Goal: Task Accomplishment & Management: Use online tool/utility

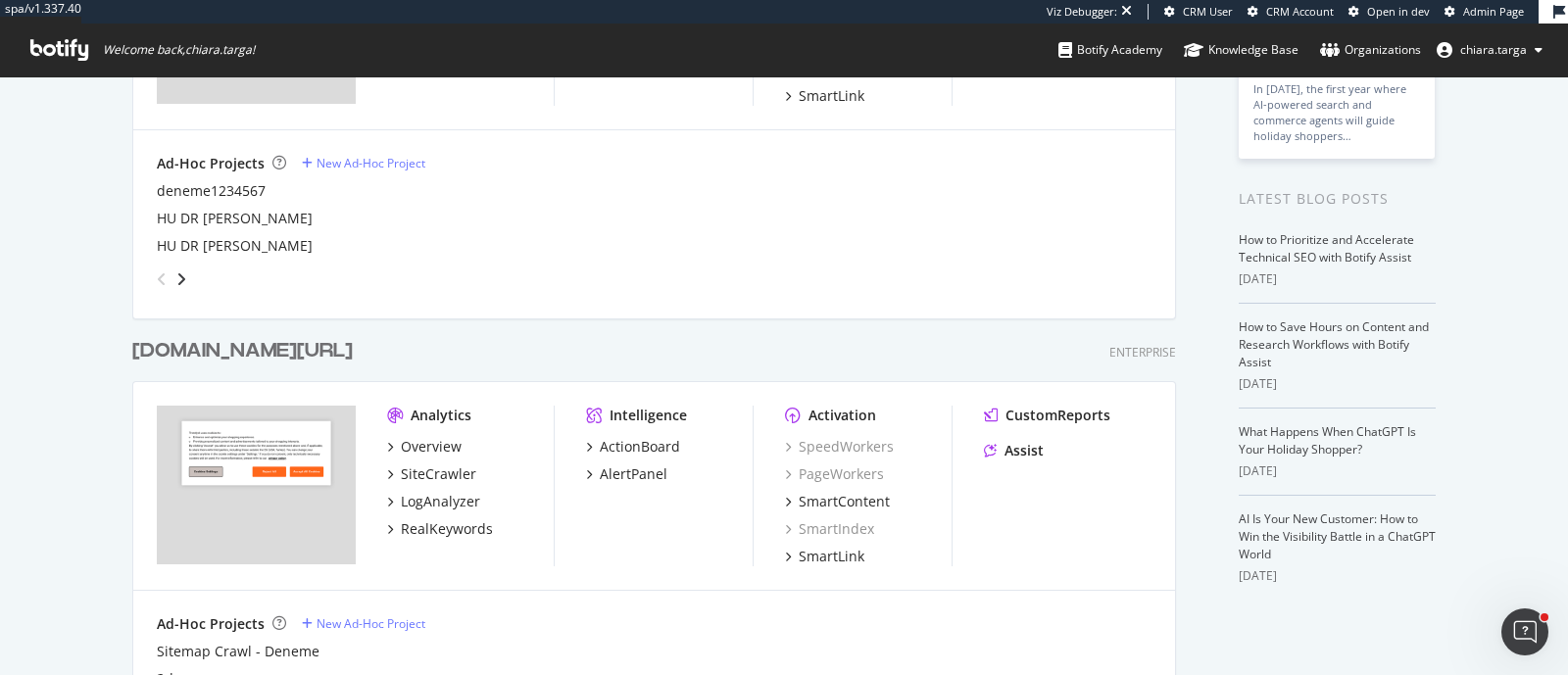
scroll to position [367, 0]
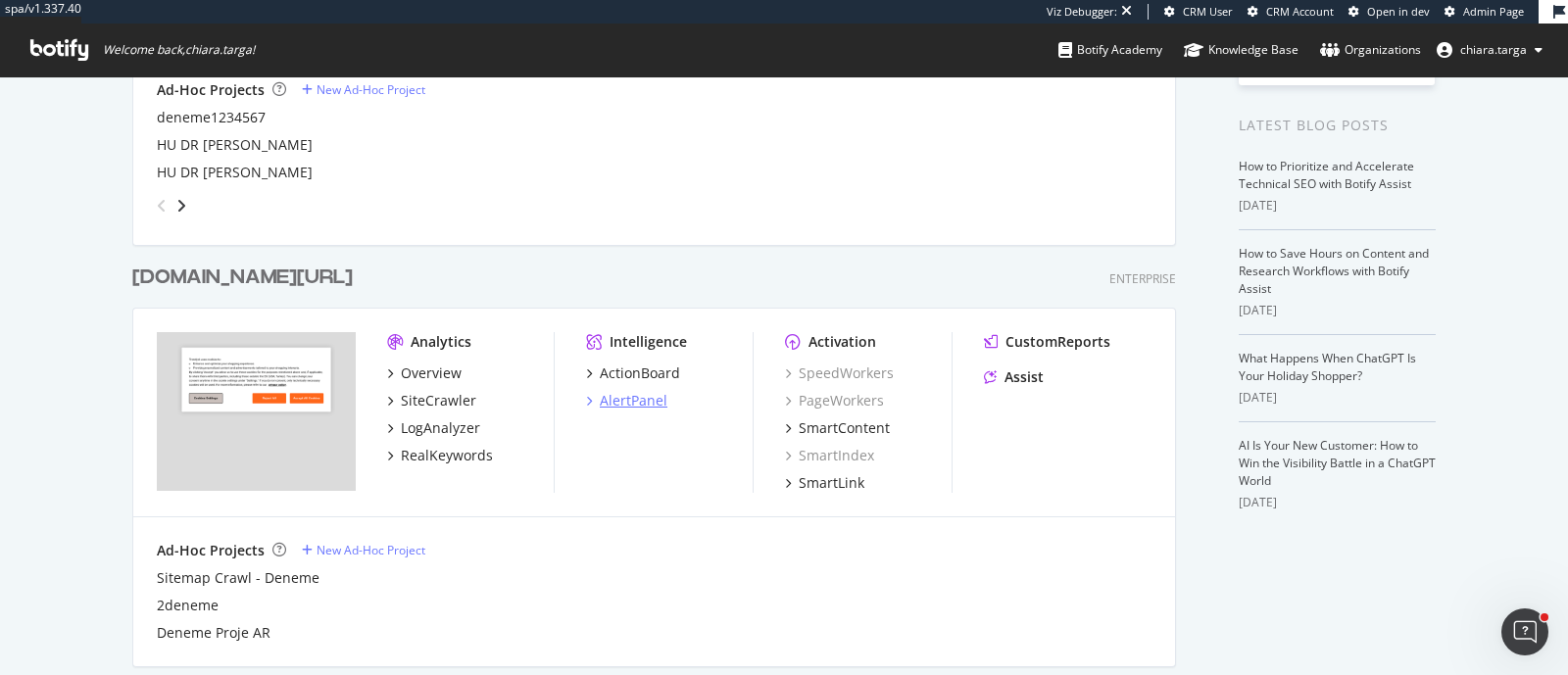
click at [639, 394] on div "AlertPanel" at bounding box center [634, 401] width 68 height 20
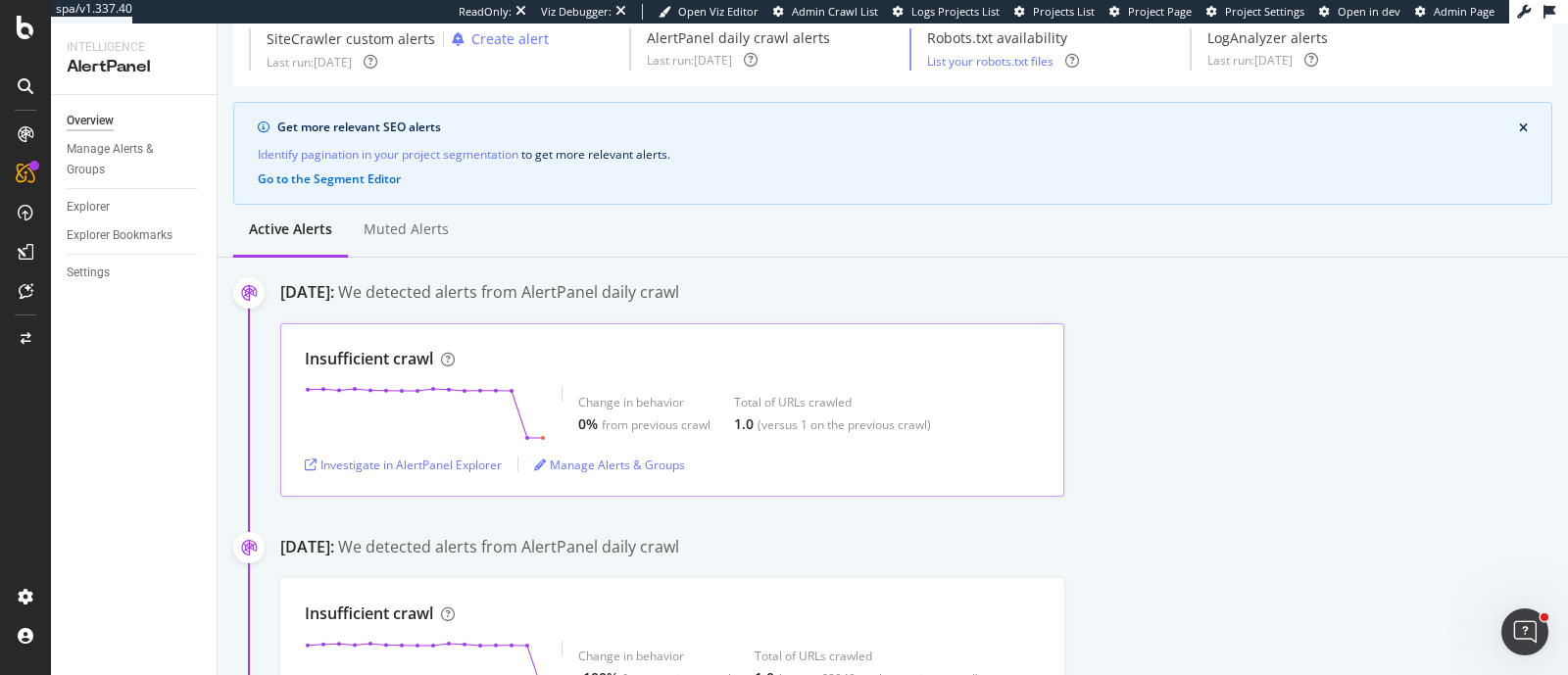
scroll to position [122, 0]
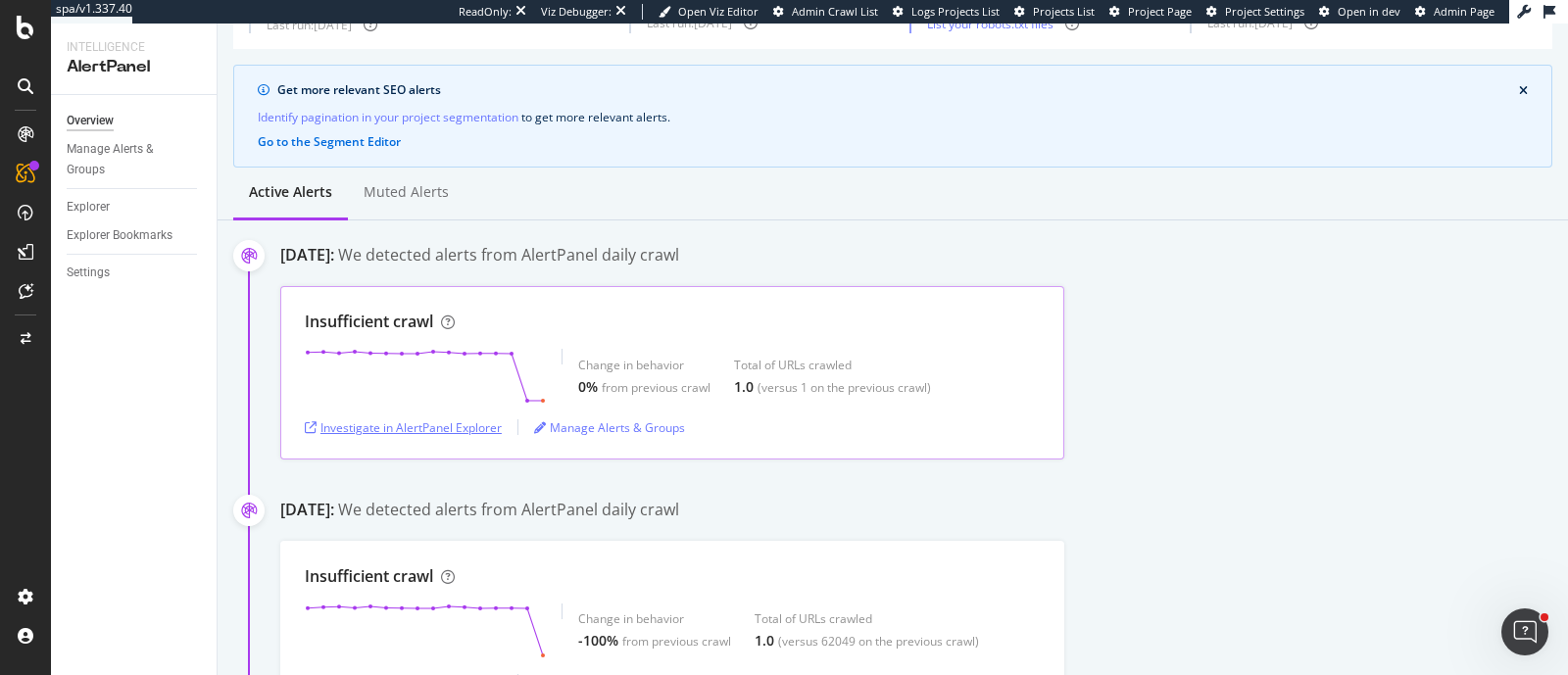
click at [458, 436] on div "Investigate in AlertPanel Explorer" at bounding box center [402, 426] width 197 height 29
click at [39, 27] on div at bounding box center [25, 28] width 47 height 24
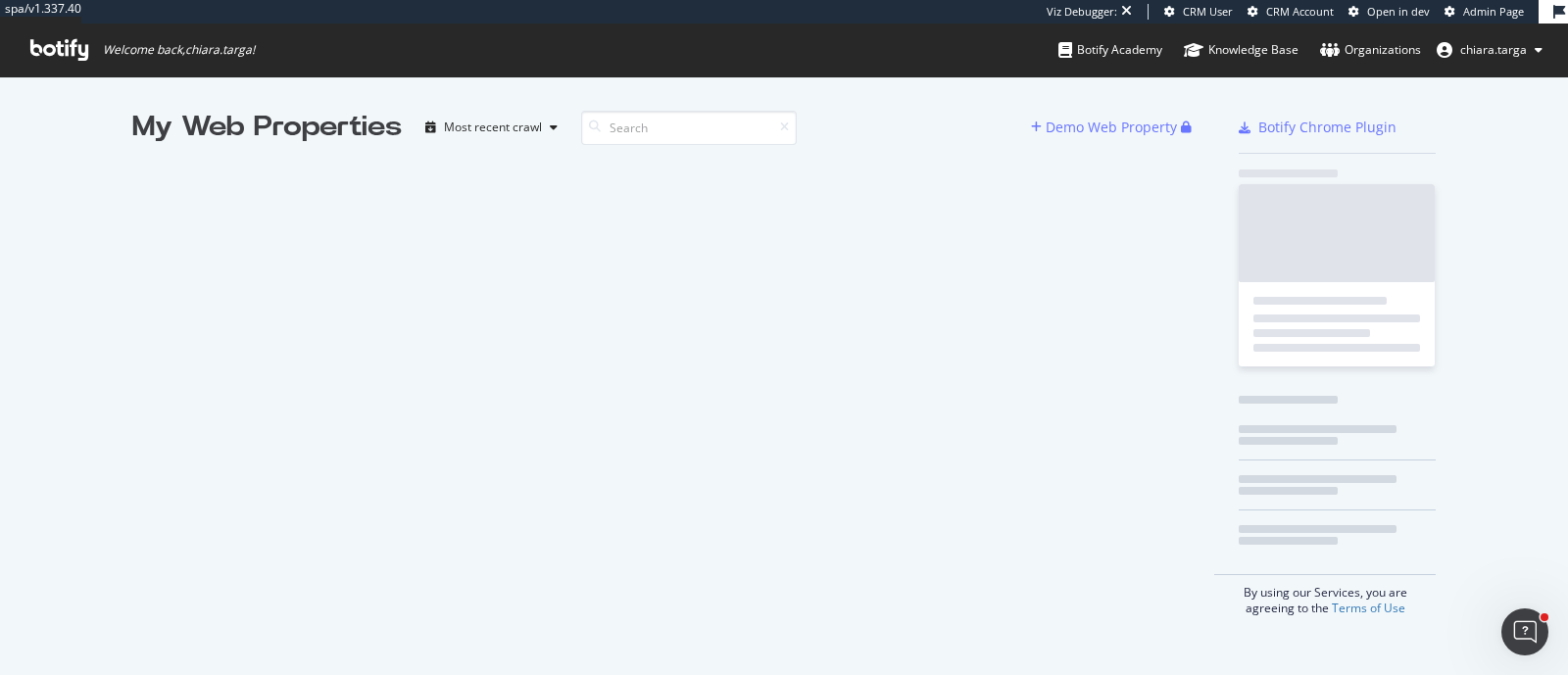
scroll to position [657, 1530]
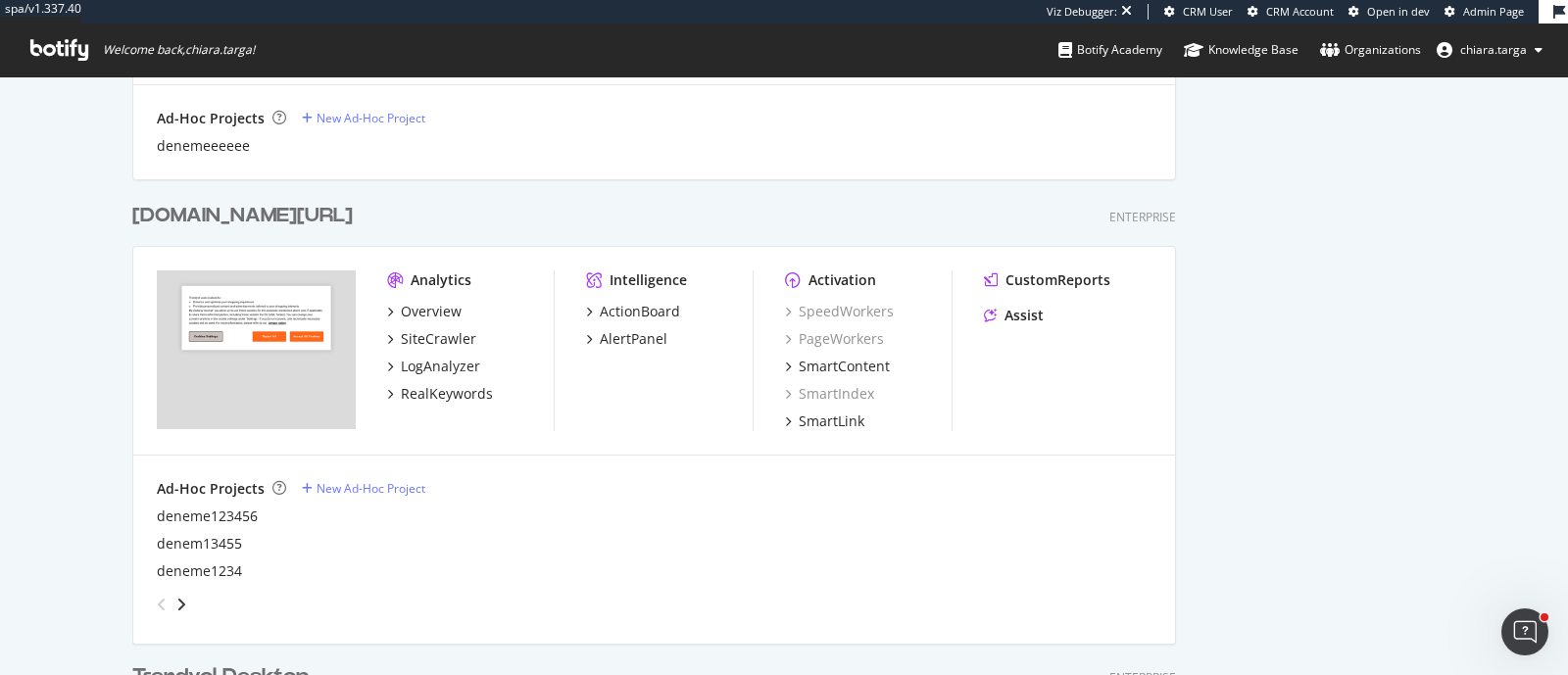
scroll to position [1347, 0]
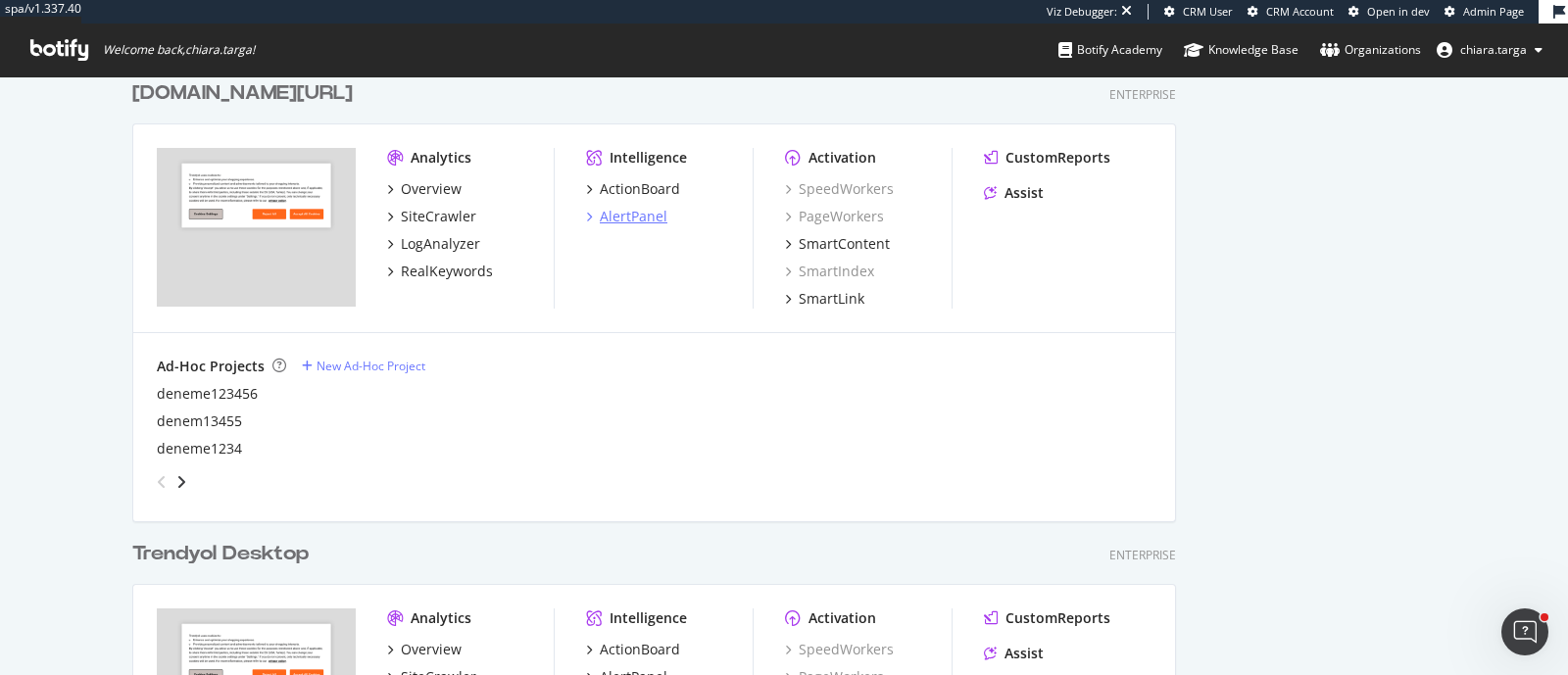
click at [611, 216] on div "AlertPanel" at bounding box center [634, 217] width 68 height 20
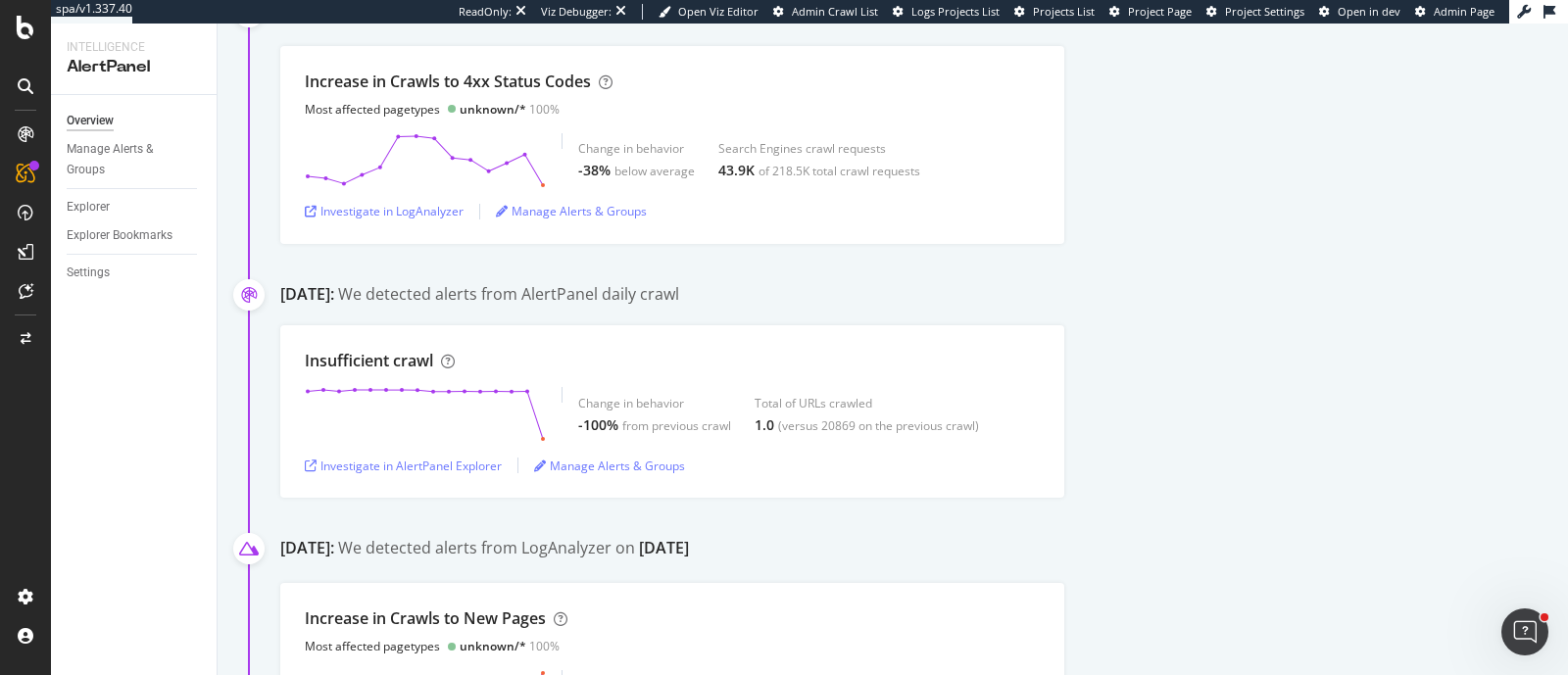
scroll to position [1225, 0]
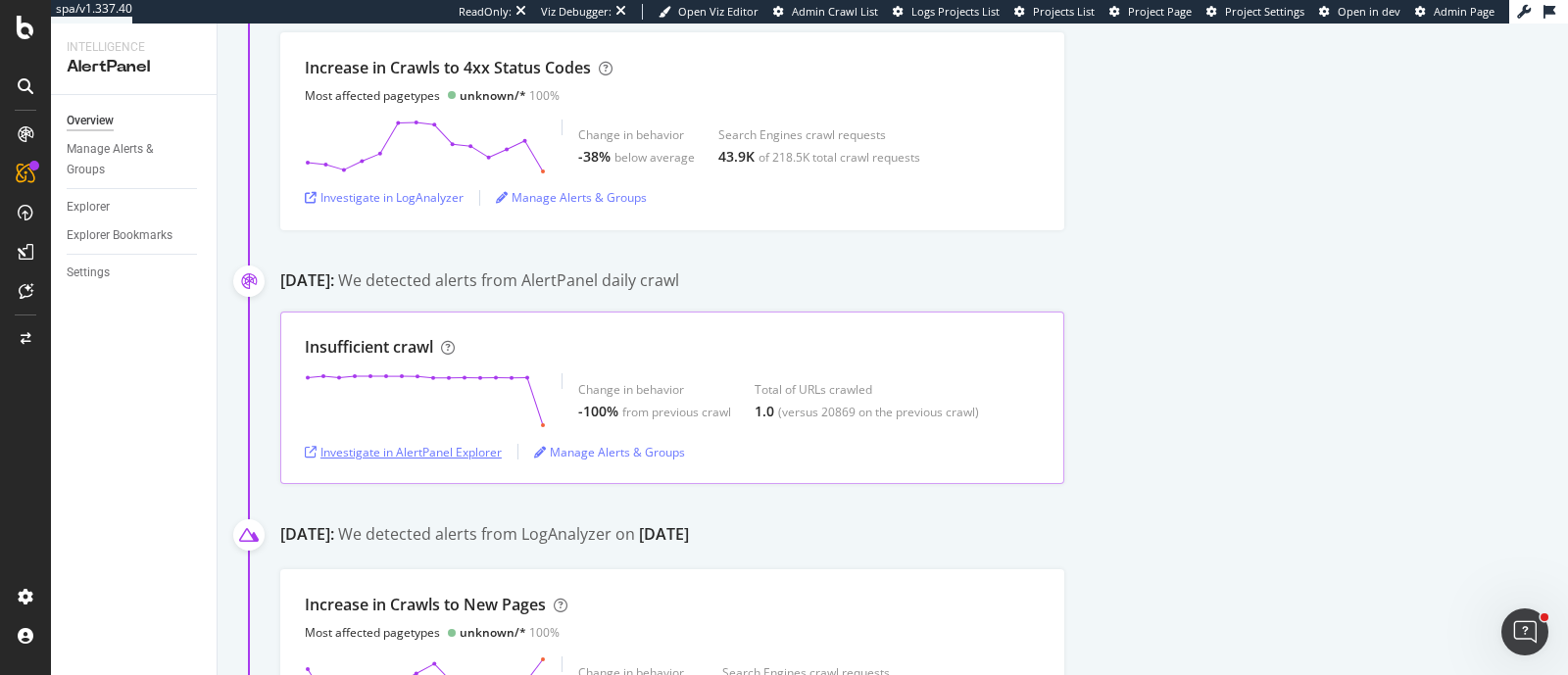
click at [459, 457] on div "Investigate in AlertPanel Explorer" at bounding box center [402, 452] width 197 height 17
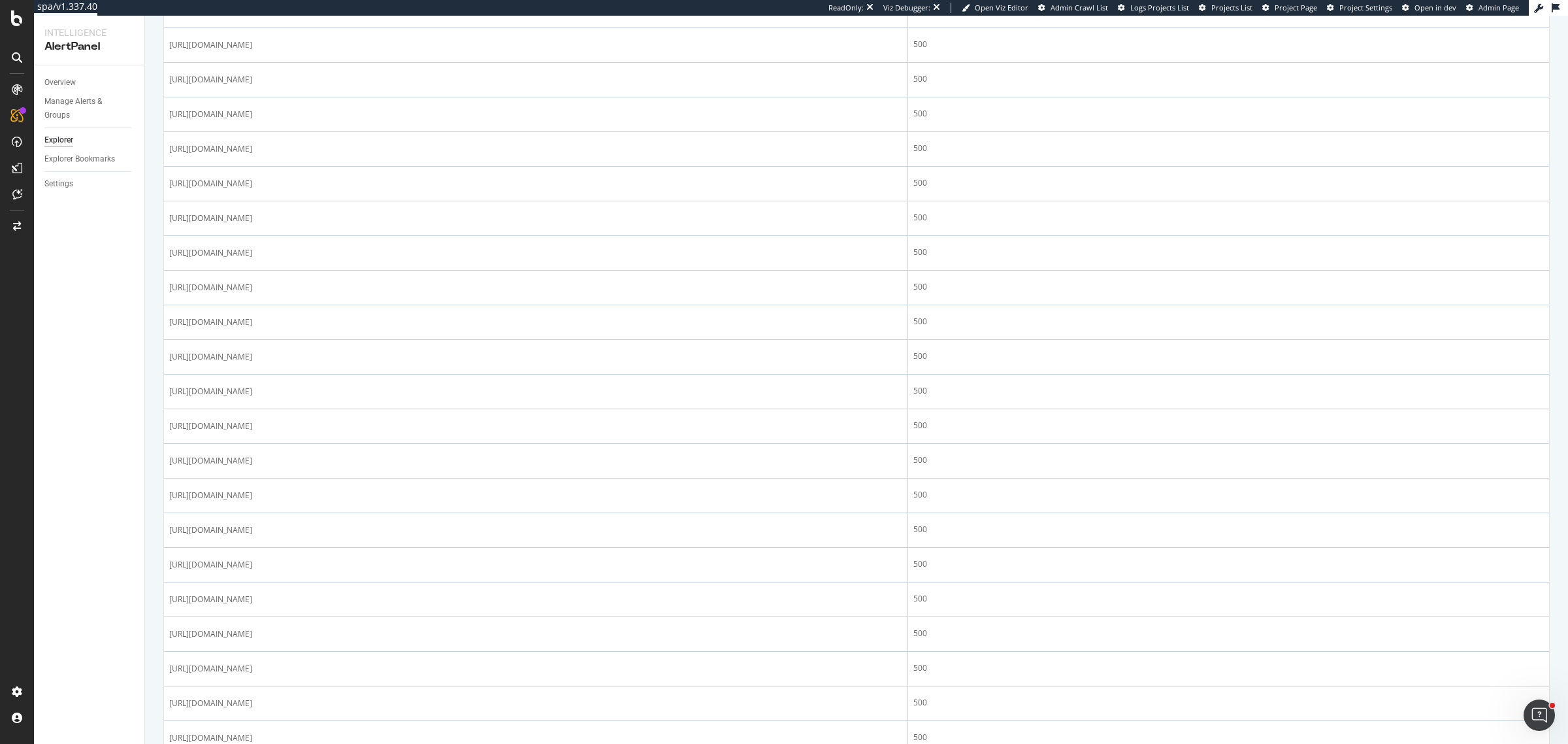
scroll to position [572, 0]
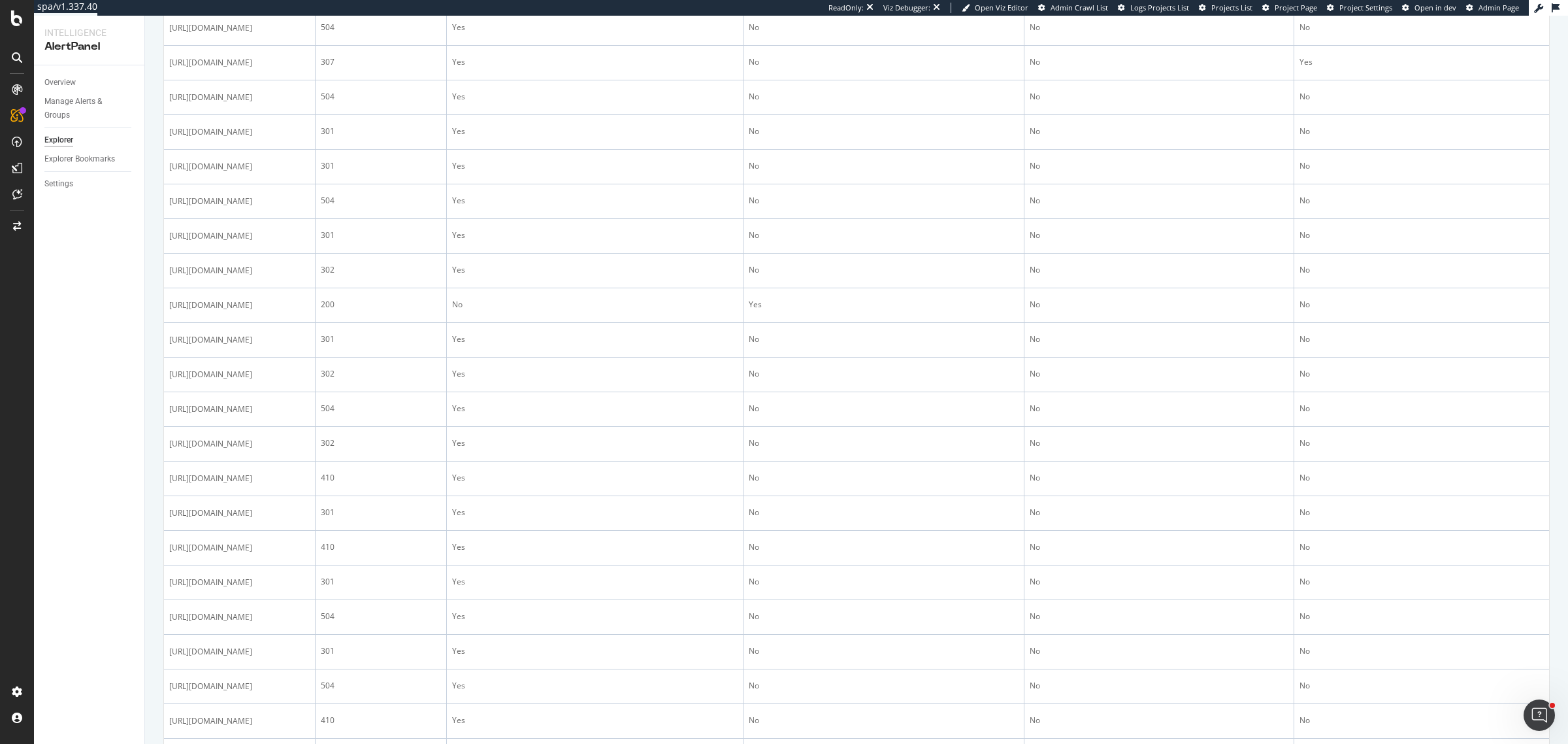
scroll to position [653, 0]
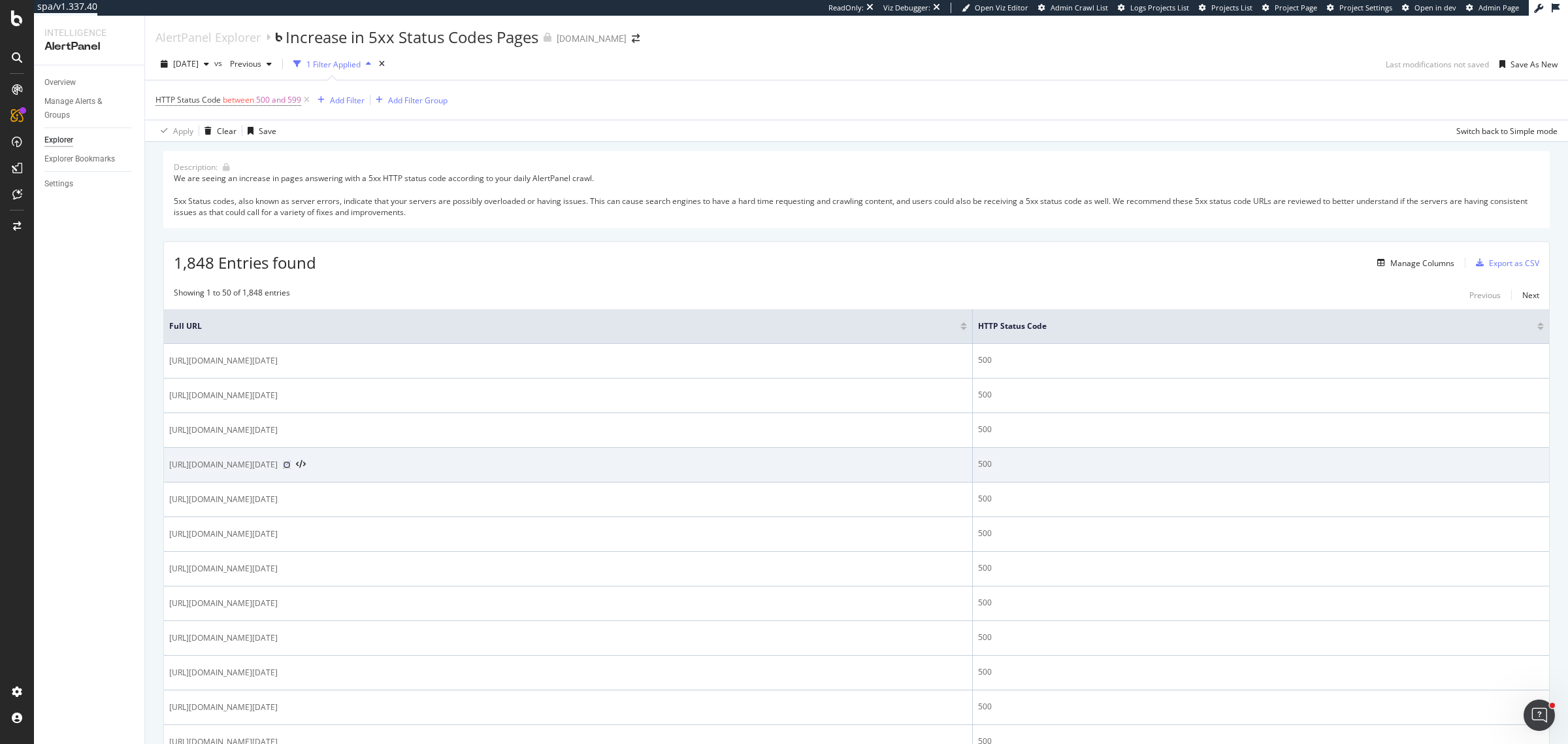
click at [291, 469] on icon at bounding box center [287, 465] width 8 height 8
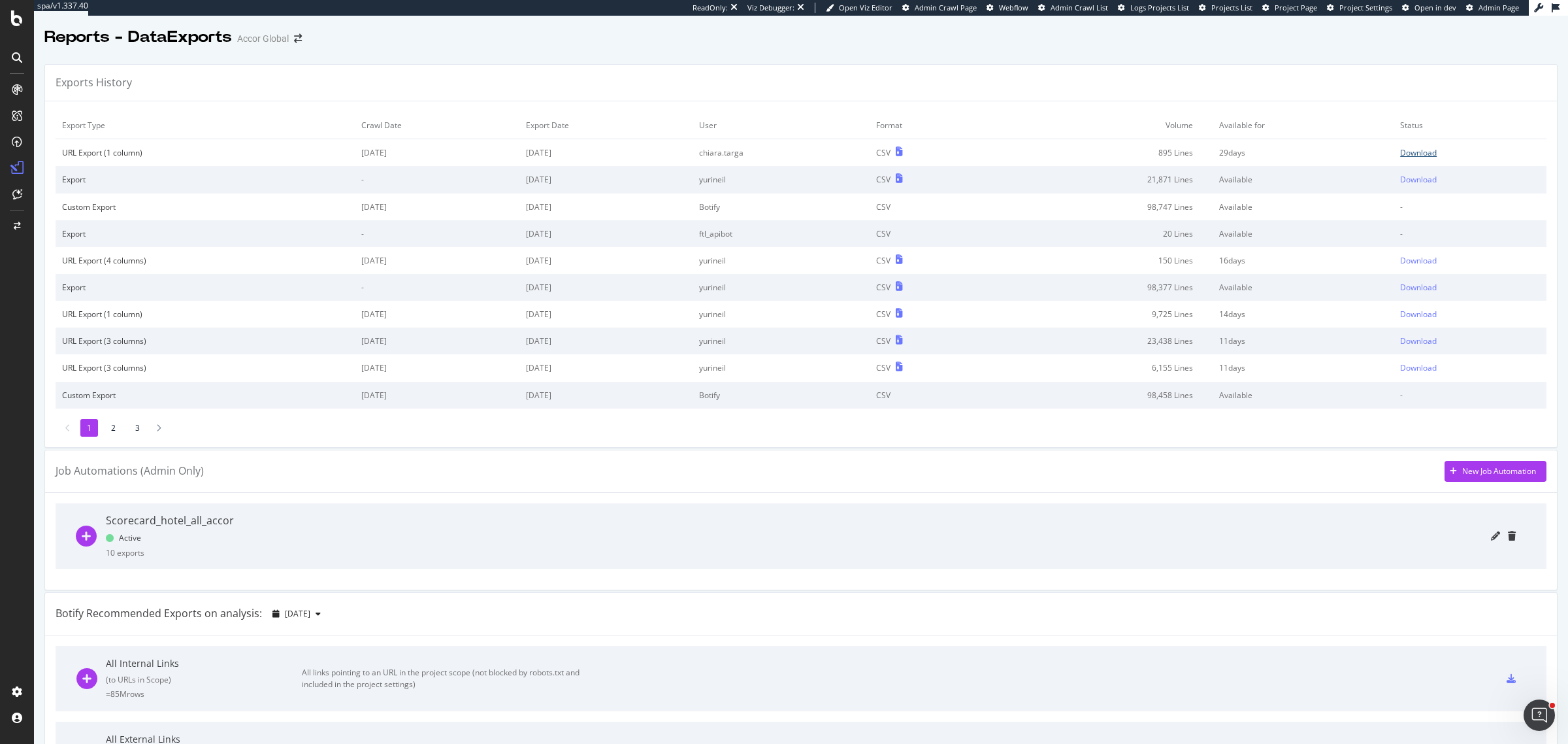
click at [1400, 155] on div "Download" at bounding box center [1418, 153] width 37 height 11
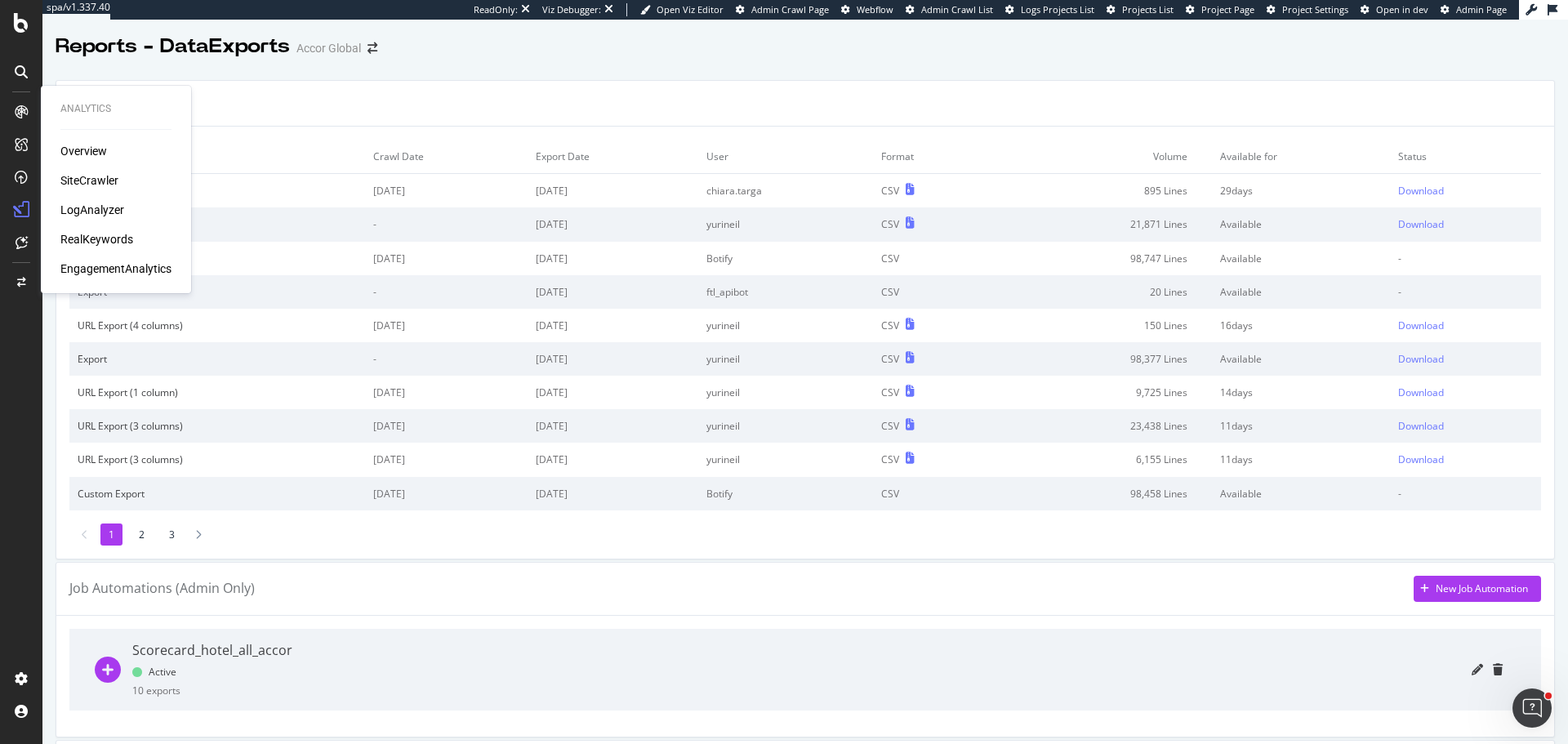
click at [97, 176] on div "SiteCrawler" at bounding box center [90, 181] width 58 height 17
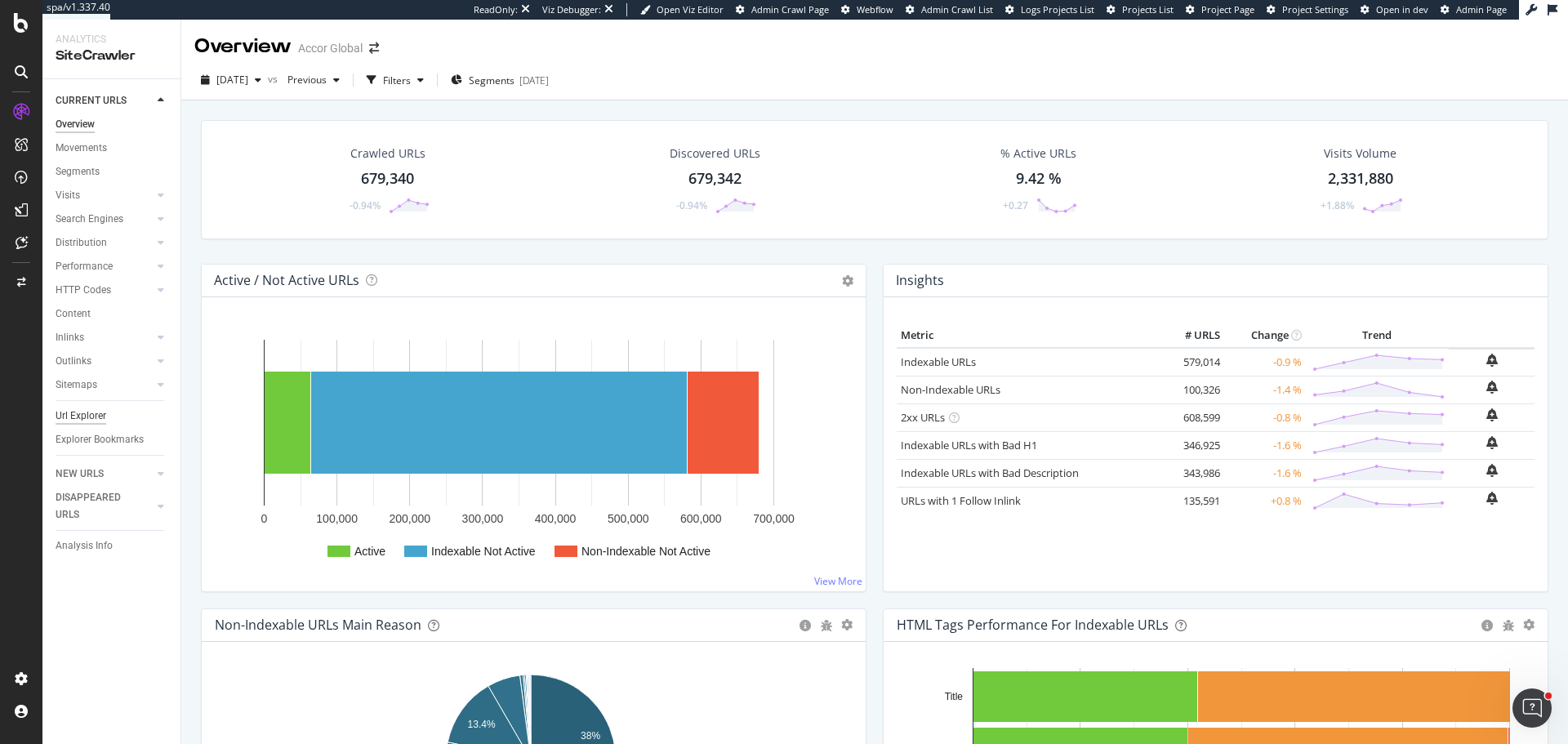
click at [97, 422] on div "Url Explorer" at bounding box center [81, 416] width 51 height 17
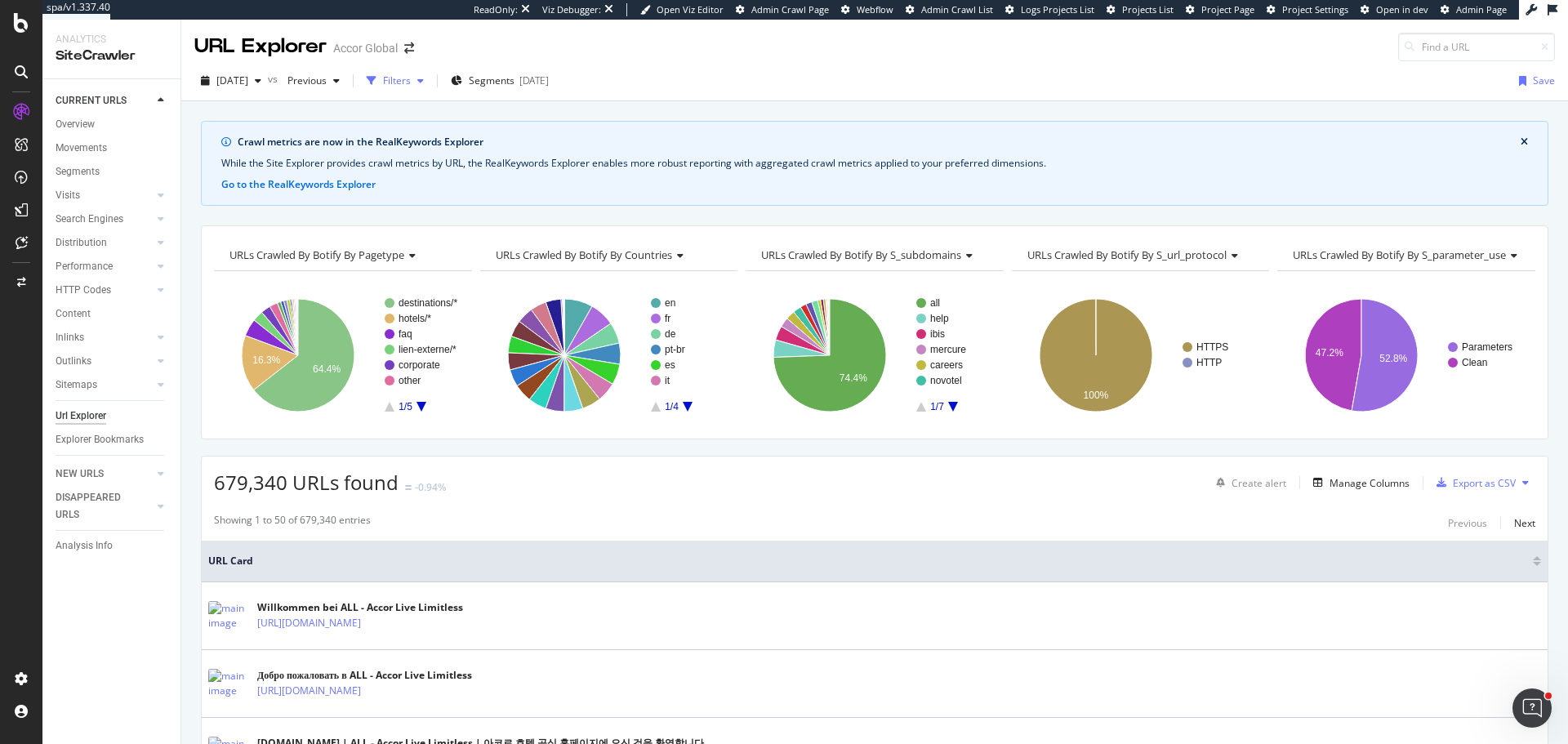
click at [411, 84] on div "Filters" at bounding box center [396, 80] width 27 height 14
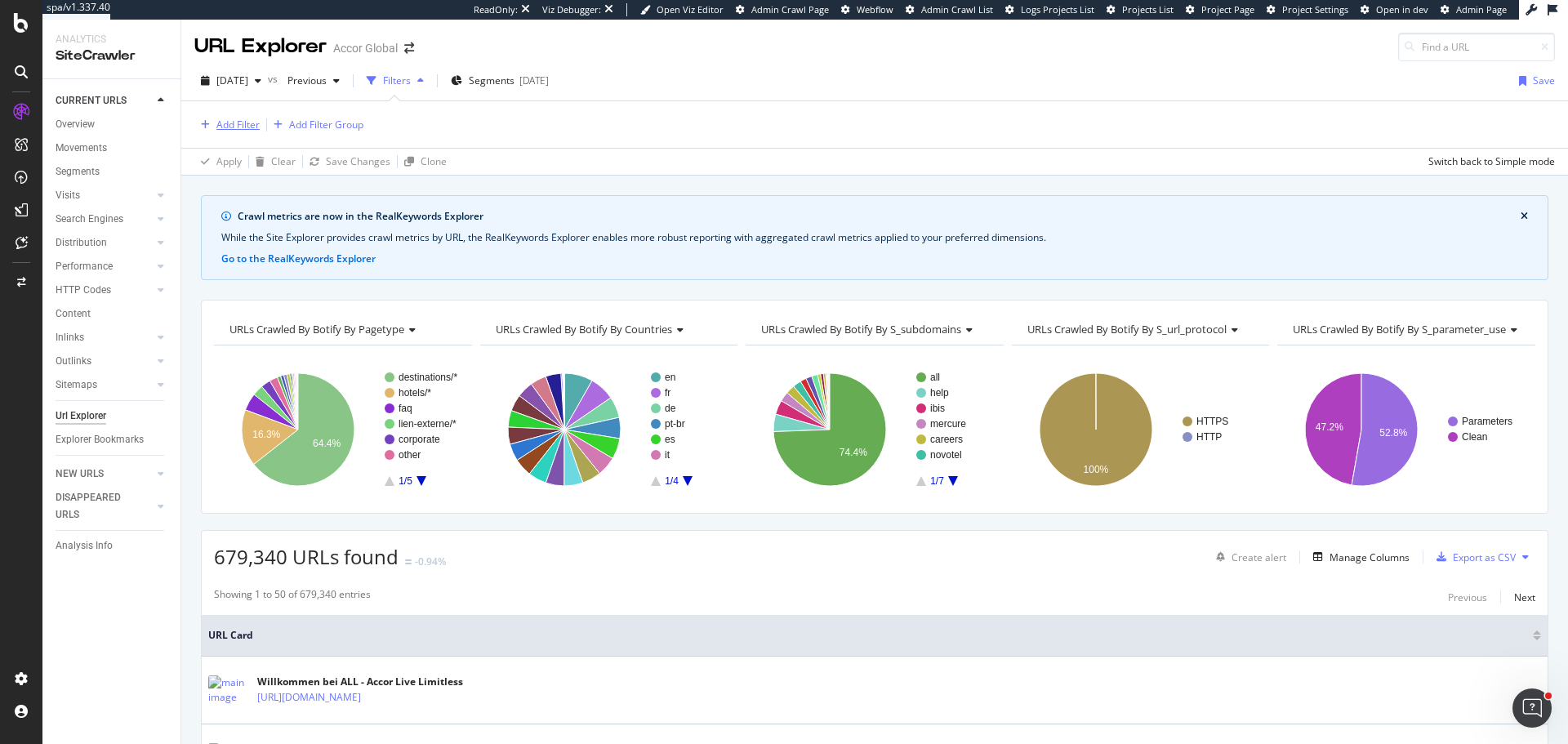
click at [243, 129] on div "Add Filter" at bounding box center [238, 124] width 43 height 14
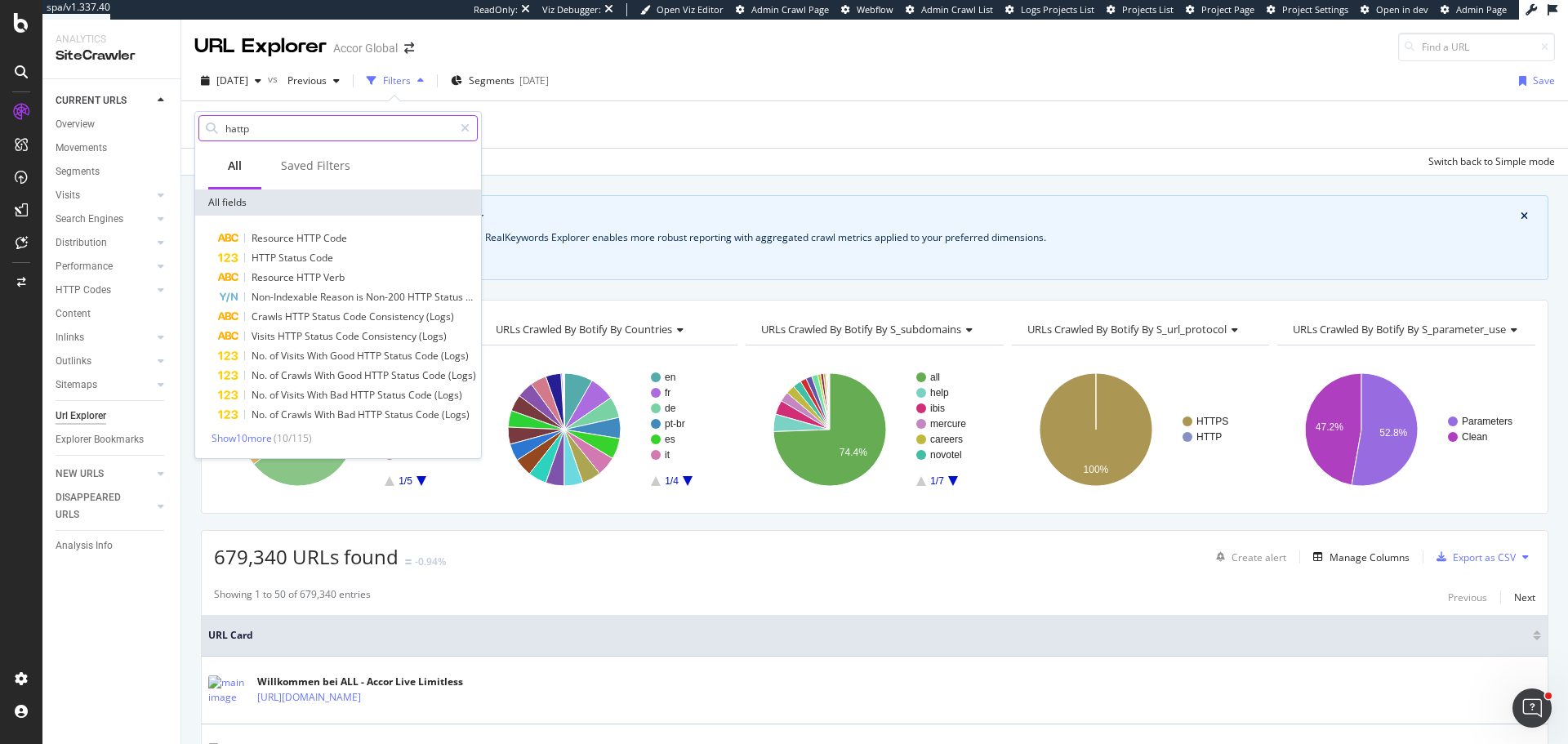
click at [242, 133] on input "hattp" at bounding box center [339, 127] width 230 height 24
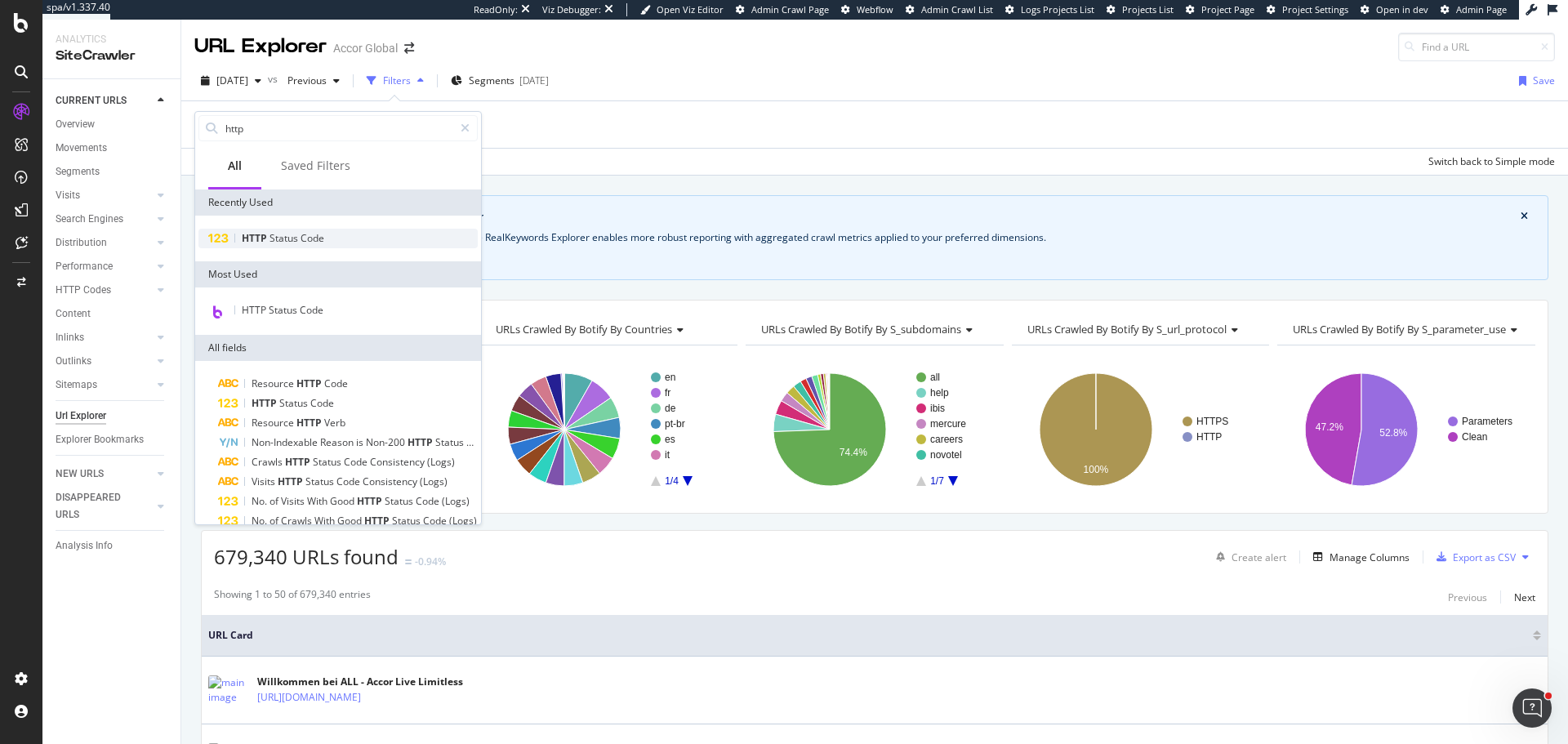
type input "http"
click at [284, 231] on span "Status" at bounding box center [285, 238] width 31 height 14
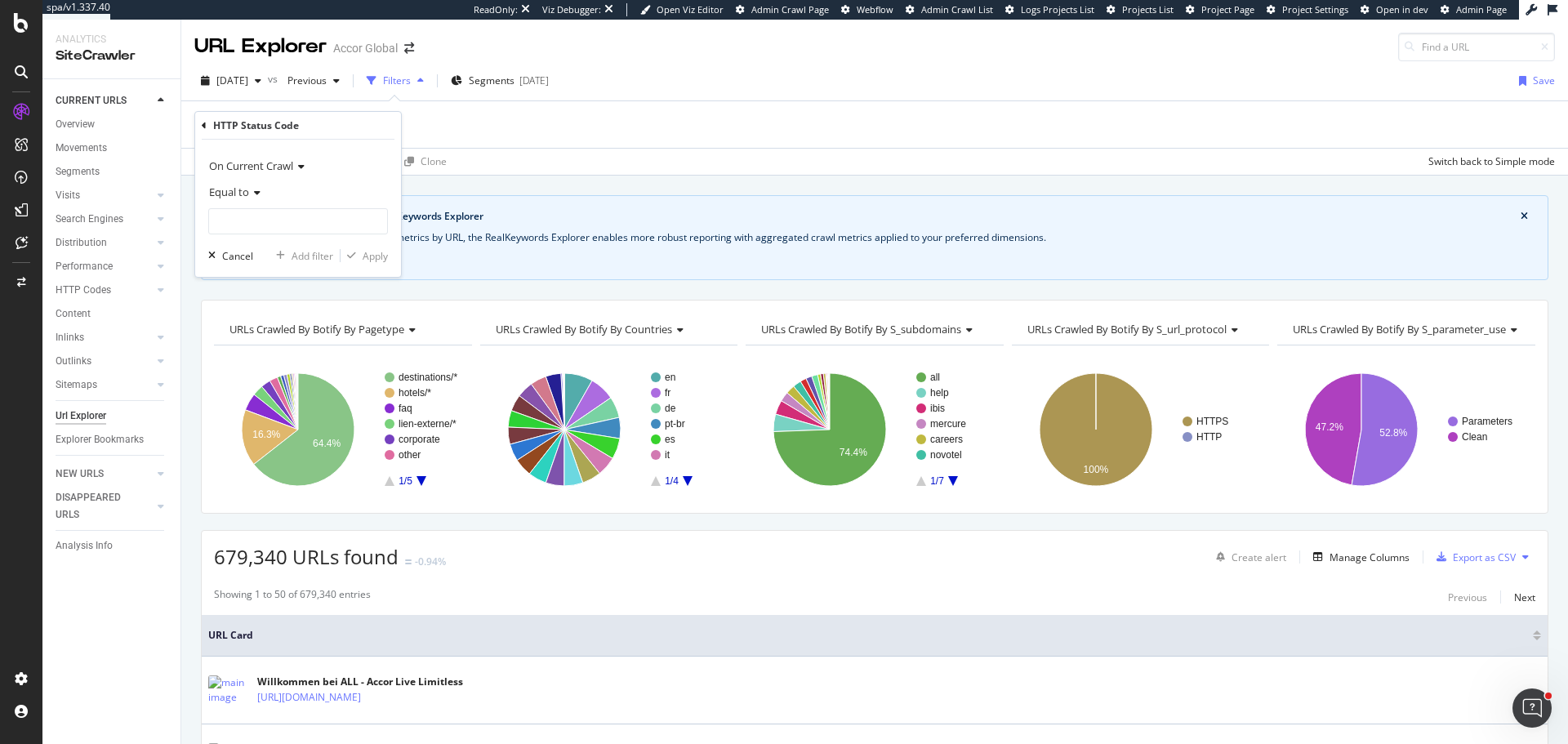
click at [262, 187] on div "Equal to" at bounding box center [298, 191] width 180 height 26
click at [258, 351] on div "Between" at bounding box center [300, 353] width 175 height 22
click at [247, 231] on input "0" at bounding box center [298, 221] width 180 height 26
type input "2"
type input "301"
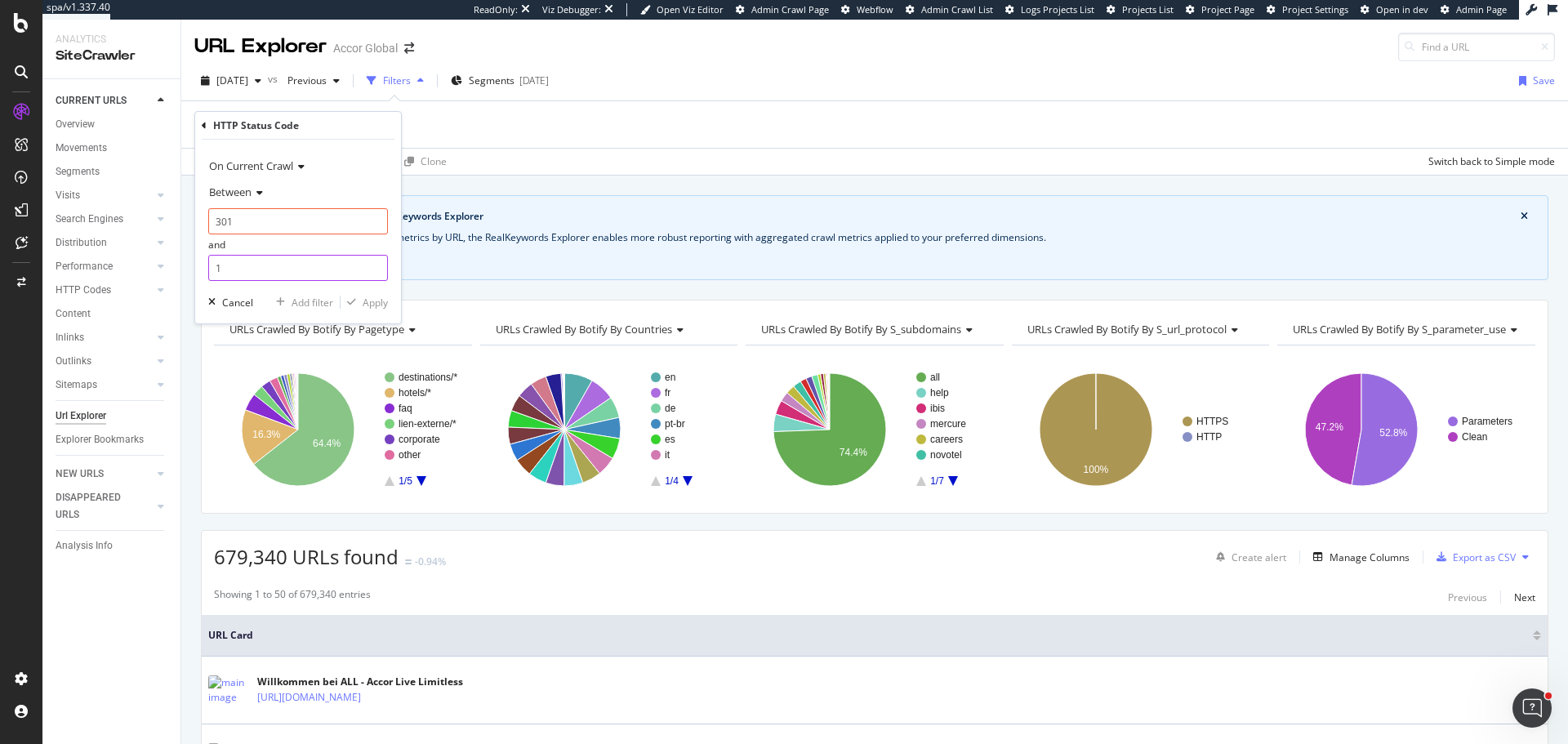
click at [256, 273] on input "1" at bounding box center [298, 267] width 180 height 26
type input "302"
click at [385, 295] on div "Apply" at bounding box center [375, 302] width 25 height 14
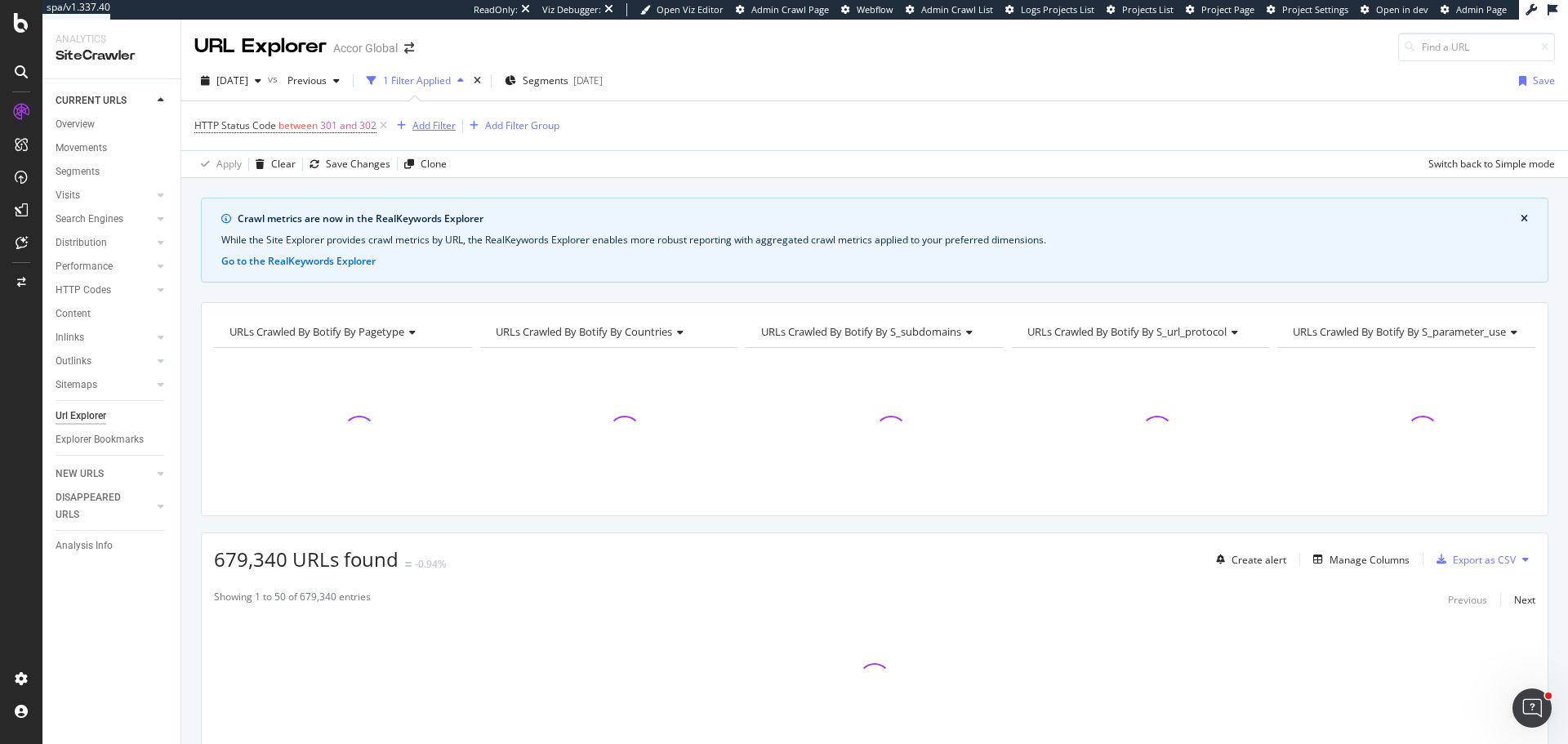
click at [446, 122] on div "Add Filter" at bounding box center [434, 125] width 43 height 14
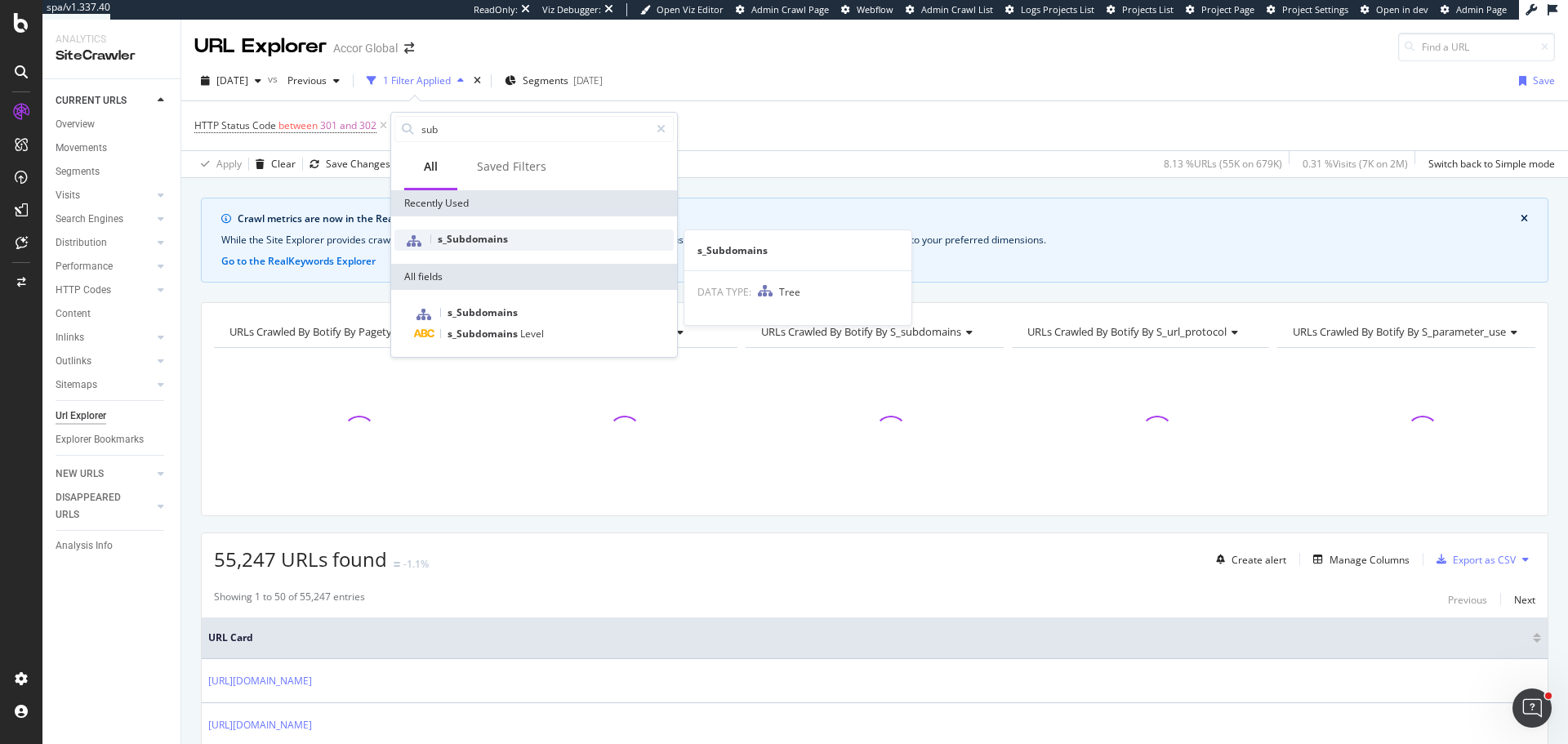
type input "sub"
click at [494, 245] on span "s_Subdomains" at bounding box center [473, 239] width 70 height 14
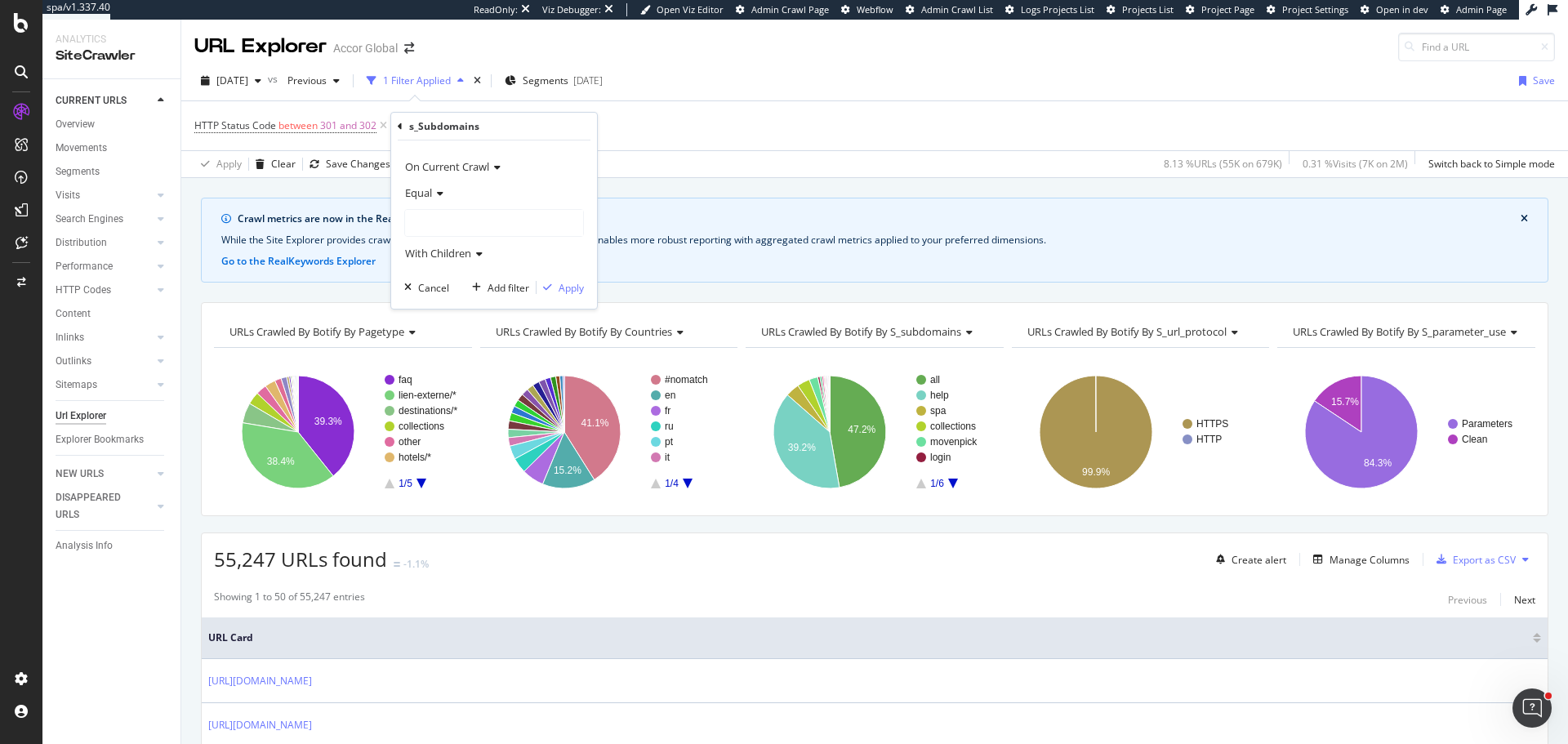
click at [450, 192] on div "Equal" at bounding box center [494, 192] width 180 height 26
click at [453, 201] on div "Equal" at bounding box center [494, 192] width 180 height 26
click at [455, 229] on div at bounding box center [494, 222] width 178 height 26
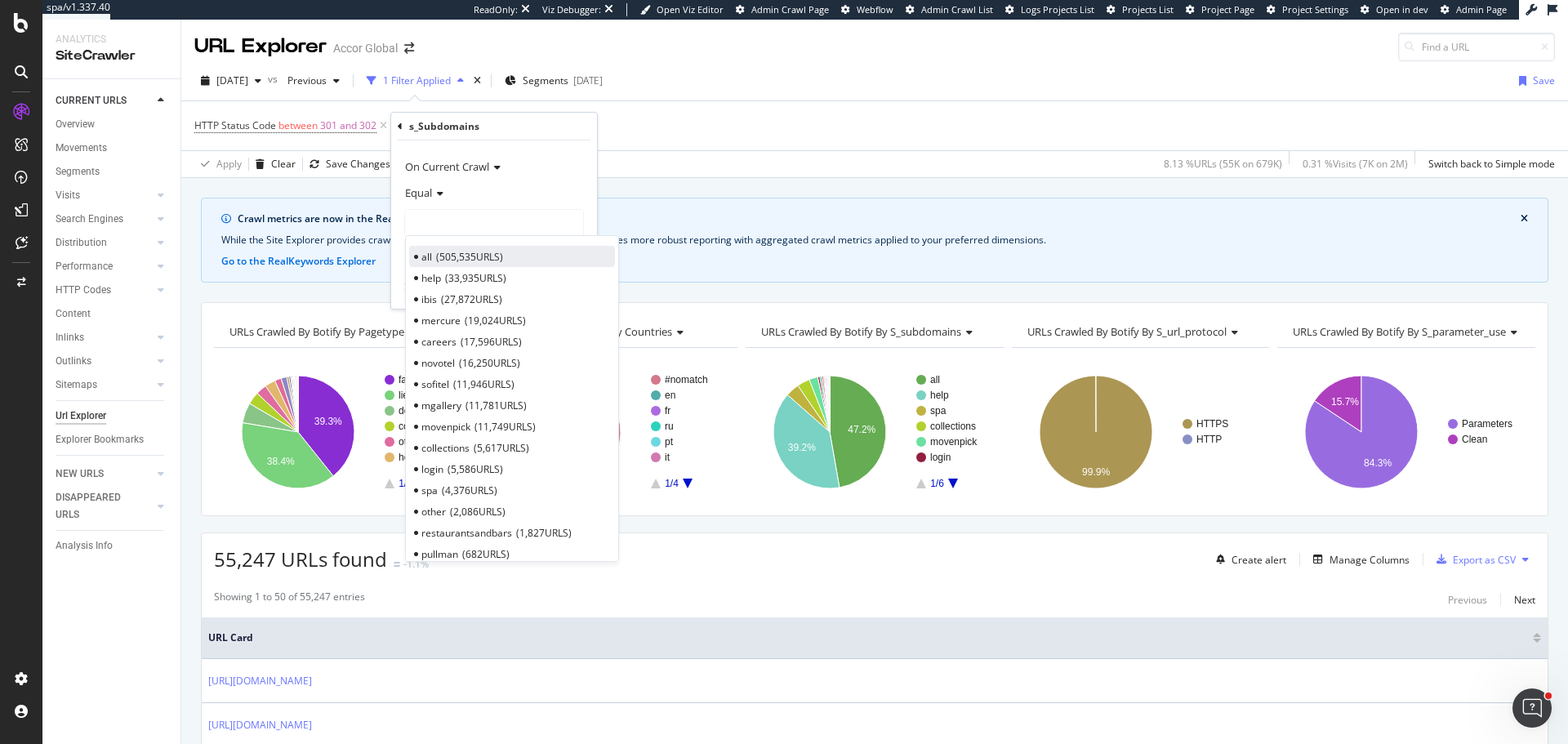
click at [469, 261] on span "505,535 URLS" at bounding box center [469, 256] width 67 height 14
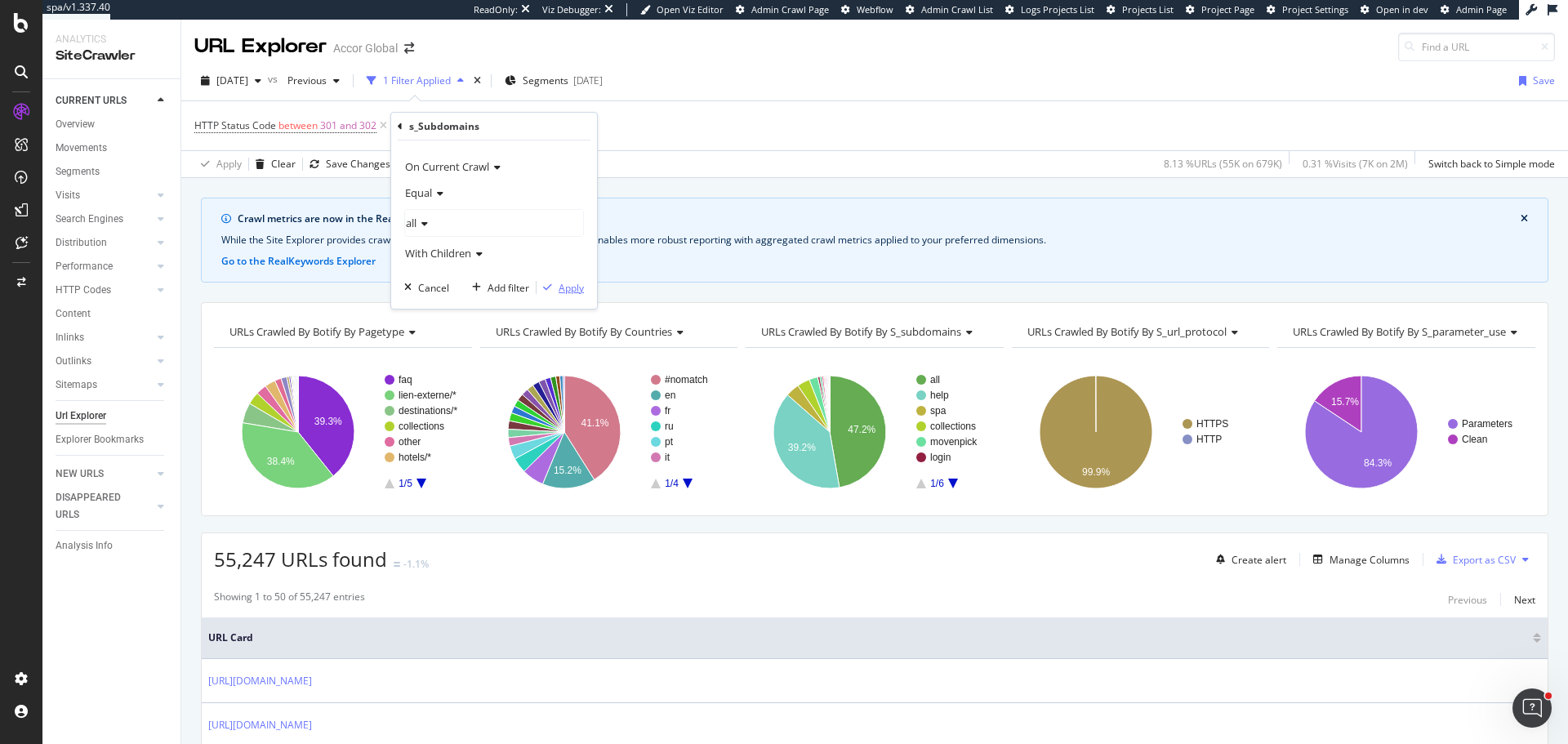
click at [557, 285] on div "button" at bounding box center [548, 288] width 22 height 10
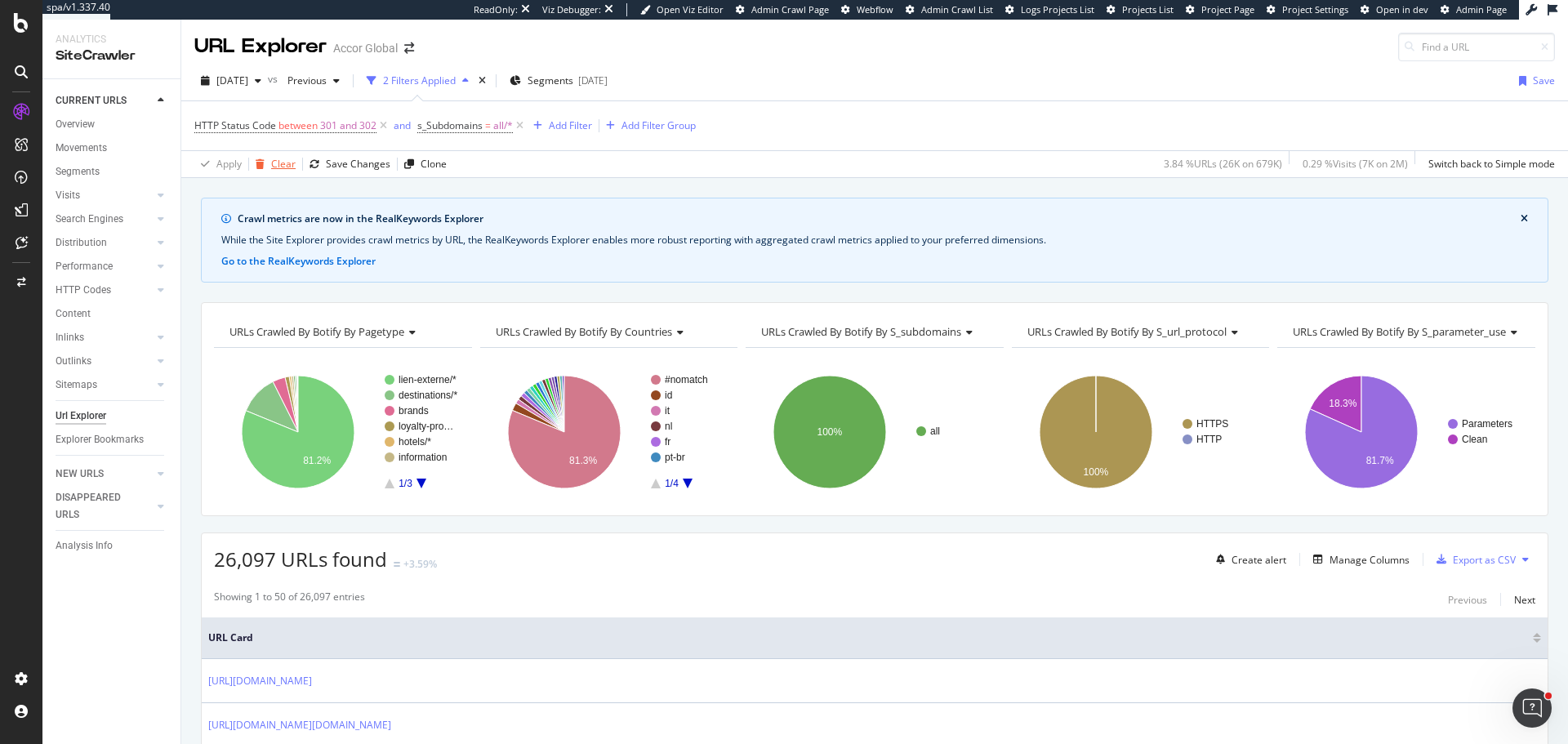
click at [261, 162] on icon "button" at bounding box center [260, 164] width 9 height 10
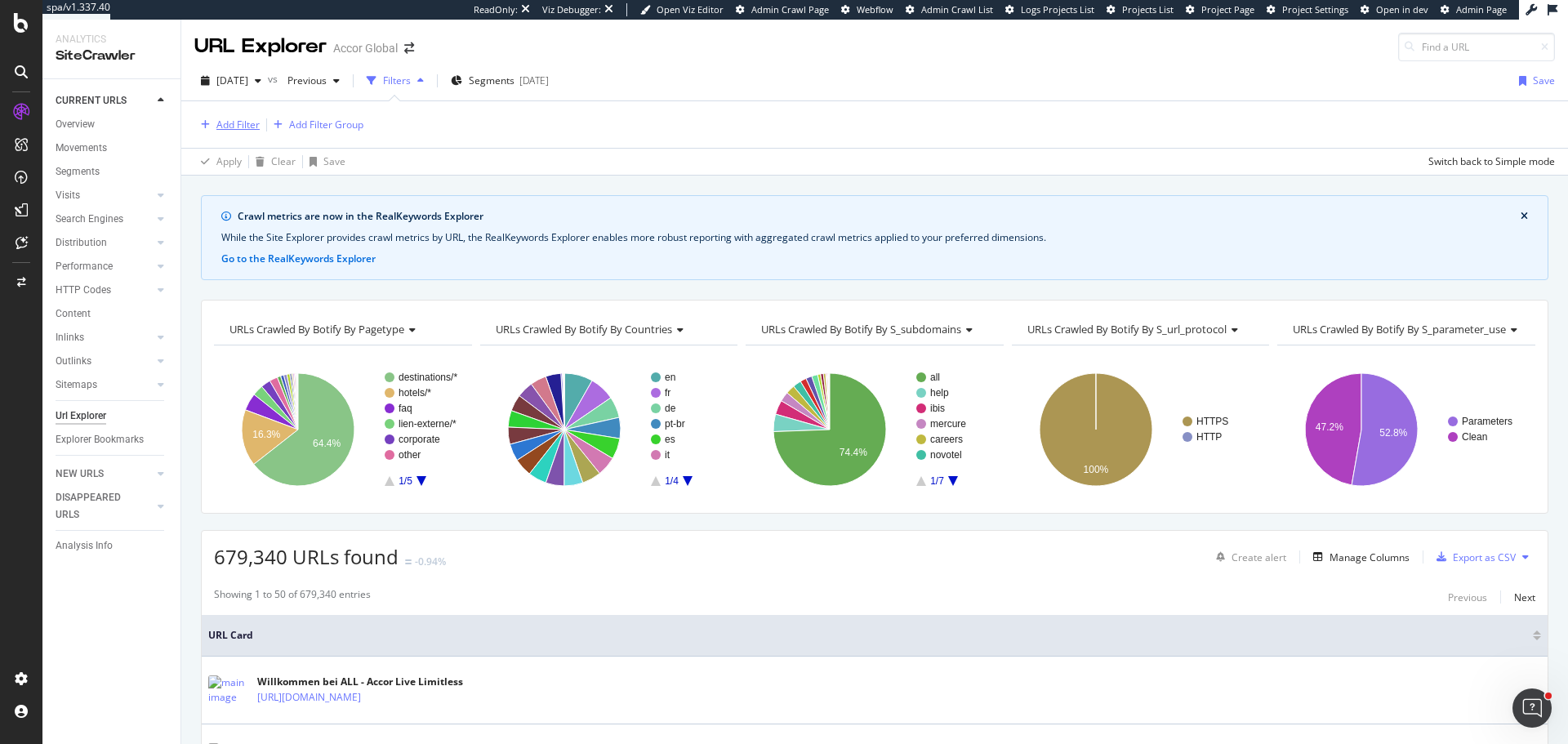
click at [231, 126] on div "Add Filter" at bounding box center [238, 124] width 43 height 14
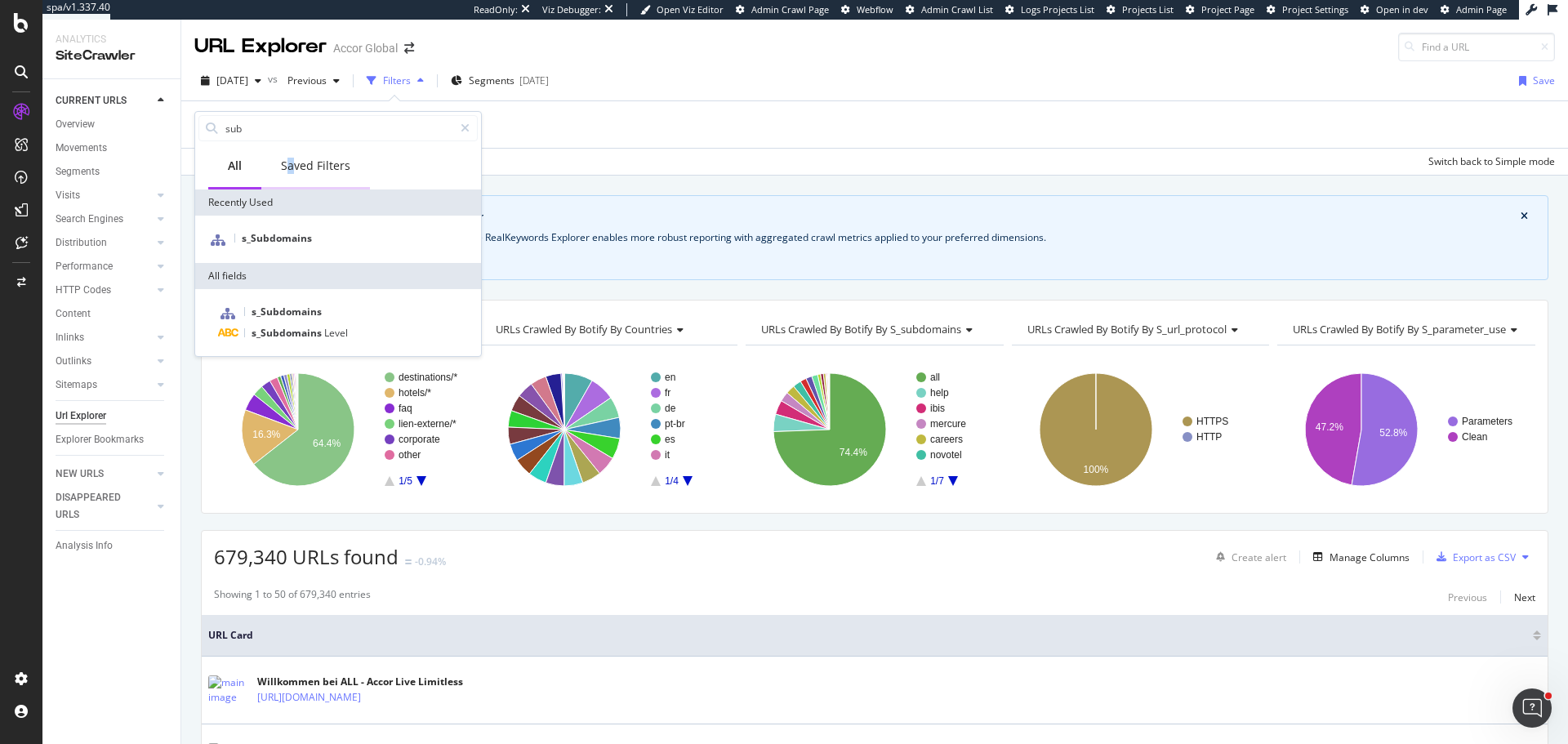
click at [290, 164] on div "Saved Filters" at bounding box center [315, 166] width 69 height 17
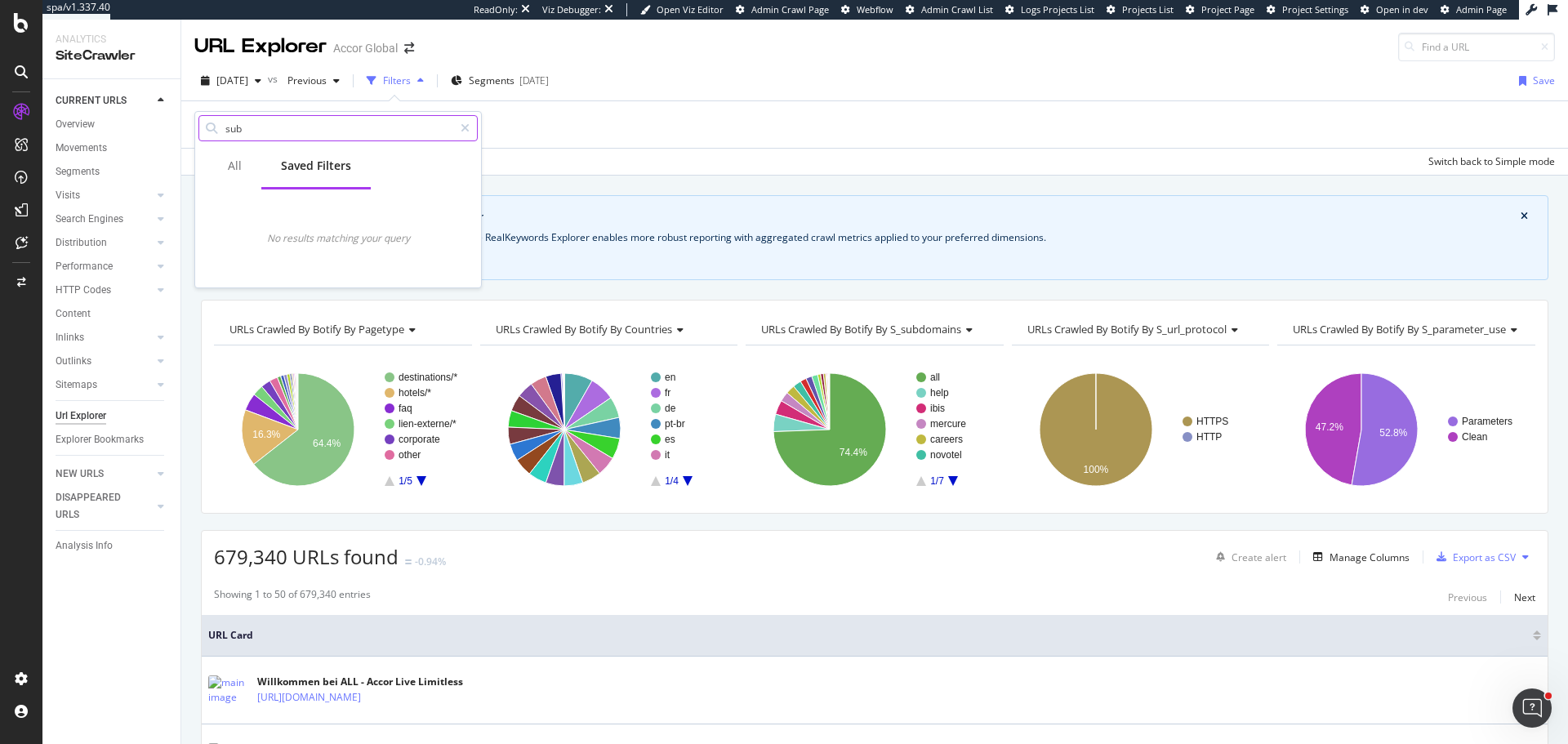
click at [236, 124] on input "sub" at bounding box center [339, 127] width 230 height 24
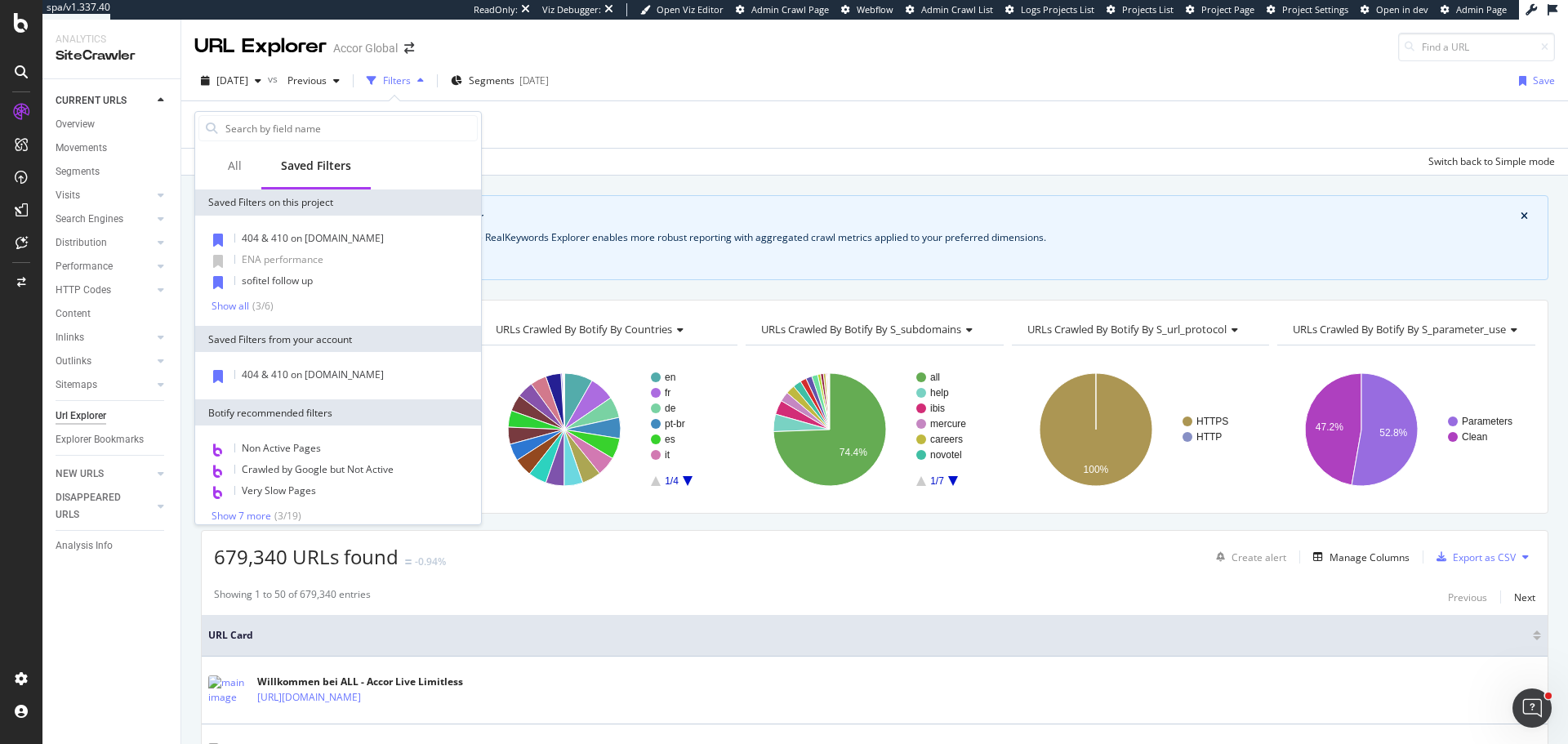
click at [598, 123] on div "Add Filter Add Filter Group" at bounding box center [875, 125] width 1361 height 47
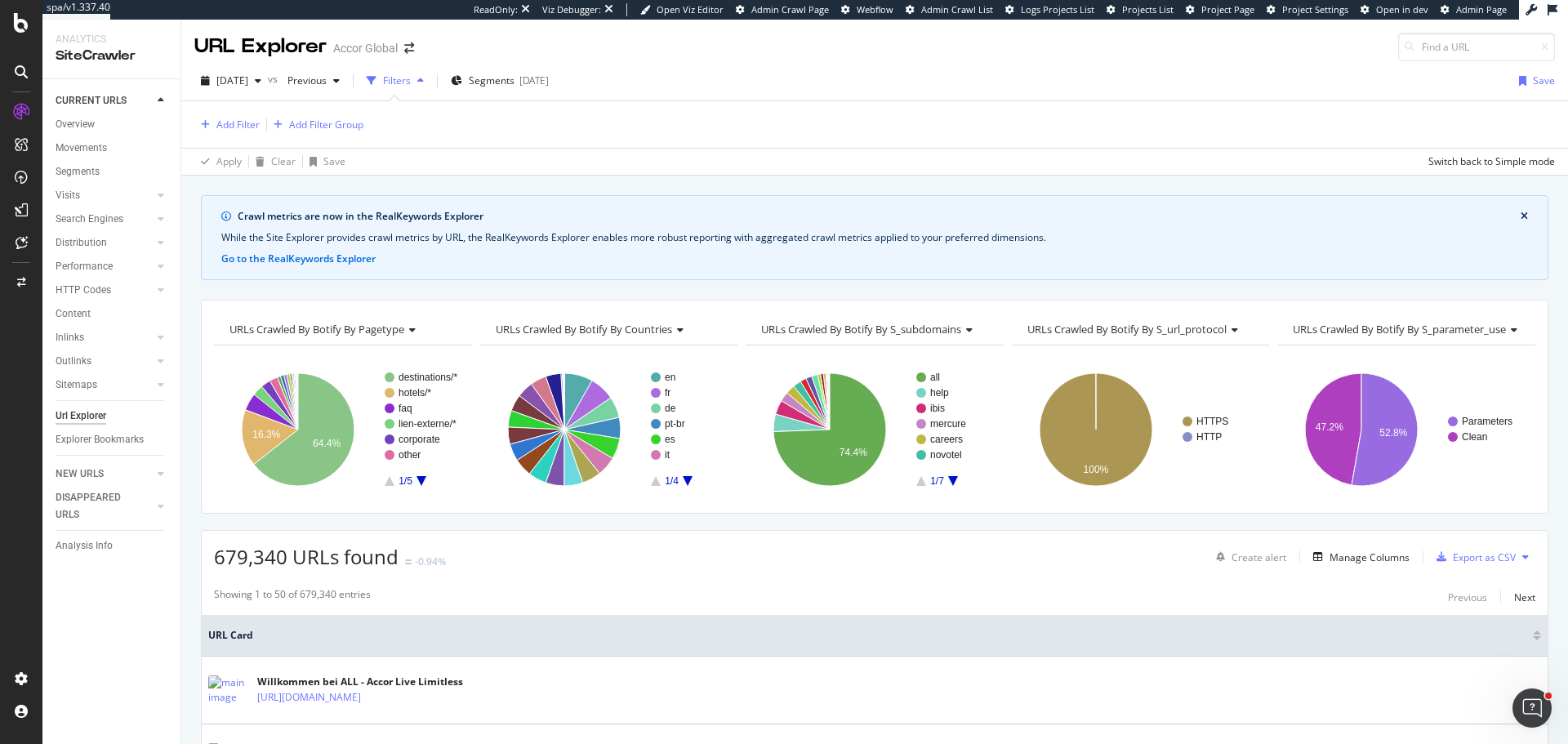
click at [237, 136] on div "Add Filter Add Filter Group" at bounding box center [875, 125] width 1361 height 47
click at [237, 129] on div "Add Filter" at bounding box center [238, 124] width 43 height 14
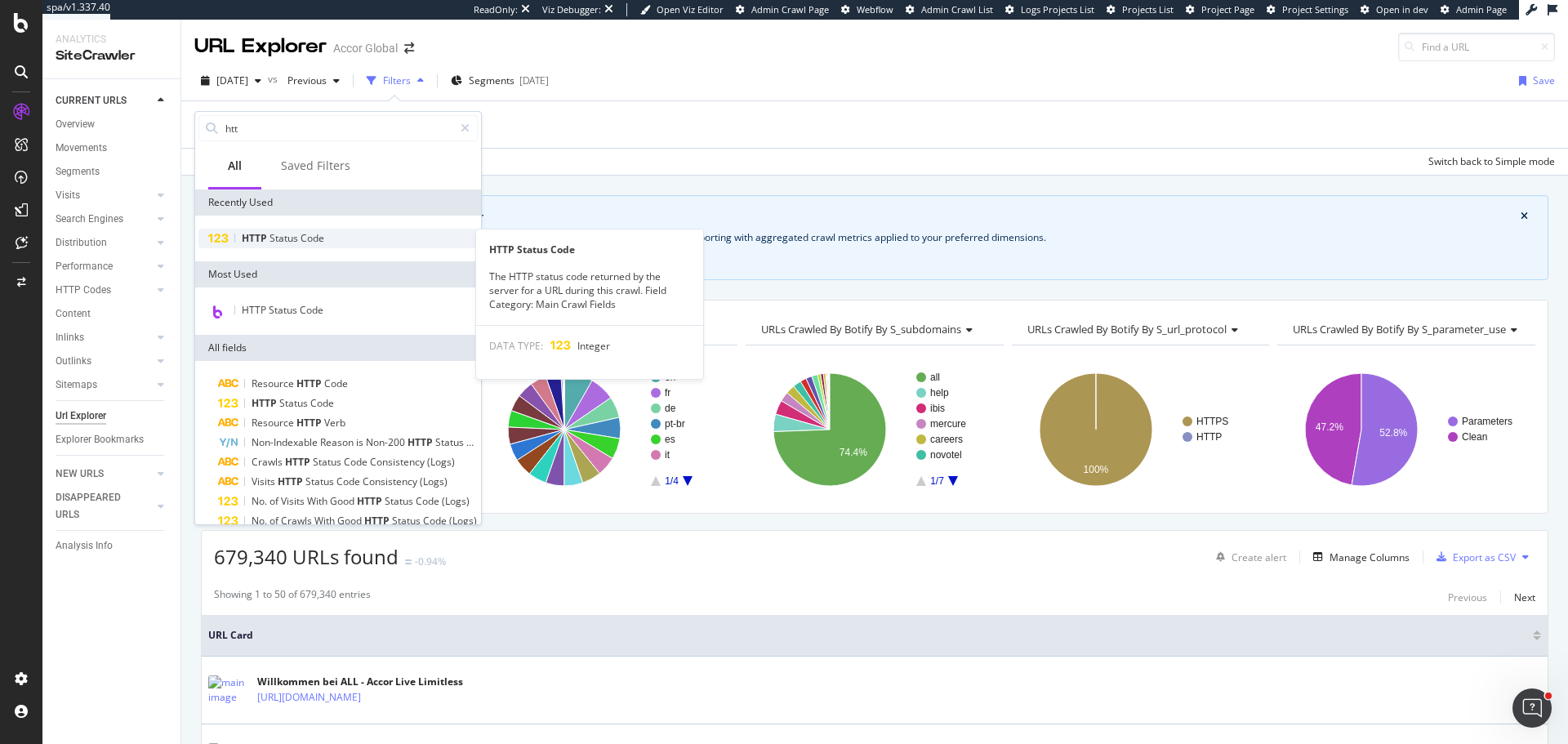
type input "htt"
click at [277, 238] on span "Status" at bounding box center [285, 238] width 31 height 14
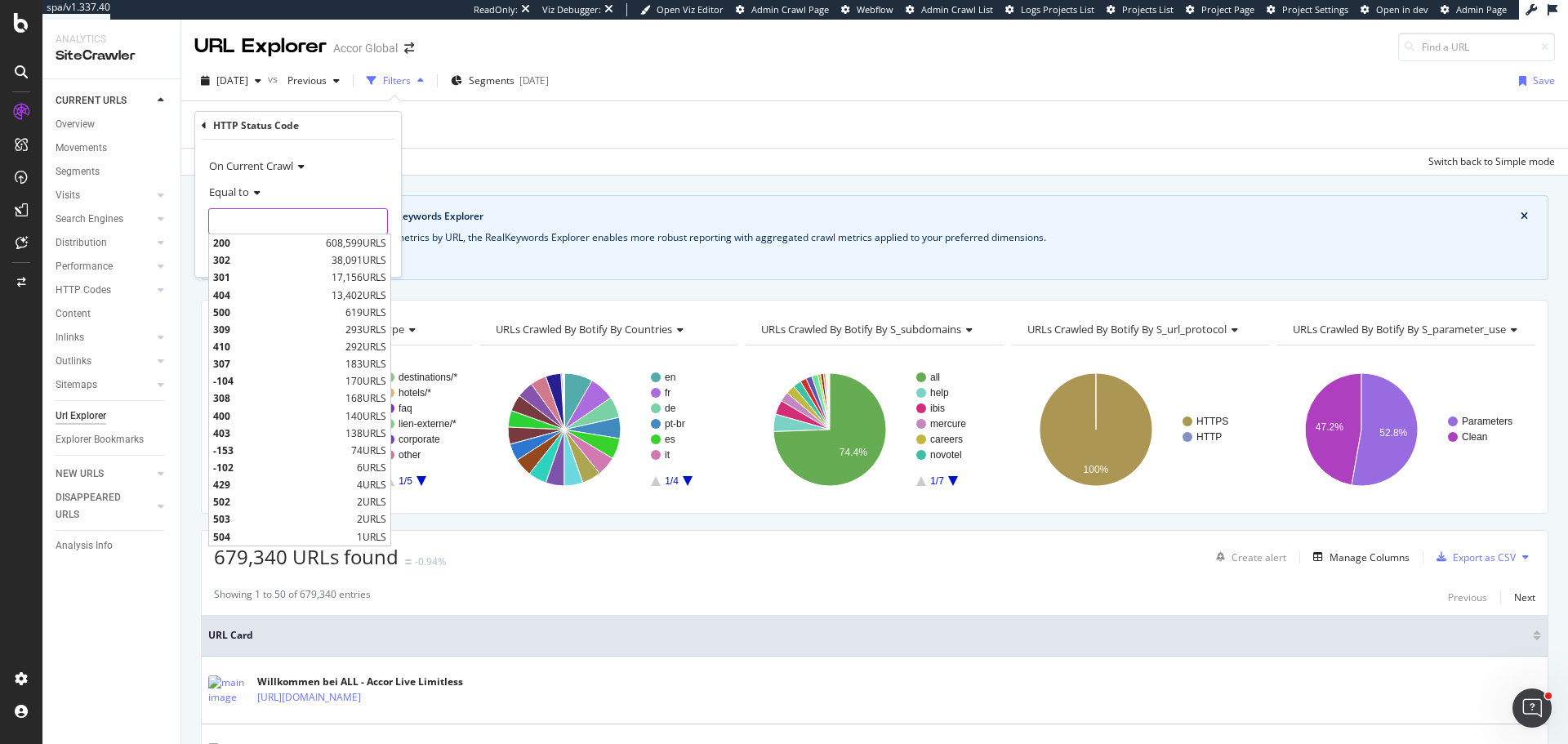
click at [258, 215] on input "number" at bounding box center [298, 221] width 180 height 26
click at [256, 201] on div "Equal to" at bounding box center [298, 191] width 180 height 26
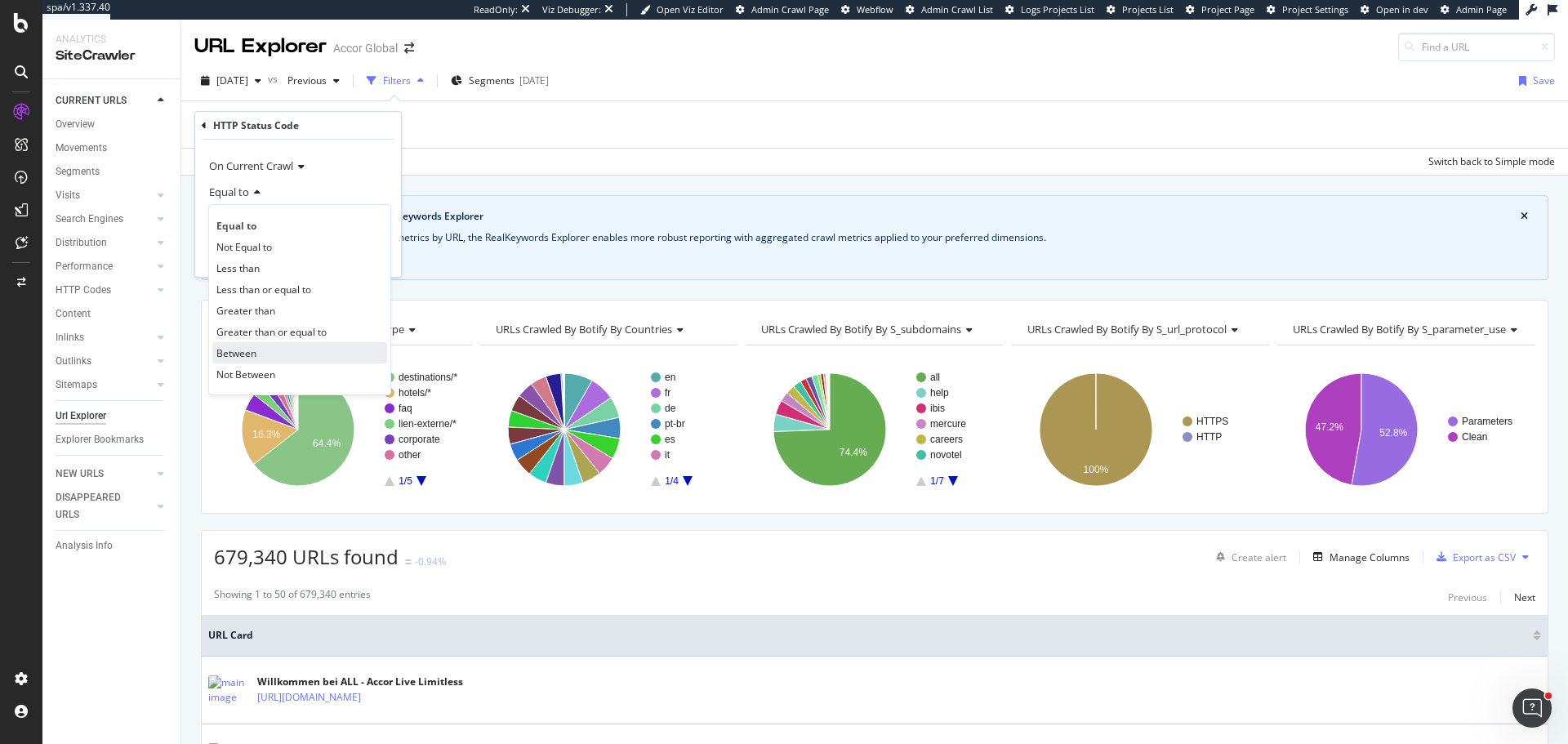
click at [254, 345] on div "Between" at bounding box center [300, 353] width 175 height 22
click at [251, 219] on input "0" at bounding box center [298, 221] width 180 height 26
type input "301"
click at [261, 271] on input "1" at bounding box center [298, 267] width 180 height 26
type input "302"
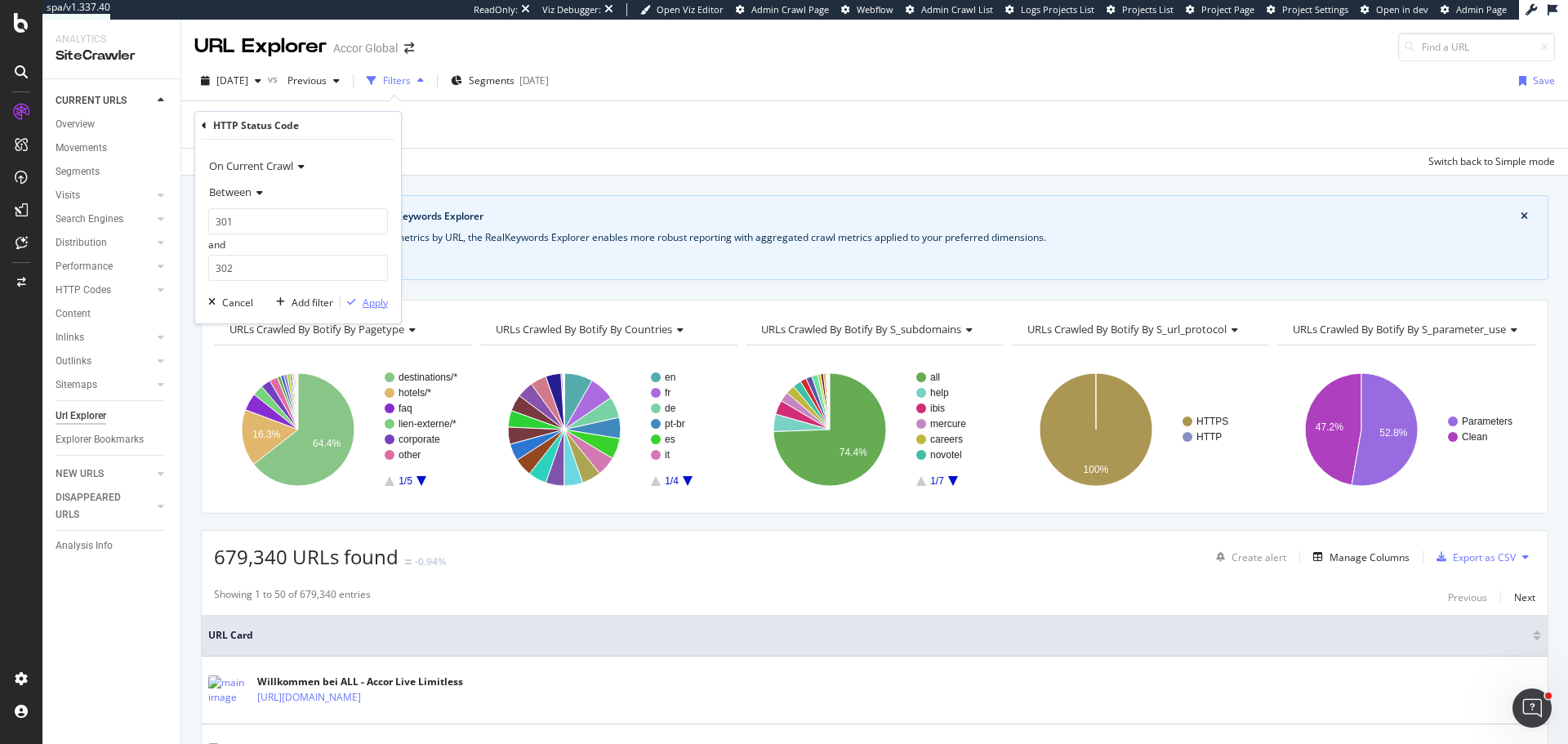
click at [383, 304] on div "Apply" at bounding box center [375, 302] width 25 height 14
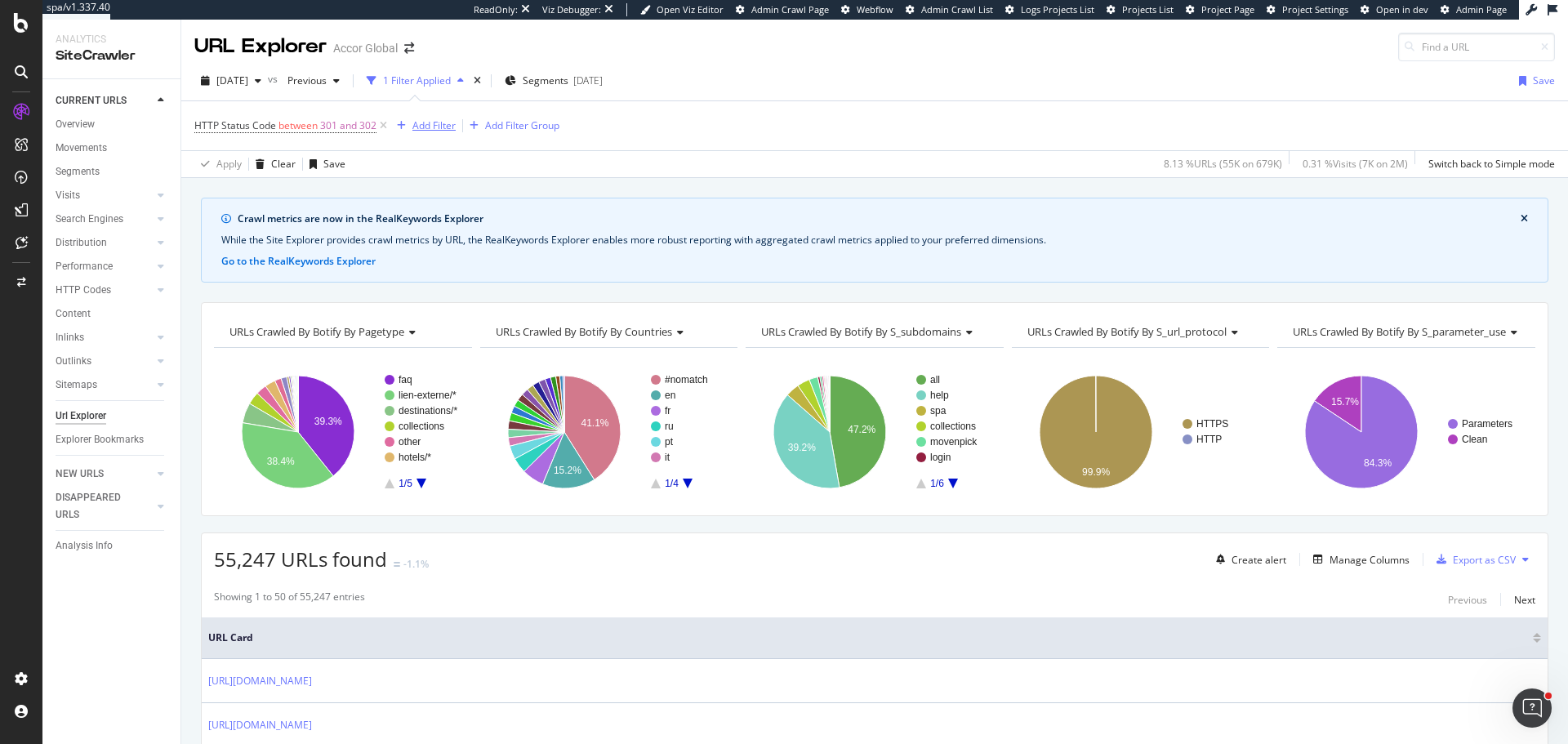
click at [445, 132] on div "Add Filter" at bounding box center [434, 125] width 43 height 14
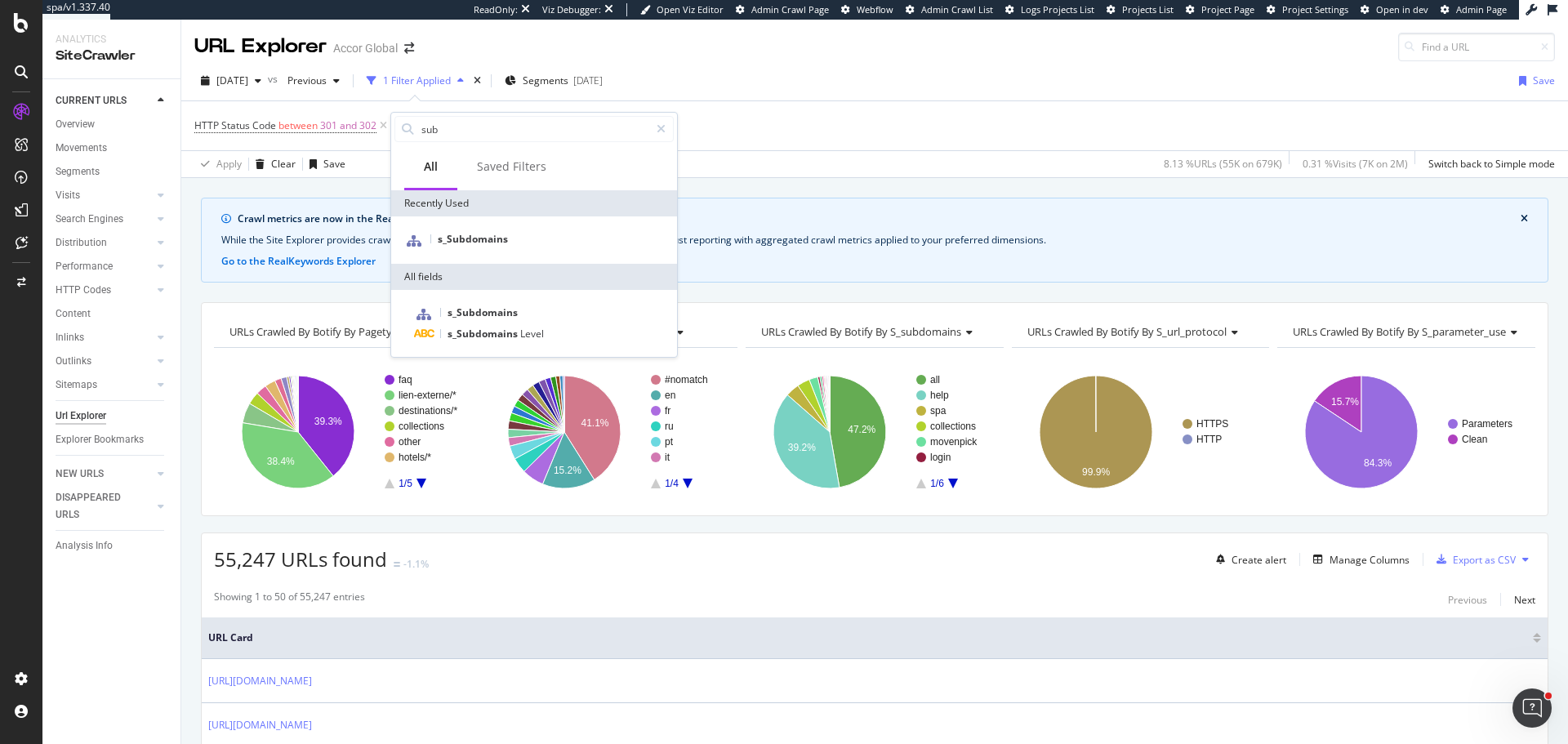
type input "sub"
click at [456, 250] on div "s_Subdomains" at bounding box center [533, 240] width 285 height 47
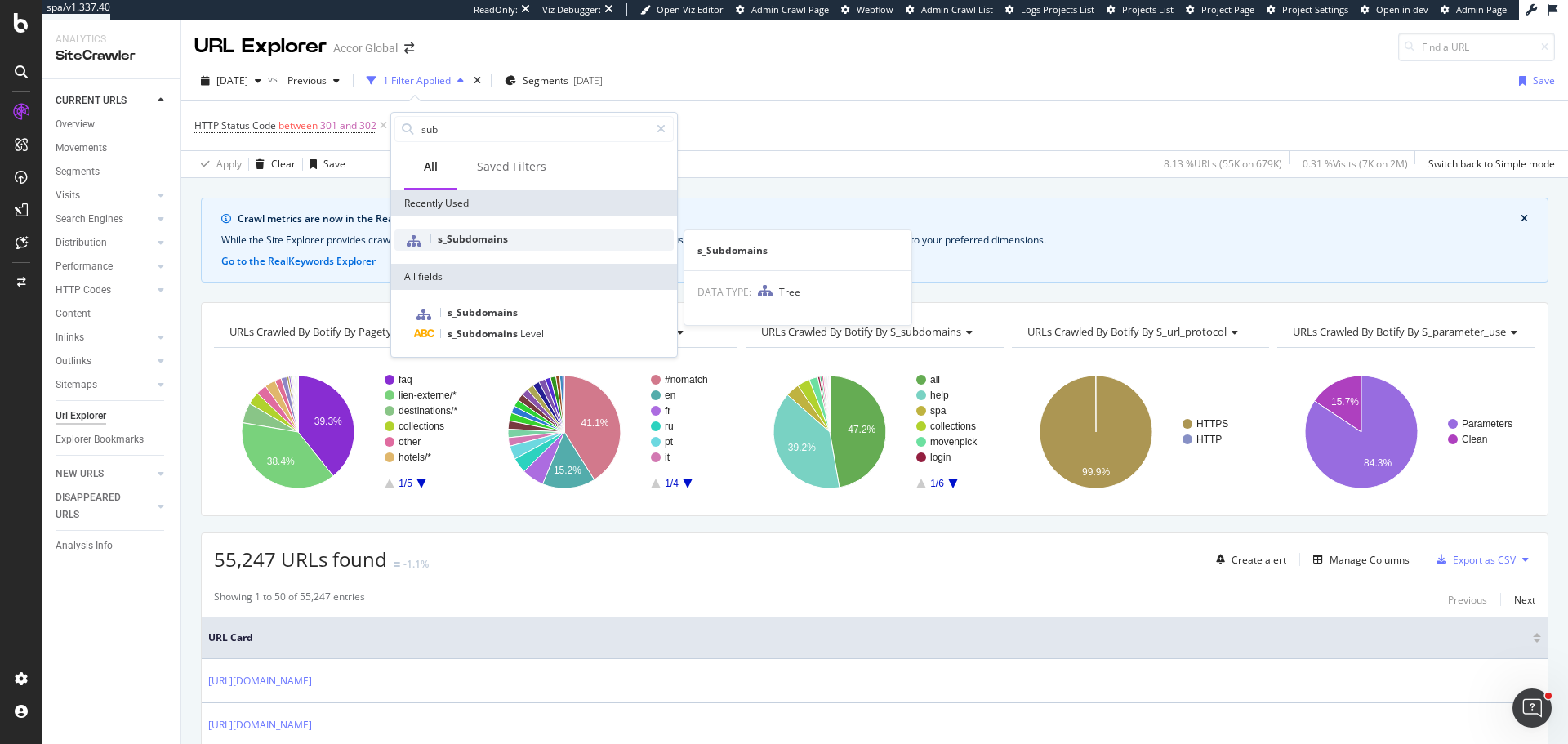
click at [459, 247] on div "s_Subdomains" at bounding box center [534, 241] width 280 height 22
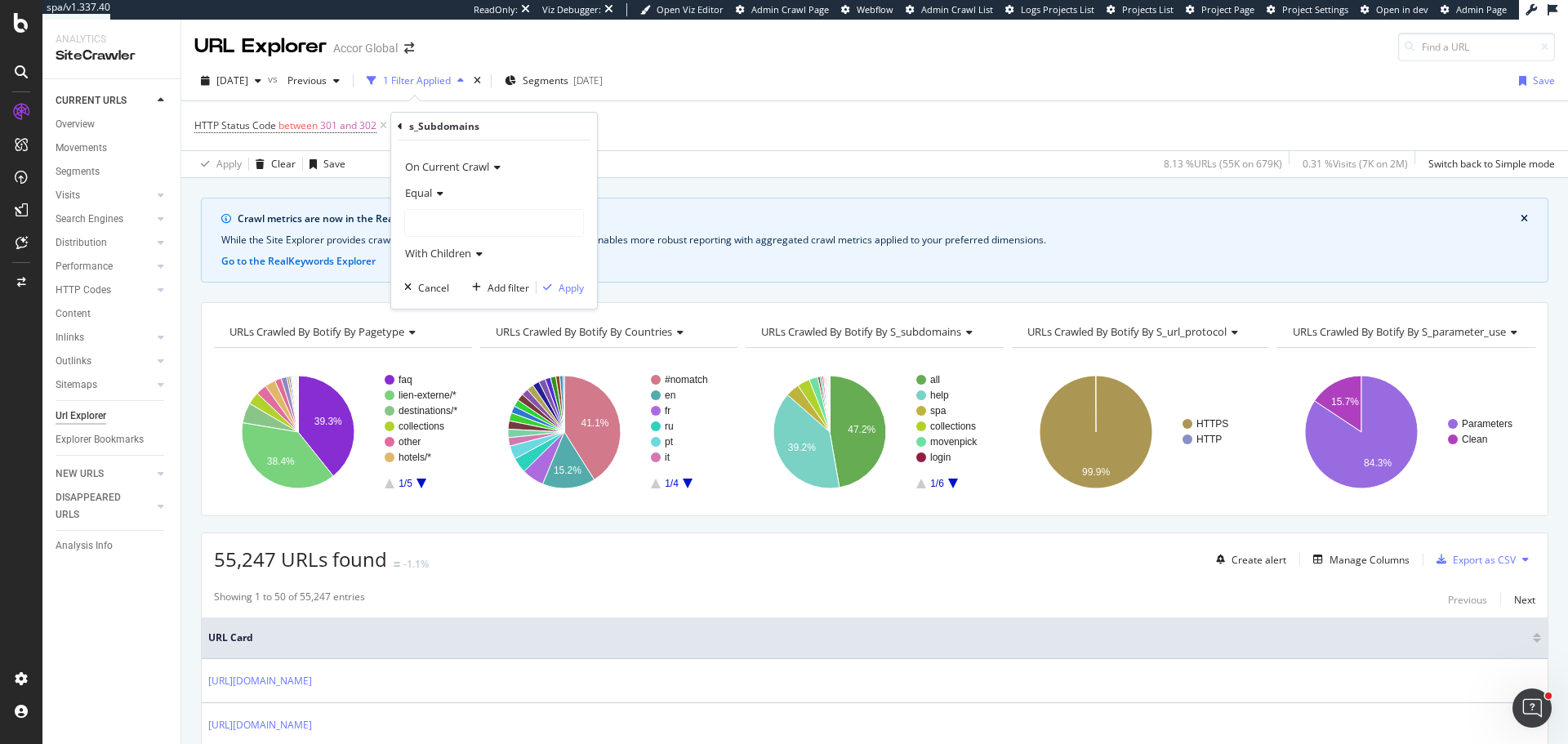
click at [454, 215] on div at bounding box center [494, 222] width 178 height 26
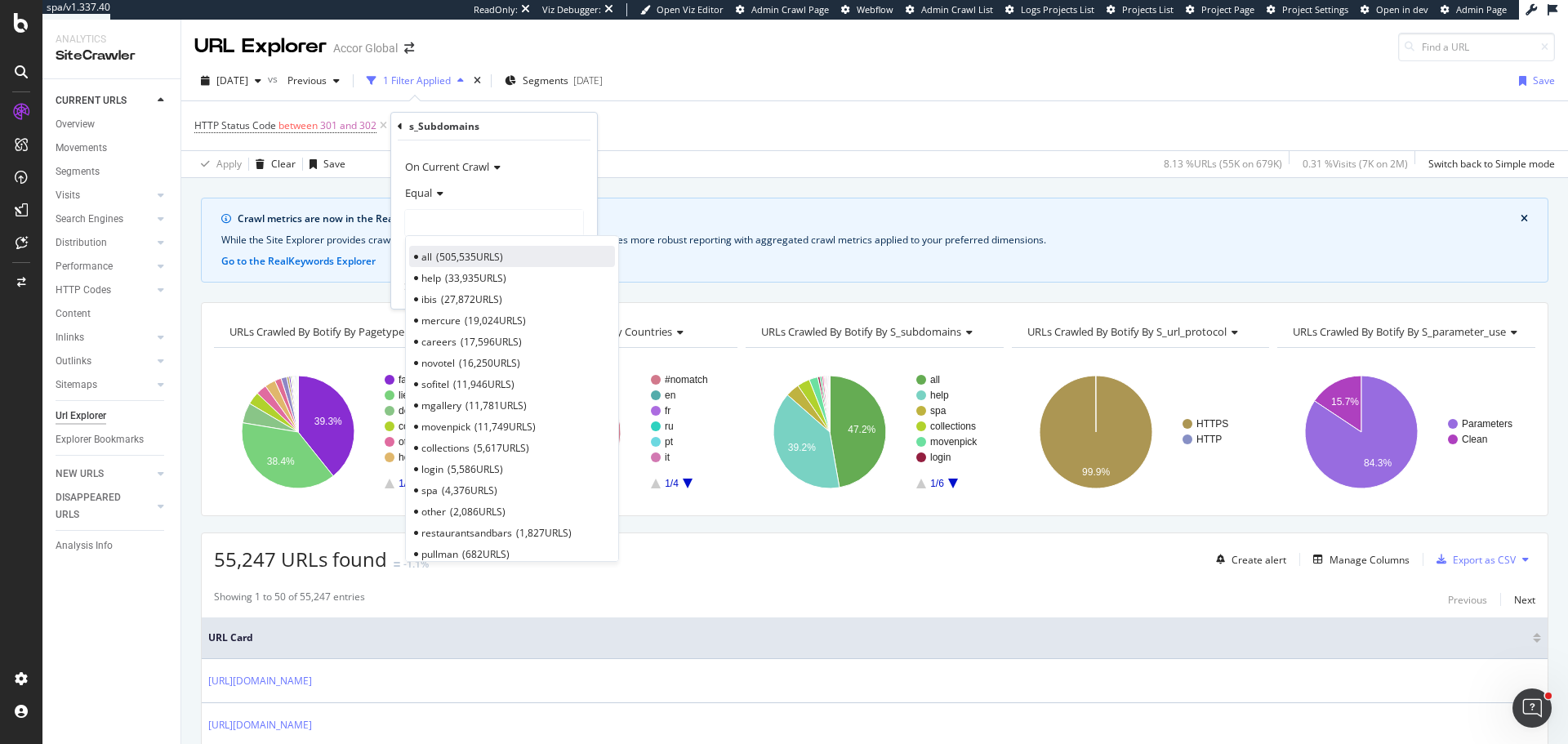
click at [471, 247] on div "all 505,535 URLS" at bounding box center [512, 256] width 206 height 22
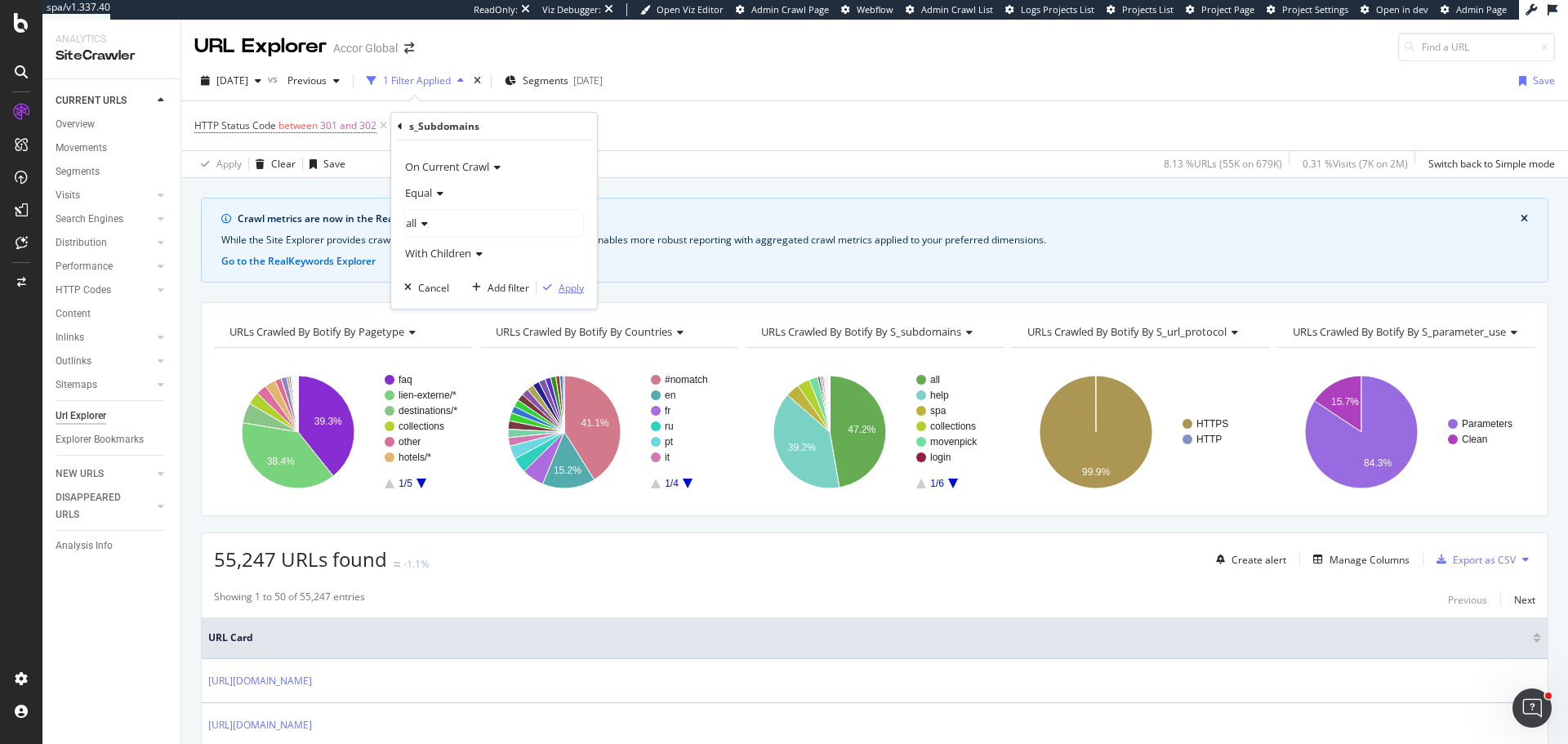
click at [553, 284] on div "button" at bounding box center [548, 288] width 22 height 10
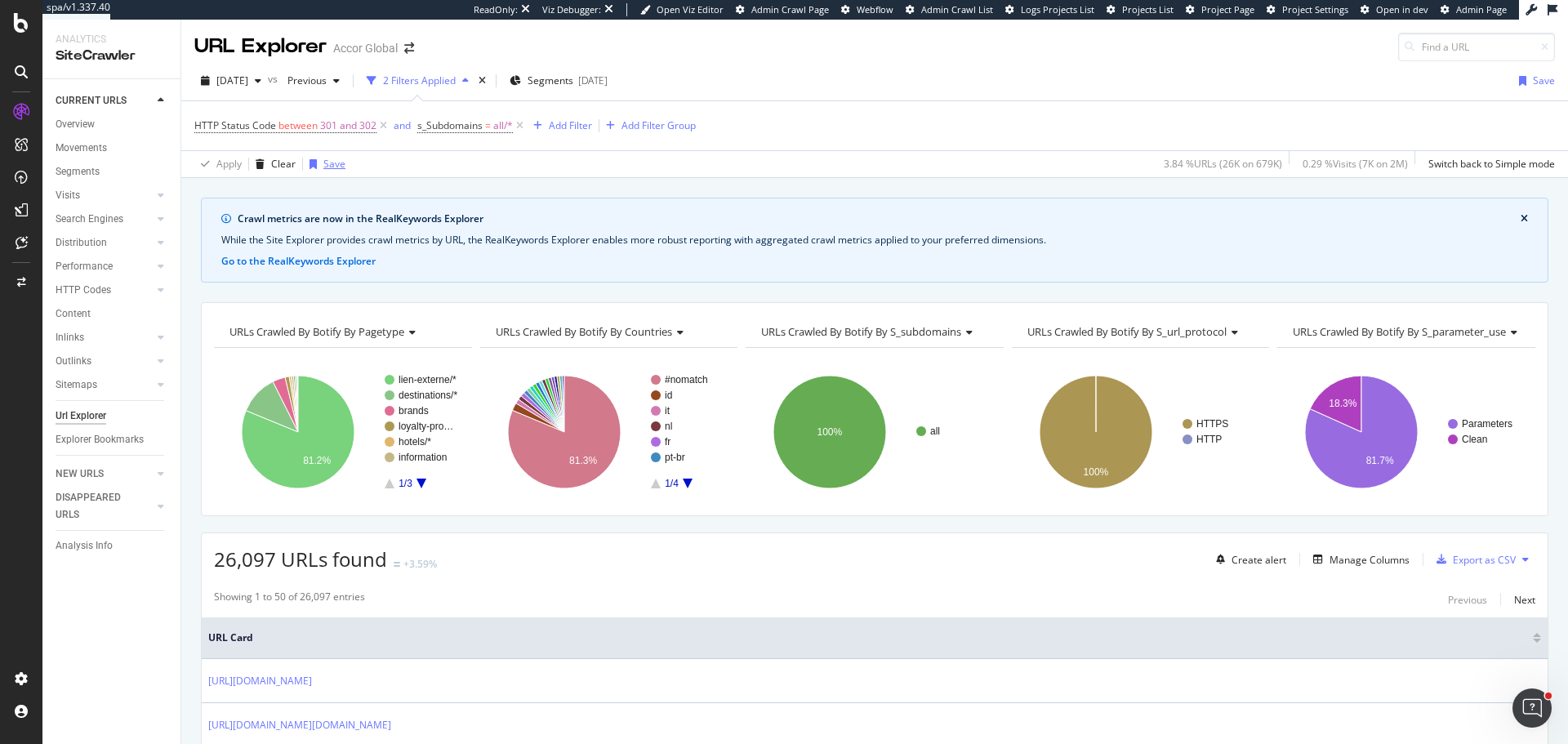
click at [328, 166] on div "Save" at bounding box center [335, 163] width 22 height 14
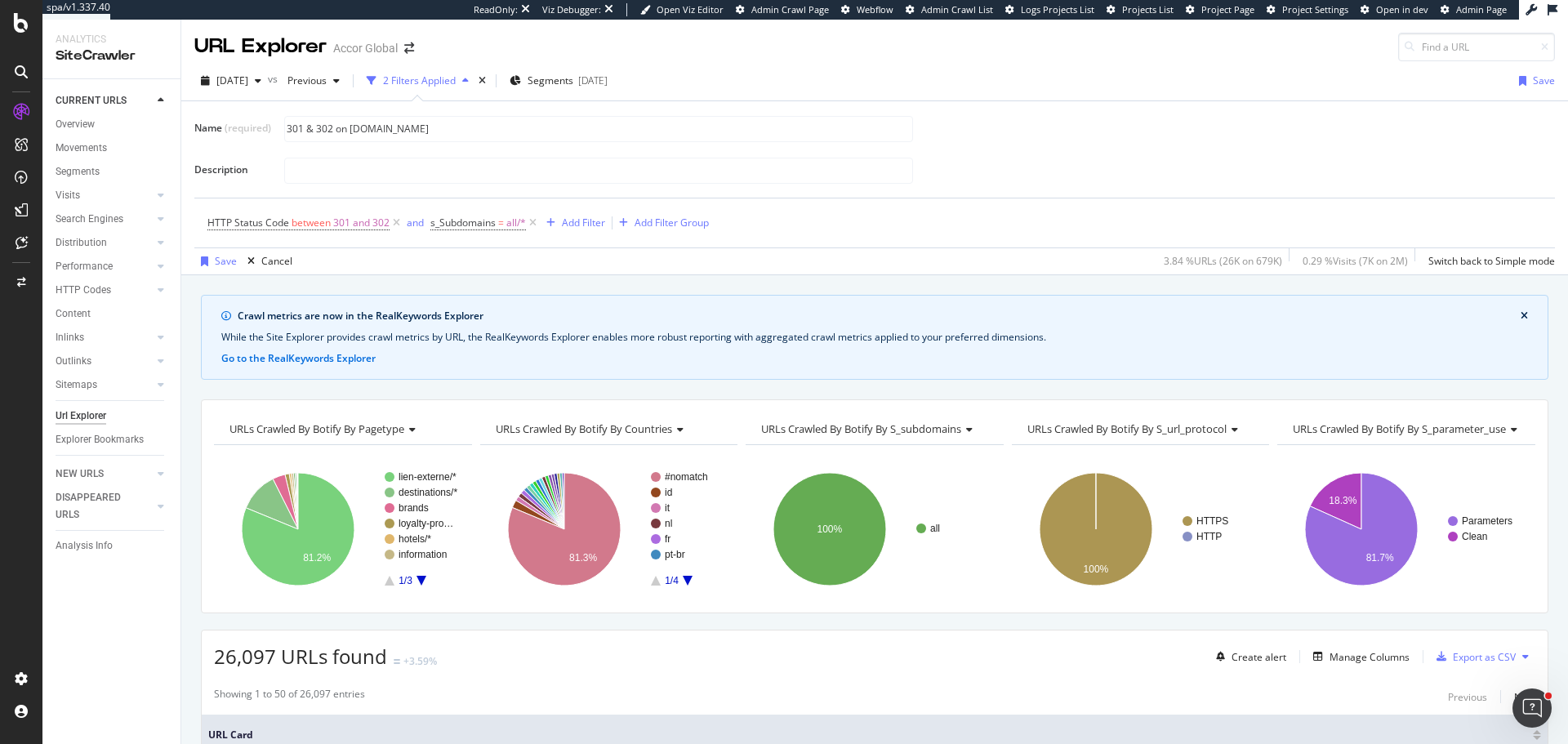
drag, startPoint x: 422, startPoint y: 130, endPoint x: 268, endPoint y: 133, distance: 154.0
click at [0, 0] on div "Name (required) 301 & 302 on all.accor.com" at bounding box center [0, 0] width 0 height 0
type input "301 & 302 on all.accor.com"
click at [332, 178] on input "text" at bounding box center [598, 170] width 628 height 24
paste input "301 & 302 on all.accor.com"
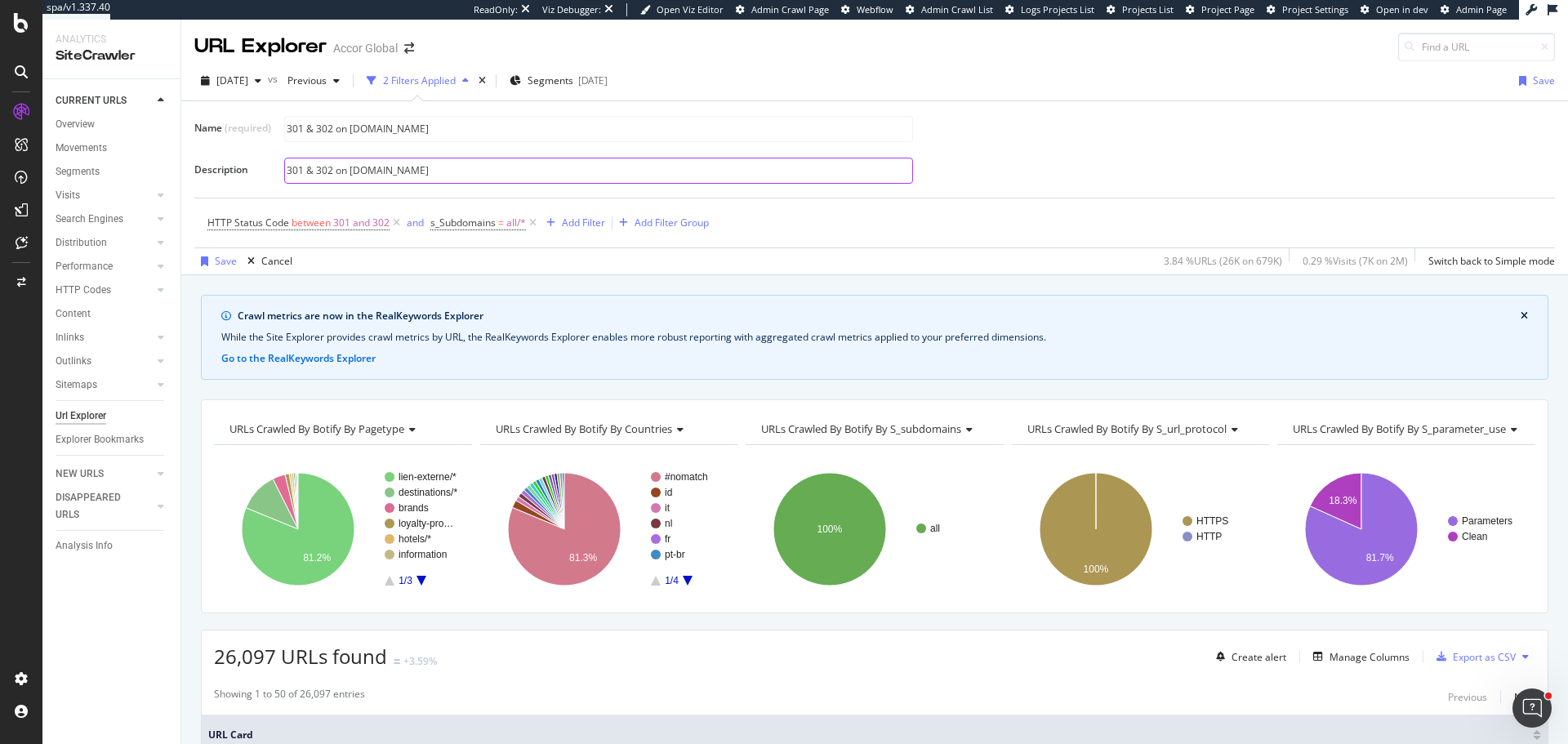
click at [289, 171] on input "301 & 302 on all.accor.com" at bounding box center [598, 170] width 628 height 24
type input "HTTP codes 301 & 302 on all.accor.com"
click at [225, 265] on div "Save" at bounding box center [226, 260] width 22 height 14
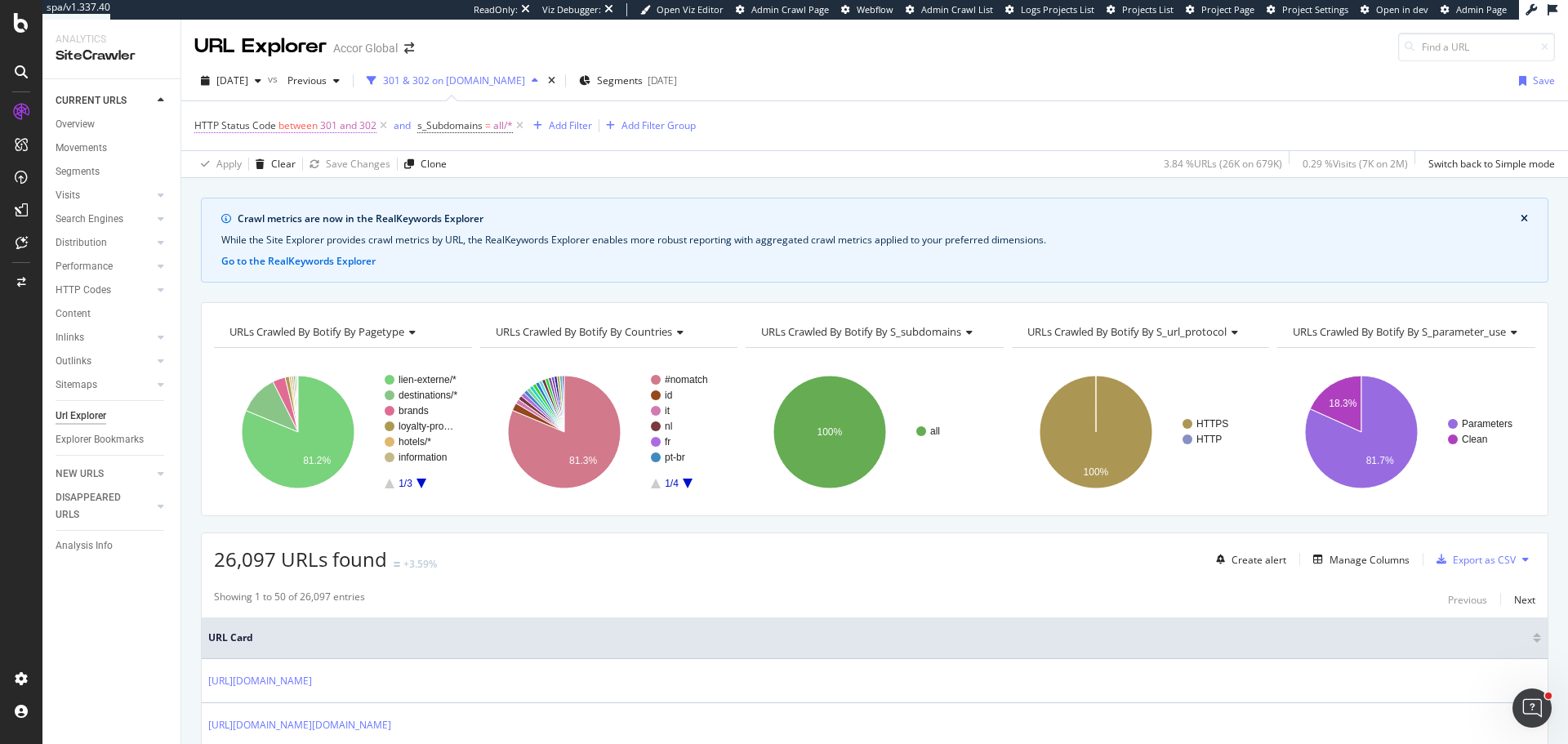
click at [321, 122] on span "301 and 302" at bounding box center [349, 125] width 57 height 22
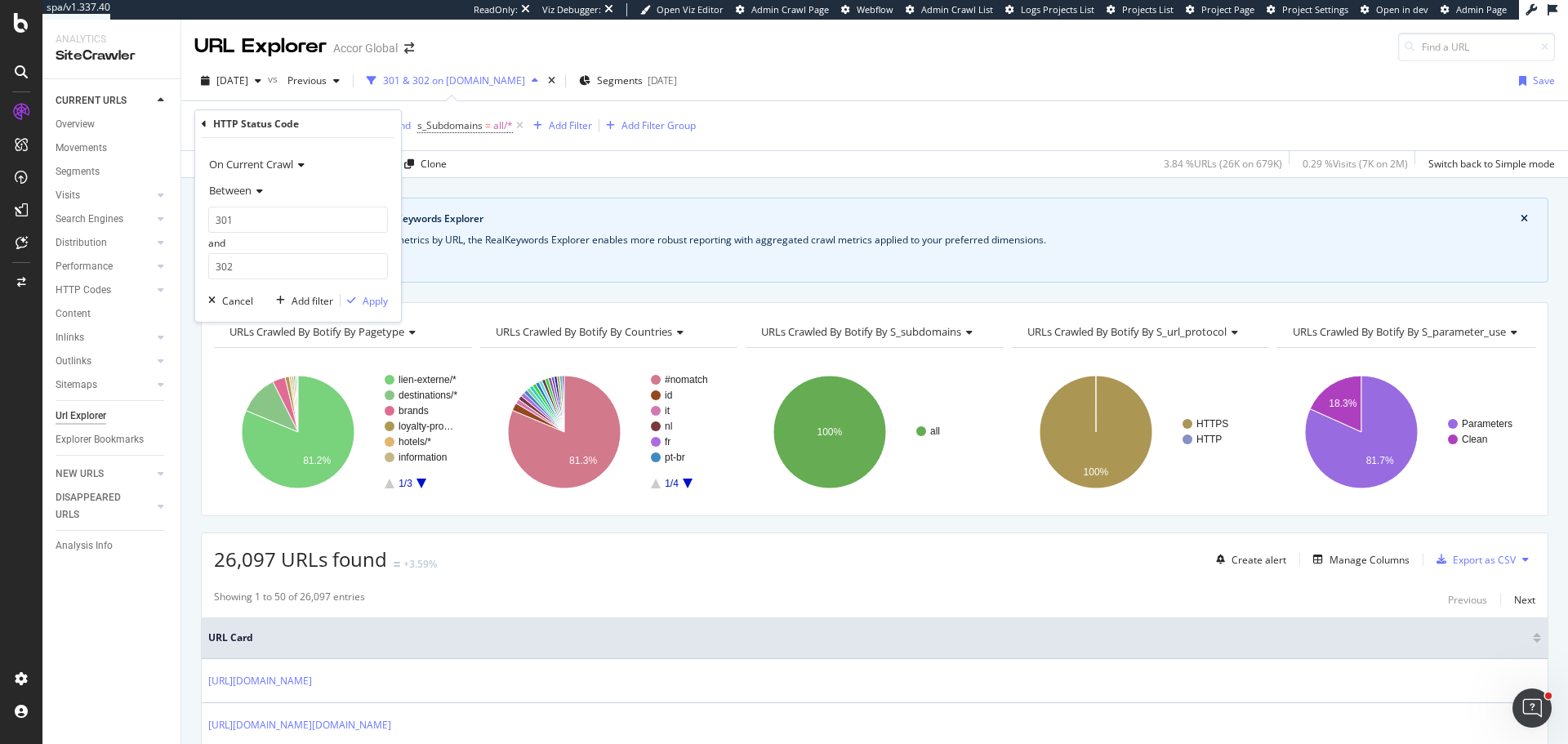
click at [490, 72] on div "301 & 302 on all.accor.com" at bounding box center [453, 80] width 185 height 24
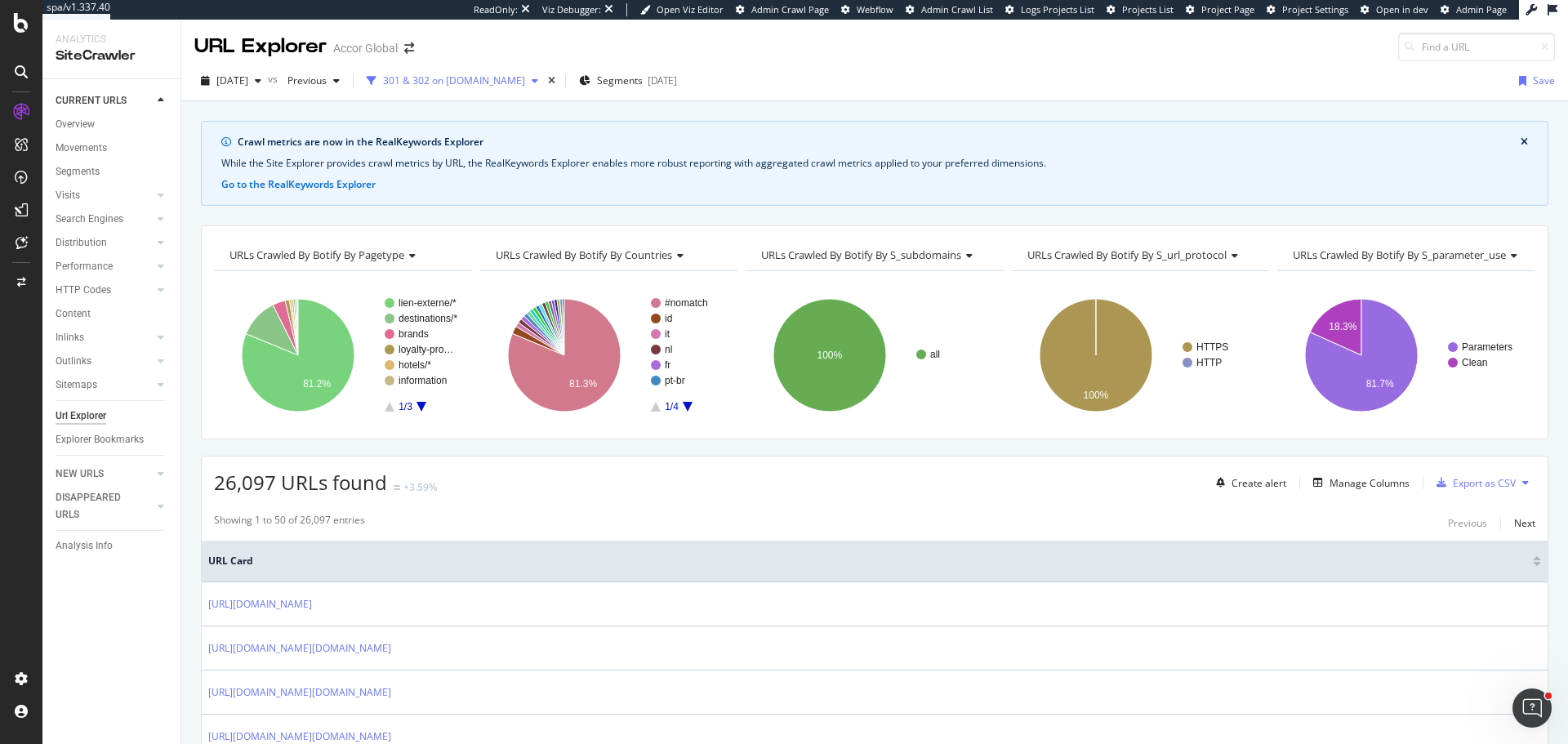
click at [479, 76] on div "301 & 302 on all.accor.com" at bounding box center [454, 80] width 142 height 14
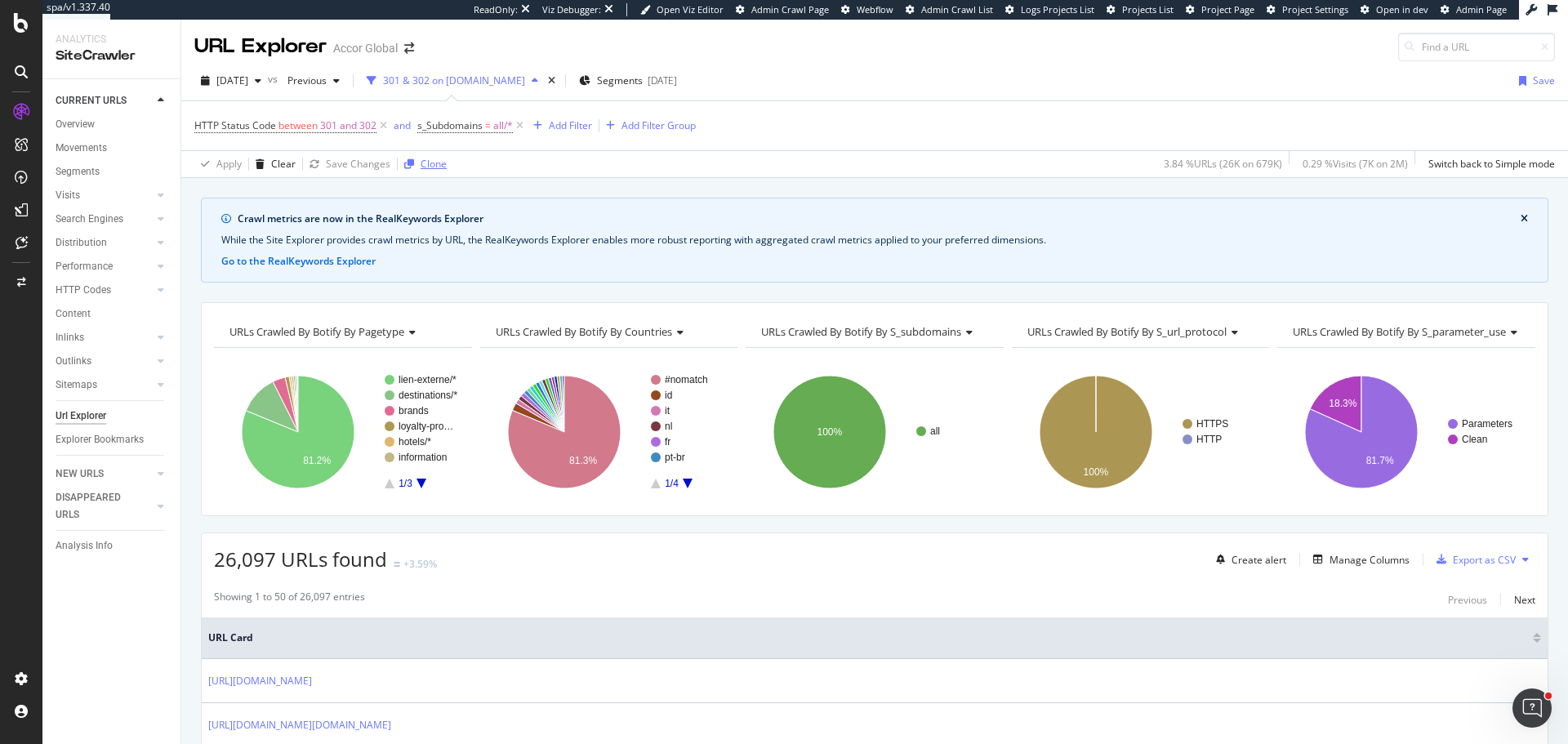
click at [404, 164] on icon "button" at bounding box center [409, 164] width 10 height 10
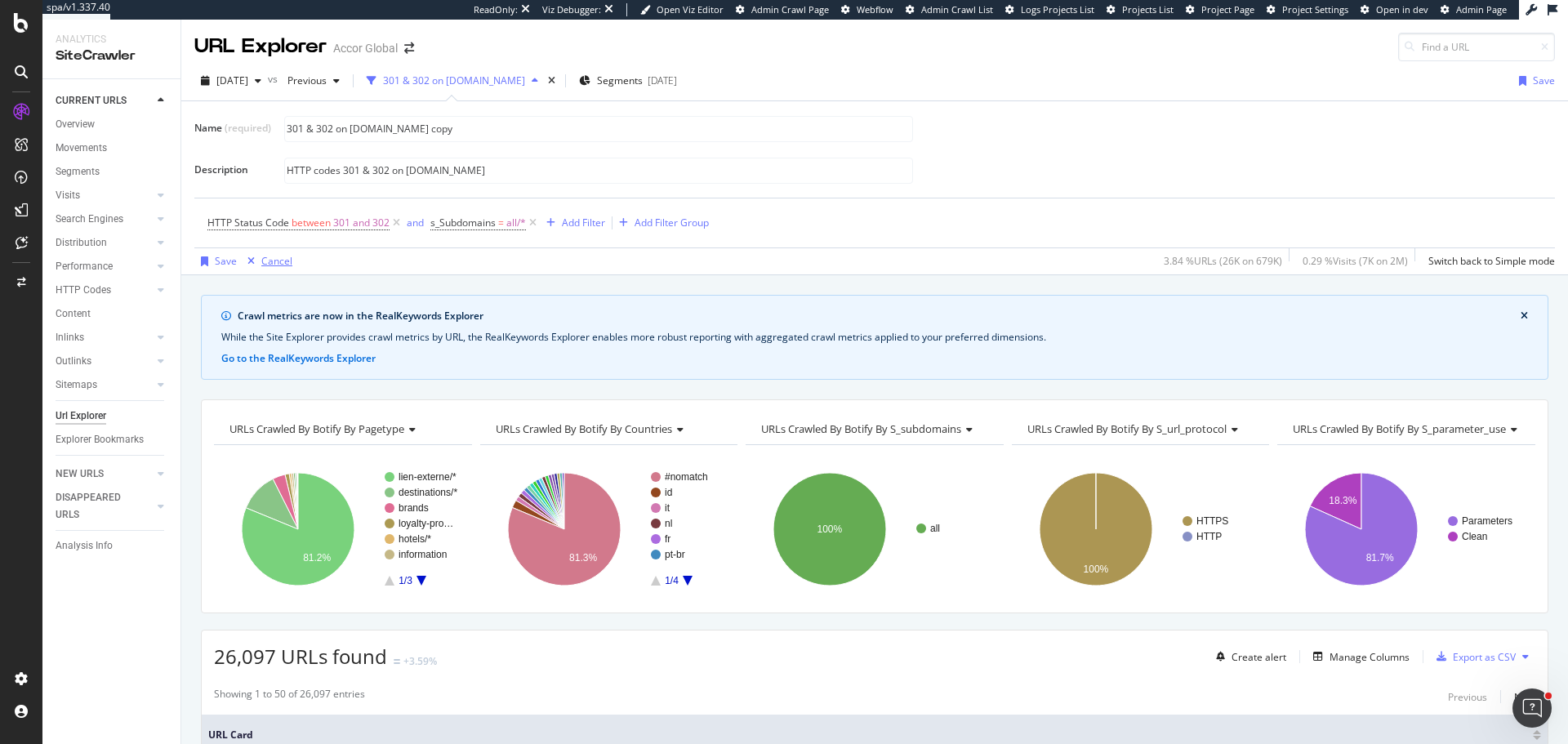
click at [258, 262] on div "button" at bounding box center [251, 261] width 21 height 10
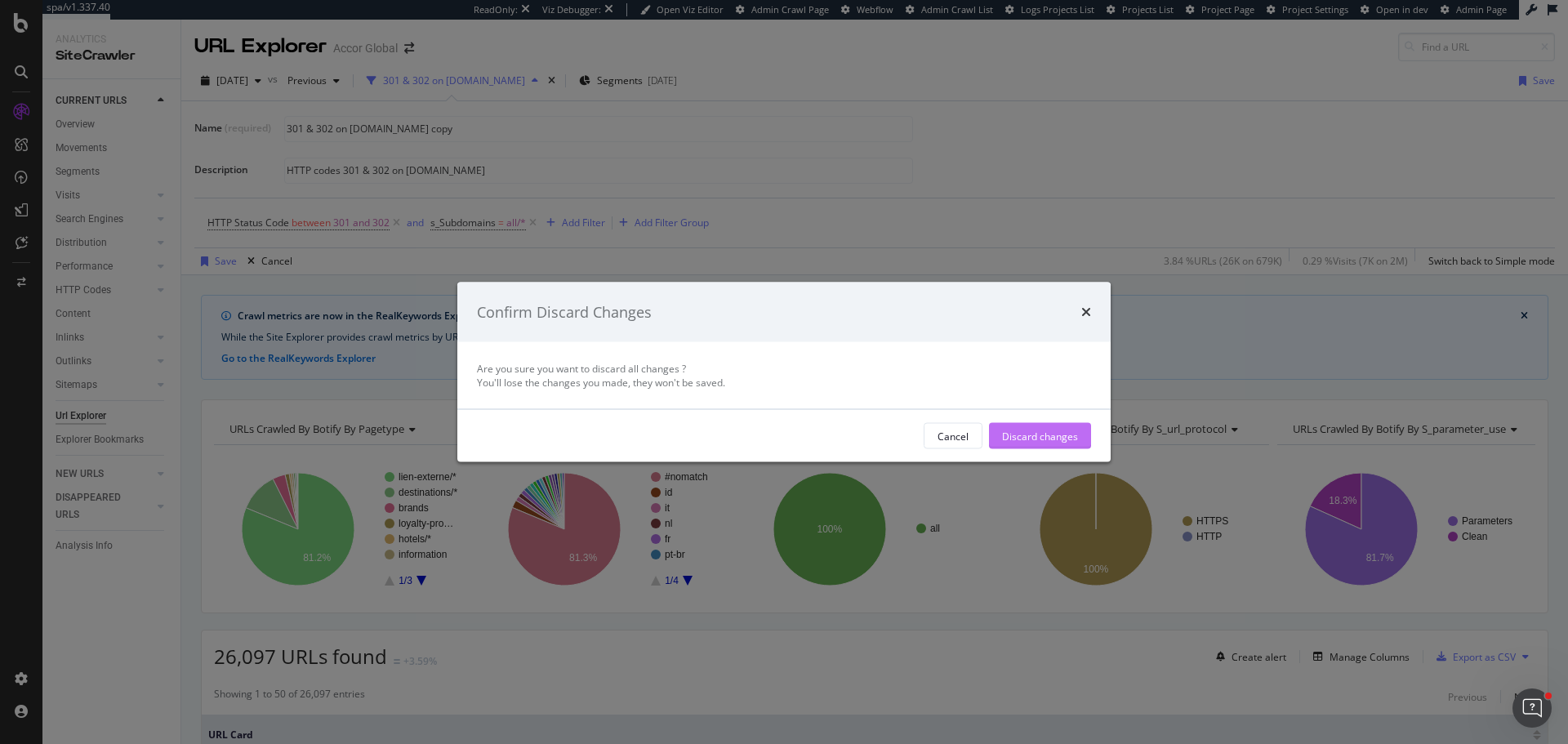
click at [1015, 427] on div "Discard changes" at bounding box center [1040, 435] width 76 height 24
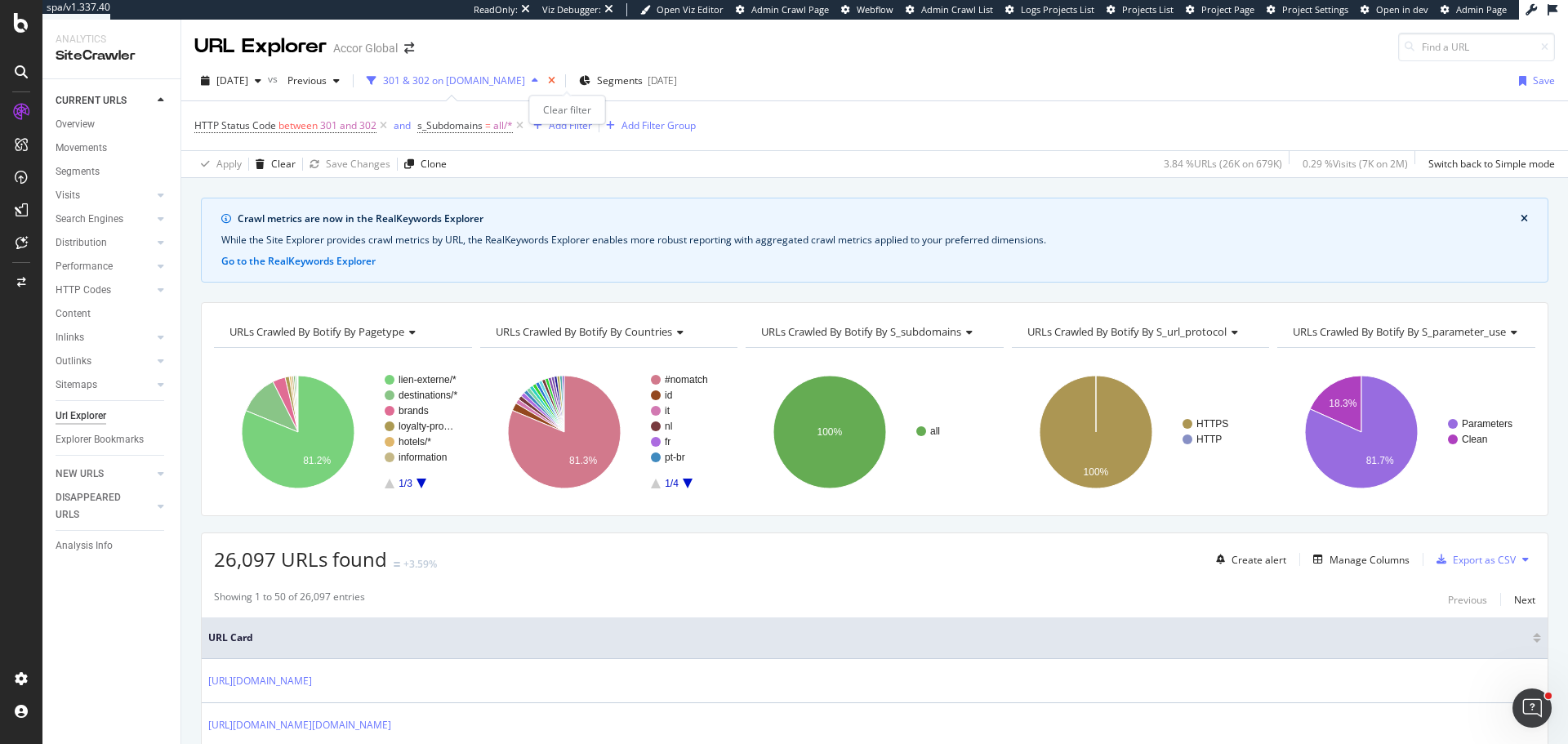
click at [555, 85] on icon "times" at bounding box center [551, 81] width 7 height 10
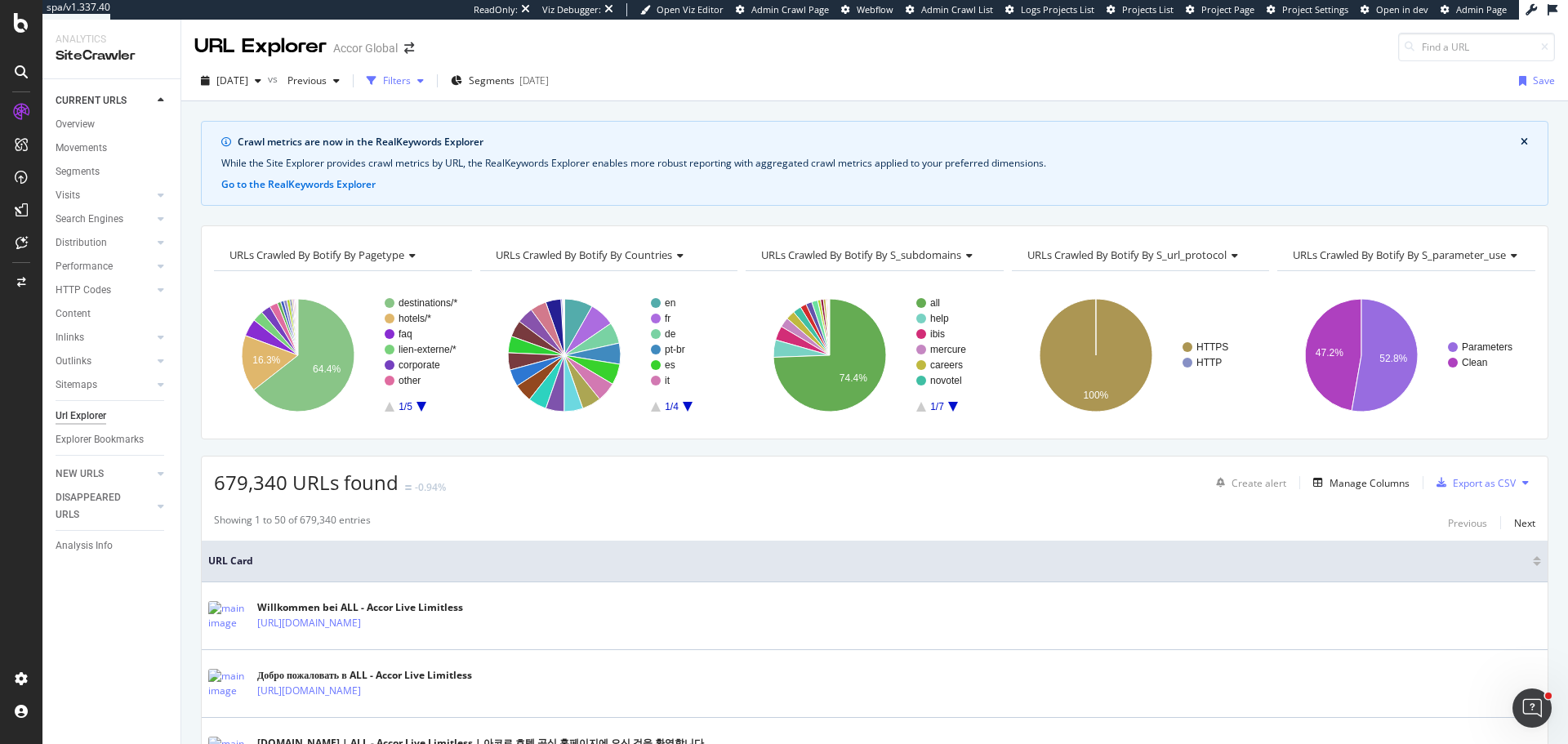
click at [430, 92] on div "Filters" at bounding box center [395, 80] width 70 height 24
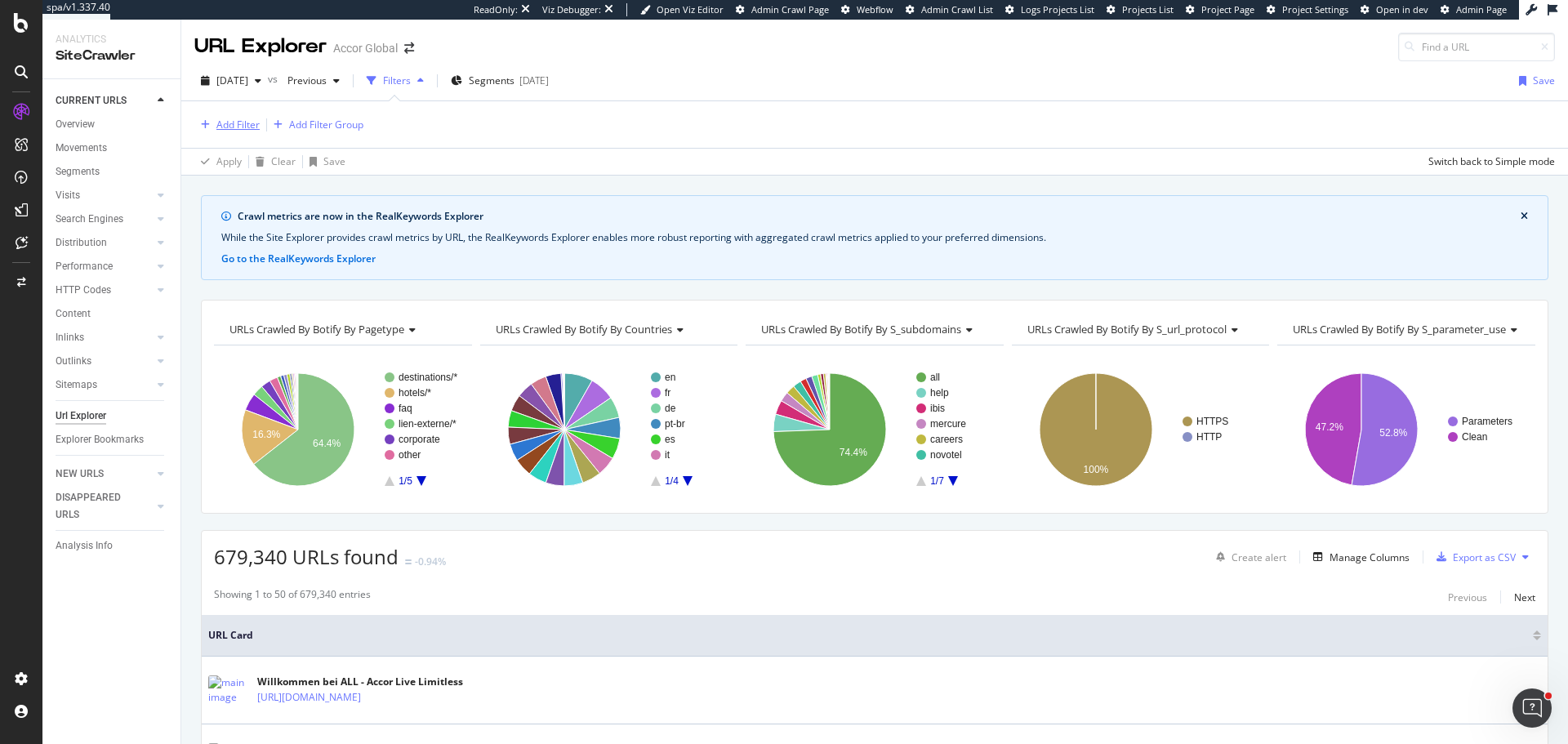
click at [236, 126] on div "Add Filter" at bounding box center [238, 124] width 43 height 14
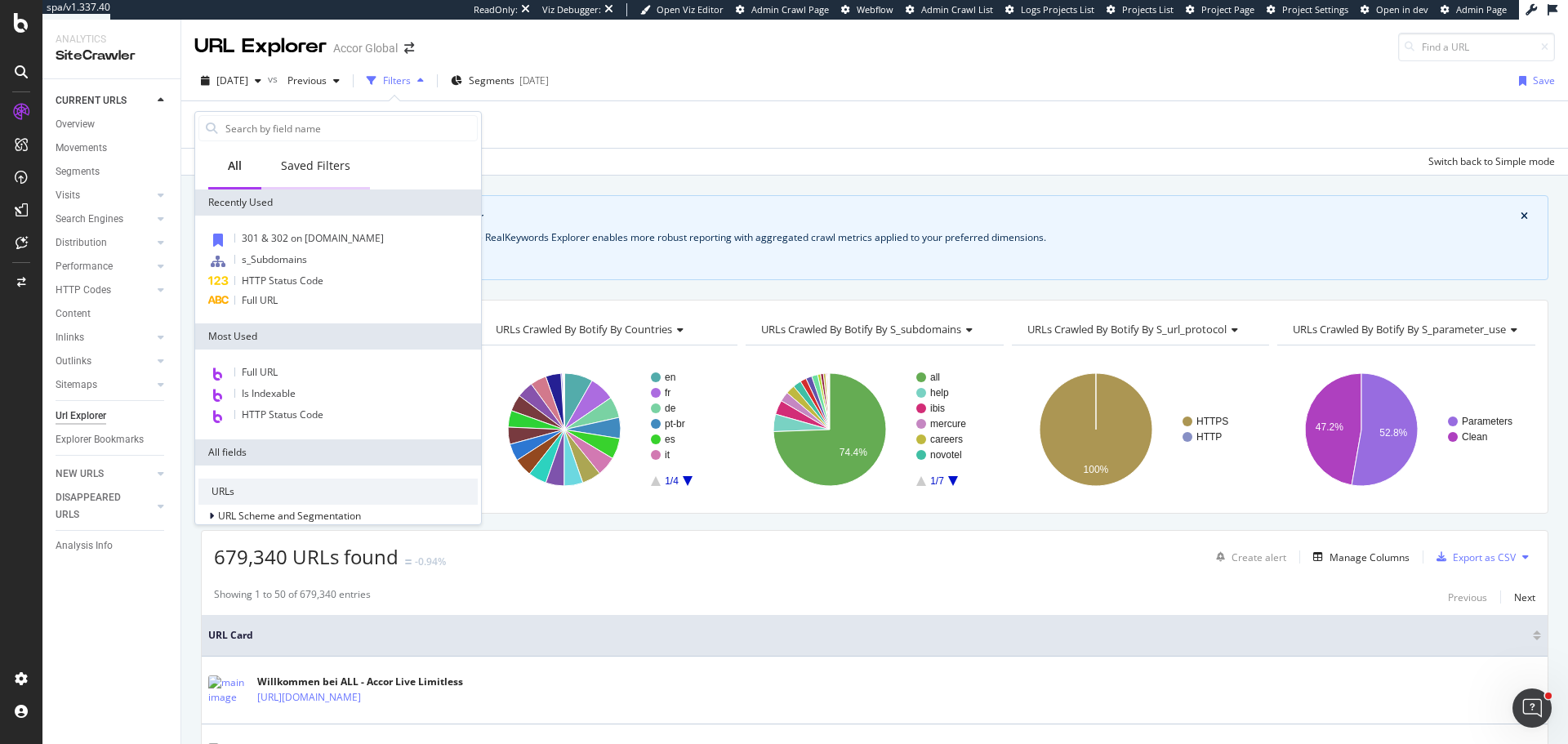
click at [307, 171] on div "Saved Filters" at bounding box center [315, 166] width 69 height 17
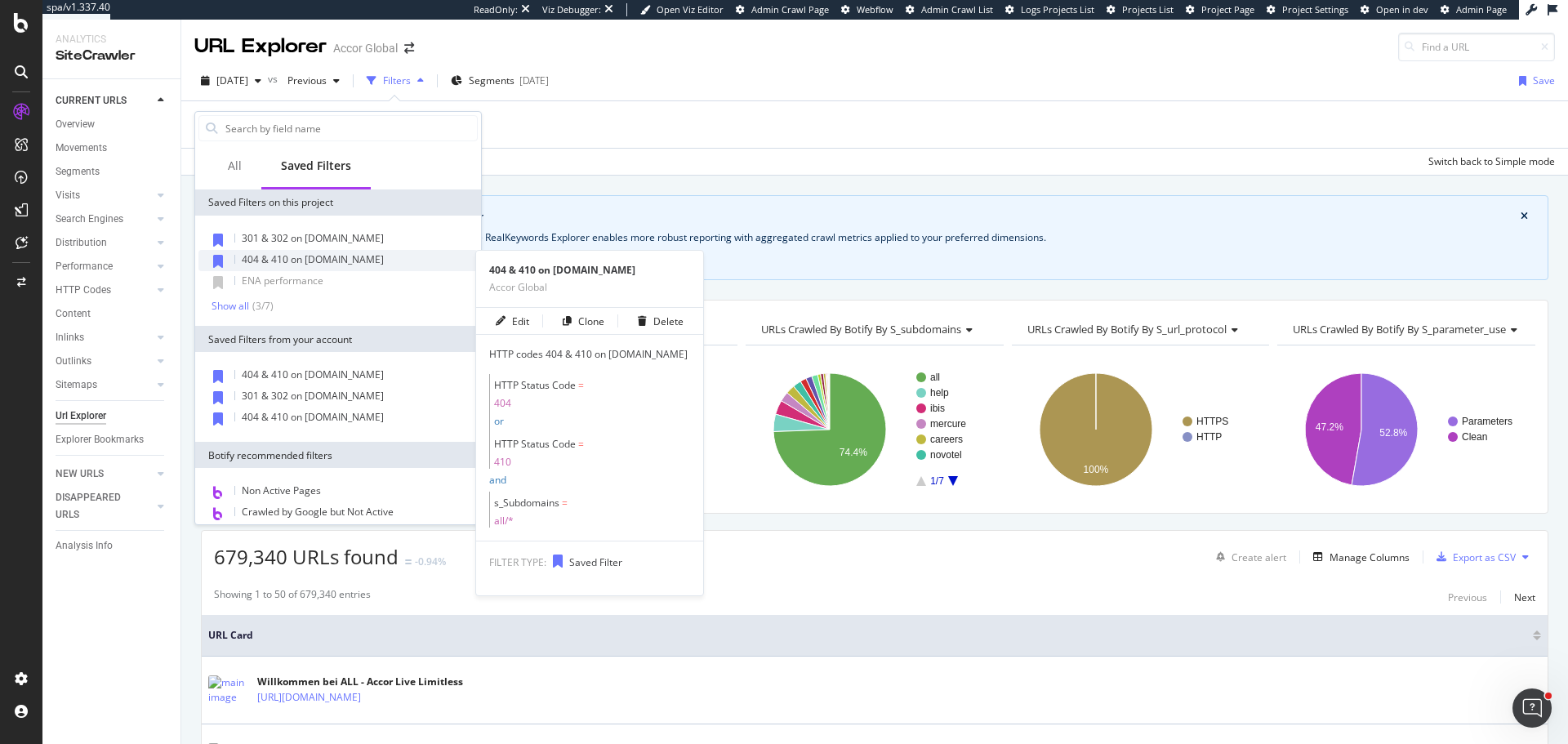
click at [315, 263] on span "404 & 410 on [DOMAIN_NAME]" at bounding box center [312, 259] width 142 height 14
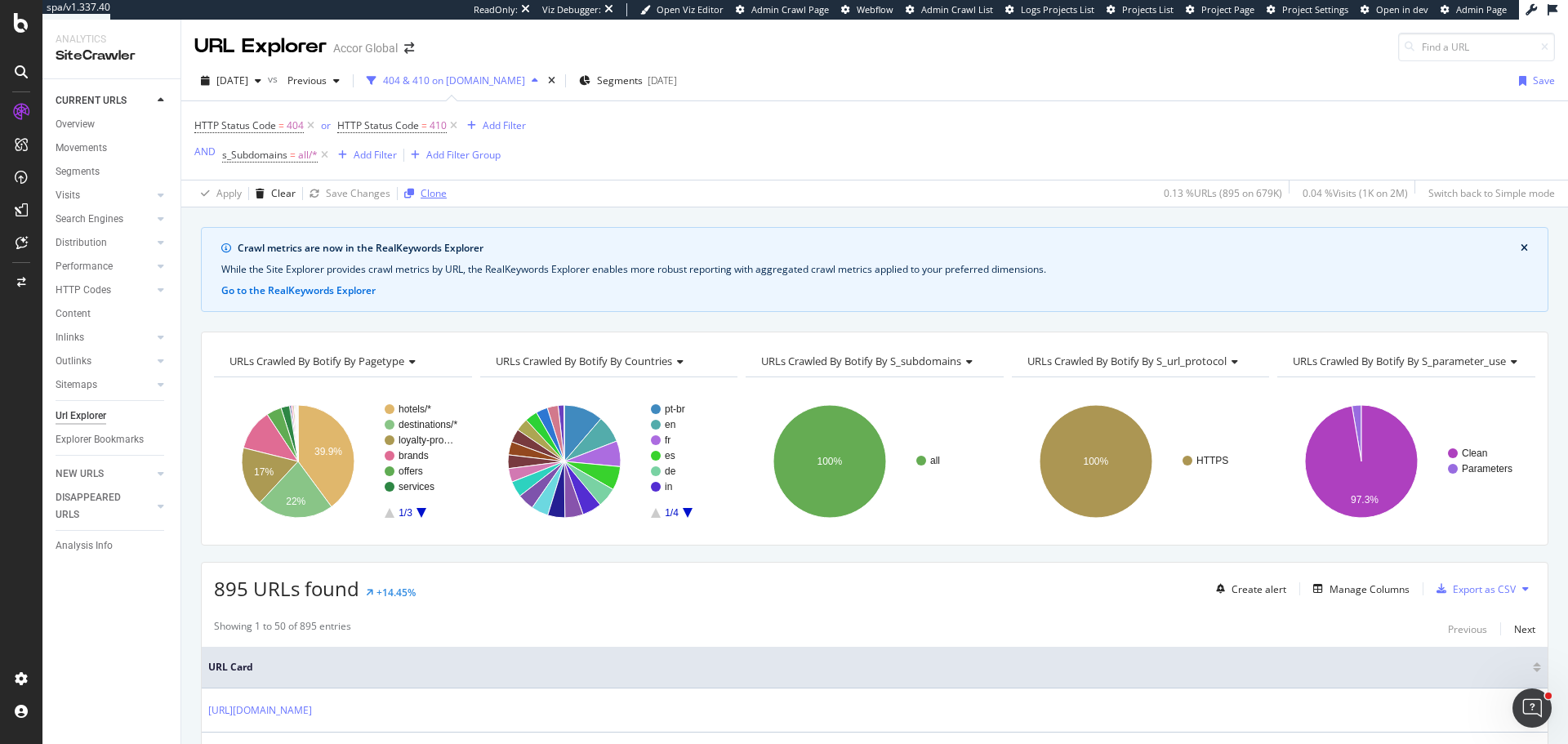
click at [420, 192] on div "Clone" at bounding box center [433, 193] width 26 height 14
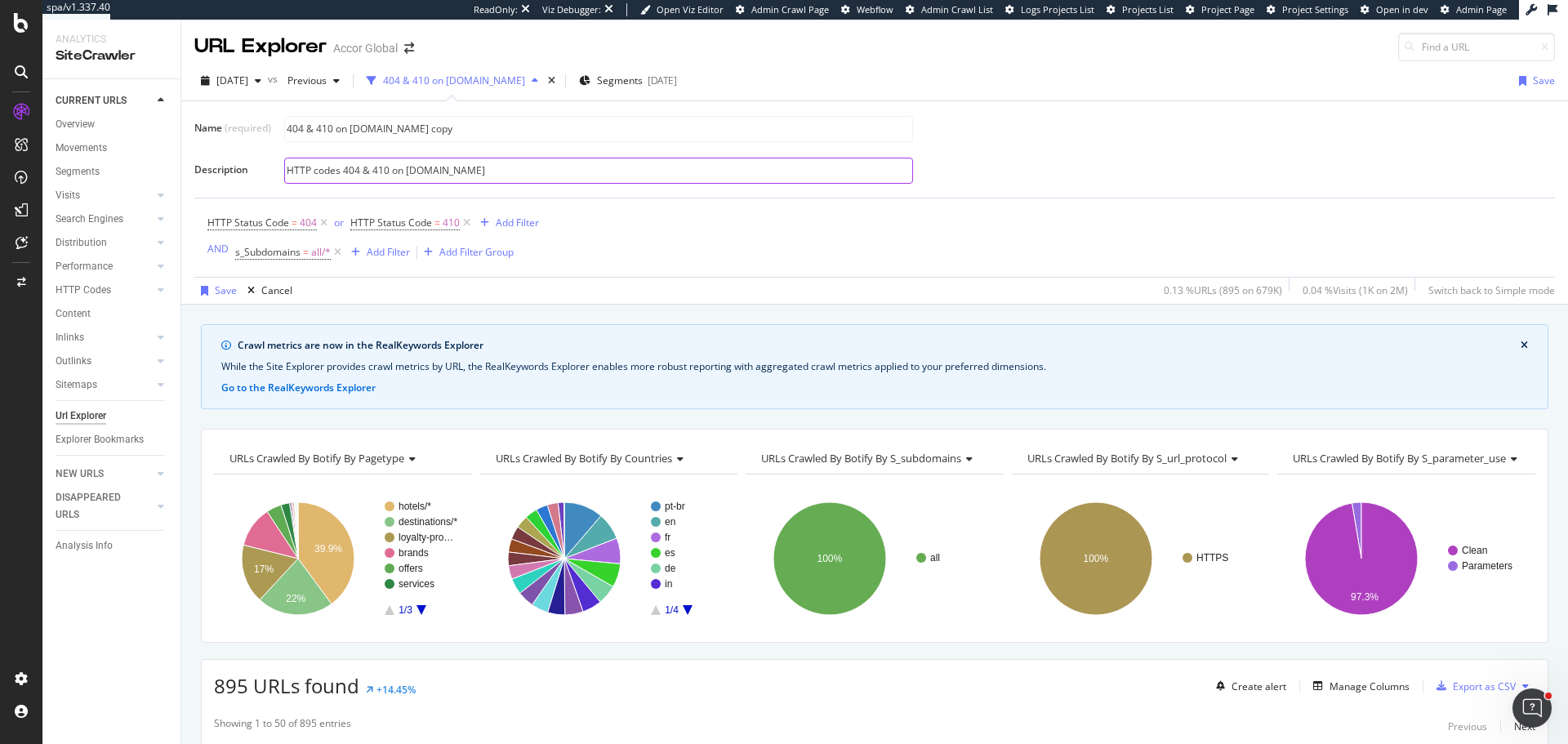
click at [411, 167] on input "HTTP codes 404 & 410 on [DOMAIN_NAME]" at bounding box center [598, 170] width 628 height 24
drag, startPoint x: 409, startPoint y: 170, endPoint x: 484, endPoint y: 173, distance: 75.1
click at [484, 173] on input "HTTP codes 404 & 410 on [DOMAIN_NAME]" at bounding box center [598, 170] width 628 height 24
paste input "subdomains.accor.com (with PageWorkers)"
drag, startPoint x: 408, startPoint y: 173, endPoint x: 509, endPoint y: 171, distance: 101.0
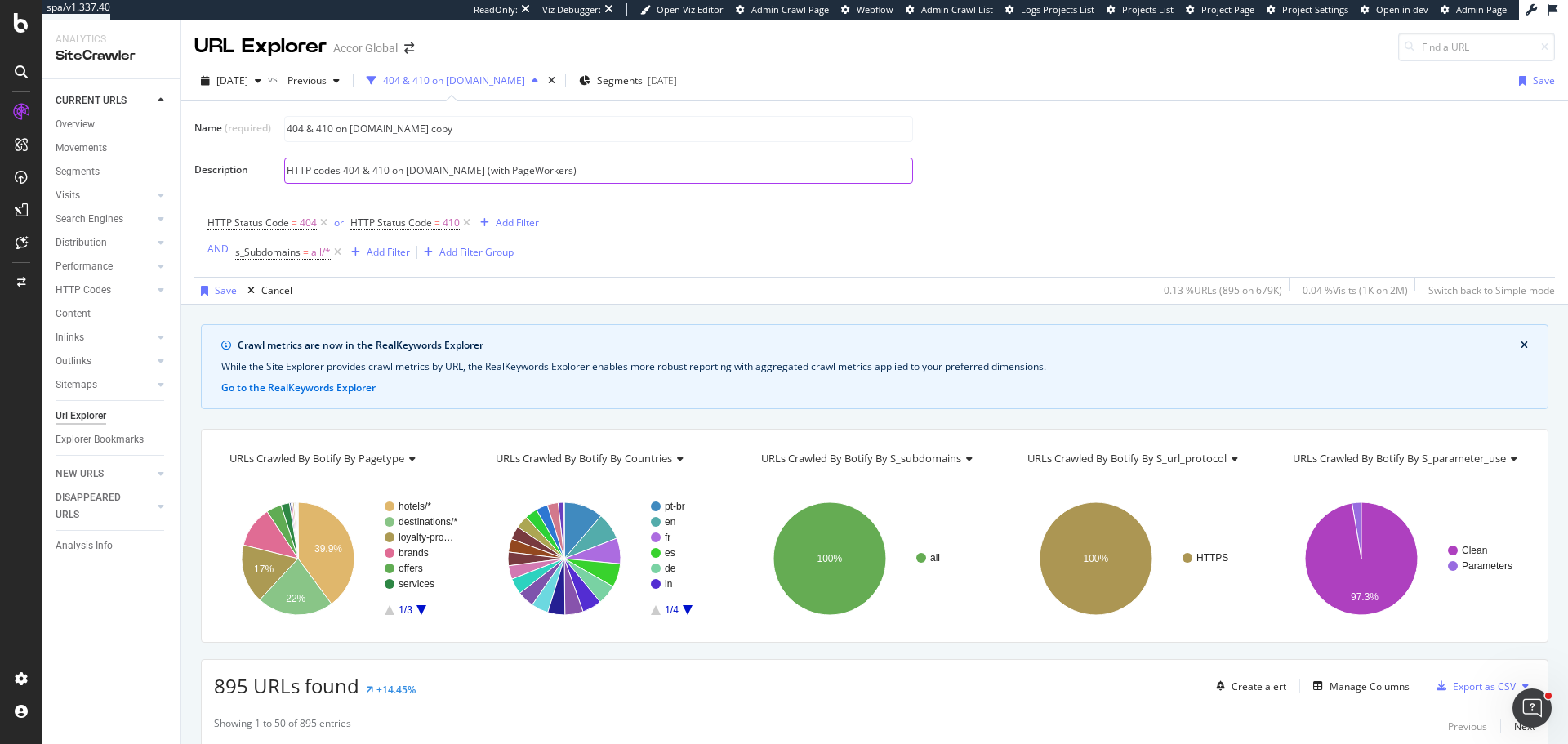
click at [509, 171] on input "HTTP codes 404 & 410 on [DOMAIN_NAME] (with PageWorkers)" at bounding box center [598, 170] width 628 height 24
type input "HTTP codes 404 & 410 on [DOMAIN_NAME] (with PageWorkers)"
click at [433, 126] on input "404 & 410 on all.accor.com copy" at bounding box center [598, 128] width 628 height 24
drag, startPoint x: 446, startPoint y: 128, endPoint x: 351, endPoint y: 128, distance: 95.0
click at [351, 128] on input "404 & 410 on all.accor.com copy" at bounding box center [598, 128] width 628 height 24
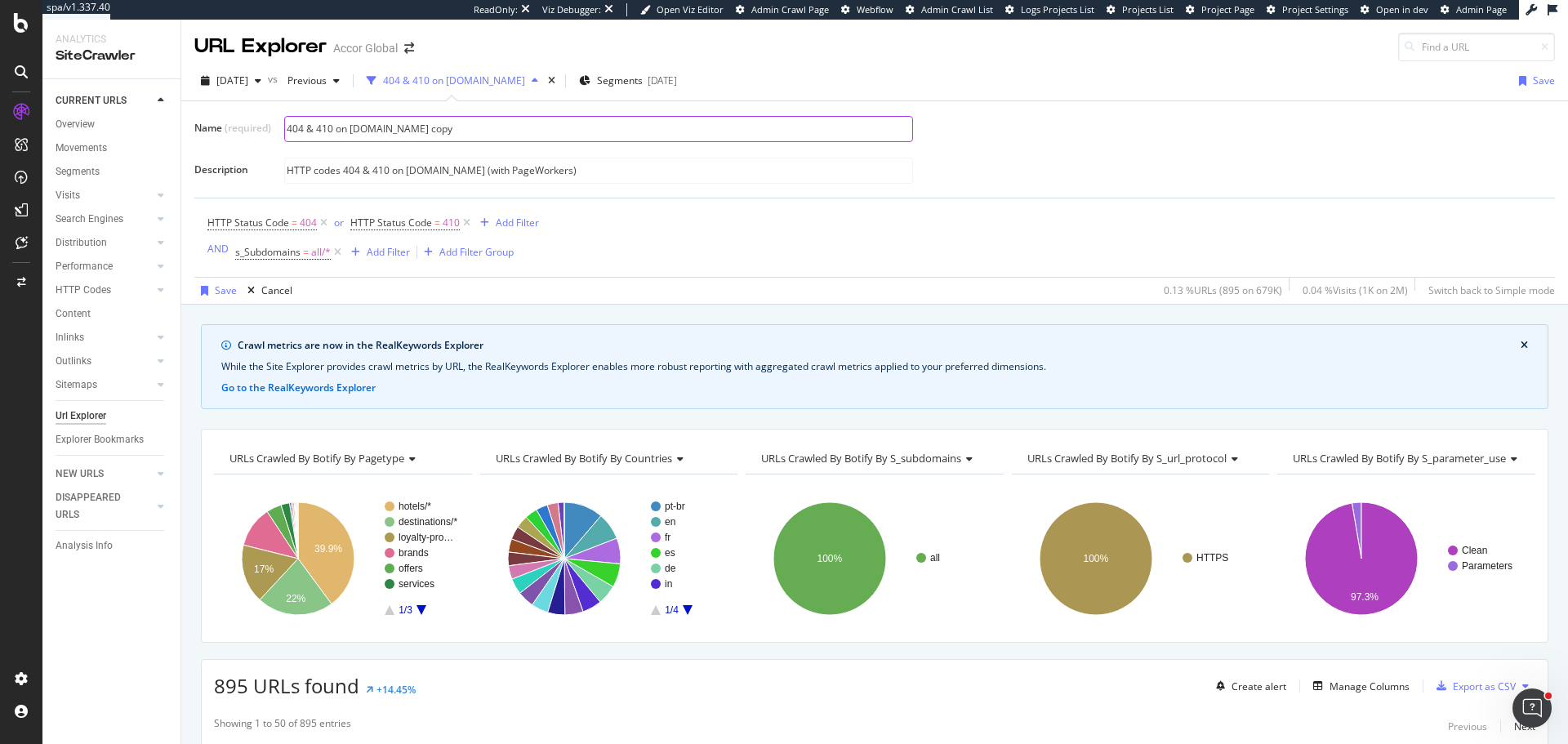
paste input "subdomains.accor.com"
type input "404 & 410 on [DOMAIN_NAME]"
click at [303, 256] on span "=" at bounding box center [305, 251] width 6 height 14
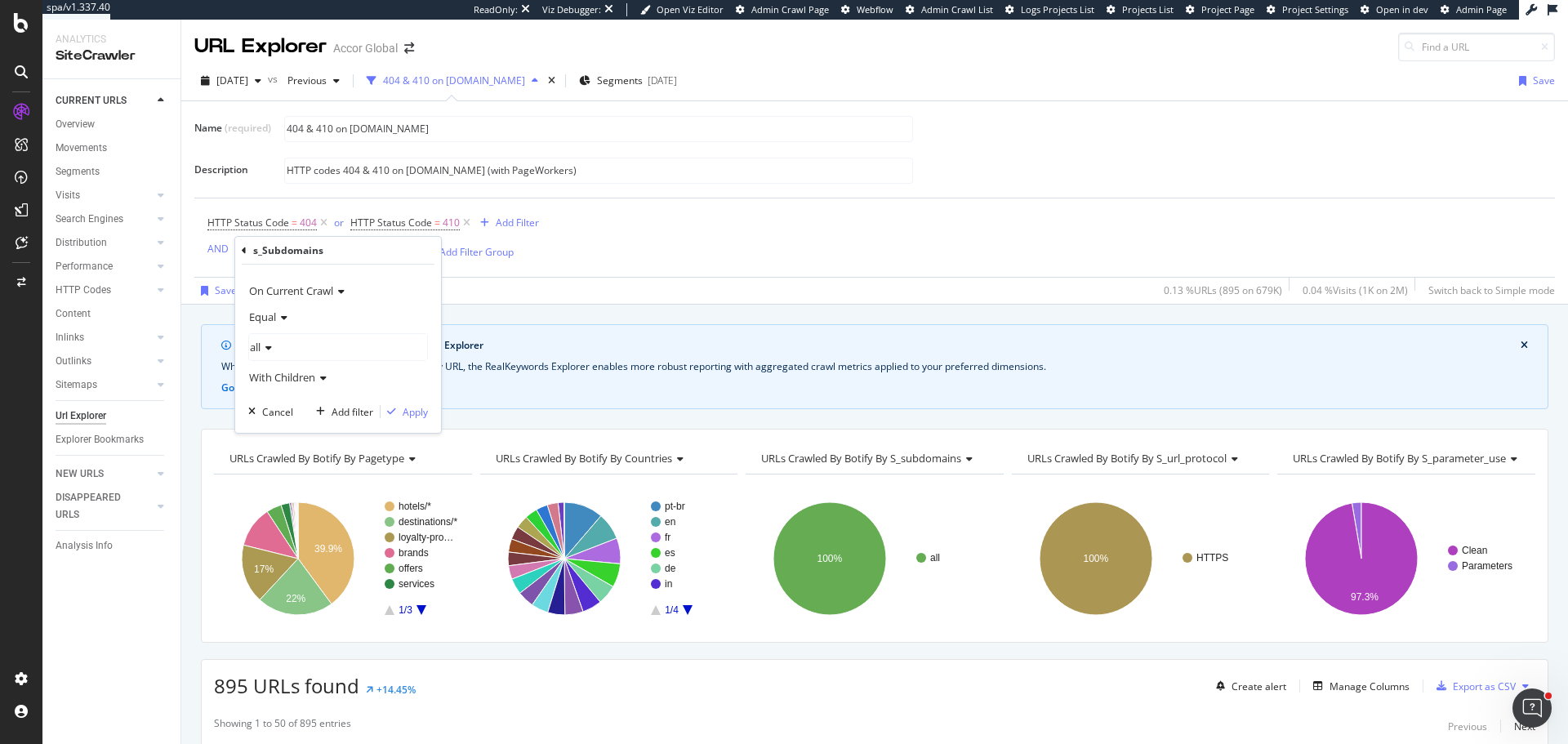
click at [276, 330] on div "Equal" at bounding box center [338, 316] width 180 height 26
click at [279, 368] on span "Not Equal" at bounding box center [278, 372] width 44 height 14
click at [399, 418] on div "Apply" at bounding box center [404, 412] width 47 height 15
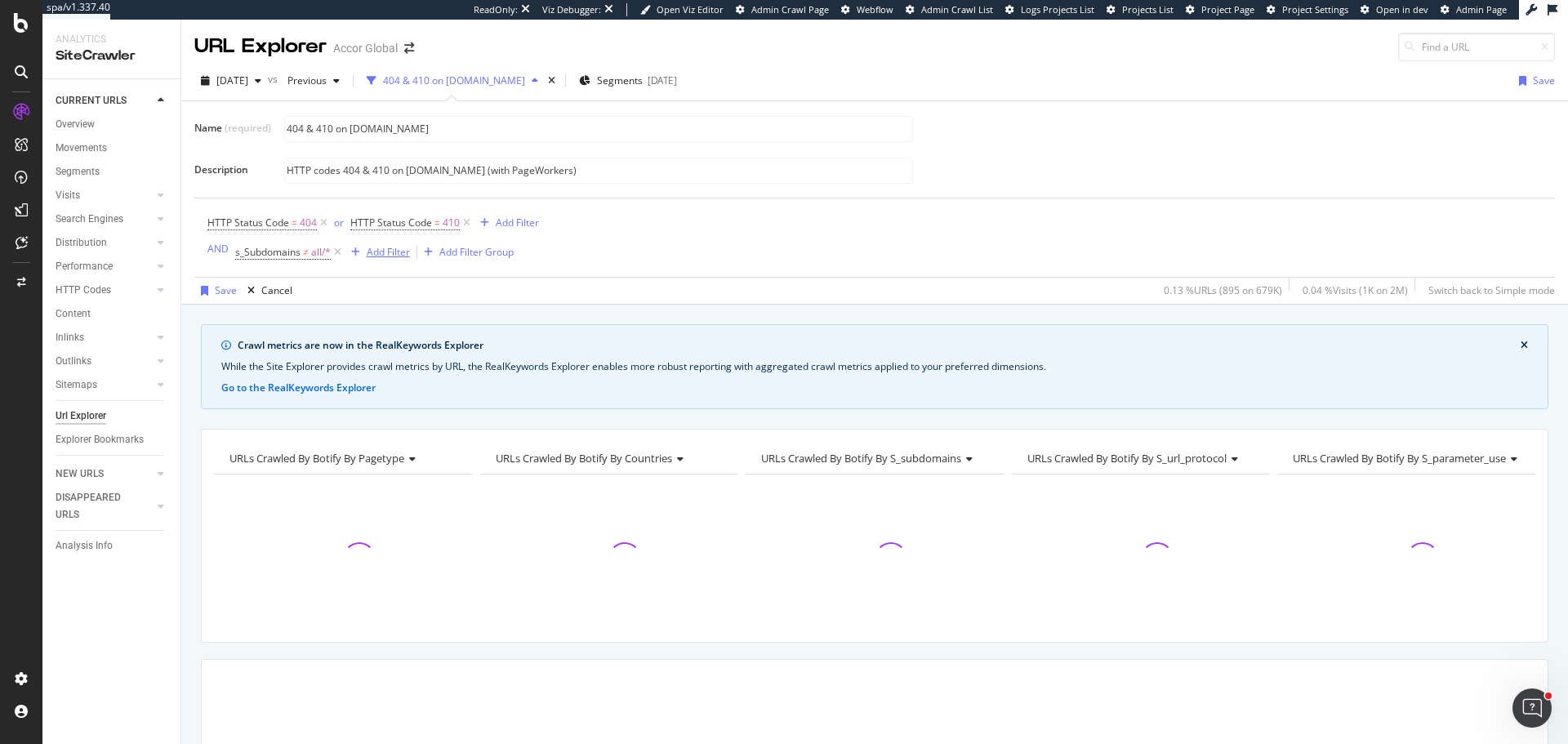
click at [387, 254] on div "Add Filter" at bounding box center [389, 251] width 43 height 14
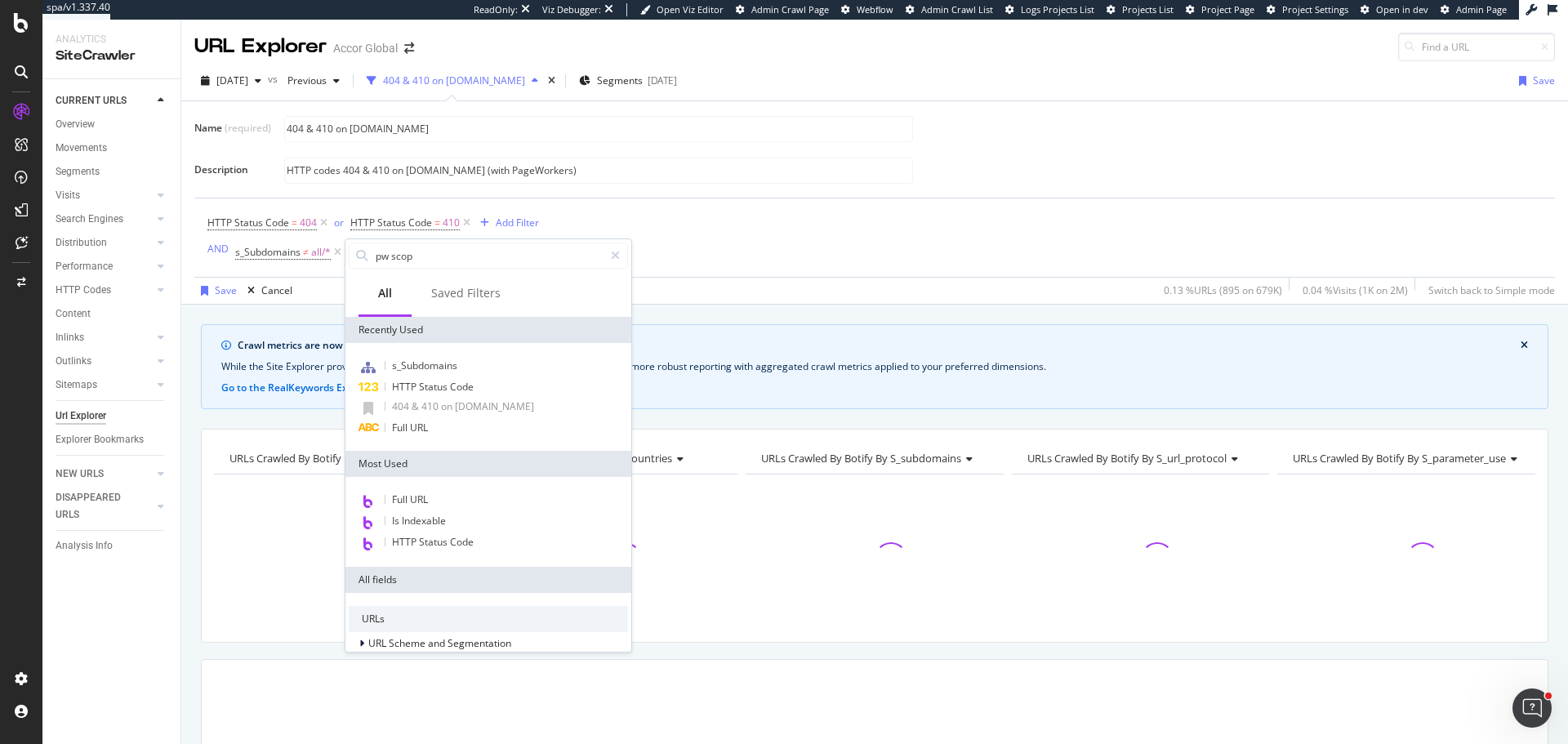
type input "pw scope"
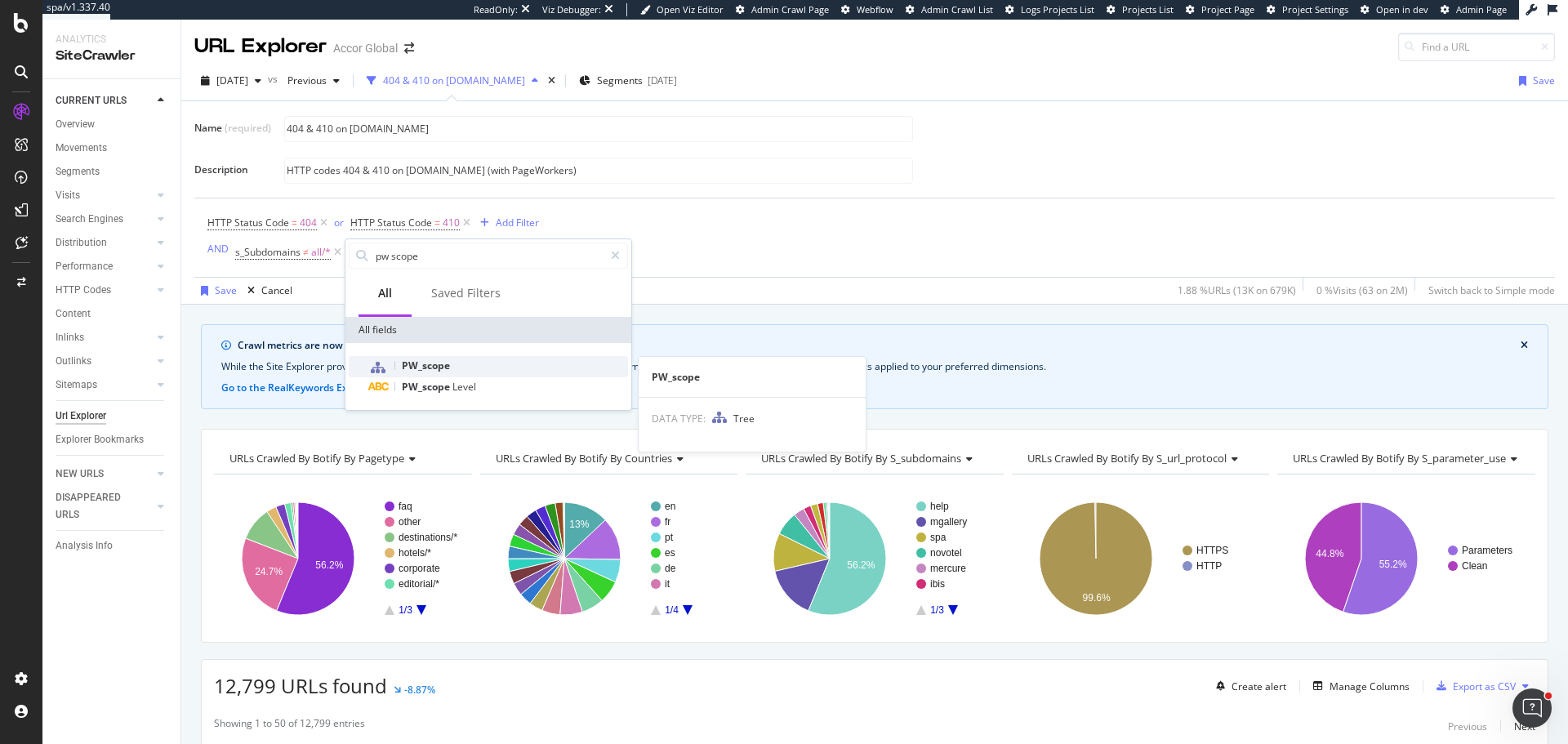
click at [453, 370] on div "PW_scope" at bounding box center [499, 367] width 260 height 22
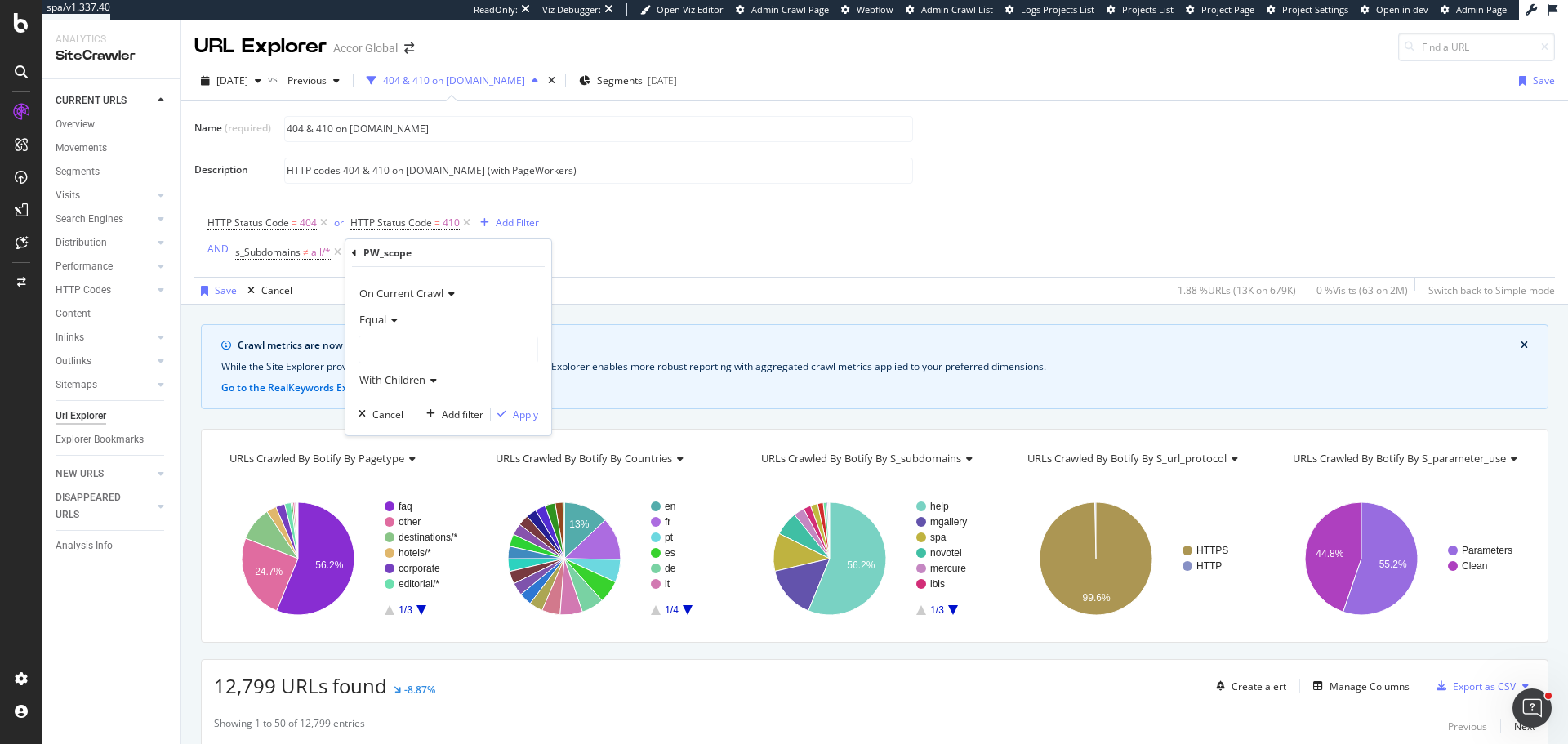
click at [394, 308] on div "Equal" at bounding box center [449, 319] width 180 height 26
click at [437, 340] on div "Equal Not Equal" at bounding box center [450, 363] width 183 height 64
click at [439, 354] on div "Equal" at bounding box center [450, 353] width 175 height 22
click at [454, 354] on div at bounding box center [449, 349] width 178 height 26
click at [455, 374] on div "Has-PageWorkers 607,848 URLS" at bounding box center [466, 383] width 205 height 22
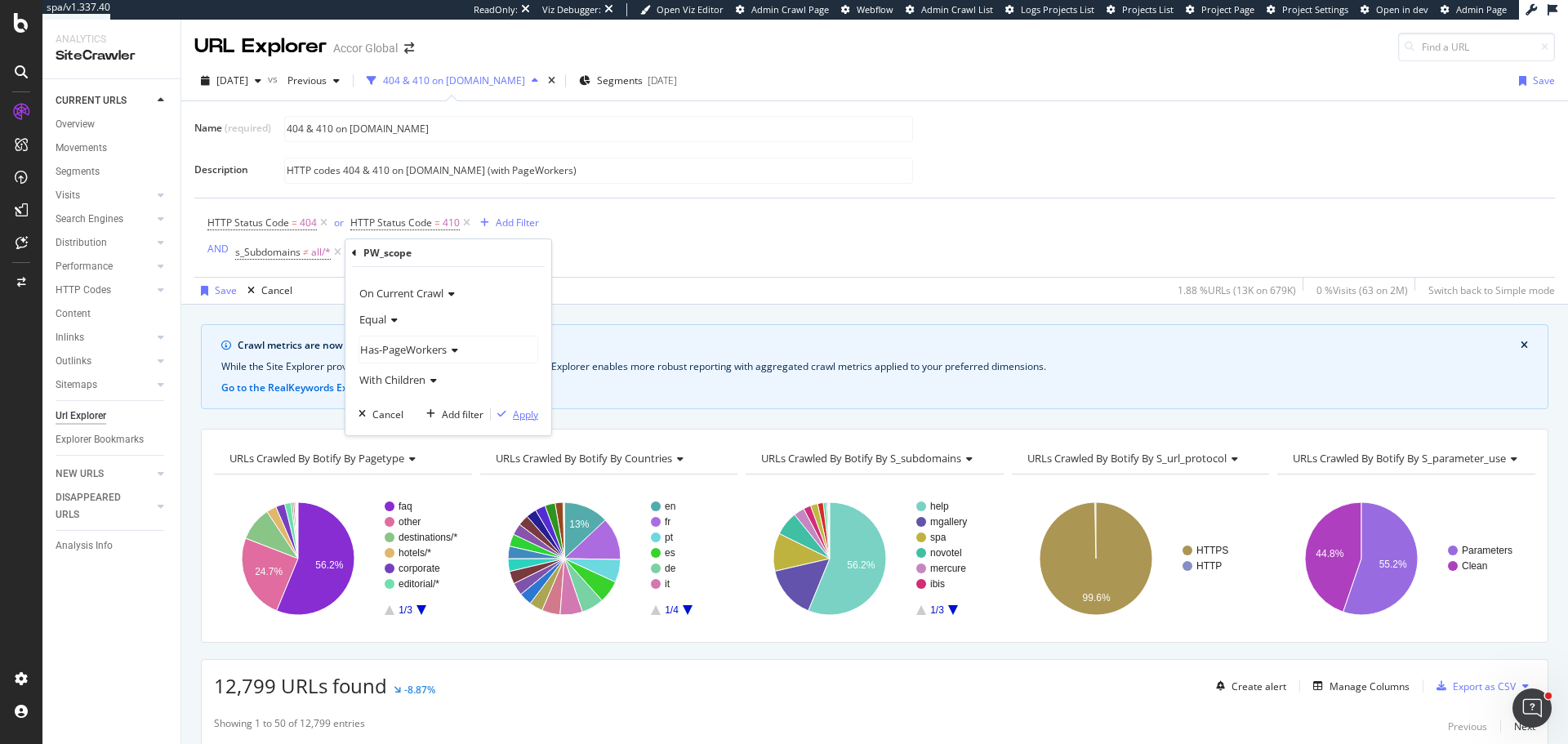
click at [527, 416] on div "Apply" at bounding box center [525, 414] width 25 height 14
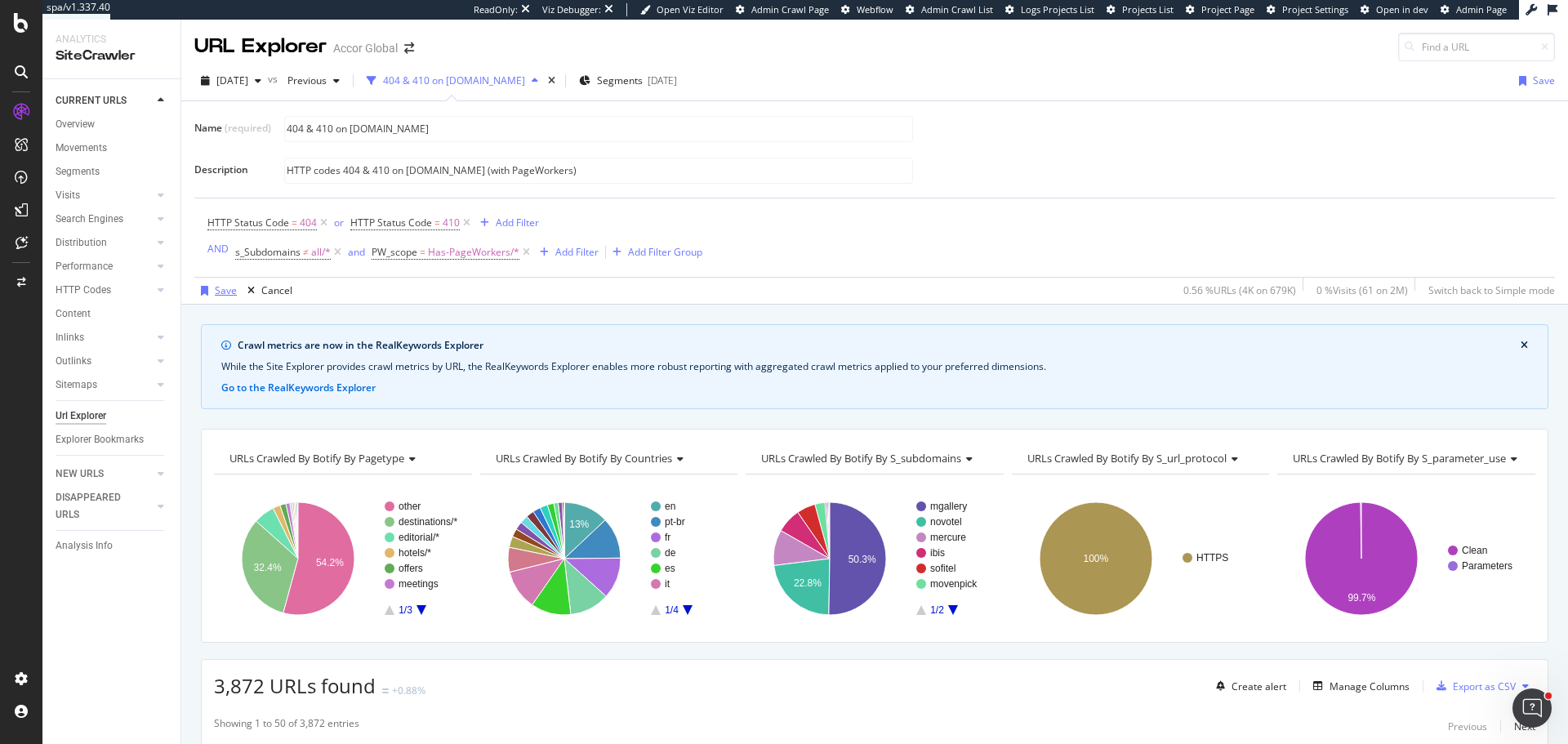
click at [210, 287] on div "button" at bounding box center [205, 290] width 21 height 10
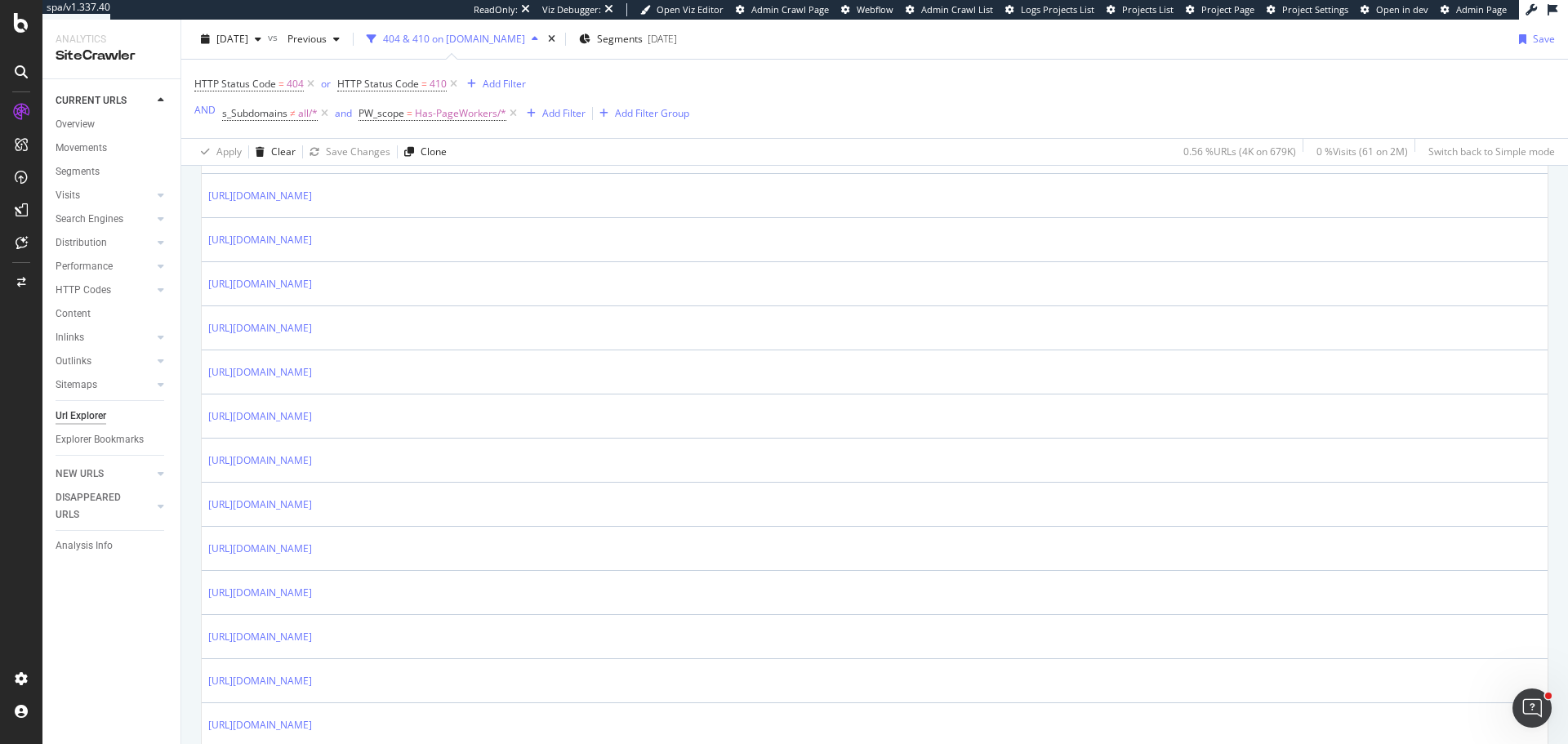
scroll to position [572, 0]
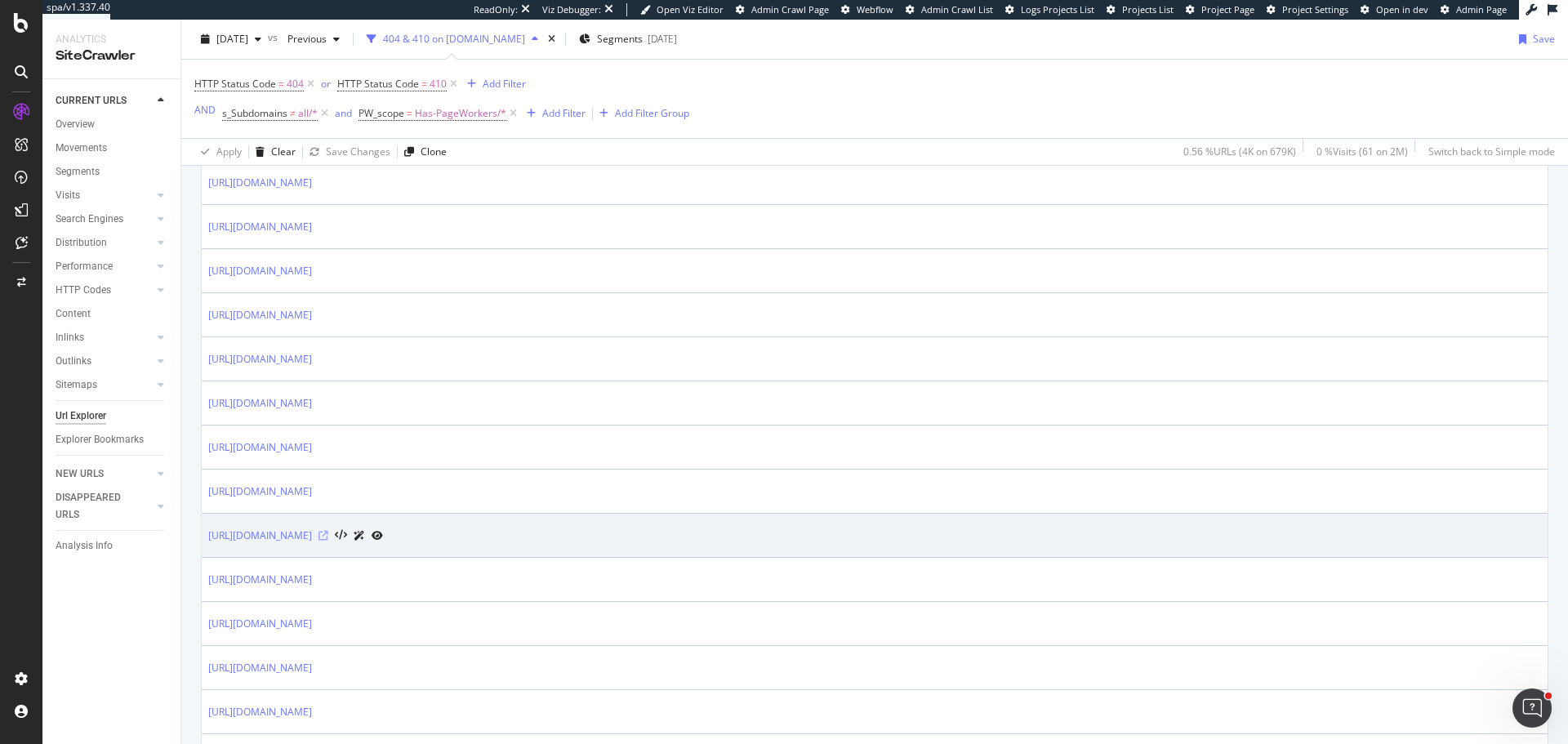
click at [329, 538] on icon at bounding box center [324, 536] width 10 height 10
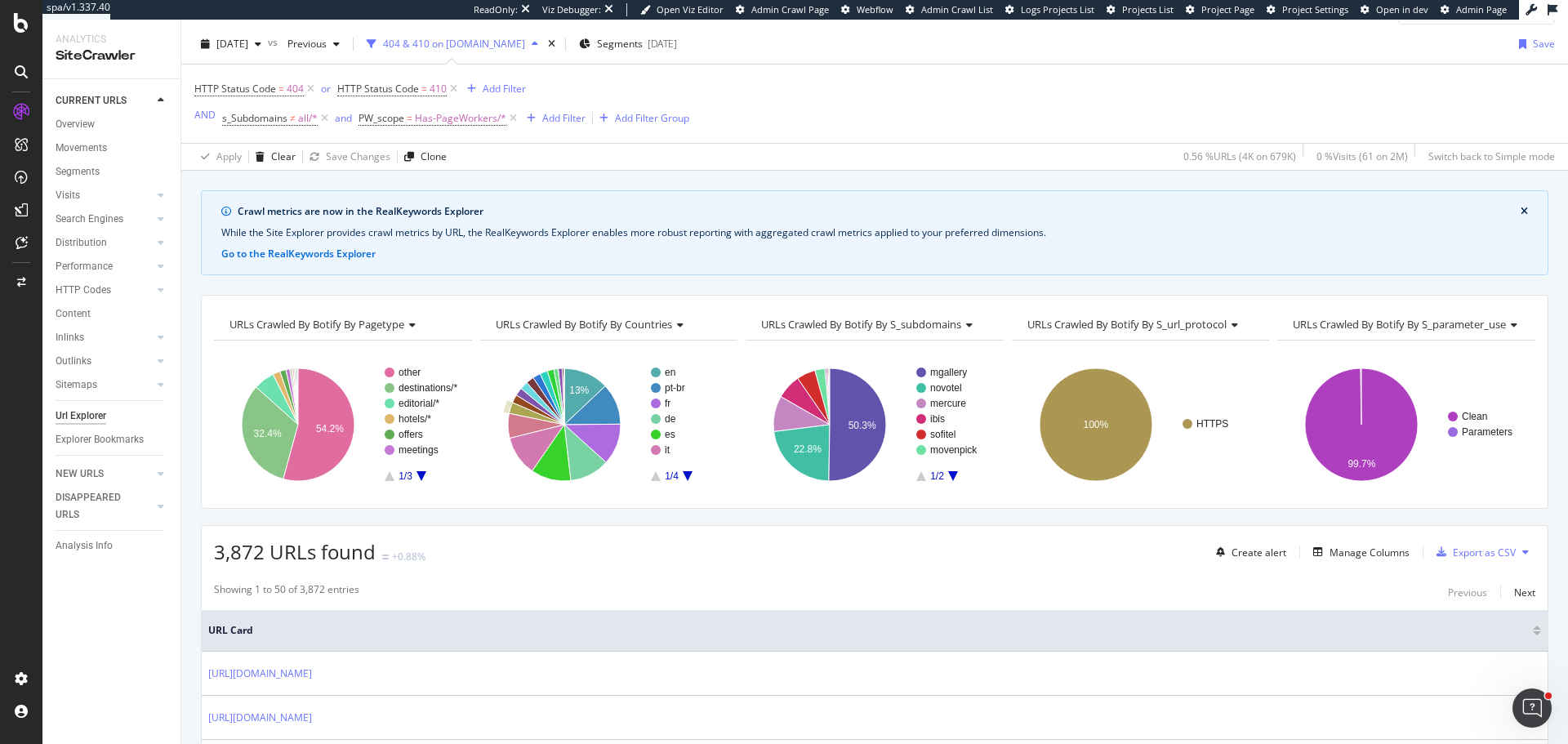
scroll to position [0, 0]
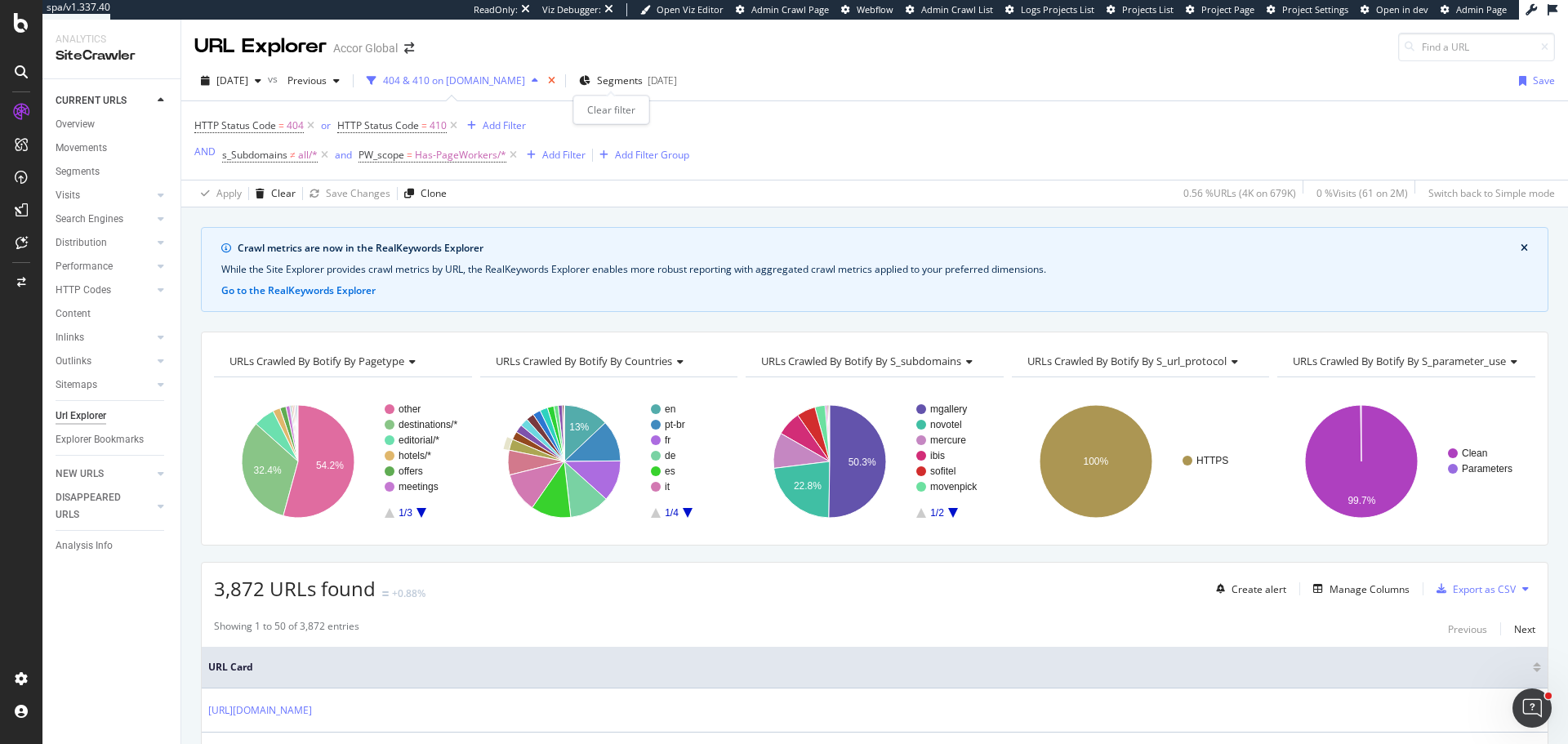
click at [555, 82] on icon "times" at bounding box center [551, 81] width 7 height 10
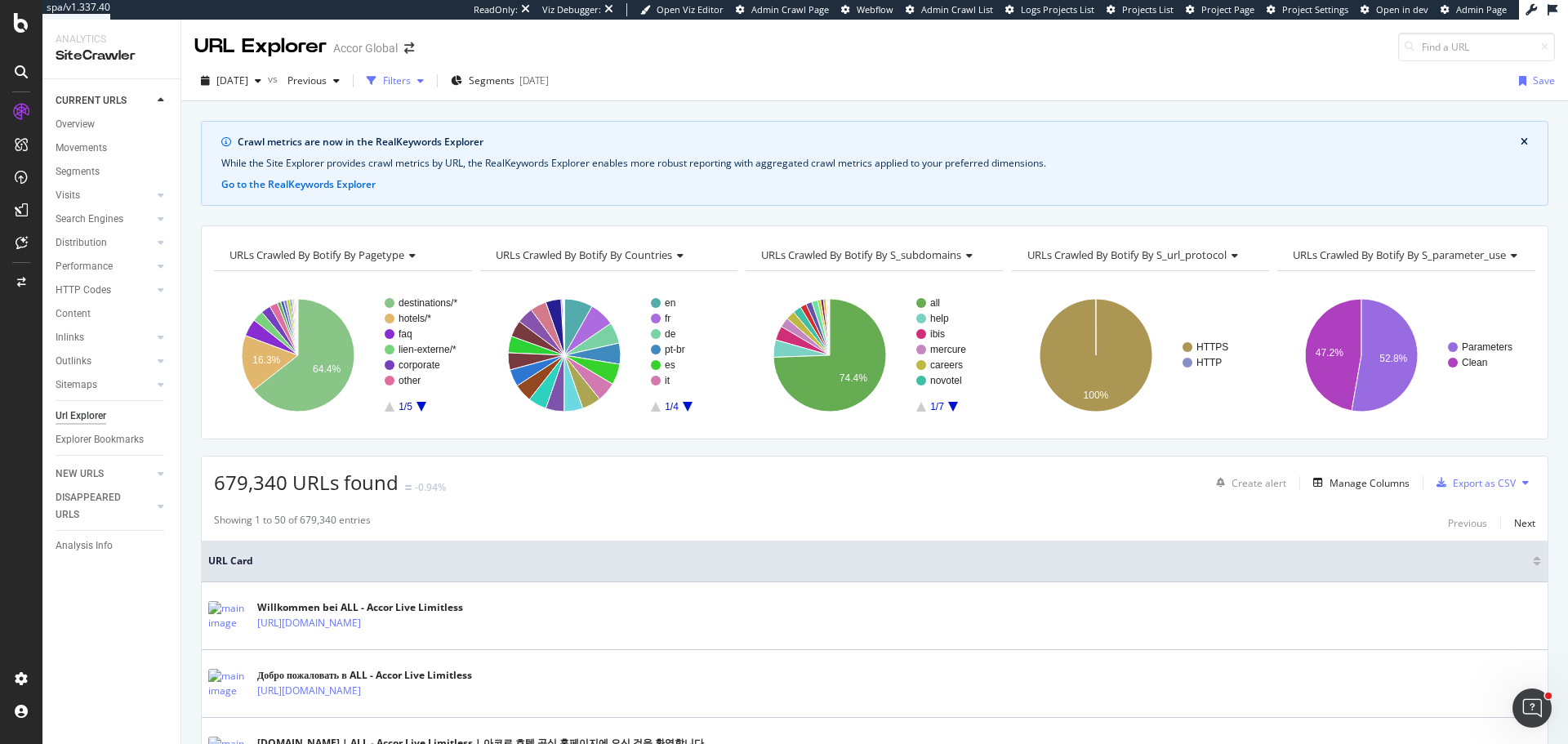
click at [430, 93] on button "Filters" at bounding box center [395, 80] width 70 height 26
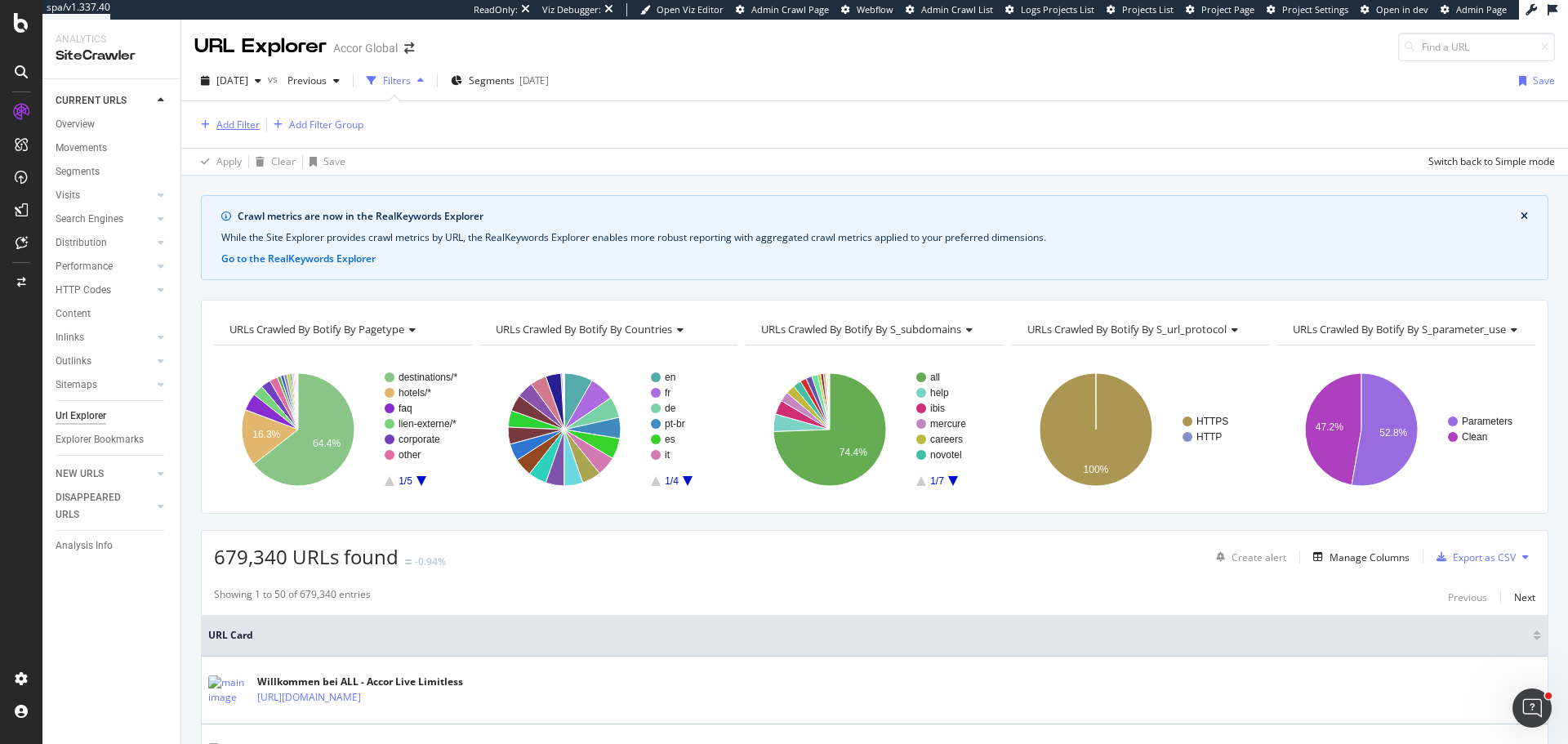
click at [231, 126] on div "Add Filter" at bounding box center [238, 124] width 43 height 14
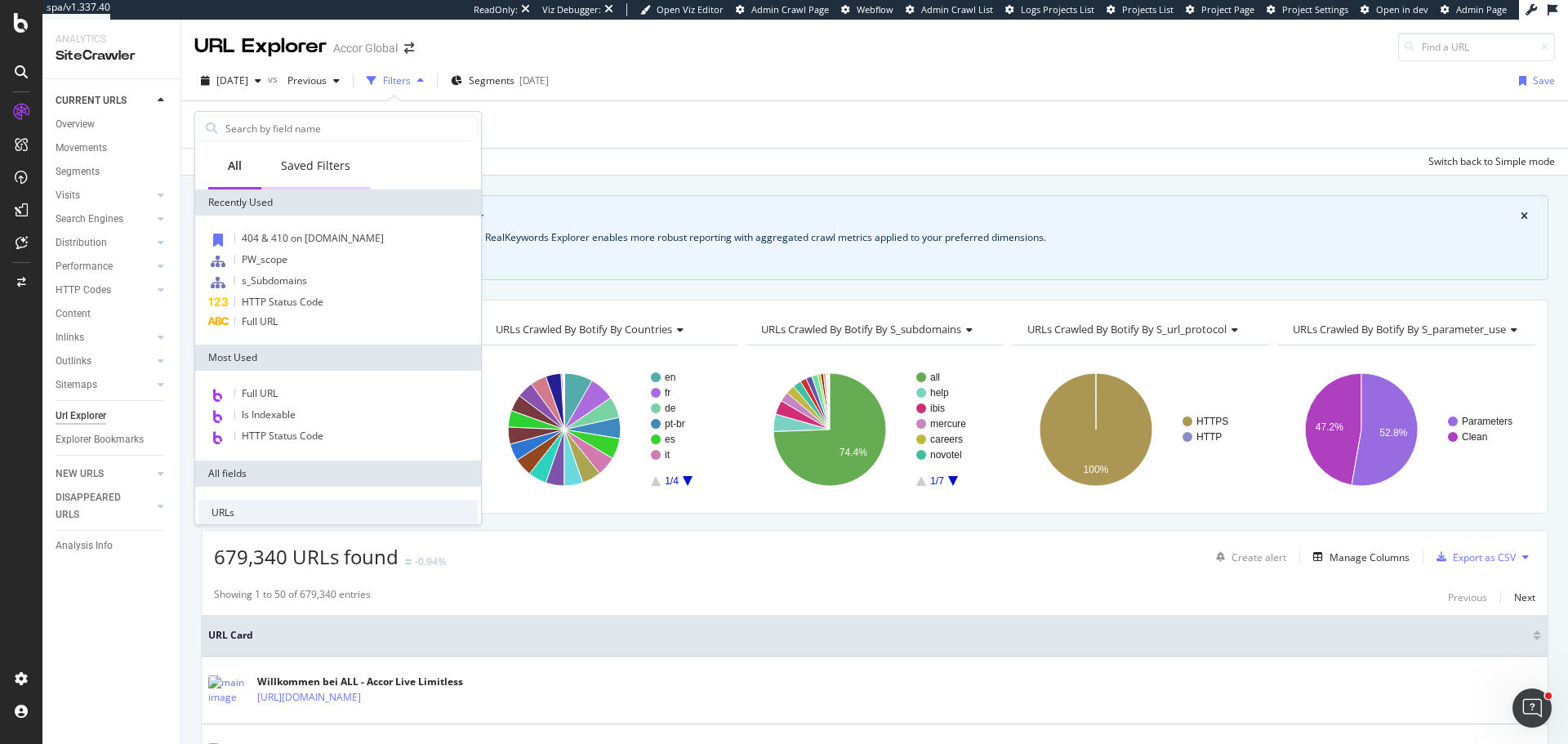
click at [334, 161] on div "Saved Filters" at bounding box center [315, 166] width 69 height 17
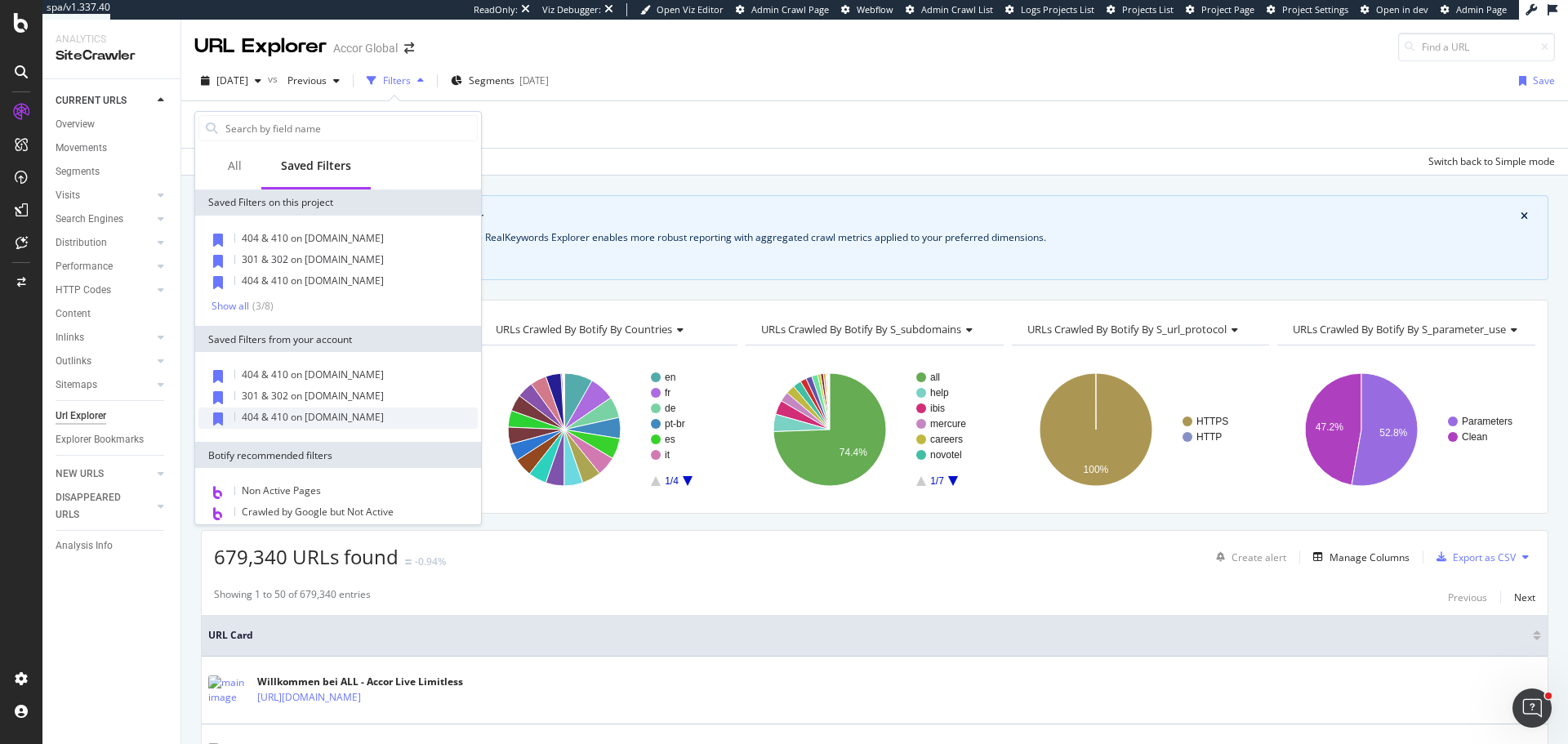
click at [342, 422] on span "404 & 410 on all.accor.com" at bounding box center [312, 417] width 142 height 14
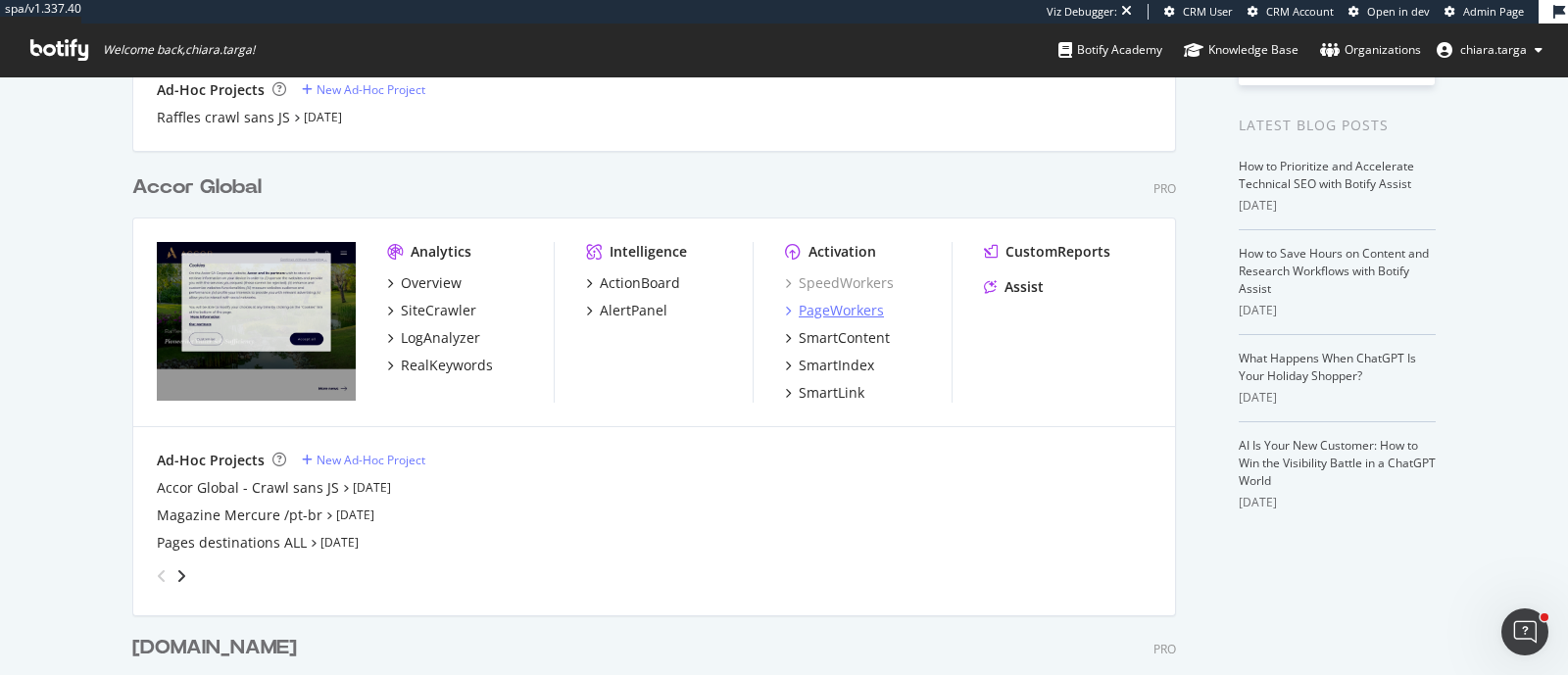
click at [858, 311] on div "PageWorkers" at bounding box center [841, 311] width 85 height 20
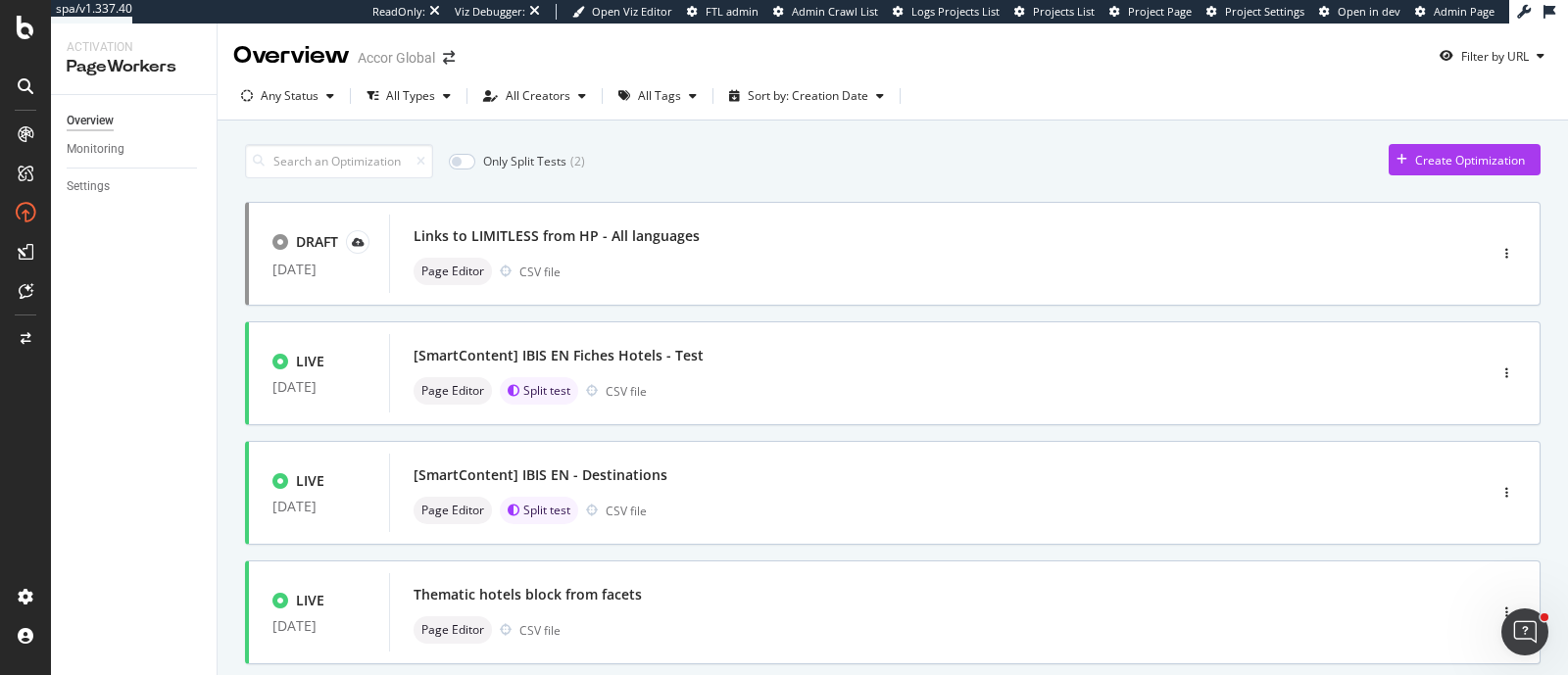
click at [285, 106] on div "Any Status" at bounding box center [288, 95] width 109 height 29
drag, startPoint x: 333, startPoint y: 167, endPoint x: 327, endPoint y: 153, distance: 15.2
click at [332, 167] on div "Live ( 24 )" at bounding box center [293, 169] width 86 height 17
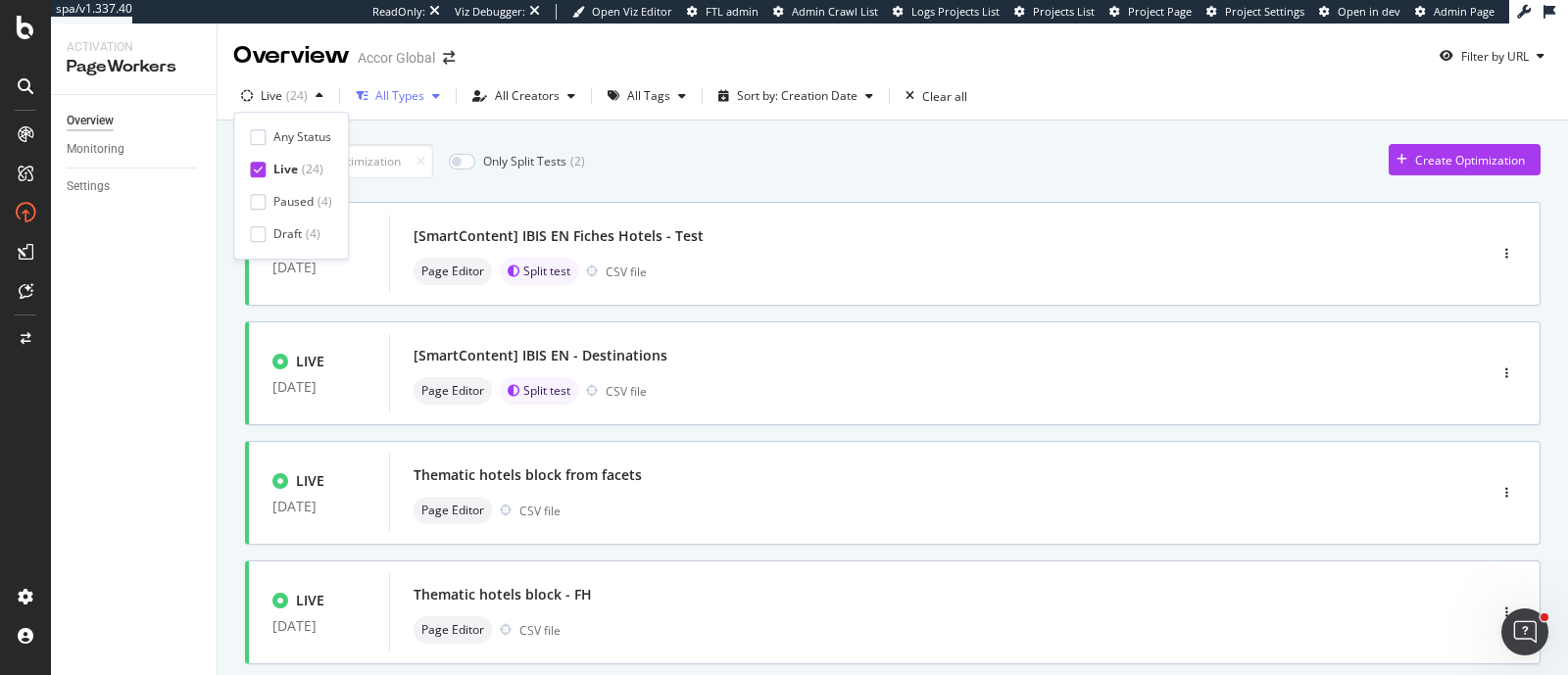
click at [402, 102] on div "All Types" at bounding box center [399, 96] width 49 height 12
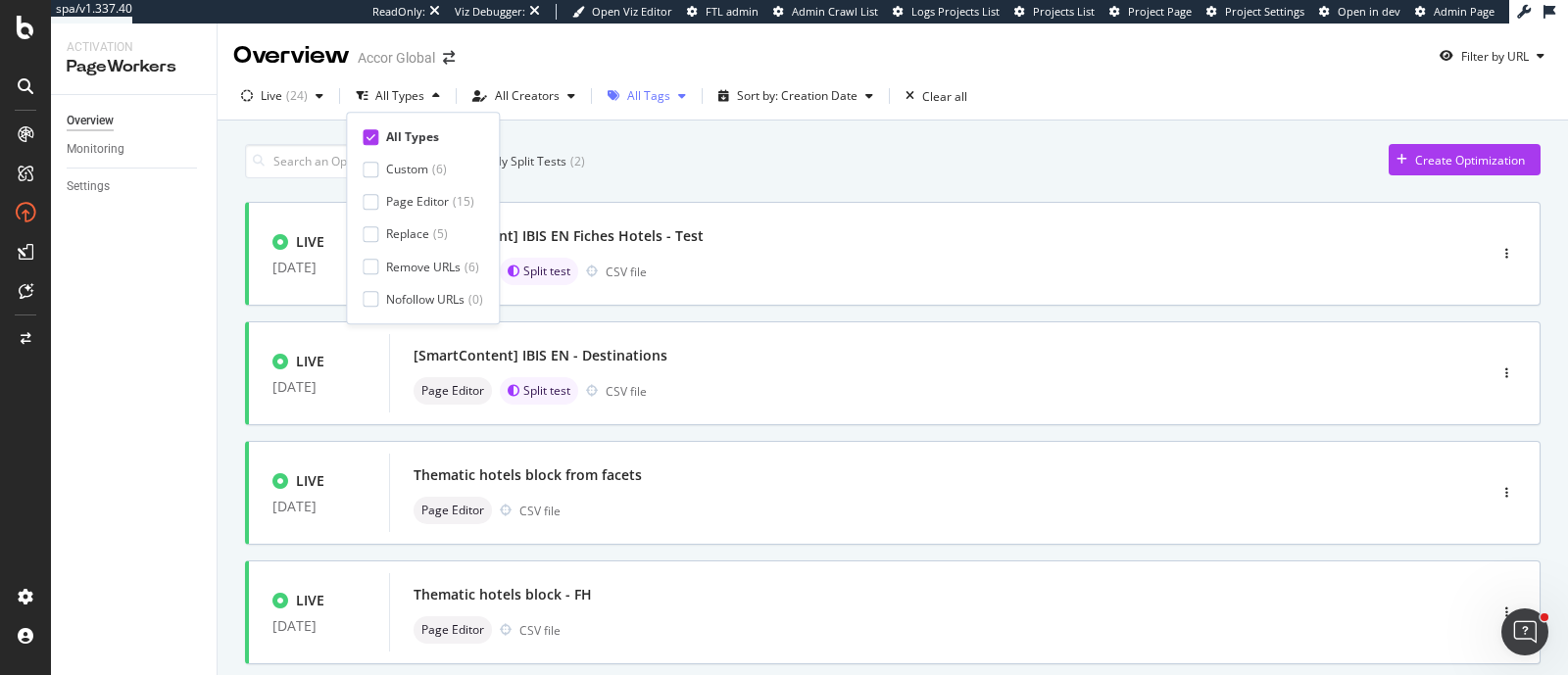
click at [652, 101] on div "All Tags" at bounding box center [648, 96] width 43 height 12
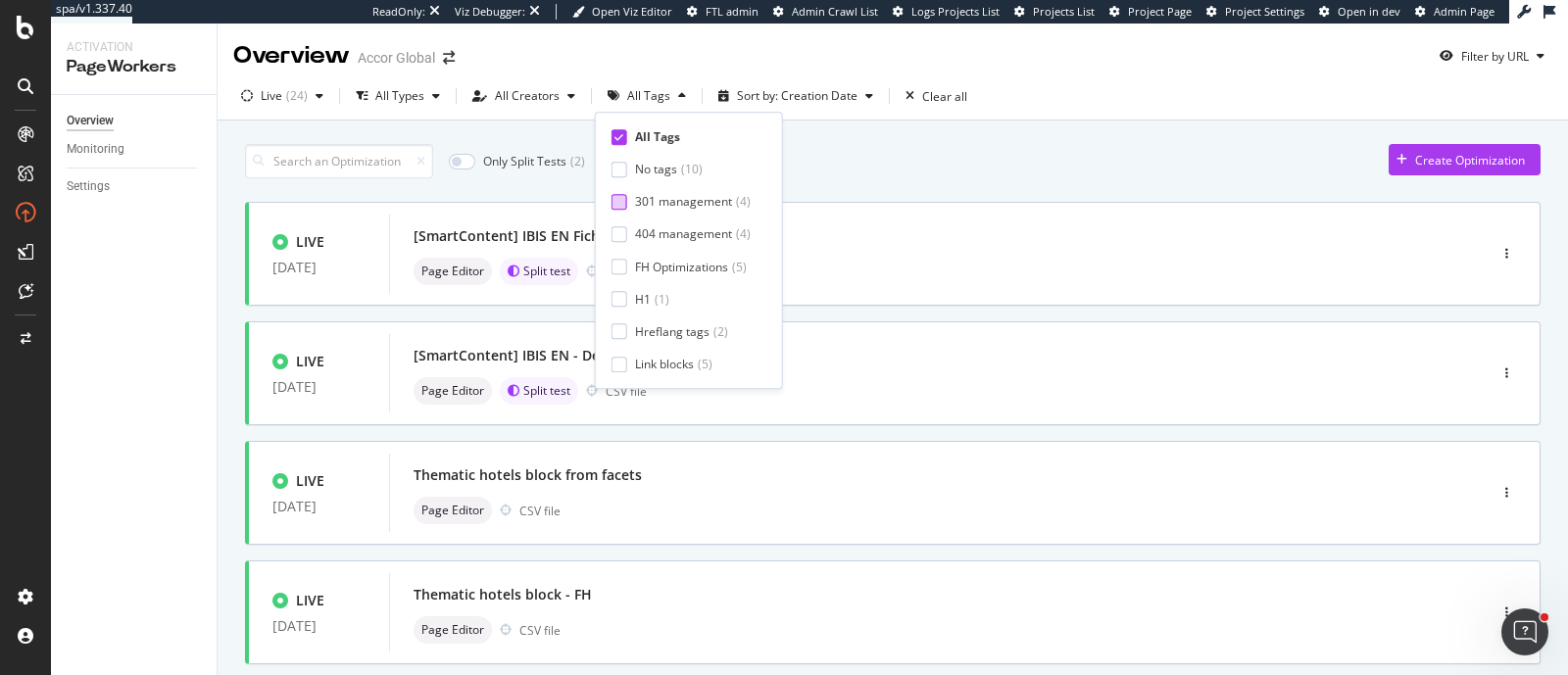
click at [675, 206] on div "301 management" at bounding box center [683, 201] width 97 height 17
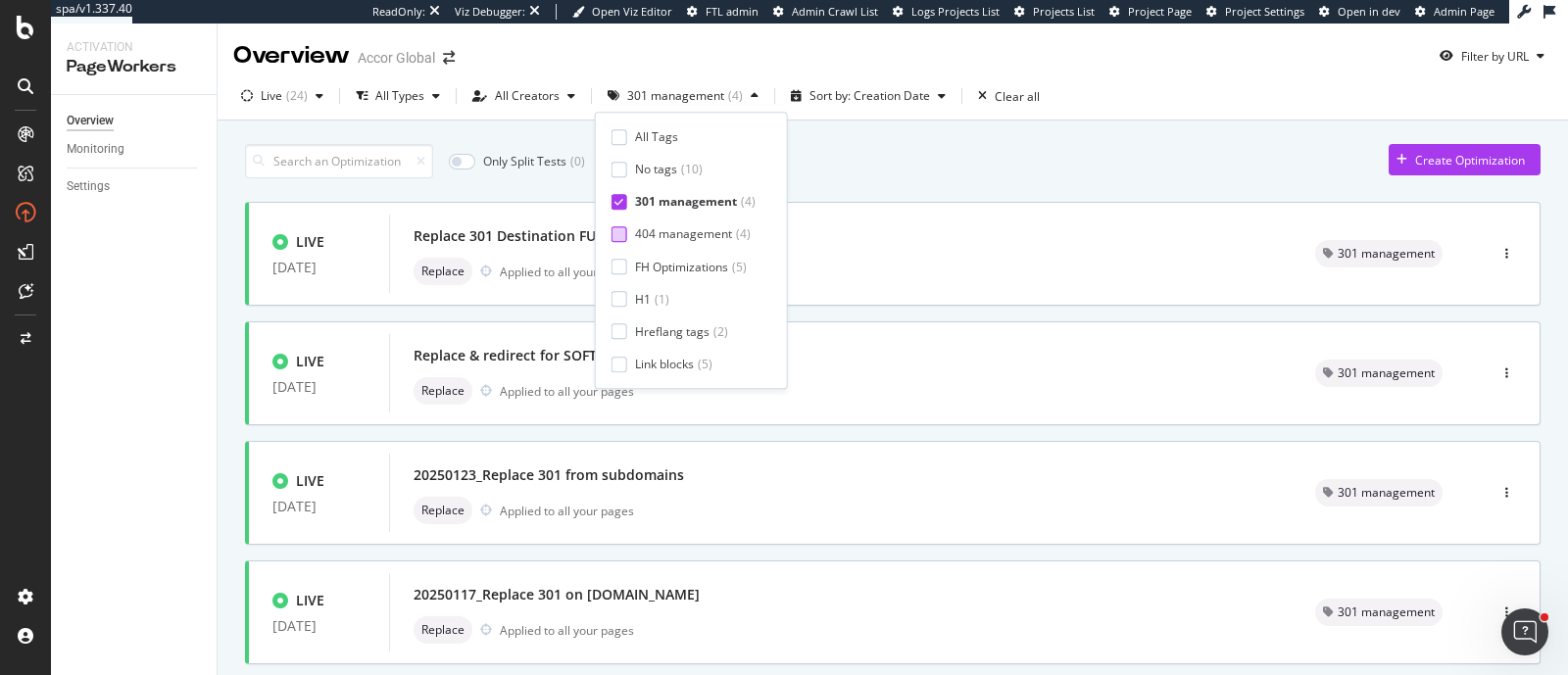
click at [677, 231] on div "404 management" at bounding box center [683, 235] width 97 height 17
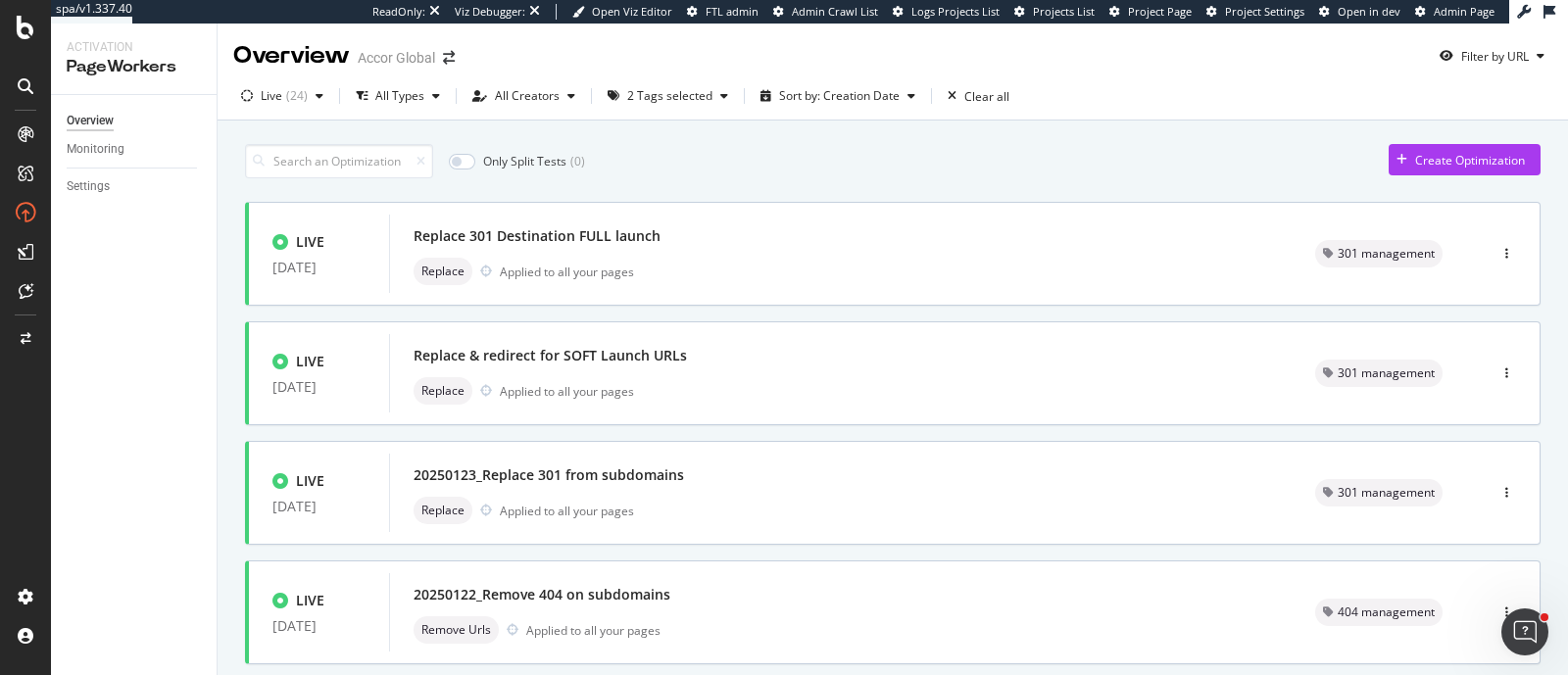
click at [1144, 159] on div "Only Split Tests ( 0 ) Create Optimization" at bounding box center [892, 161] width 1295 height 34
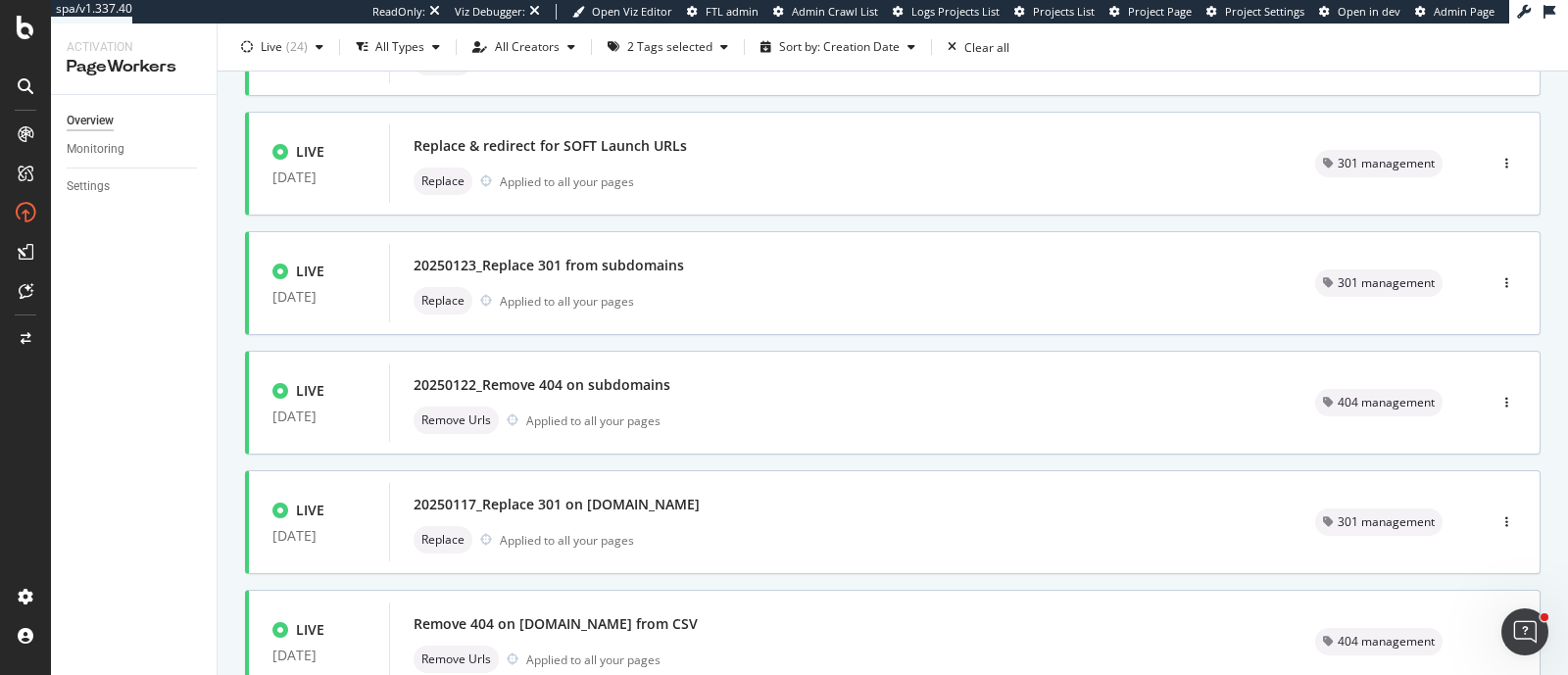
scroll to position [244, 0]
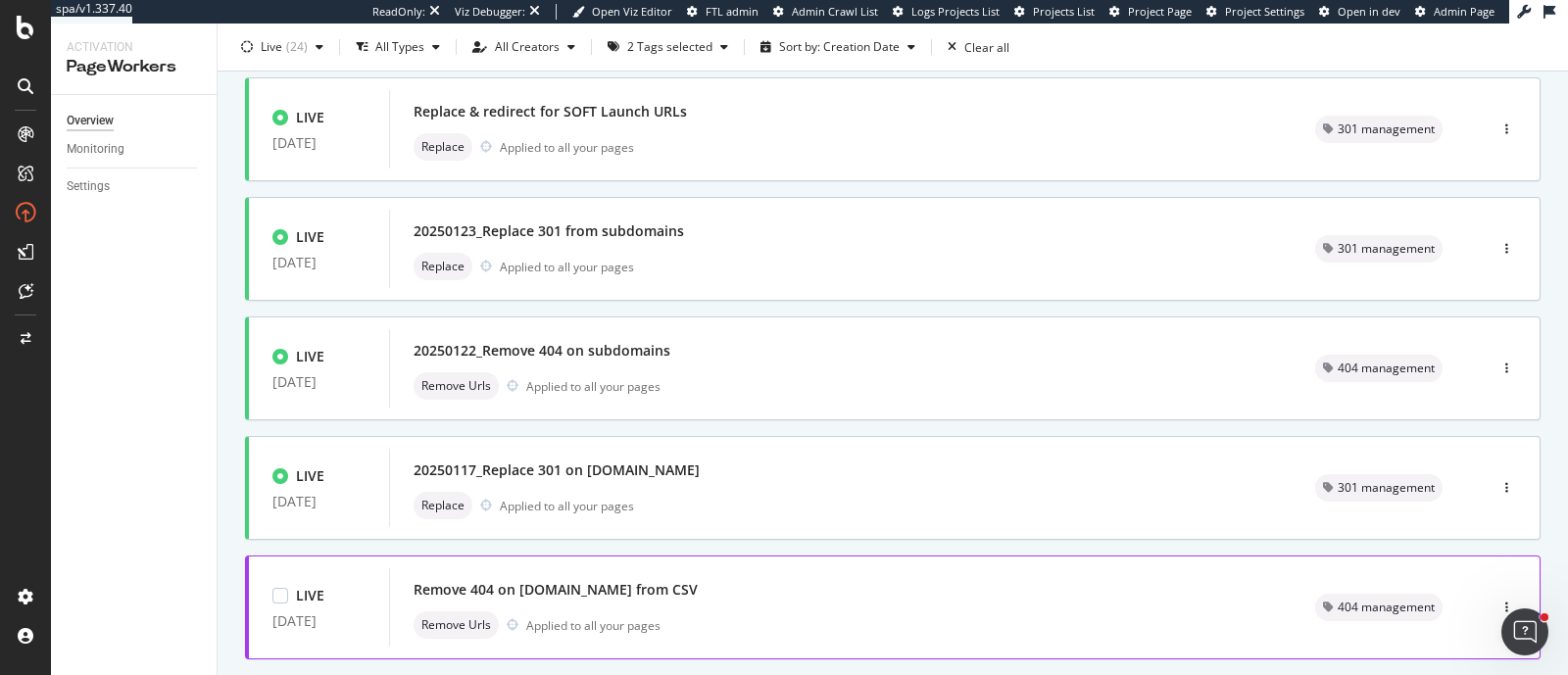
click at [753, 603] on div "Remove 404 on all.accor.com from CSV Remove Urls Applied to all your pages" at bounding box center [841, 607] width 855 height 63
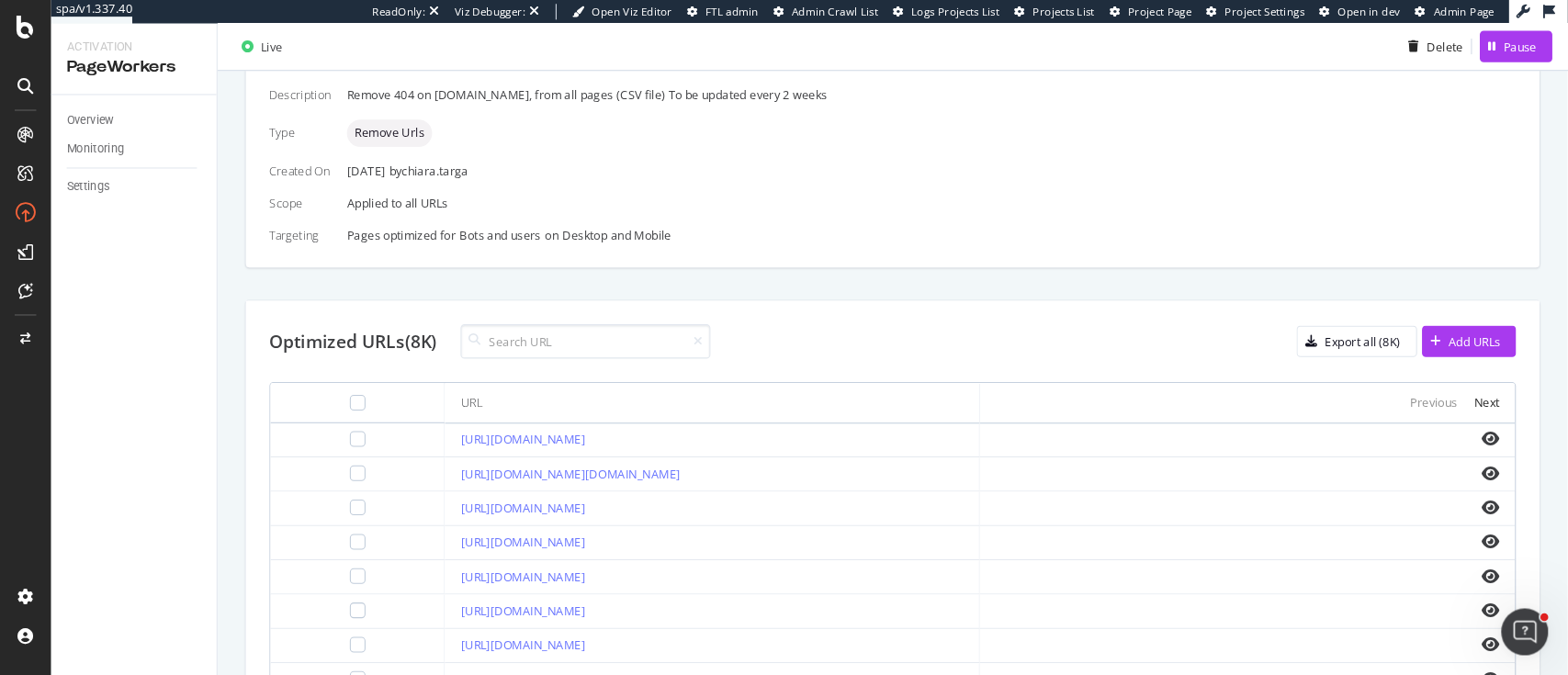
scroll to position [441, 0]
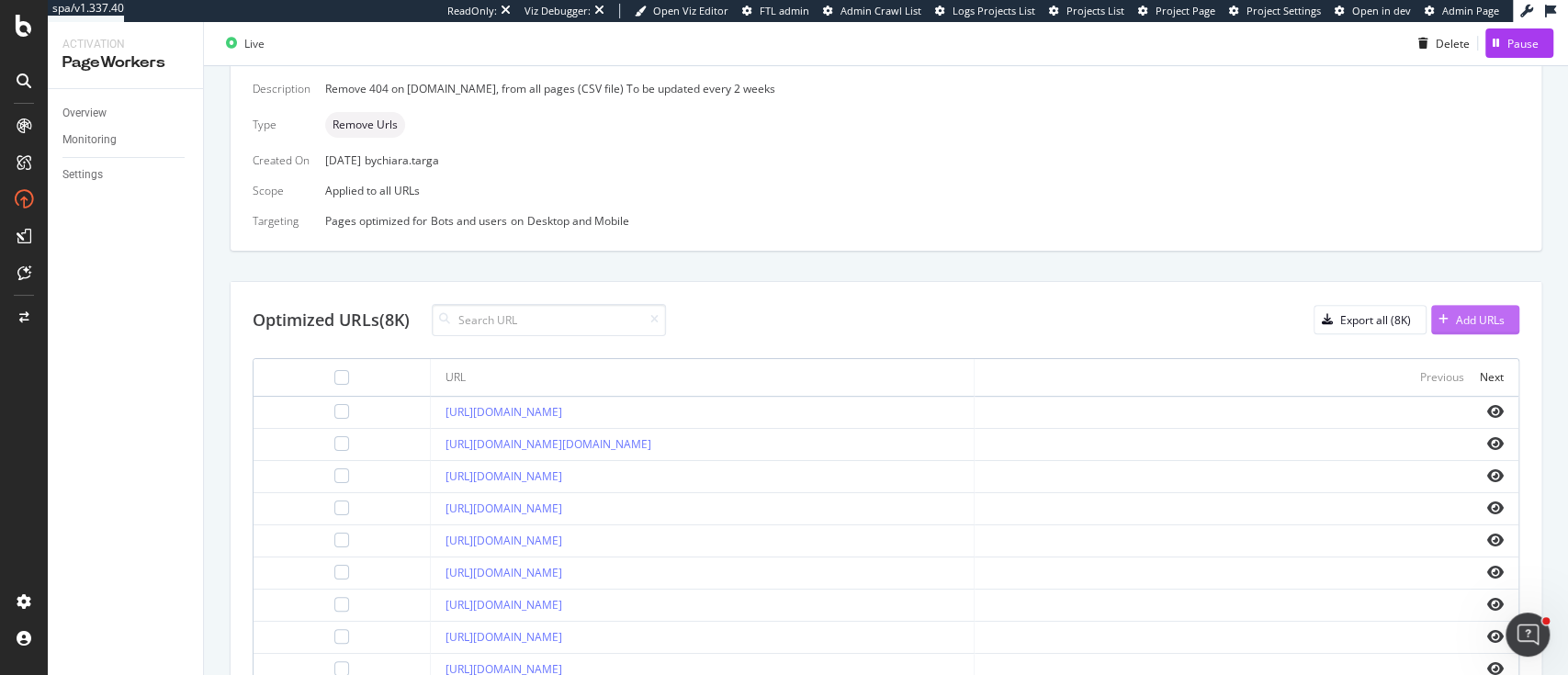
click at [1469, 315] on div "Add URLs" at bounding box center [1480, 320] width 49 height 16
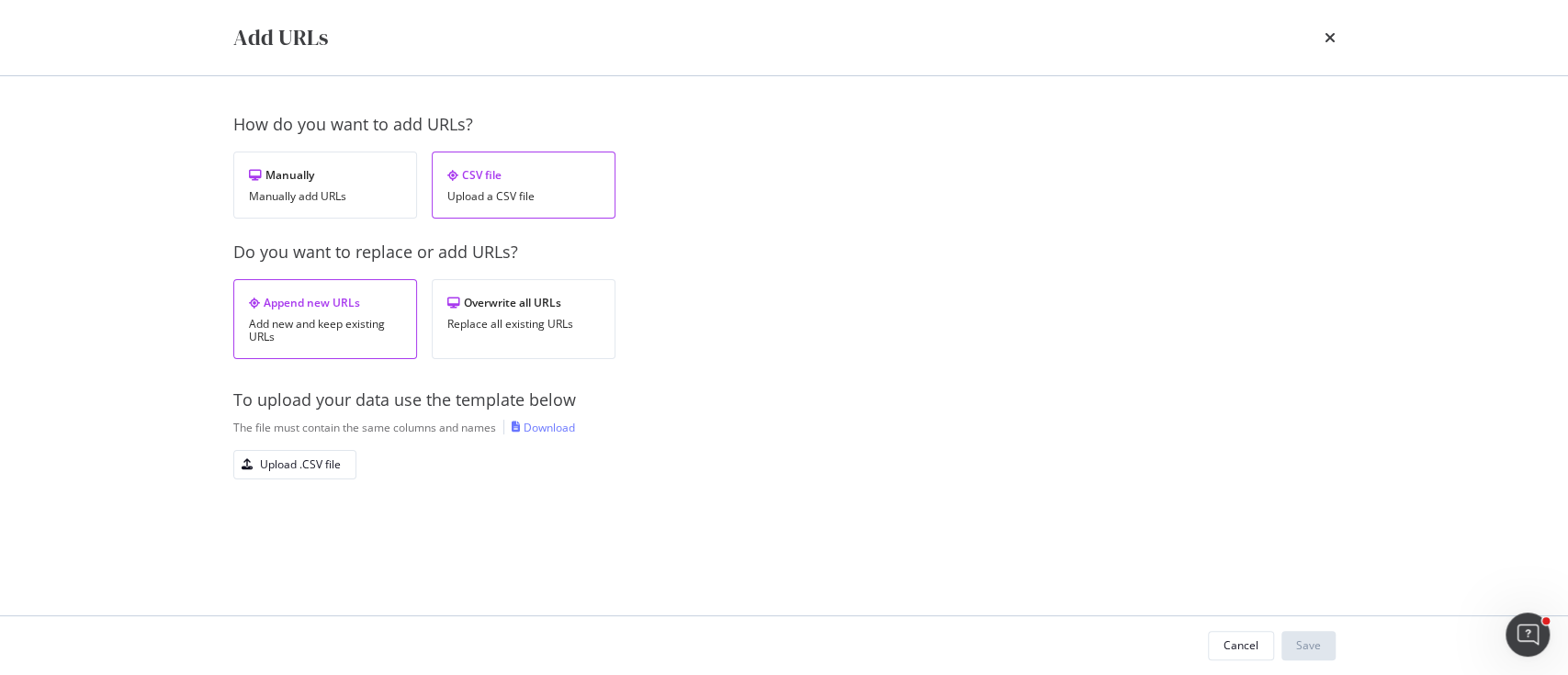
click at [531, 276] on div "Do you want to replace or add URLs? Append new URLs Add new and keep existing U…" at bounding box center [784, 300] width 1103 height 119
click at [535, 302] on div "Overwrite all URLs" at bounding box center [523, 302] width 153 height 16
click at [299, 476] on div "Upload .CSV file" at bounding box center [287, 464] width 107 height 25
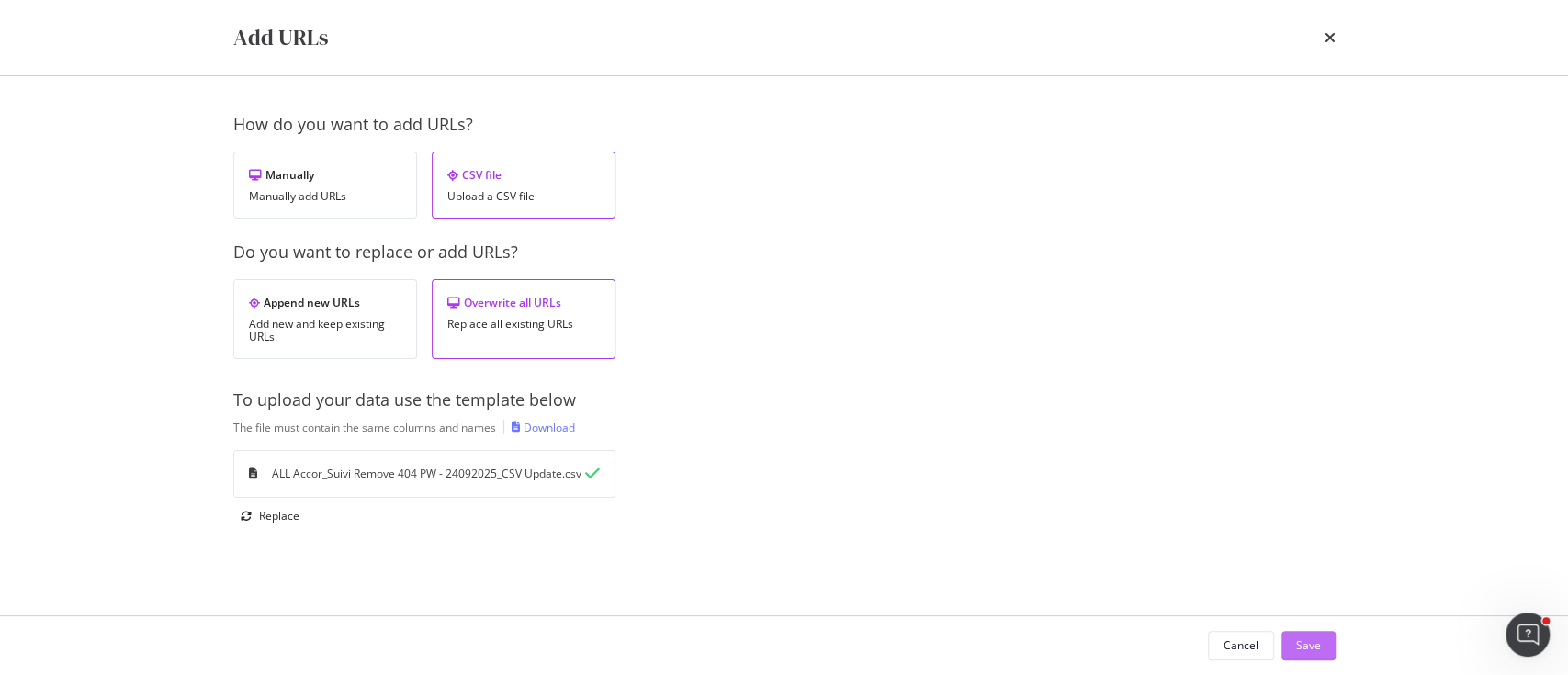
click at [1305, 632] on div "Save" at bounding box center [1309, 645] width 24 height 16
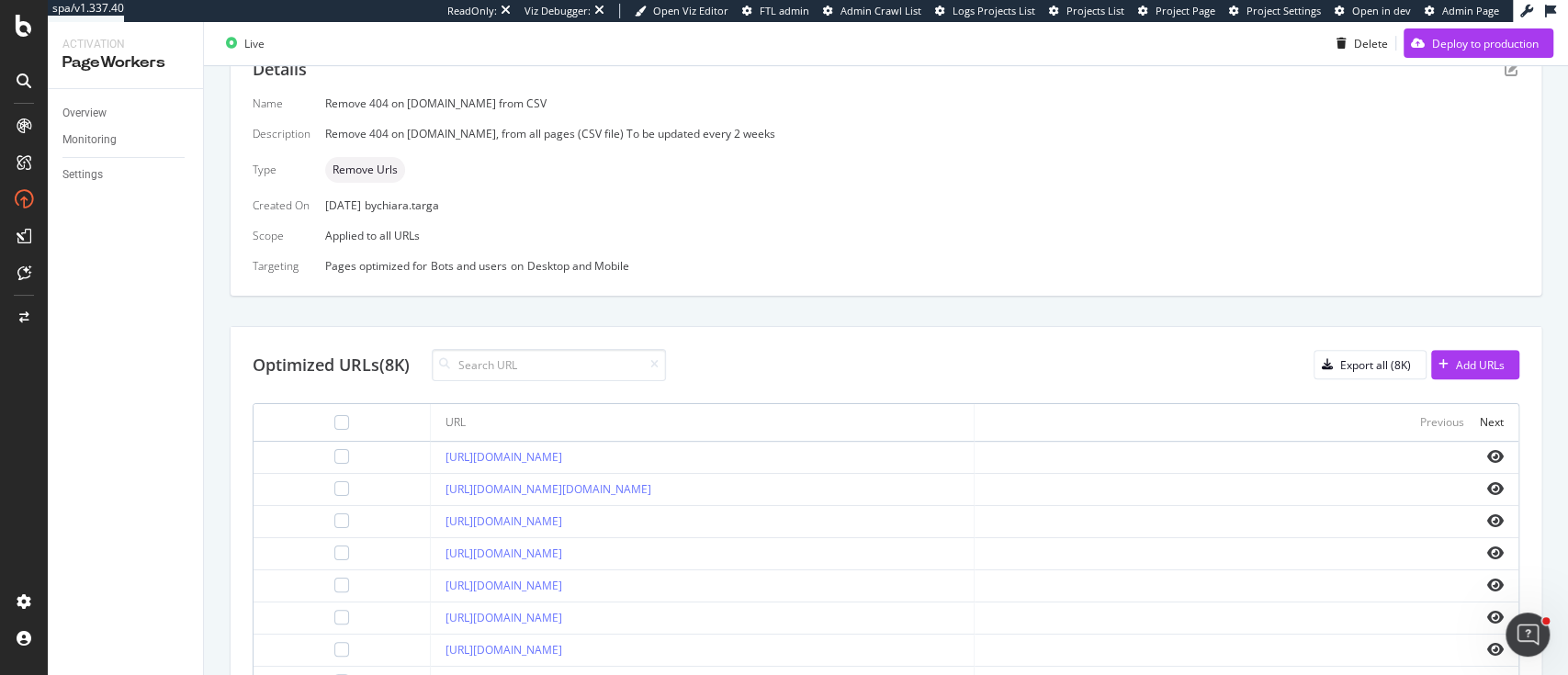
scroll to position [897, 0]
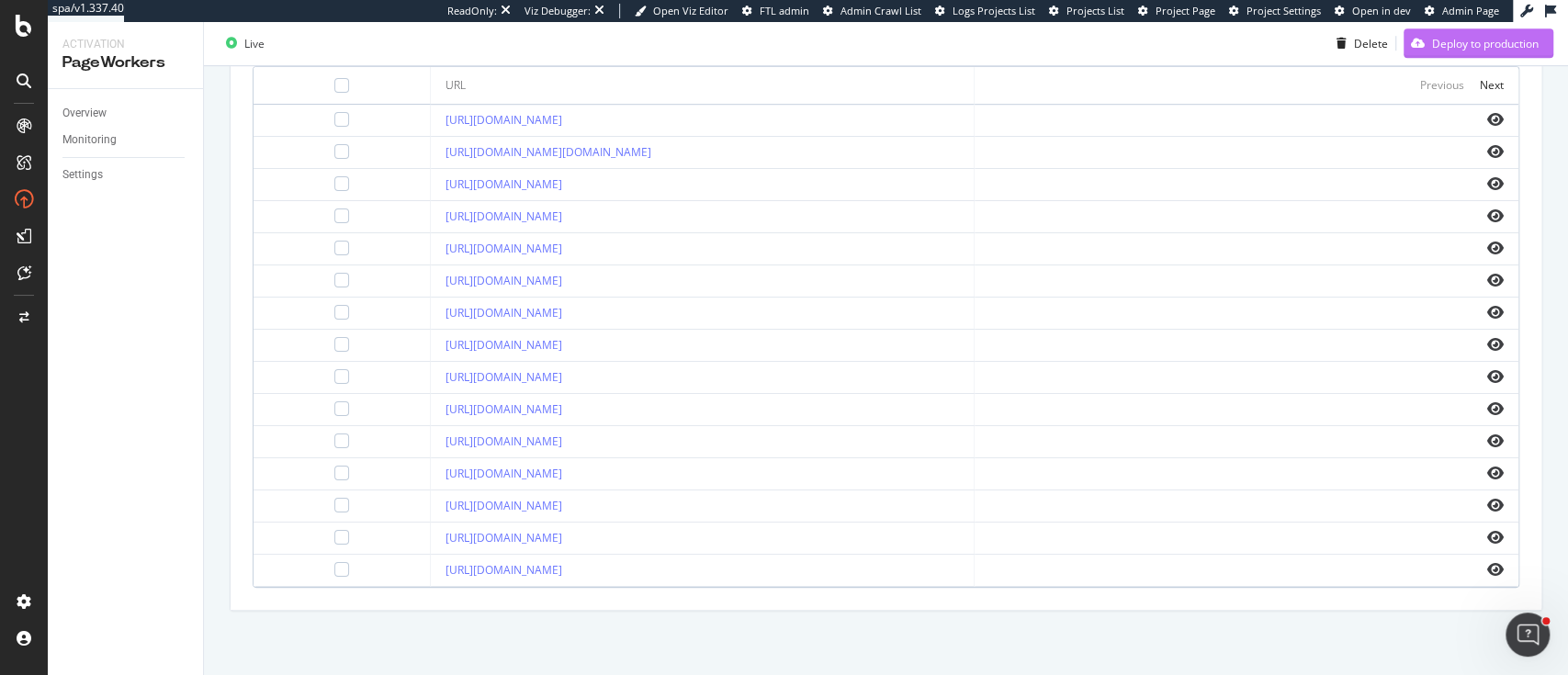
click at [1432, 39] on div "button" at bounding box center [1417, 44] width 28 height 11
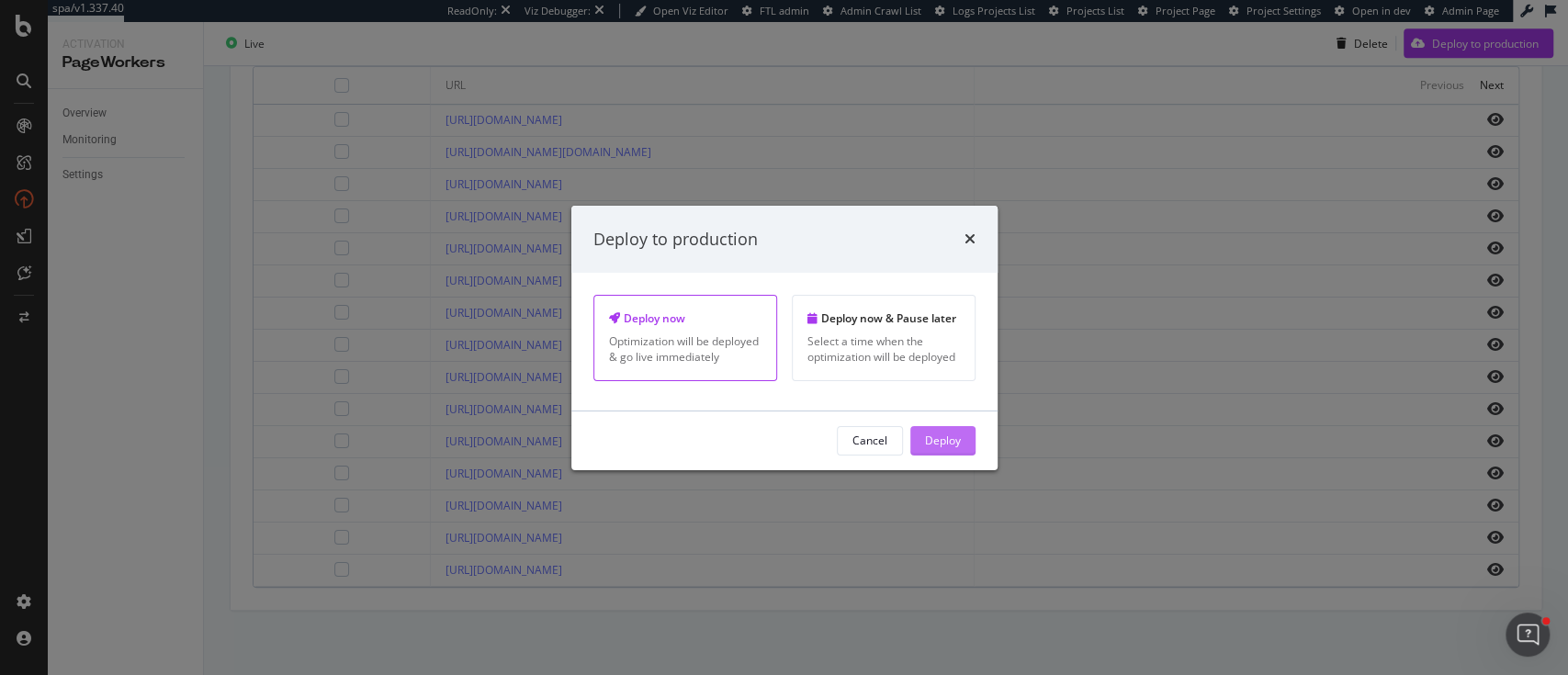
click at [939, 430] on div "Deploy" at bounding box center [943, 440] width 36 height 27
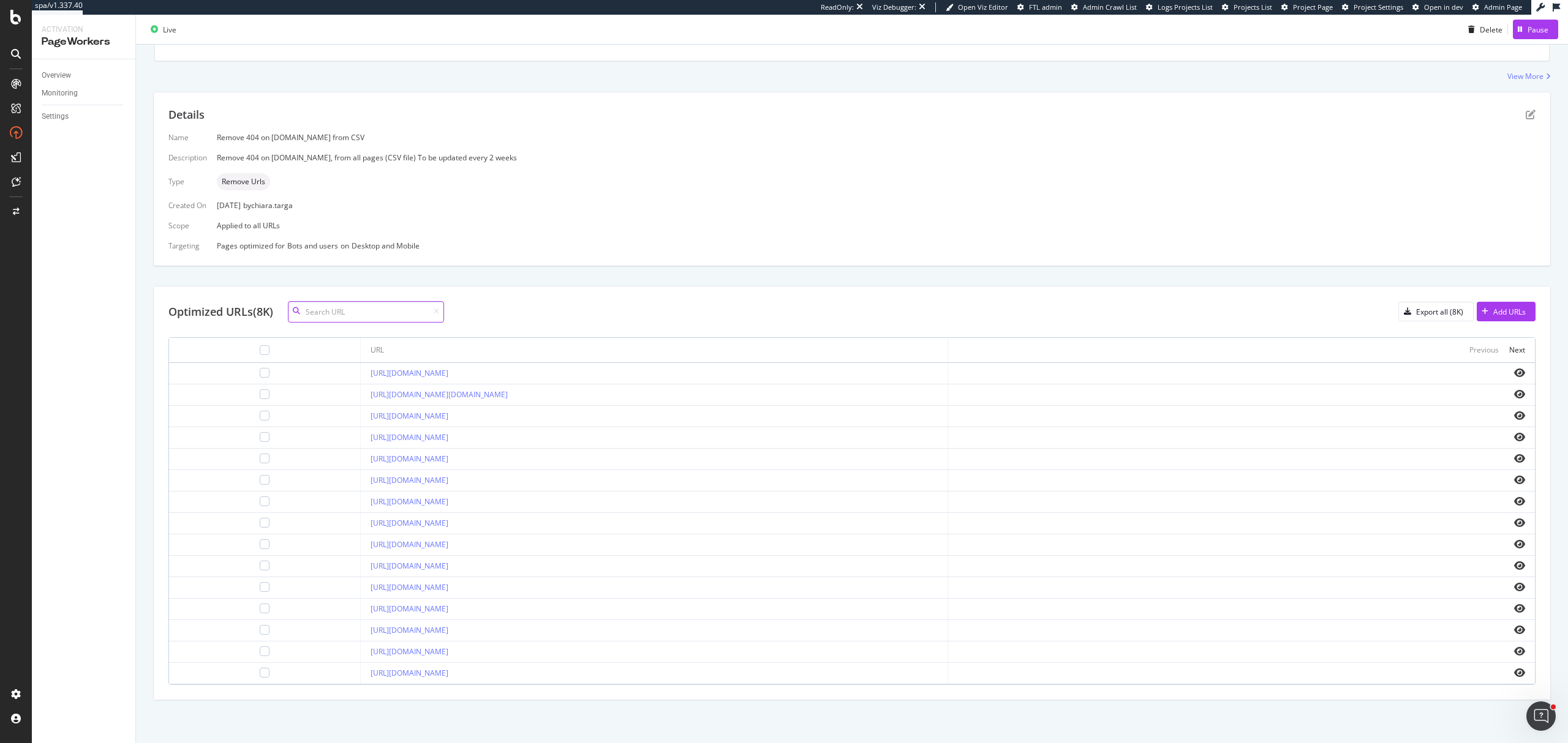
scroll to position [200, 0]
click at [979, 348] on div "Next" at bounding box center [1517, 349] width 16 height 11
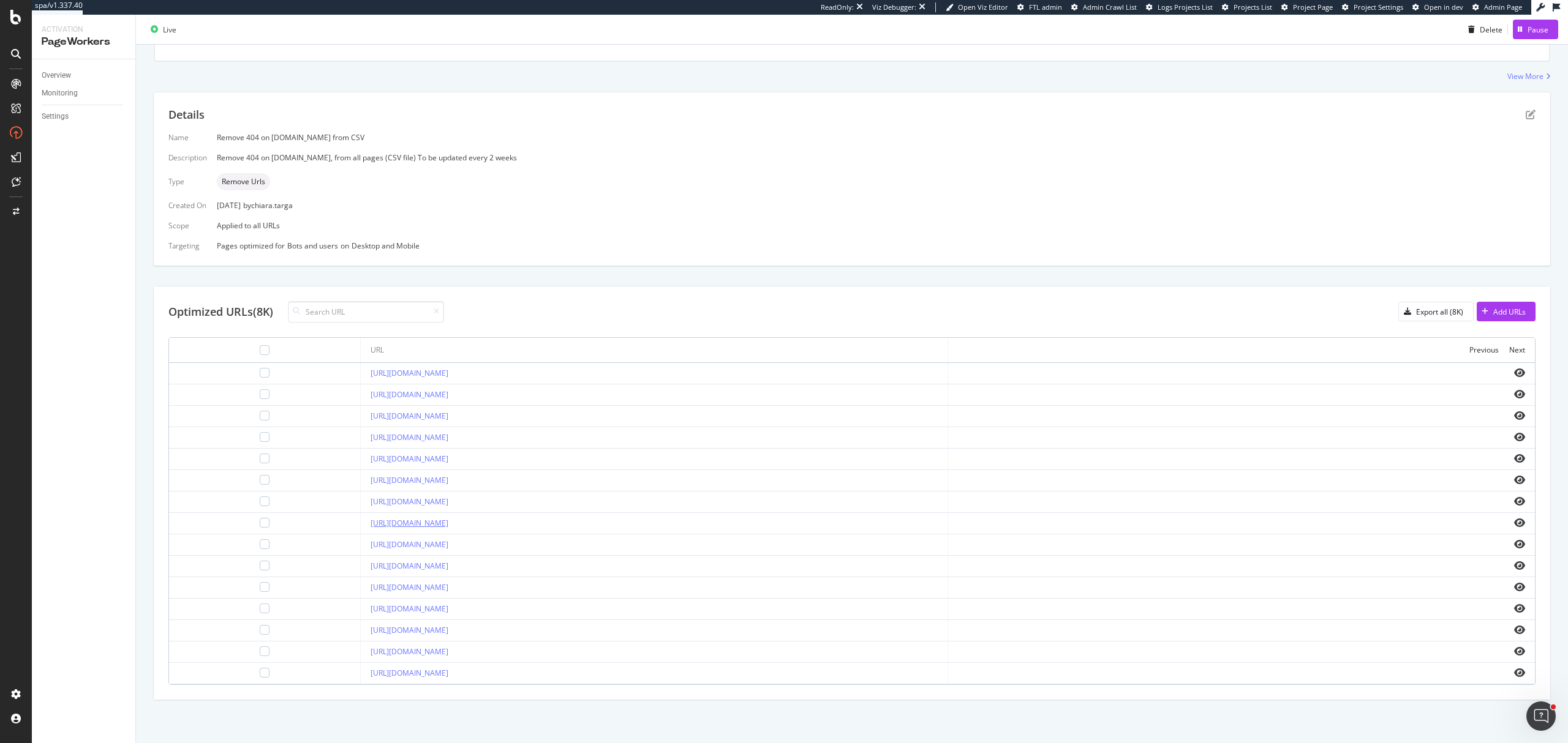
click at [443, 421] on link "https://all.accor.com//loyalty-program/partners/conditions/Ocbc/index.en.shtml" at bounding box center [409, 523] width 78 height 11
click at [979, 346] on div "Previous Next" at bounding box center [1242, 351] width 567 height 15
click at [979, 347] on div "Next" at bounding box center [1517, 349] width 16 height 11
click at [979, 345] on div "Next" at bounding box center [1517, 349] width 16 height 11
click at [448, 421] on link "https://all.accor.com//loyalty-program/partners/conditions/citibnk/index.tr.sht…" at bounding box center [409, 609] width 78 height 11
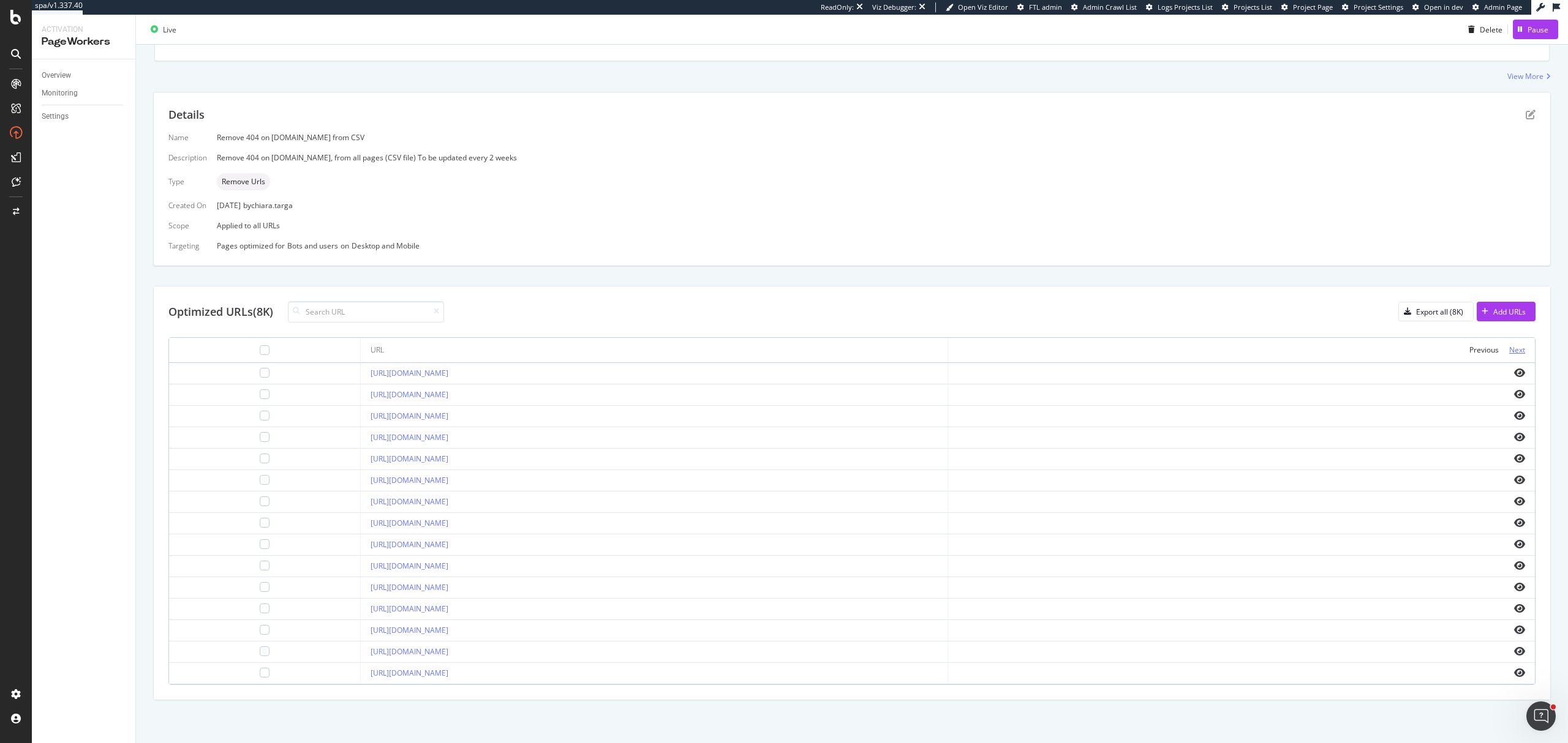
click at [979, 350] on div "Next" at bounding box center [1517, 349] width 16 height 11
click at [478, 421] on td "https://all.accor.com/a/ar/destination/city/hotels-sapporo-v5549/business.html" at bounding box center [654, 481] width 587 height 21
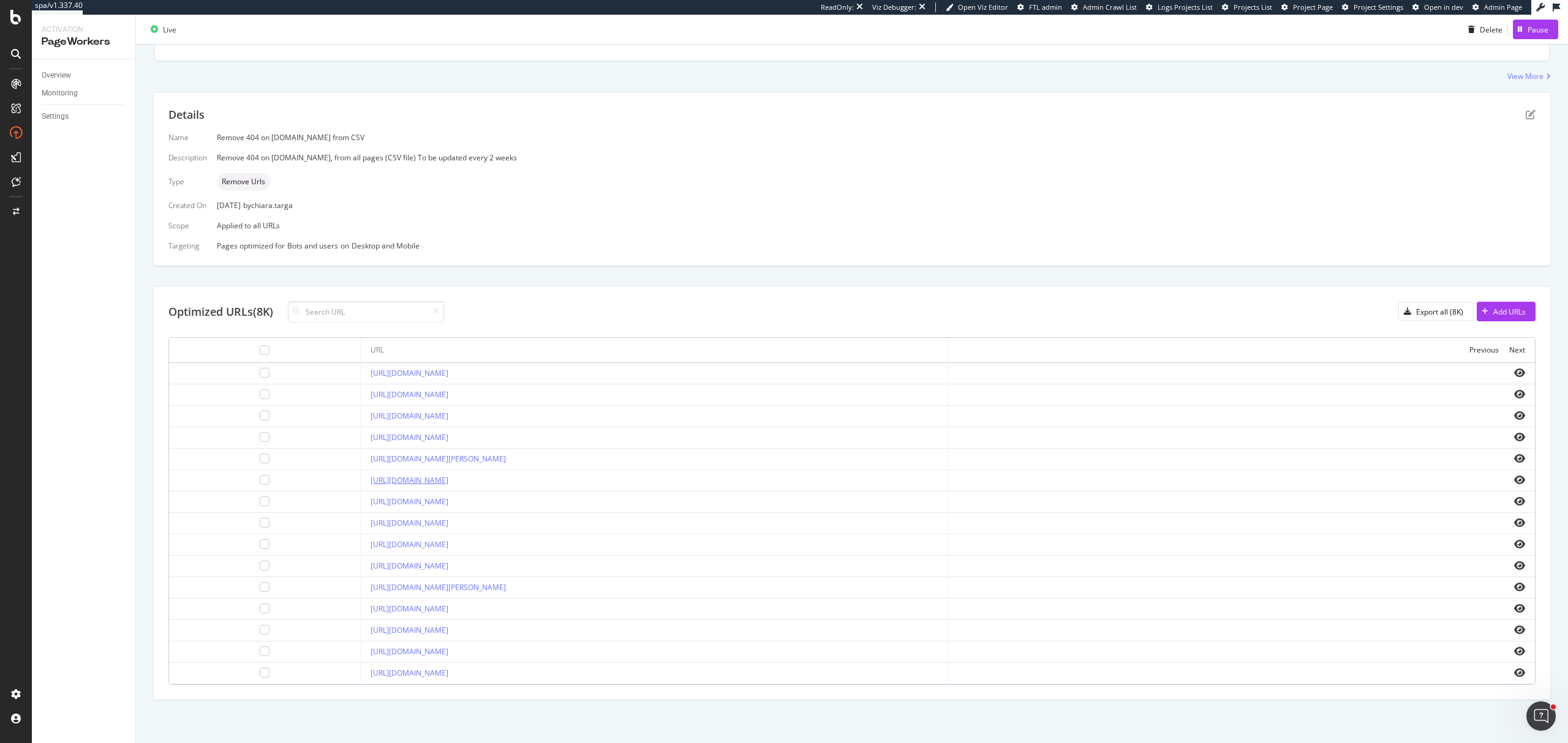
click at [448, 421] on link "https://all.accor.com/a/ar/destination/city/hotels-sapporo-v5549/business.html" at bounding box center [409, 480] width 78 height 11
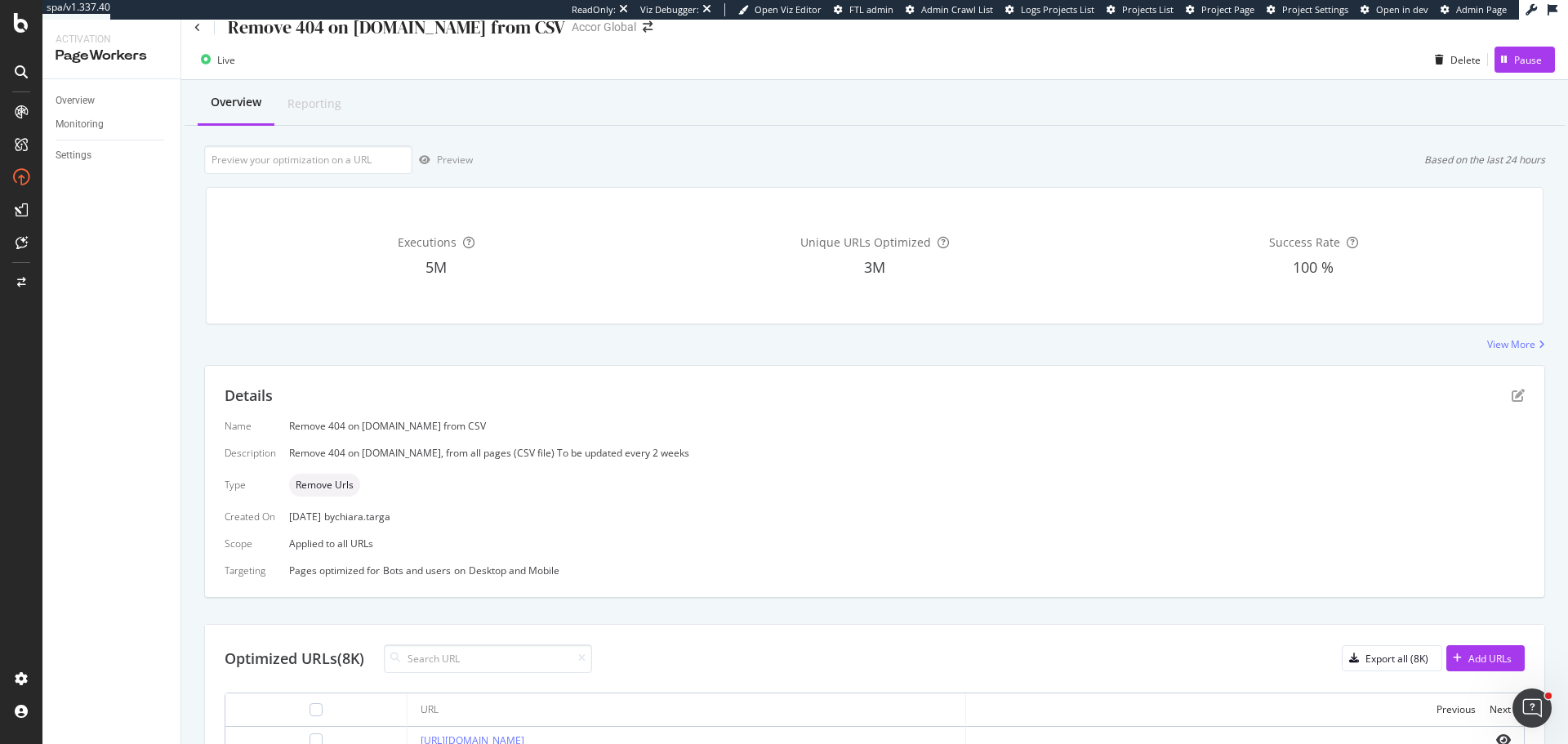
scroll to position [0, 0]
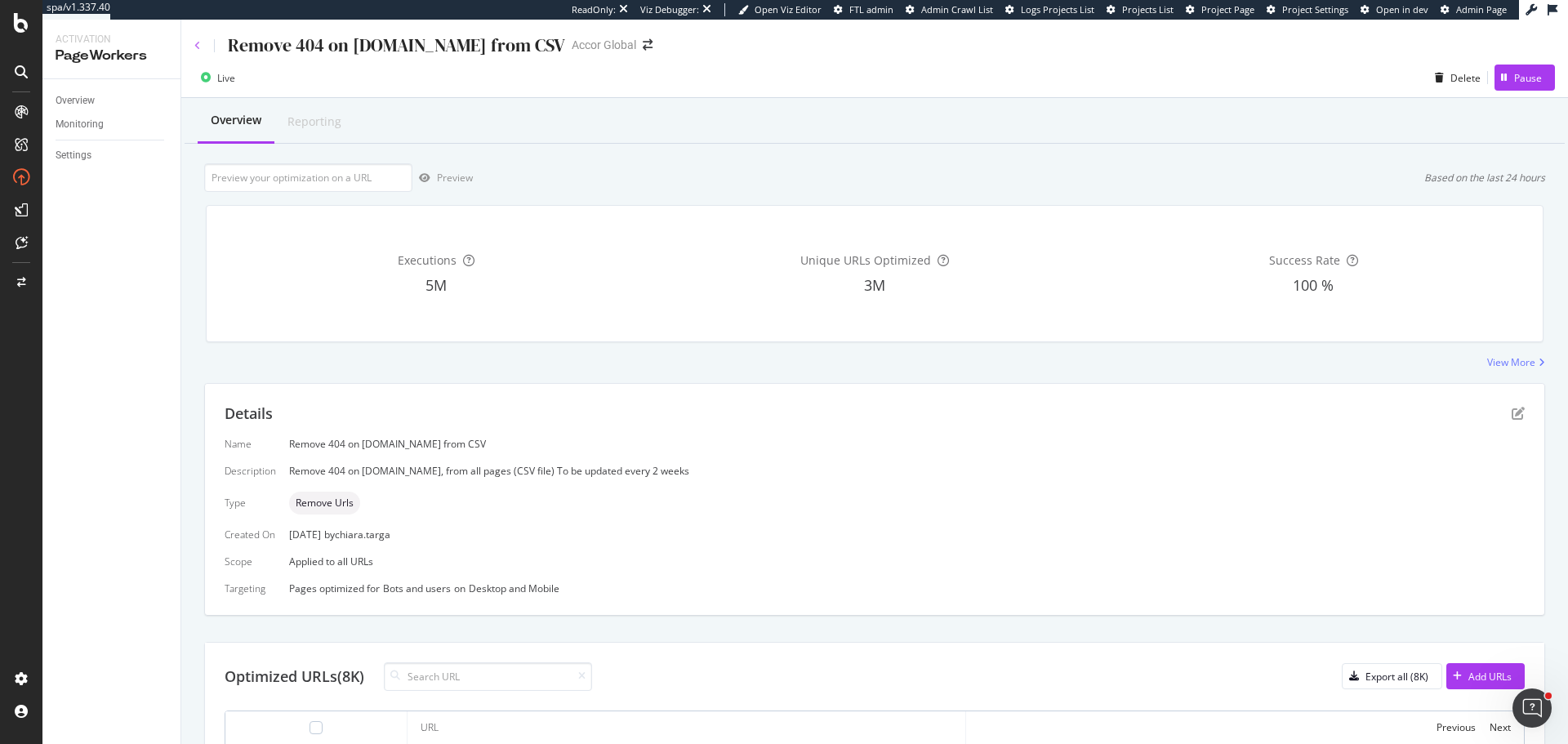
click at [198, 48] on icon at bounding box center [198, 46] width 7 height 10
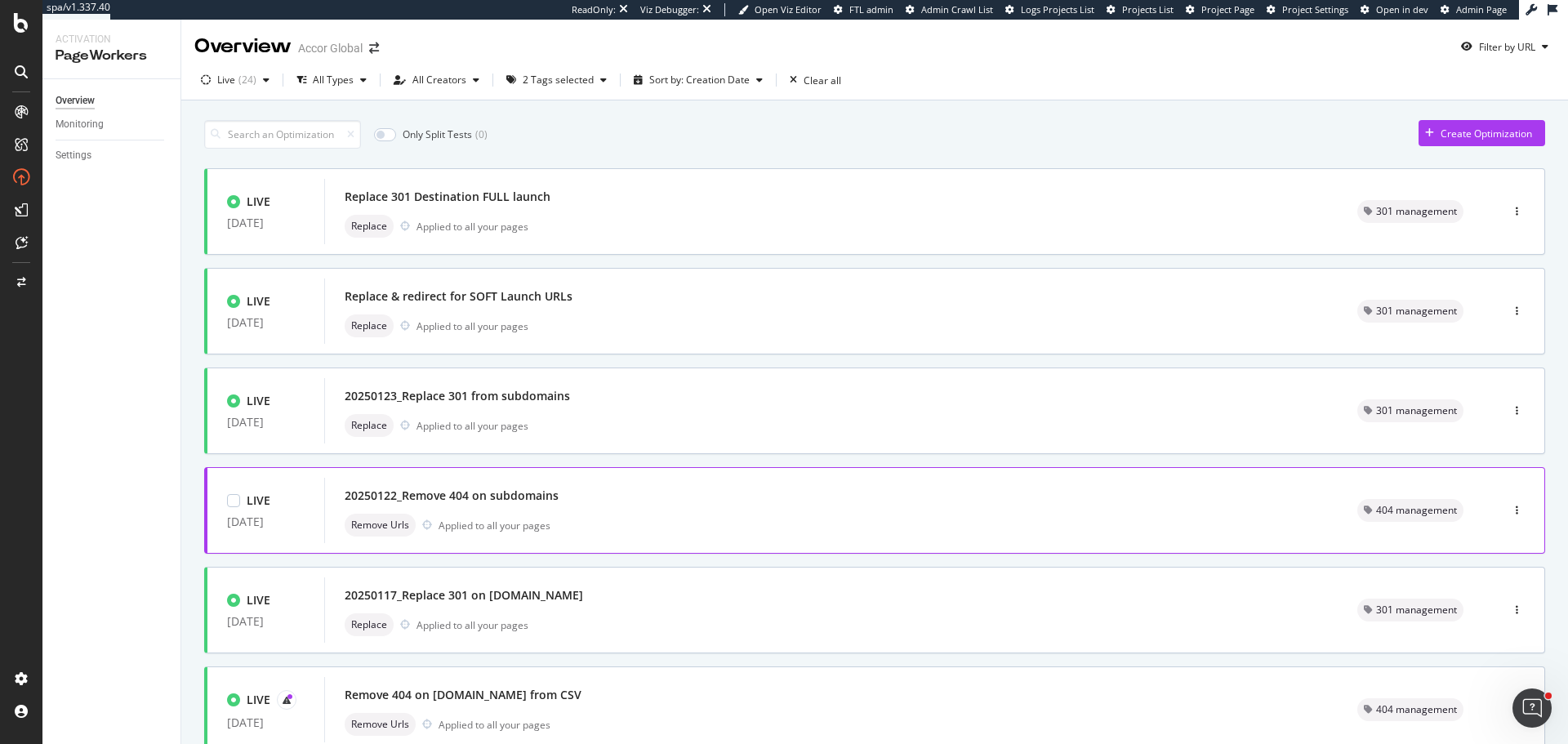
scroll to position [82, 0]
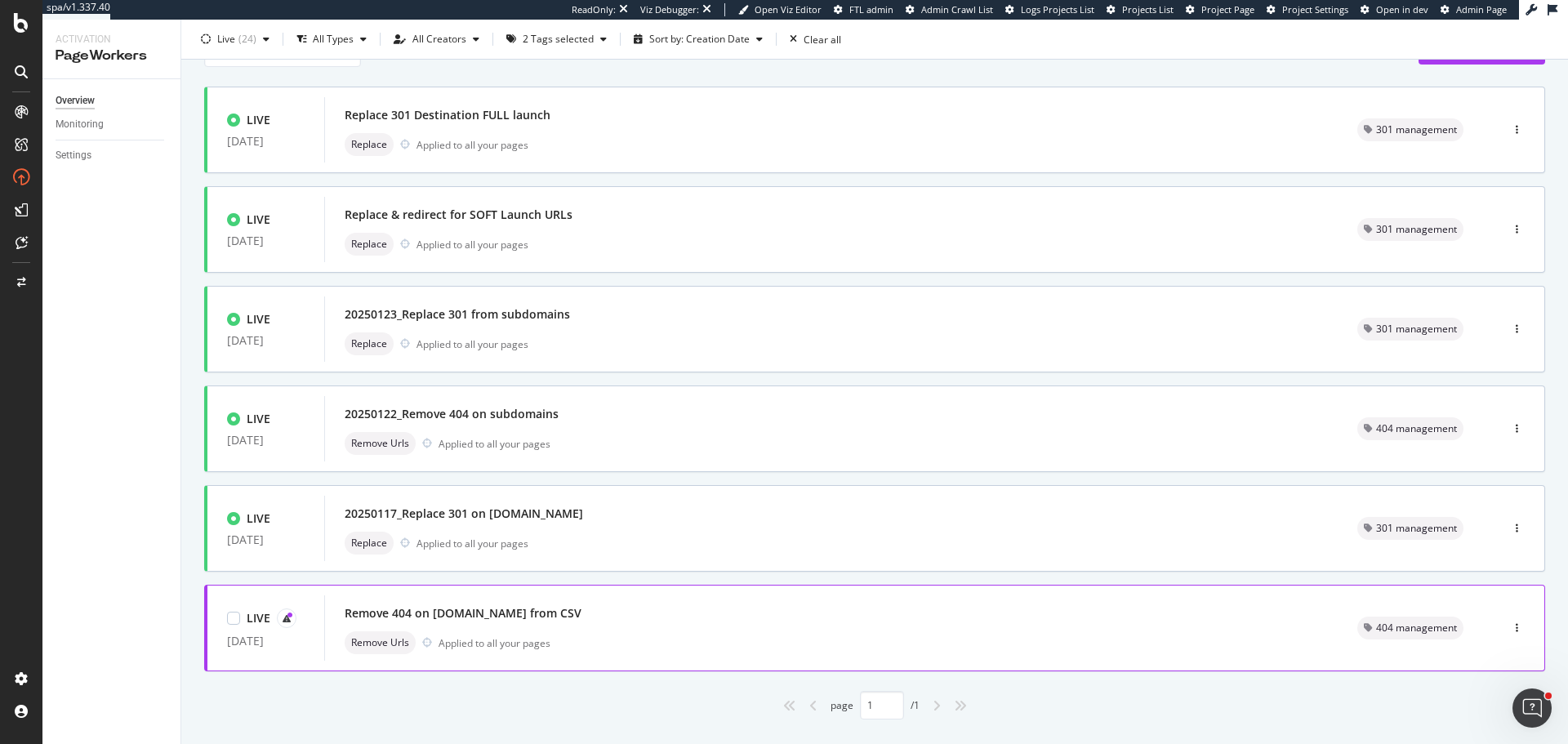
click at [690, 562] on div "Remove 404 on all.accor.com from CSV" at bounding box center [831, 613] width 974 height 22
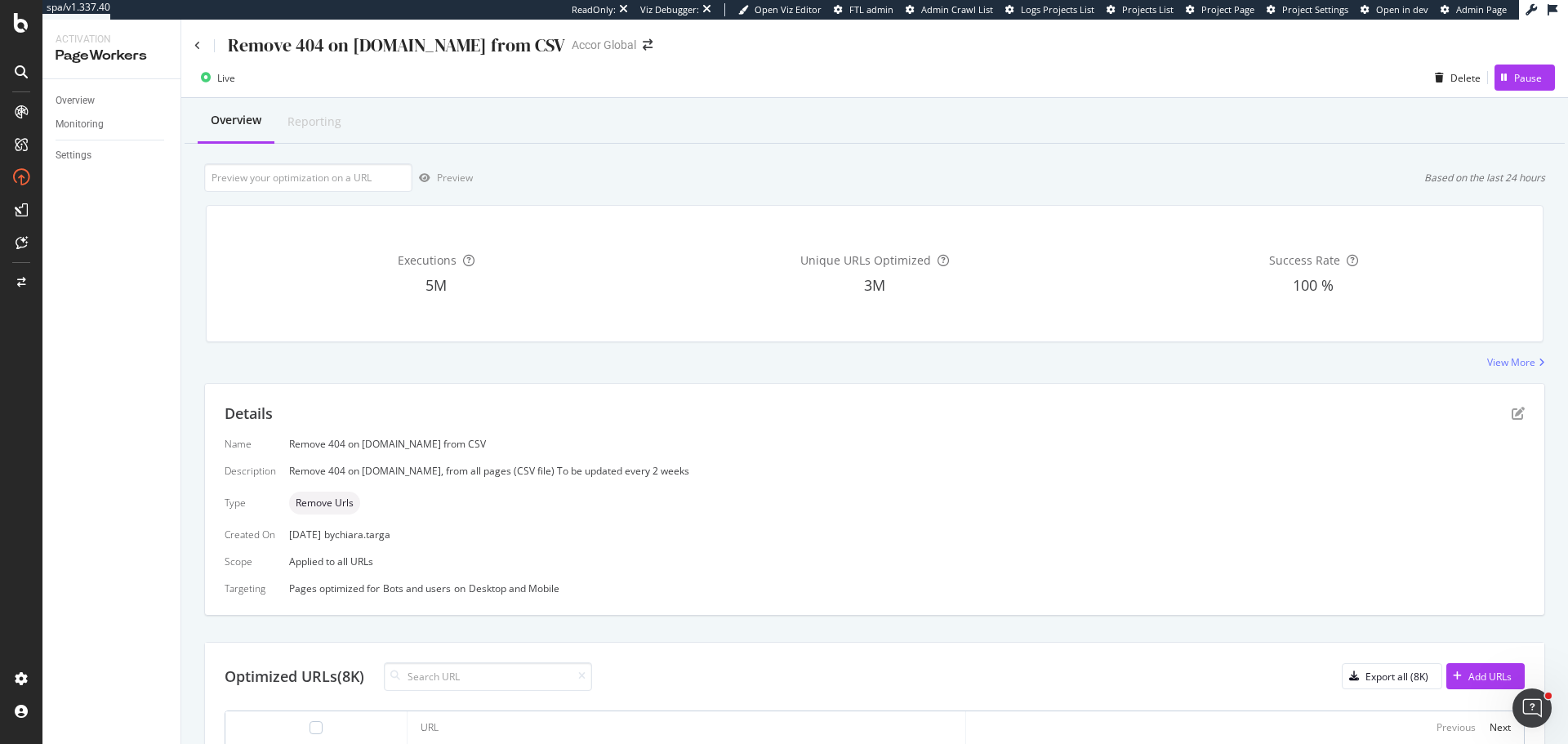
scroll to position [538, 0]
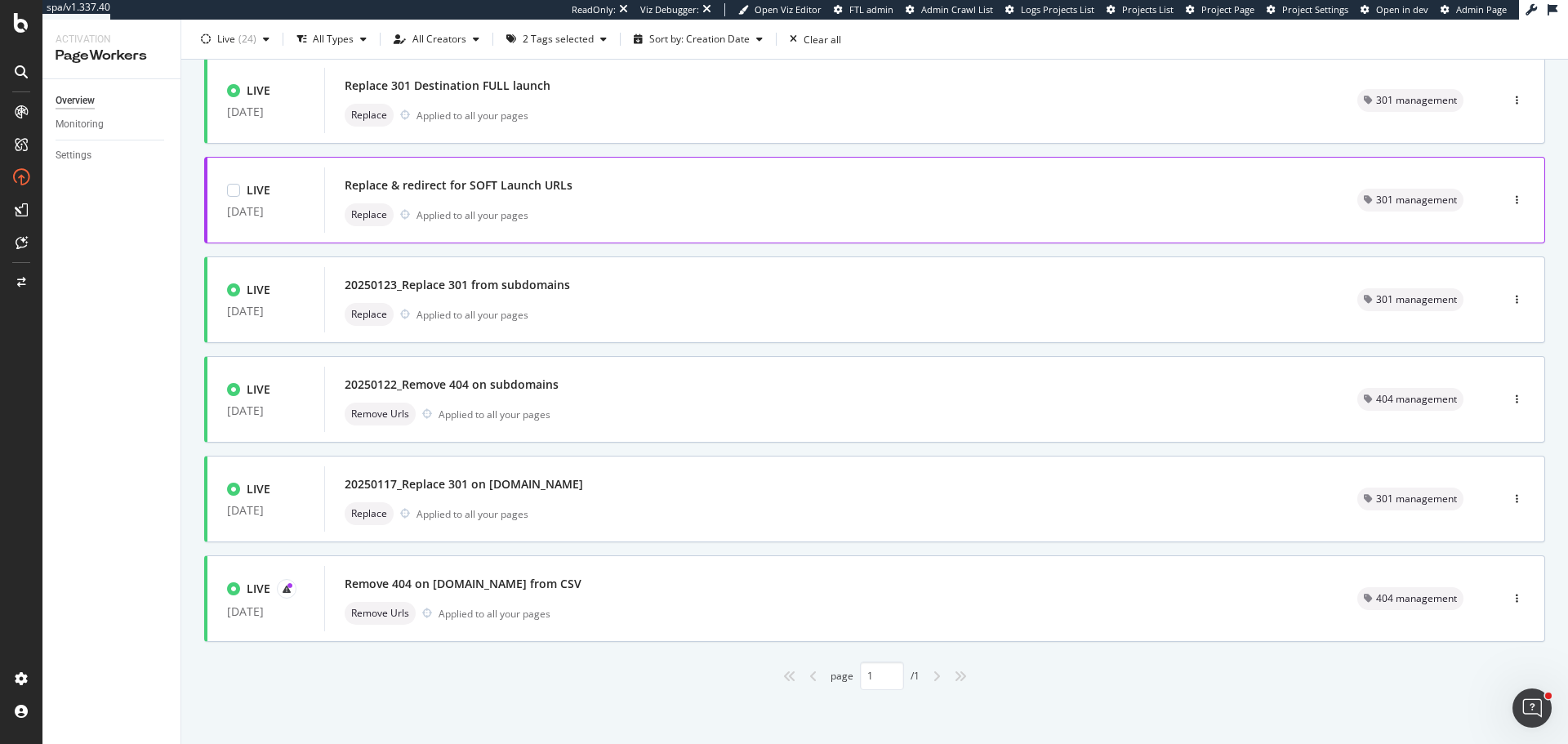
scroll to position [114, 0]
click at [606, 495] on div "20250117_Replace 301 on all.accor.com Replace Applied to all your pages" at bounding box center [831, 495] width 974 height 52
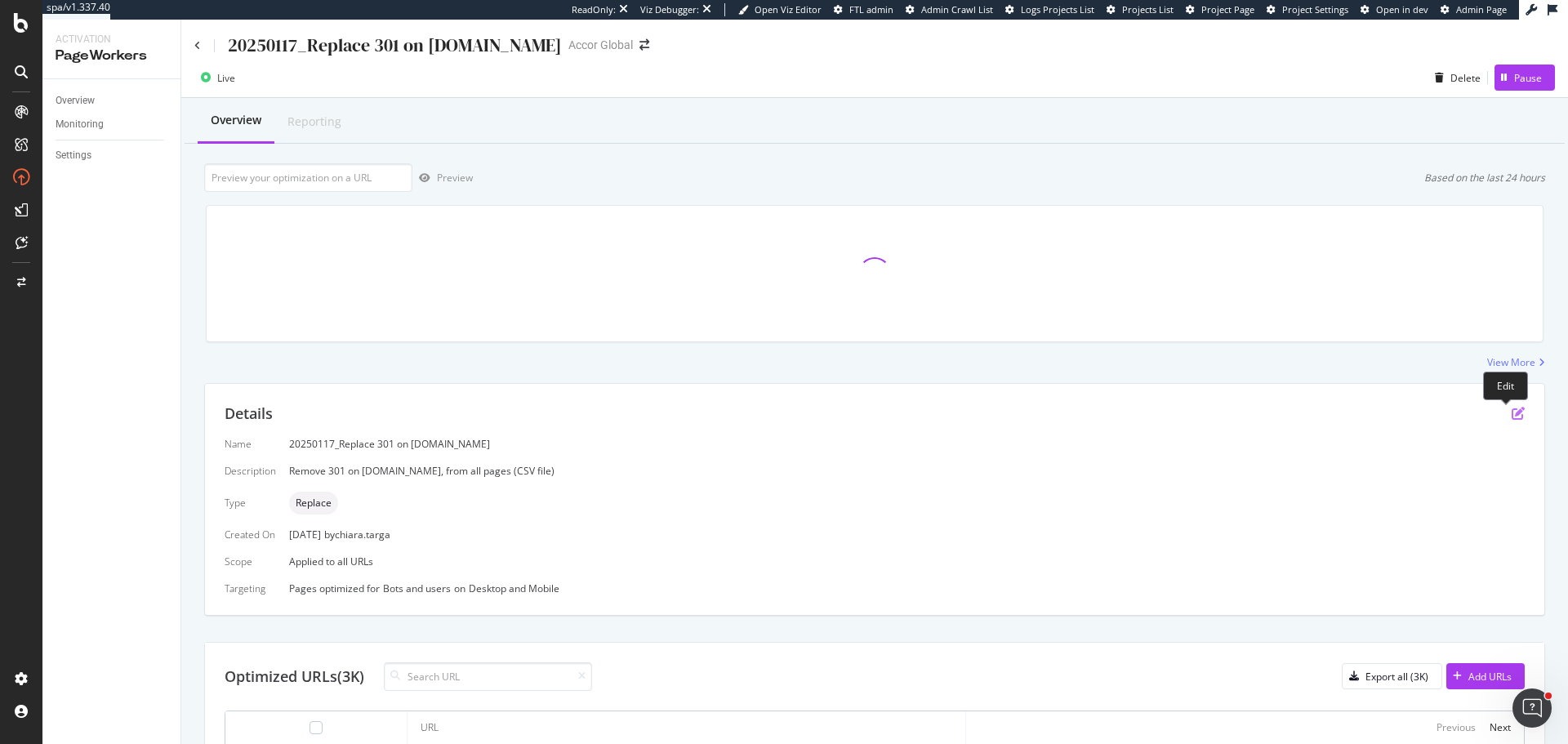
click at [1306, 409] on icon "pen-to-square" at bounding box center [1518, 414] width 13 height 13
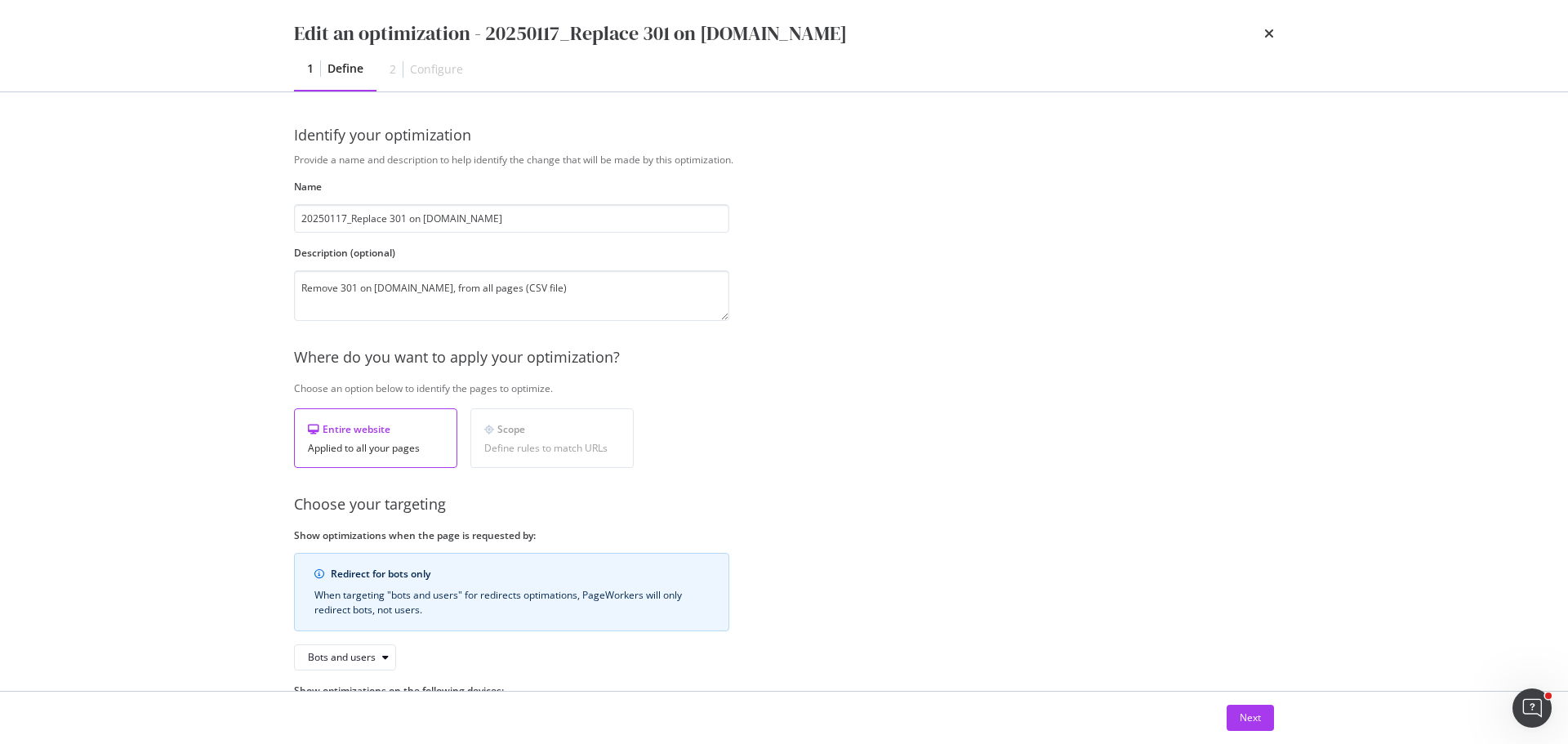
drag, startPoint x: 353, startPoint y: 221, endPoint x: 280, endPoint y: 211, distance: 73.7
click at [280, 211] on div "Identify your optimization Provide a name and description to help identify the …" at bounding box center [784, 391] width 1045 height 598
click at [507, 224] on input "Replace 301 on all.accor.com" at bounding box center [511, 218] width 435 height 28
type input "Replace 301 on all.accor.com from CSV file"
drag, startPoint x: 562, startPoint y: 265, endPoint x: 576, endPoint y: 294, distance: 32.2
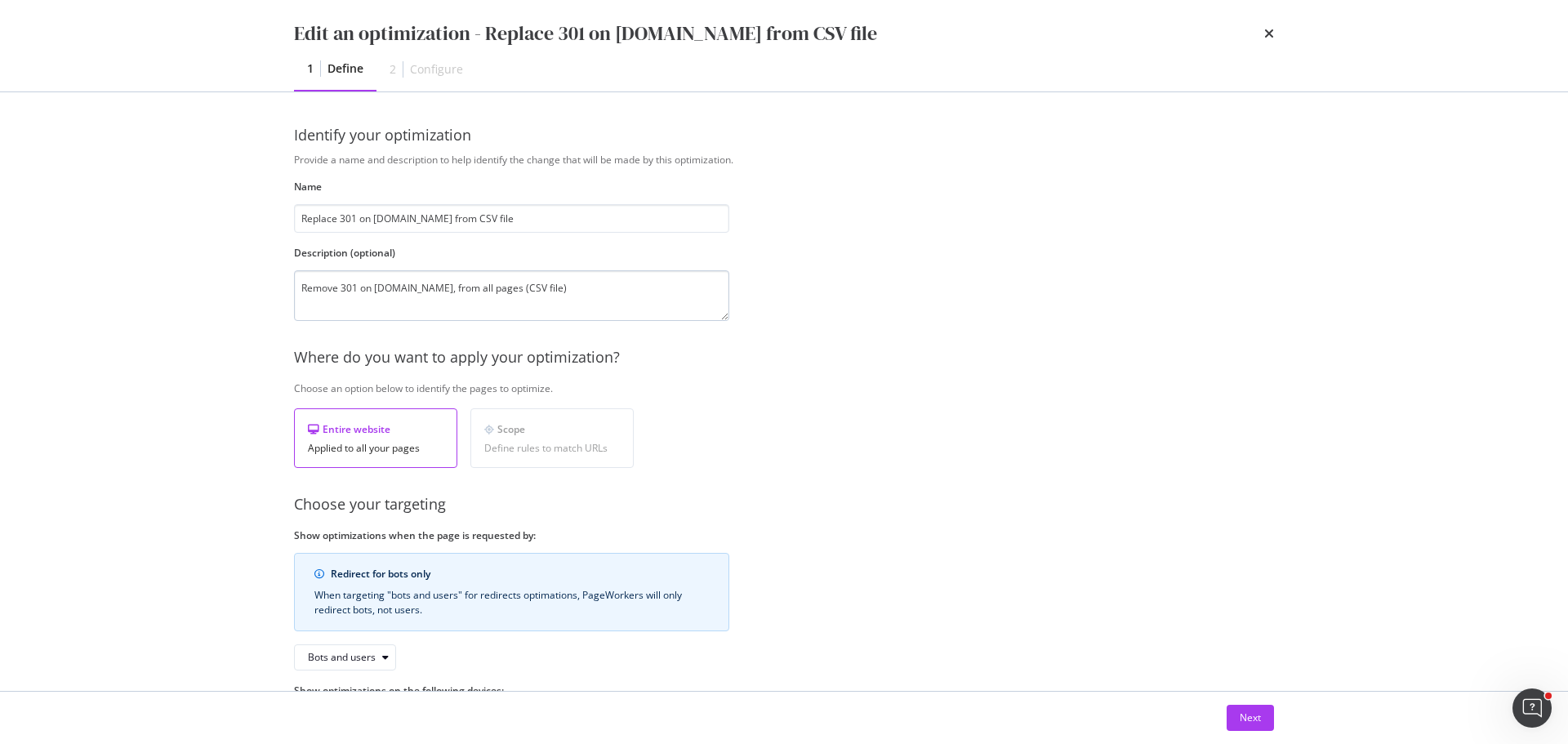
click at [565, 273] on div "Description (optional) Remove 301 on all.accor.com, from all pages (CSV file)" at bounding box center [511, 283] width 435 height 75
click at [576, 294] on textarea "Remove 301 on all.accor.com, from all pages (CSV file)" at bounding box center [511, 295] width 435 height 51
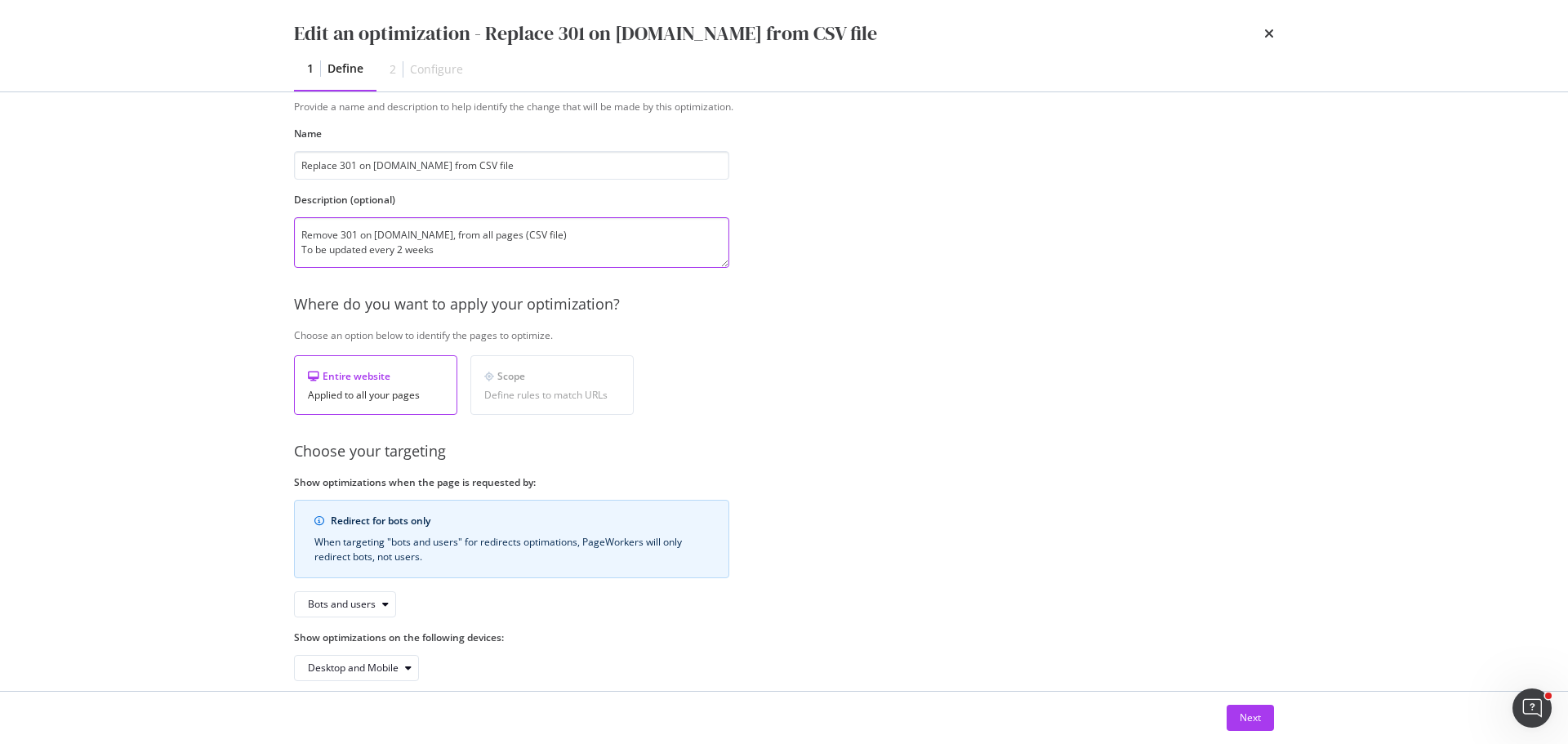
scroll to position [76, 0]
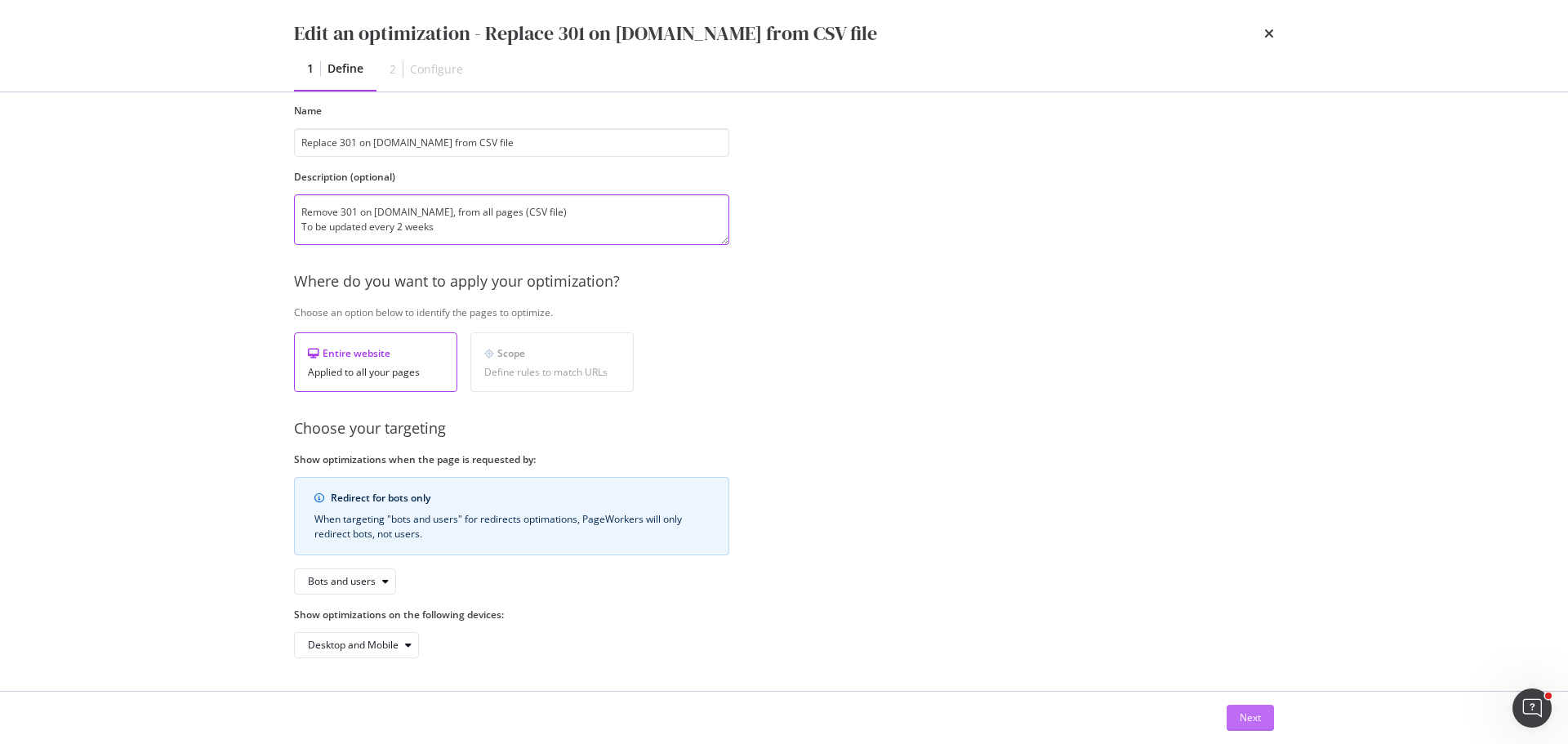
type textarea "Remove 301 on all.accor.com, from all pages (CSV file) To be updated every 2 we…"
click at [1233, 562] on button "Next" at bounding box center [1250, 717] width 47 height 26
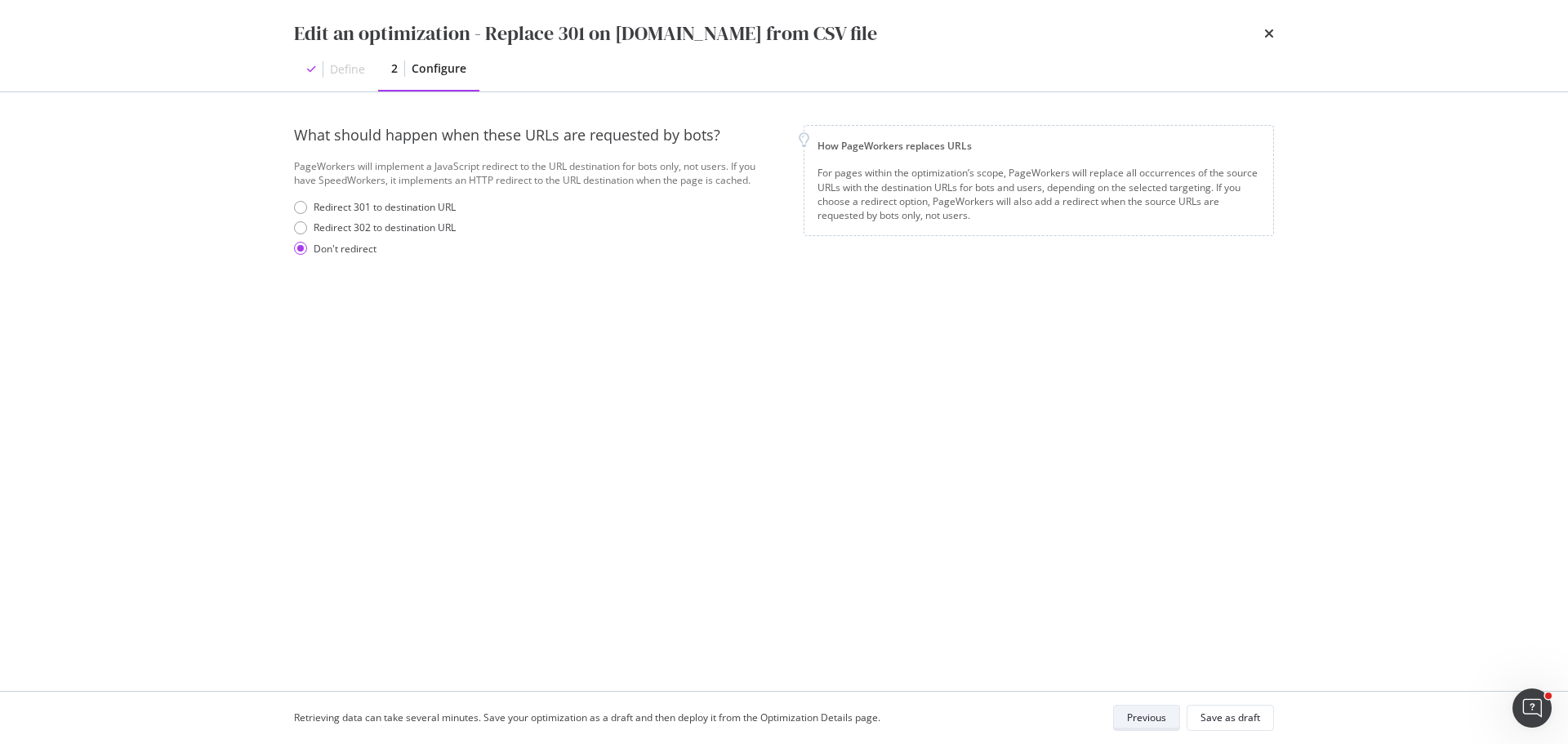
click at [1233, 562] on div "Save as draft" at bounding box center [1231, 717] width 60 height 22
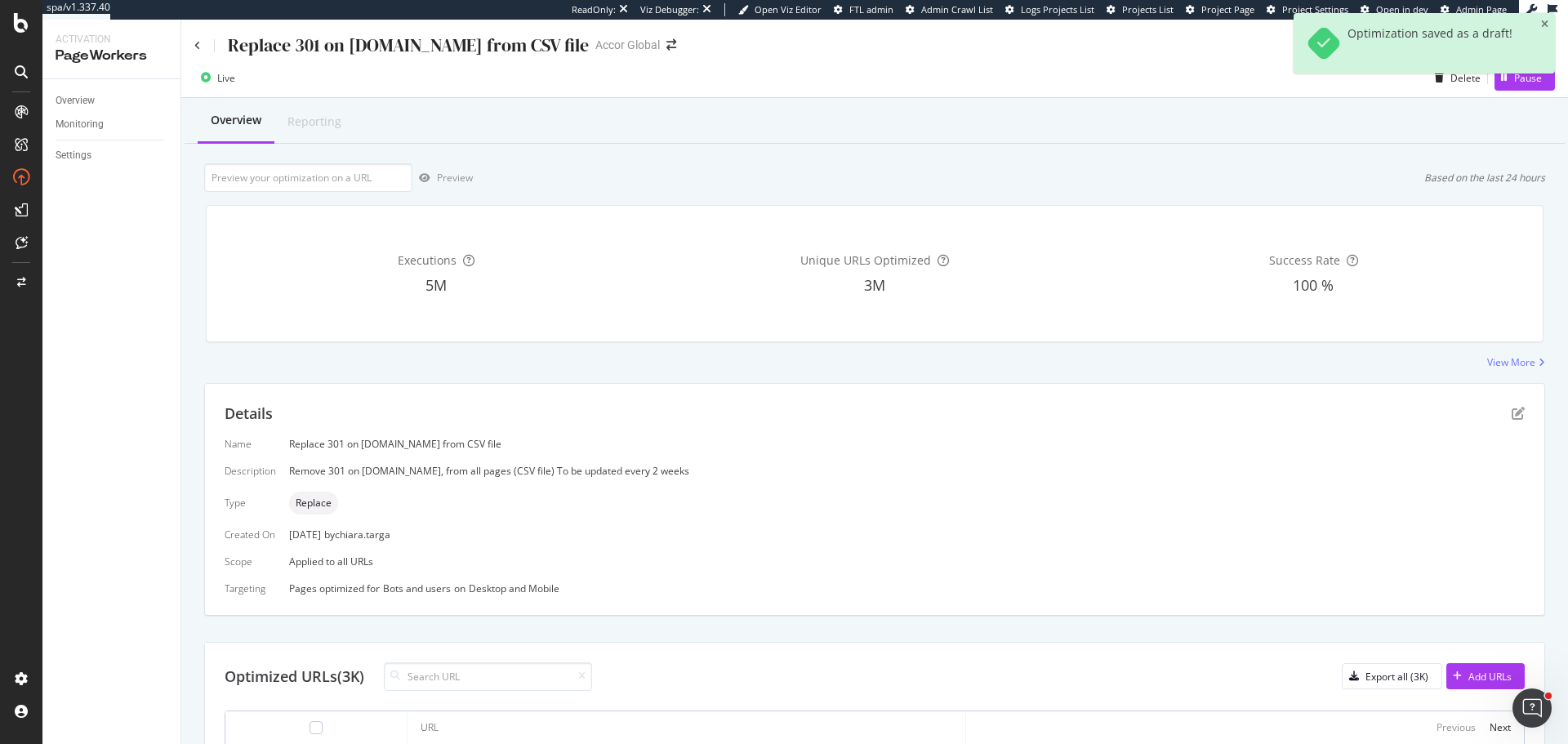
scroll to position [163, 0]
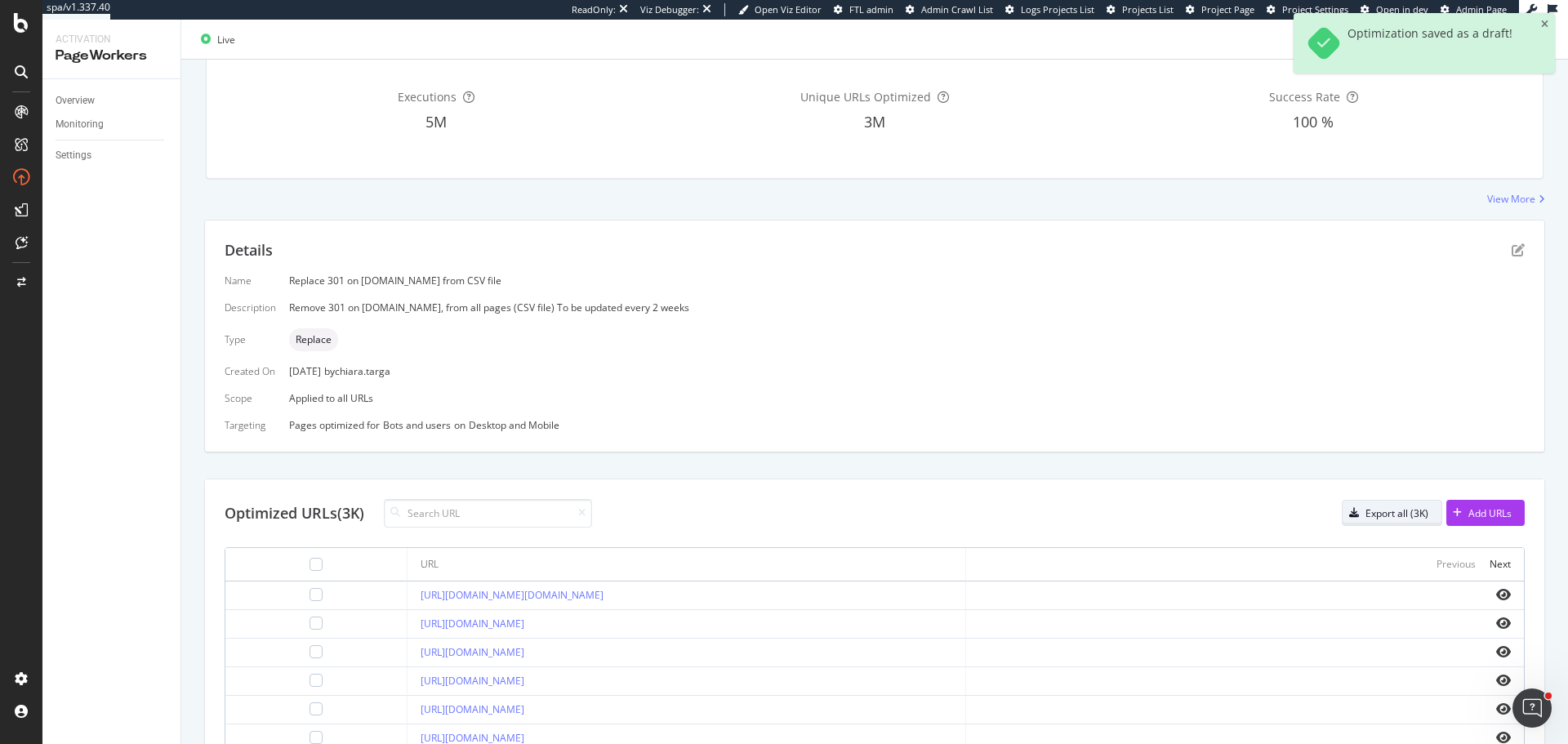
click at [1306, 521] on div "Export all (3K)" at bounding box center [1385, 513] width 86 height 22
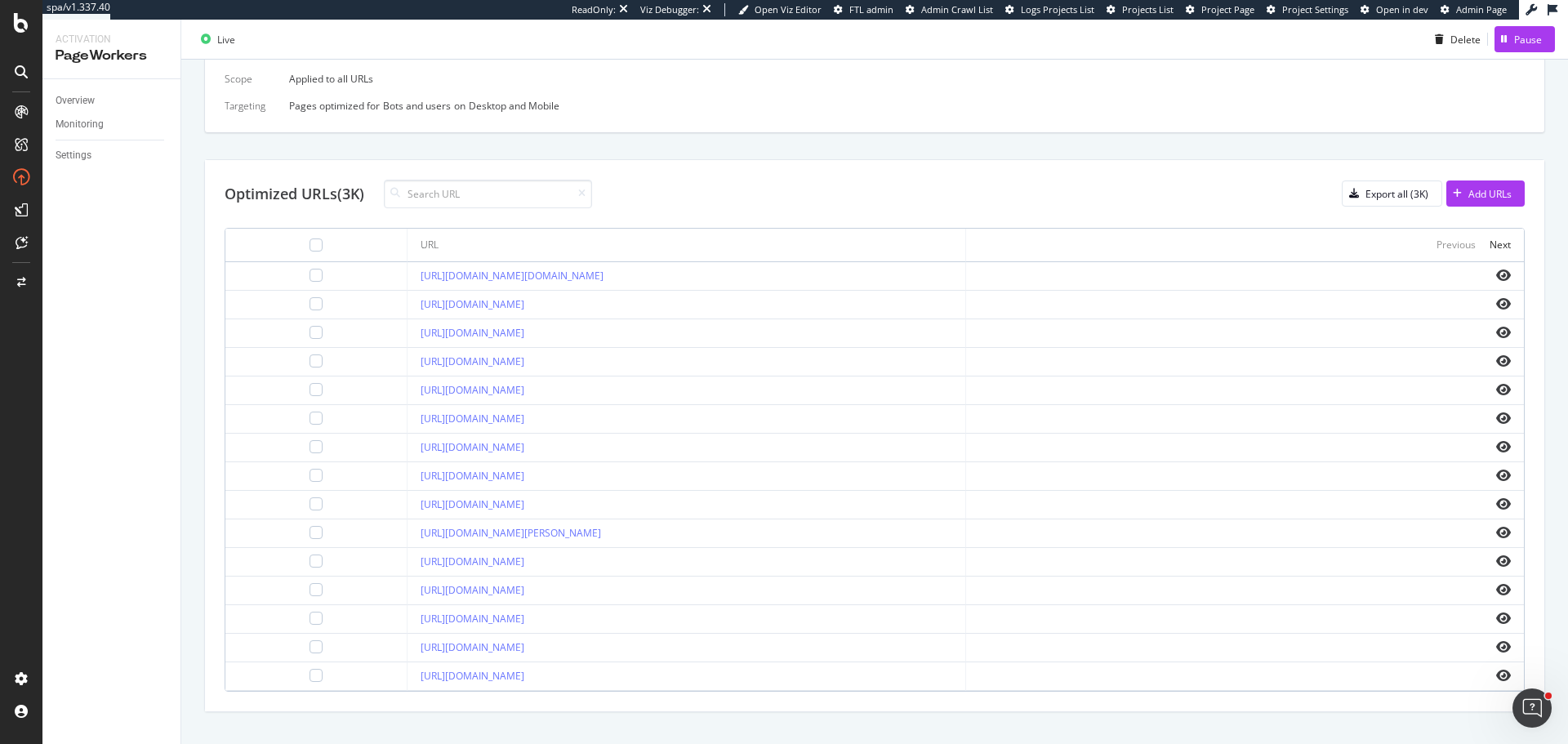
scroll to position [508, 0]
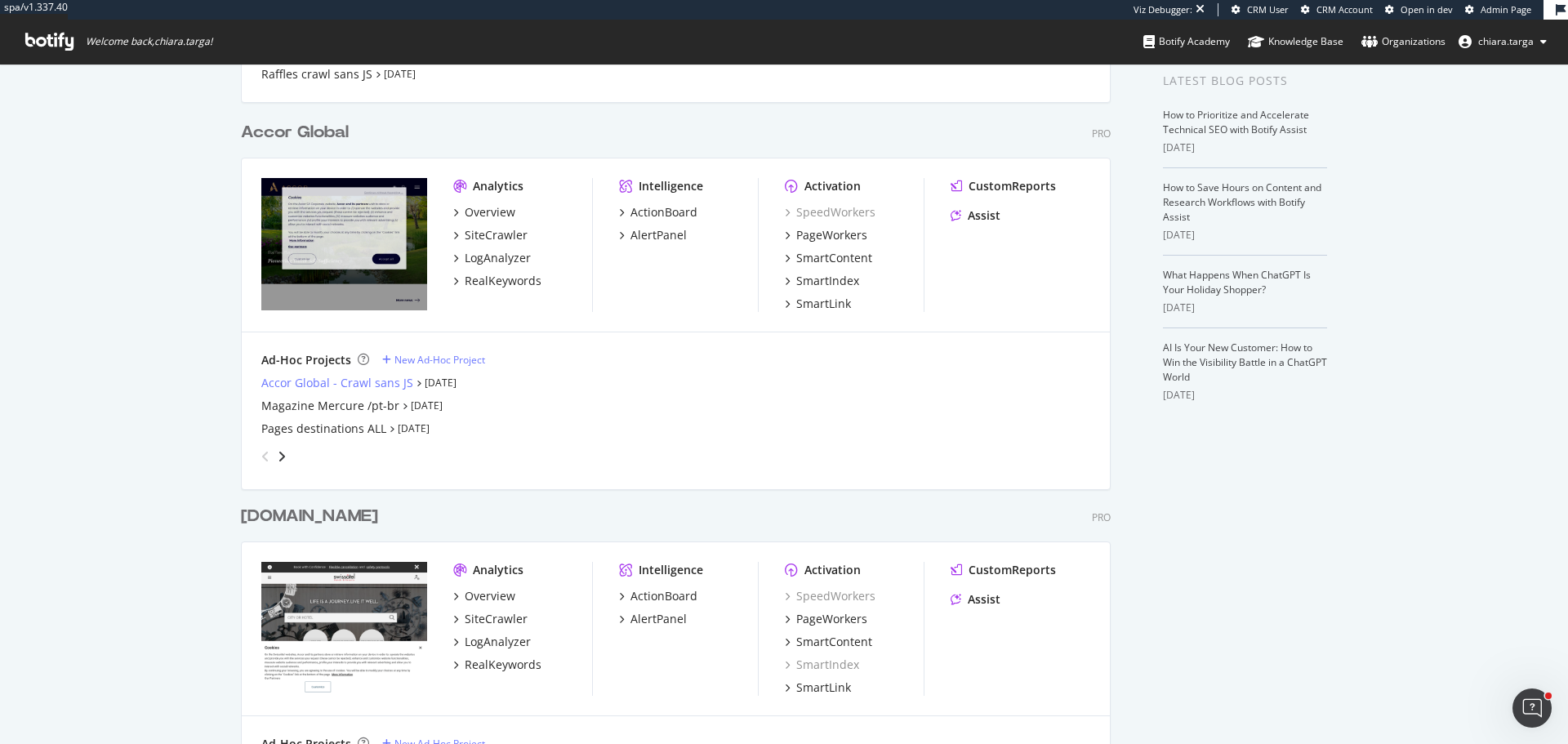
scroll to position [327, 0]
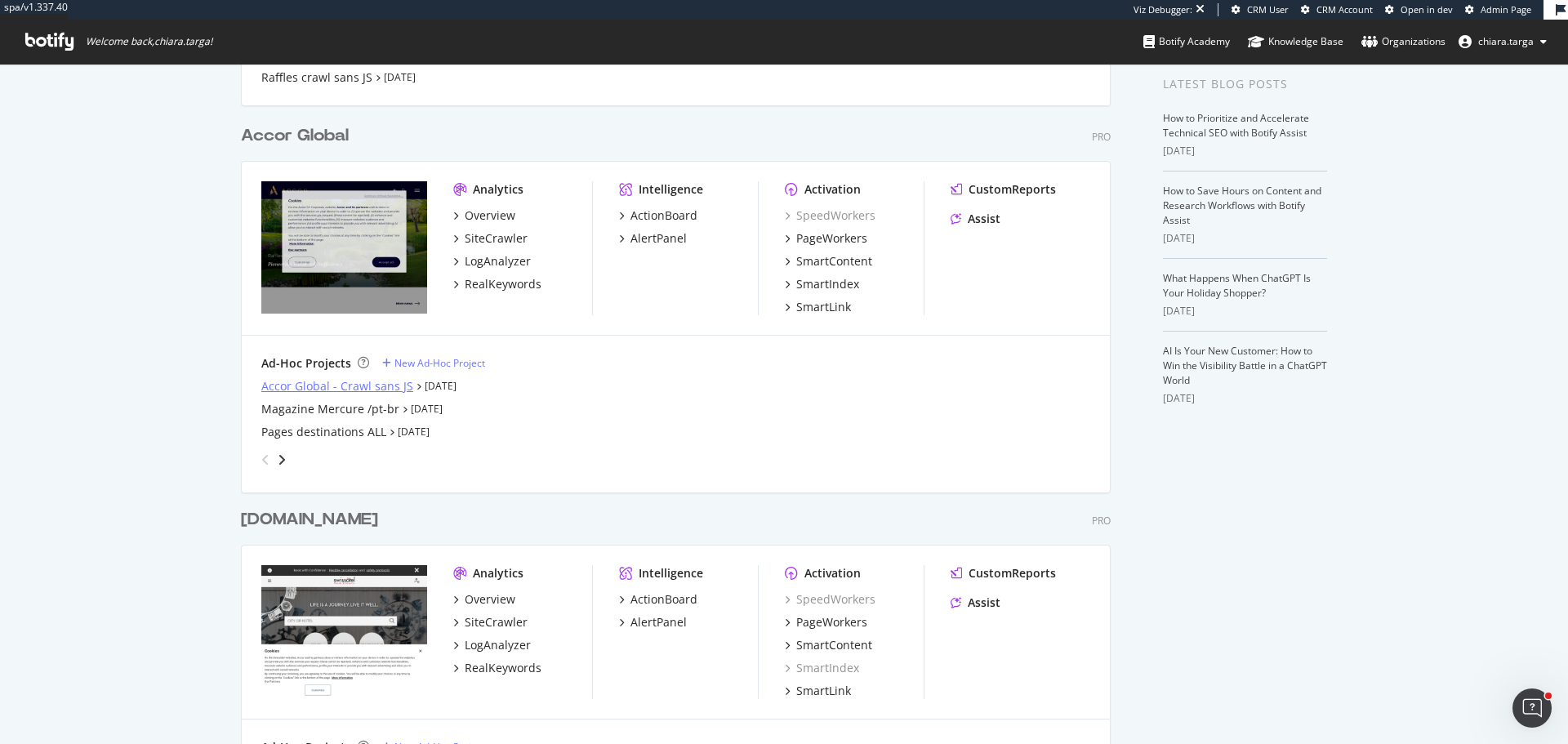
click at [387, 390] on div "Accor Global - Crawl sans JS" at bounding box center [337, 386] width 152 height 17
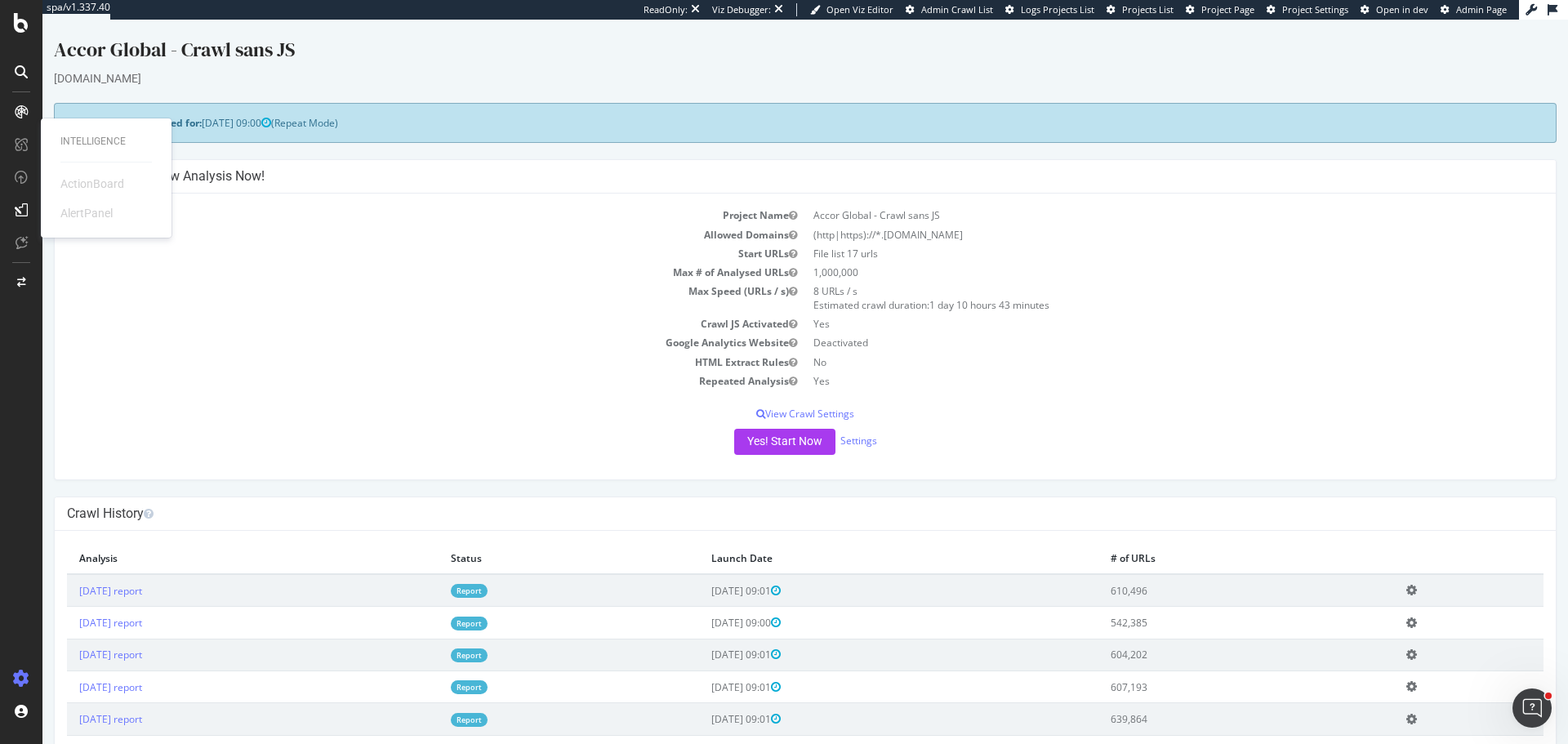
click at [488, 588] on link "Report" at bounding box center [469, 591] width 37 height 14
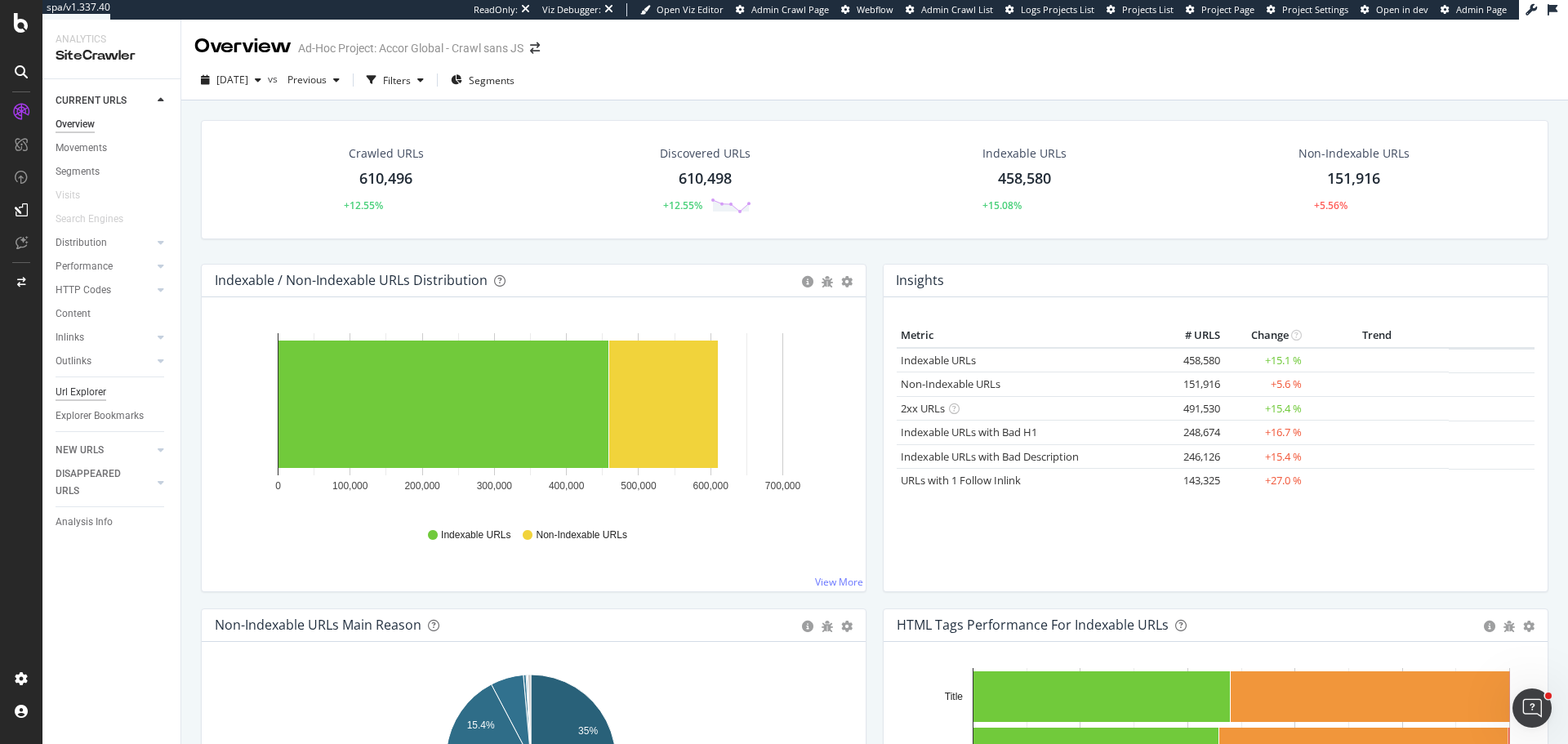
click at [78, 387] on div "Url Explorer" at bounding box center [81, 392] width 51 height 17
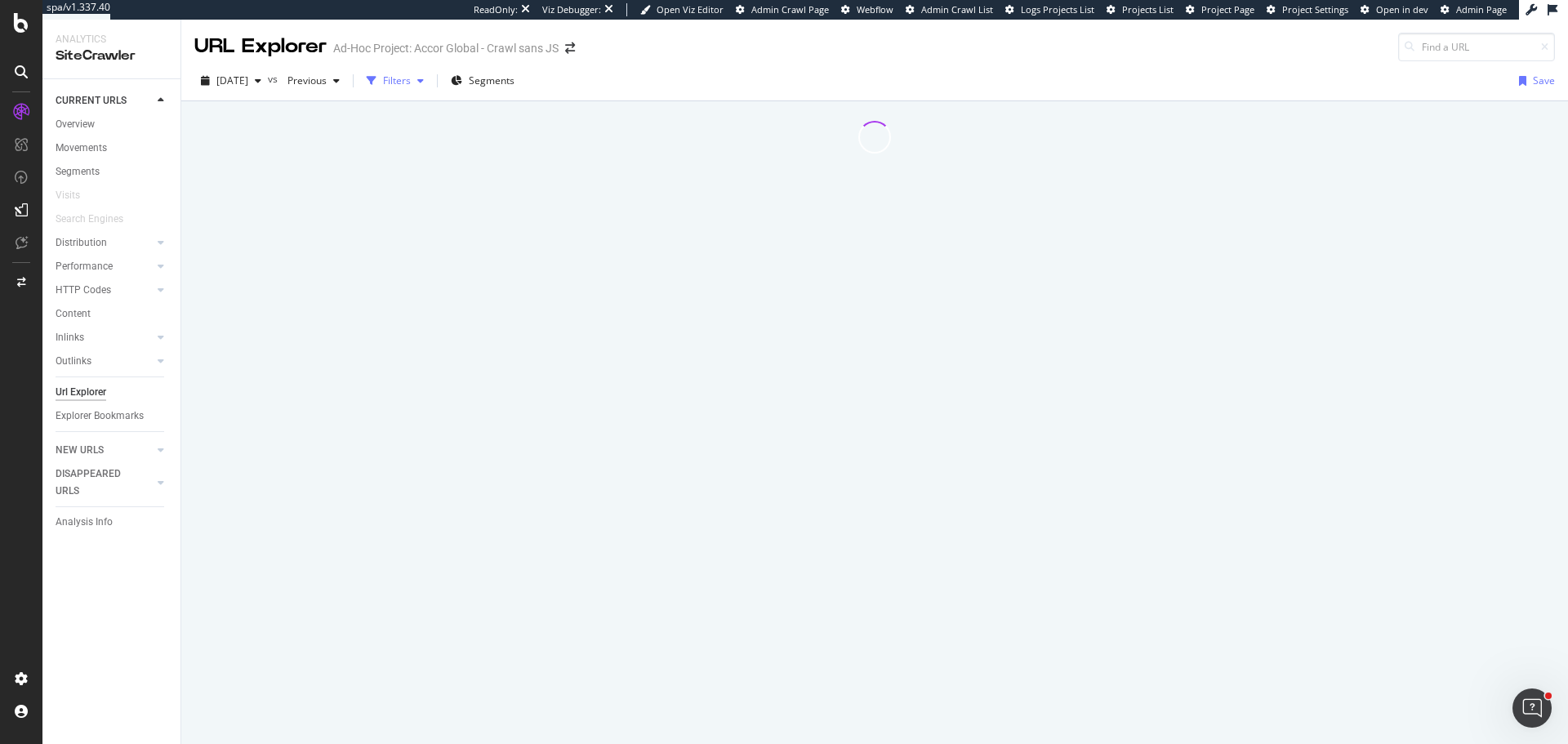
click at [411, 87] on div "Filters" at bounding box center [396, 80] width 27 height 14
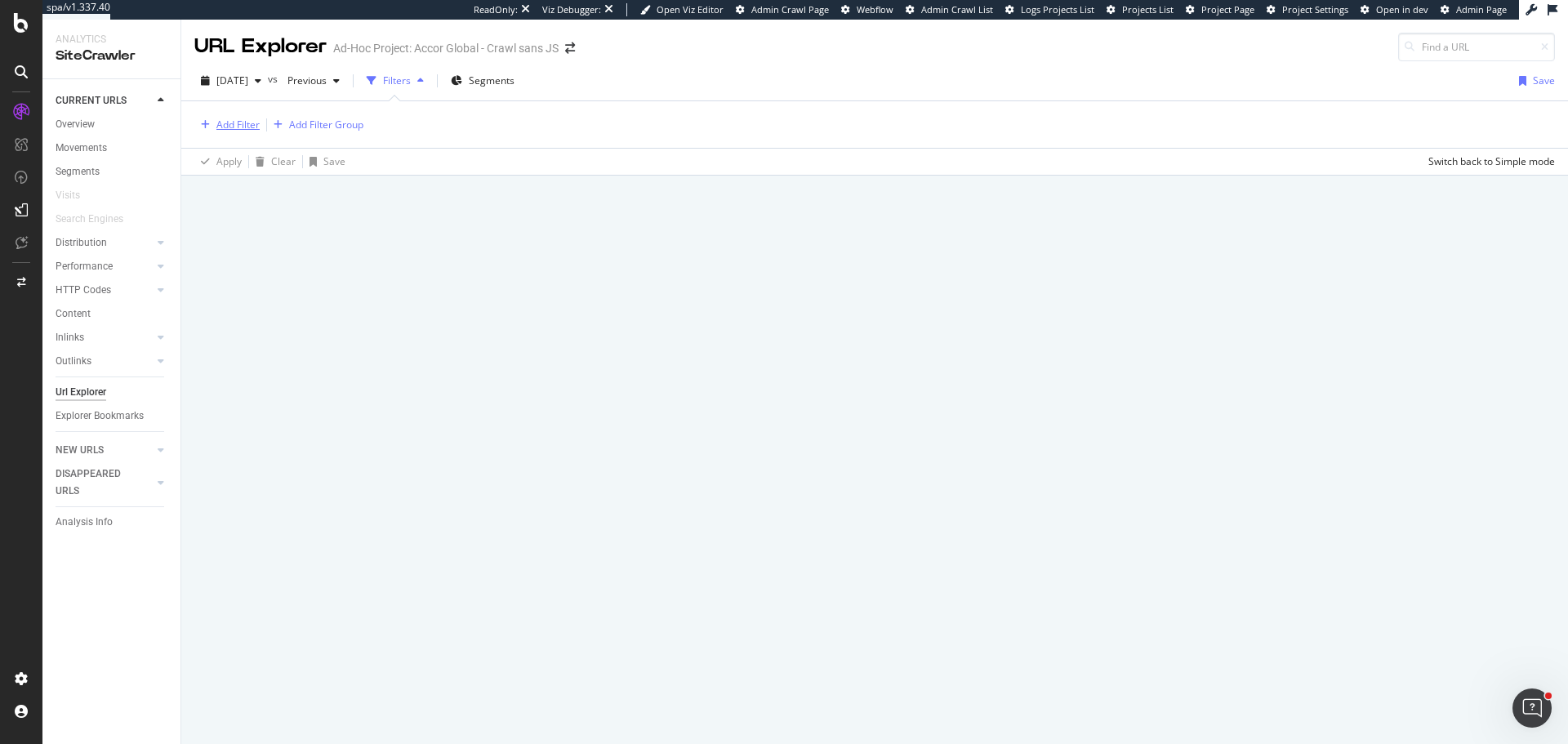
click at [238, 117] on div "Add Filter" at bounding box center [238, 124] width 43 height 14
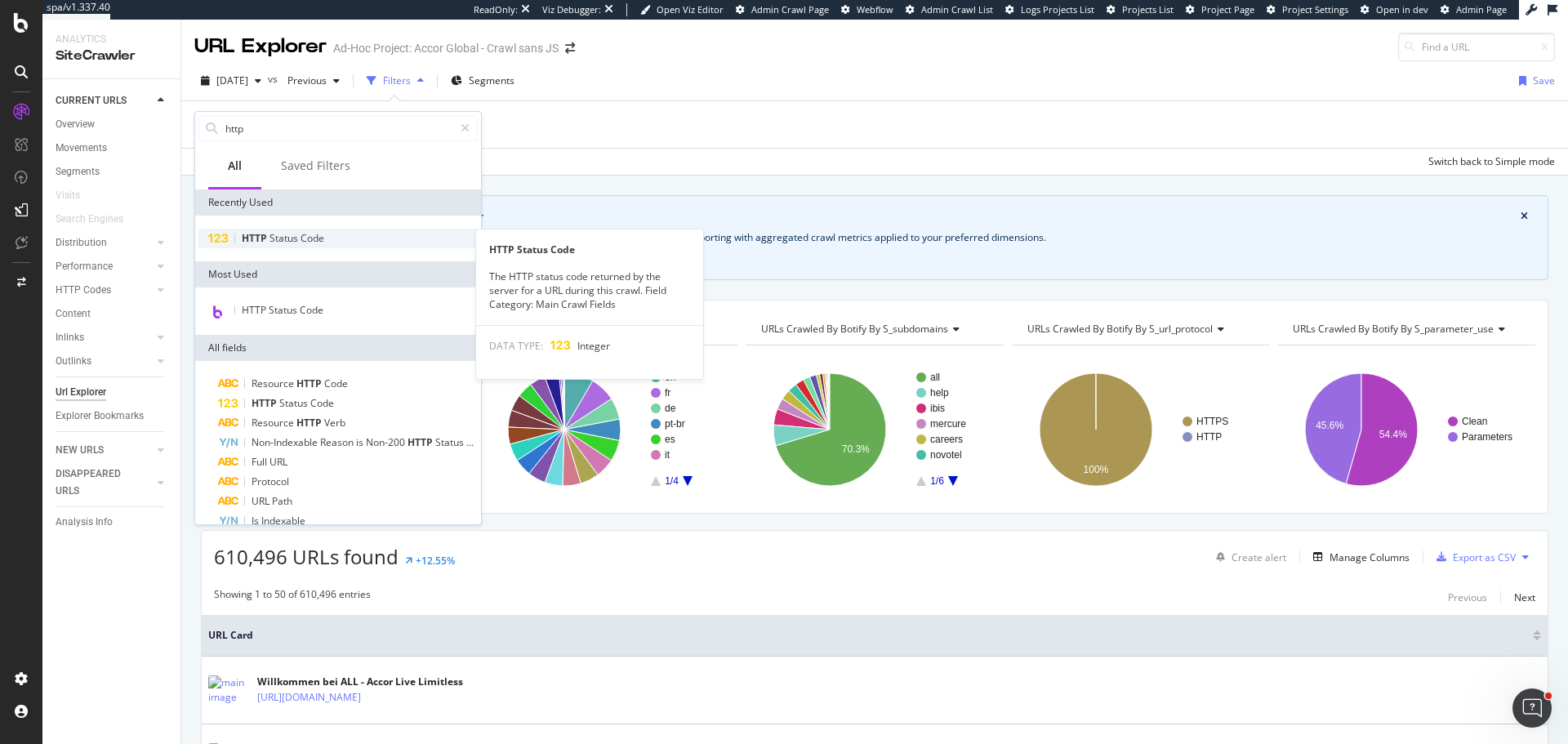
type input "http"
click at [300, 237] on span "Code" at bounding box center [312, 238] width 23 height 14
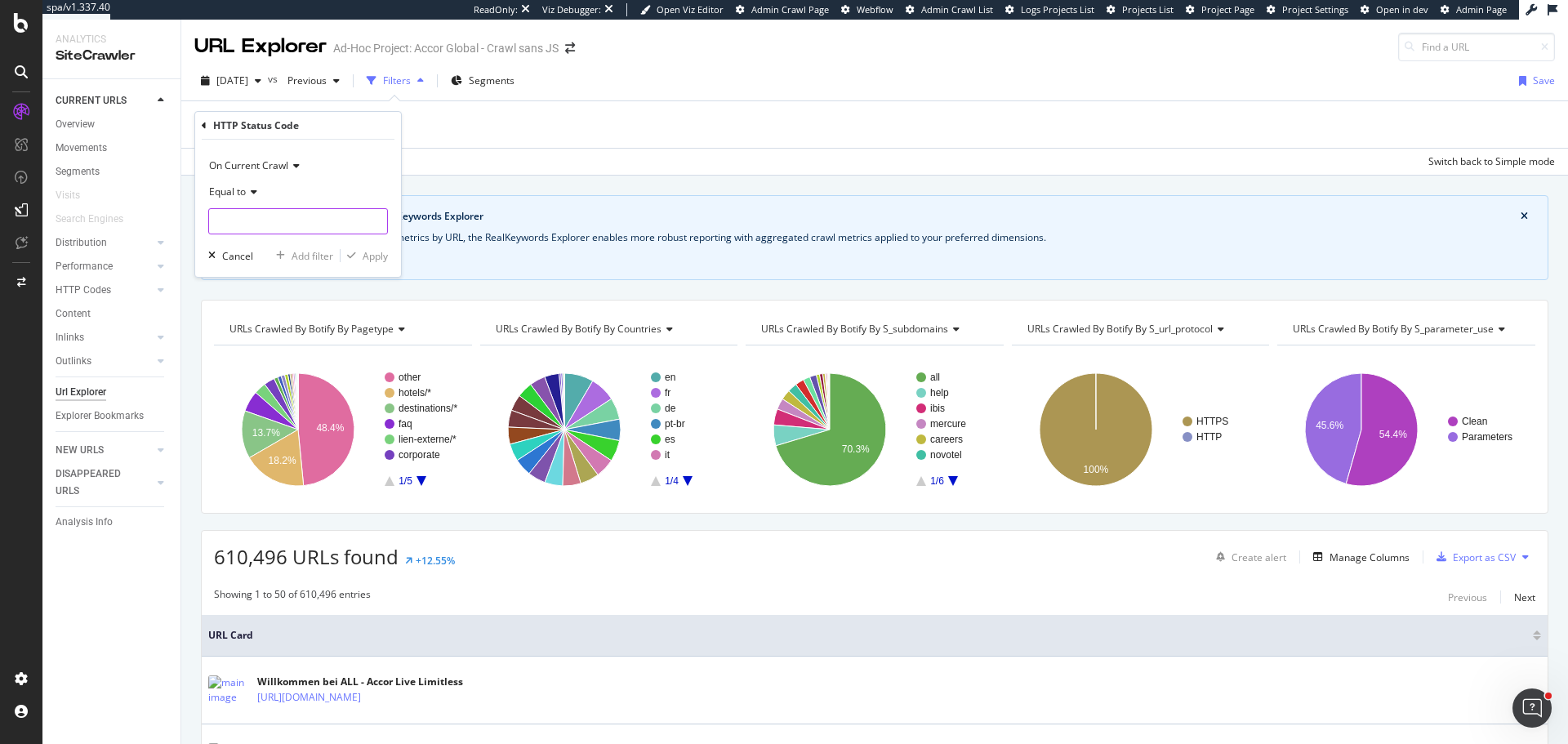
click at [295, 226] on input "number" at bounding box center [298, 221] width 180 height 26
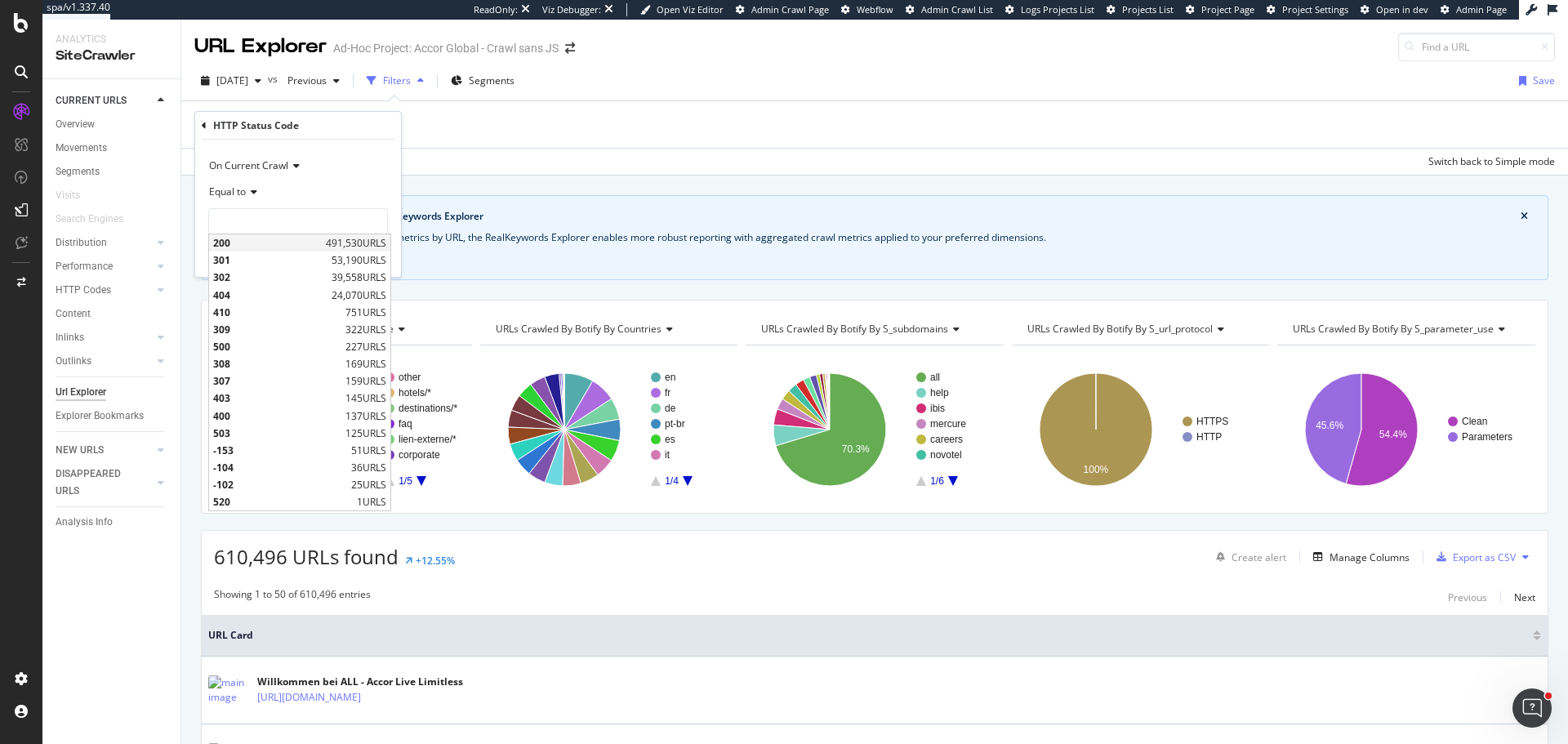
click at [286, 247] on span "200" at bounding box center [267, 243] width 109 height 14
type input "200"
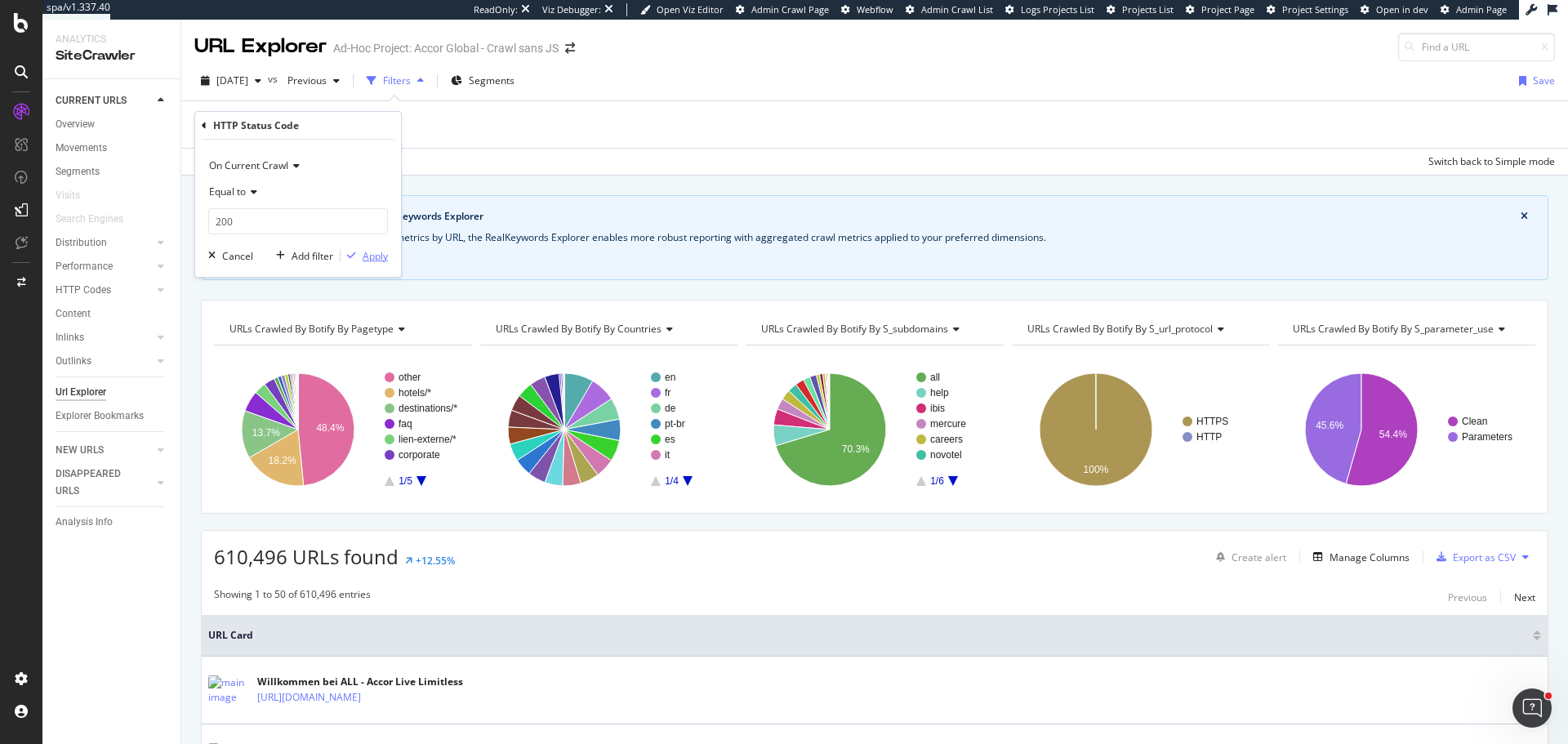
click at [356, 254] on div "button" at bounding box center [351, 255] width 22 height 10
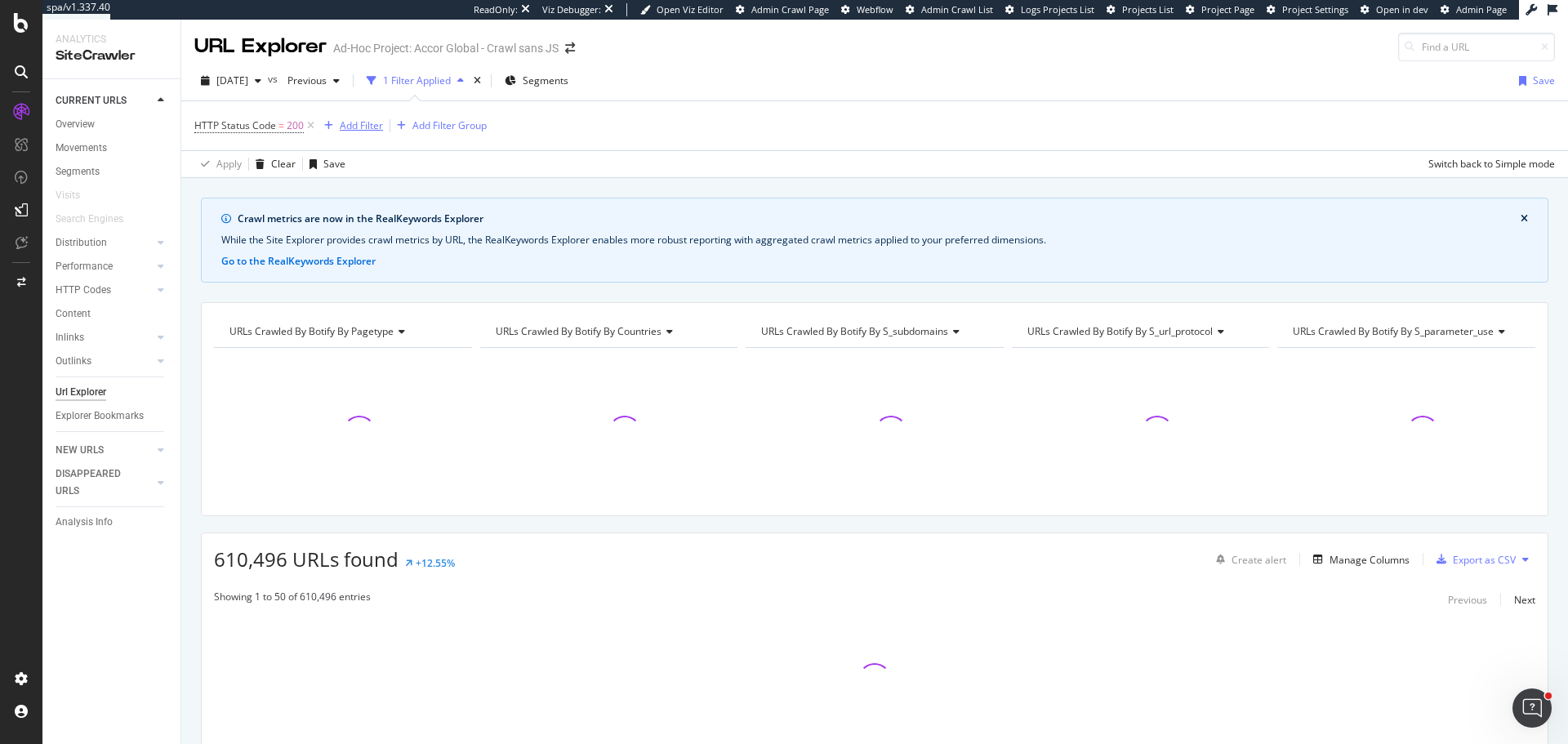
click at [381, 130] on div "Add Filter" at bounding box center [361, 125] width 43 height 14
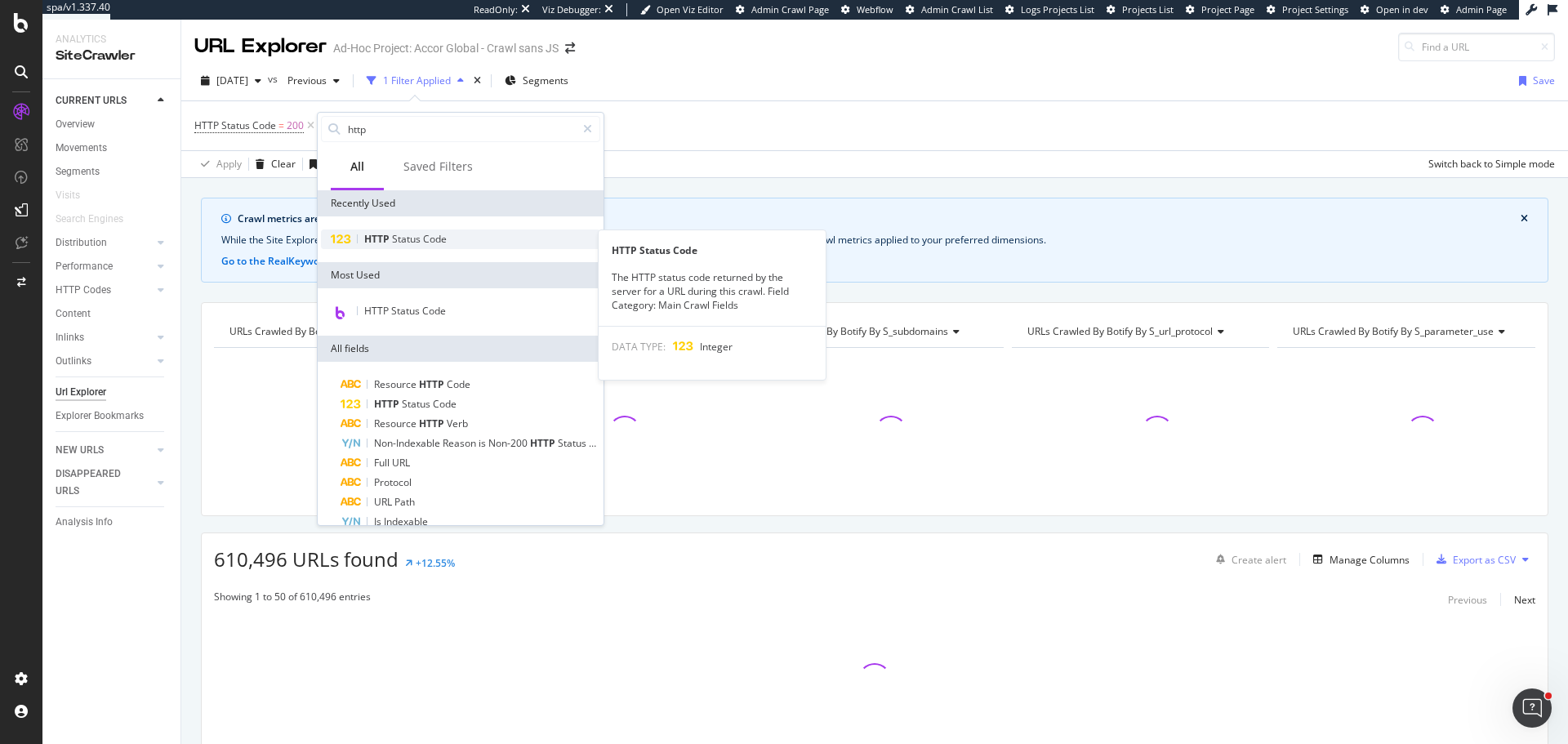
click at [414, 242] on span "Status" at bounding box center [407, 239] width 31 height 14
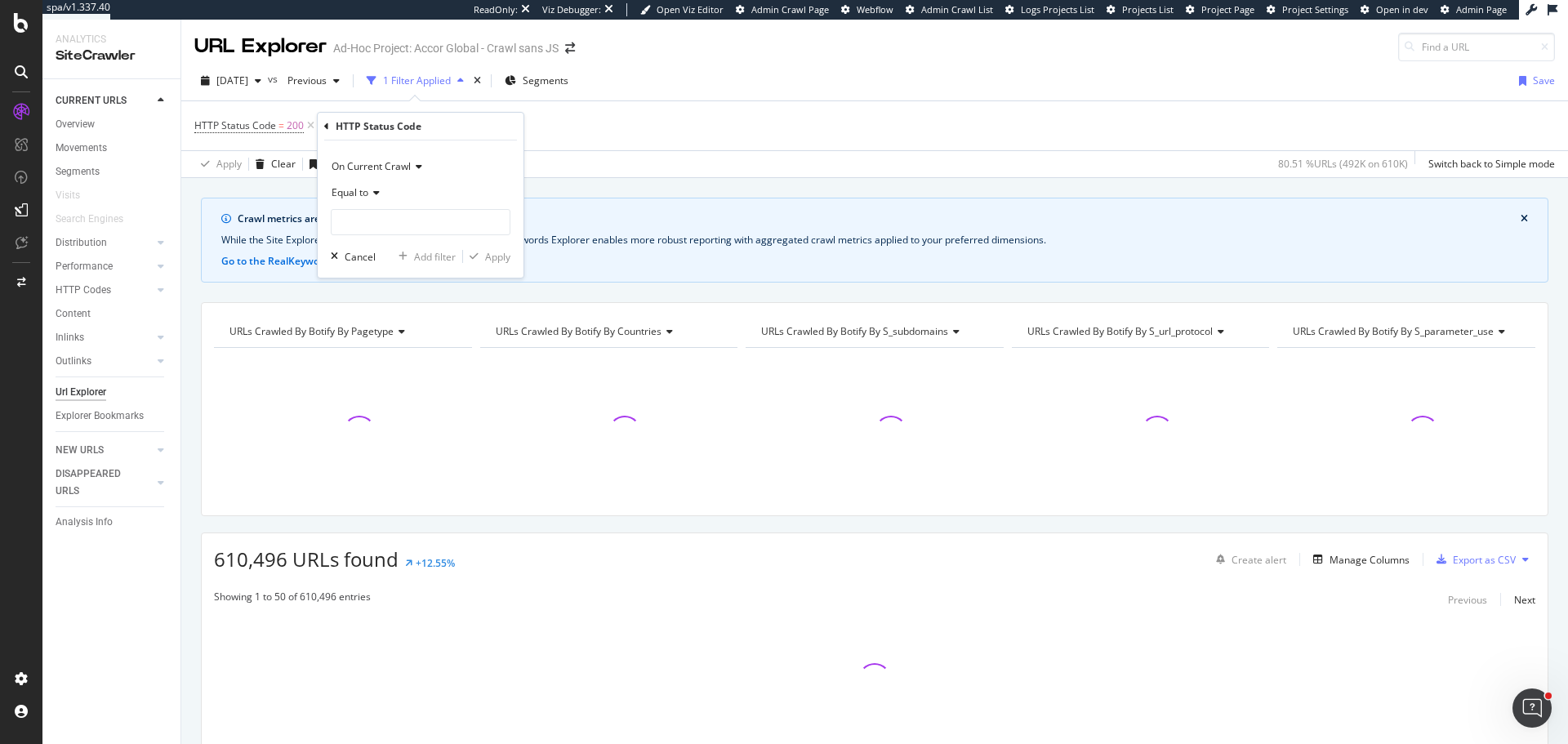
click at [395, 168] on span "On Current Crawl" at bounding box center [370, 166] width 79 height 14
click at [396, 220] on span "On Compared Crawl" at bounding box center [385, 221] width 92 height 14
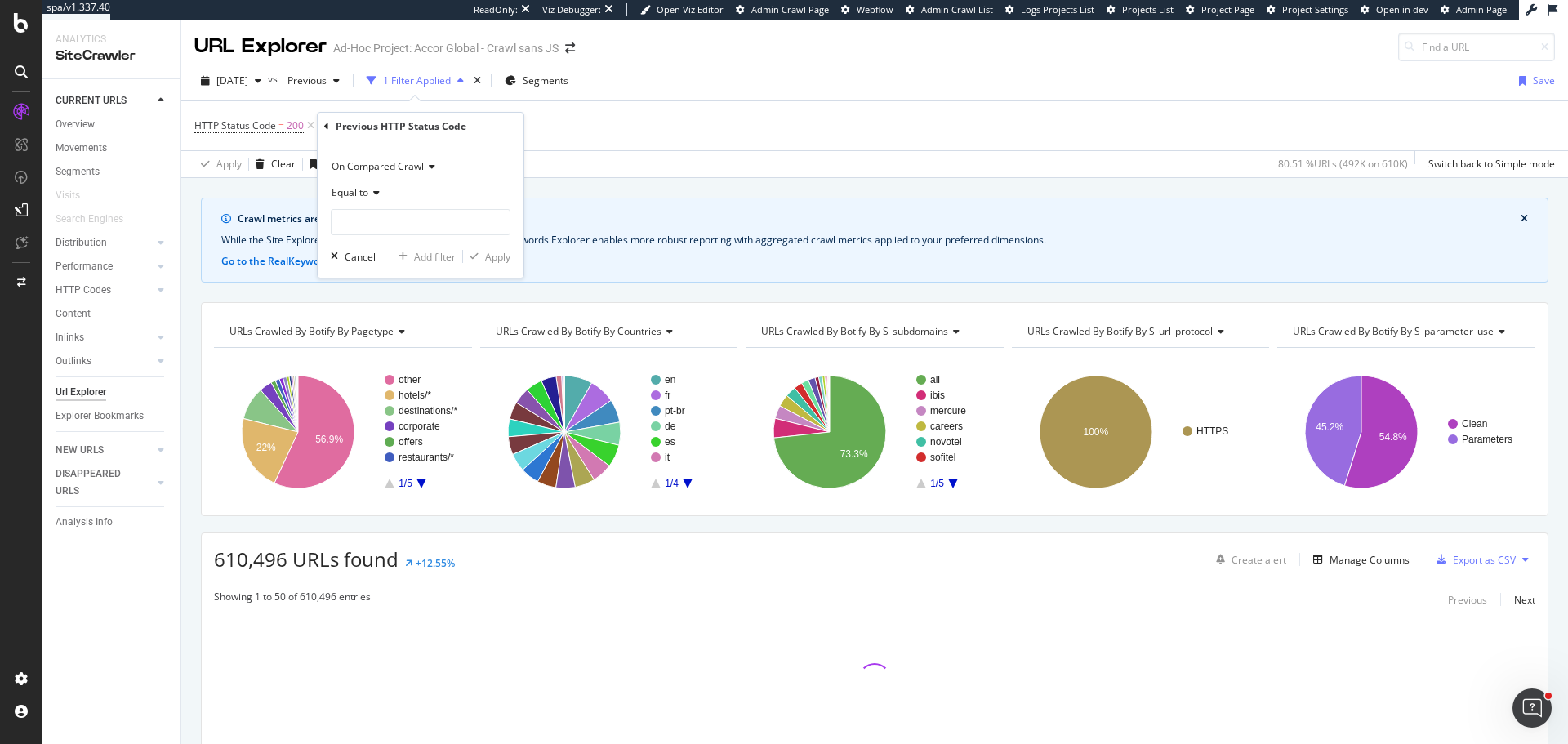
click at [385, 198] on div "Equal to" at bounding box center [420, 192] width 180 height 26
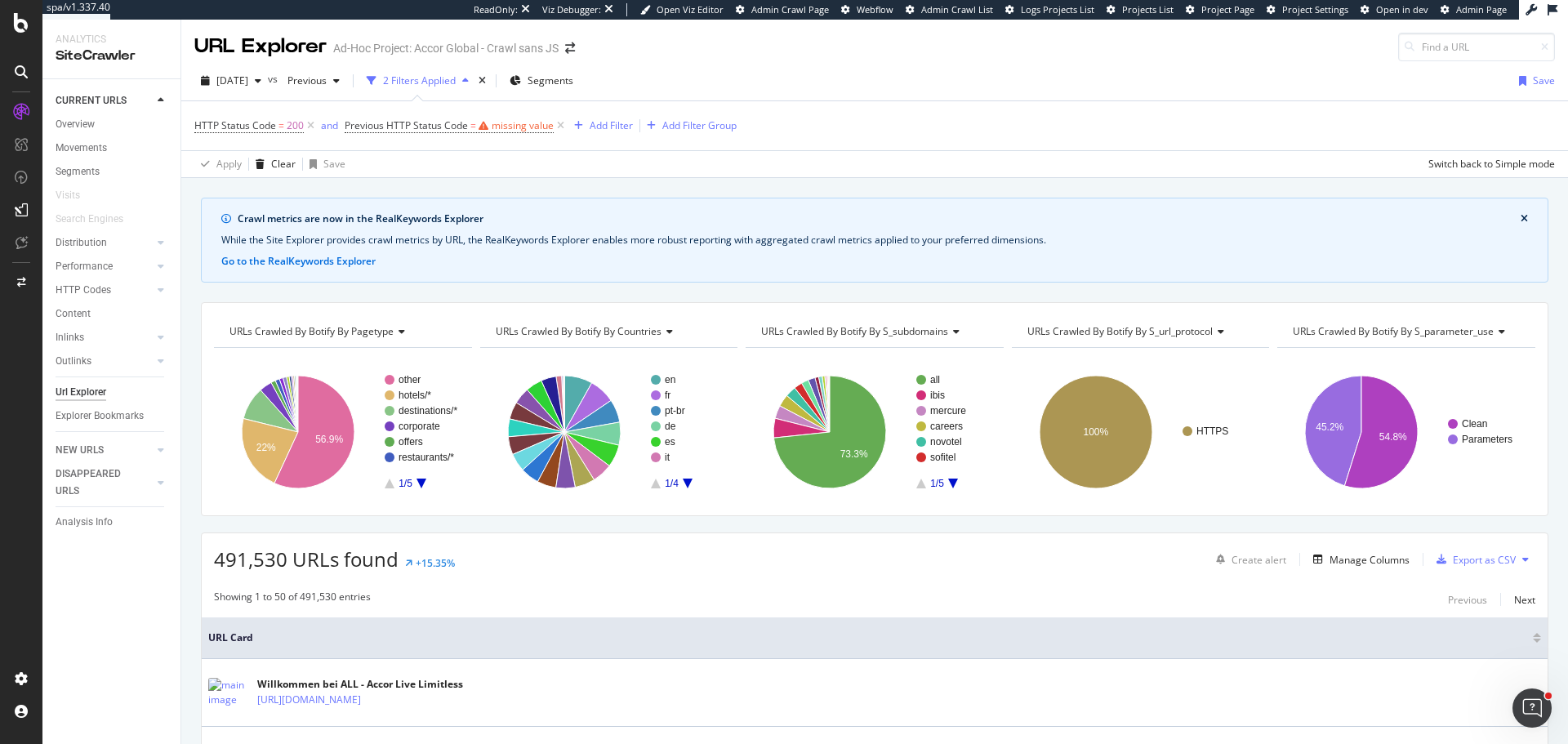
click at [577, 146] on div "HTTP Status Code = 200 and Previous HTTP Status Code = missing value Add Filter…" at bounding box center [875, 126] width 1361 height 49
click at [556, 127] on icon at bounding box center [560, 126] width 14 height 17
click at [436, 126] on div "Add Filter Group" at bounding box center [449, 125] width 74 height 14
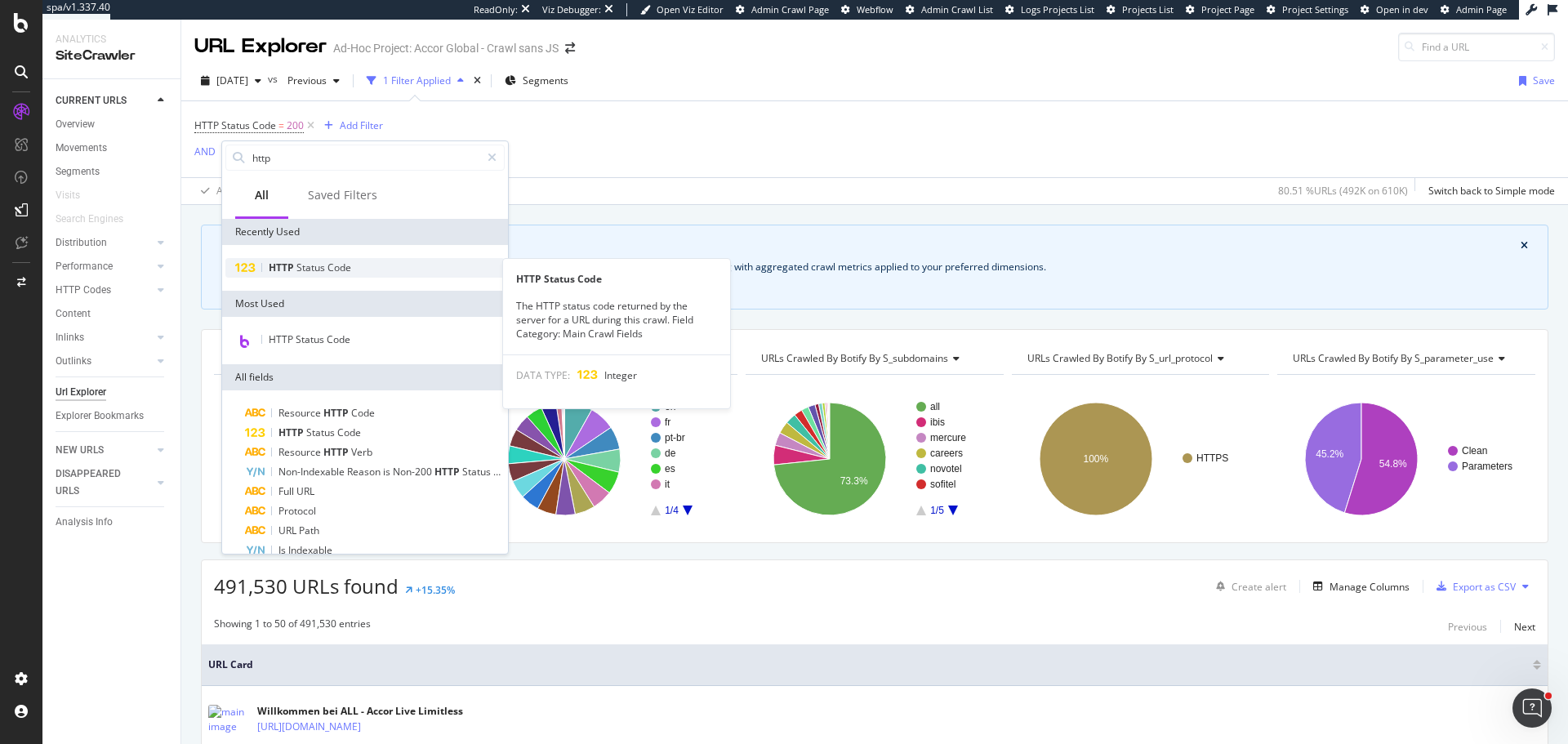
click at [356, 270] on div "HTTP Status Code" at bounding box center [365, 268] width 280 height 20
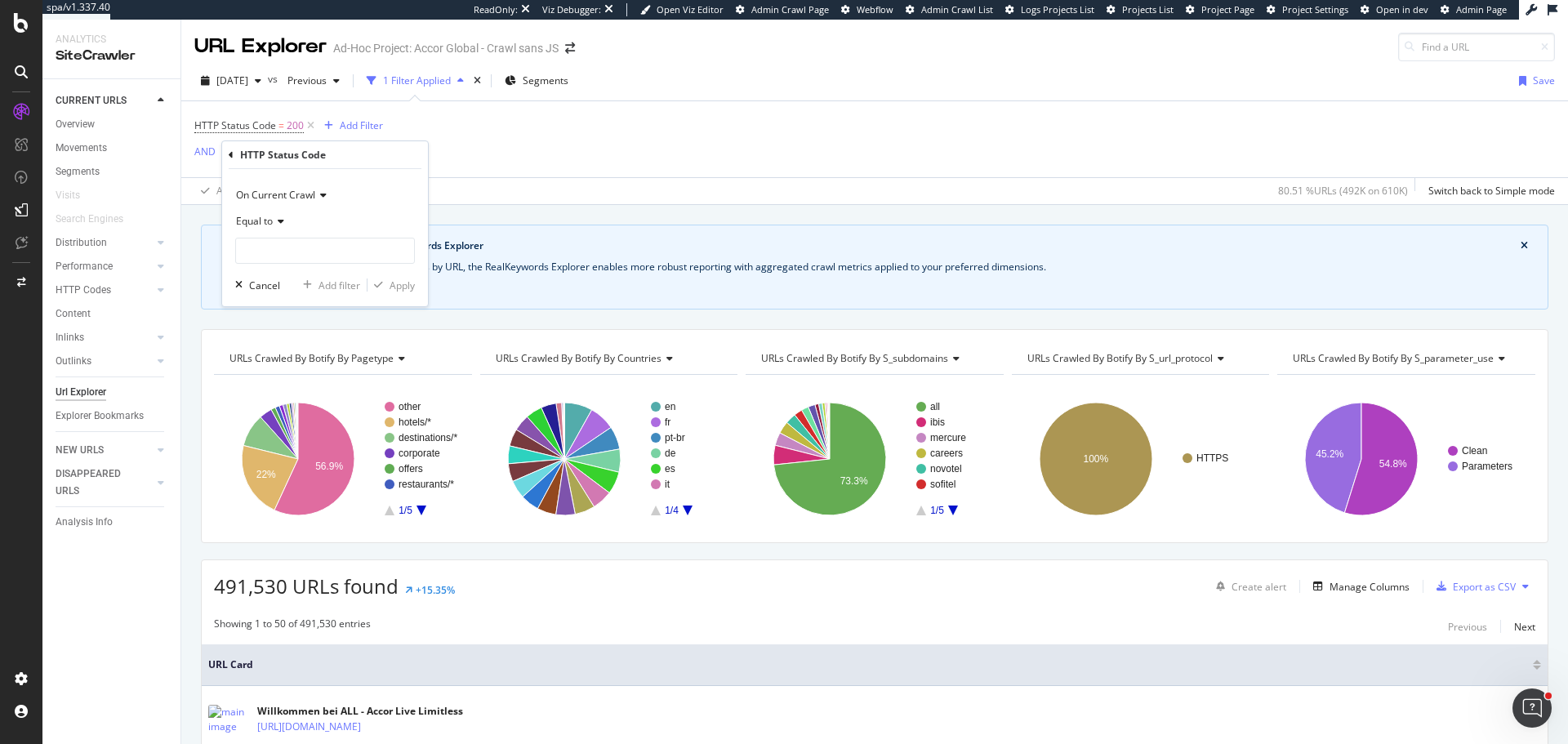
click at [292, 222] on div "Equal to" at bounding box center [325, 221] width 180 height 26
click at [300, 202] on div "On Current Crawl" at bounding box center [325, 195] width 180 height 26
click at [295, 246] on span "On Compared Crawl" at bounding box center [289, 250] width 92 height 14
click at [281, 228] on div "Equal to" at bounding box center [325, 221] width 180 height 26
click at [300, 377] on div "Between" at bounding box center [327, 383] width 175 height 22
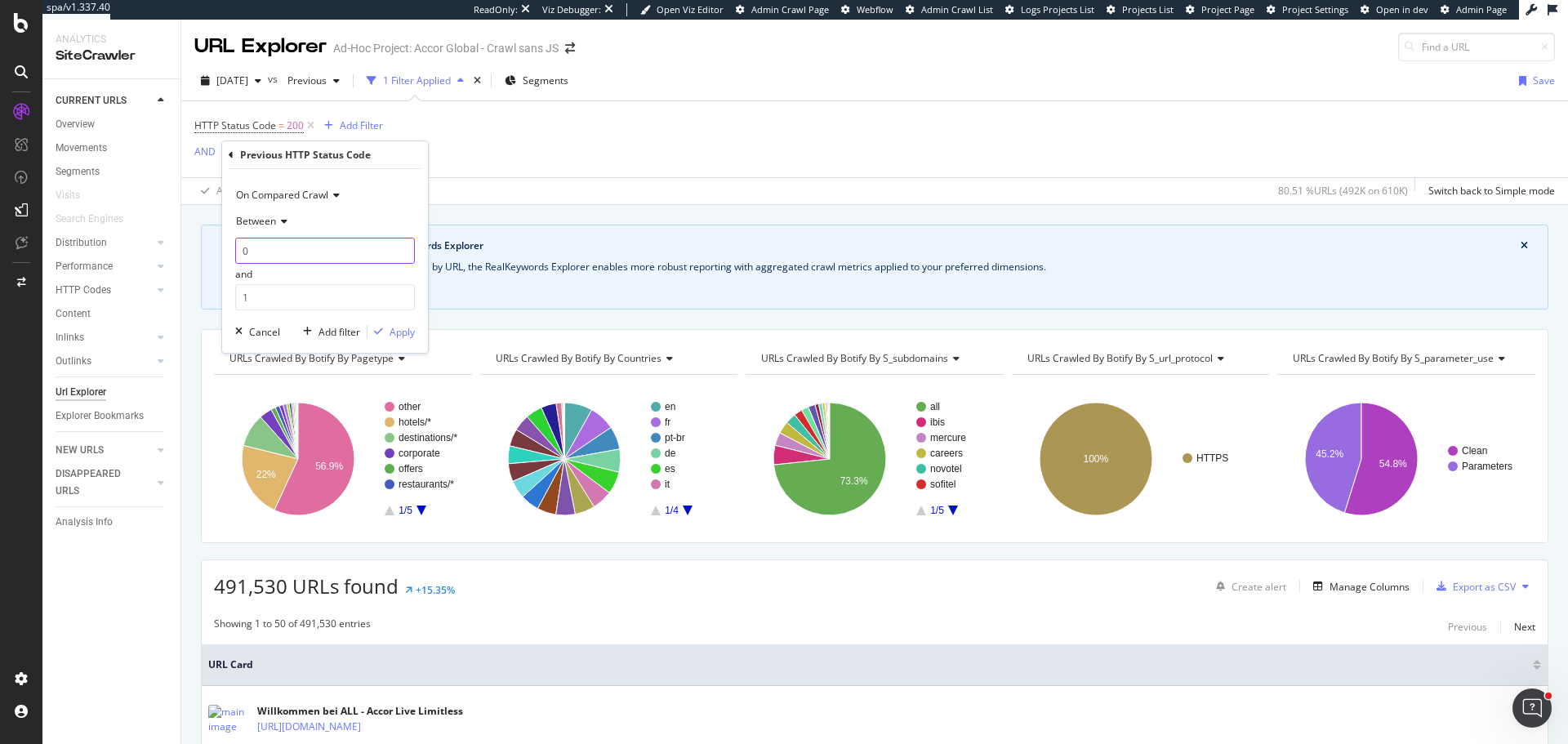
click at [303, 255] on input "0" at bounding box center [325, 250] width 180 height 26
type input "301"
click at [291, 290] on input "1" at bounding box center [325, 297] width 180 height 26
type input "302"
click at [394, 330] on div "Apply" at bounding box center [402, 332] width 25 height 14
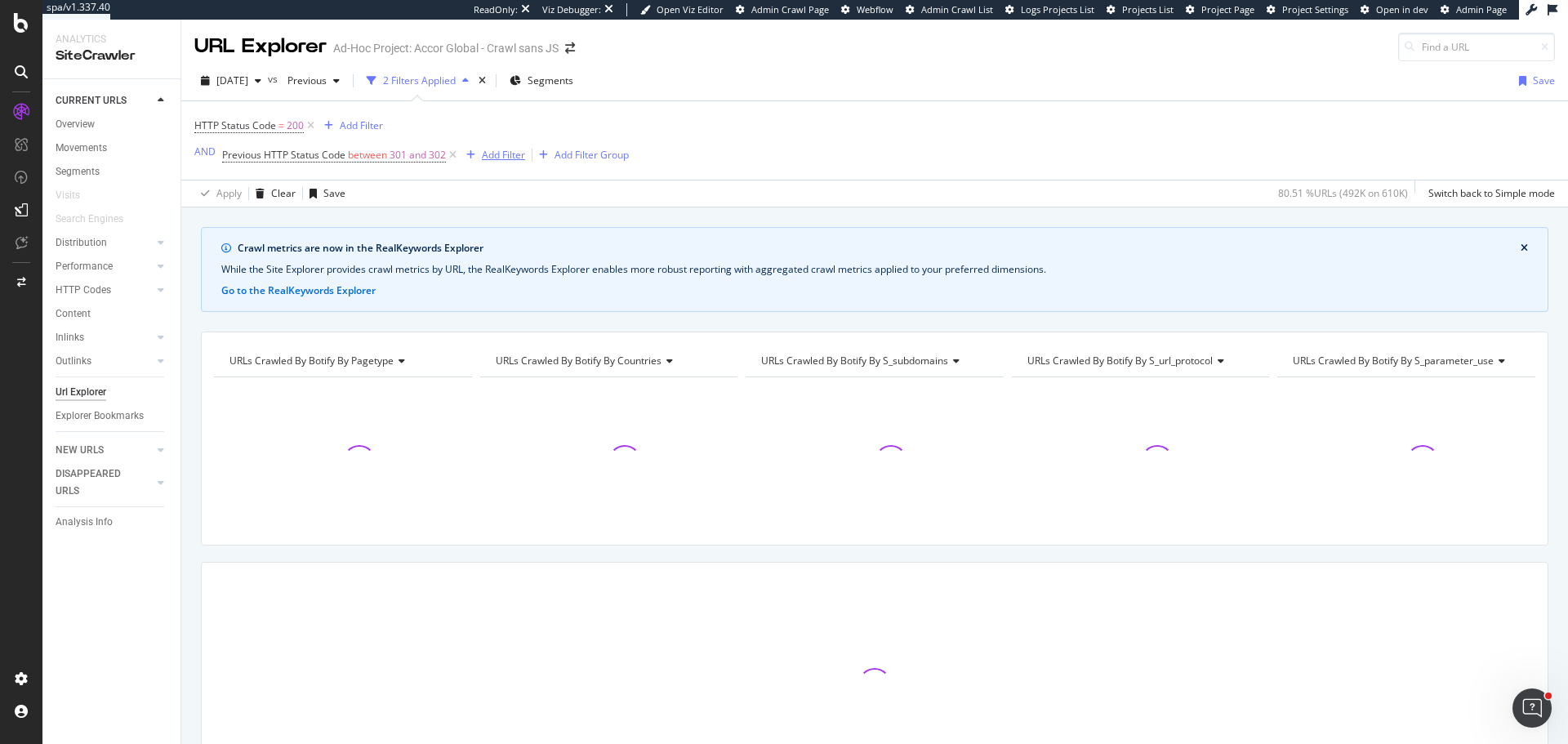
click at [478, 155] on div "button" at bounding box center [470, 156] width 22 height 10
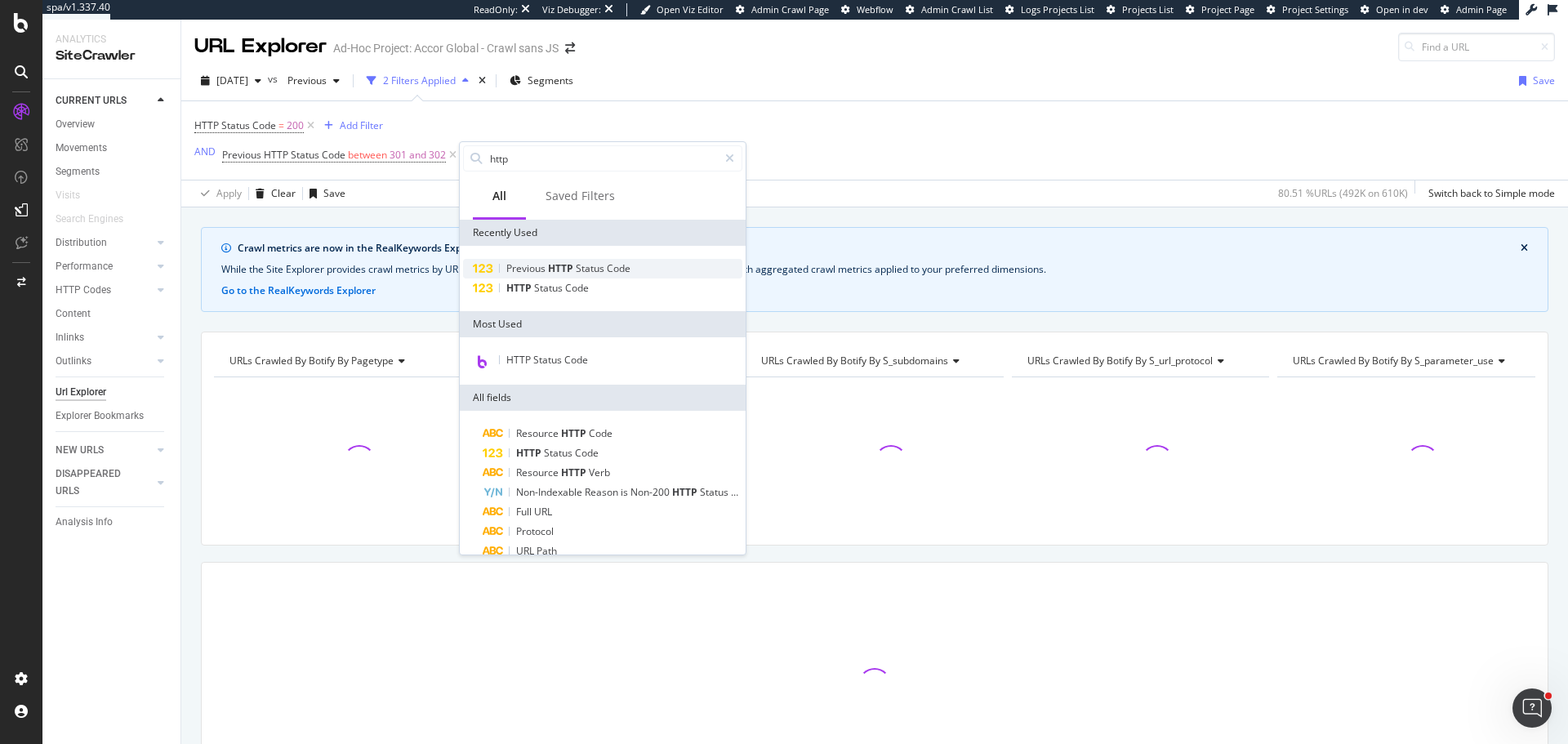
click at [555, 265] on span "HTTP" at bounding box center [561, 268] width 27 height 14
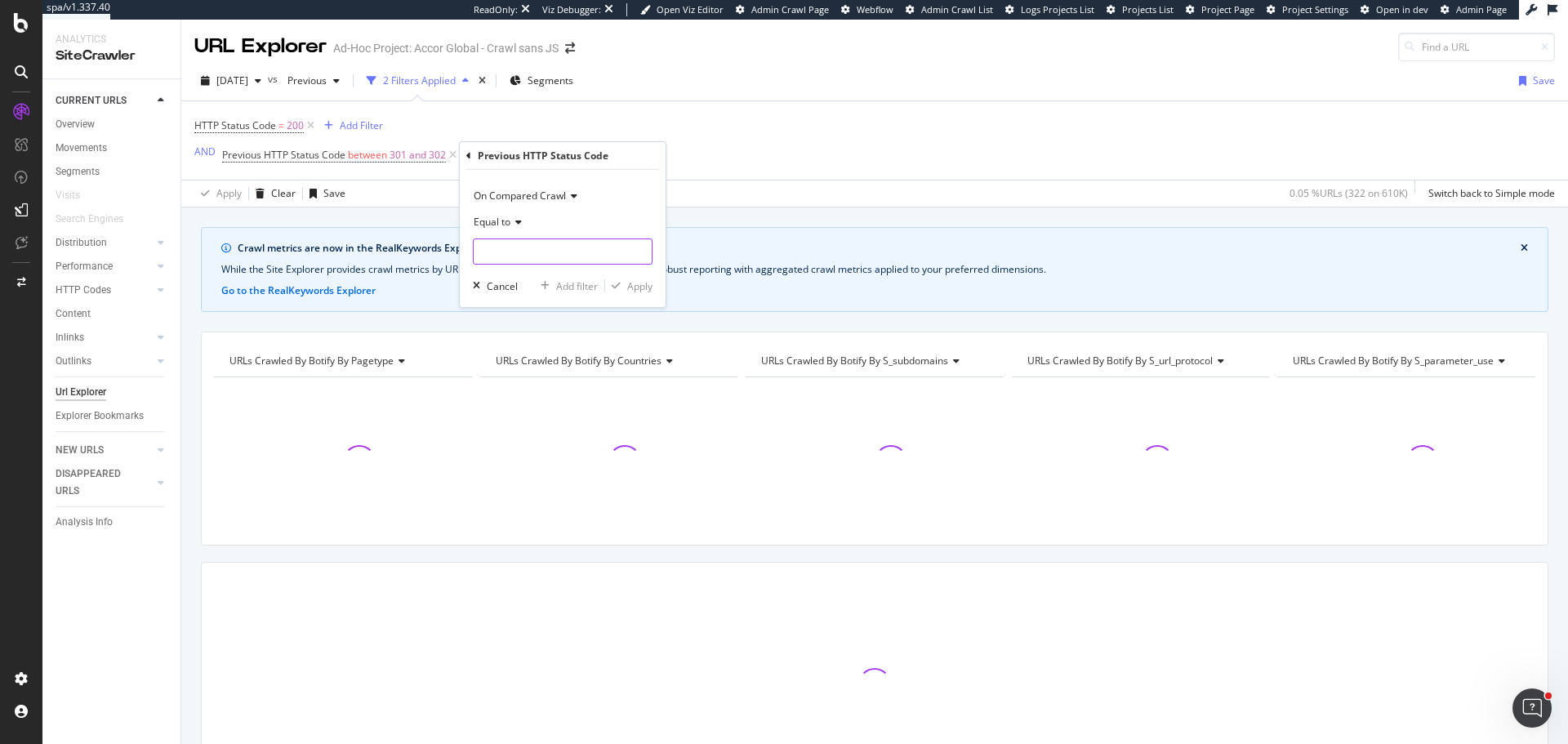
click at [538, 247] on input "number" at bounding box center [563, 251] width 180 height 26
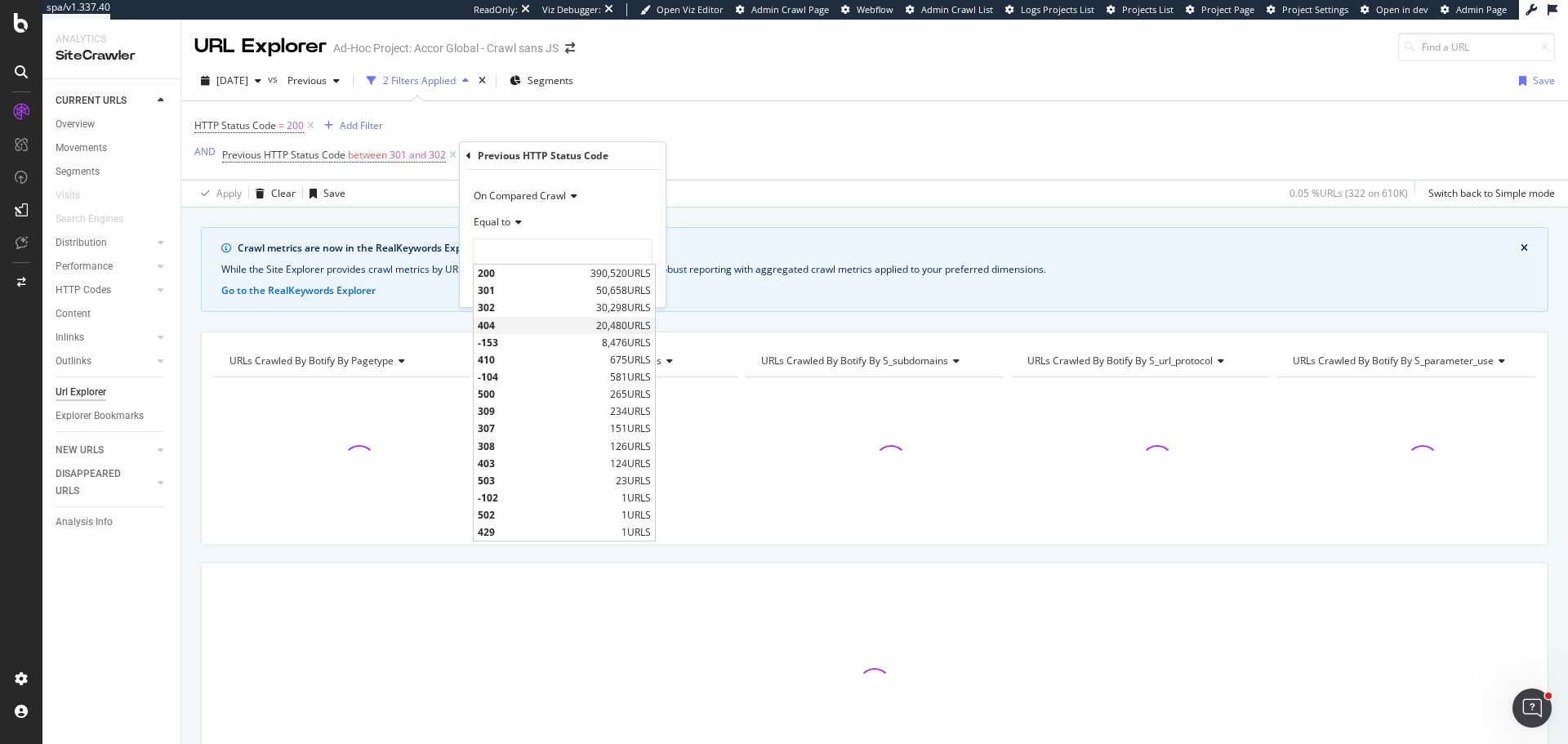
click at [513, 328] on span "404" at bounding box center [534, 325] width 114 height 14
type input "404"
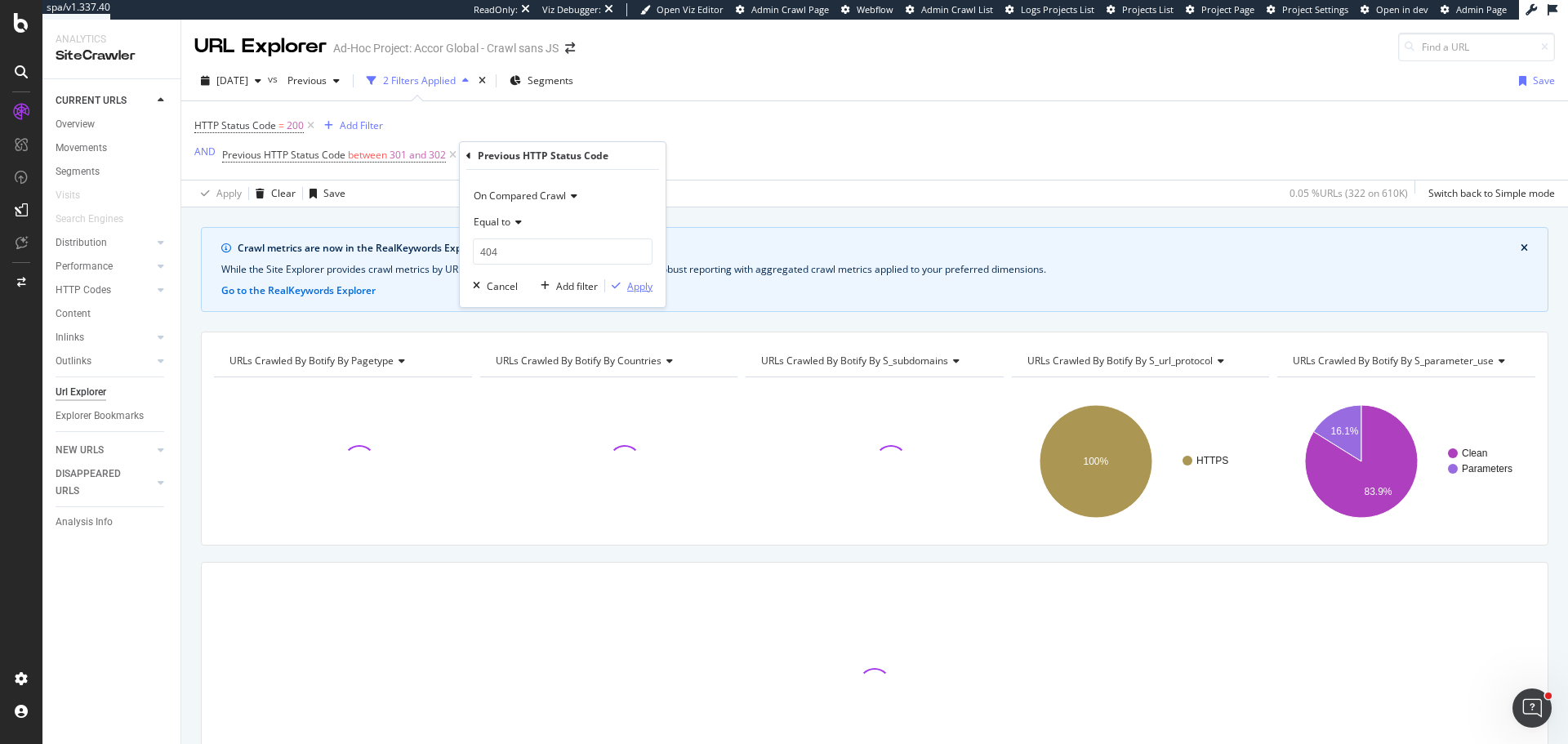
click at [628, 287] on div "Apply" at bounding box center [640, 286] width 25 height 14
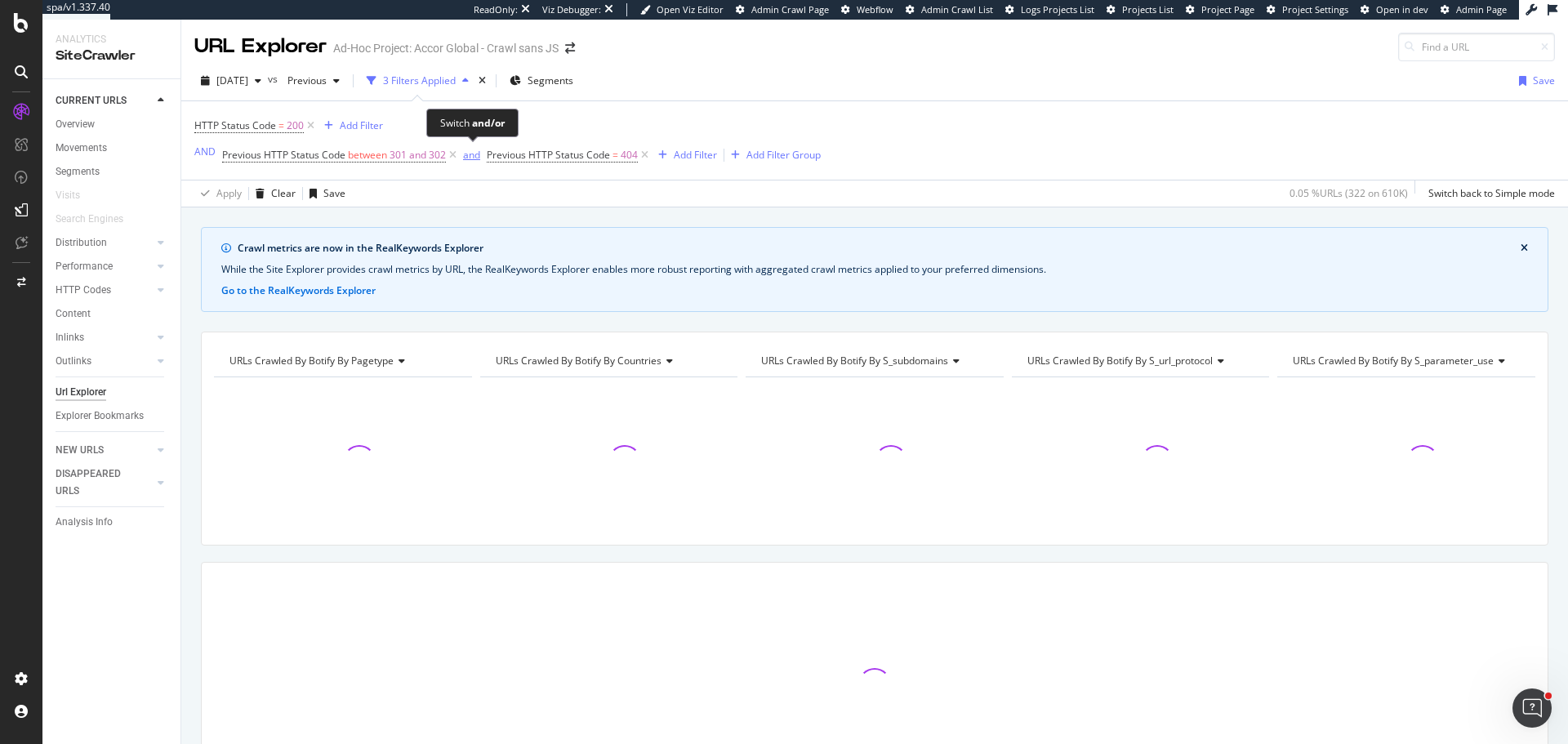
click at [476, 156] on div "and" at bounding box center [471, 155] width 17 height 14
click at [661, 157] on div "button" at bounding box center [655, 156] width 22 height 10
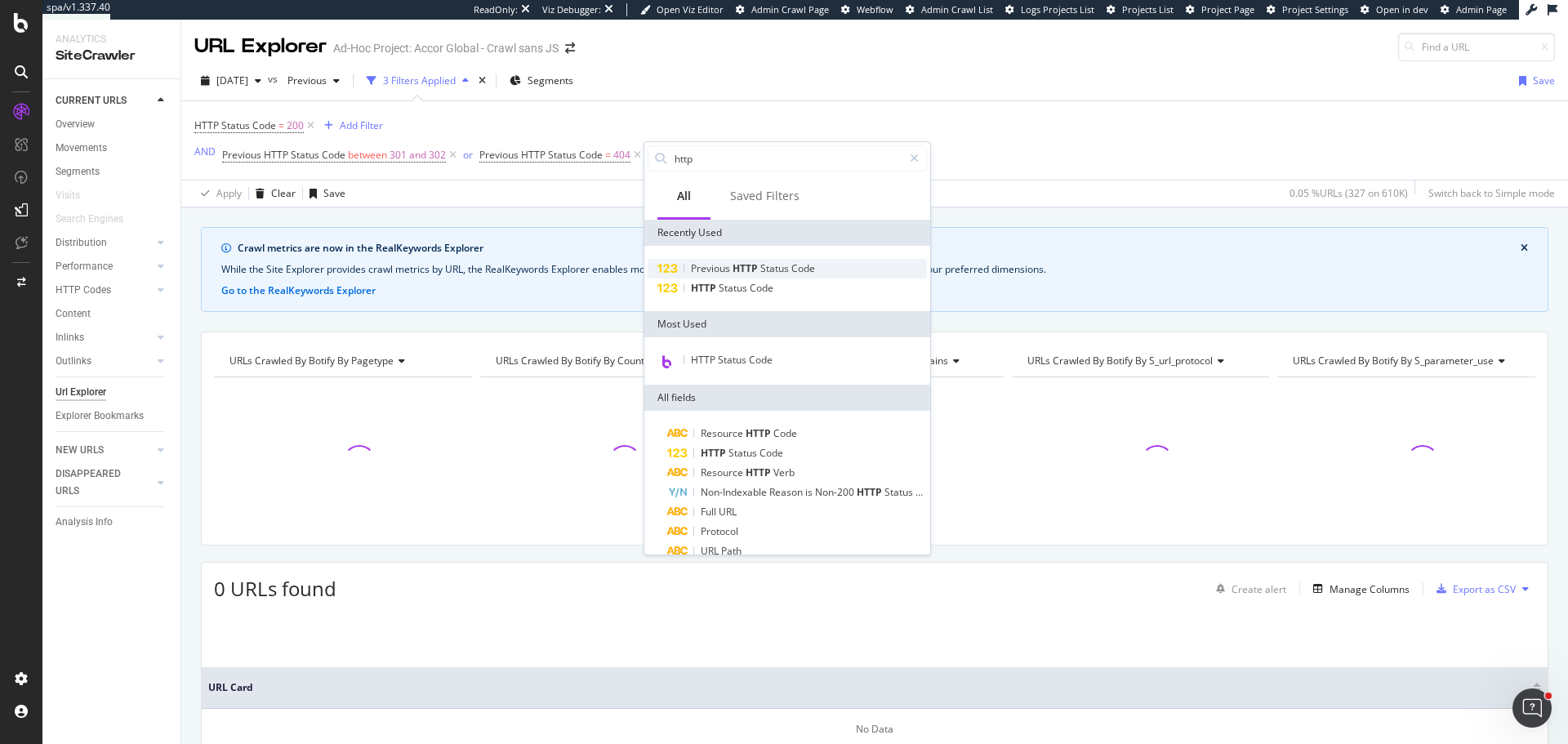
click at [753, 269] on span "HTTP" at bounding box center [746, 268] width 27 height 14
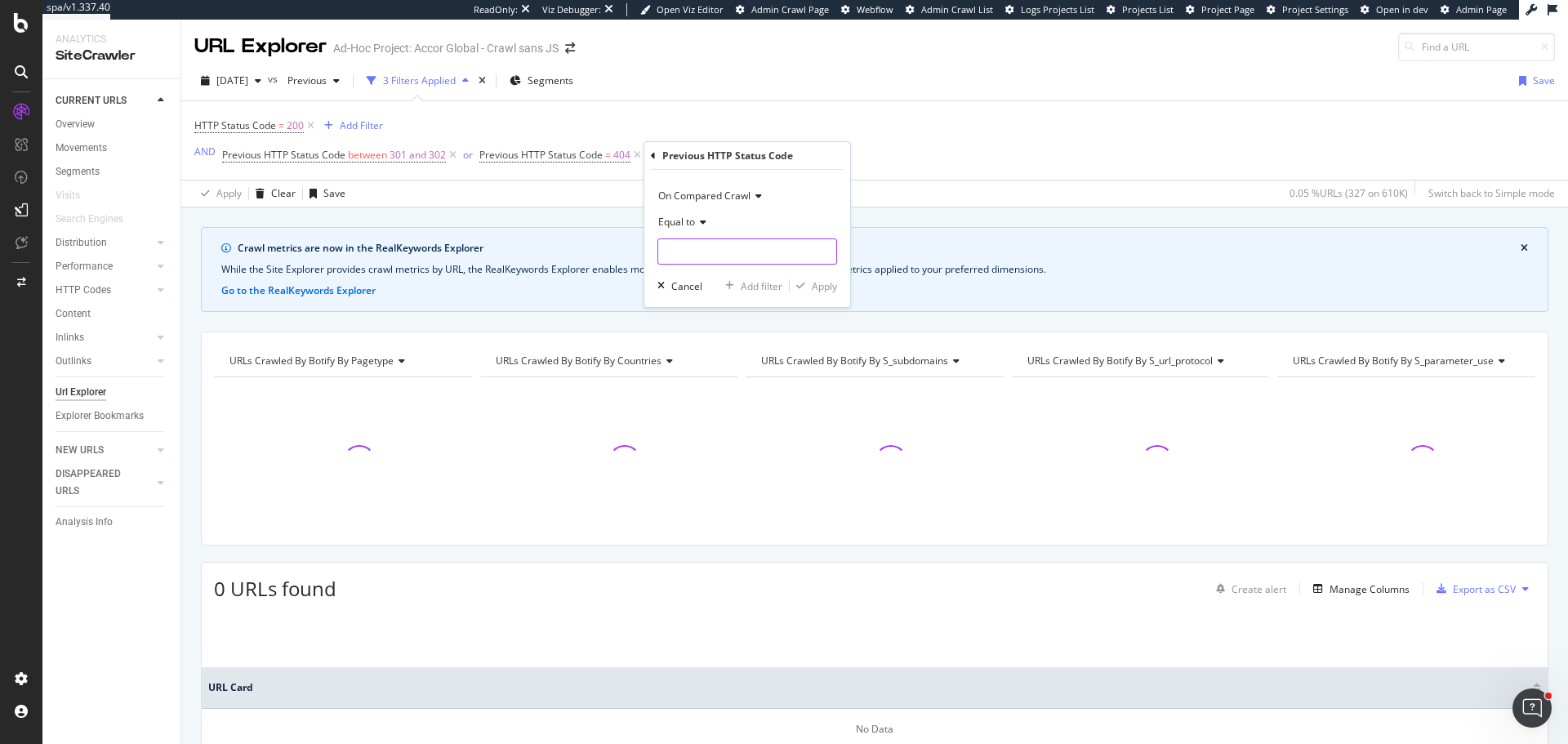
click at [672, 250] on input "number" at bounding box center [747, 251] width 180 height 26
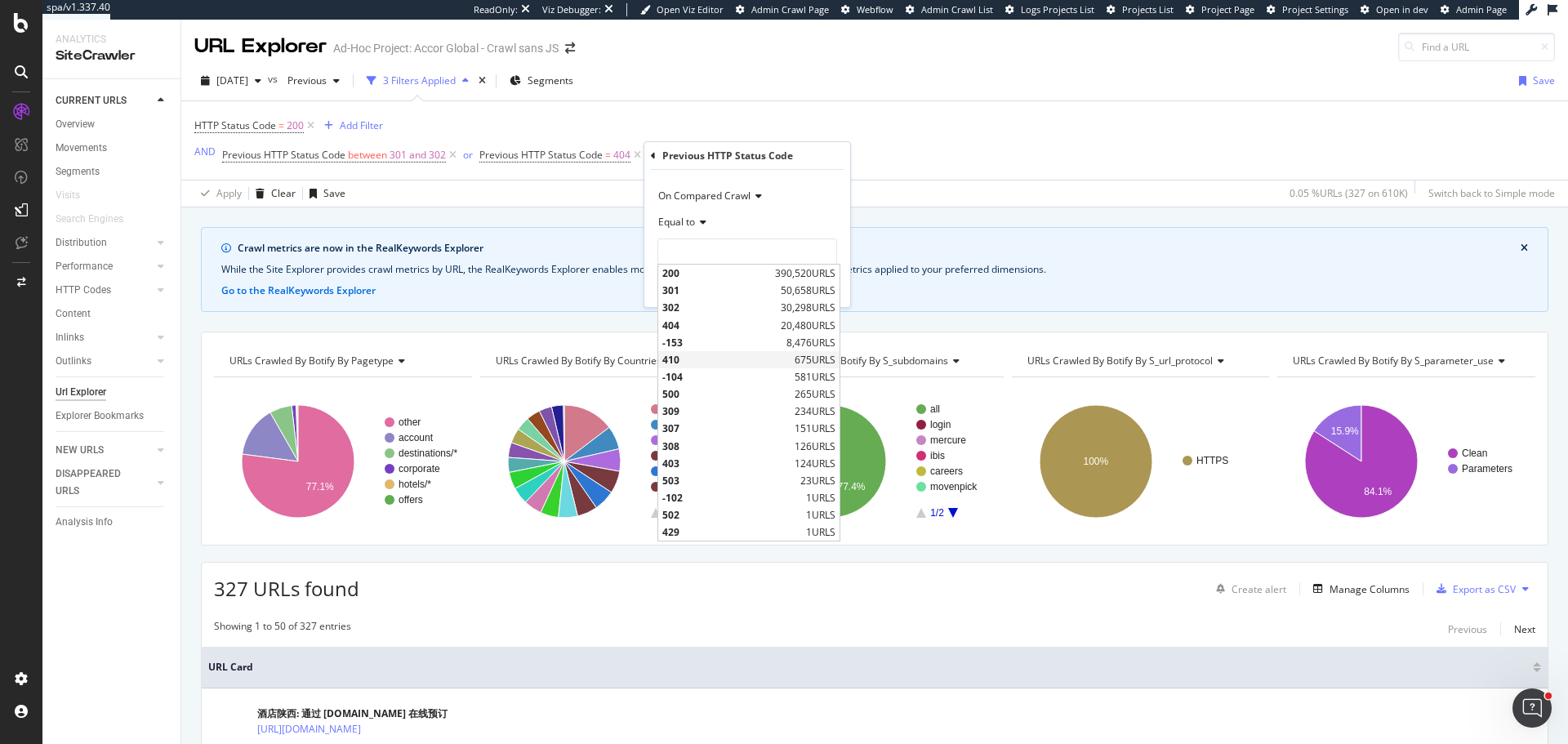
click at [702, 359] on span "410" at bounding box center [727, 360] width 128 height 14
type input "410"
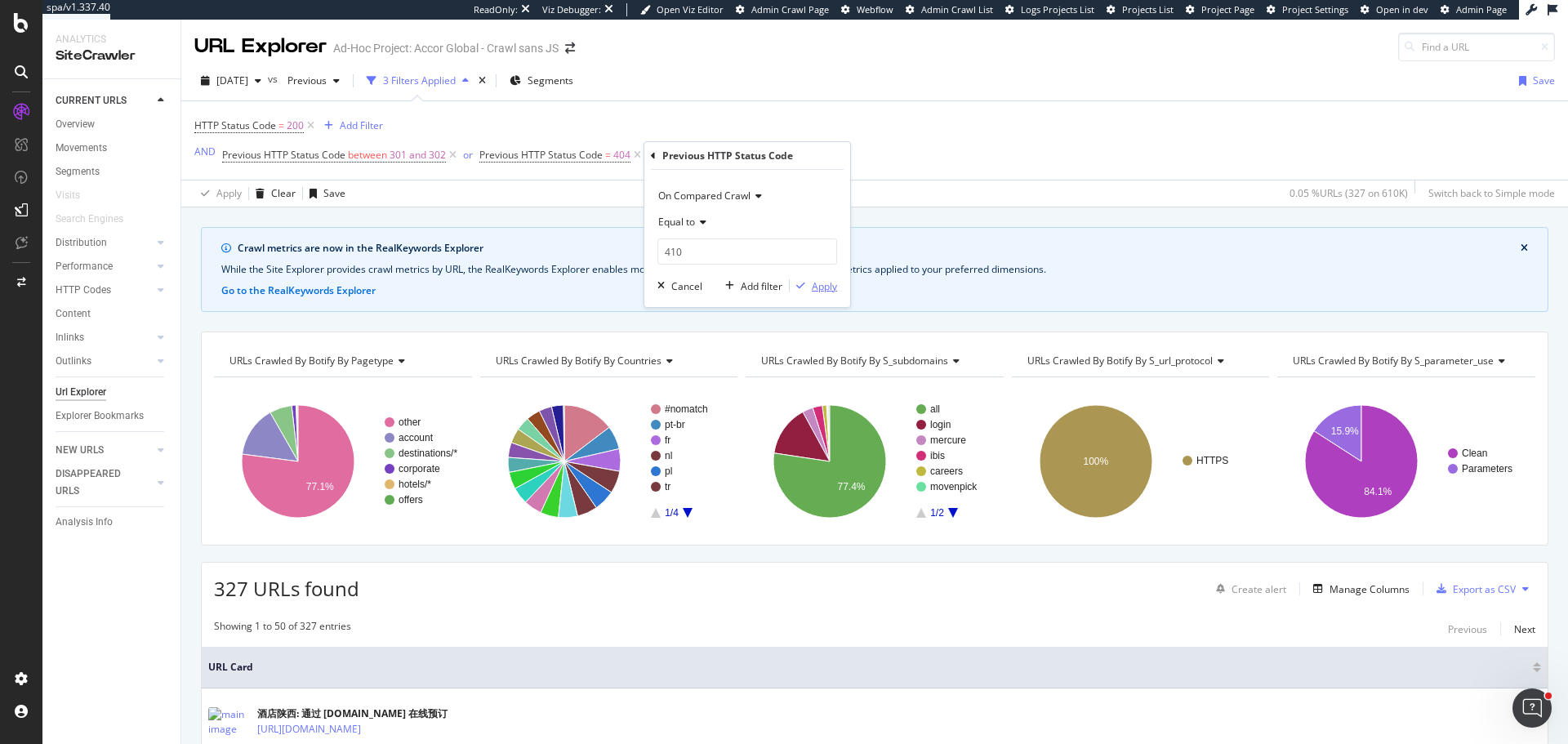
click at [821, 285] on div "Apply" at bounding box center [824, 286] width 25 height 14
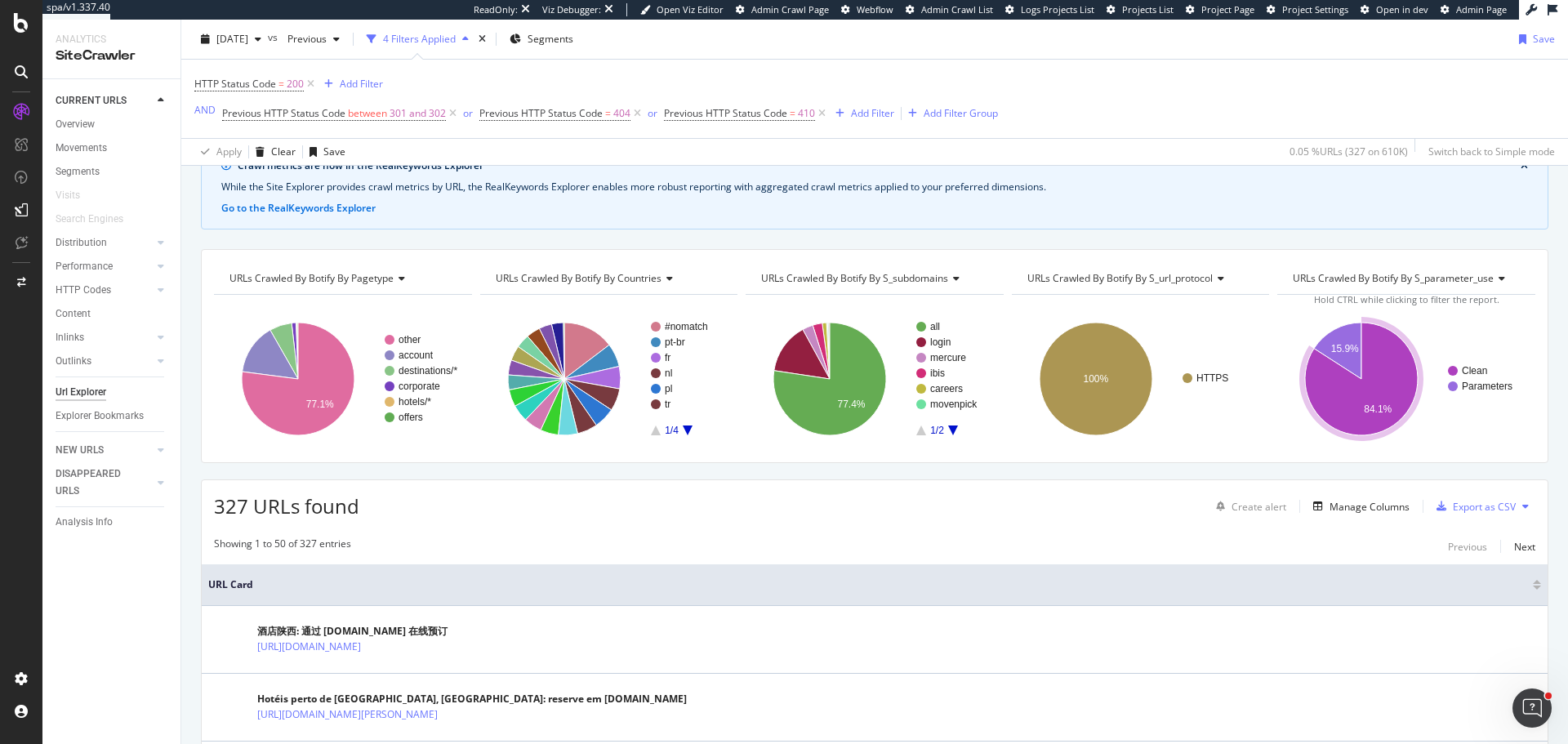
scroll to position [163, 0]
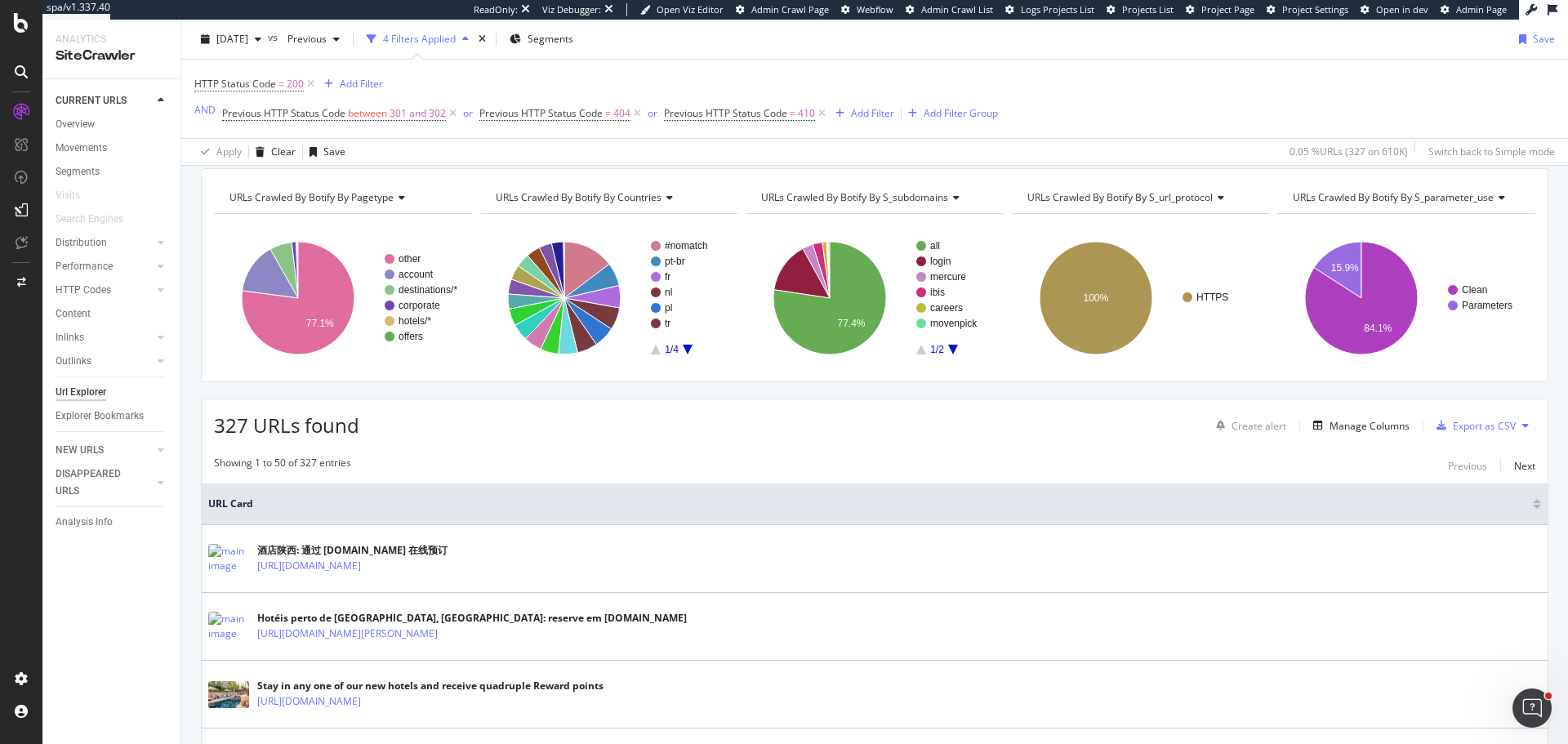
click at [1369, 436] on div "Create alert Manage Columns Export as CSV" at bounding box center [1372, 425] width 326 height 27
click at [1366, 427] on div "Manage Columns" at bounding box center [1370, 425] width 80 height 14
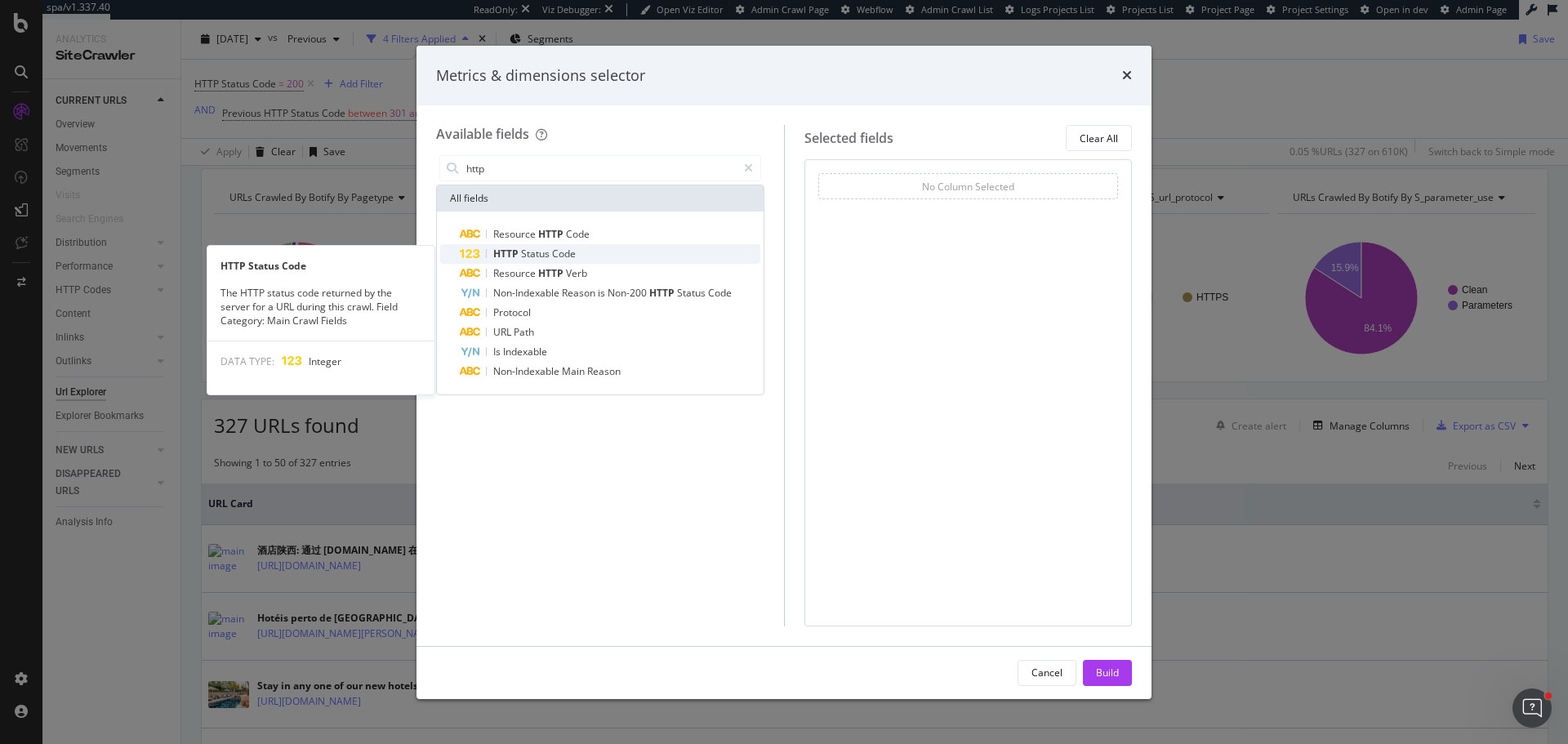
type input "http"
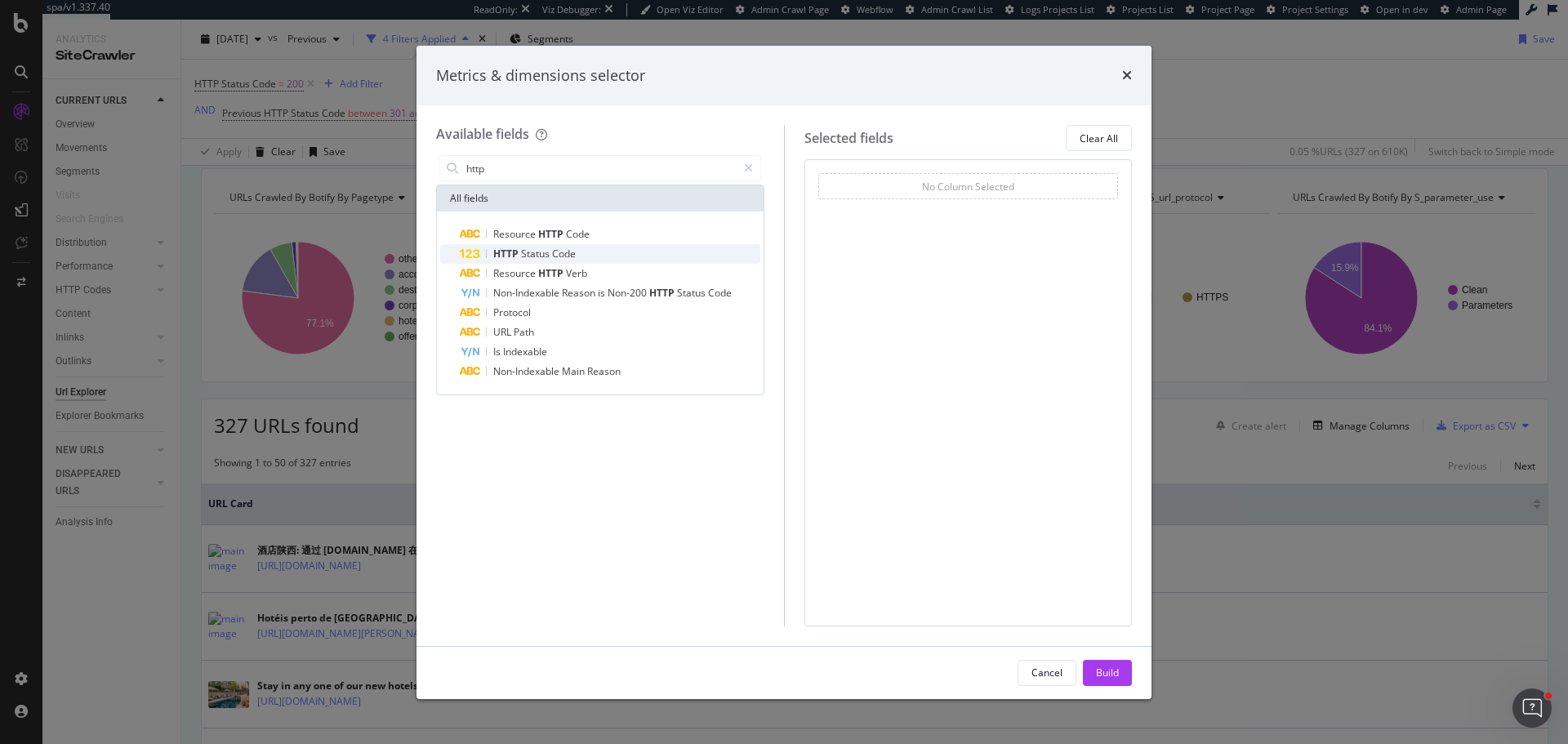
click at [550, 251] on span "Status" at bounding box center [536, 253] width 31 height 14
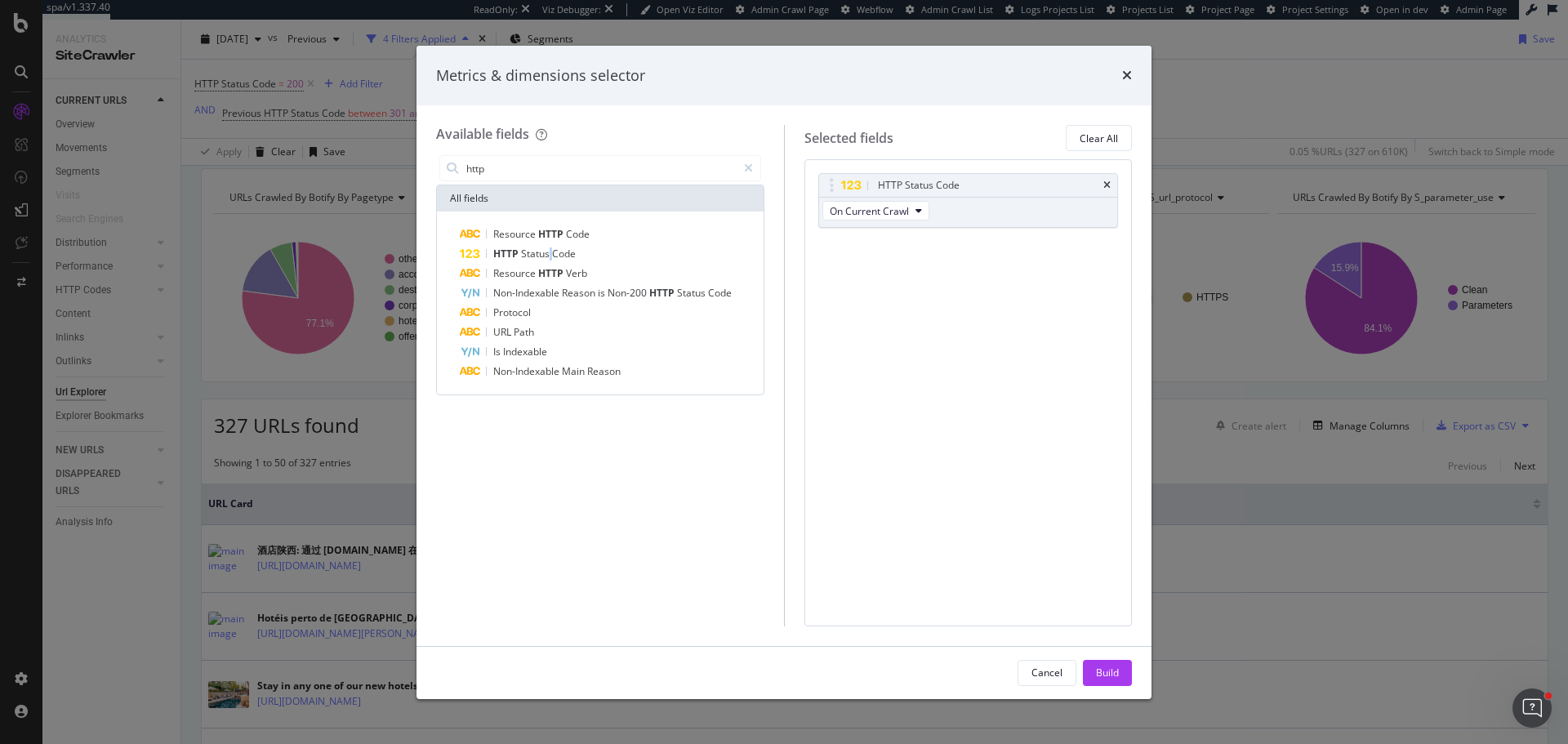
click at [550, 251] on span "Status" at bounding box center [536, 253] width 31 height 14
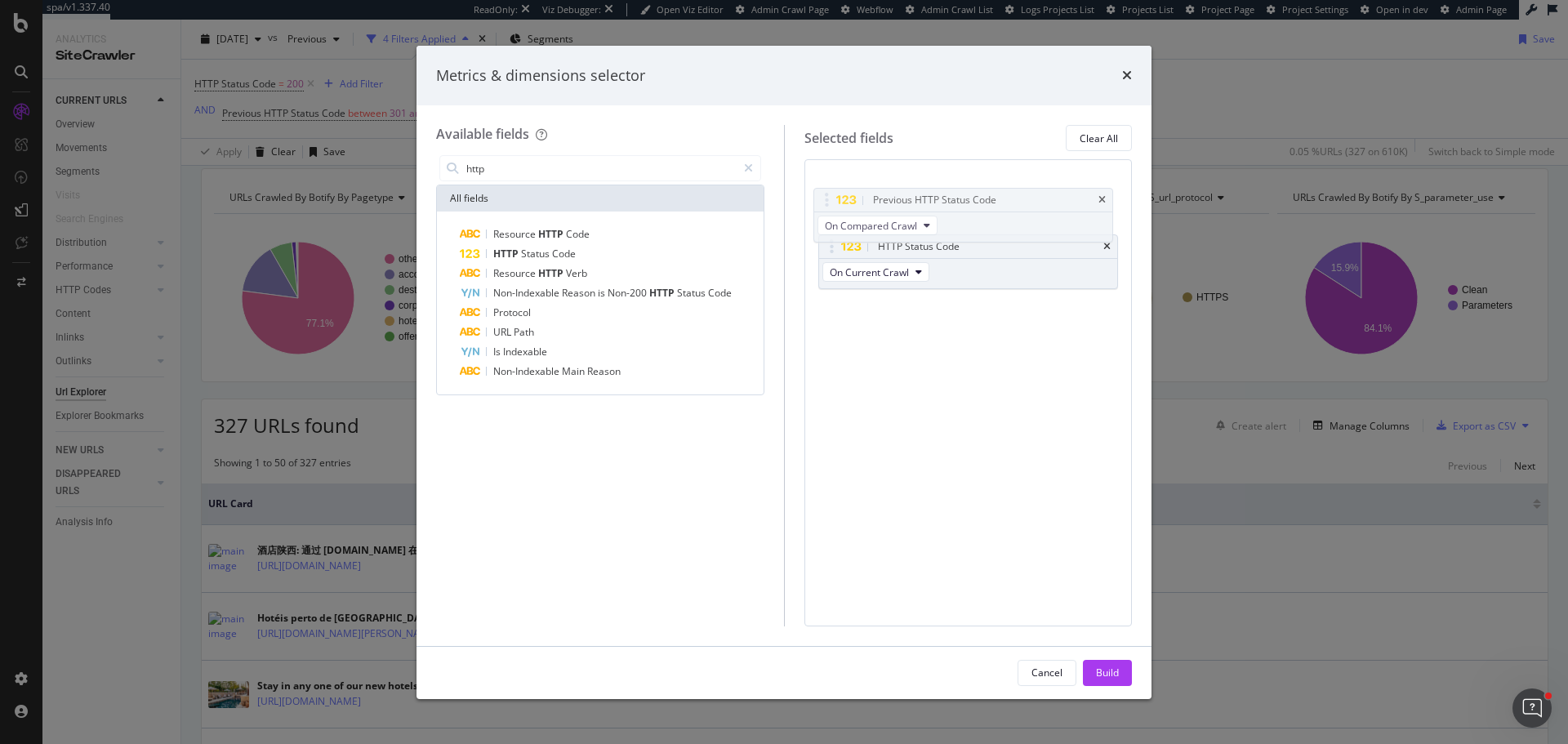
drag, startPoint x: 836, startPoint y: 248, endPoint x: 832, endPoint y: 231, distance: 17.5
click at [831, 201] on body "spa/v1.337.40 ReadOnly: Viz Debugger: Open Viz Editor Admin Crawl Page Webflow …" at bounding box center [784, 372] width 1568 height 744
click at [1111, 661] on div "Build" at bounding box center [1107, 672] width 22 height 24
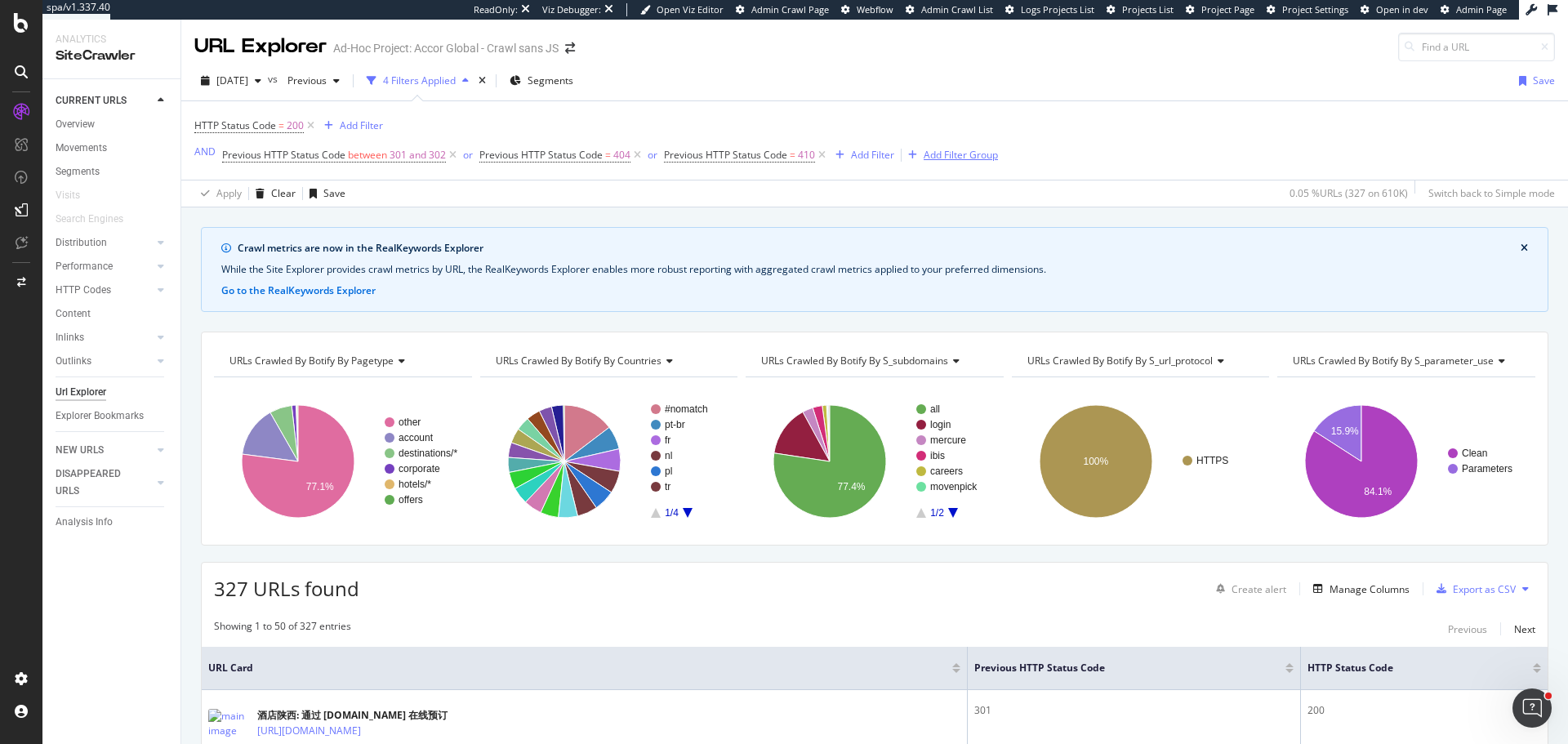
click at [957, 151] on div "Add Filter Group" at bounding box center [960, 155] width 74 height 14
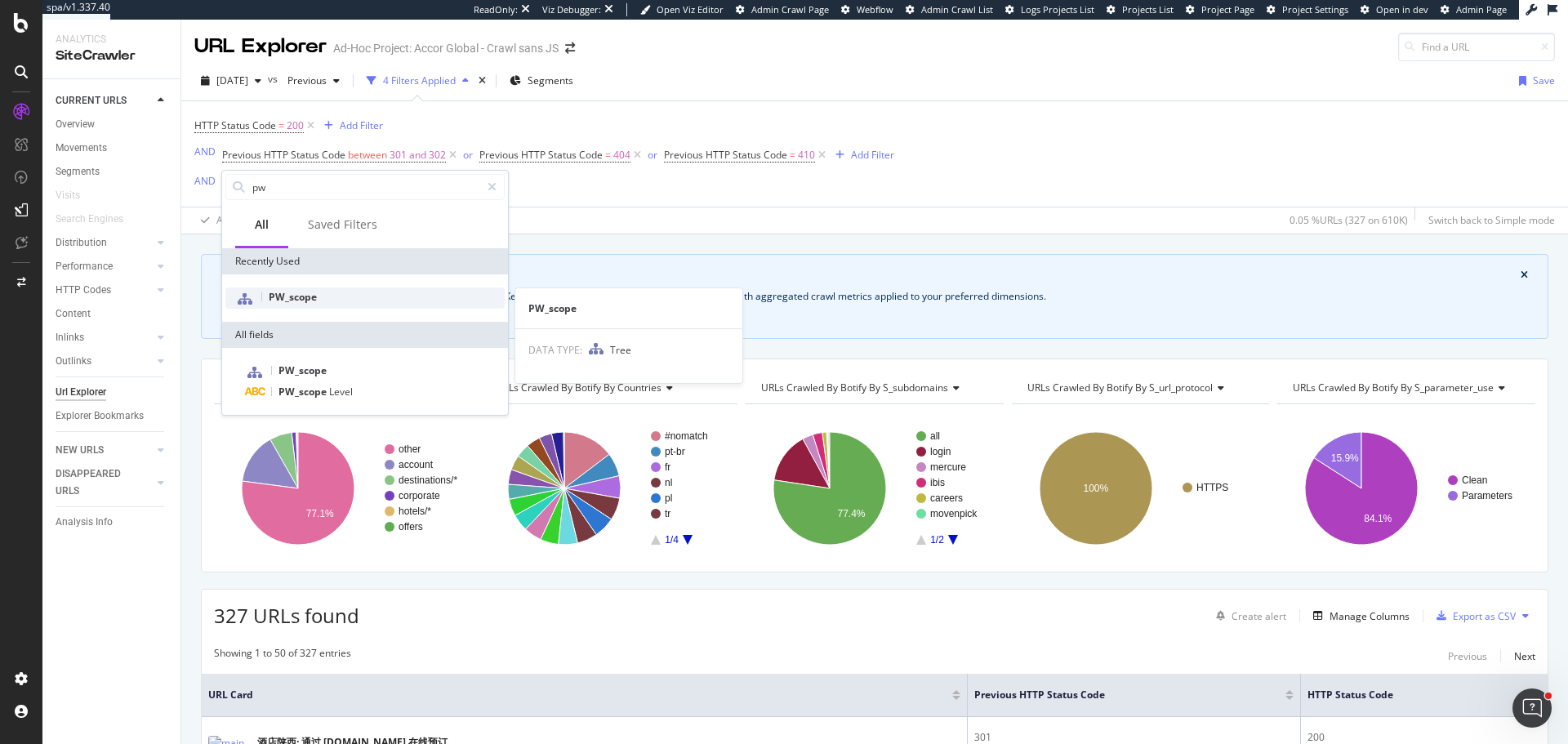
type input "pw"
click at [384, 305] on div "PW_scope" at bounding box center [365, 298] width 280 height 22
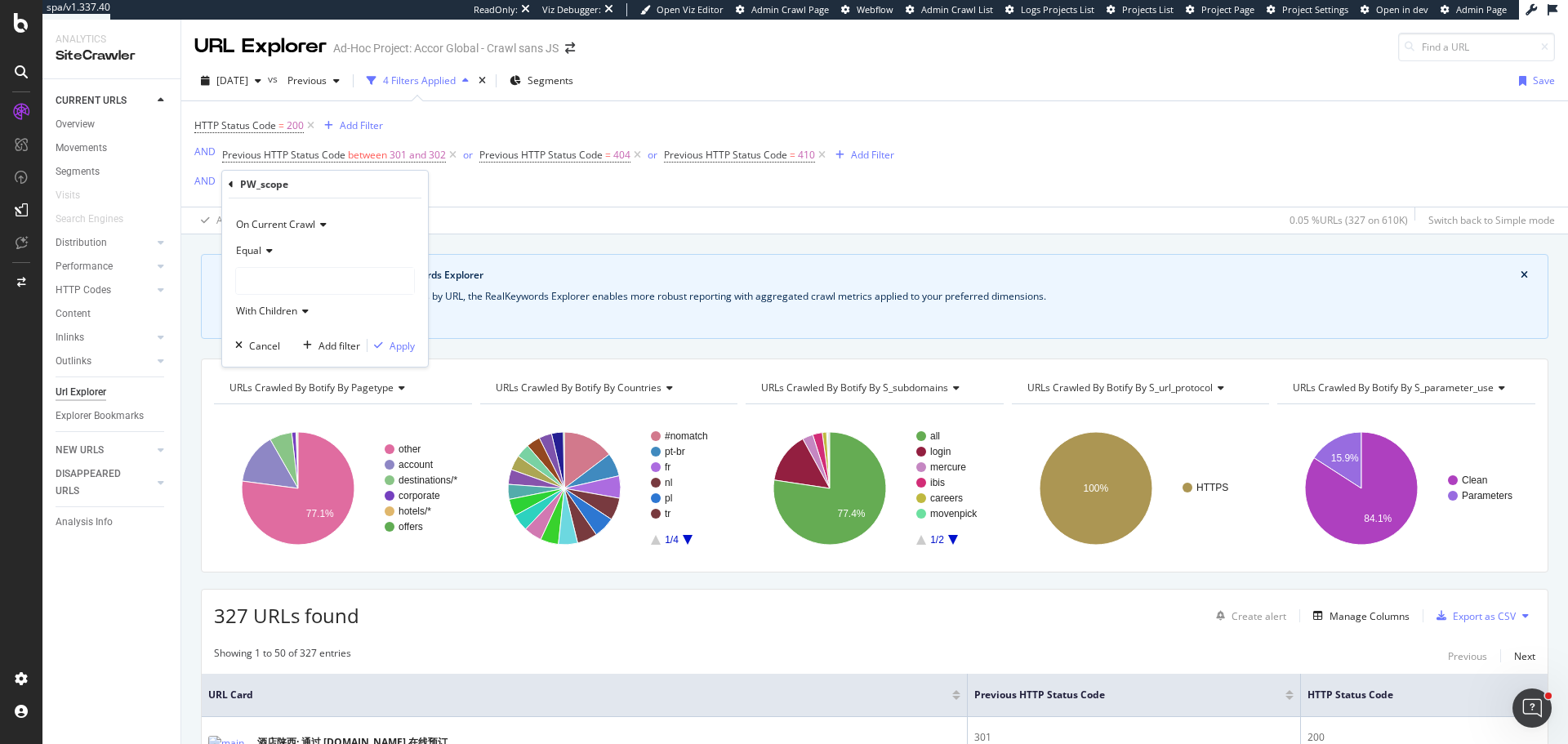
click at [299, 267] on div at bounding box center [325, 280] width 180 height 27
click at [300, 285] on div at bounding box center [325, 280] width 178 height 26
click at [295, 310] on span "Has-PageWorkers" at bounding box center [293, 315] width 82 height 14
click at [404, 340] on div "Apply" at bounding box center [402, 345] width 25 height 14
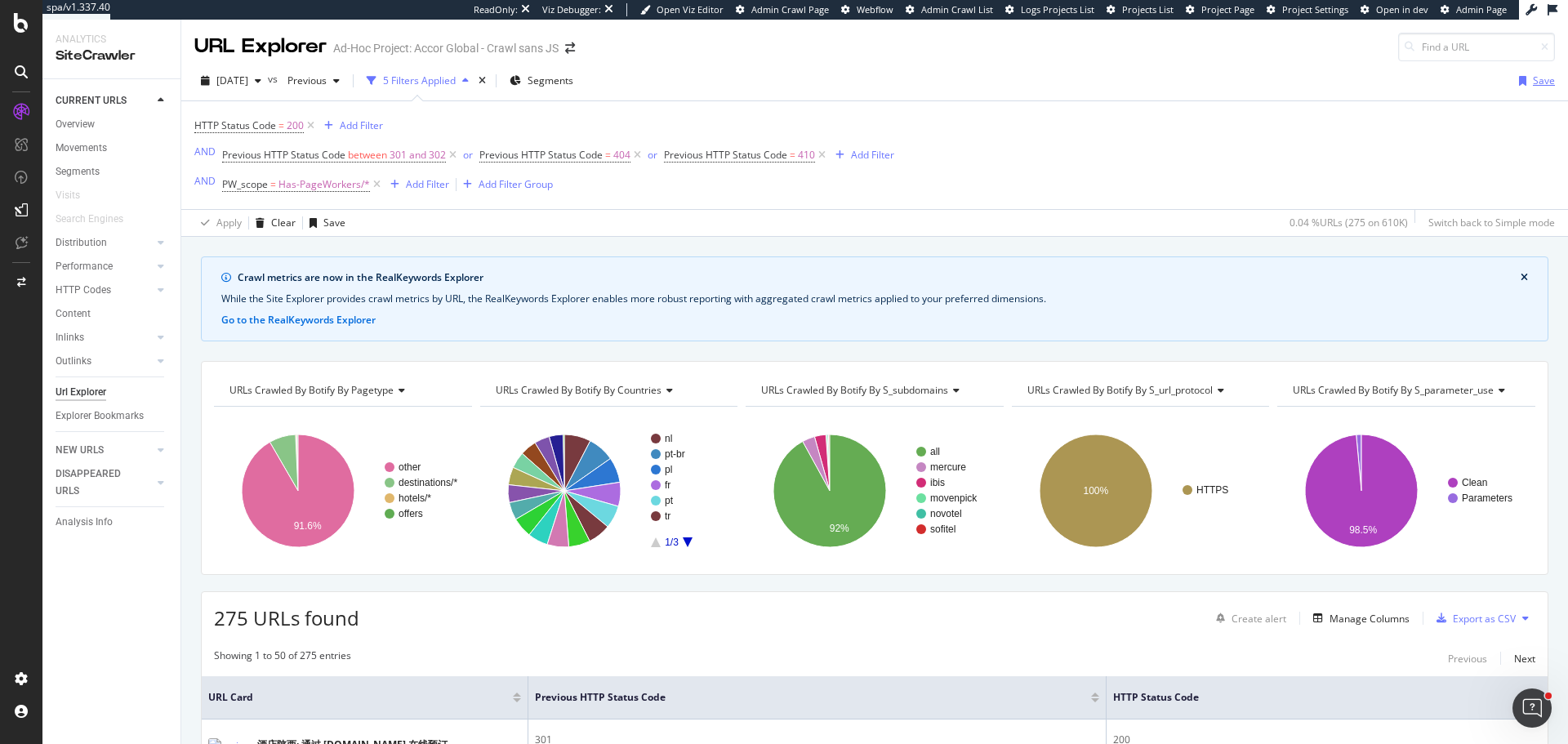
click at [1533, 81] on div "Save" at bounding box center [1544, 80] width 22 height 14
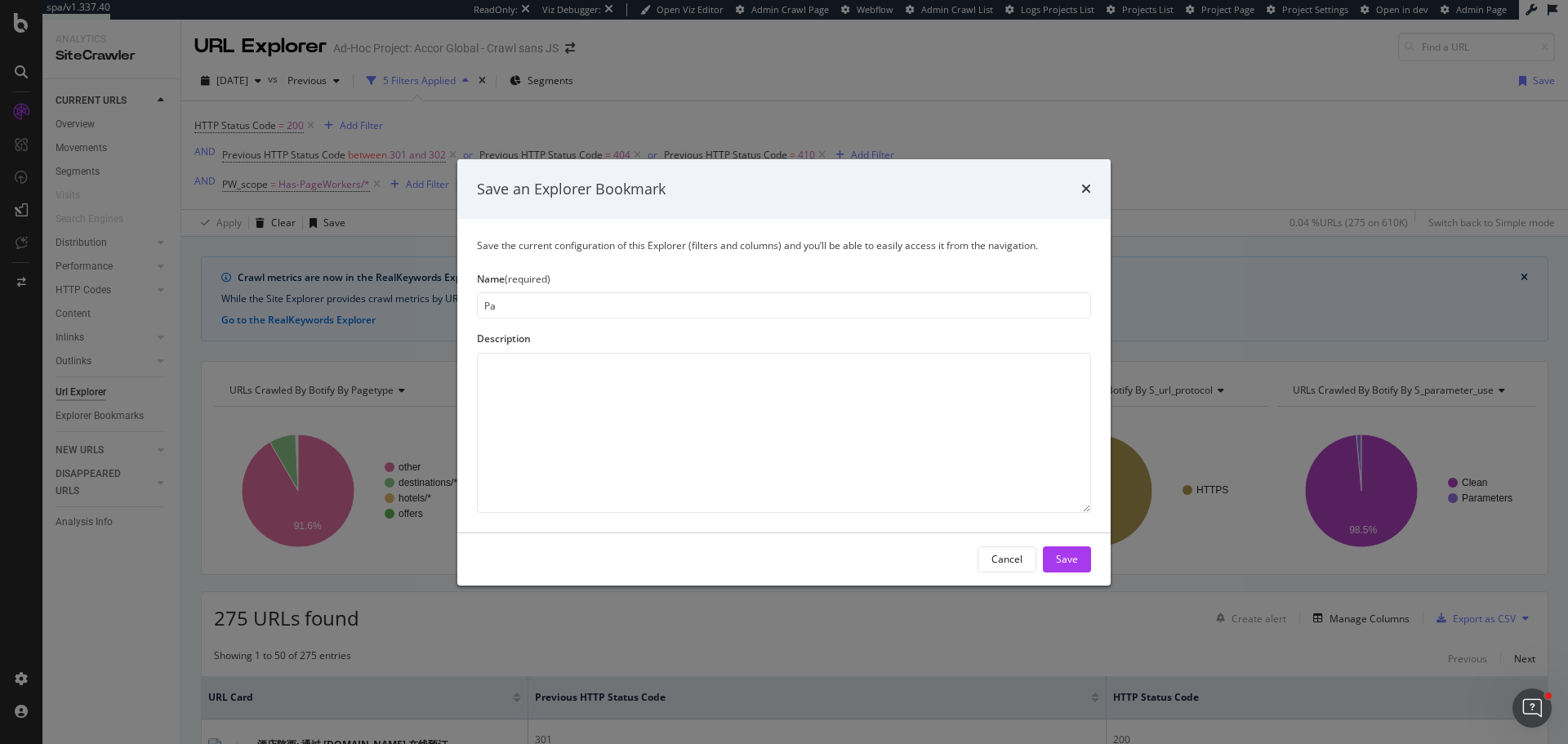
type input "P"
drag, startPoint x: 677, startPoint y: 309, endPoint x: 434, endPoint y: 300, distance: 243.2
click at [434, 300] on div "Save an Explorer Bookmark Save the current configuration of this Explorer (filt…" at bounding box center [784, 372] width 1568 height 744
type input "Previous 4xx or 3xx now back in 200"
click at [515, 374] on textarea "modal" at bounding box center [784, 433] width 614 height 160
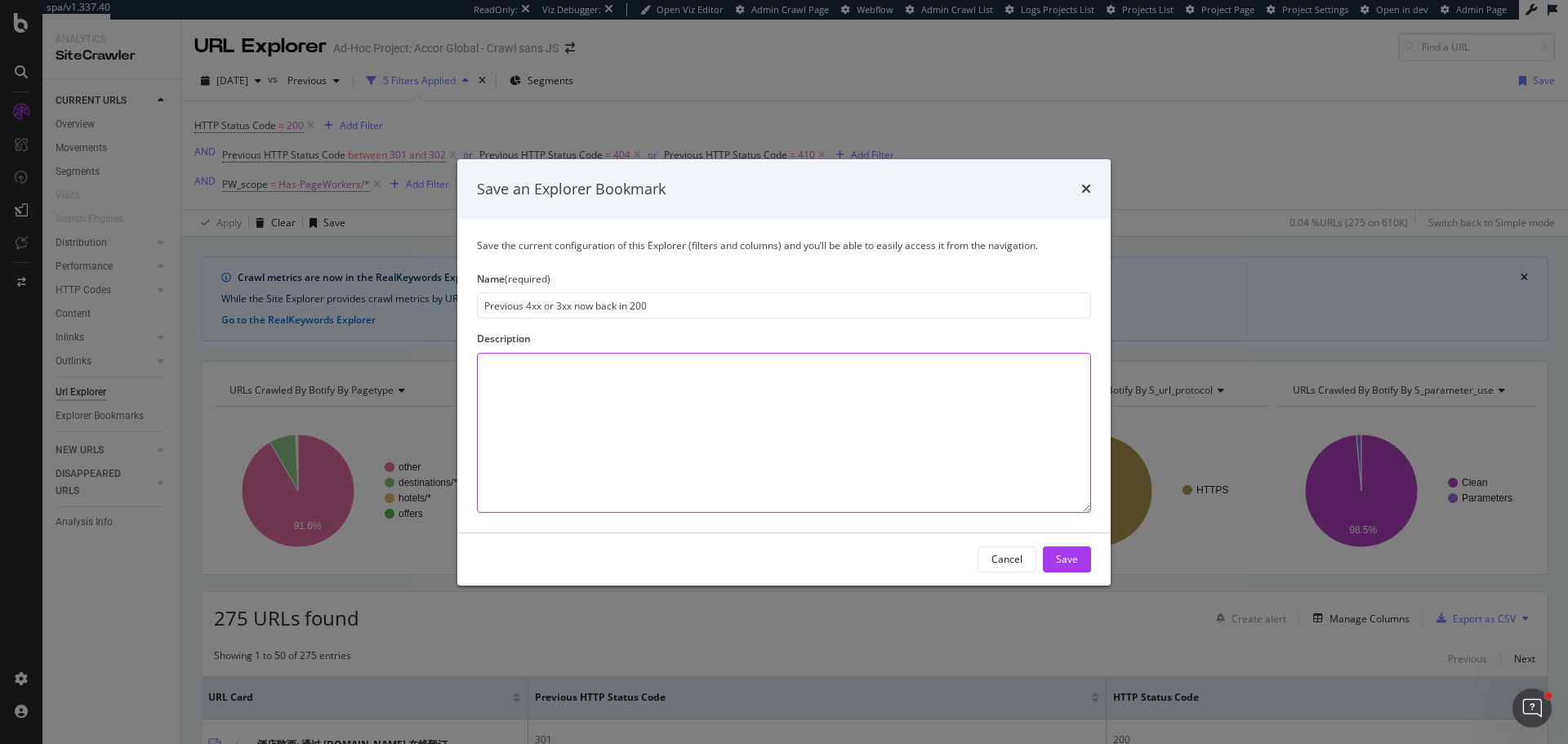
paste textarea "Previous 4xx or 3xx now back in 200"
click at [524, 366] on textarea "Previous 4xx or 3xx now back in 200" at bounding box center [784, 433] width 614 height 160
click at [717, 368] on textarea "Pages that previously responded with a 4xx or 3xx now back in 200" at bounding box center [784, 433] width 614 height 160
click at [861, 370] on textarea "Pages that previously responded with a 4xx or 3xx HTTP code, now back in 200" at bounding box center [784, 433] width 614 height 160
click at [543, 381] on textarea "Pages that previously responded with a 4xx or 3xx HTTP code, now back in 200. P…" at bounding box center [784, 433] width 614 height 160
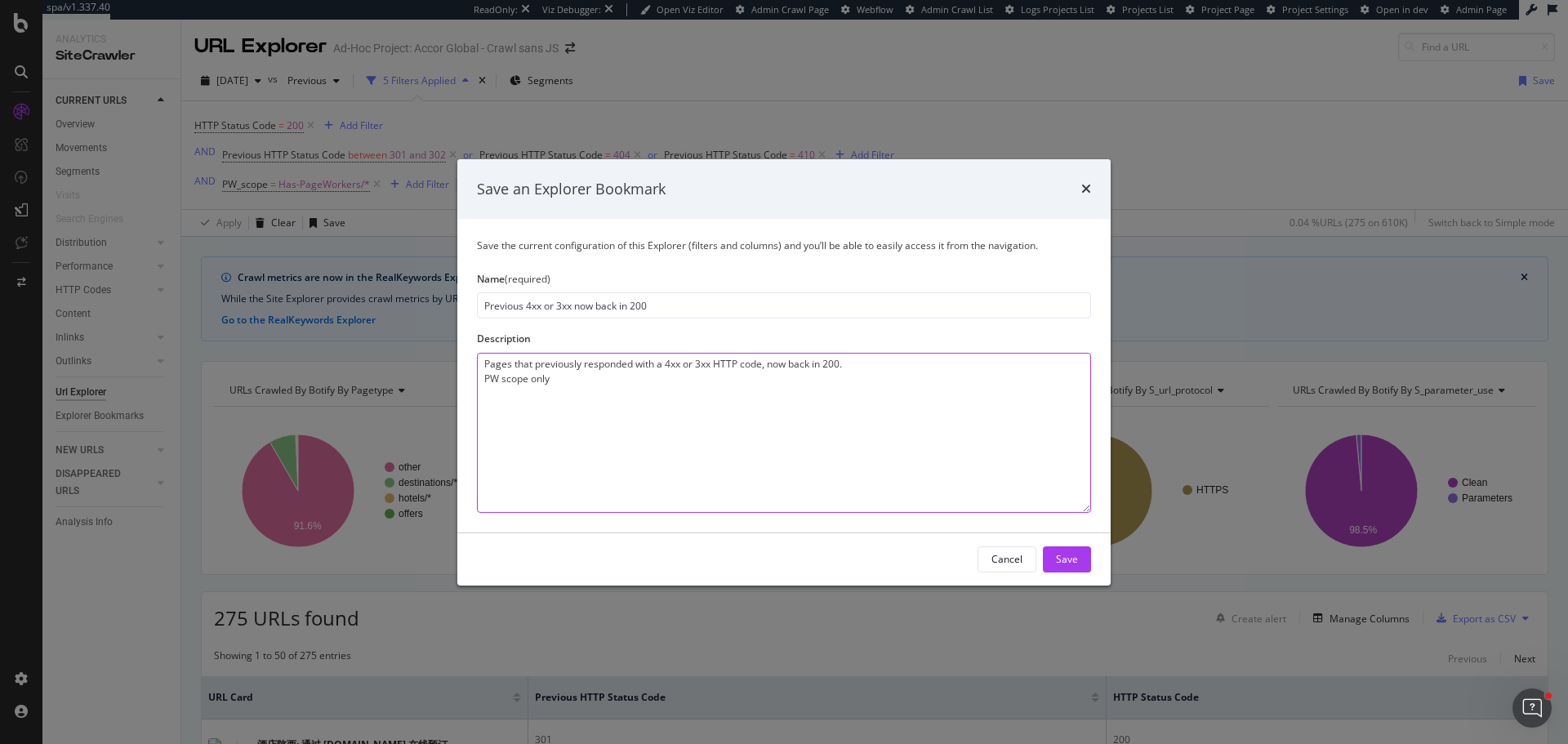
click at [543, 381] on textarea "Pages that previously responded with a 4xx or 3xx HTTP code, now back in 200. P…" at bounding box center [784, 433] width 614 height 160
type textarea "Pages that previously responded with a 4xx or 3xx HTTP code, now back in 200. P…"
click at [1056, 556] on button "Save" at bounding box center [1067, 559] width 48 height 26
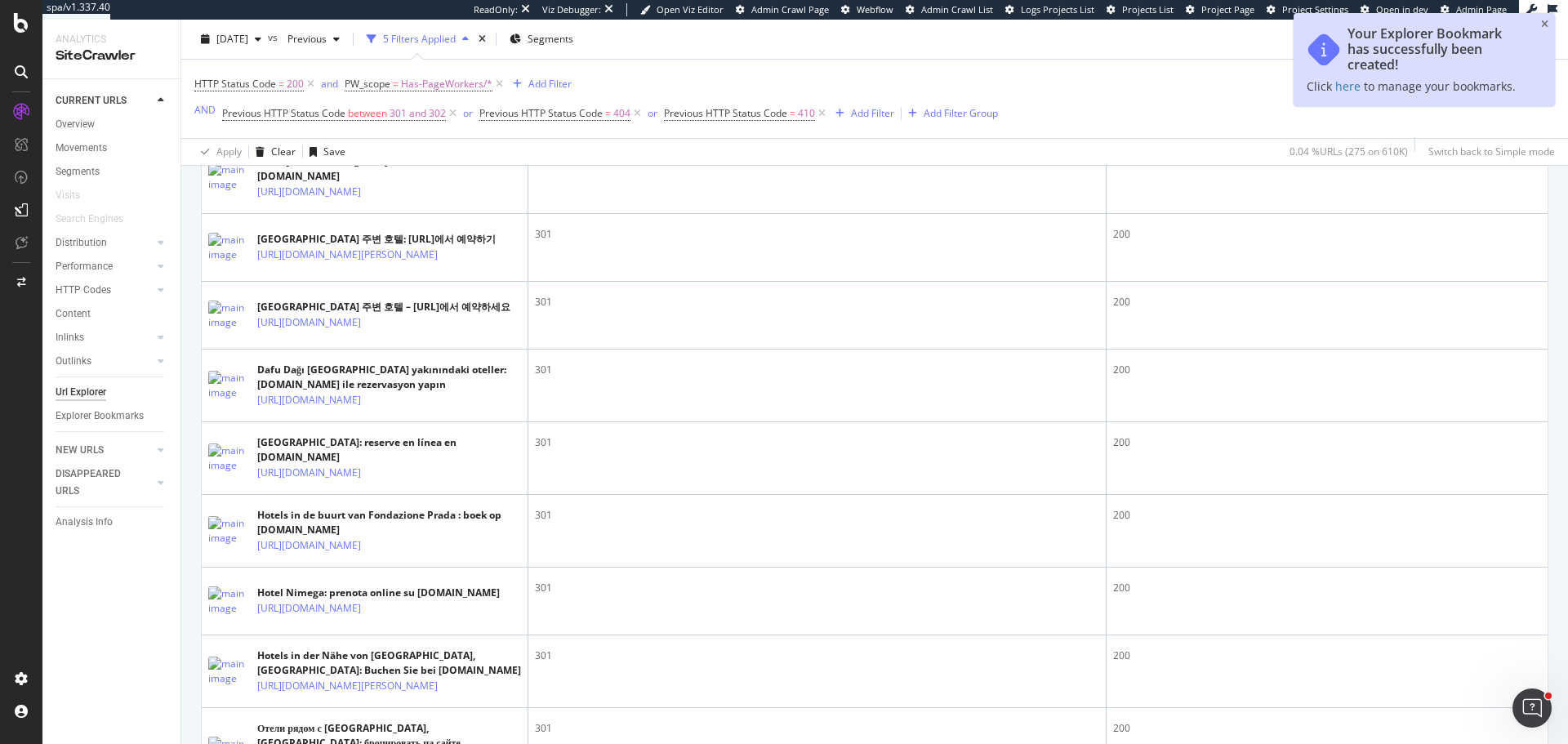
scroll to position [1062, 0]
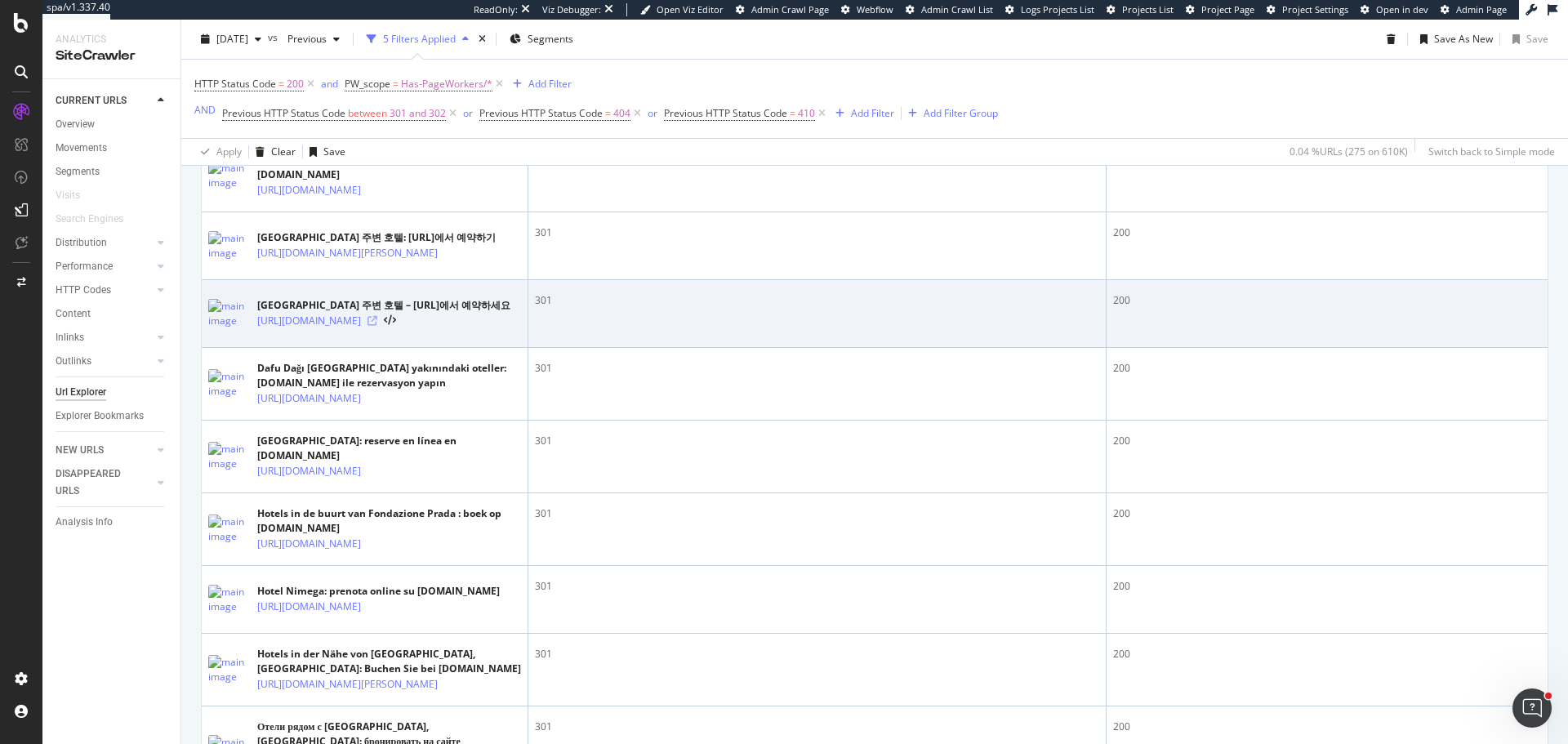
click at [377, 326] on icon at bounding box center [373, 321] width 10 height 10
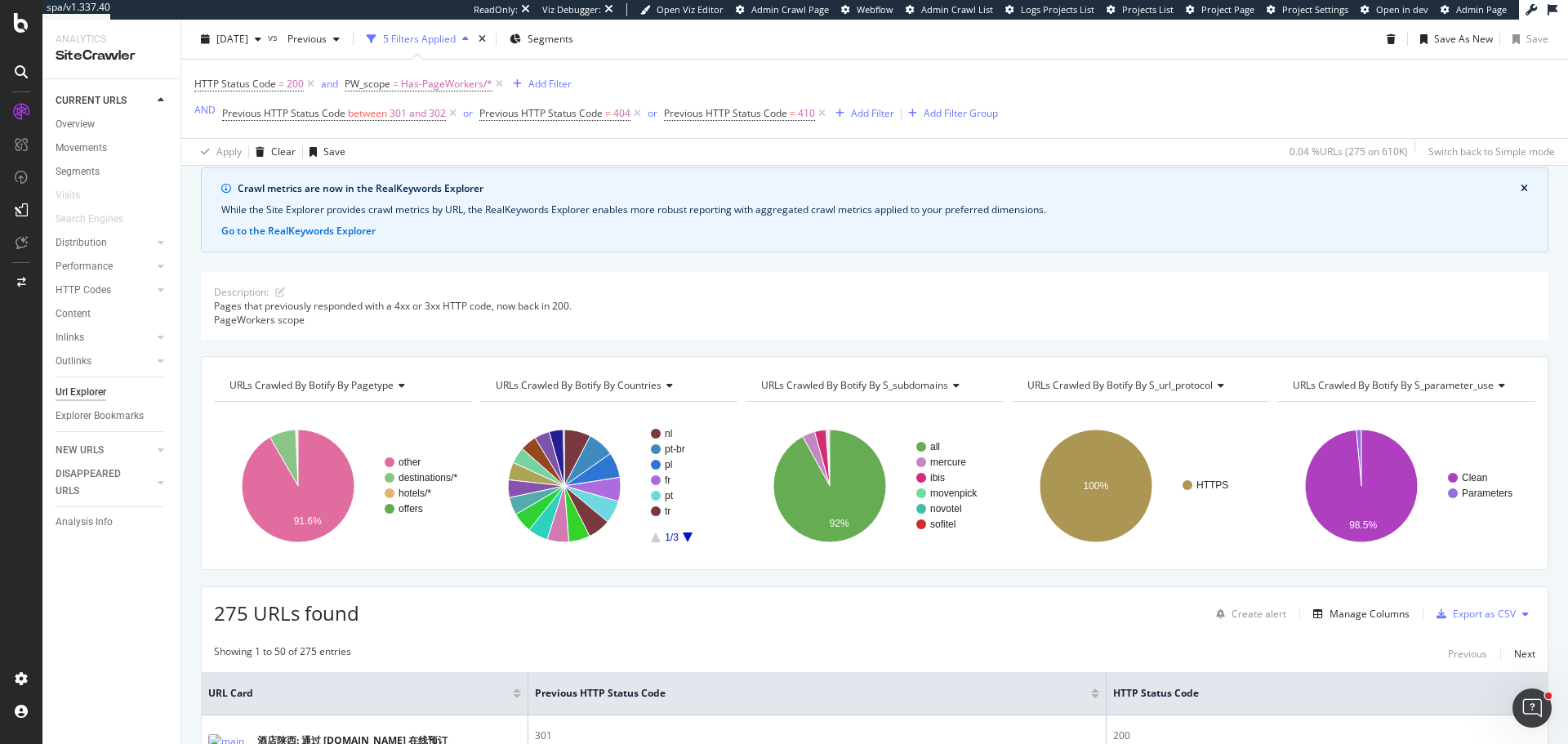
scroll to position [0, 0]
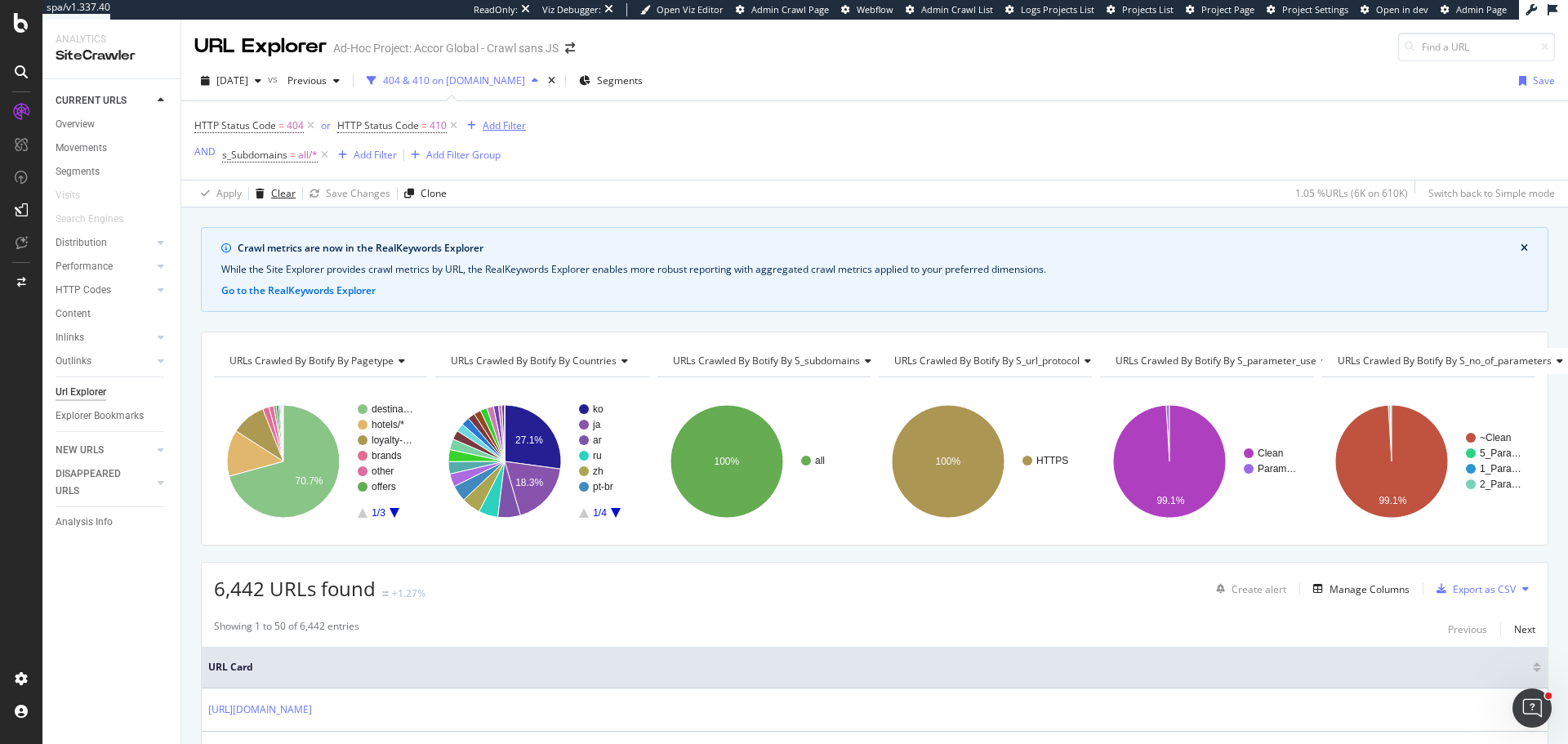
drag, startPoint x: 261, startPoint y: 193, endPoint x: 246, endPoint y: 119, distance: 75.5
click at [261, 193] on icon "button" at bounding box center [260, 194] width 9 height 10
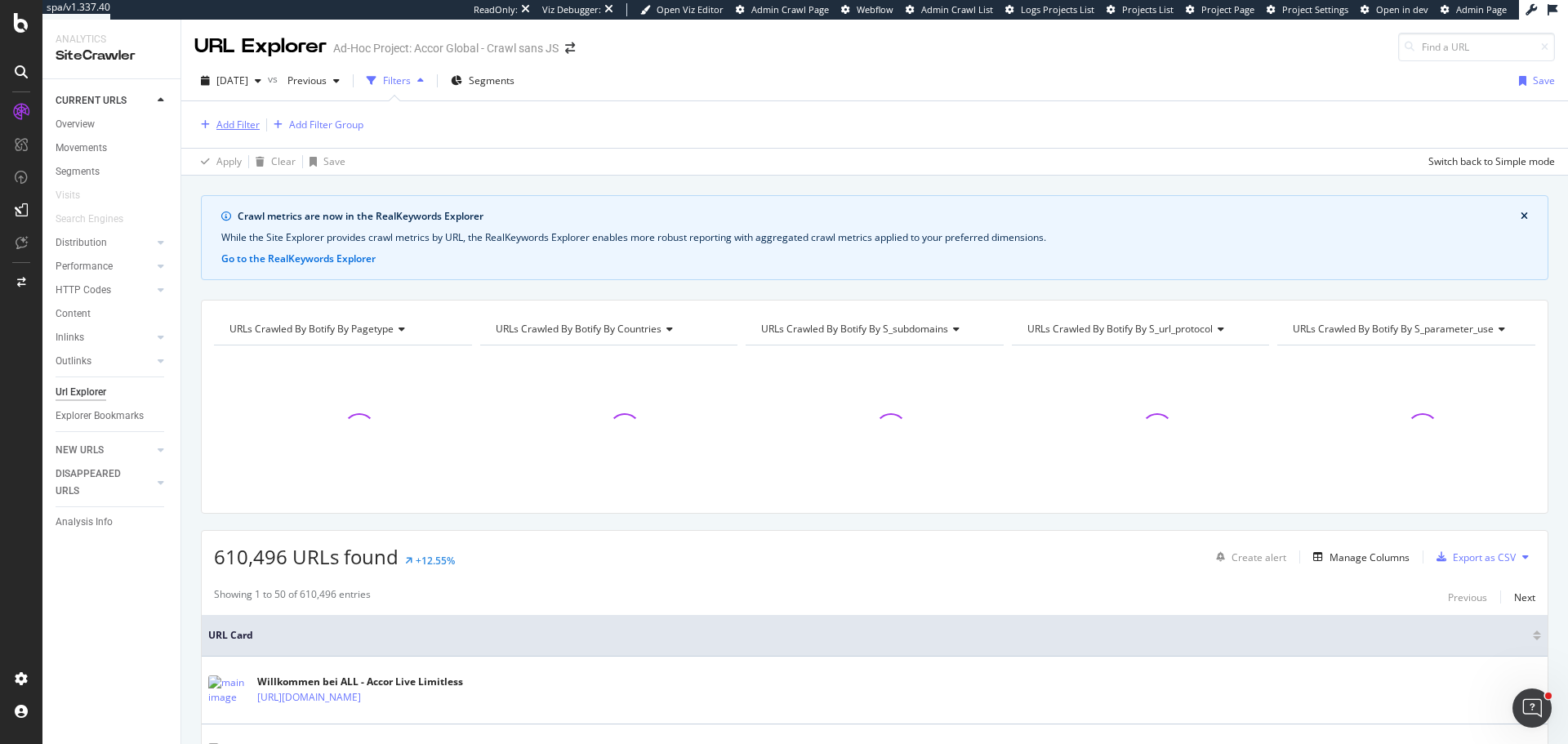
click at [246, 119] on div "Add Filter" at bounding box center [238, 124] width 43 height 14
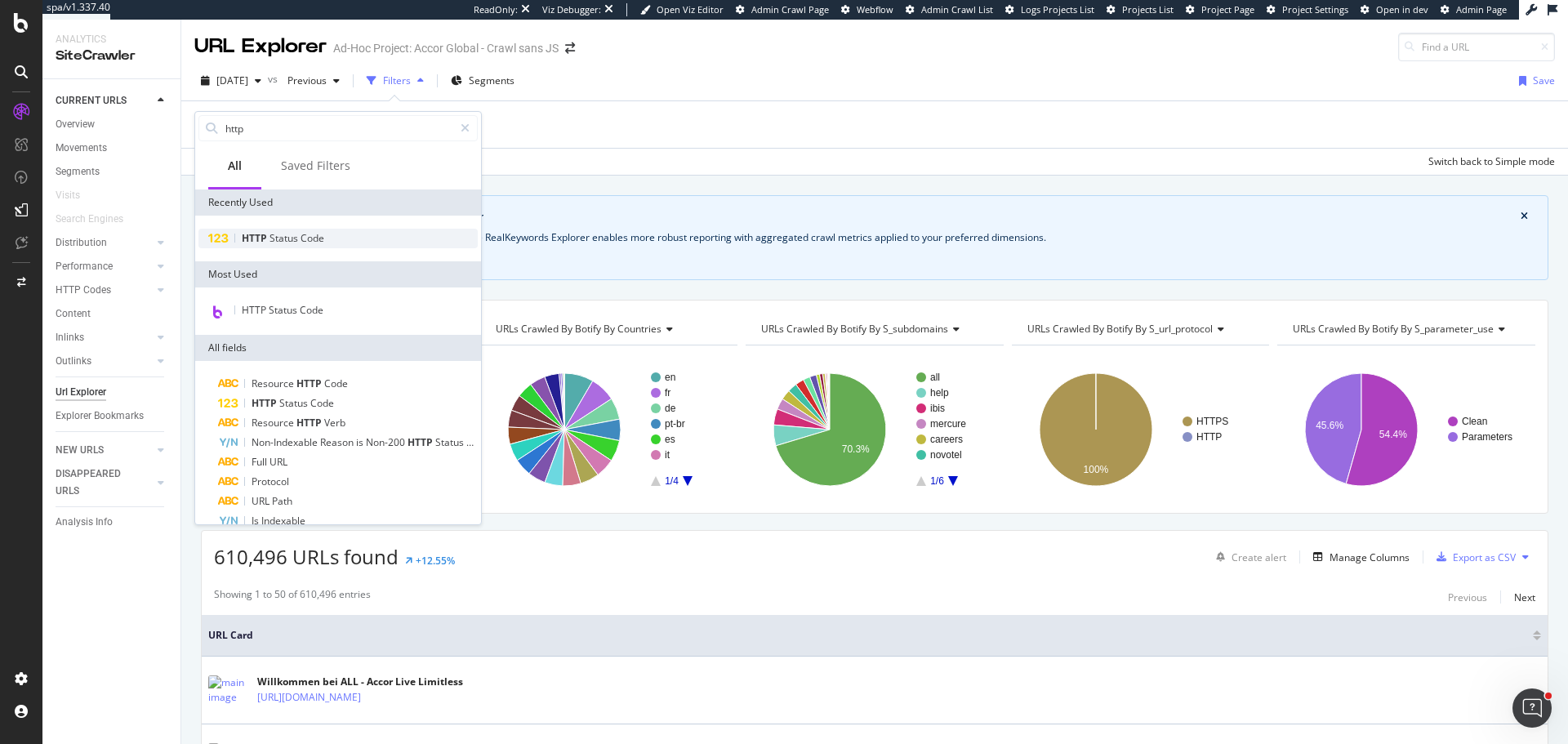
type input "http"
click at [305, 242] on span "Code" at bounding box center [312, 238] width 23 height 14
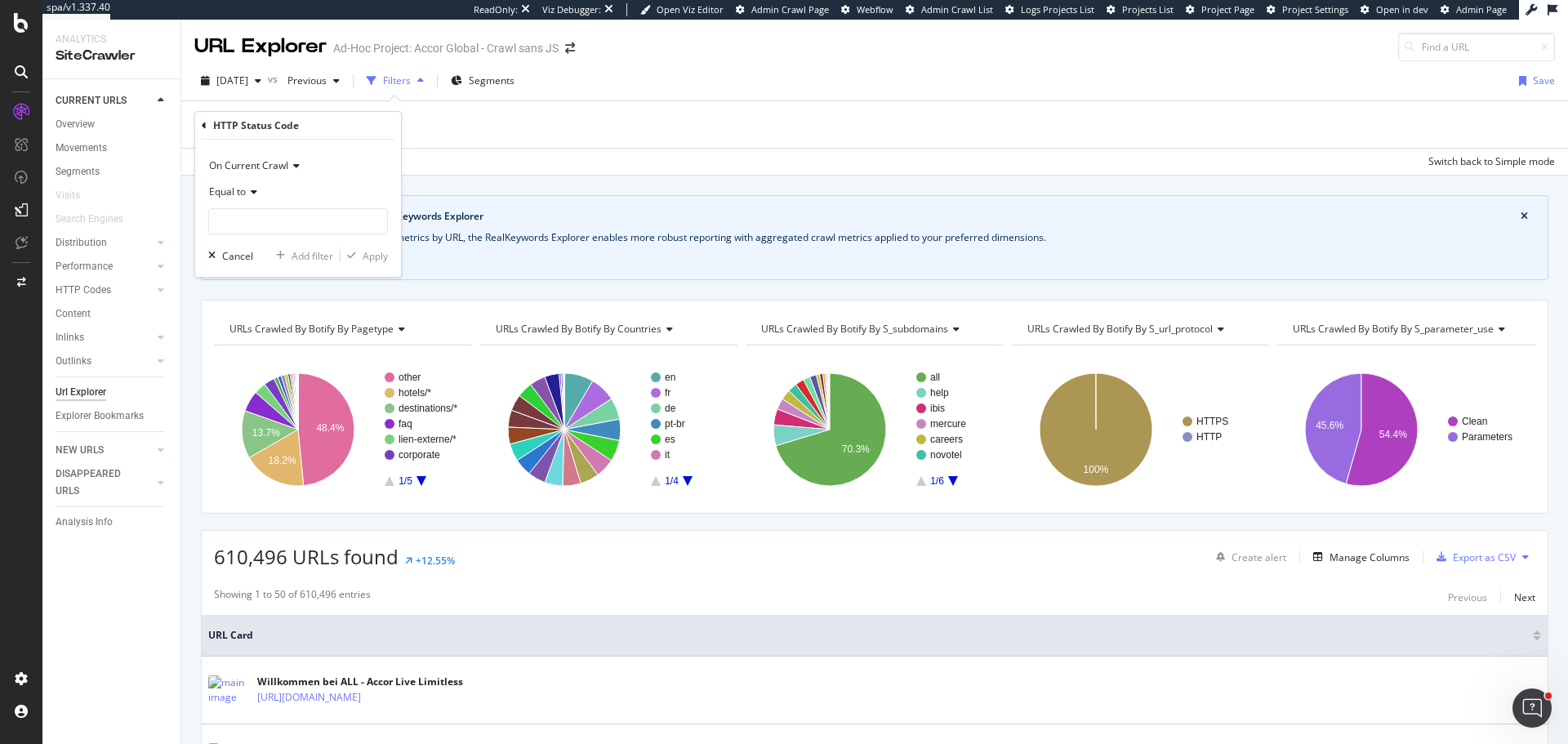
click at [278, 171] on span "On Current Crawl" at bounding box center [248, 165] width 79 height 14
click at [270, 167] on span "On Current Crawl" at bounding box center [248, 165] width 79 height 14
click at [254, 192] on icon at bounding box center [251, 192] width 12 height 10
click at [255, 349] on span "Between" at bounding box center [236, 353] width 40 height 14
click at [258, 220] on input "0" at bounding box center [298, 221] width 180 height 26
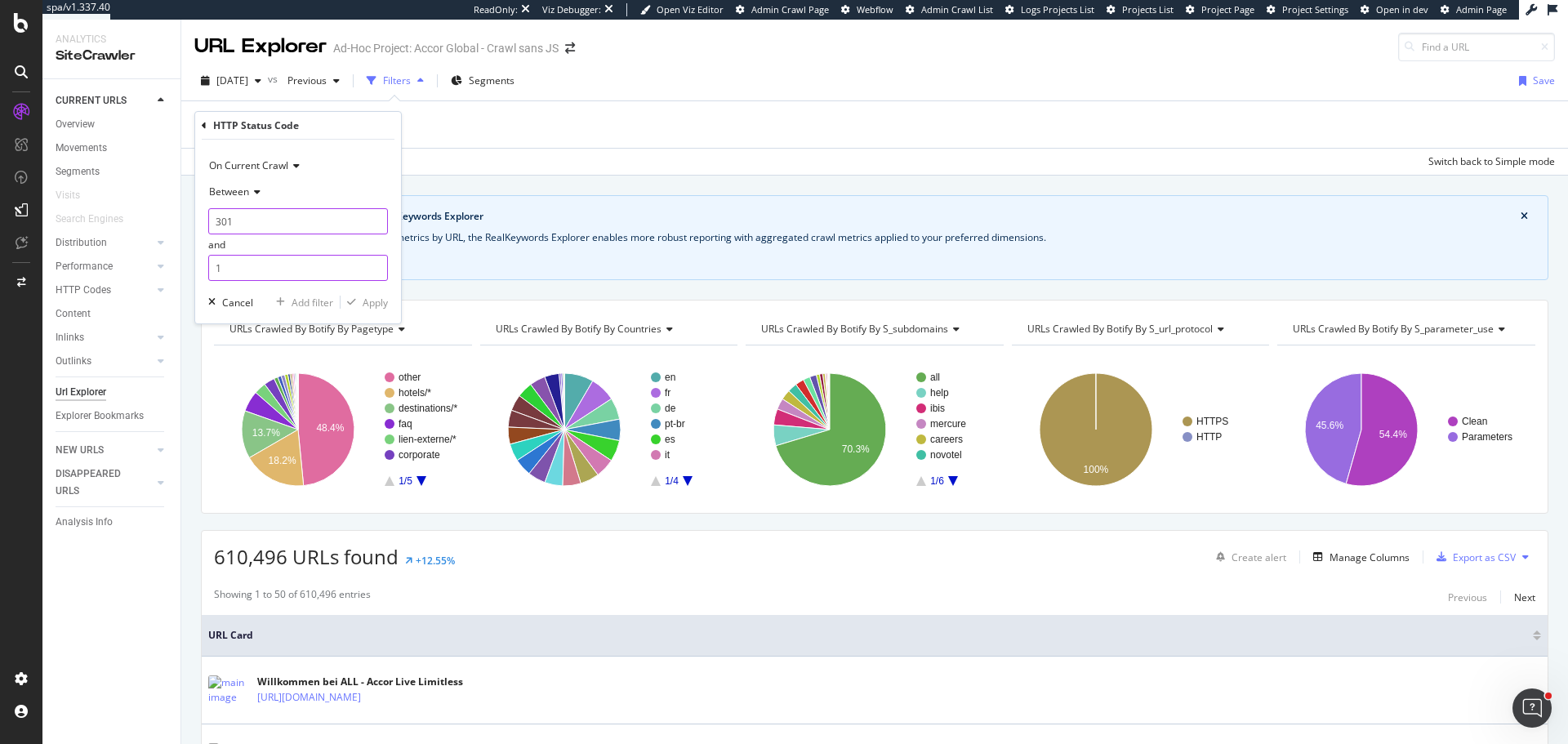
type input "301"
click at [238, 268] on input "1" at bounding box center [298, 267] width 180 height 26
type input "302"
click at [380, 304] on div "Apply" at bounding box center [375, 302] width 25 height 14
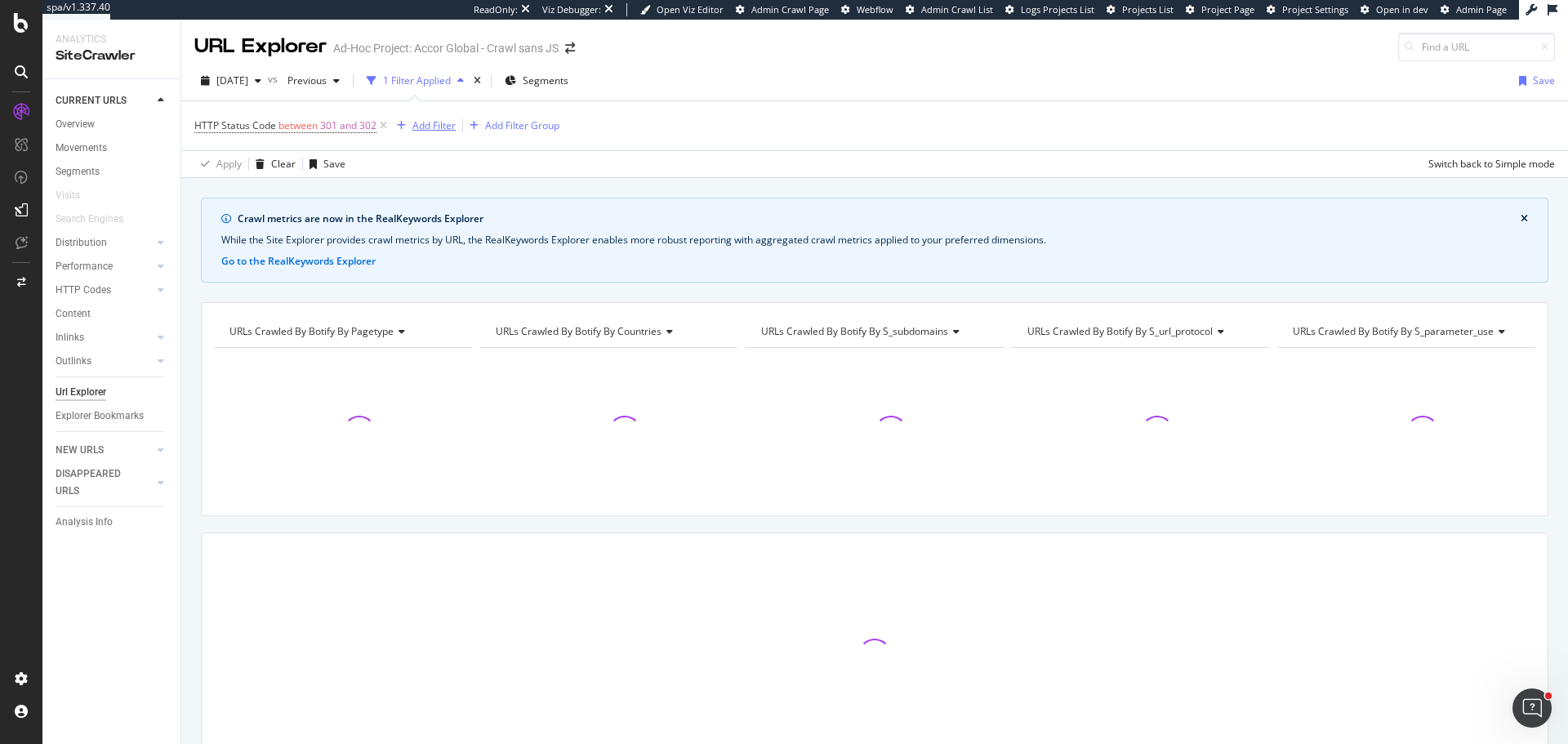
click at [404, 123] on icon "button" at bounding box center [401, 126] width 9 height 10
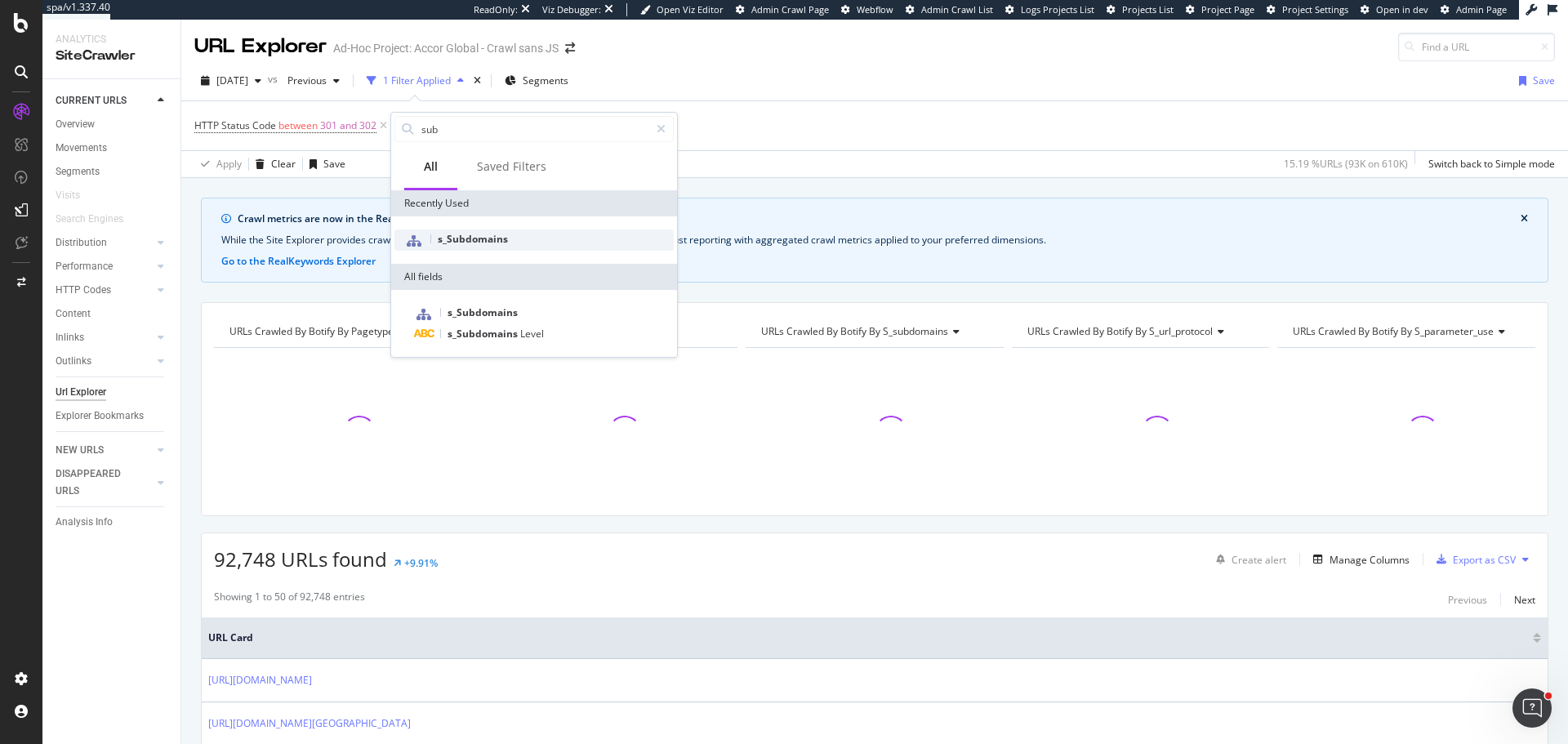
type input "sub"
click at [482, 237] on span "s_Subdomains" at bounding box center [473, 239] width 70 height 14
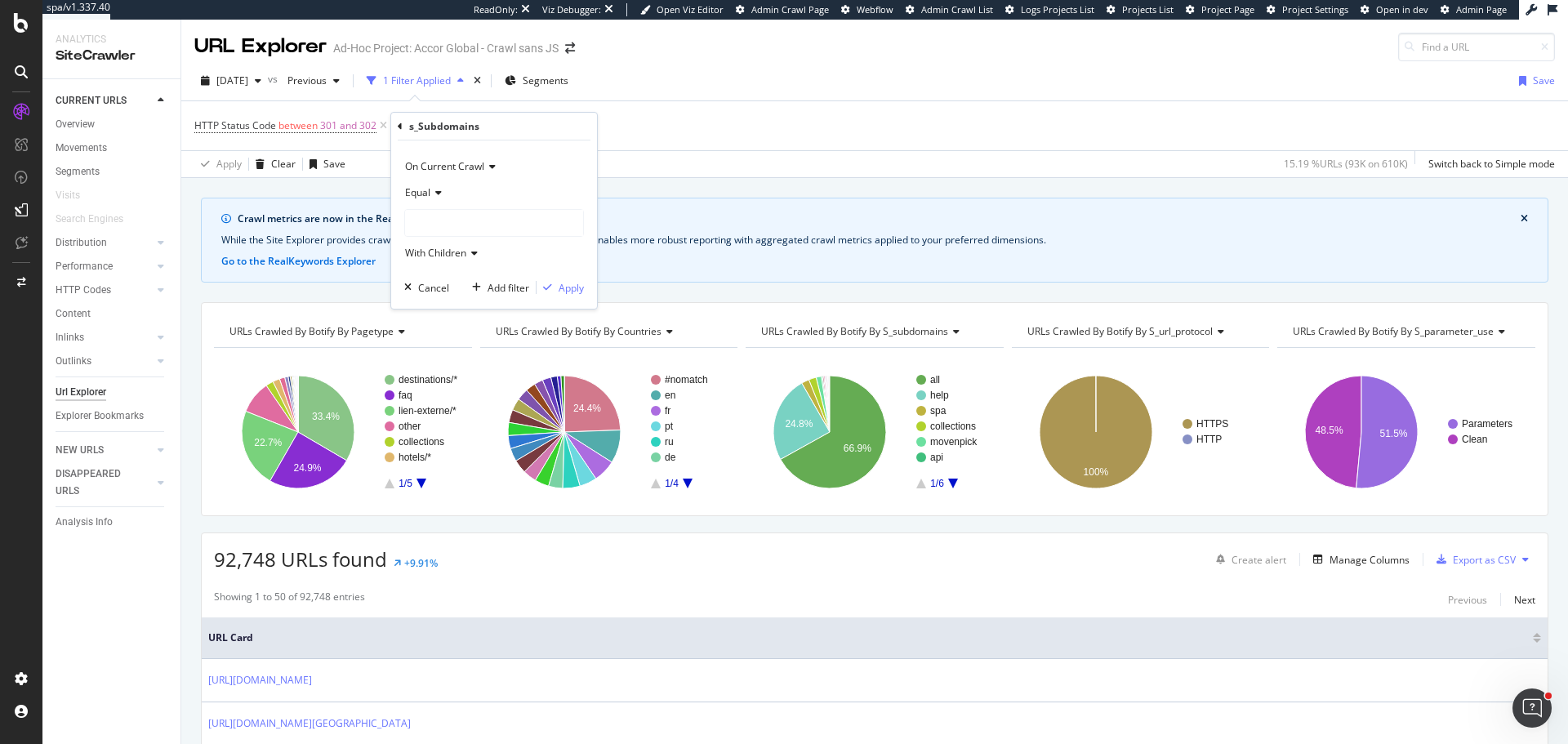
click at [492, 220] on div at bounding box center [494, 222] width 178 height 26
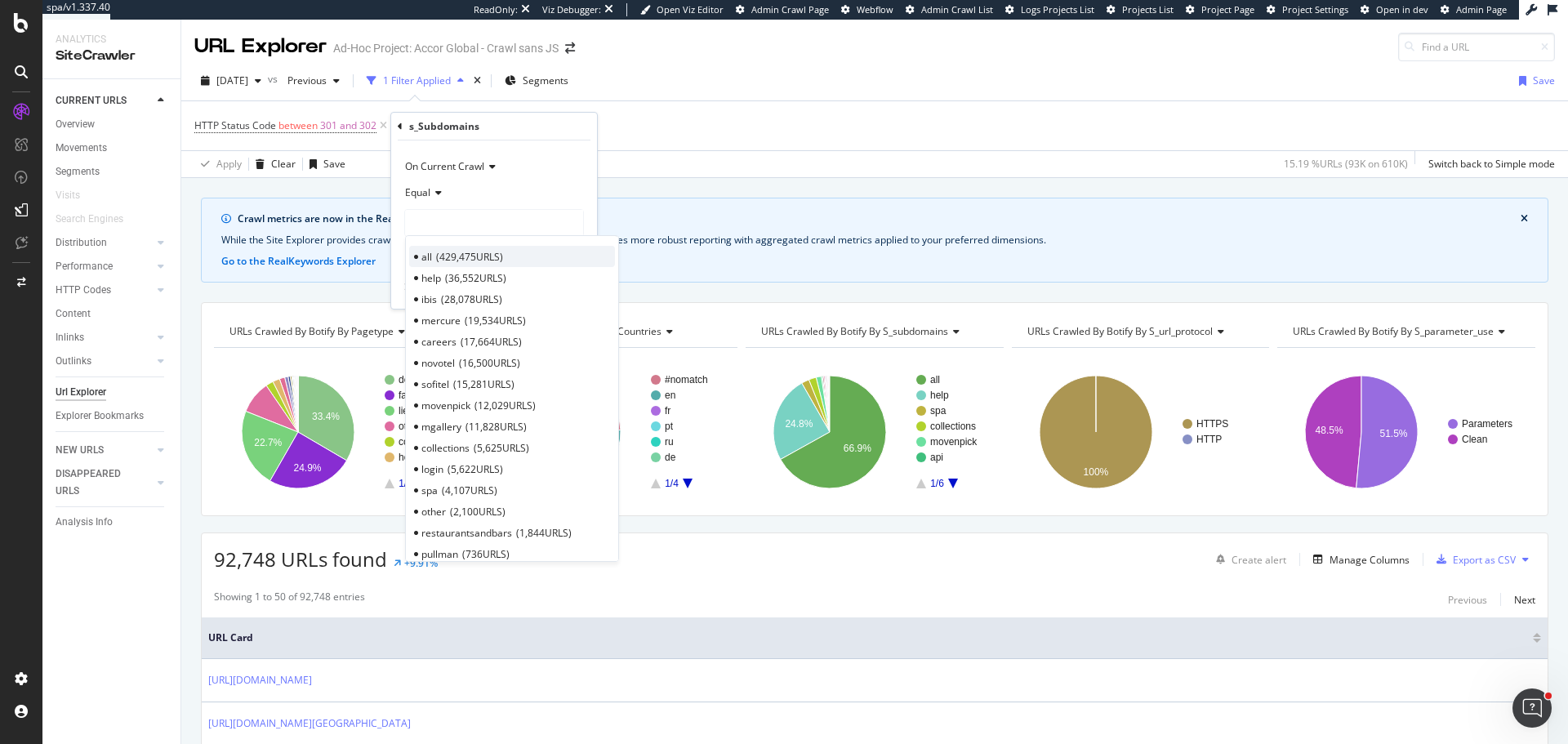
click at [482, 252] on span "429,475 URLS" at bounding box center [469, 256] width 67 height 14
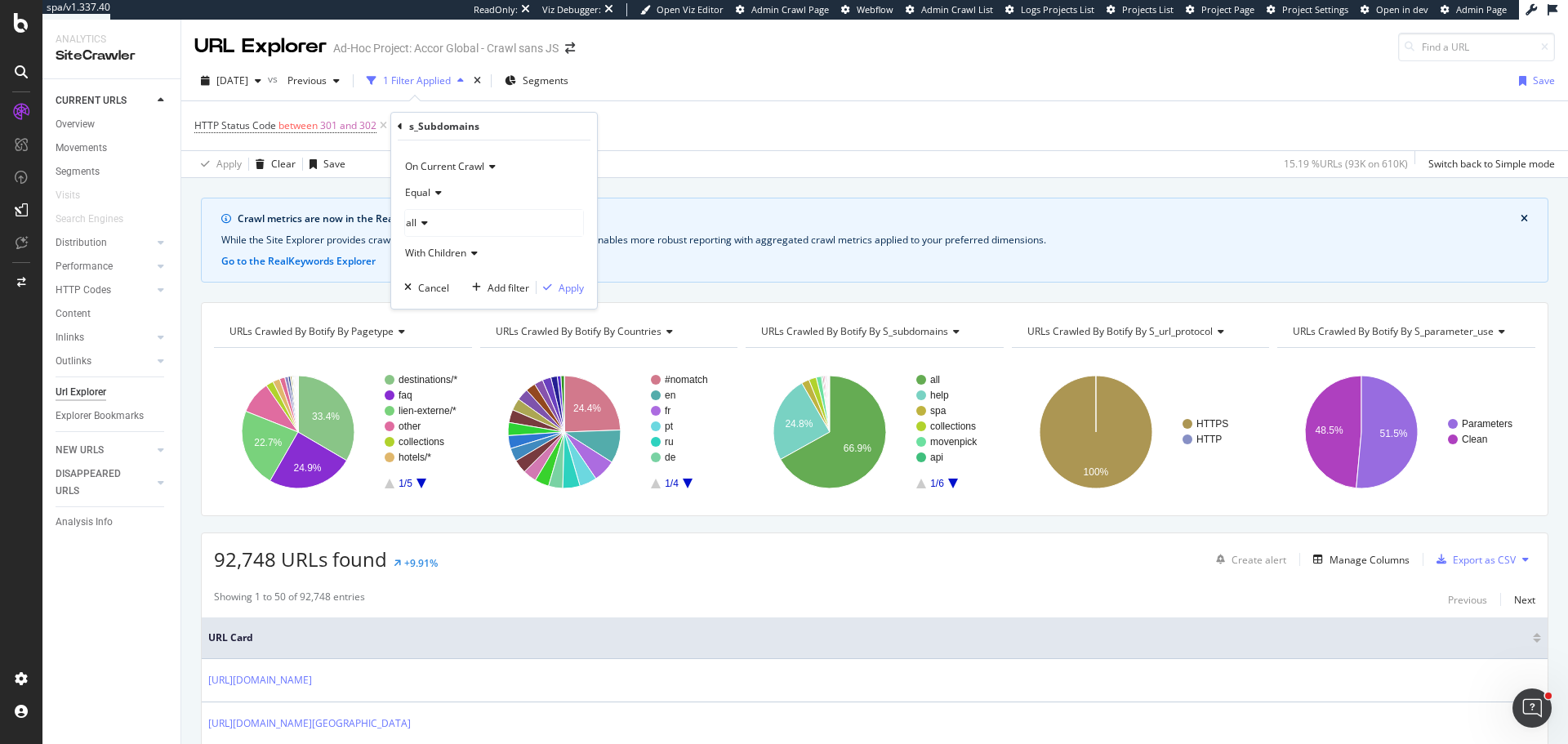
click at [556, 279] on div "On Current Crawl Equal all With Children Cancel Add filter Apply" at bounding box center [494, 225] width 206 height 168
click at [560, 285] on div "Apply" at bounding box center [571, 288] width 25 height 14
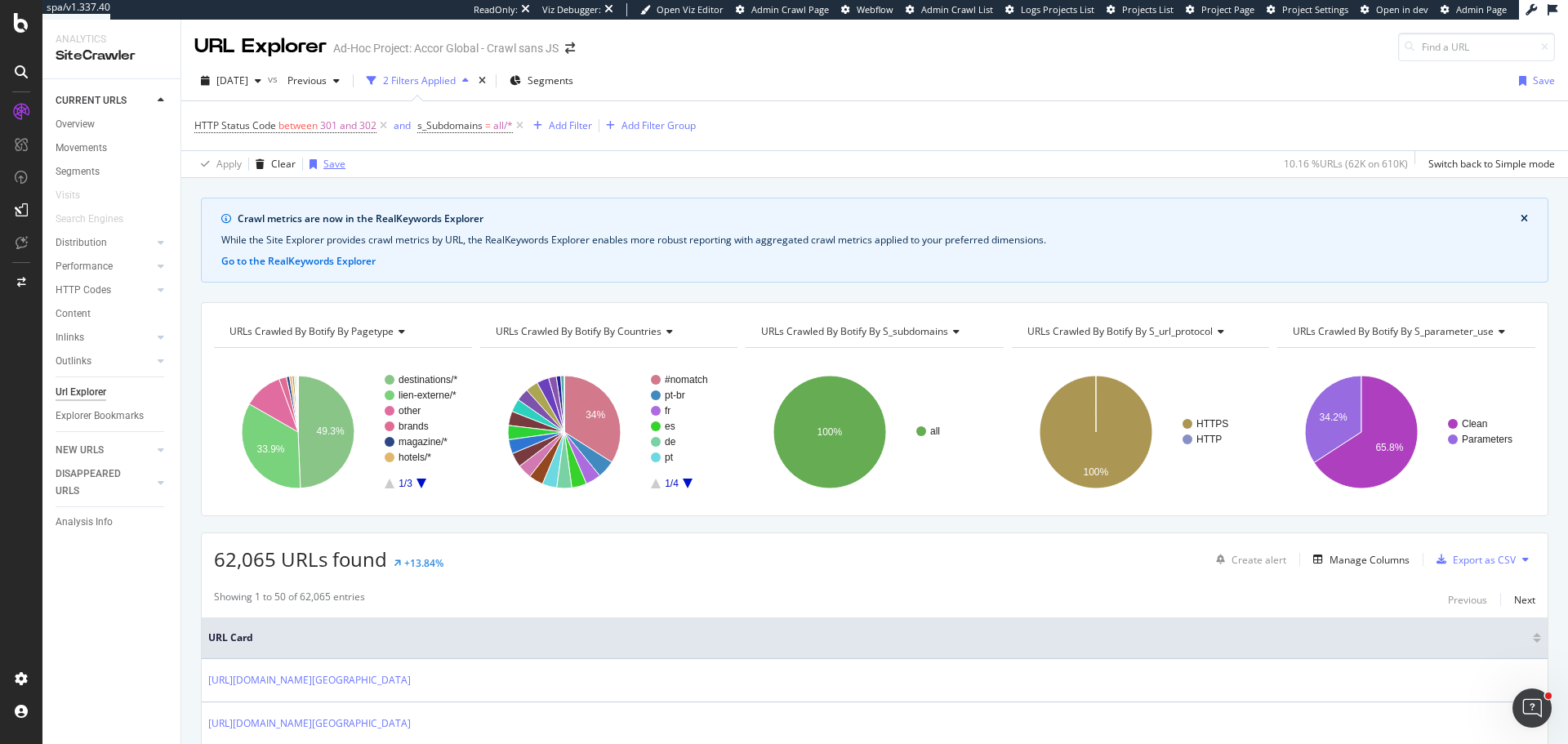
click at [332, 166] on div "Save" at bounding box center [335, 163] width 22 height 14
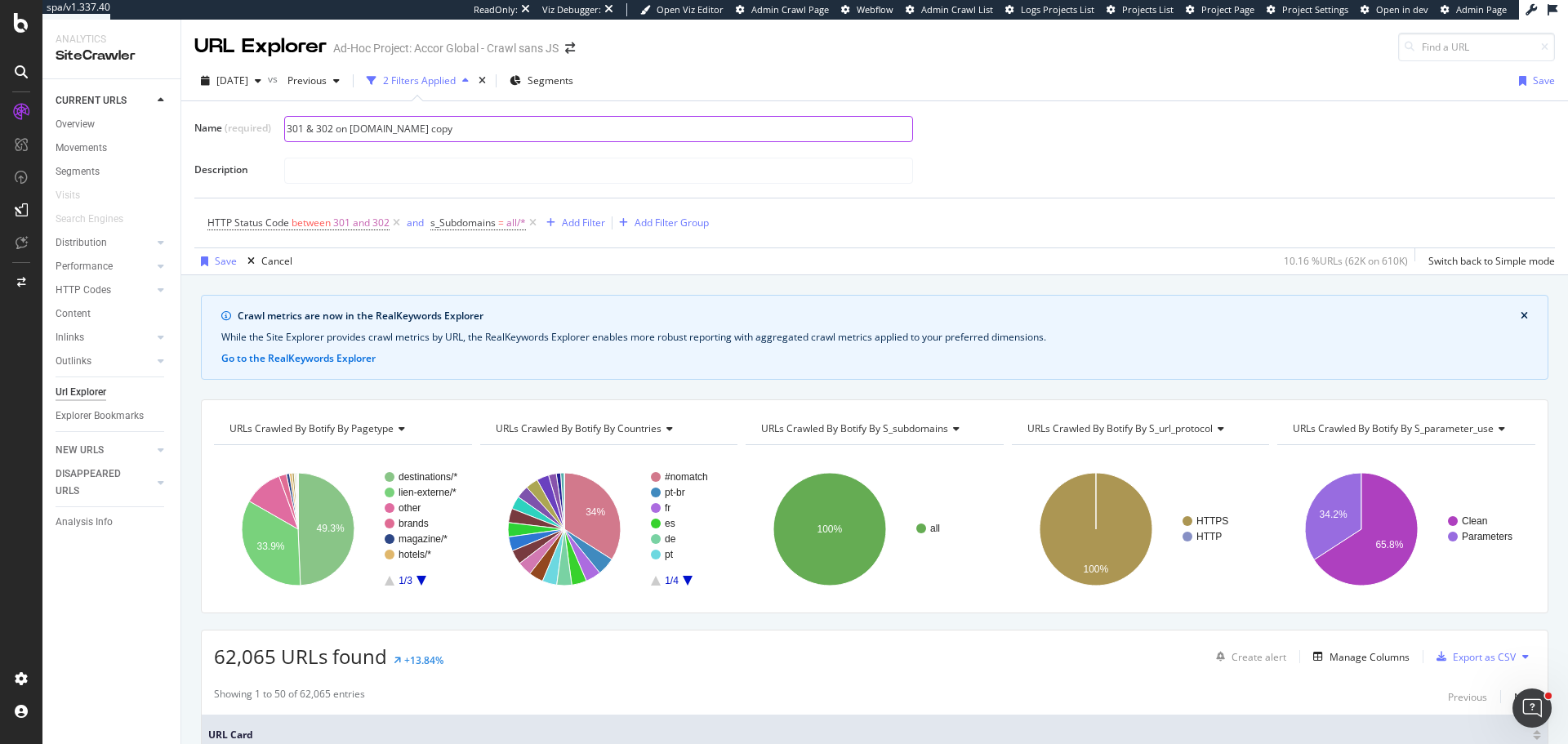
click at [421, 127] on input "301 & 302 on all.accor.com copy" at bounding box center [598, 128] width 628 height 24
type input "301 & 302 on all.accor.com"
click at [434, 167] on input "text" at bounding box center [598, 170] width 628 height 24
paste input "HTTP codes 301 & 302 on all.accor.com"
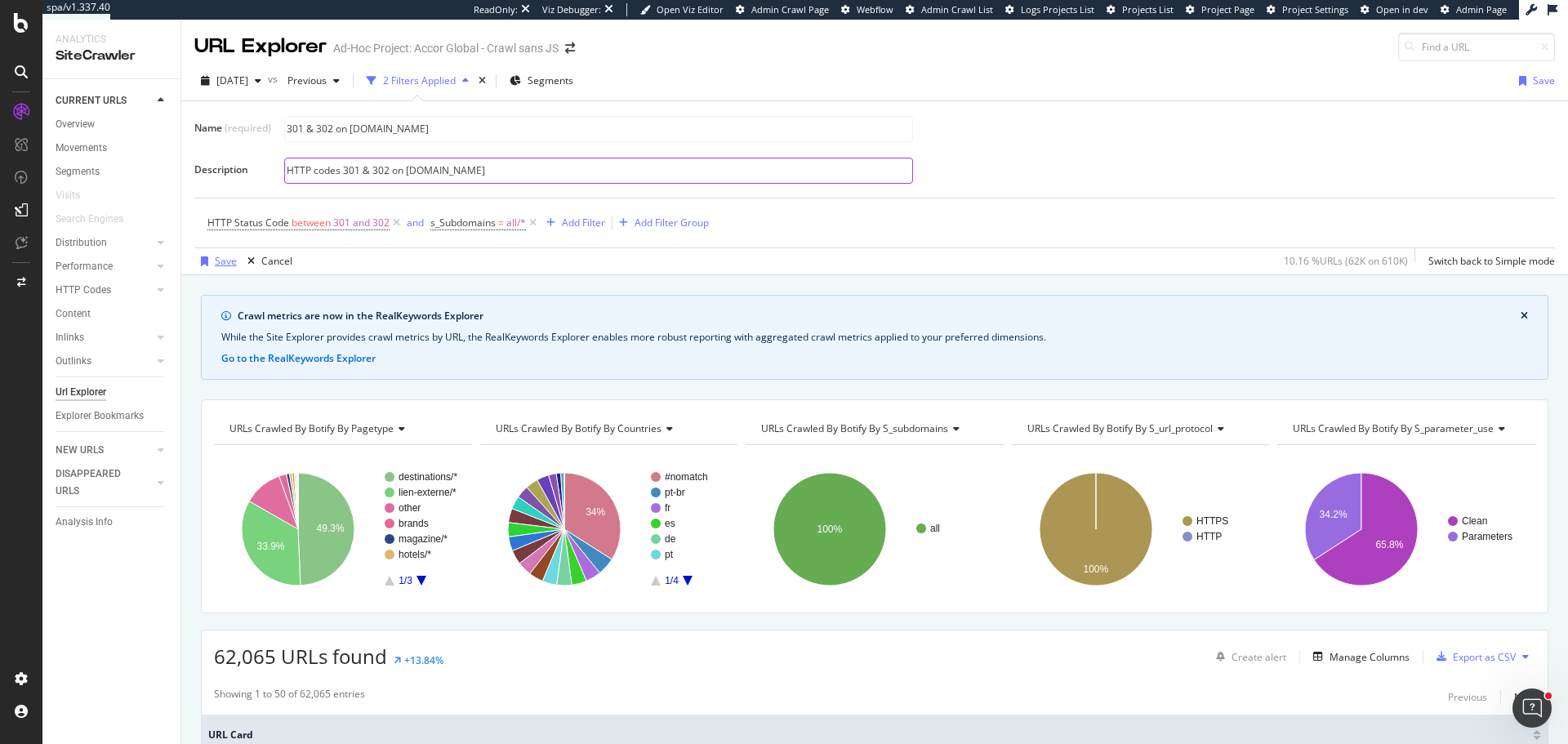
type input "HTTP codes 301 & 302 on all.accor.com"
click at [205, 260] on icon "button" at bounding box center [204, 261] width 7 height 10
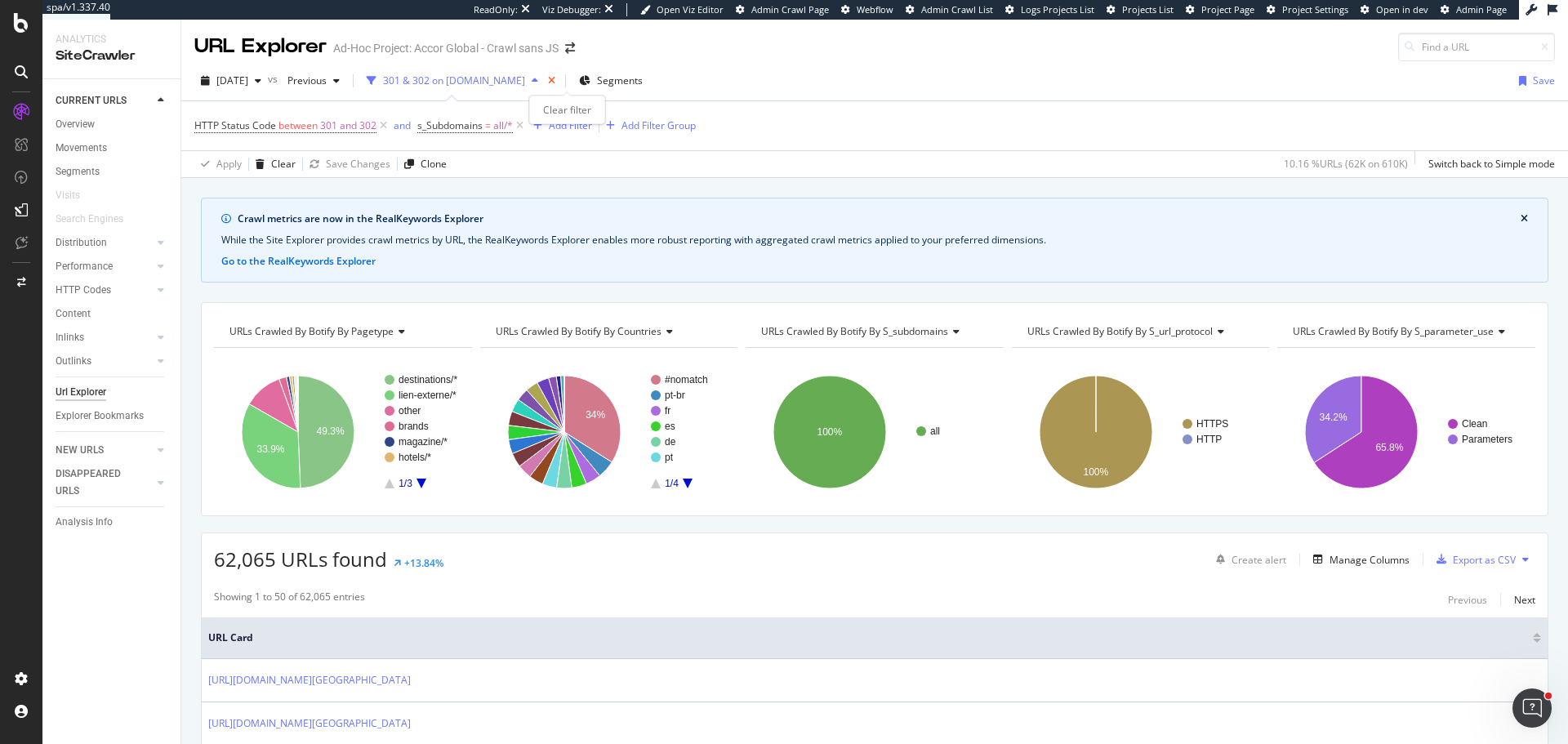
click at [555, 81] on icon "times" at bounding box center [551, 81] width 7 height 10
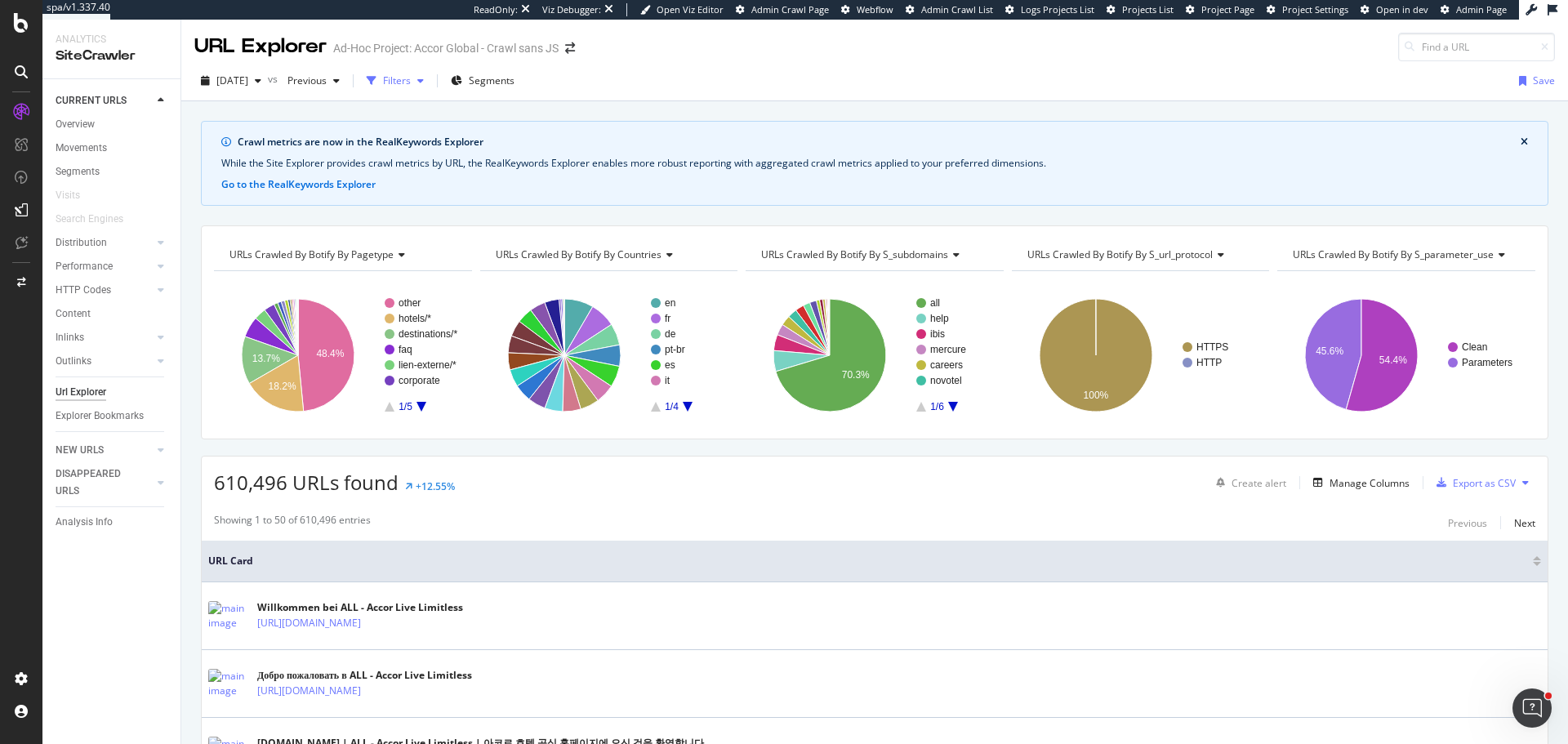
click at [411, 77] on div "Filters" at bounding box center [396, 80] width 27 height 14
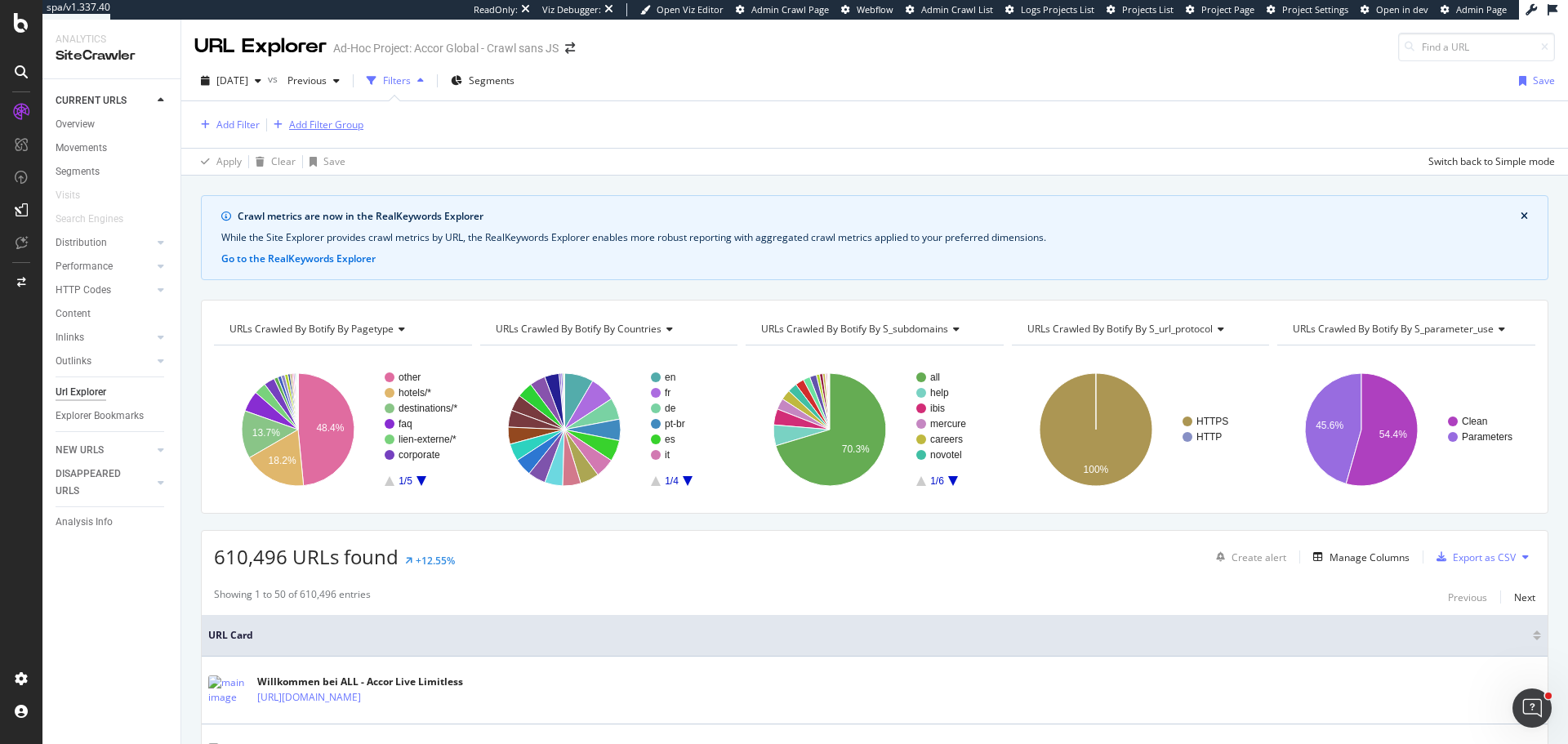
click at [333, 119] on div "Add Filter Group" at bounding box center [325, 124] width 74 height 14
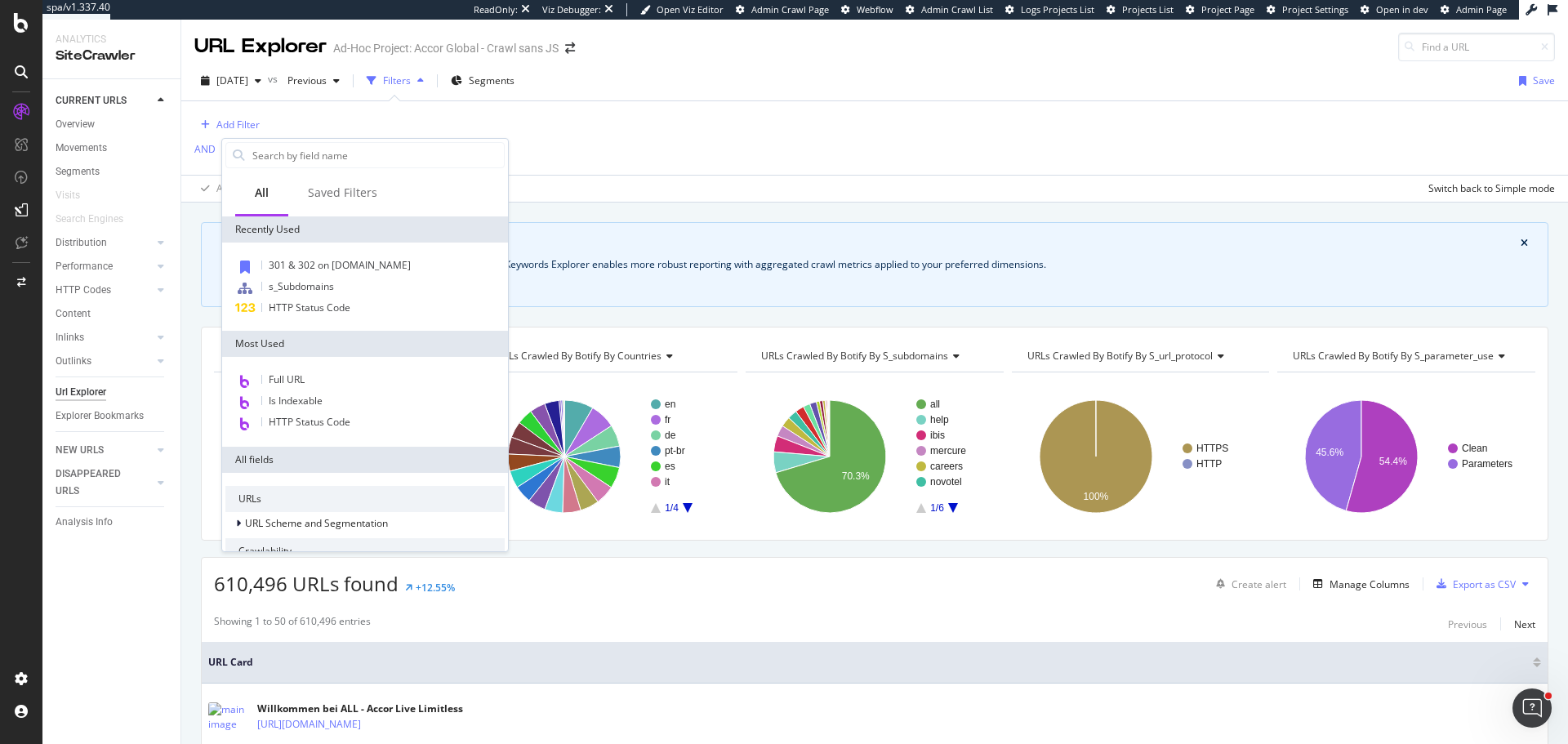
click at [411, 85] on div "Filters" at bounding box center [396, 80] width 27 height 14
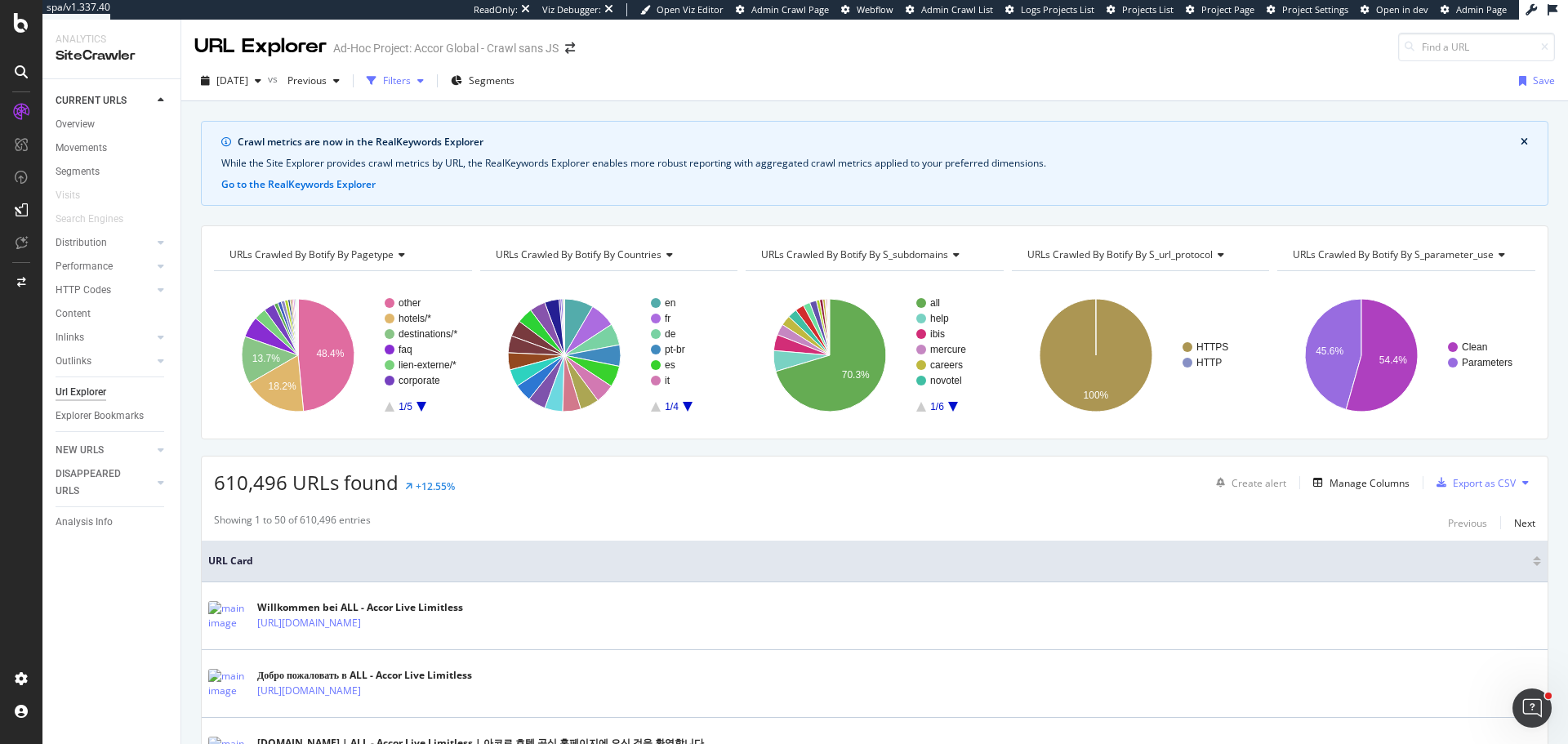
click at [411, 85] on div "Filters" at bounding box center [396, 80] width 27 height 14
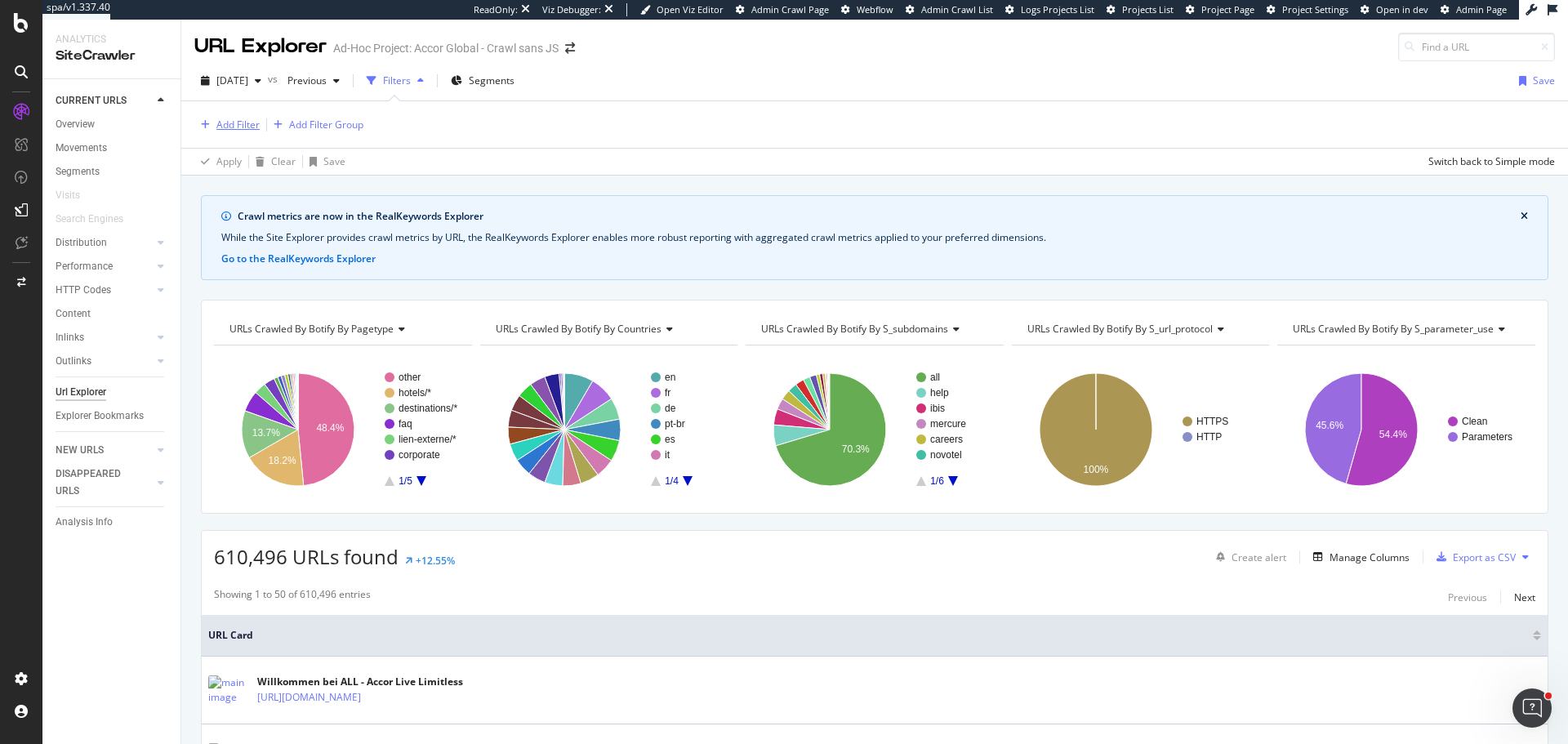
click at [246, 133] on div "Add Filter" at bounding box center [227, 125] width 66 height 18
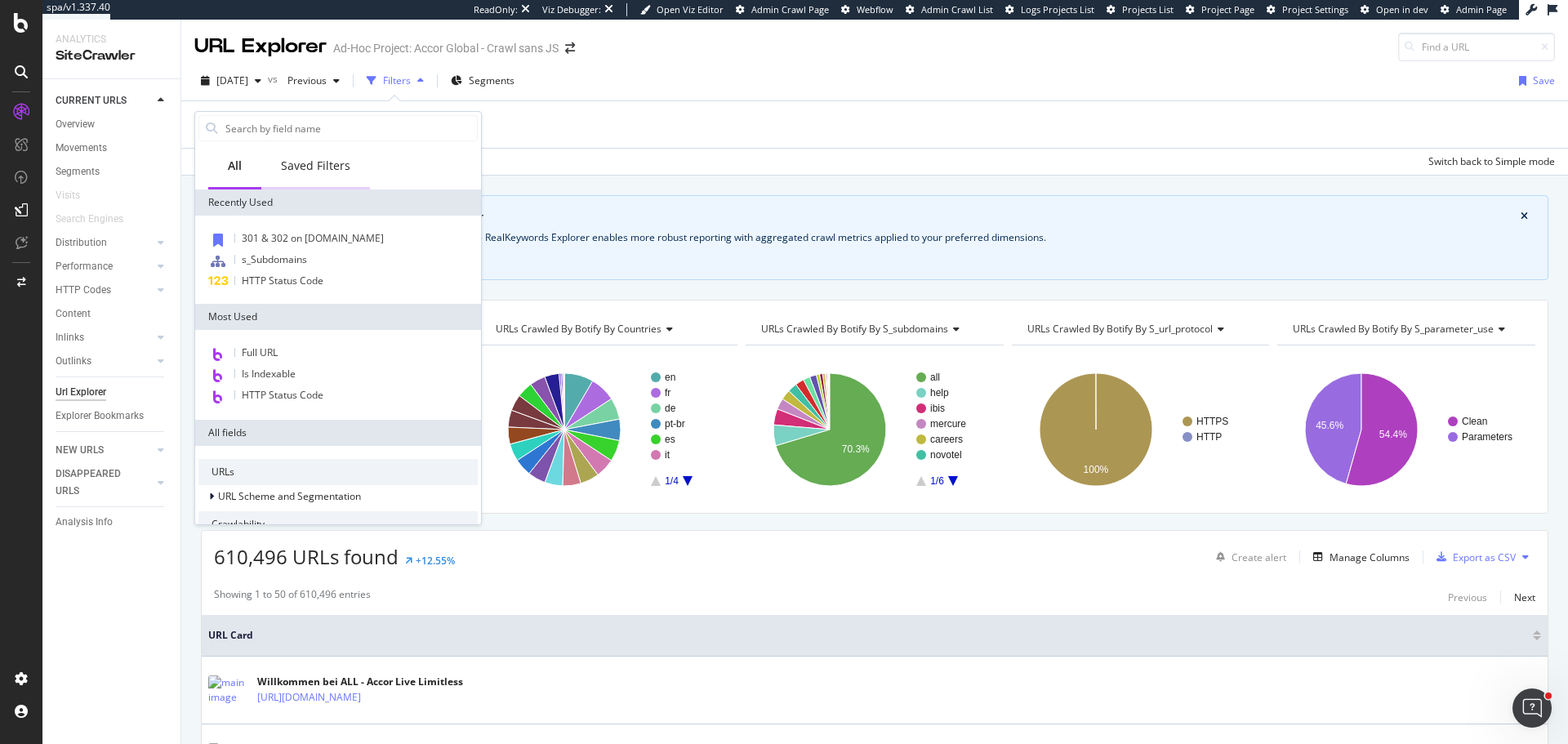
click at [298, 172] on div "Saved Filters" at bounding box center [315, 166] width 69 height 17
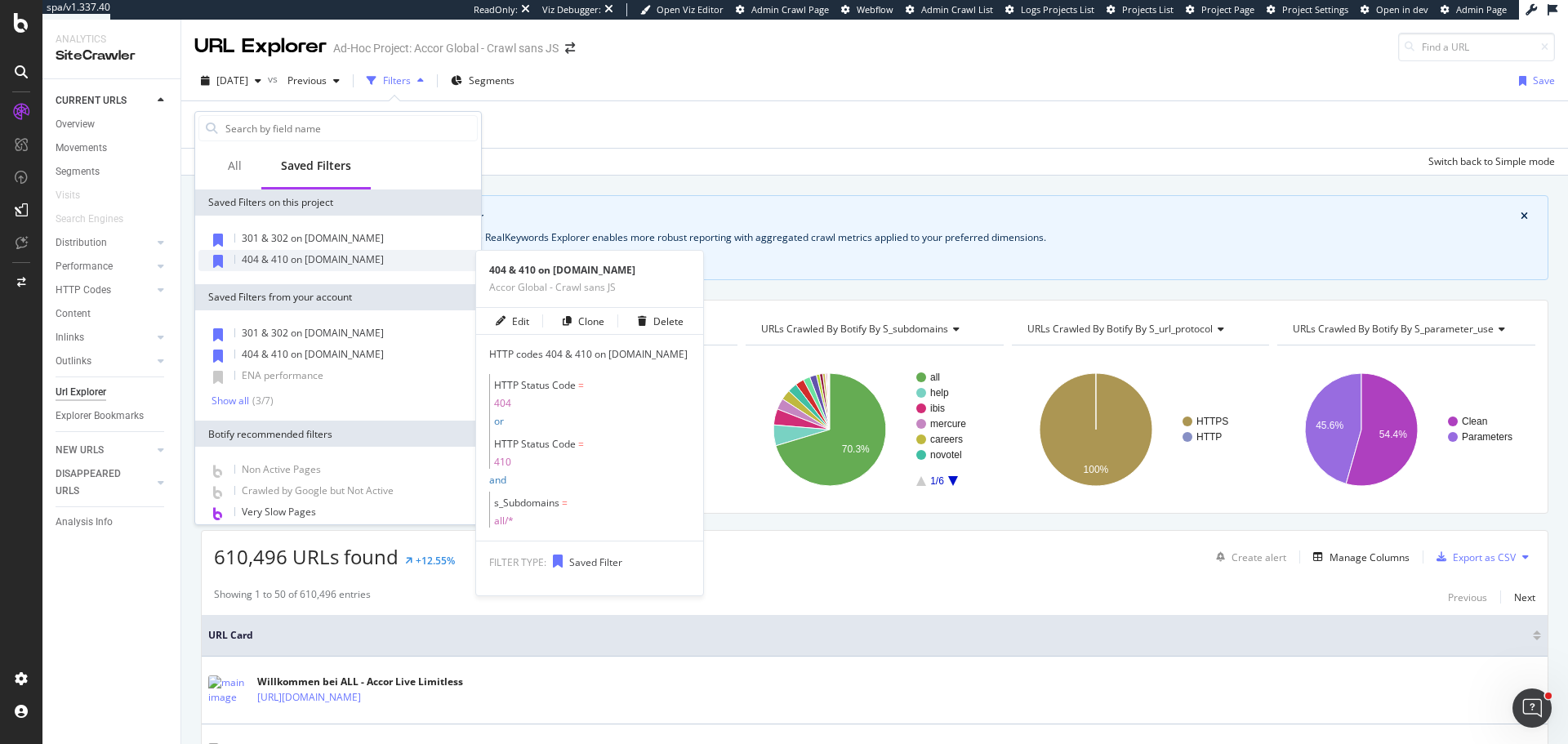
click at [412, 255] on div "404 & 410 on all.accor.com" at bounding box center [338, 260] width 280 height 22
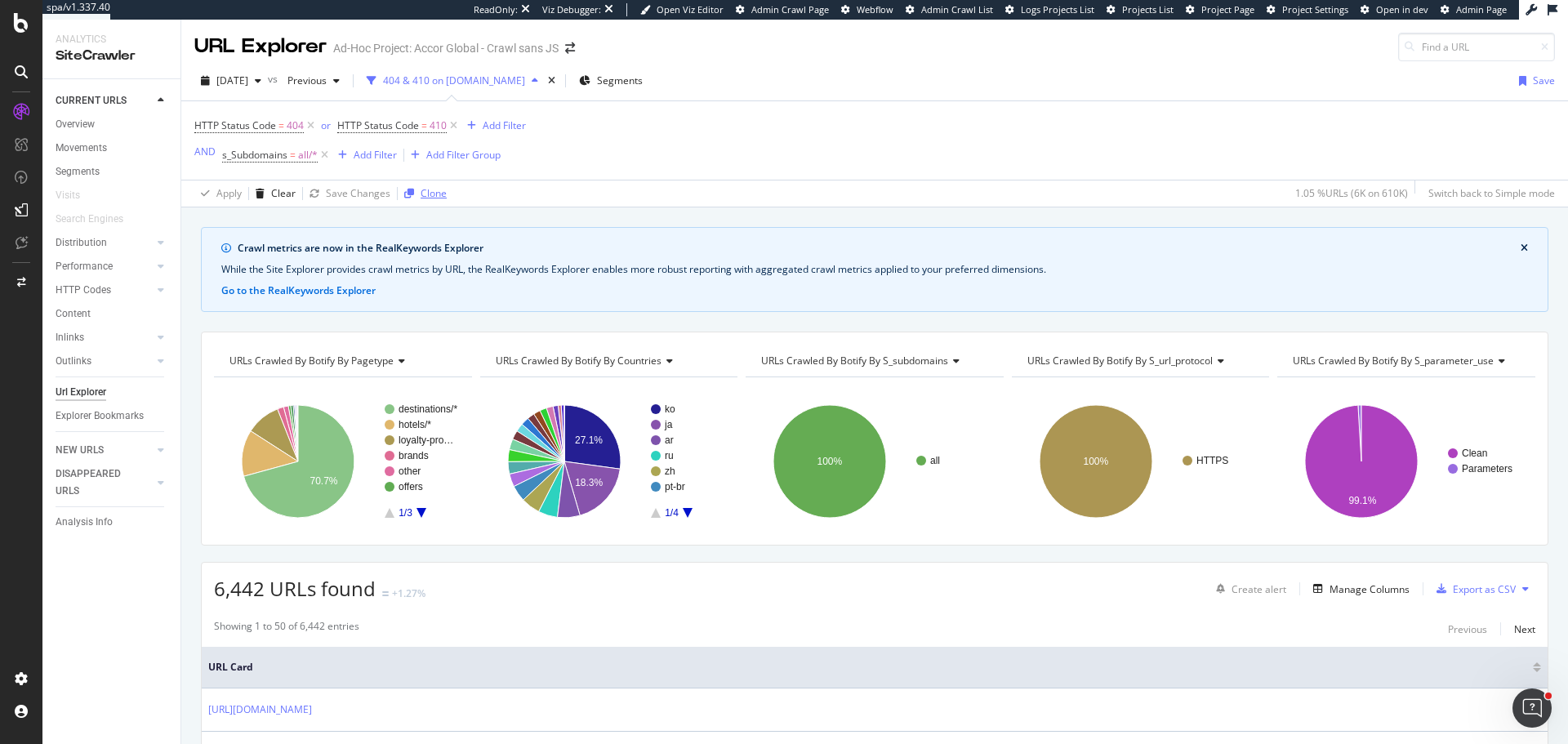
click at [429, 197] on div "Clone" at bounding box center [433, 193] width 26 height 14
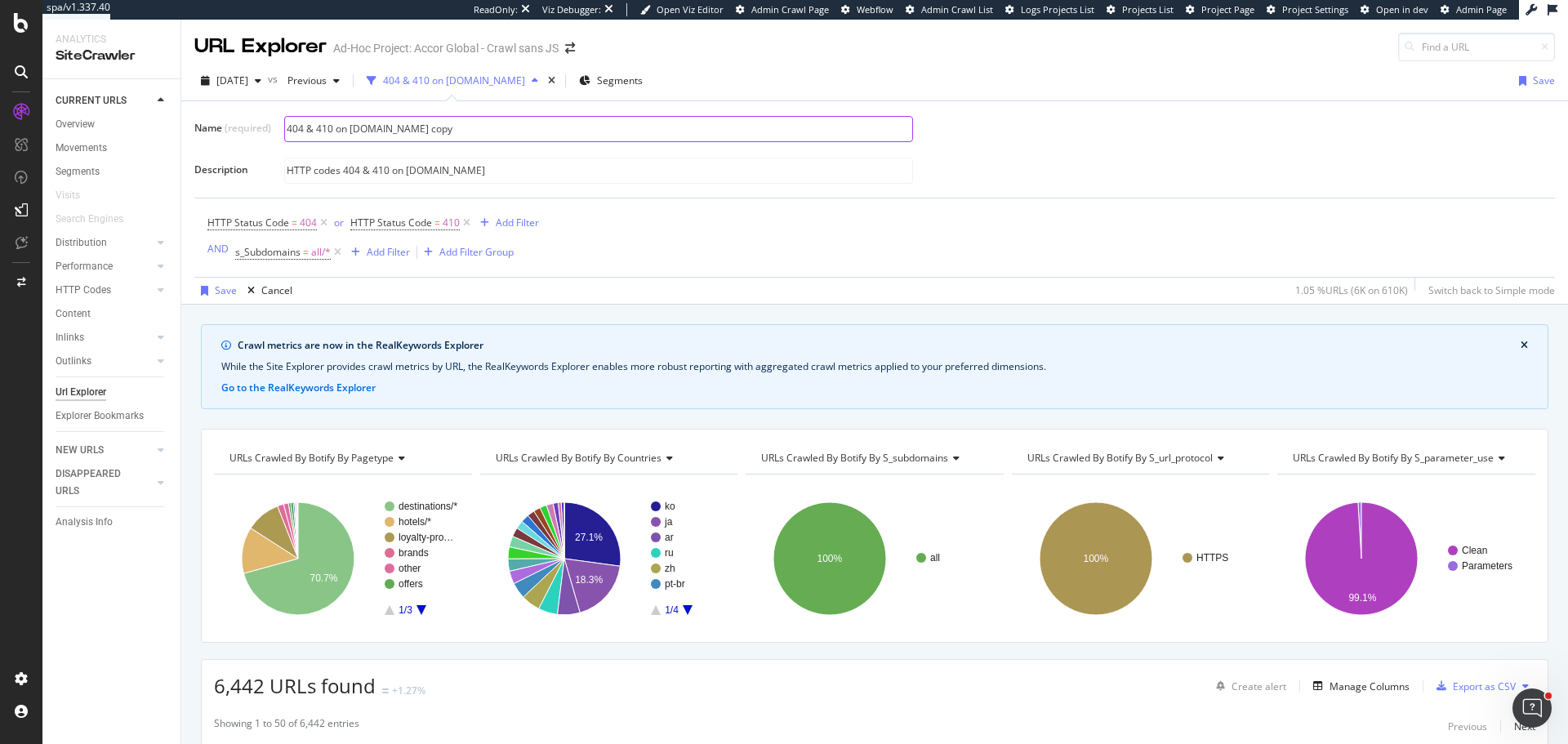
click at [370, 133] on input "404 & 410 on all.accor.com copy" at bounding box center [598, 128] width 628 height 24
click at [354, 131] on input "404 & 410 on all.accor.com copy" at bounding box center [598, 128] width 628 height 24
click at [477, 125] on input "404 & 410 on subdomains.accor.com copy" at bounding box center [598, 128] width 628 height 24
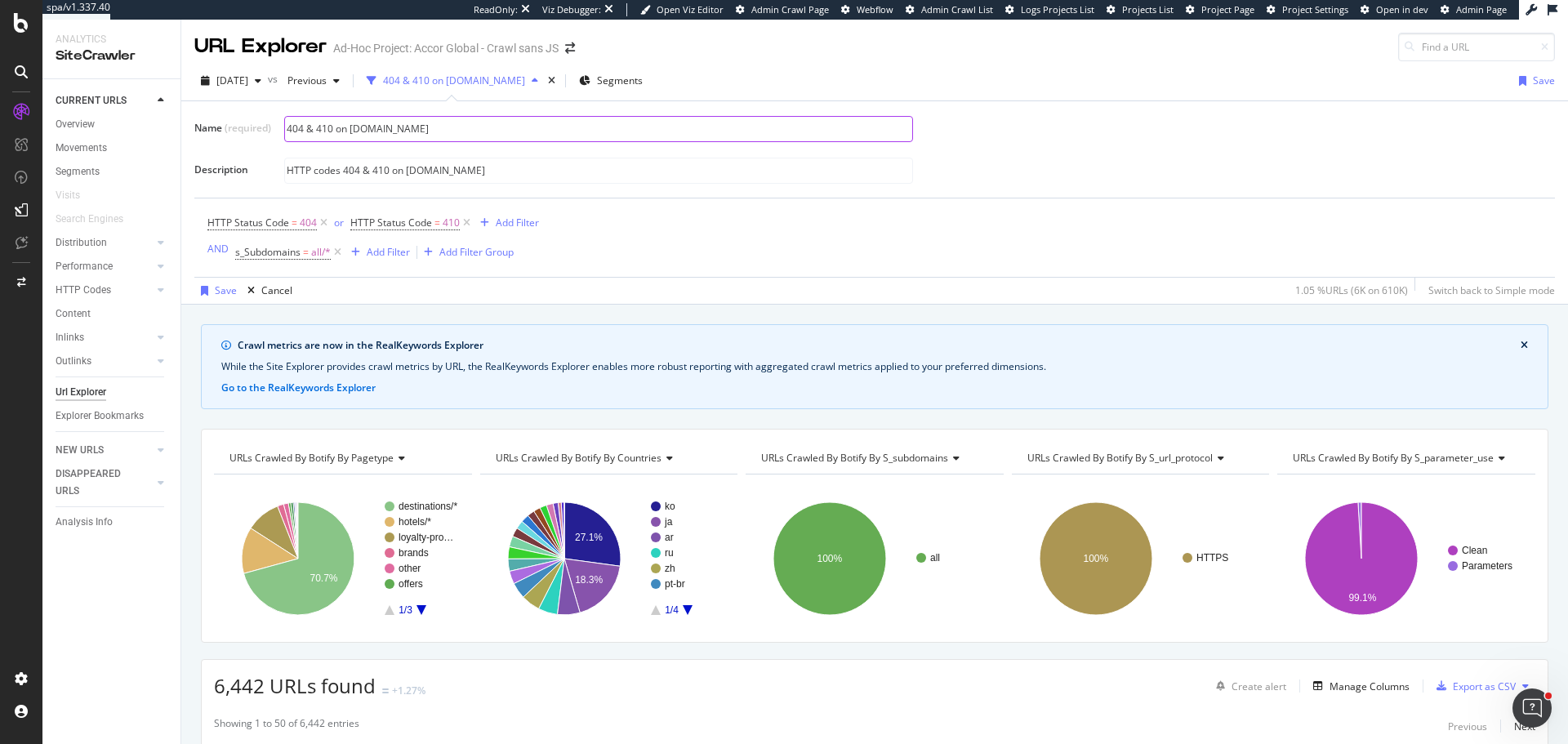
drag, startPoint x: 353, startPoint y: 131, endPoint x: 523, endPoint y: 132, distance: 170.0
click at [523, 132] on input "404 & 410 on subdomains.accor.com" at bounding box center [598, 128] width 628 height 24
type input "404 & 410 on subdomains.accor.com"
click at [498, 176] on input "HTTP codes 404 & 410 on all.accor.com" at bounding box center [598, 170] width 628 height 24
drag, startPoint x: 407, startPoint y: 171, endPoint x: 491, endPoint y: 169, distance: 84.0
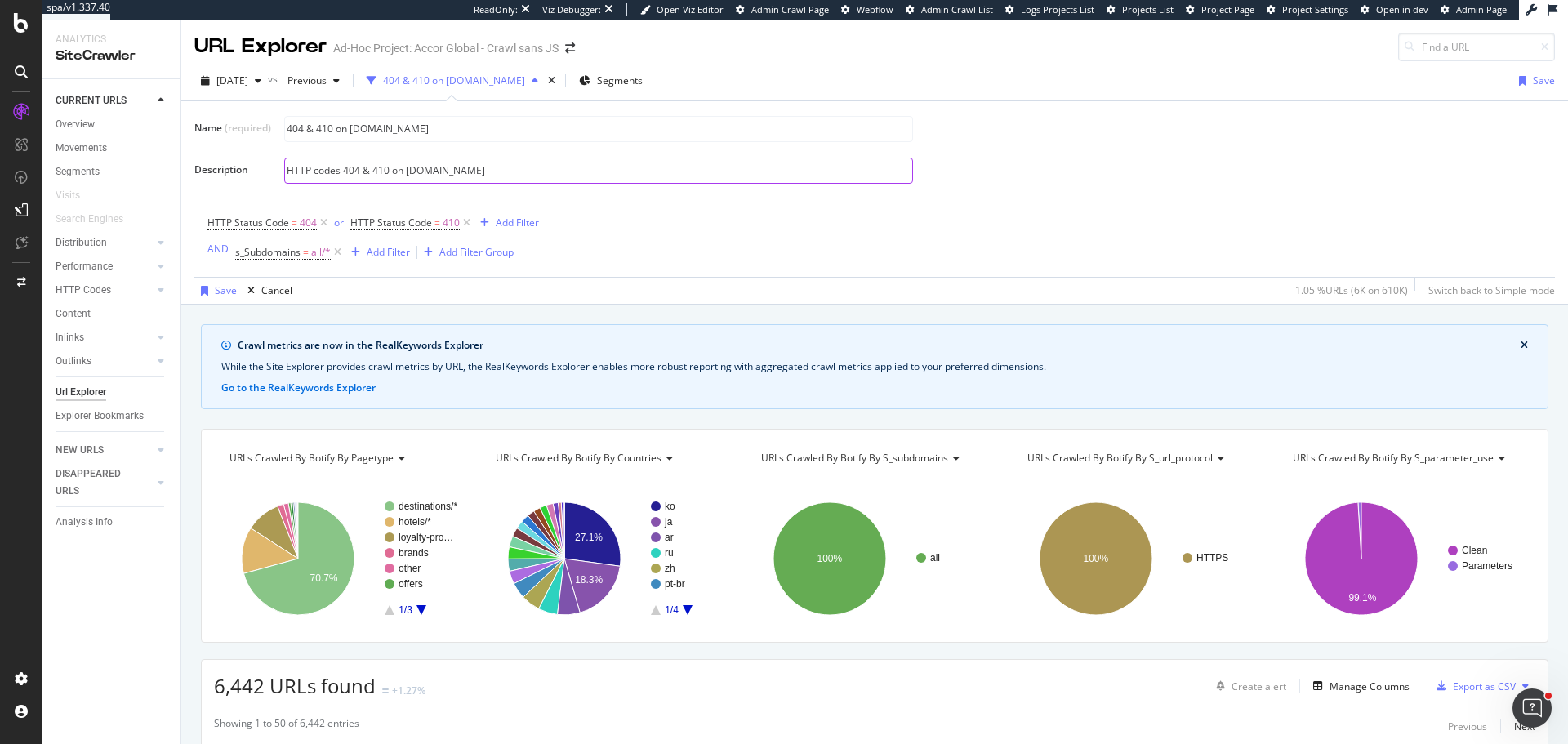
click at [491, 169] on input "HTTP codes 404 & 410 on all.accor.com" at bounding box center [598, 170] width 628 height 24
paste input "subdomains"
type input "HTTP codes 404 & 410 on subdomains.accor.com"
click at [301, 256] on span "s_Subdomains = all/*" at bounding box center [283, 252] width 96 height 15
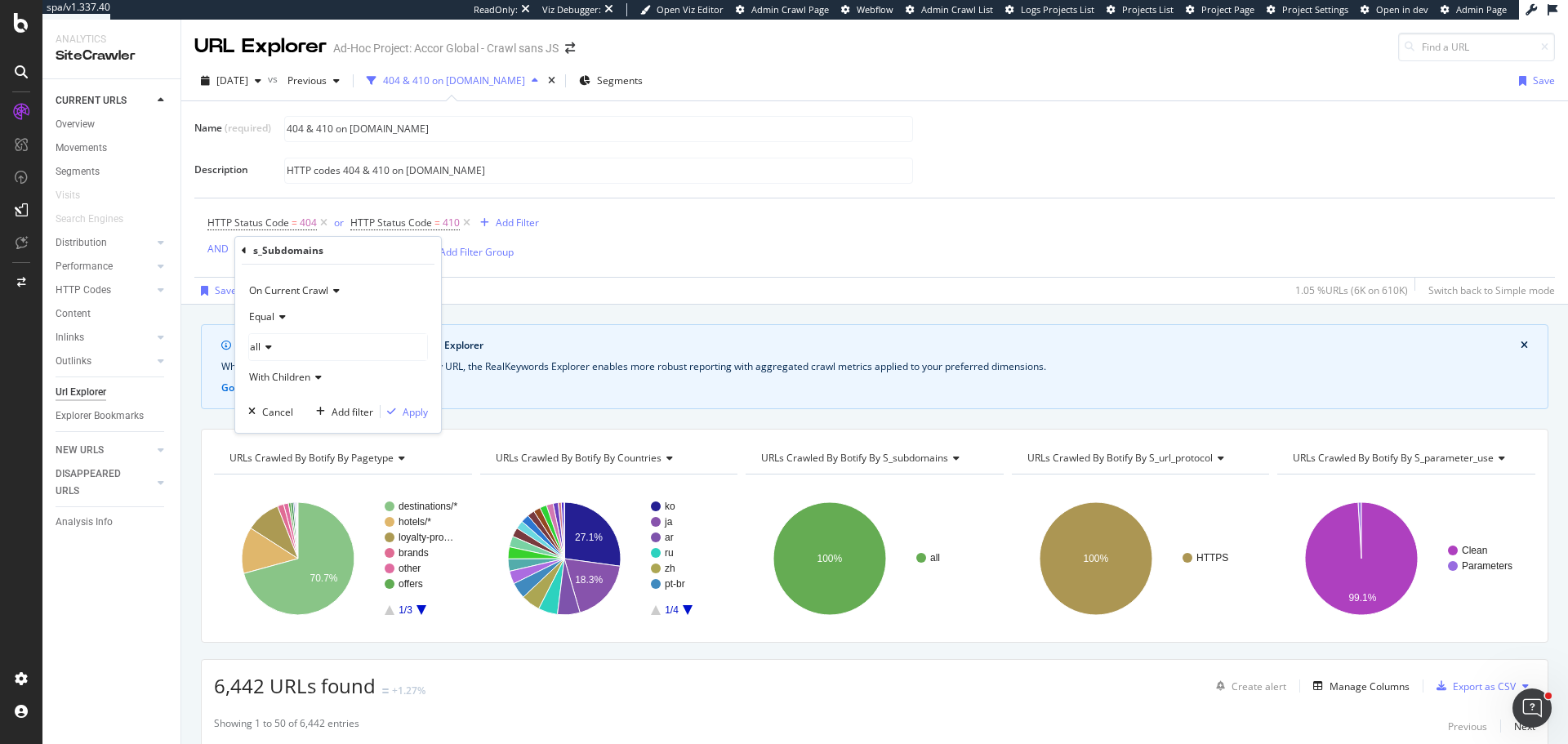
click at [270, 311] on span "Equal" at bounding box center [261, 316] width 25 height 14
click at [275, 372] on span "Not Equal" at bounding box center [278, 372] width 44 height 14
click at [401, 407] on div "button" at bounding box center [391, 412] width 22 height 10
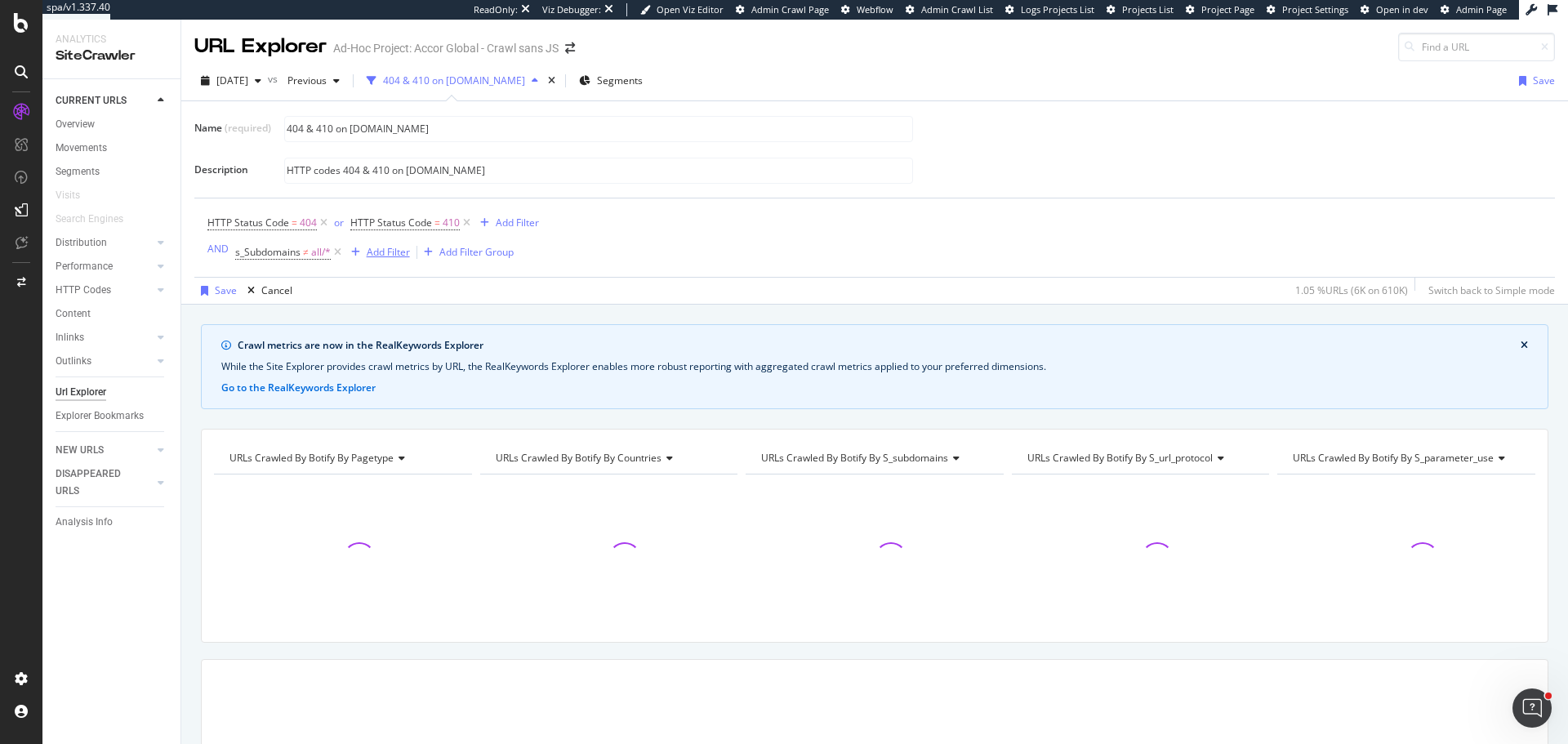
click at [390, 257] on div "Add Filter" at bounding box center [389, 251] width 43 height 14
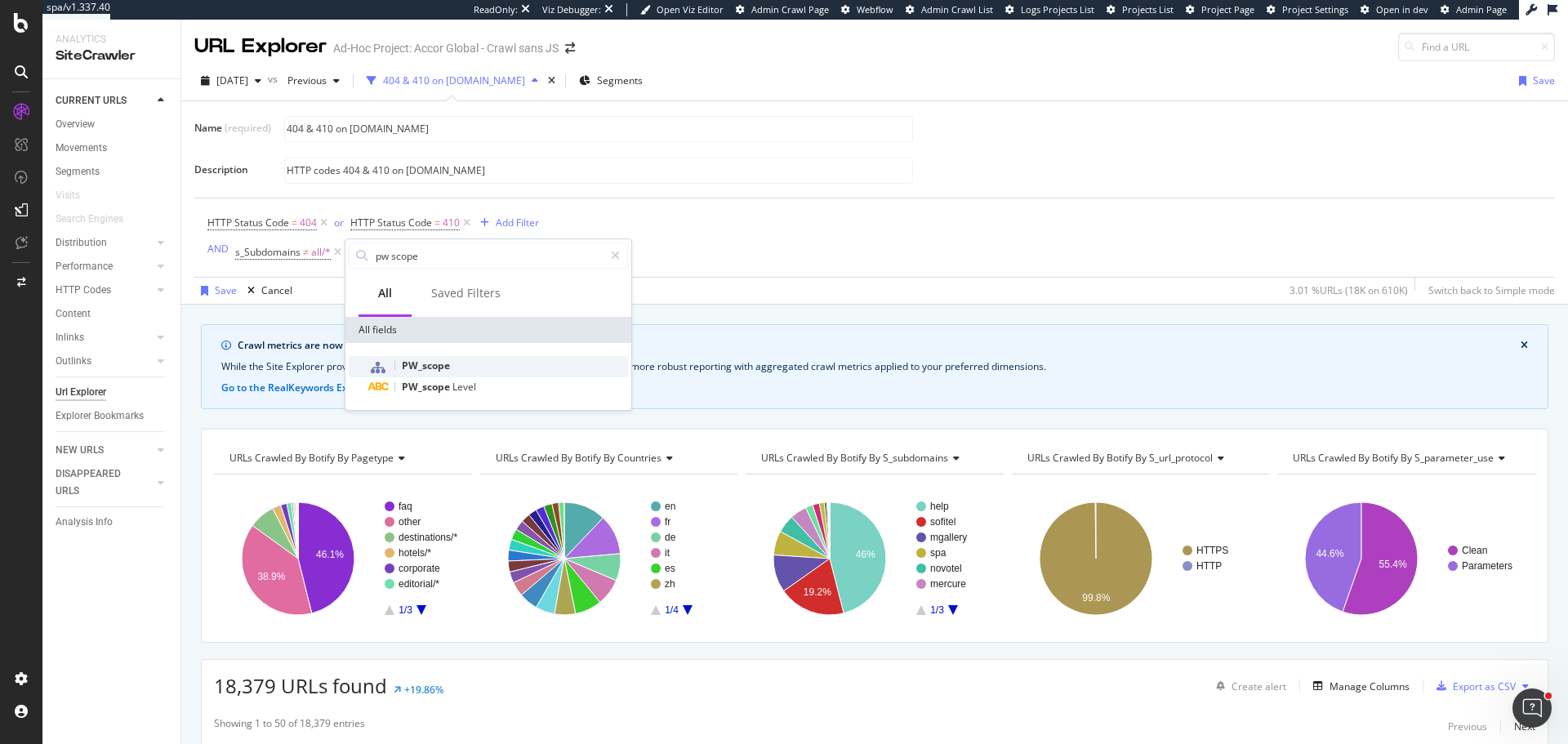
type input "pw scope"
click at [416, 365] on span "PW_scope" at bounding box center [426, 365] width 48 height 14
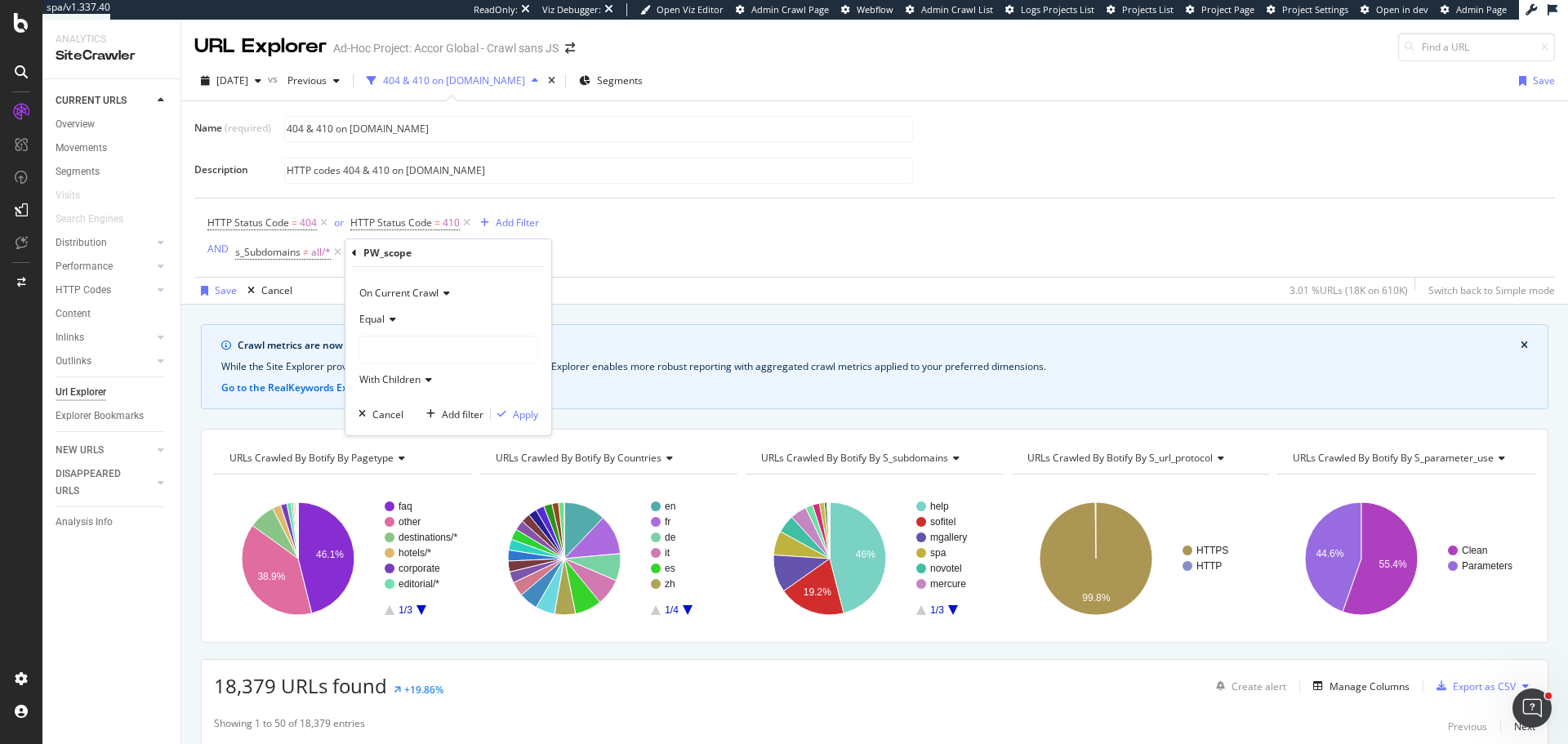
click at [409, 327] on div "Equal" at bounding box center [449, 319] width 180 height 26
click at [407, 342] on div "Equal" at bounding box center [450, 353] width 175 height 22
click at [410, 353] on div at bounding box center [449, 349] width 178 height 26
click at [421, 374] on div "Has-PageWorkers 536,568 URLS" at bounding box center [466, 383] width 205 height 22
click at [526, 414] on div "Apply" at bounding box center [525, 414] width 25 height 14
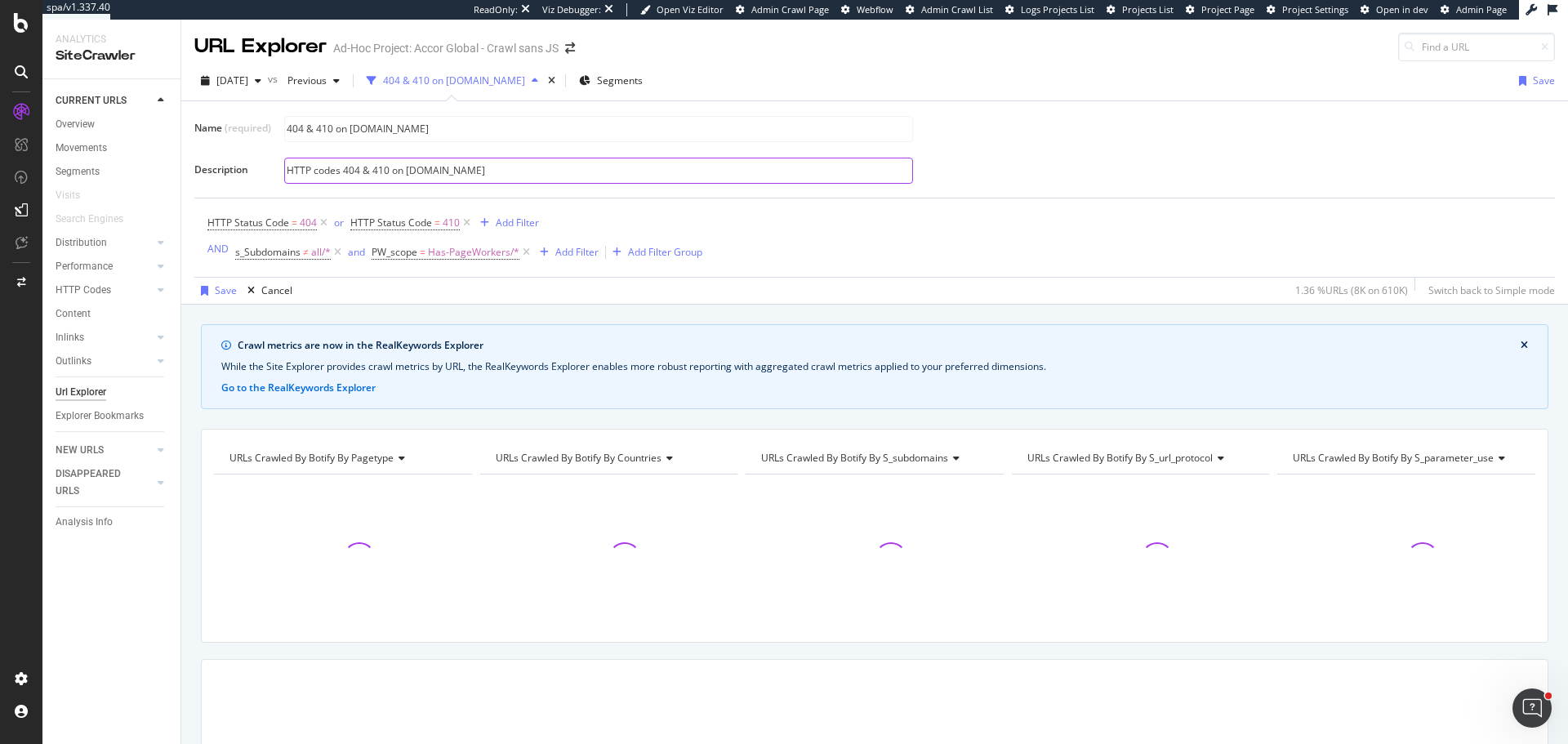
click at [533, 176] on input "HTTP codes 404 & 410 on subdomains.accor.com" at bounding box center [598, 170] width 628 height 24
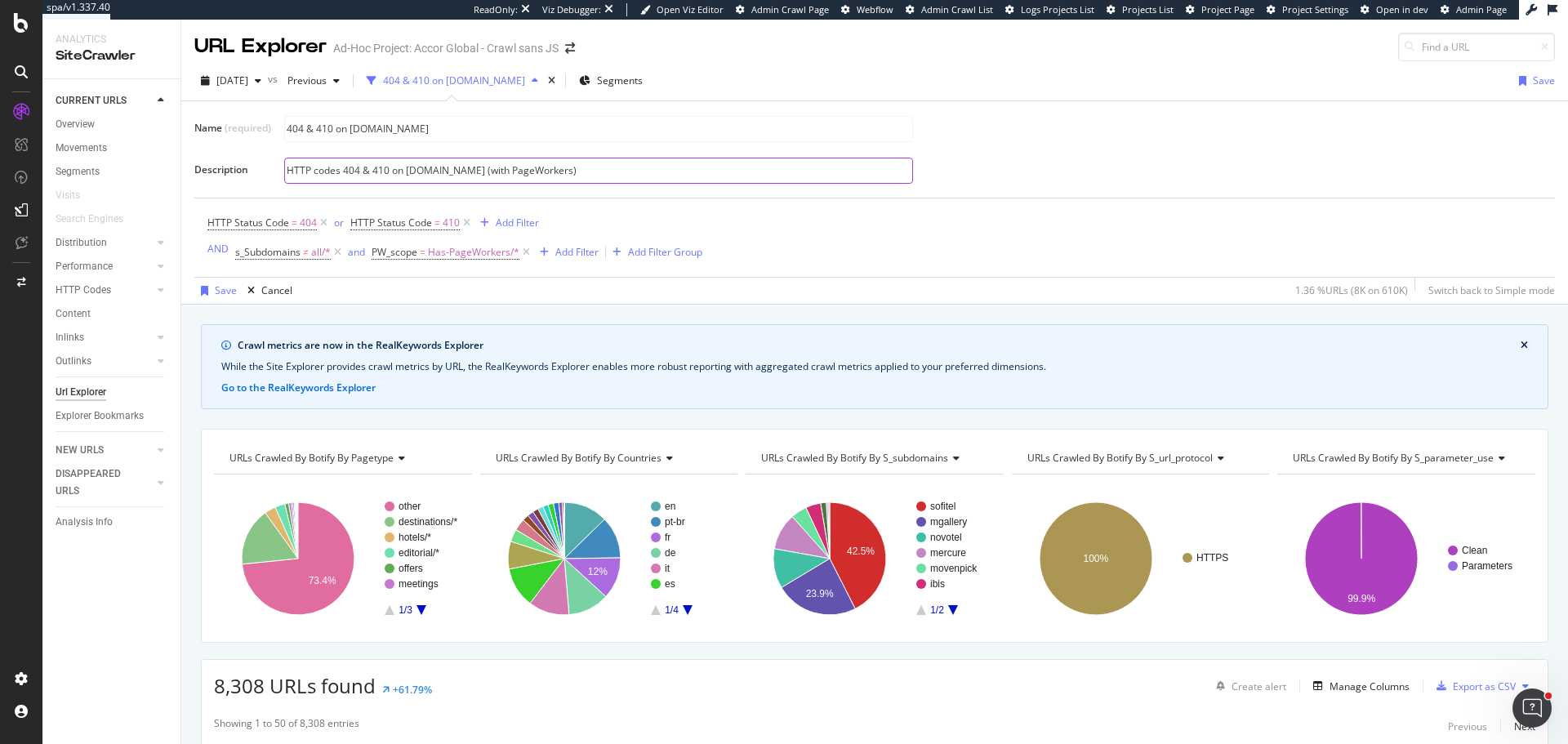
drag, startPoint x: 643, startPoint y: 176, endPoint x: 409, endPoint y: 167, distance: 234.2
click at [409, 167] on input "HTTP codes 404 & 410 on subdomains.accor.com (with PageWorkers)" at bounding box center [598, 170] width 628 height 24
type input "HTTP codes 404 & 410 on subdomains.accor.com (with PageWorkers)"
click at [229, 294] on div "Save" at bounding box center [226, 290] width 22 height 14
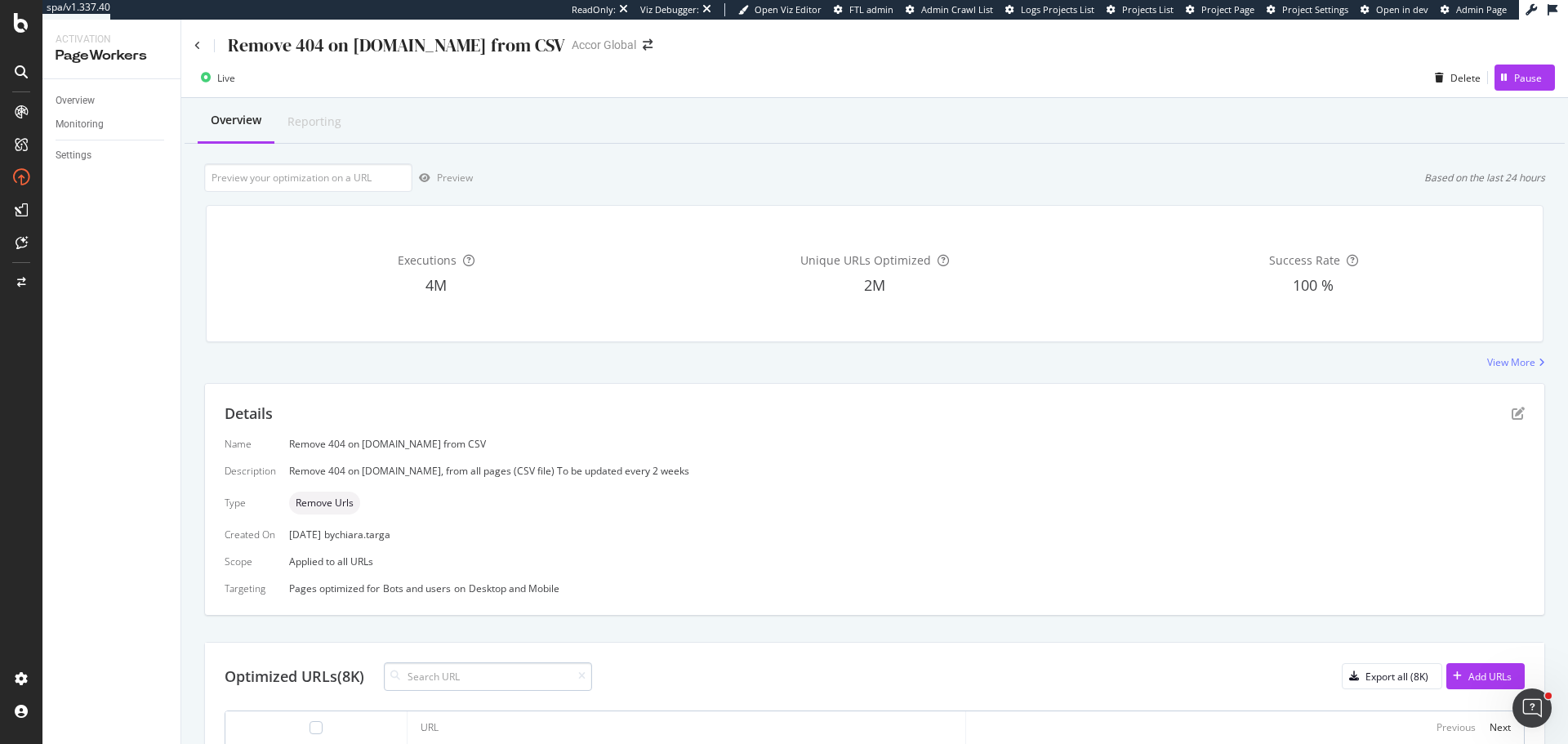
click at [428, 678] on input at bounding box center [488, 677] width 208 height 28
type input "ci285"
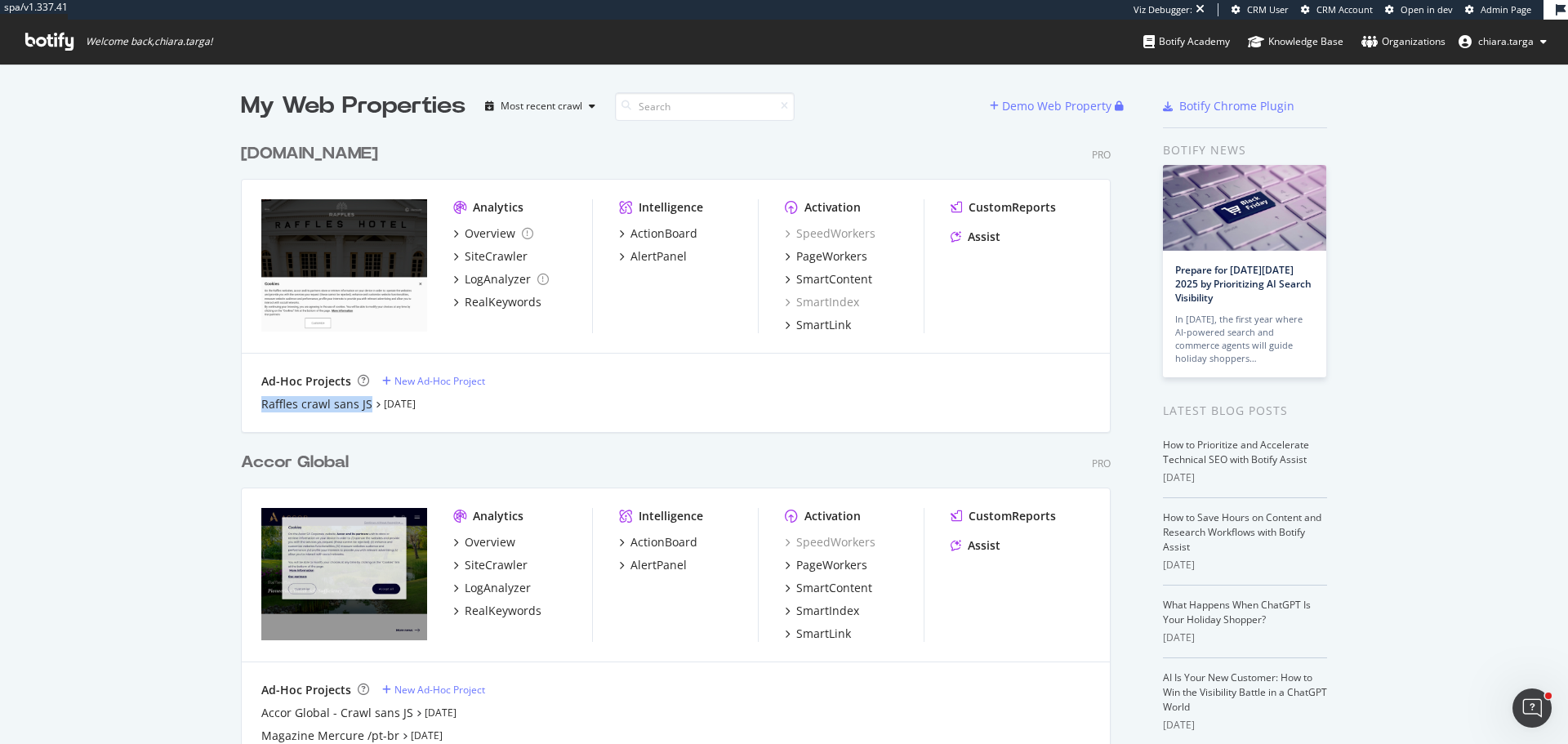
copy div "Raffles crawl sans JS"
drag, startPoint x: 251, startPoint y: 409, endPoint x: 364, endPoint y: 410, distance: 113.0
click at [364, 410] on div "Ad-Hoc Projects New Ad-Hoc Project Raffles crawl sans JS [DATE]" at bounding box center [675, 393] width 868 height 78
click at [509, 258] on div "SiteCrawler" at bounding box center [496, 256] width 63 height 17
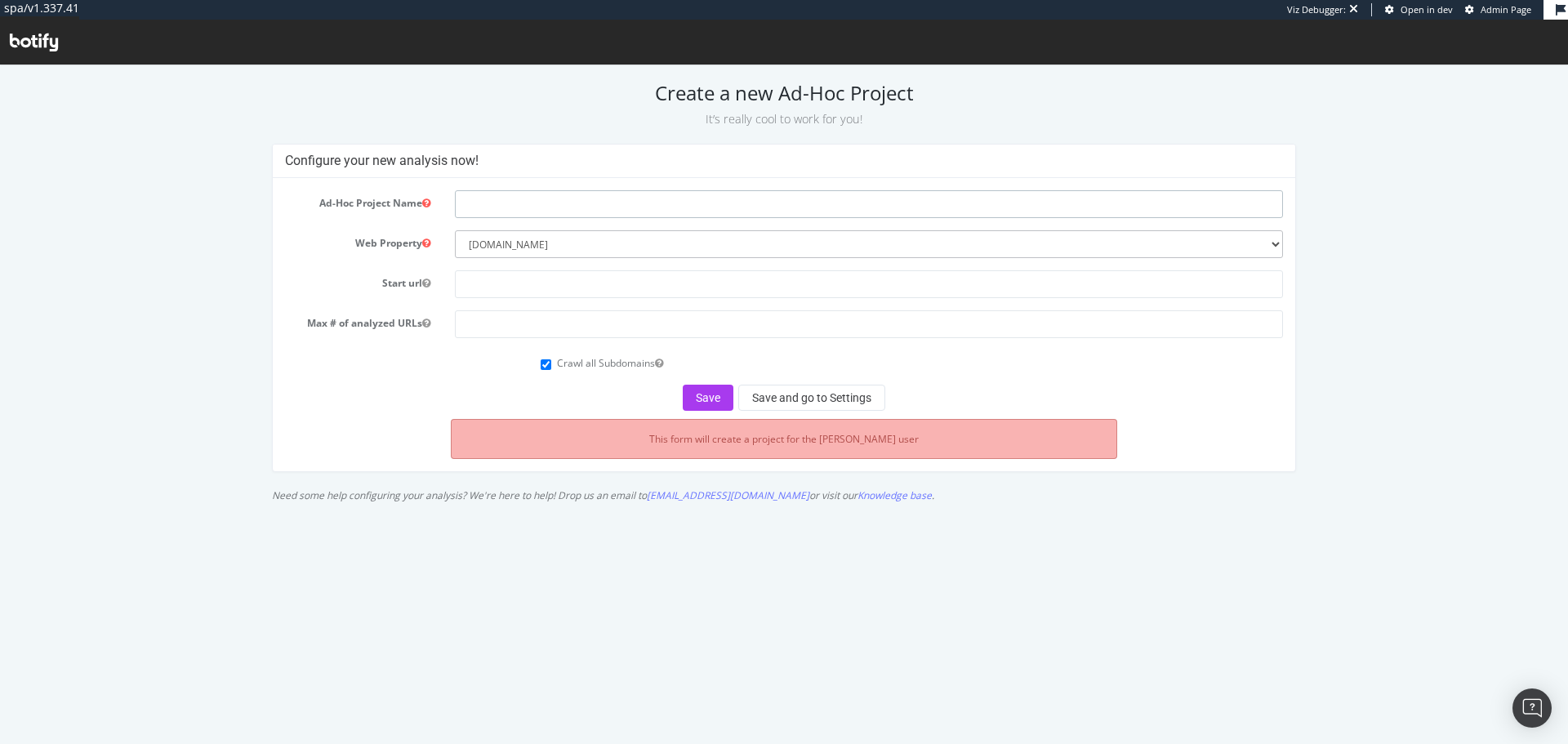
click at [504, 196] on input "text" at bounding box center [869, 204] width 828 height 27
paste input "Raffles crawl sans JS"
click at [474, 208] on input "Raffles crawl sans JS" at bounding box center [869, 204] width 828 height 27
click at [485, 206] on input "Fairont crawl sans JS" at bounding box center [869, 204] width 828 height 27
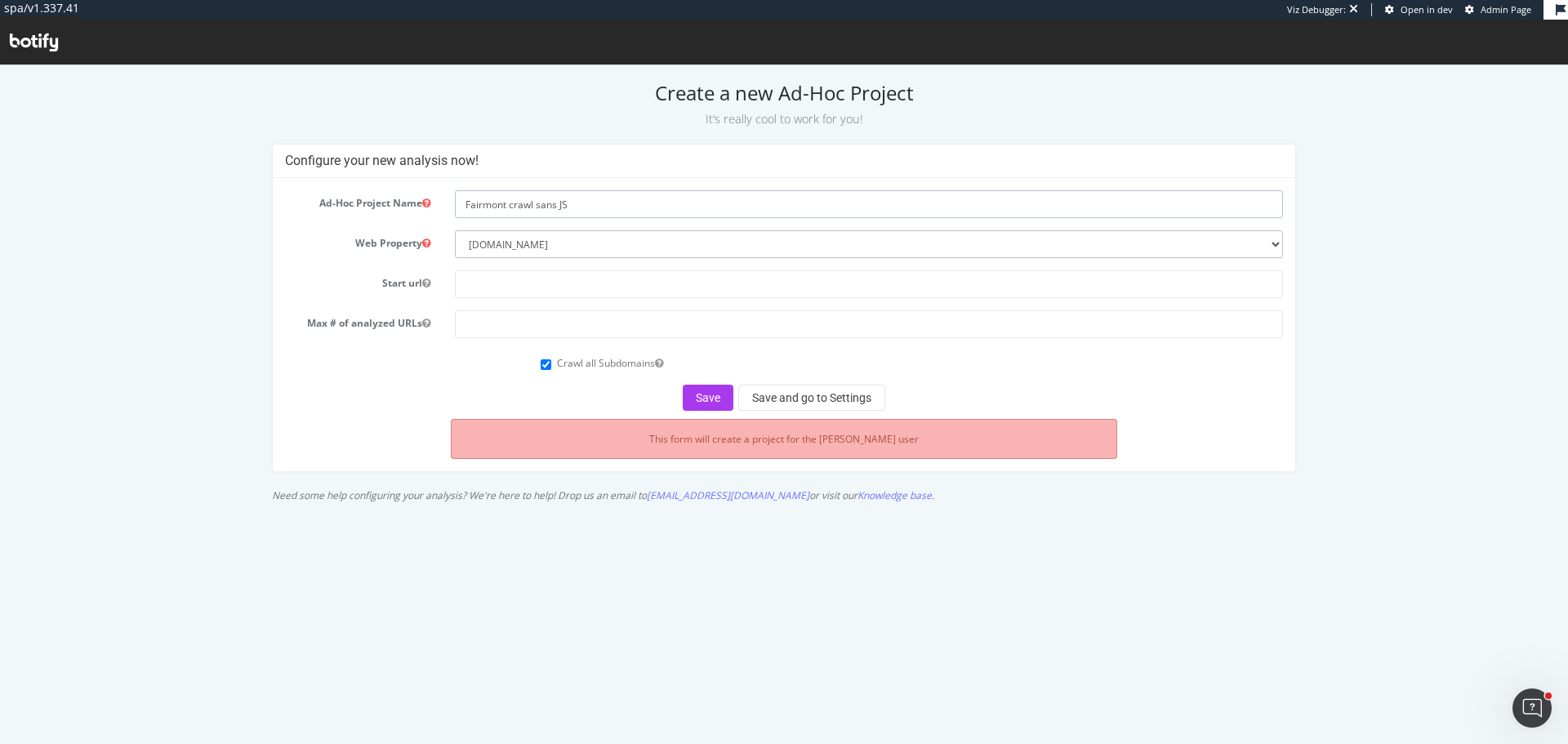
type input "Fairmont crawl sans JS"
click at [518, 280] on input "text" at bounding box center [869, 284] width 828 height 27
click at [511, 287] on input "text" at bounding box center [869, 284] width 828 height 27
click at [519, 285] on input "text" at bounding box center [869, 284] width 828 height 27
paste input "[URL][DOMAIN_NAME]"
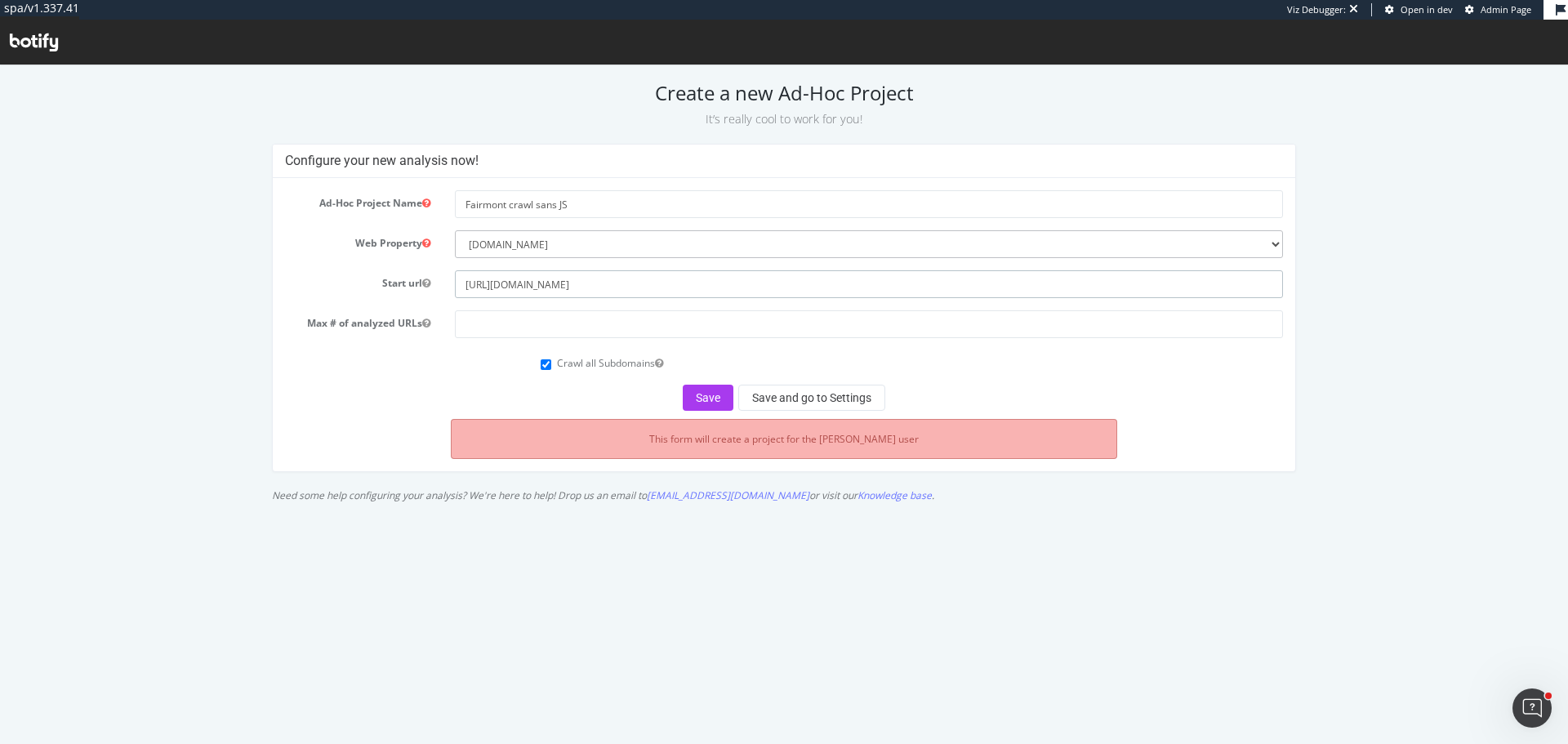
type input "[URL][DOMAIN_NAME]"
click at [512, 320] on input "number" at bounding box center [869, 324] width 828 height 27
click at [472, 332] on input "20000" at bounding box center [869, 324] width 828 height 27
paste input "0"
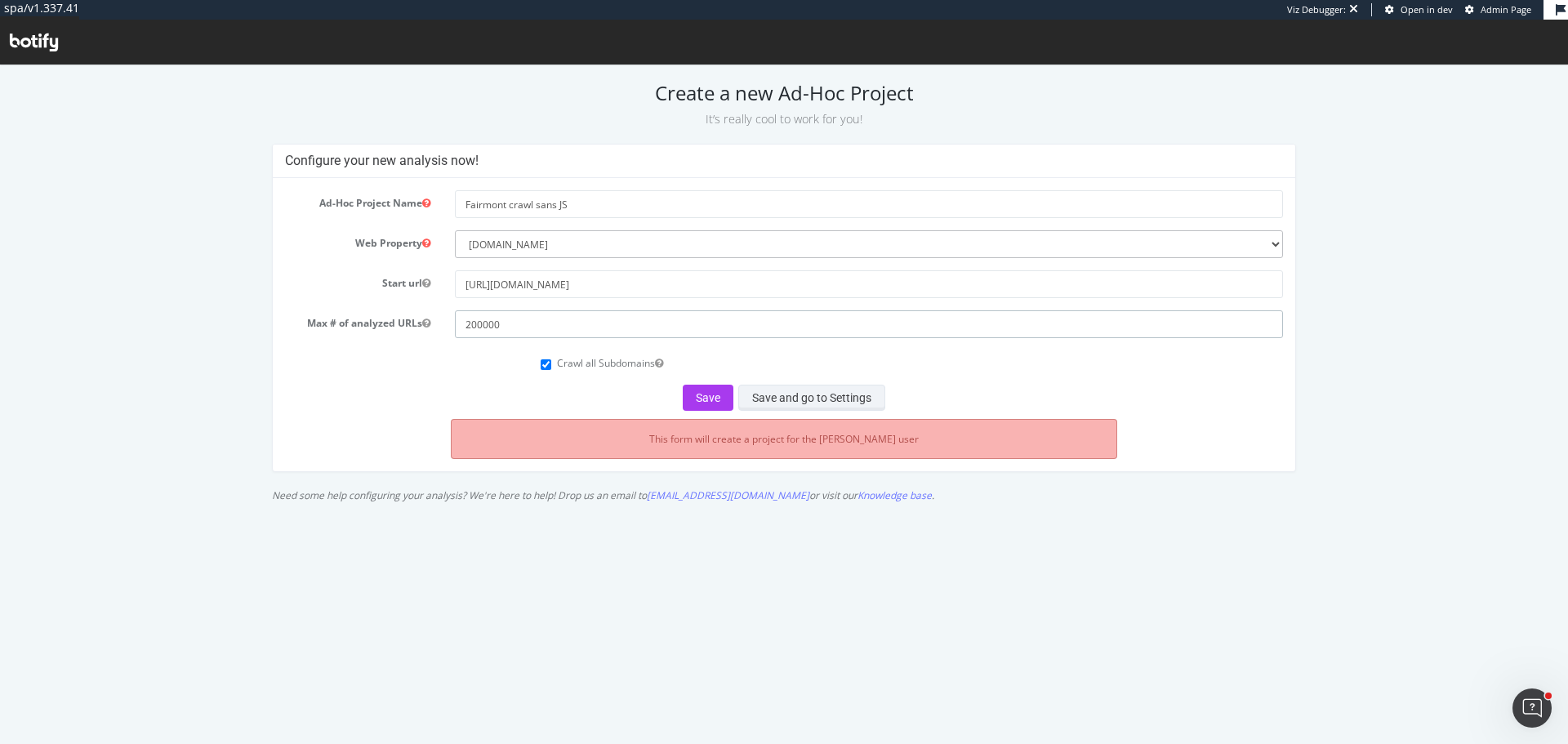
type input "200000"
click at [786, 405] on button "Save and go to Settings" at bounding box center [811, 397] width 147 height 26
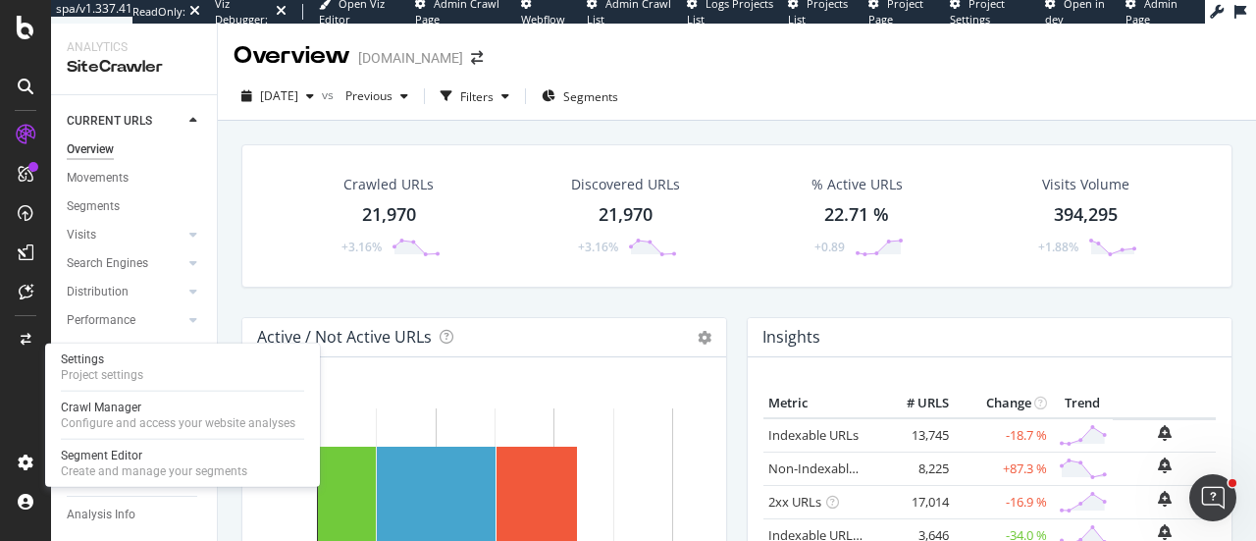
click at [131, 317] on div at bounding box center [182, 391] width 243 height 1
click at [133, 317] on div "Project settings" at bounding box center [102, 375] width 82 height 16
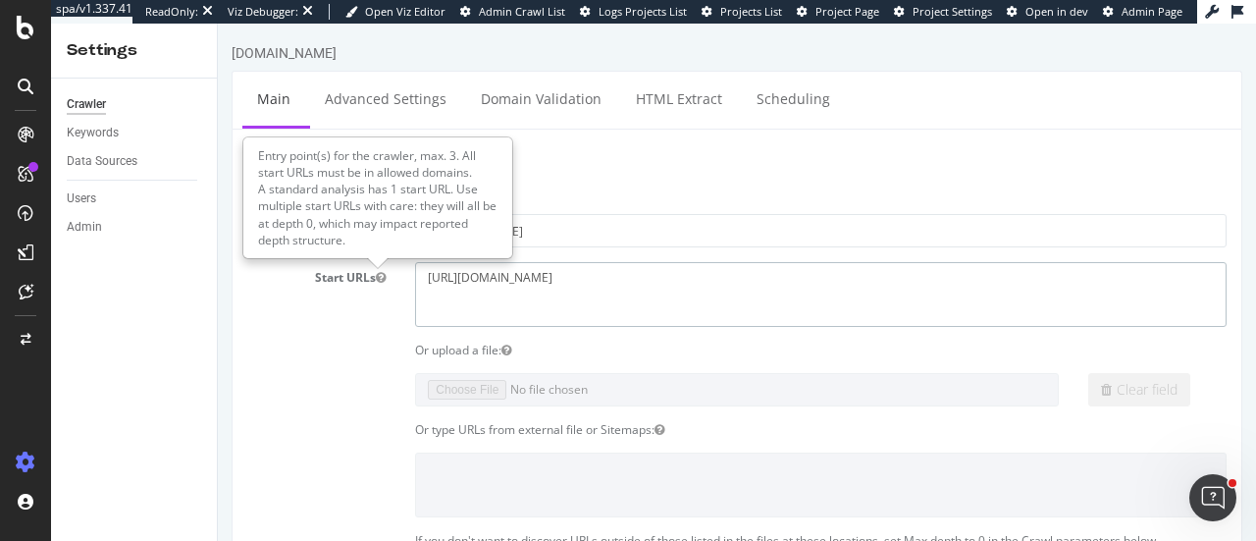
drag, startPoint x: 636, startPoint y: 280, endPoint x: 379, endPoint y: 272, distance: 257.2
click at [379, 272] on div "Start URLs [URL][DOMAIN_NAME]" at bounding box center [737, 294] width 1009 height 64
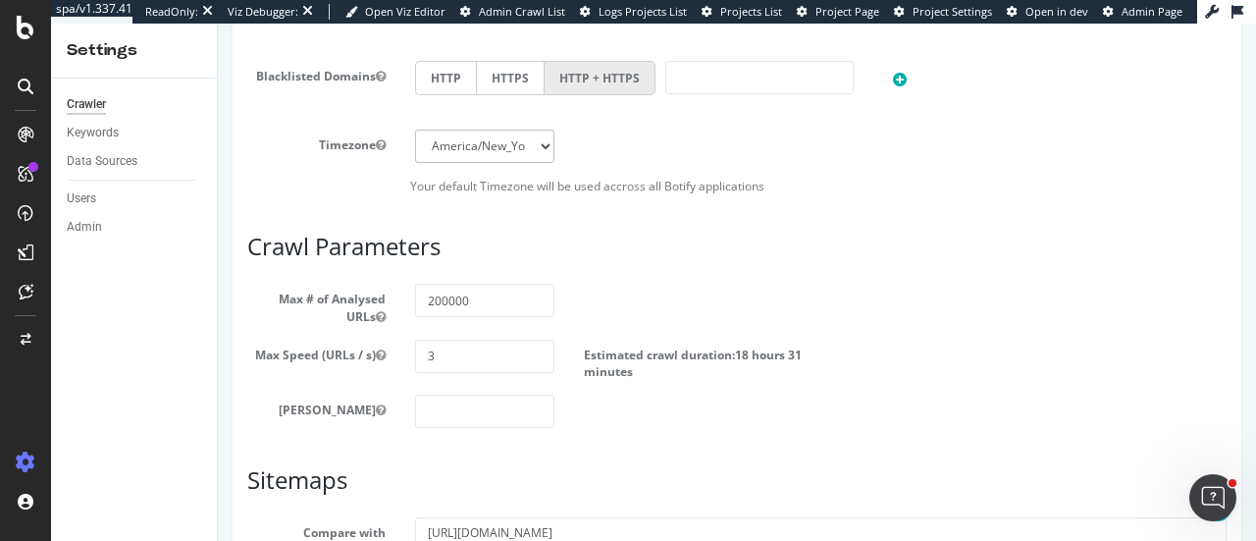
scroll to position [883, 0]
drag, startPoint x: 542, startPoint y: 305, endPoint x: 407, endPoint y: 299, distance: 134.6
click at [407, 299] on div "200000" at bounding box center [484, 299] width 168 height 33
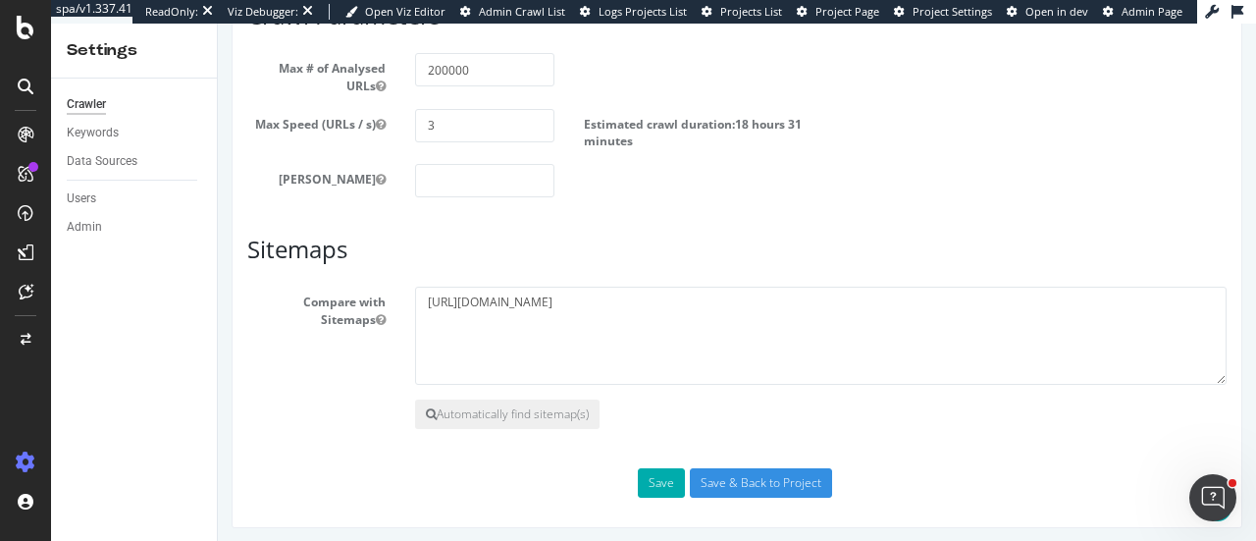
scroll to position [1113, 0]
drag, startPoint x: 694, startPoint y: 301, endPoint x: 349, endPoint y: 306, distance: 344.5
click at [349, 306] on div "Compare with Sitemaps [URL][DOMAIN_NAME]" at bounding box center [737, 336] width 1009 height 98
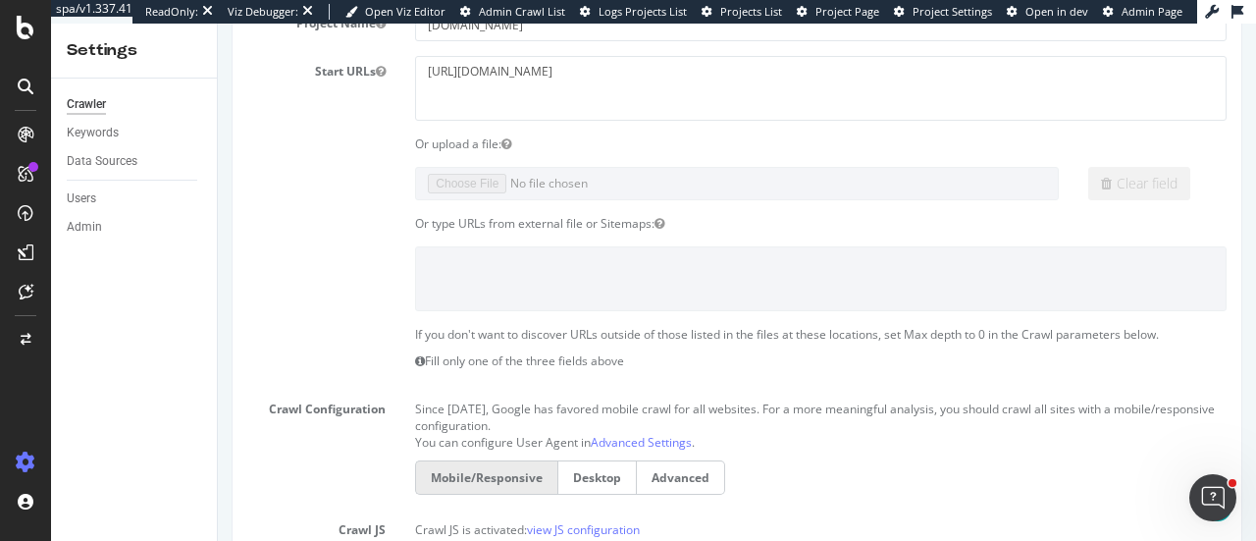
scroll to position [0, 0]
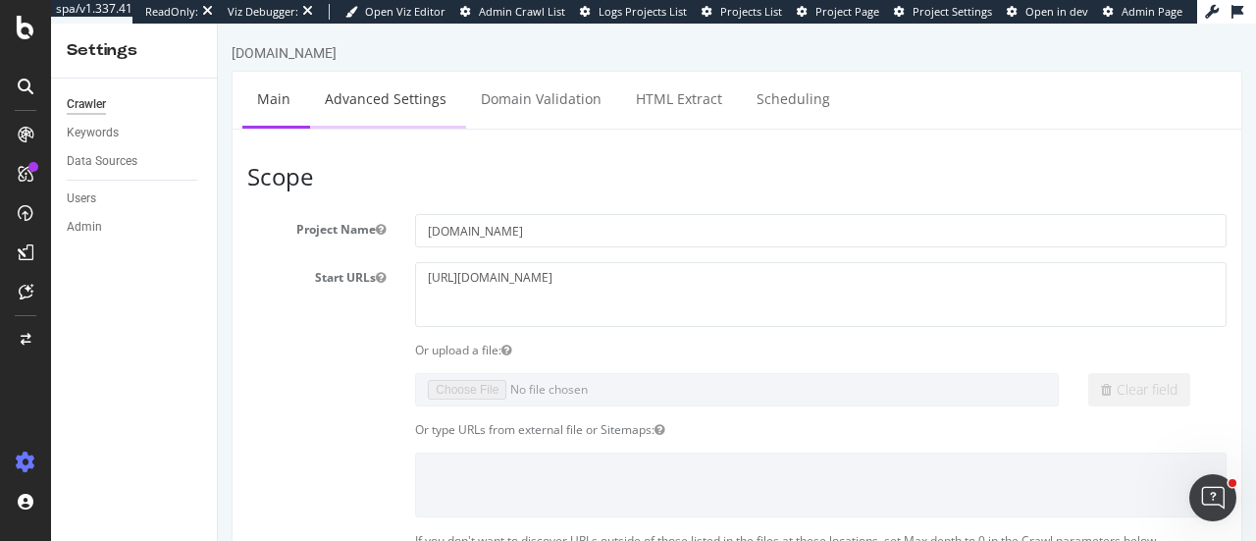
click at [406, 109] on link "Advanced Settings" at bounding box center [385, 99] width 151 height 54
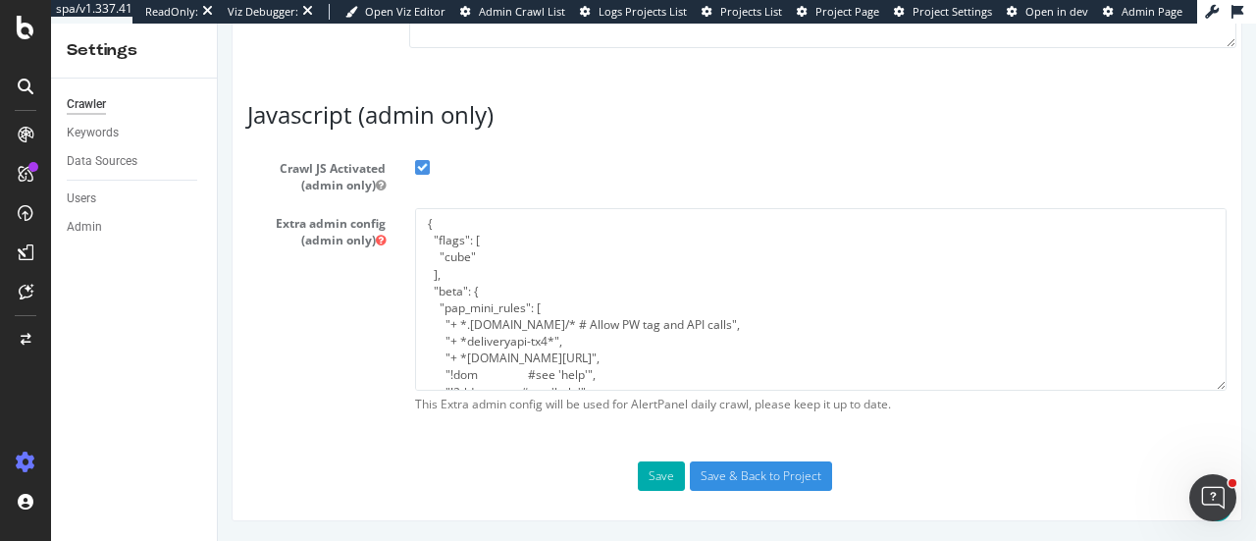
scroll to position [1926, 0]
click at [695, 317] on textarea "{ "flags": [ "cube" ], "beta": { "pap_mini_rules": [ "+ *.[DOMAIN_NAME]/* # All…" at bounding box center [821, 299] width 812 height 182
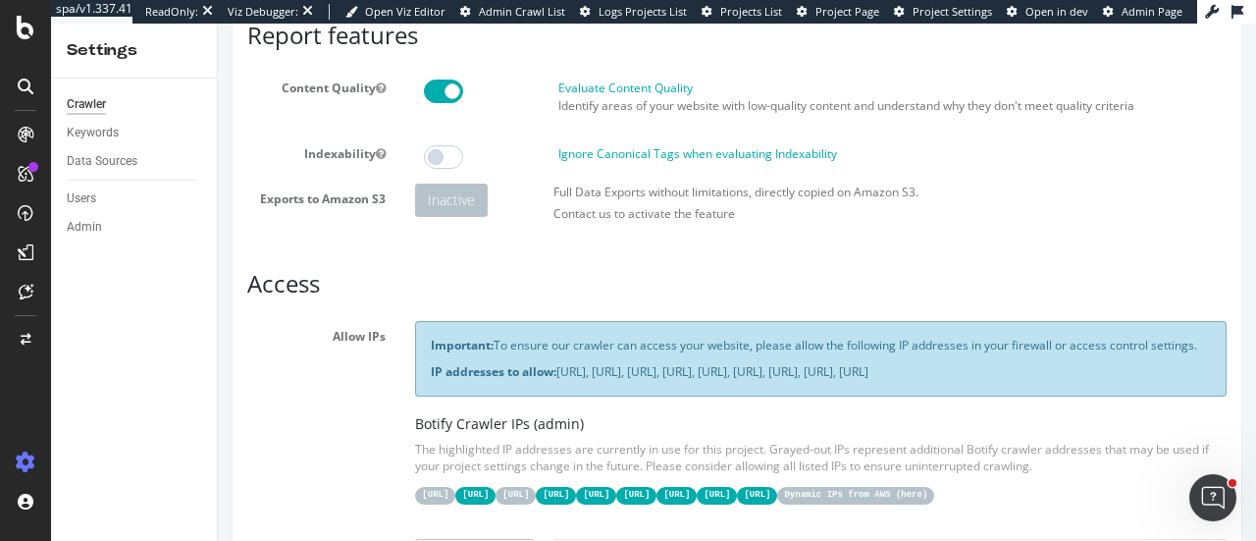
scroll to position [0, 0]
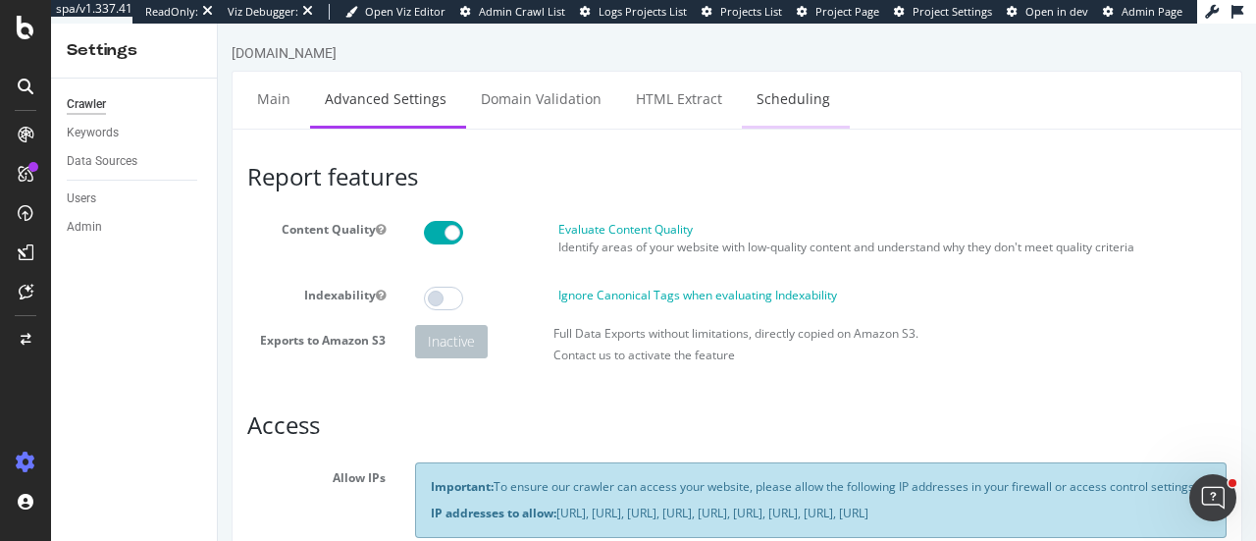
click at [774, 98] on link "Scheduling" at bounding box center [793, 99] width 103 height 54
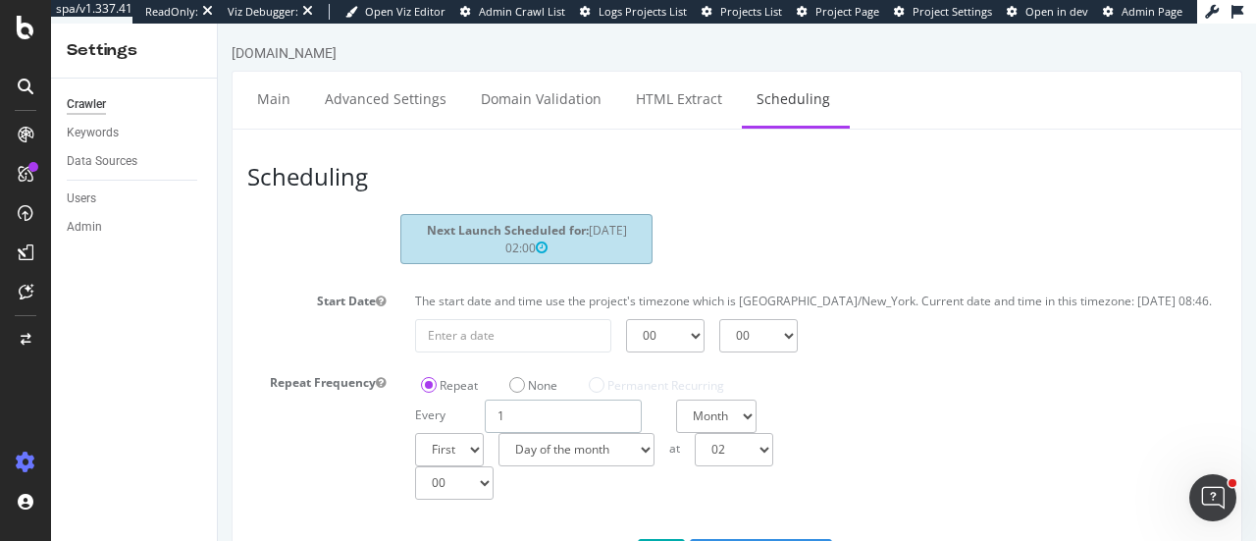
click at [528, 317] on input "1" at bounding box center [563, 415] width 157 height 33
type input "2"
click at [746, 317] on select "Days Weeks Months" at bounding box center [719, 415] width 86 height 33
select select "3"
click at [676, 317] on select "Days Weeks Months" at bounding box center [719, 415] width 86 height 33
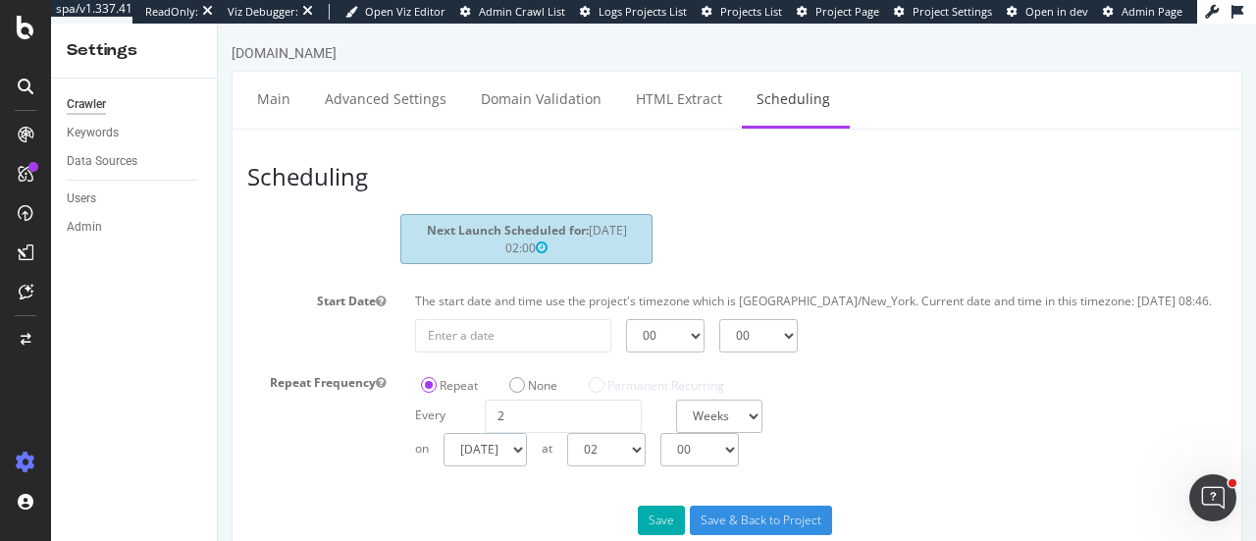
click at [518, 317] on select "[DATE] [DATE] [DATE] [DATE] [DATE] [DATE] [DATE]" at bounding box center [485, 449] width 83 height 33
click at [516, 317] on select "[DATE] [DATE] [DATE] [DATE] [DATE] [DATE] [DATE]" at bounding box center [485, 449] width 83 height 33
select select "2"
click at [444, 317] on select "[DATE] [DATE] [DATE] [DATE] [DATE] [DATE] [DATE]" at bounding box center [485, 449] width 83 height 33
click at [630, 317] on div "Scheduling Next Launch Scheduled for: [DATE] 02:00 Start Date The start date an…" at bounding box center [737, 347] width 1011 height 437
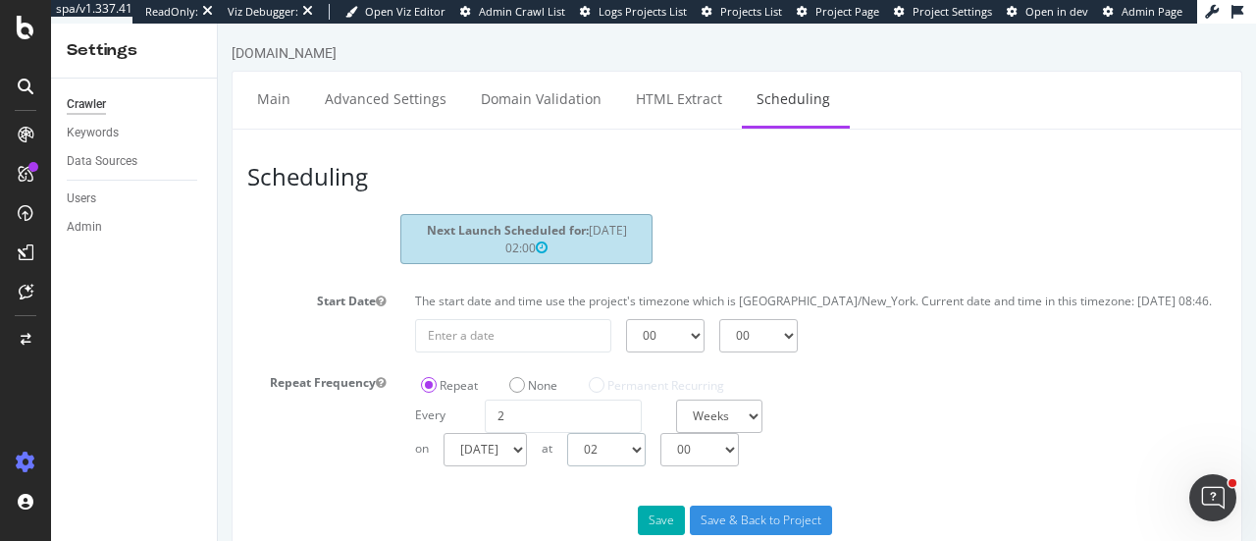
click at [632, 317] on select "00 01 02 03 04 05 06 07 08 09 10 11 12 13 14 15 16 17 18 19 20 21 22 23" at bounding box center [606, 449] width 79 height 33
click at [567, 317] on select "00 01 02 03 04 05 06 07 08 09 10 11 12 13 14 15 16 17 18 19 20 21 22 23" at bounding box center [606, 449] width 79 height 33
click at [646, 317] on select "00 01 02 03 04 05 06 07 08 09 10 11 12 13 14 15 16 17 18 19 20 21 22 23" at bounding box center [606, 449] width 79 height 33
select select "1"
click at [567, 317] on select "00 01 02 03 04 05 06 07 08 09 10 11 12 13 14 15 16 17 18 19 20 21 22 23" at bounding box center [606, 449] width 79 height 33
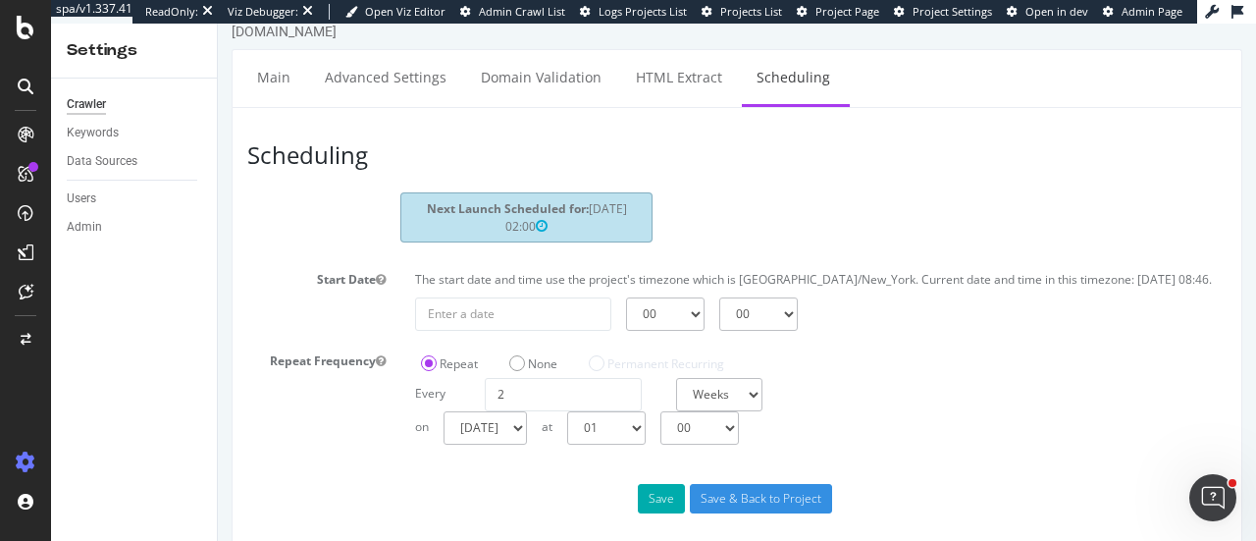
scroll to position [41, 0]
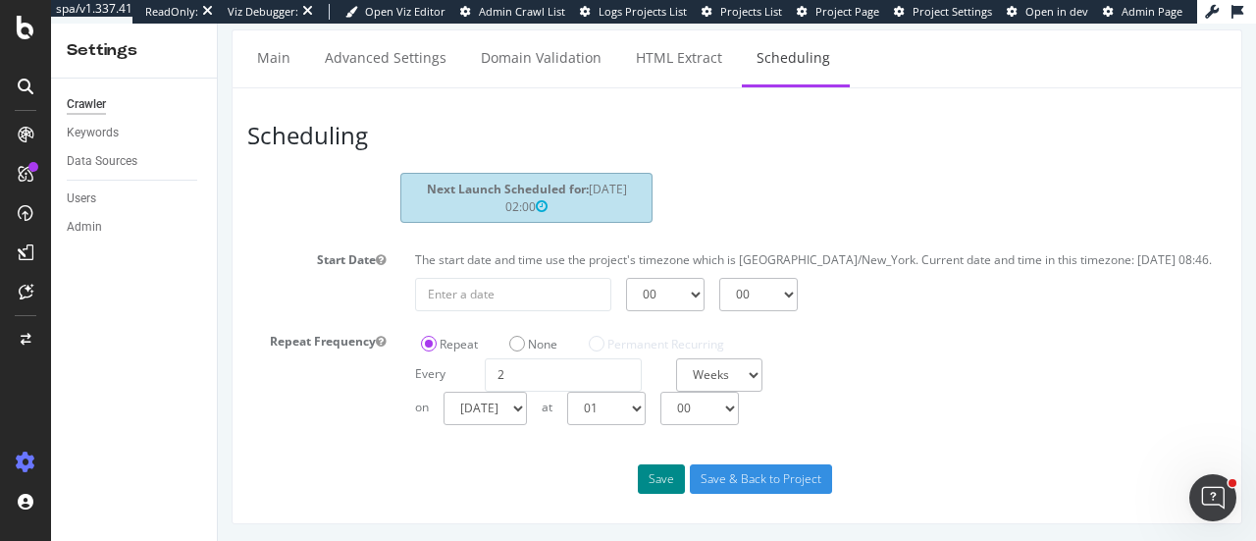
click at [664, 317] on button "Save" at bounding box center [661, 478] width 47 height 29
click at [583, 205] on div "Next Launch Scheduled for: [DATE] 01:00" at bounding box center [526, 199] width 252 height 49
click at [262, 52] on link "Main" at bounding box center [273, 58] width 63 height 54
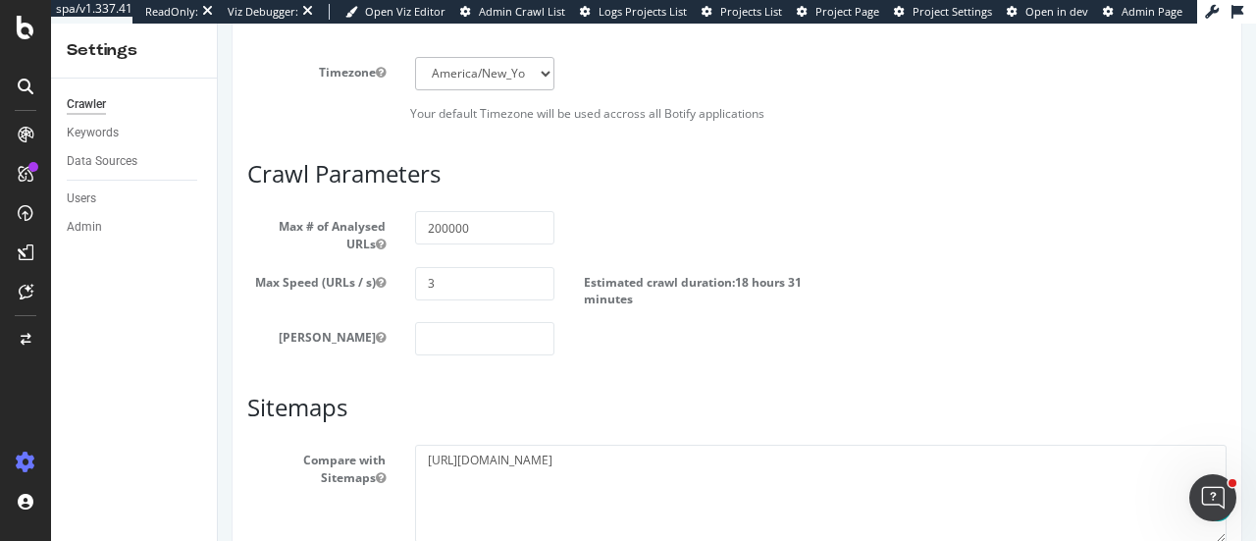
scroll to position [981, 0]
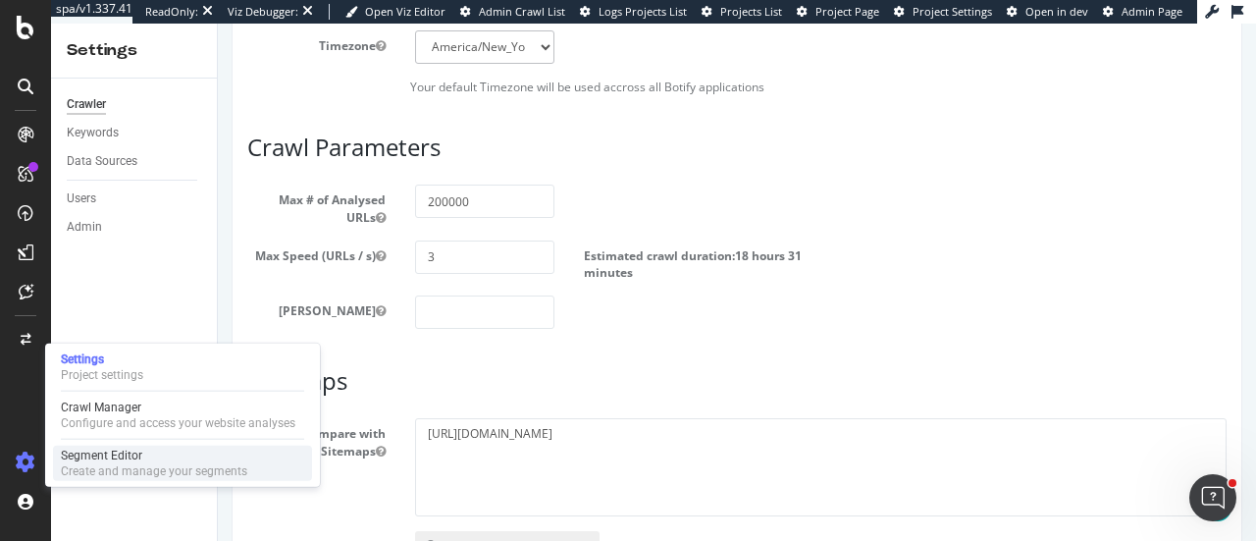
click at [106, 317] on div "Segment Editor" at bounding box center [154, 455] width 186 height 16
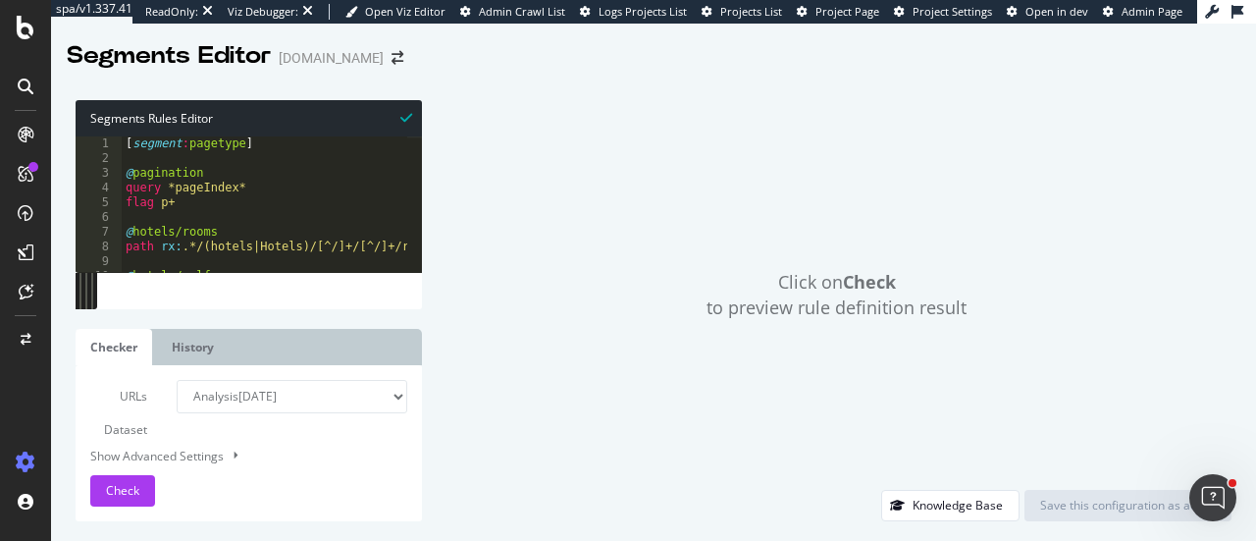
click at [270, 177] on div "[ segment : pagetype ] @ pagination query *pageIndex* flag p+ @ hotels/rooms pa…" at bounding box center [666, 211] width 1089 height 151
type textarea "path /* # ----End of s_No_of_Parameters----"
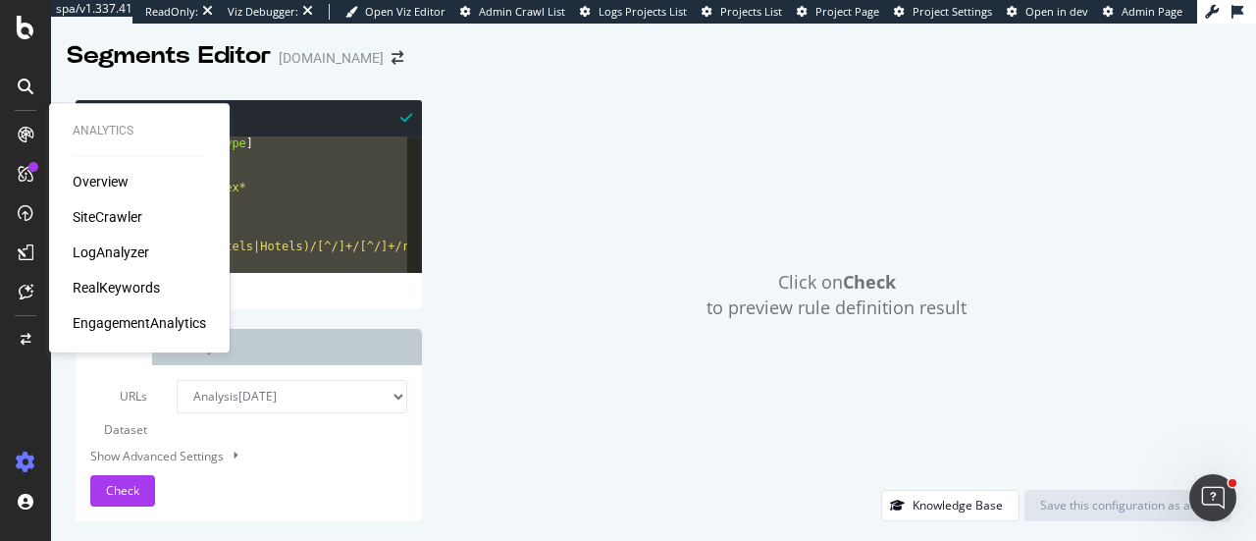
click at [116, 217] on div "SiteCrawler" at bounding box center [108, 217] width 70 height 20
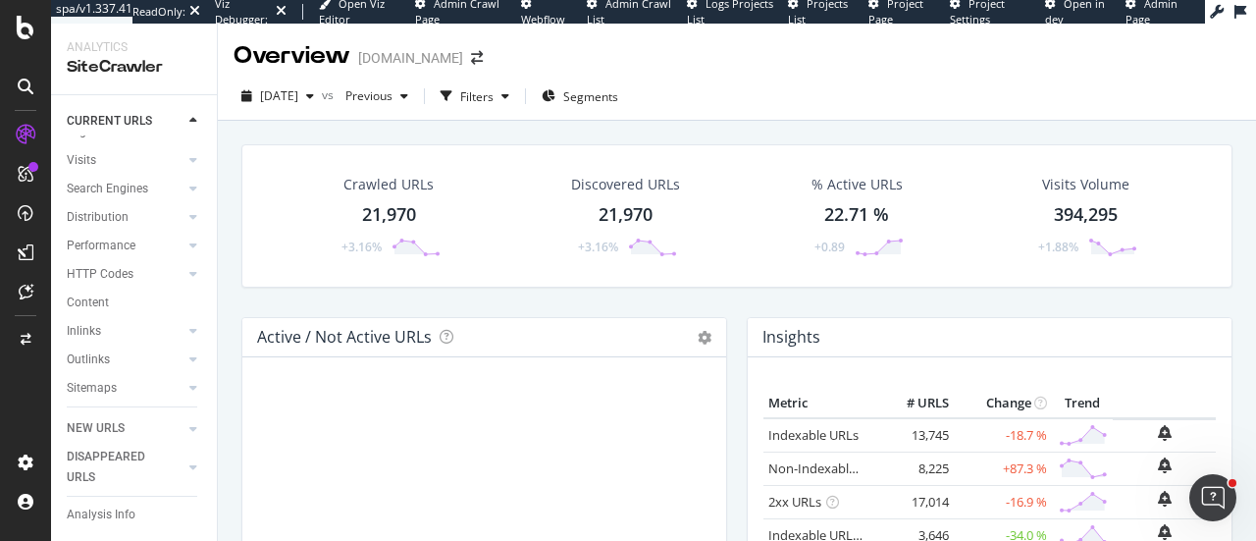
scroll to position [161, 0]
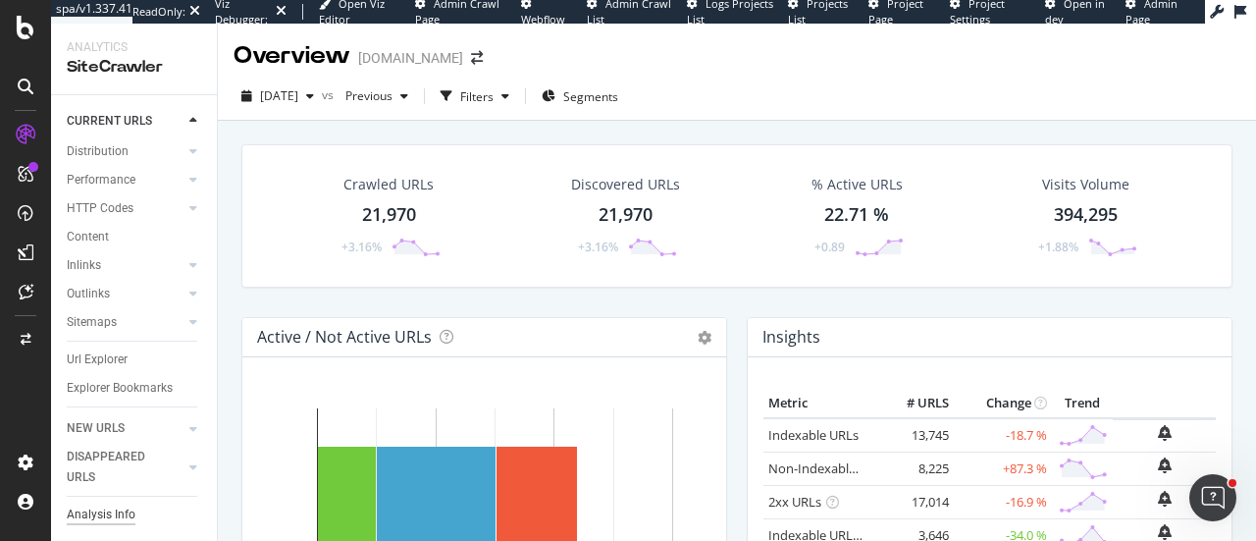
click at [116, 317] on div "Analysis Info" at bounding box center [101, 514] width 69 height 21
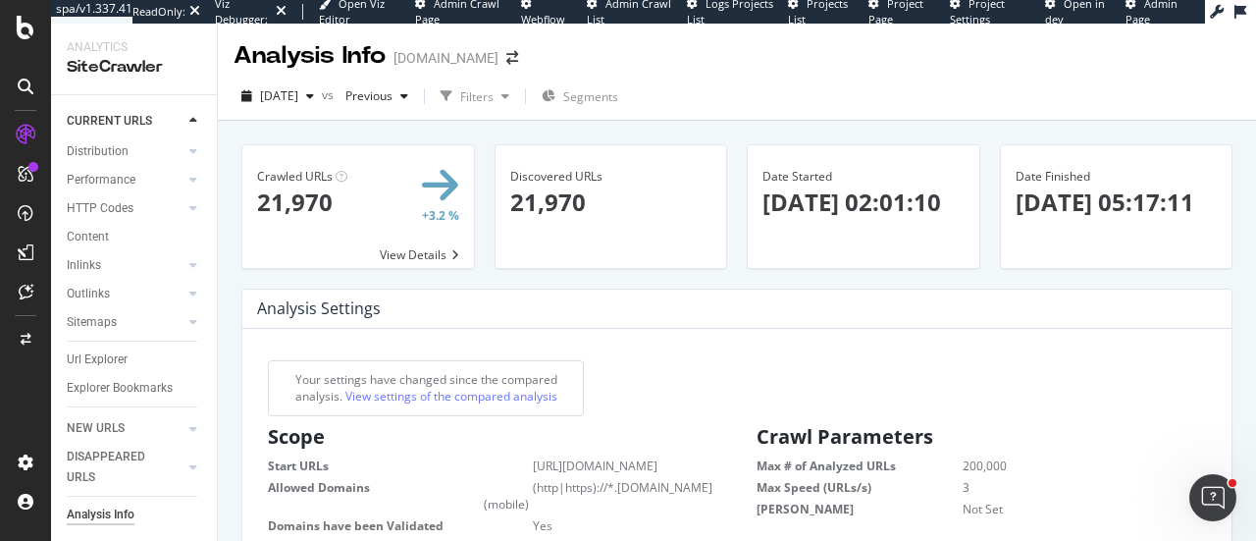
scroll to position [294, 0]
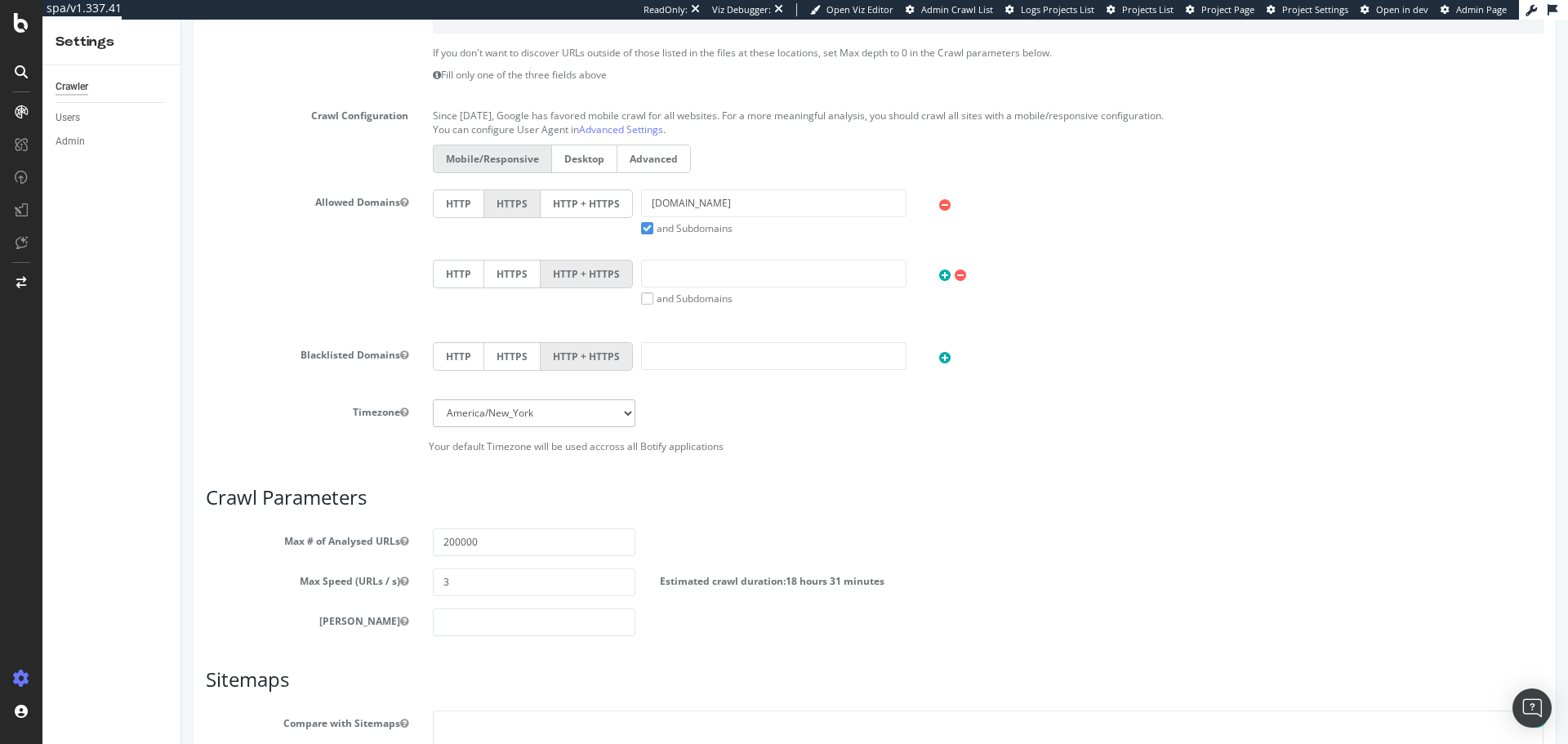
scroll to position [572, 0]
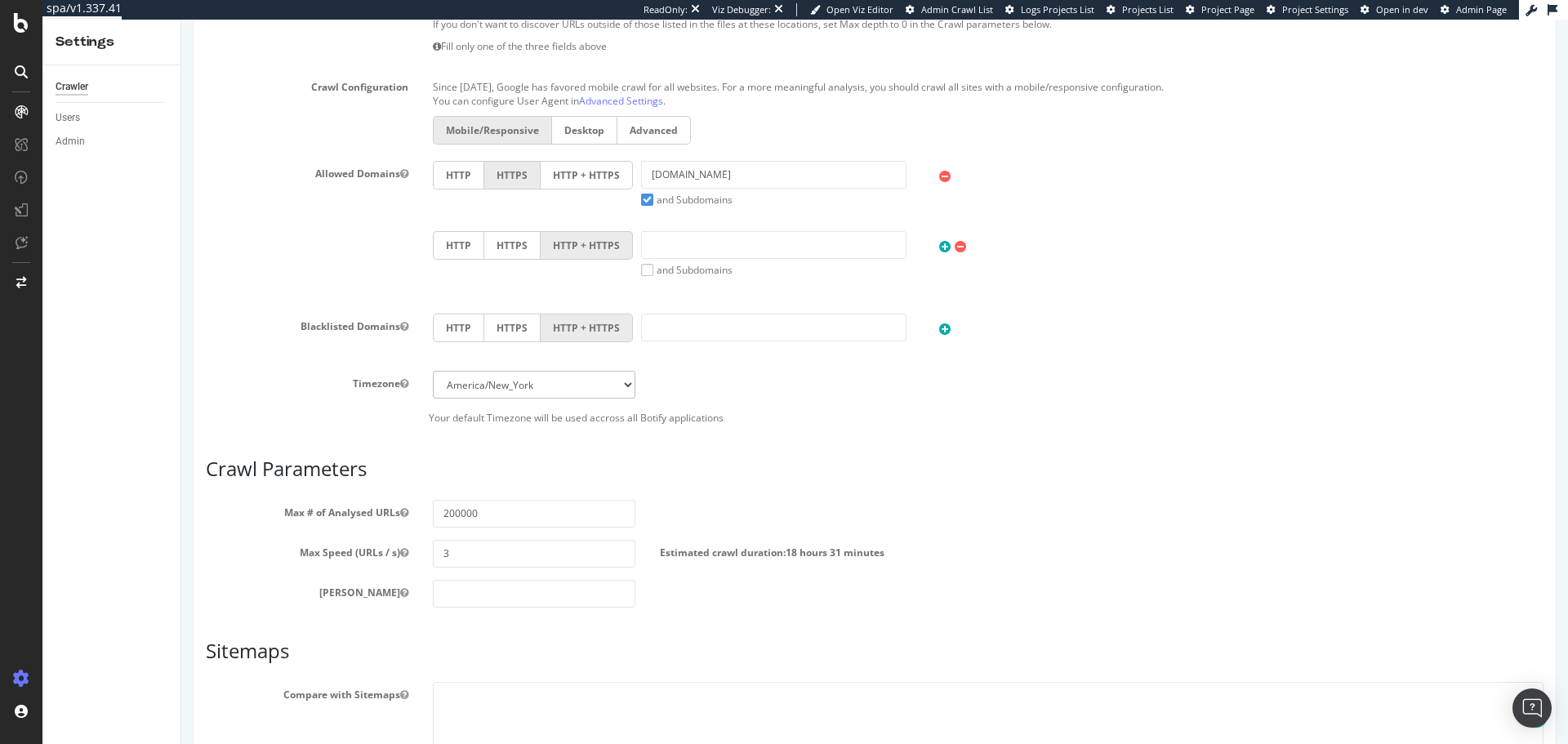
click at [584, 179] on label "HTTP + HTTPS" at bounding box center [587, 175] width 92 height 28
click at [181, 20] on input "HTTP + HTTPS" at bounding box center [181, 20] width 0 height 0
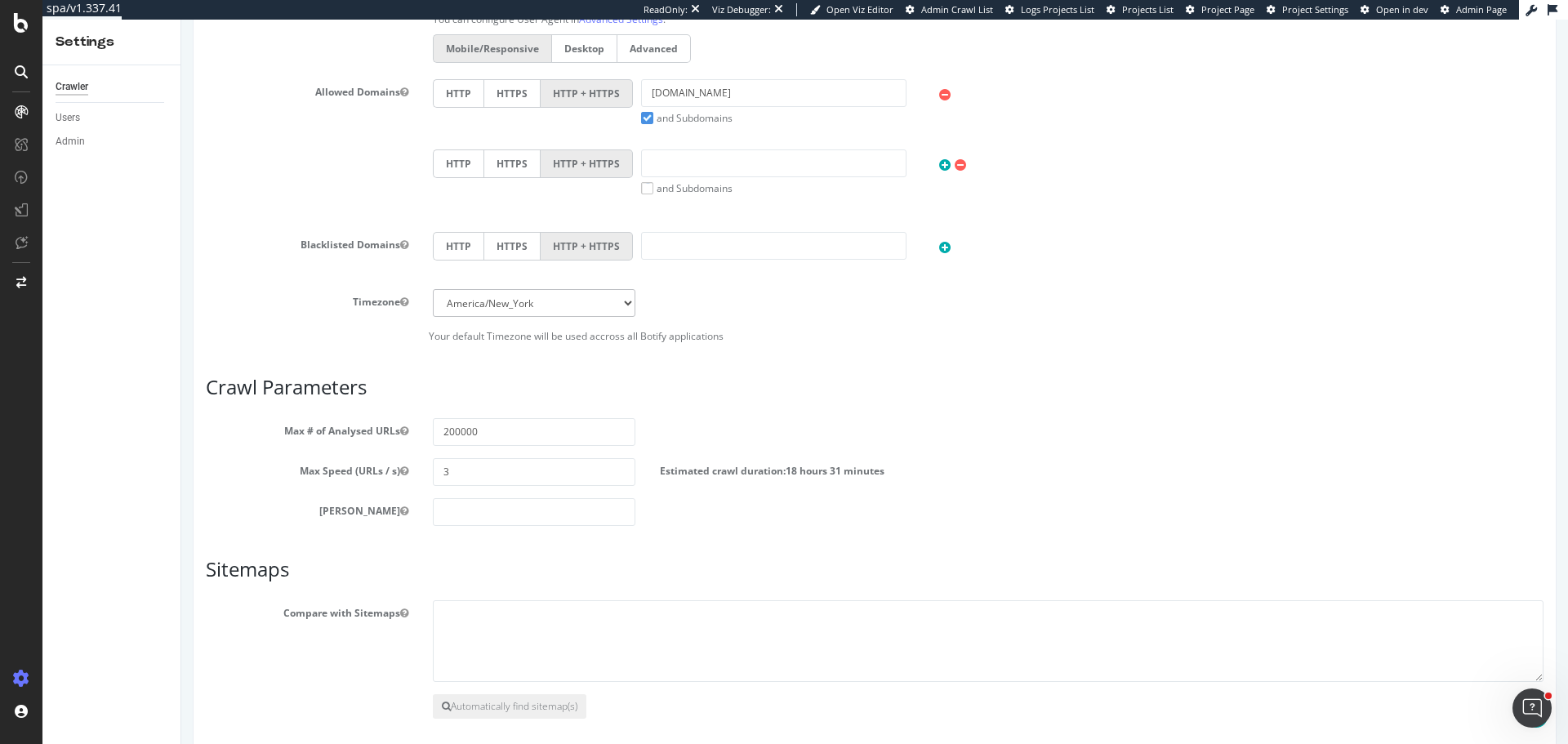
scroll to position [798, 0]
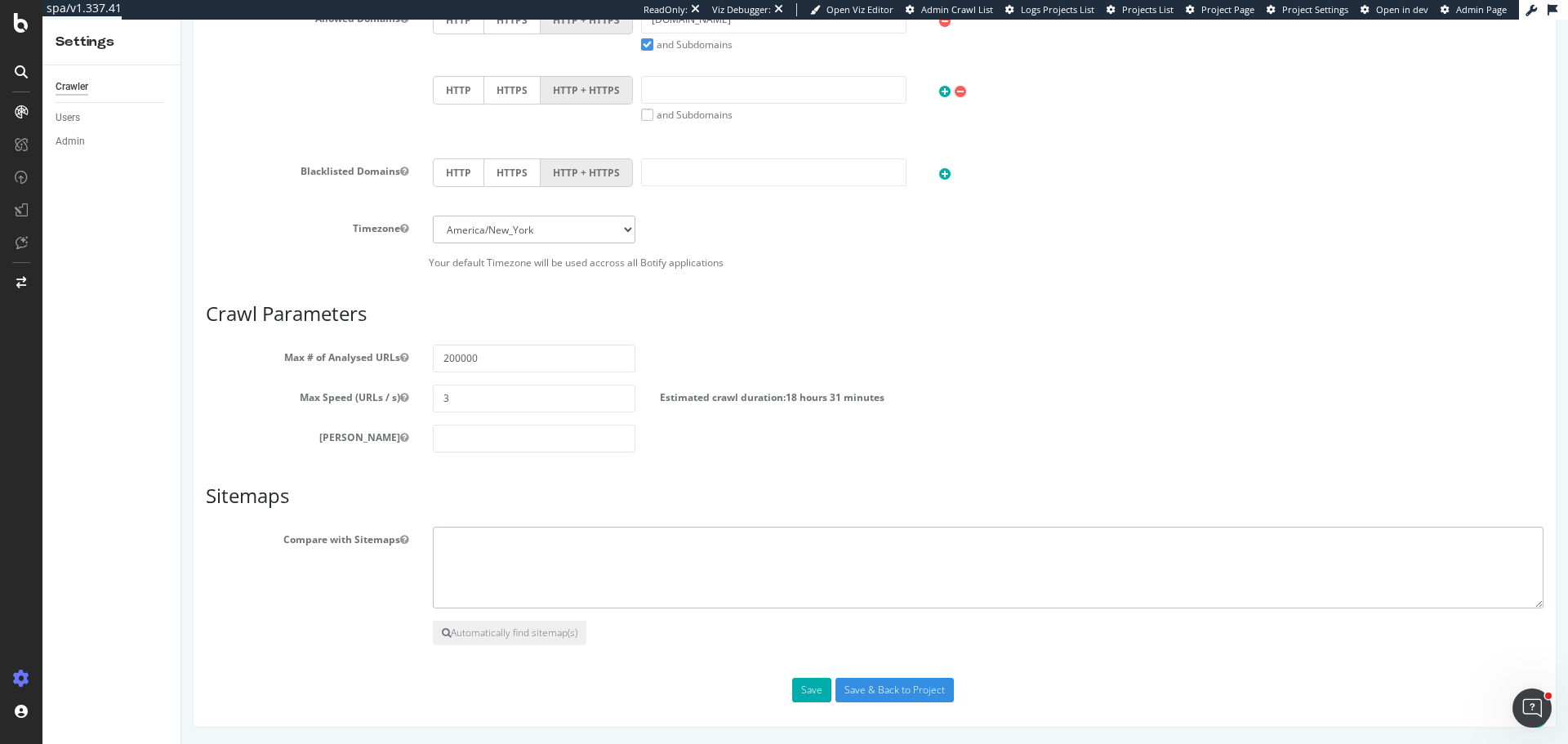
click at [577, 558] on textarea at bounding box center [988, 568] width 1111 height 82
paste textarea "https://fairmont.com/sitemap.xml"
type textarea "https://fairmont.com/sitemap.xml"
click at [799, 686] on button "Save" at bounding box center [811, 690] width 39 height 24
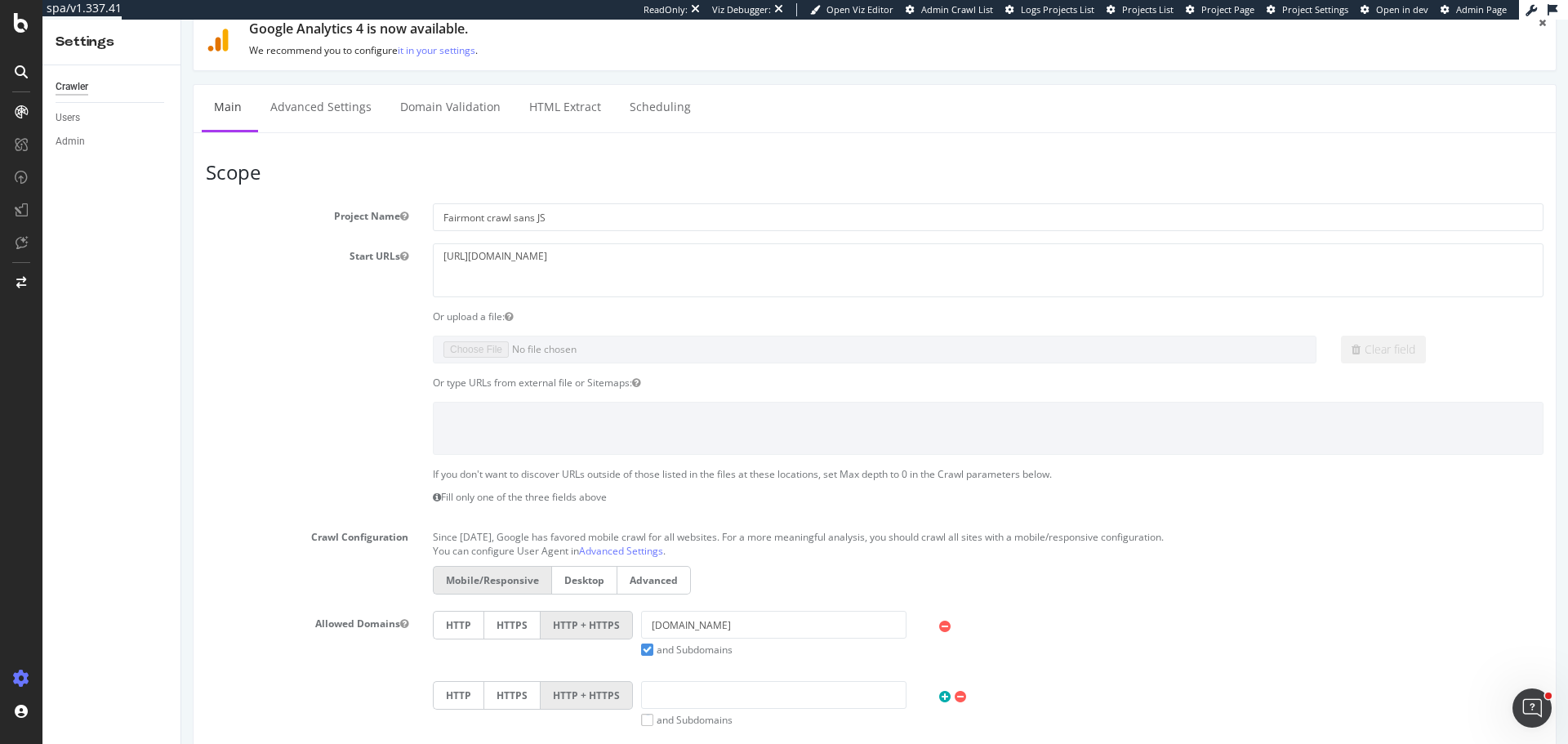
scroll to position [0, 0]
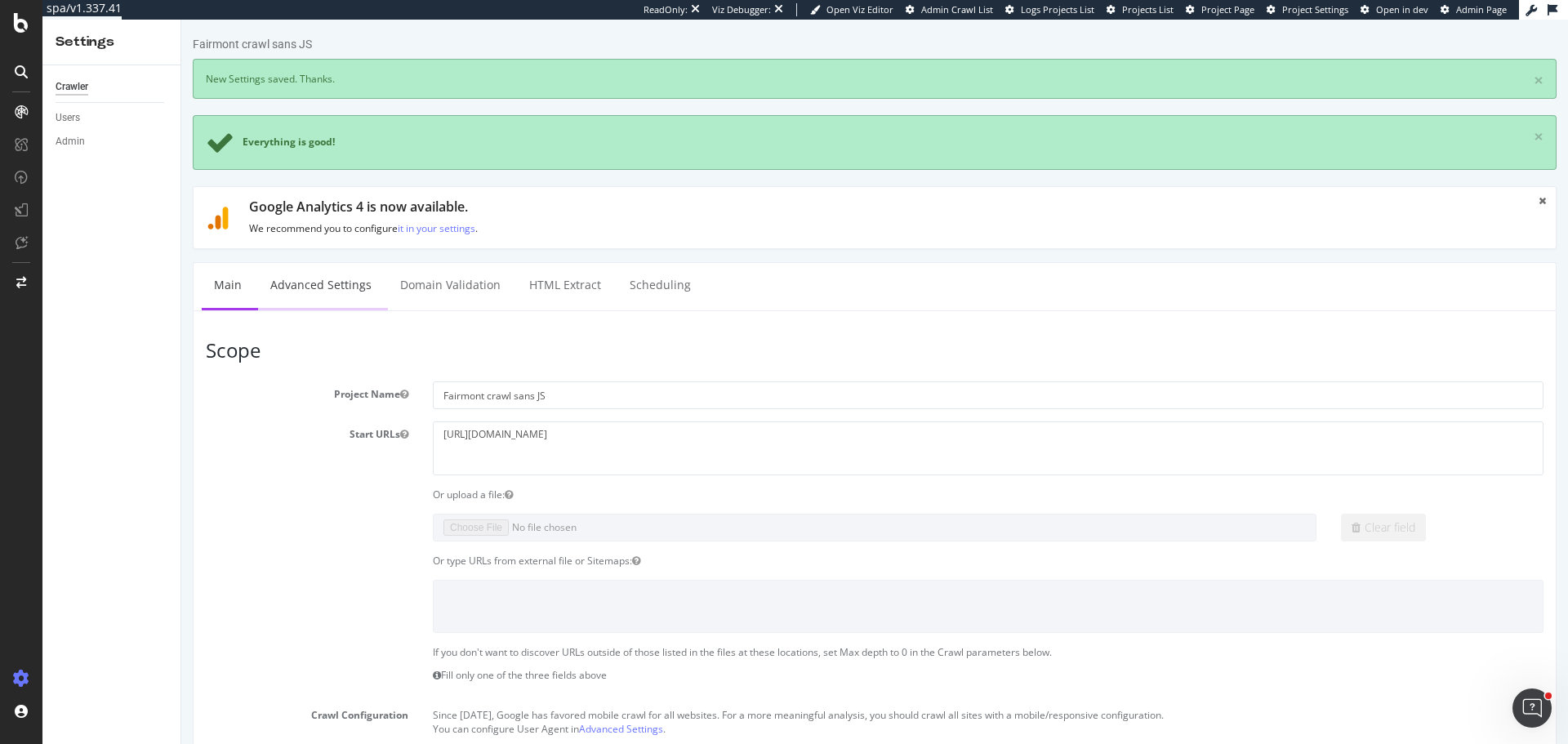
click at [349, 295] on link "Advanced Settings" at bounding box center [320, 285] width 126 height 45
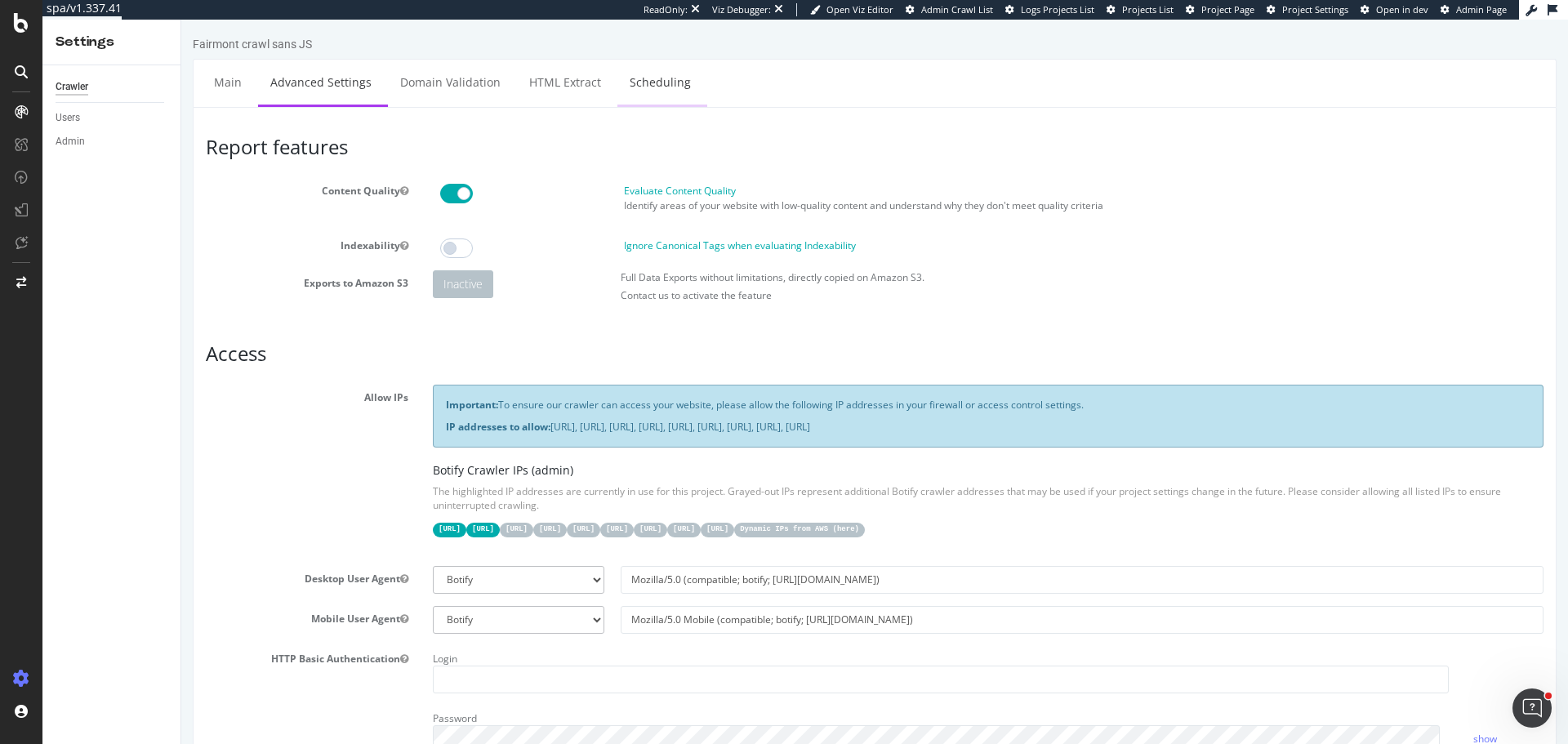
click at [667, 87] on link "Scheduling" at bounding box center [660, 82] width 86 height 45
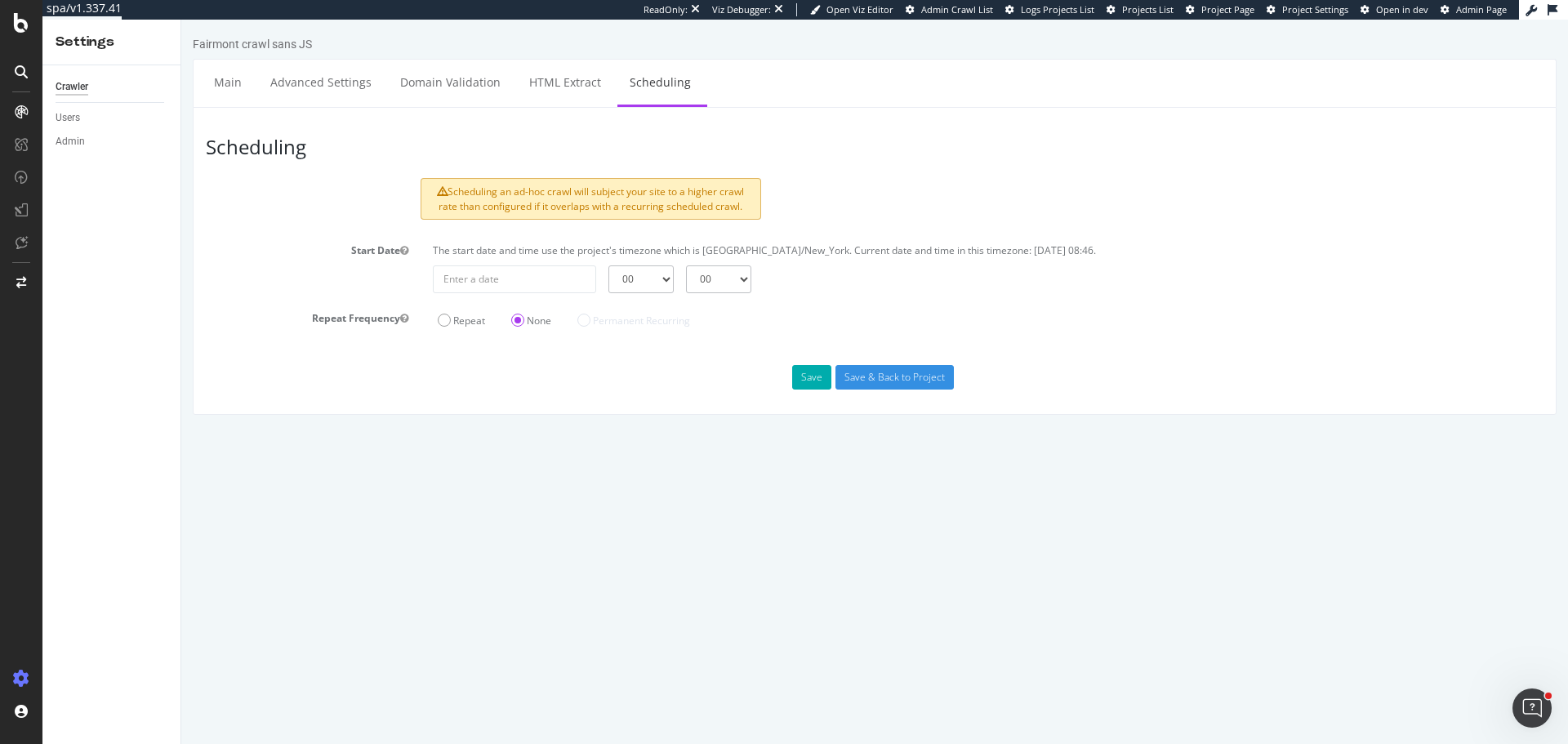
click at [430, 322] on div "Repeat" at bounding box center [461, 319] width 73 height 27
click at [440, 320] on label "Repeat" at bounding box center [461, 320] width 47 height 14
click at [181, 20] on input "Repeat" at bounding box center [181, 20] width 0 height 0
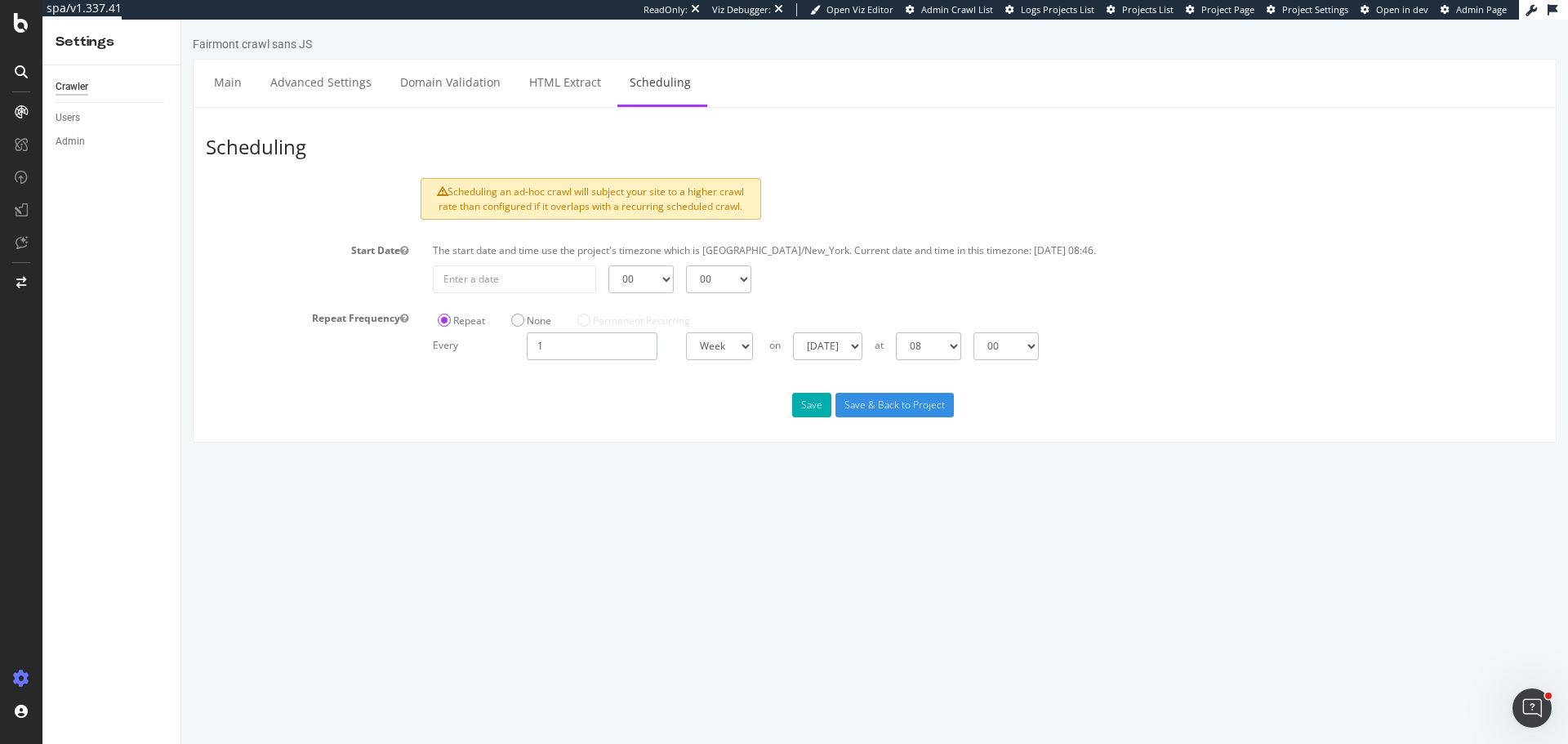
drag, startPoint x: 578, startPoint y: 352, endPoint x: 532, endPoint y: 348, distance: 46.2
click at [532, 348] on input "1" at bounding box center [592, 345] width 131 height 27
type input "2"
click at [726, 345] on select "Days Weeks Months" at bounding box center [722, 345] width 72 height 27
click at [818, 348] on select "Sunday Monday Tuesday Wednesday Thursday Friday Saturday" at bounding box center [832, 345] width 69 height 27
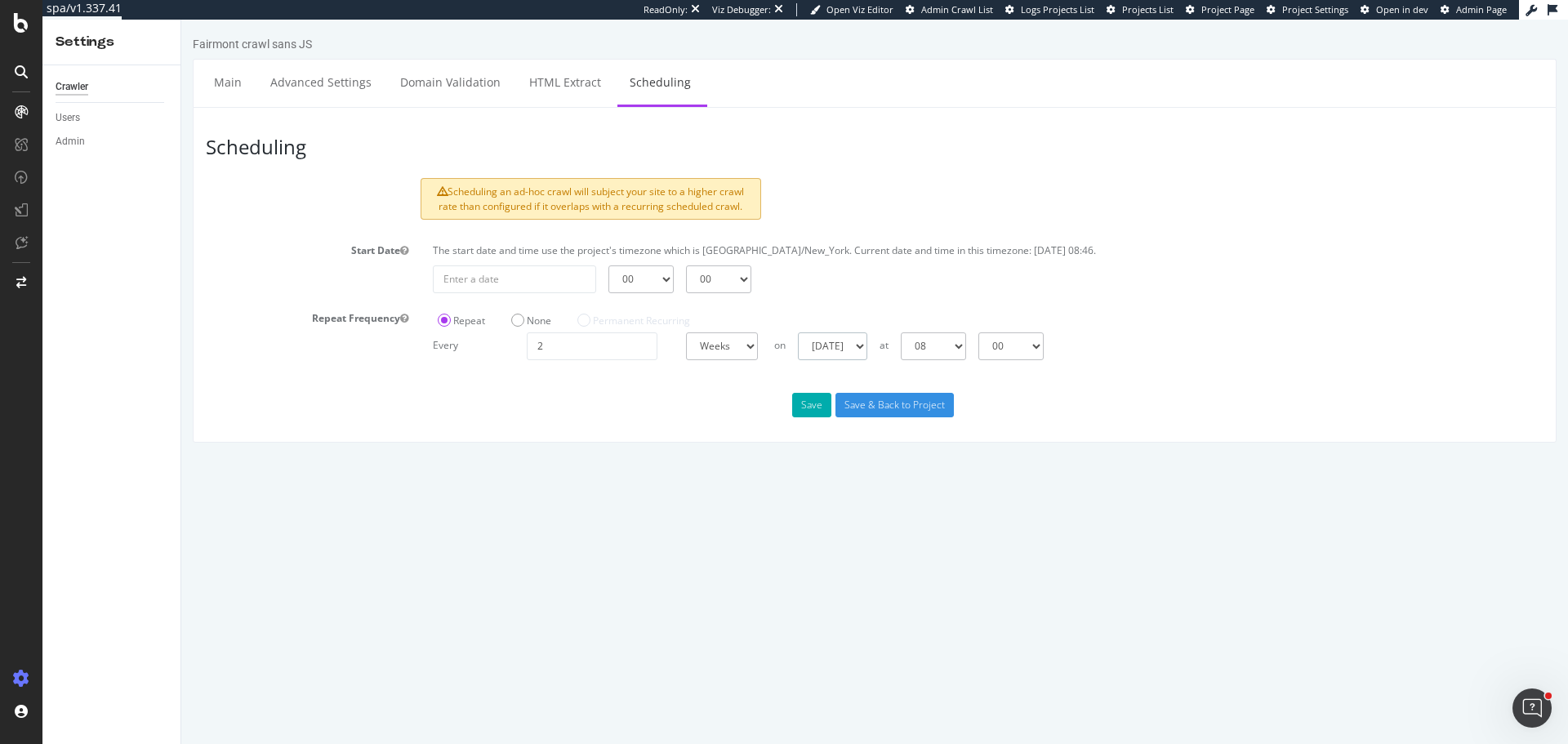
select select "2"
click at [798, 332] on select "Sunday Monday Tuesday Wednesday Thursday Friday Saturday" at bounding box center [832, 345] width 69 height 27
click at [953, 347] on select "00 01 02 03 04 05 06 07 08 09 10 11 12 13 14 15 16 17 18 19 20 21 22 23" at bounding box center [933, 345] width 66 height 27
select select "1"
click at [901, 332] on select "00 01 02 03 04 05 06 07 08 09 10 11 12 13 14 15 16 17 18 19 20 21 22 23" at bounding box center [933, 345] width 66 height 27
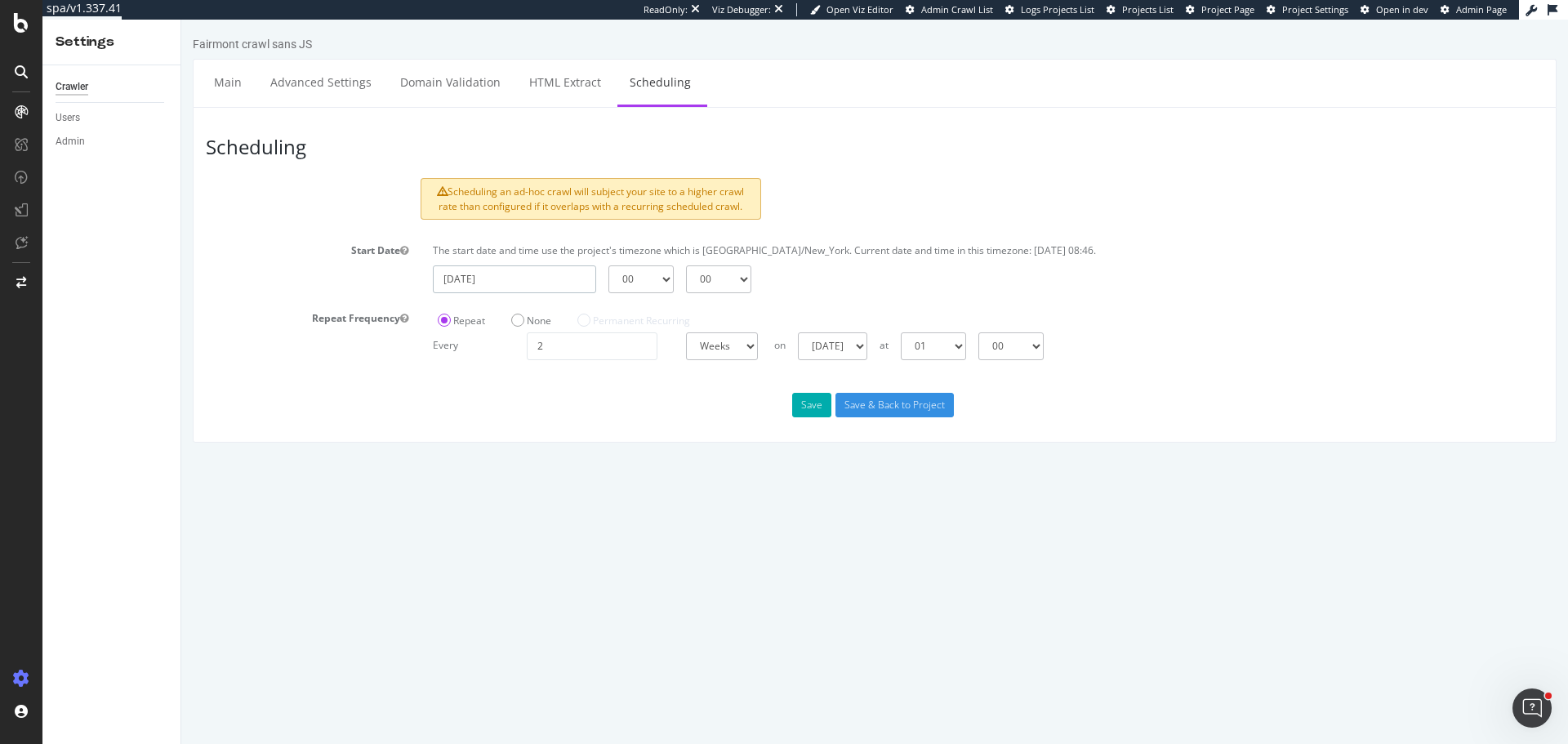
click at [482, 278] on input "2025-09-24" at bounding box center [514, 279] width 163 height 27
click at [541, 285] on input "2025-09-24" at bounding box center [514, 279] width 163 height 27
click at [564, 464] on td "1" at bounding box center [568, 464] width 40 height 24
type input "2025-10-01"
click at [663, 285] on select "00 01 02 03 04 05 06 07 08 09 10 11 12 13 14 15 16 17 18 19 20 21 22 23" at bounding box center [641, 279] width 66 height 27
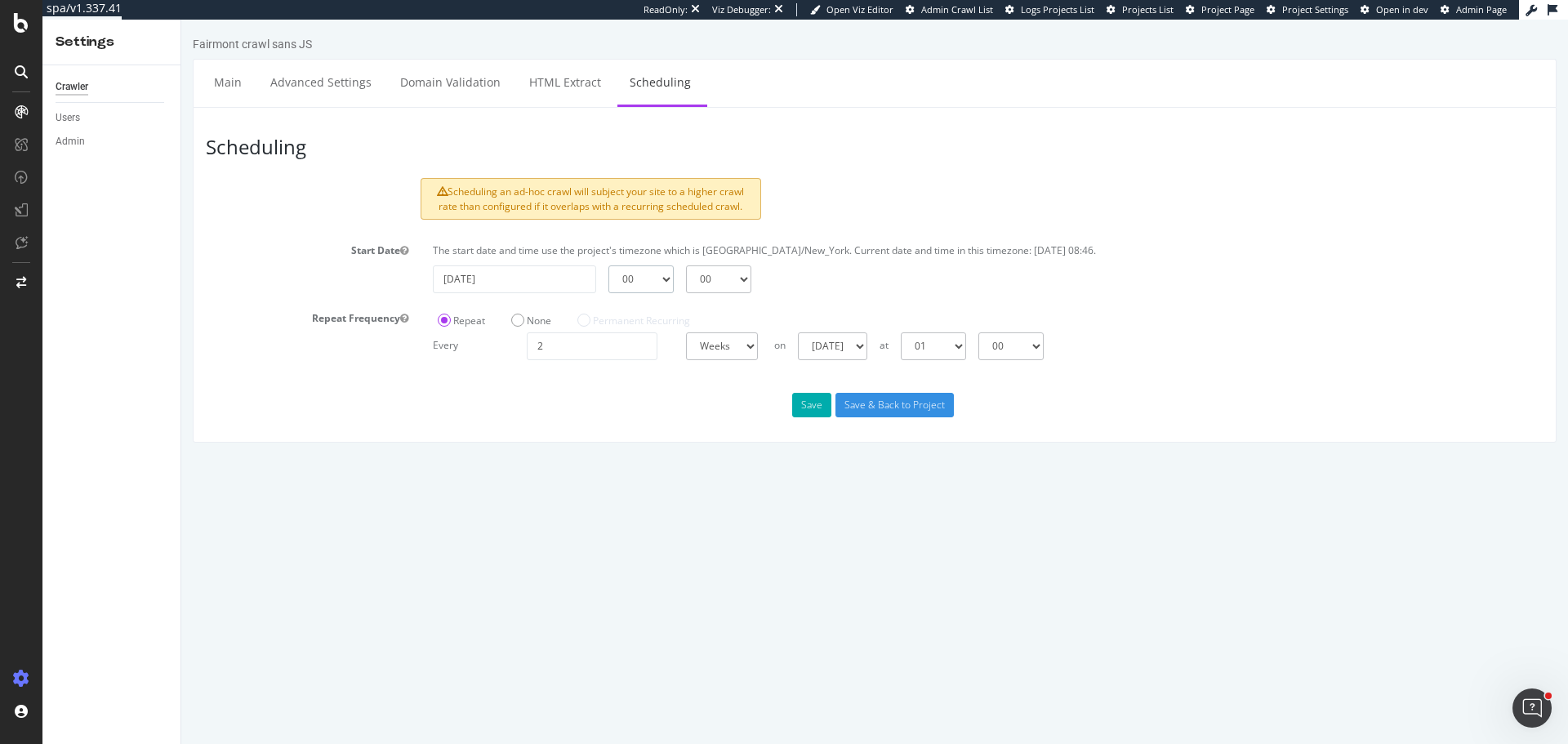
select select "1"
click at [608, 265] on select "00 01 02 03 04 05 06 07 08 09 10 11 12 13 14 15 16 17 18 19 20 21 22 23" at bounding box center [641, 279] width 66 height 27
click at [813, 407] on button "Save" at bounding box center [811, 404] width 39 height 24
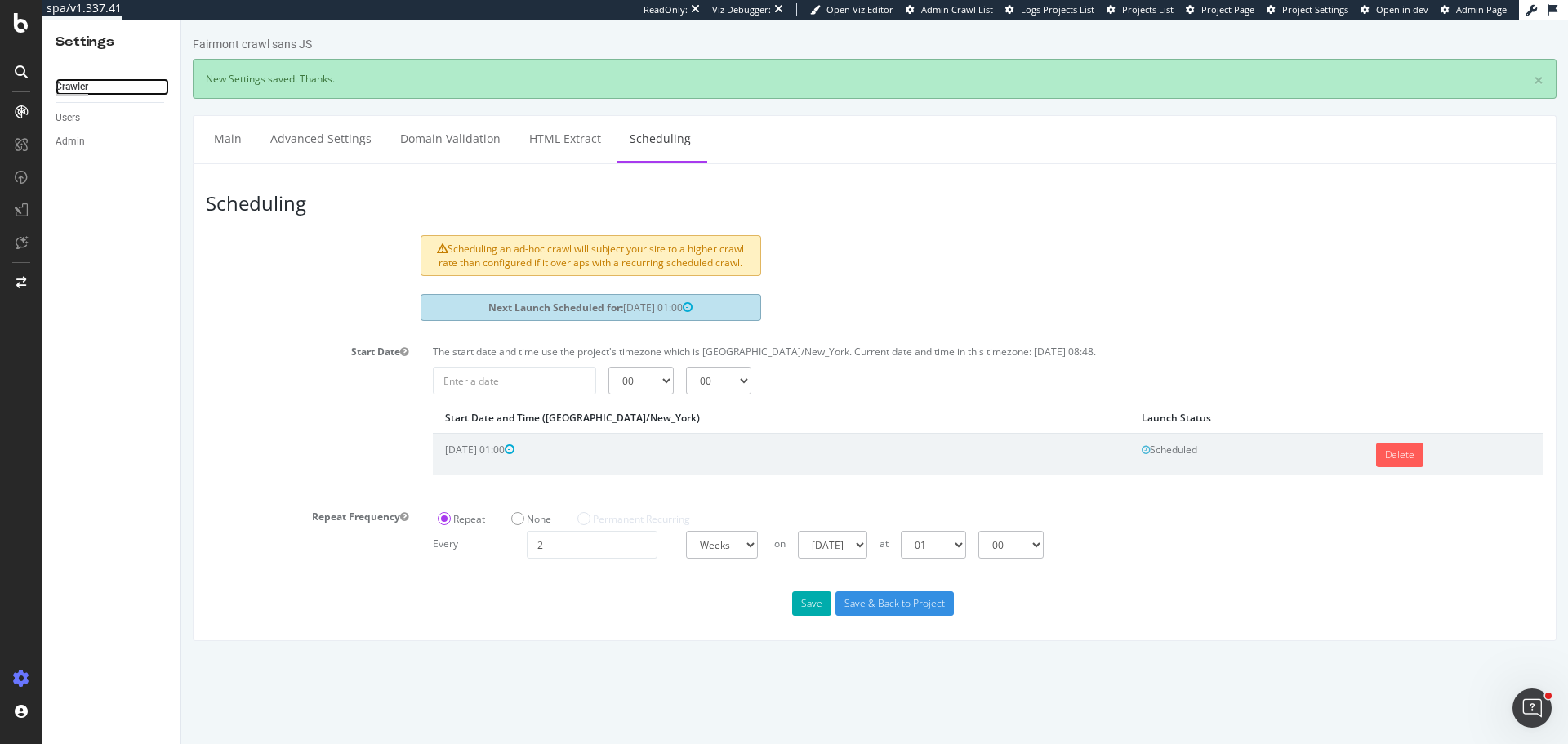
click at [72, 93] on div "Crawler" at bounding box center [72, 87] width 32 height 17
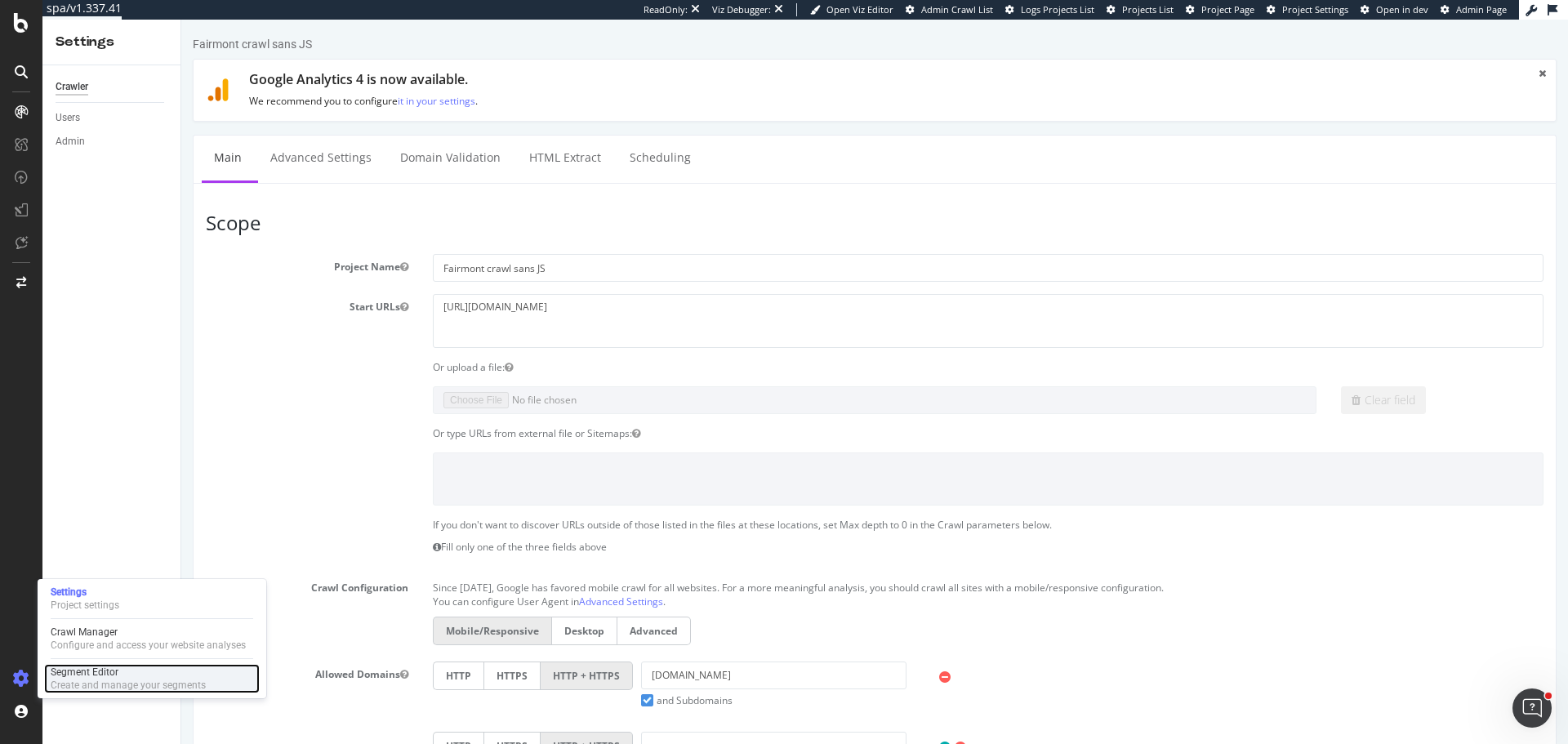
click at [96, 676] on div "Segment Editor" at bounding box center [128, 672] width 155 height 13
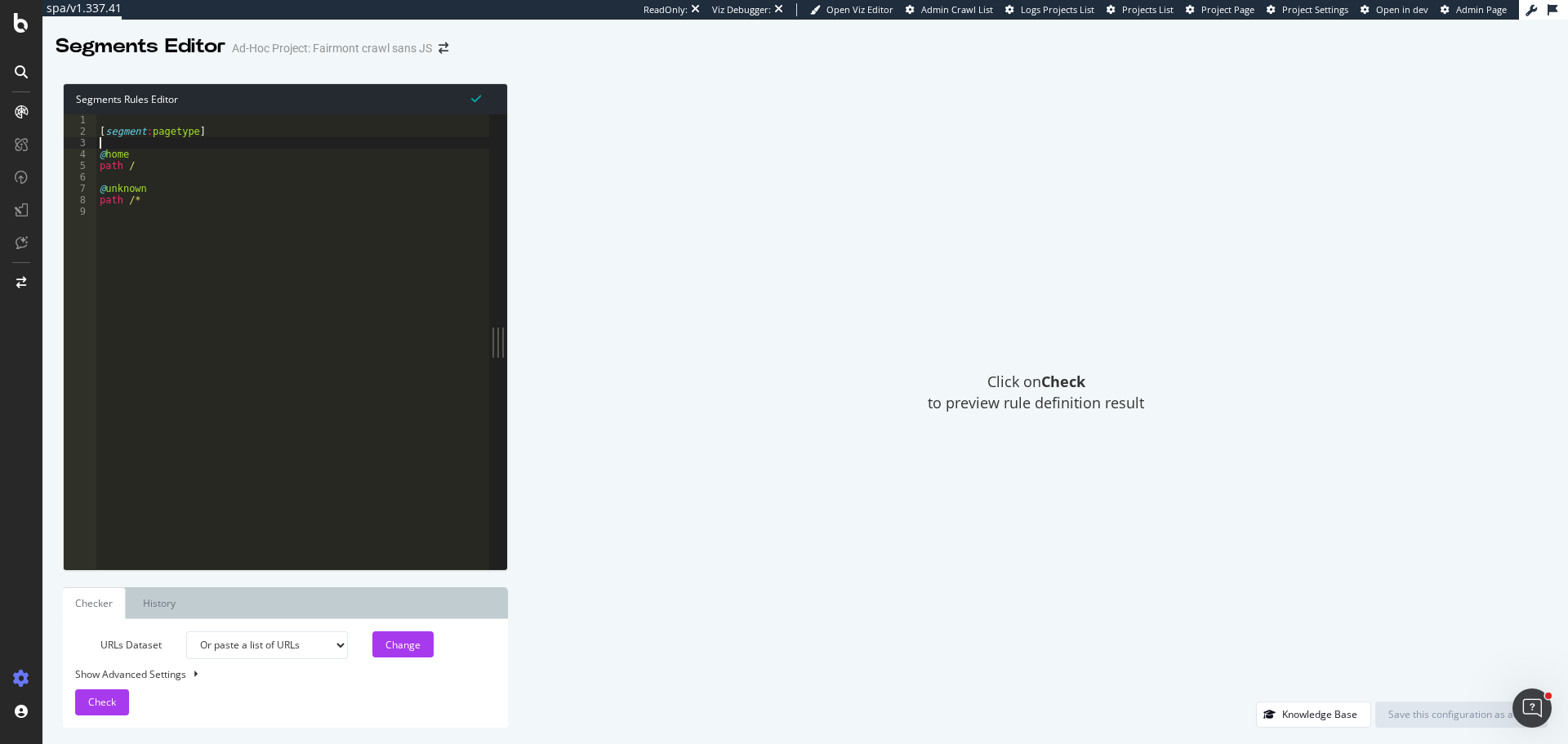
click at [223, 146] on div "[ segment : pagetype ] @ home path / @ unknown path /*" at bounding box center [293, 353] width 393 height 478
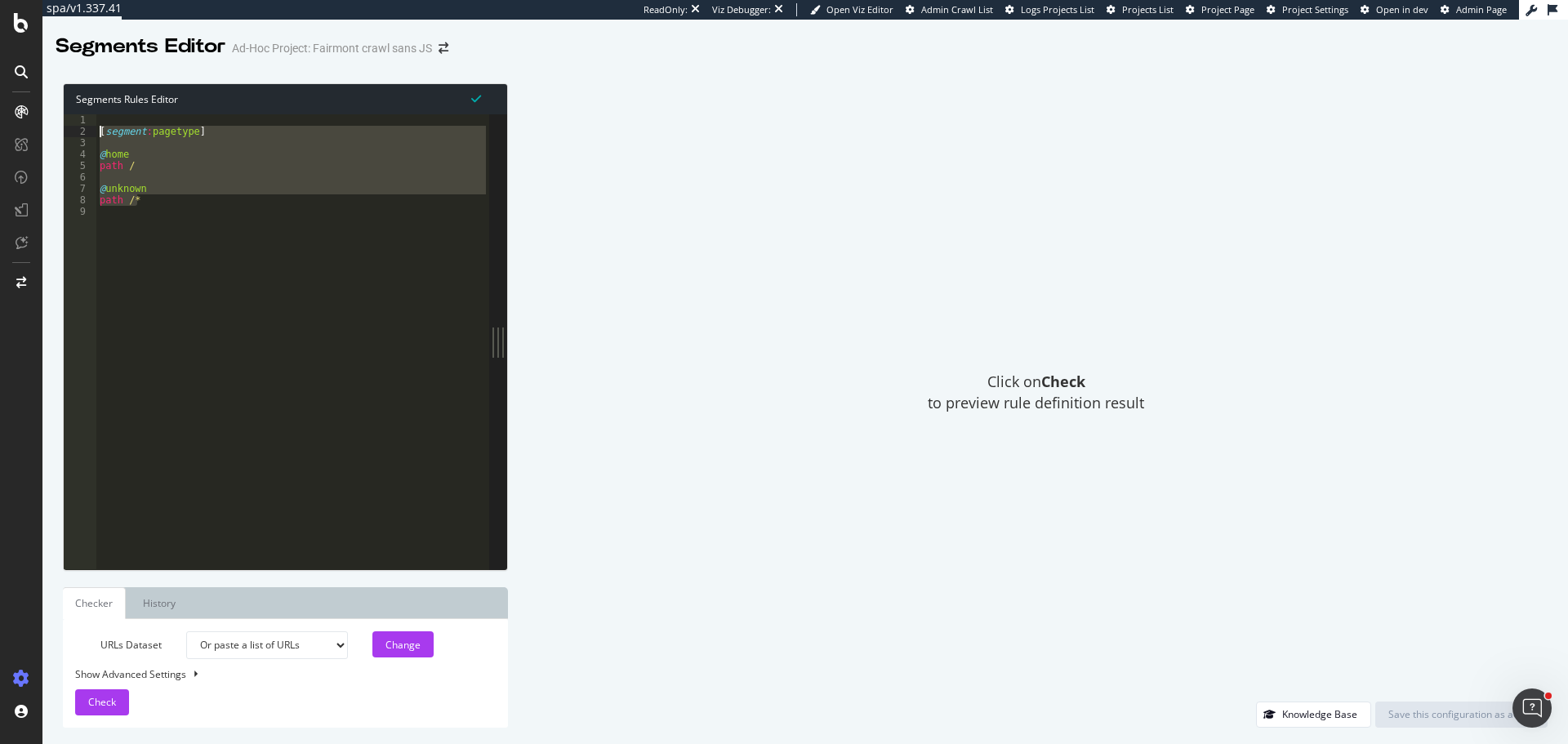
drag, startPoint x: 178, startPoint y: 198, endPoint x: 87, endPoint y: 129, distance: 114.2
click at [87, 129] on div "1 2 3 4 5 6 7 8 9 [ segment : pagetype ] @ home path / @ unknown path /* XXXXXX…" at bounding box center [276, 341] width 425 height 455
paste textarea "# ----End of s_No_of_Parameters----"
type textarea "# ----End of s_No_of_Parameters----"
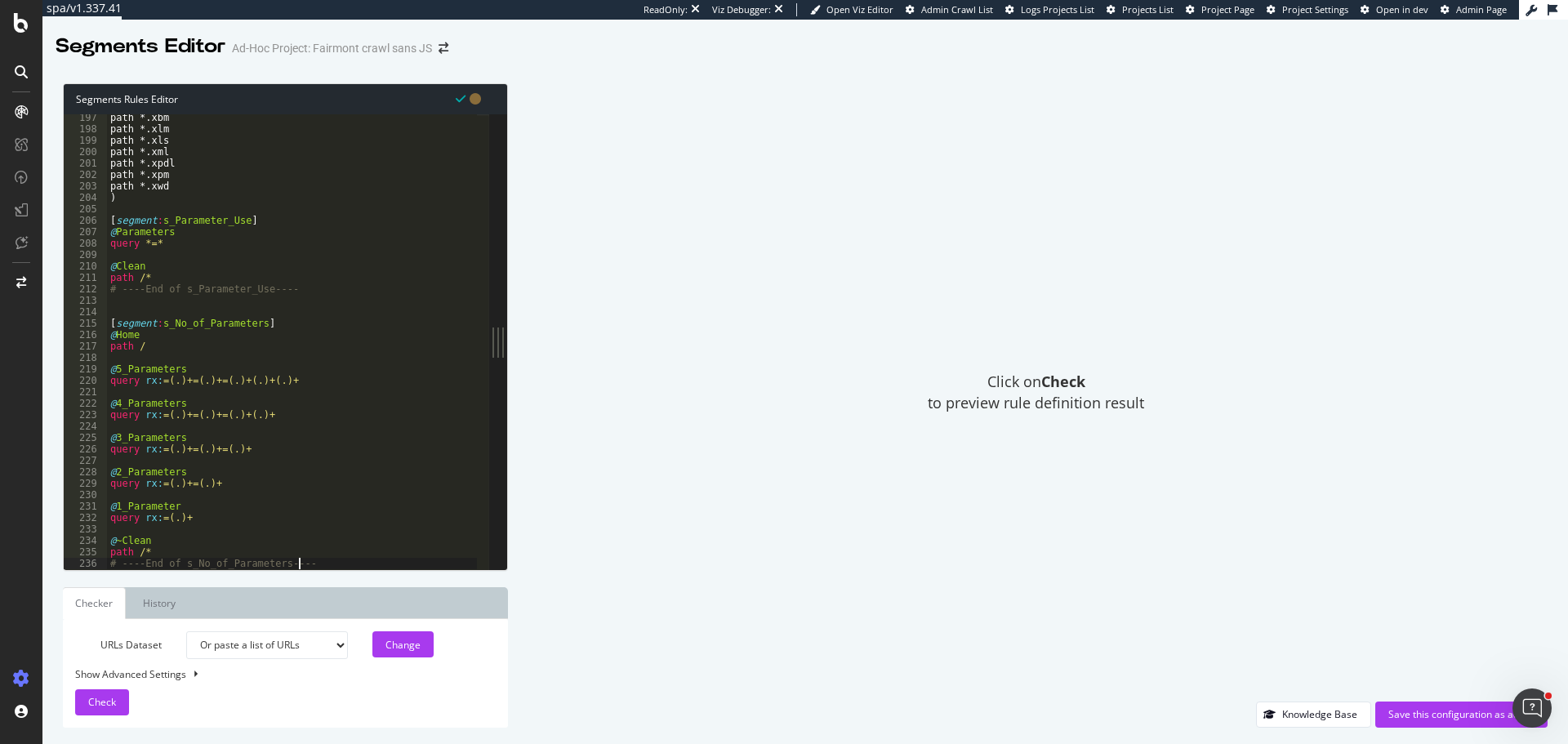
scroll to position [2244, 0]
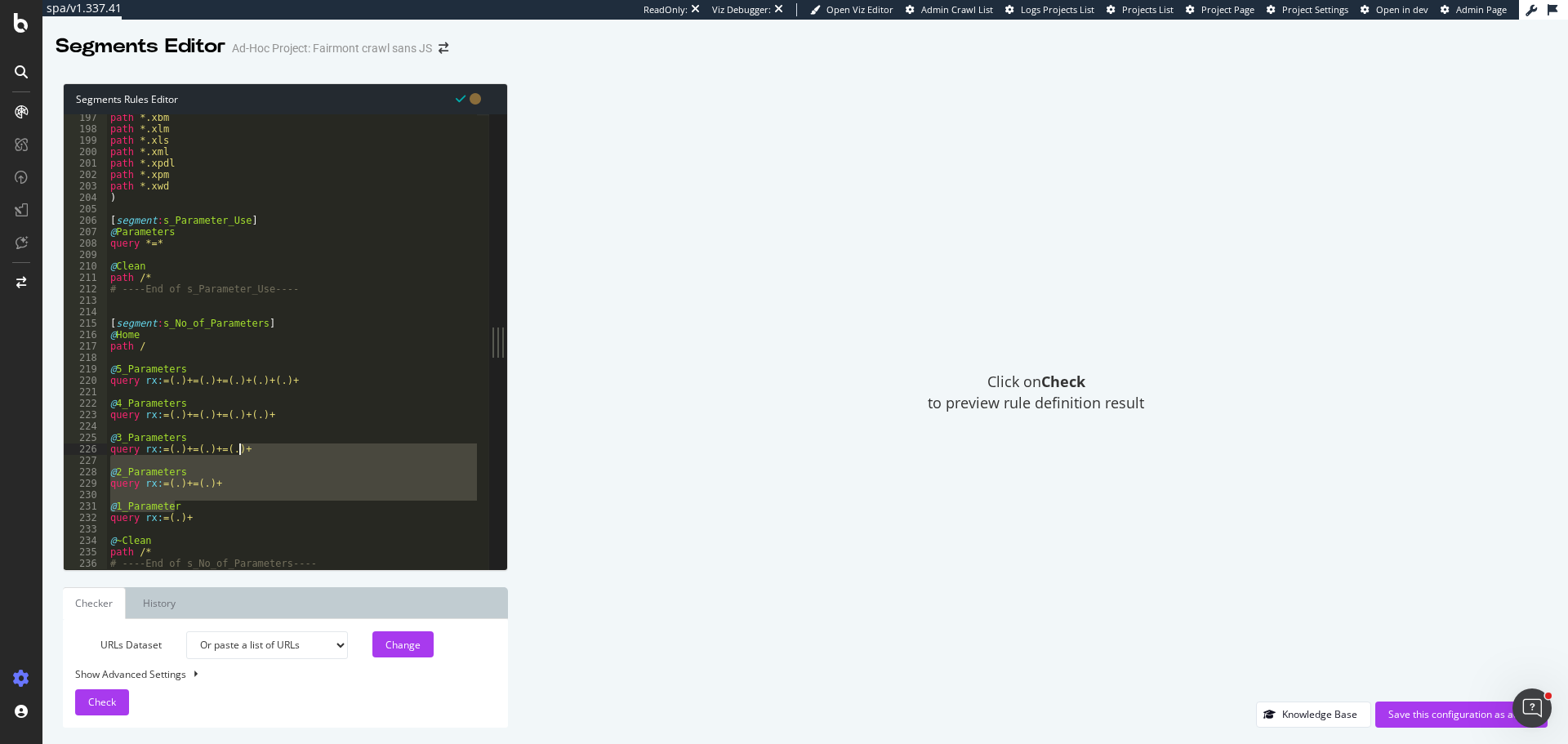
drag, startPoint x: 475, startPoint y: 507, endPoint x: 474, endPoint y: 452, distance: 55.0
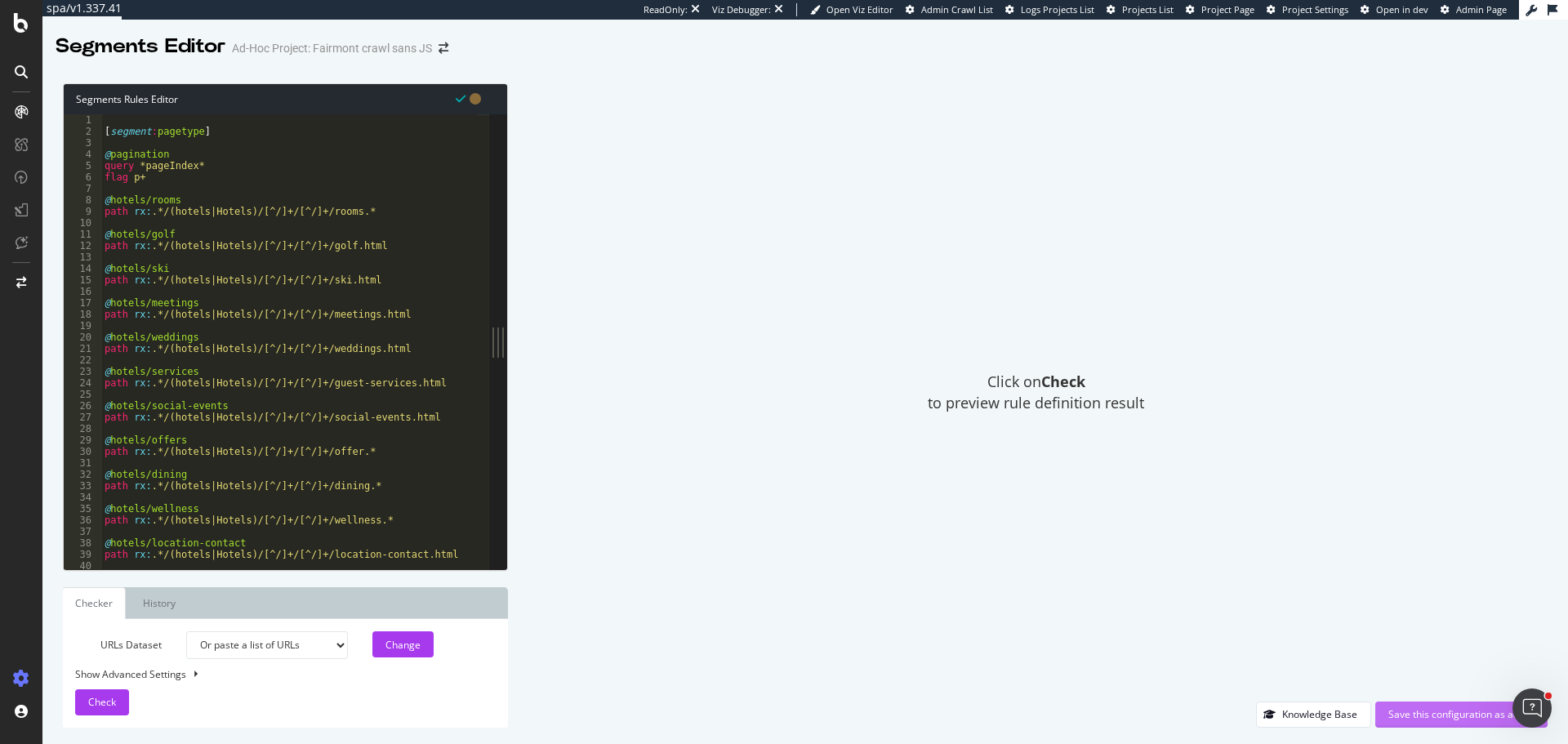
click at [1420, 712] on div "Save this configuration as active" at bounding box center [1461, 714] width 146 height 14
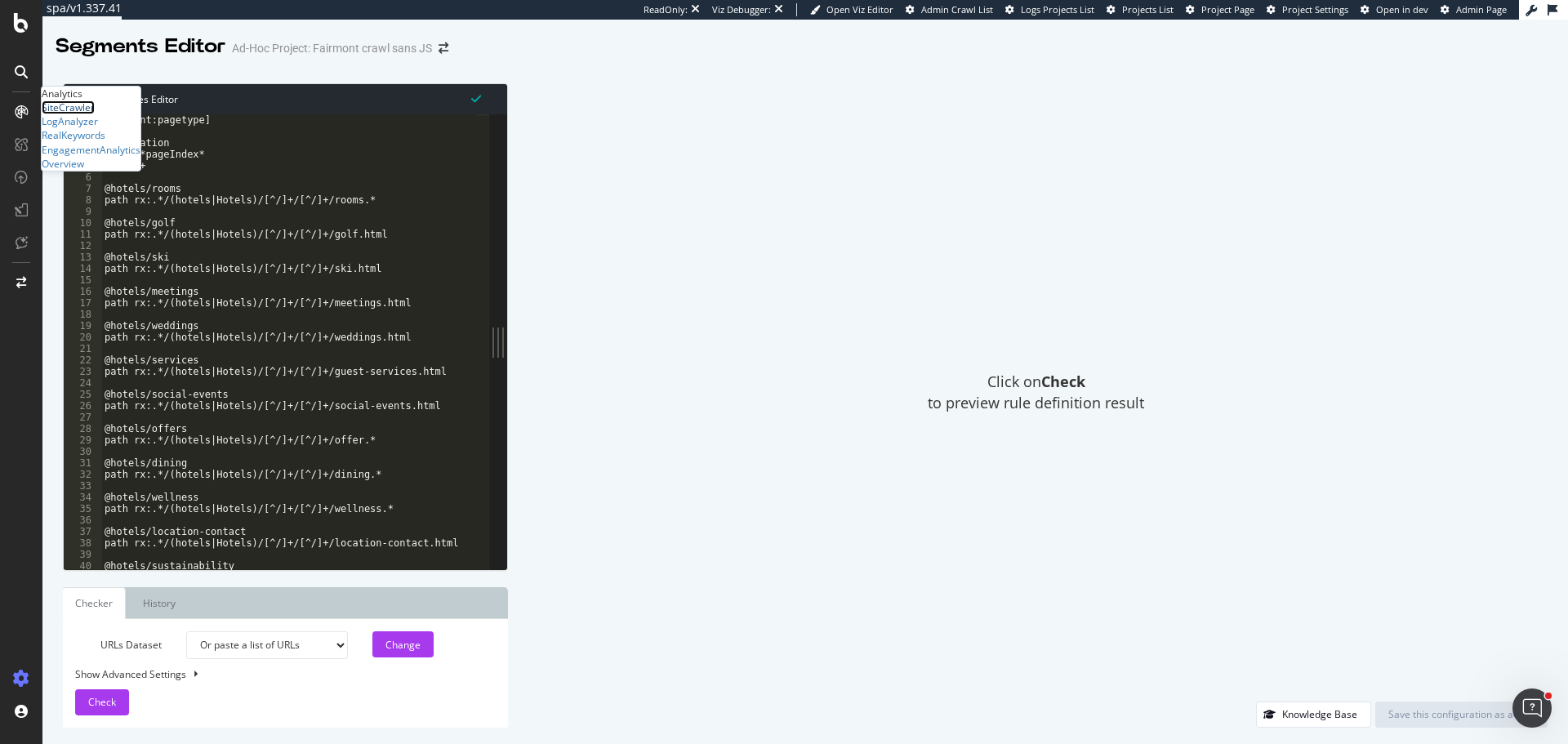
click at [73, 114] on div "SiteCrawler" at bounding box center [68, 107] width 53 height 14
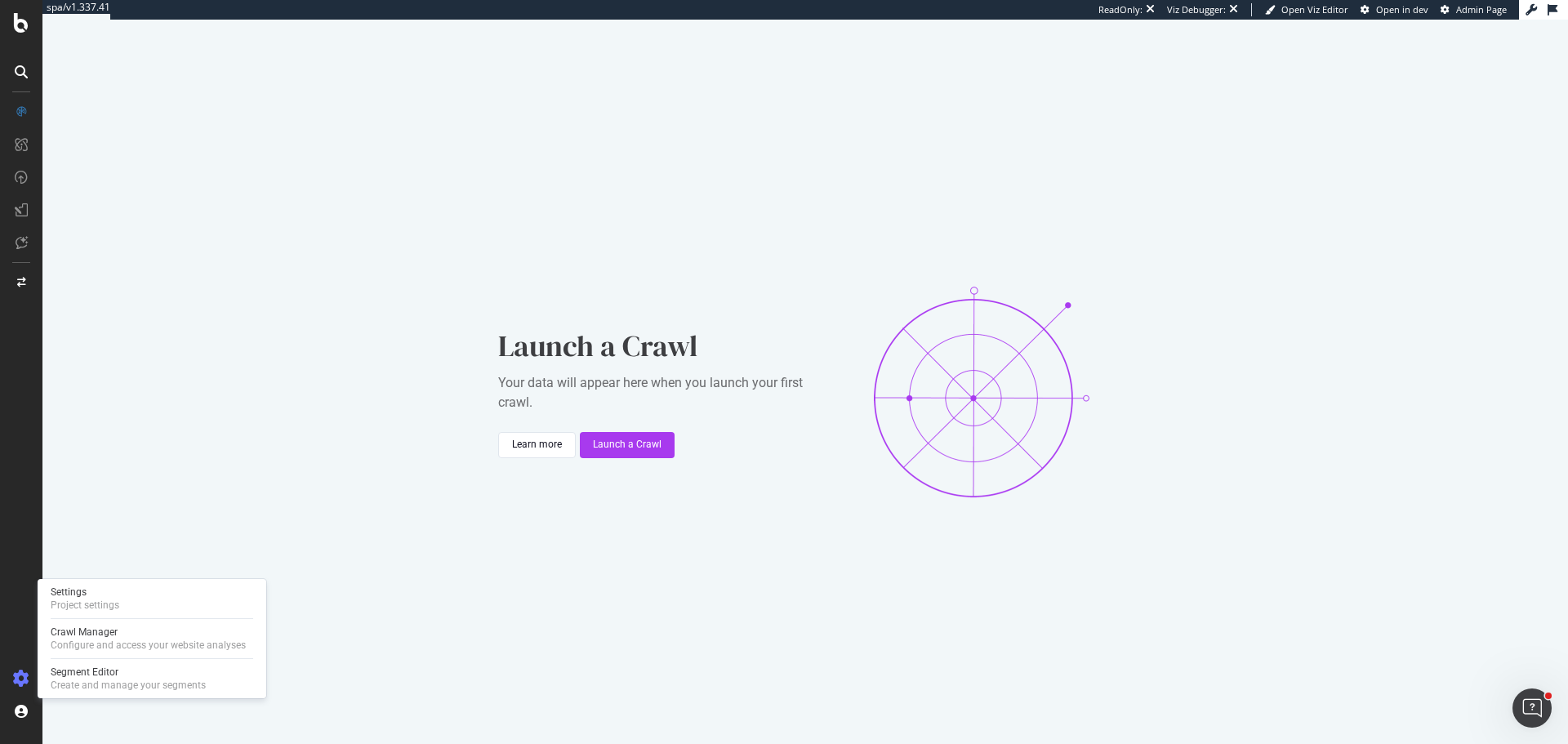
click at [32, 677] on div at bounding box center [21, 678] width 39 height 26
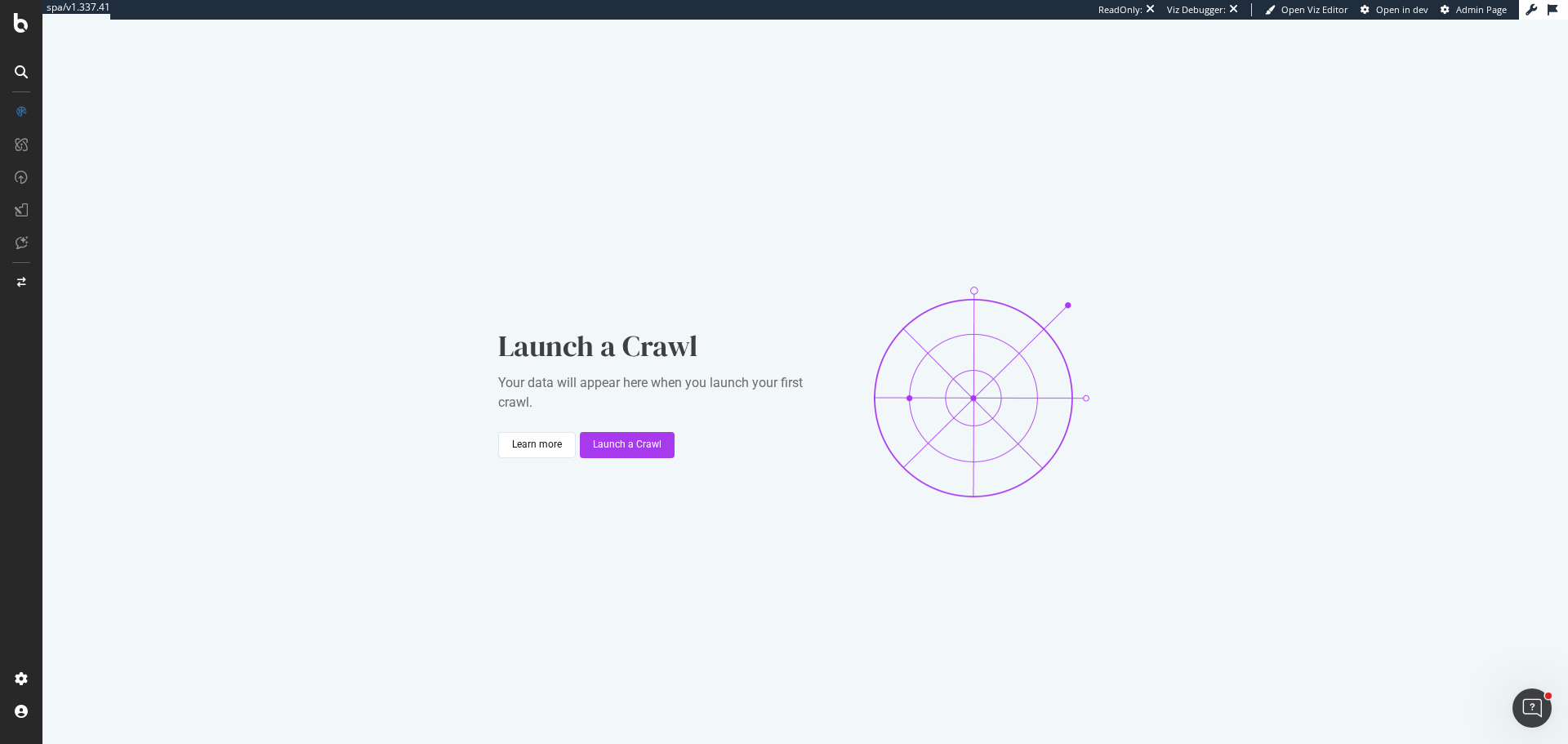
click at [66, 601] on div "Launch a Crawl Your data will appear here when you launch your first crawl. Lea…" at bounding box center [805, 392] width 1526 height 744
click at [82, 610] on div "Project settings" at bounding box center [85, 605] width 68 height 13
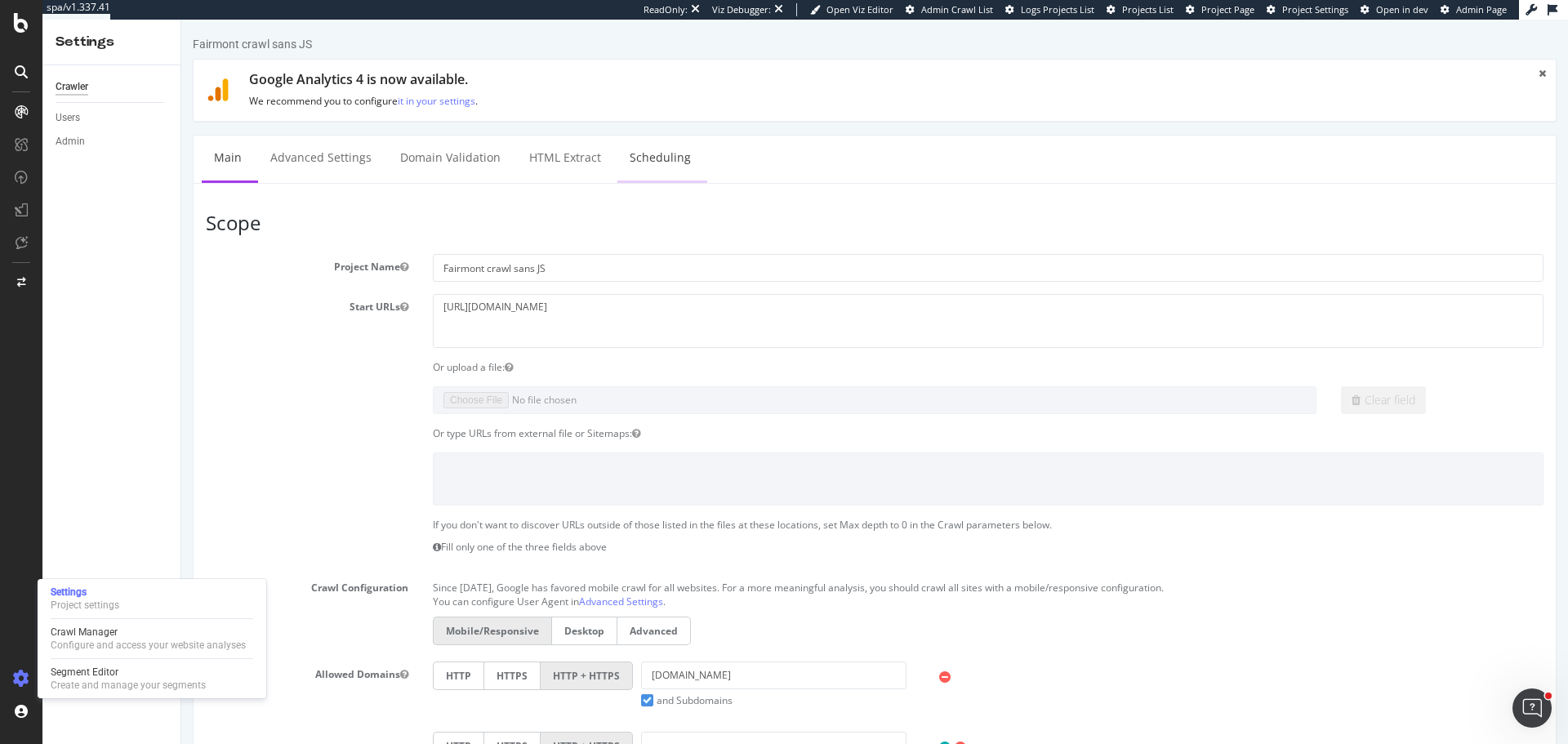
click at [681, 153] on link "Scheduling" at bounding box center [660, 158] width 86 height 45
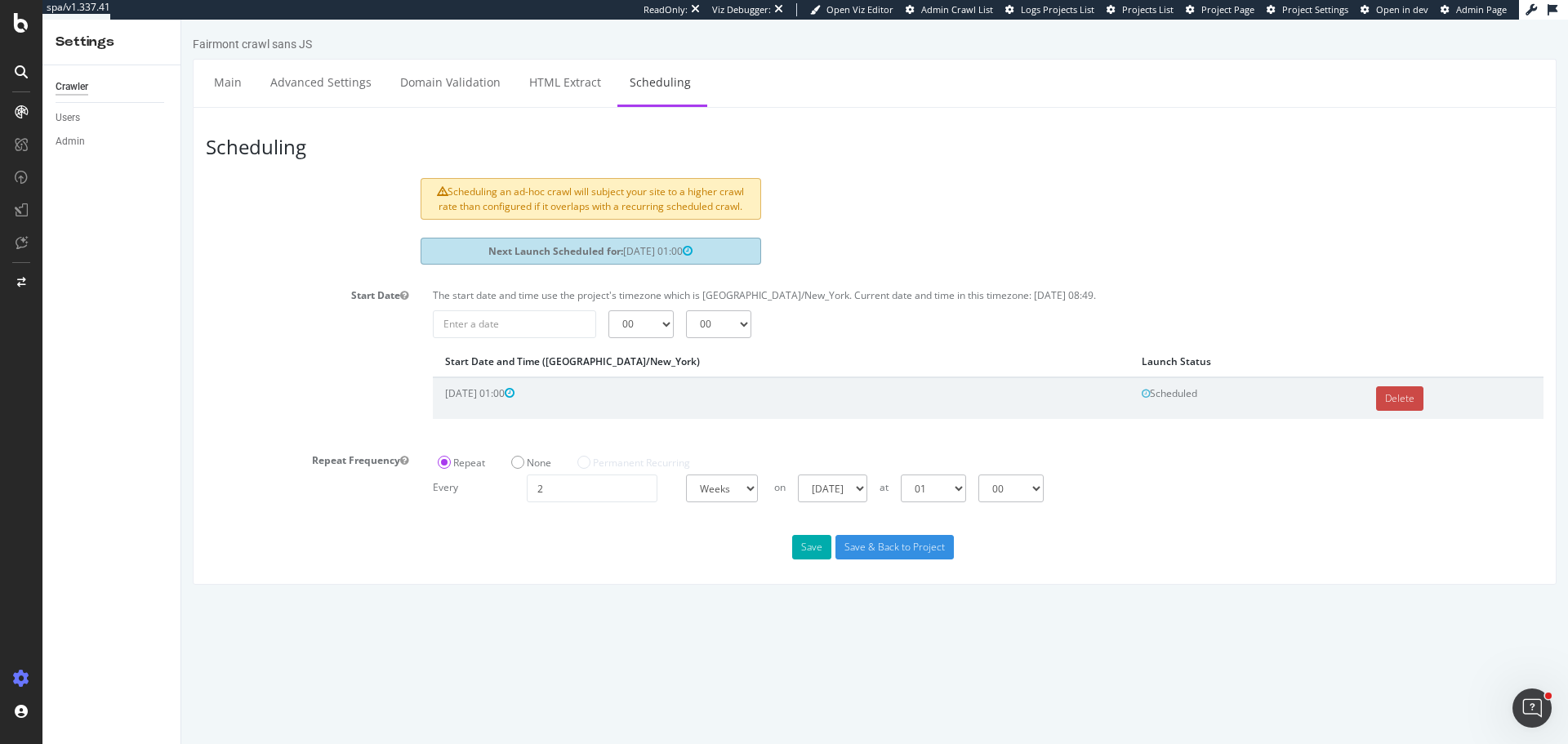
click at [1377, 401] on link "Delete" at bounding box center [1400, 398] width 47 height 24
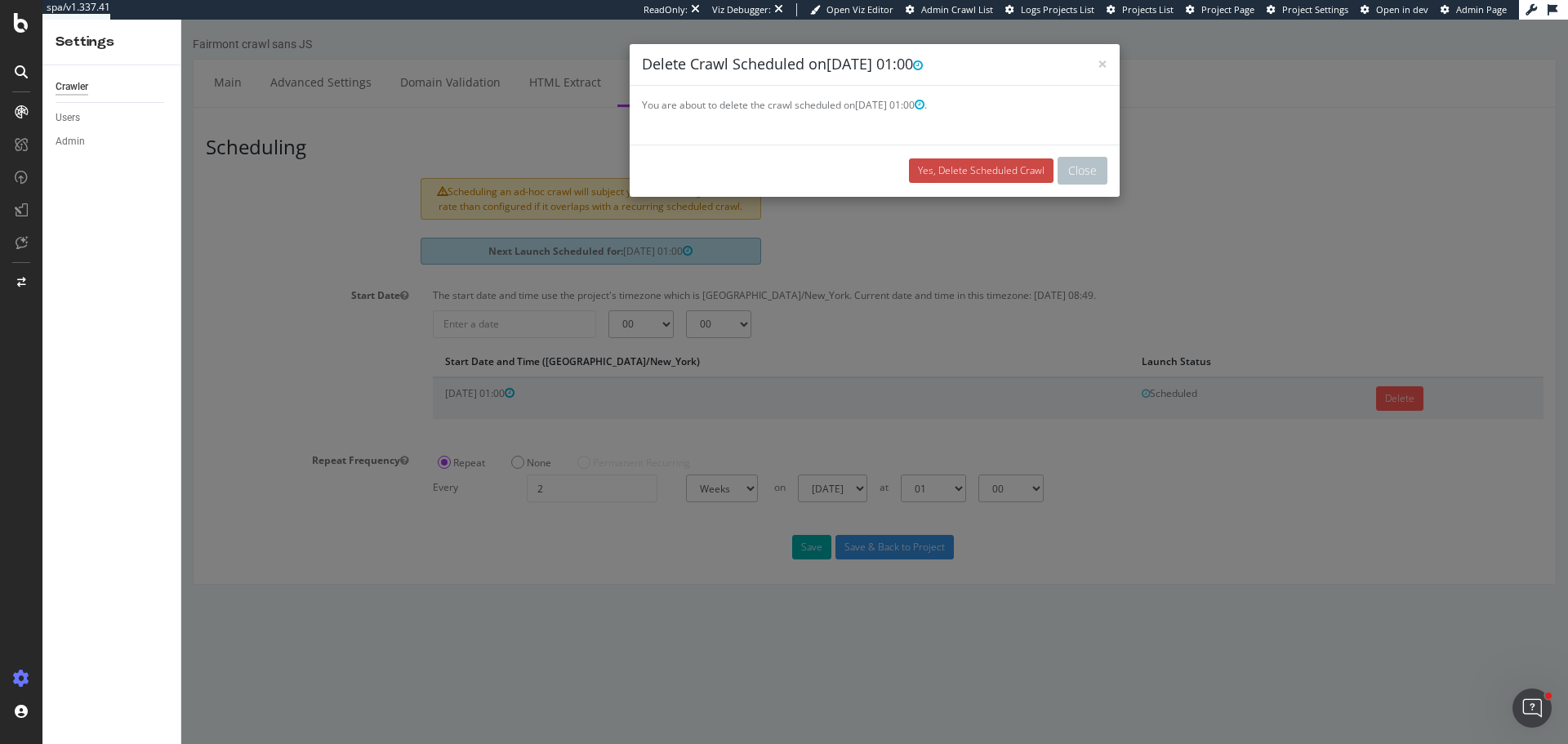
click at [990, 176] on link "Yes, Delete Scheduled Crawl" at bounding box center [981, 170] width 145 height 24
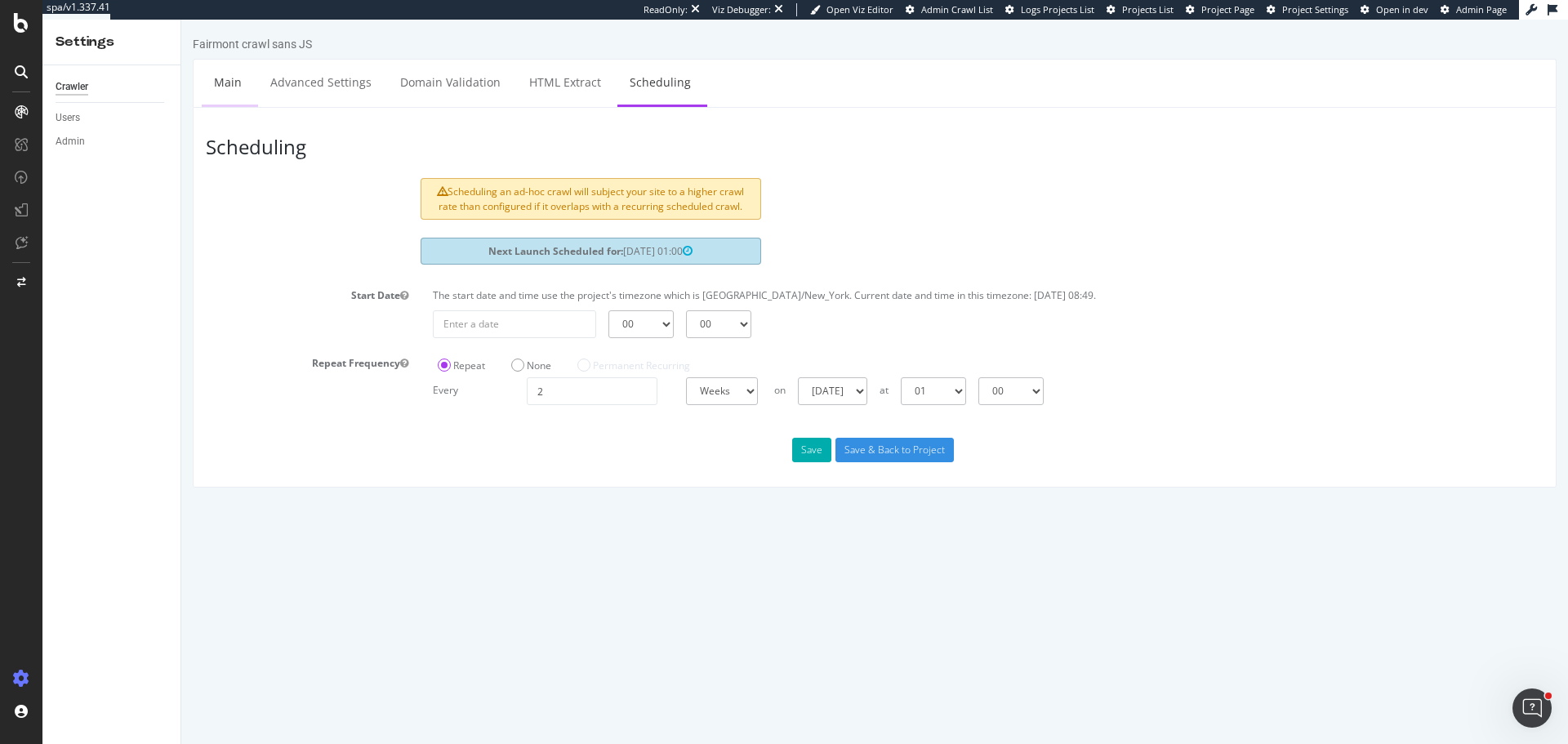
click at [212, 91] on link "Main" at bounding box center [227, 82] width 52 height 45
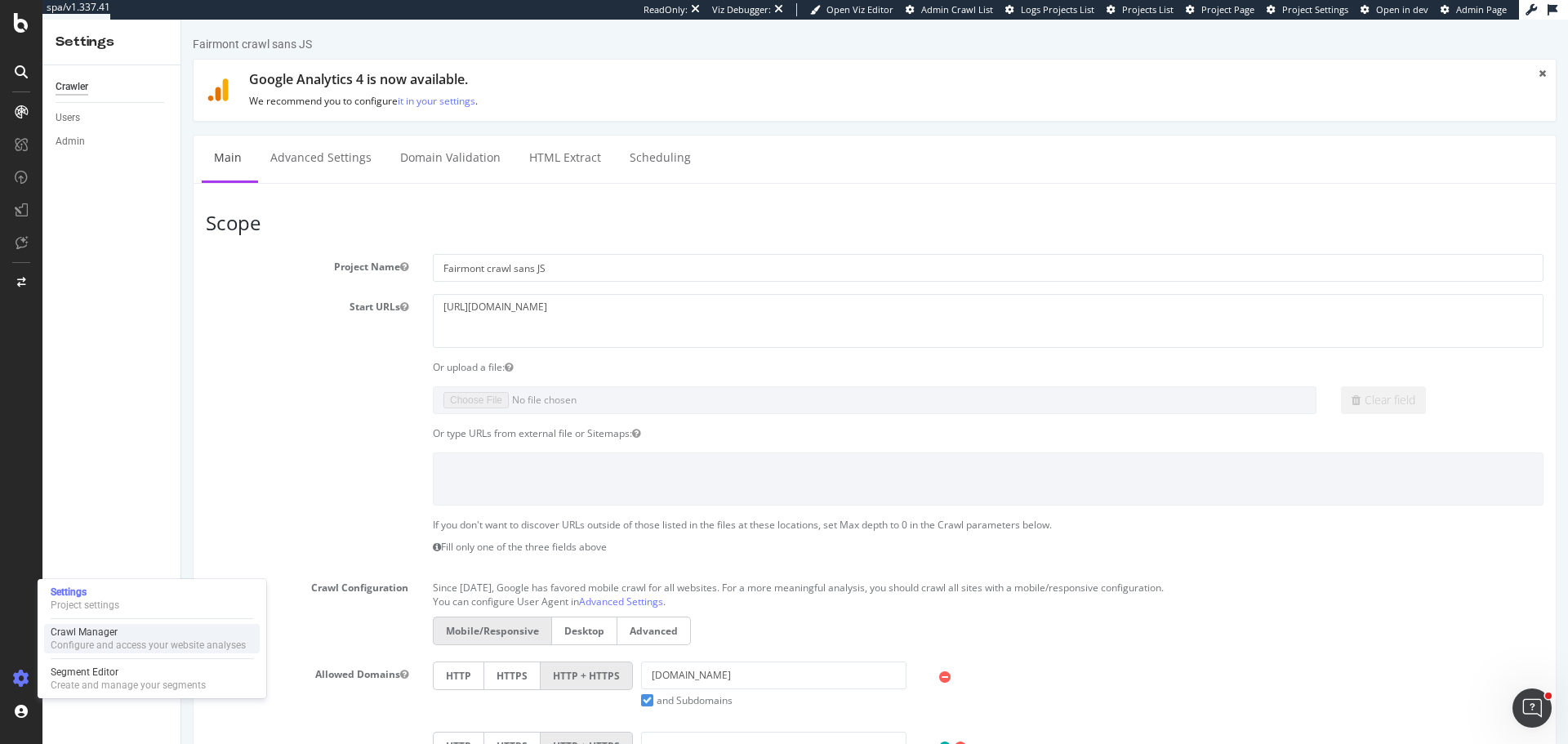
click at [77, 628] on div "Crawl Manager" at bounding box center [148, 632] width 196 height 13
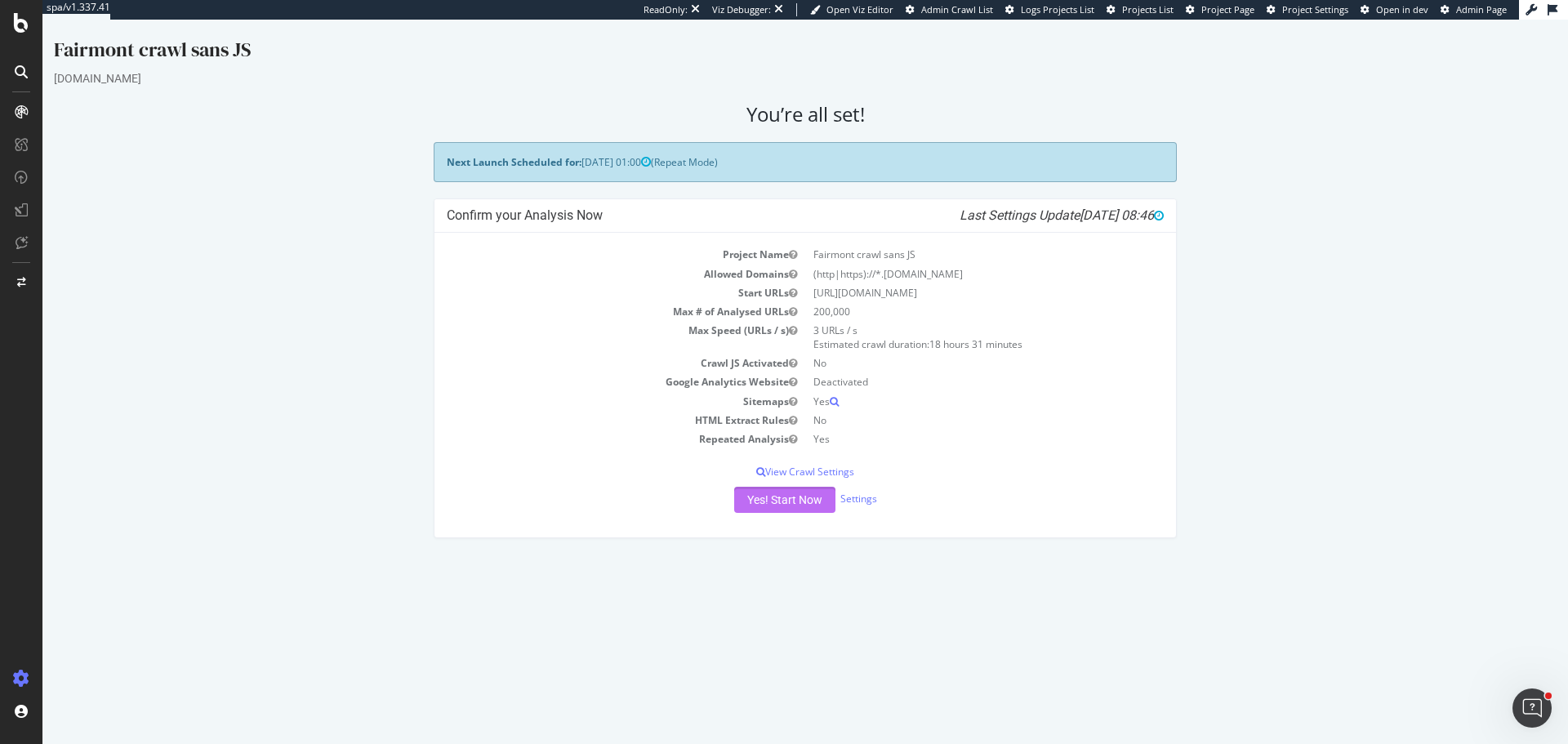
click at [806, 508] on button "Yes! Start Now" at bounding box center [785, 499] width 102 height 26
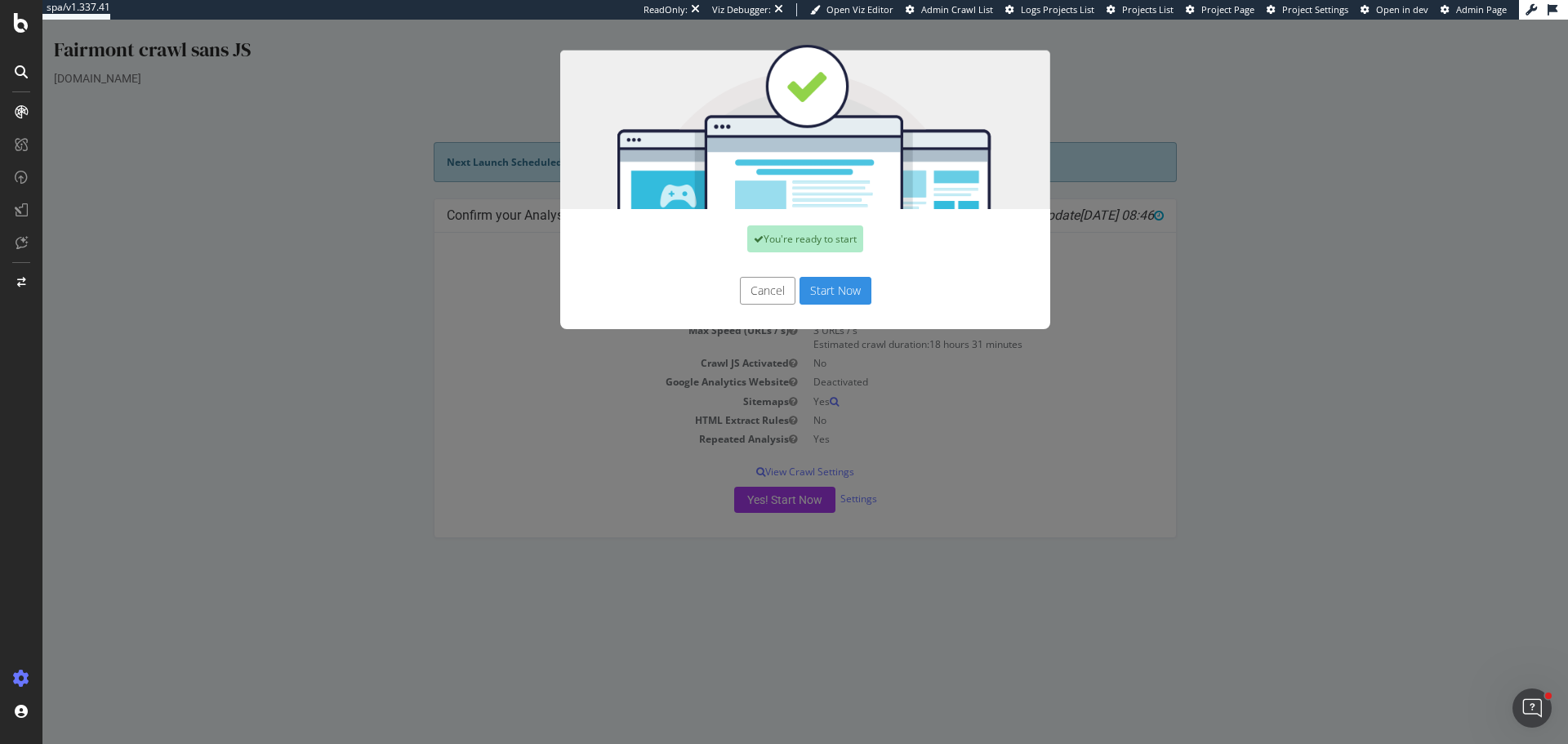
click at [752, 294] on button "Cancel" at bounding box center [767, 290] width 56 height 27
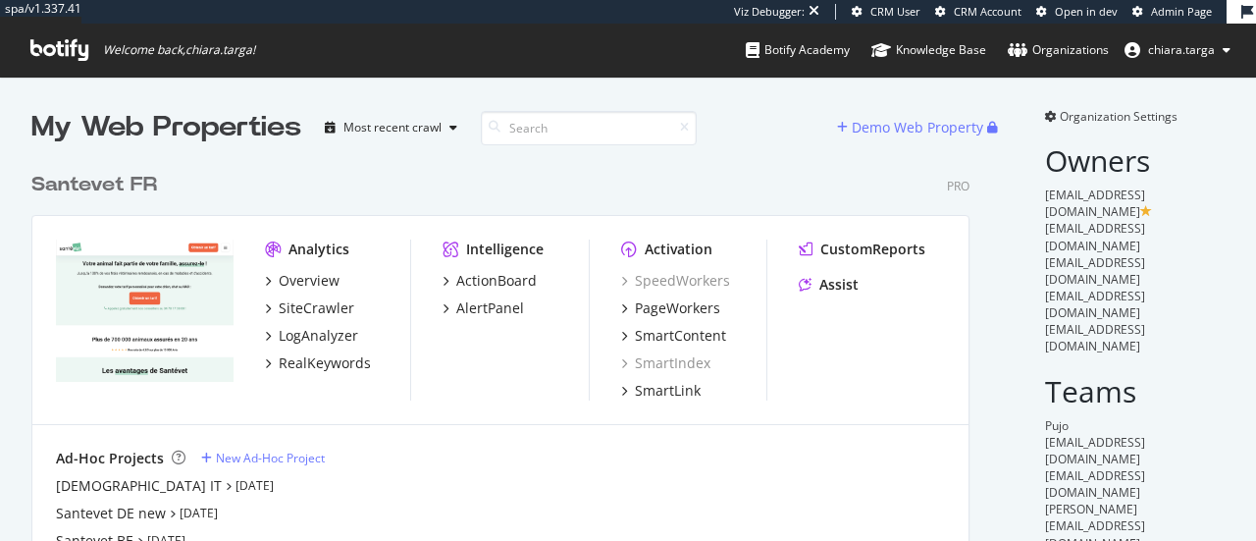
scroll to position [816, 938]
click at [638, 309] on div "PageWorkers" at bounding box center [677, 308] width 85 height 20
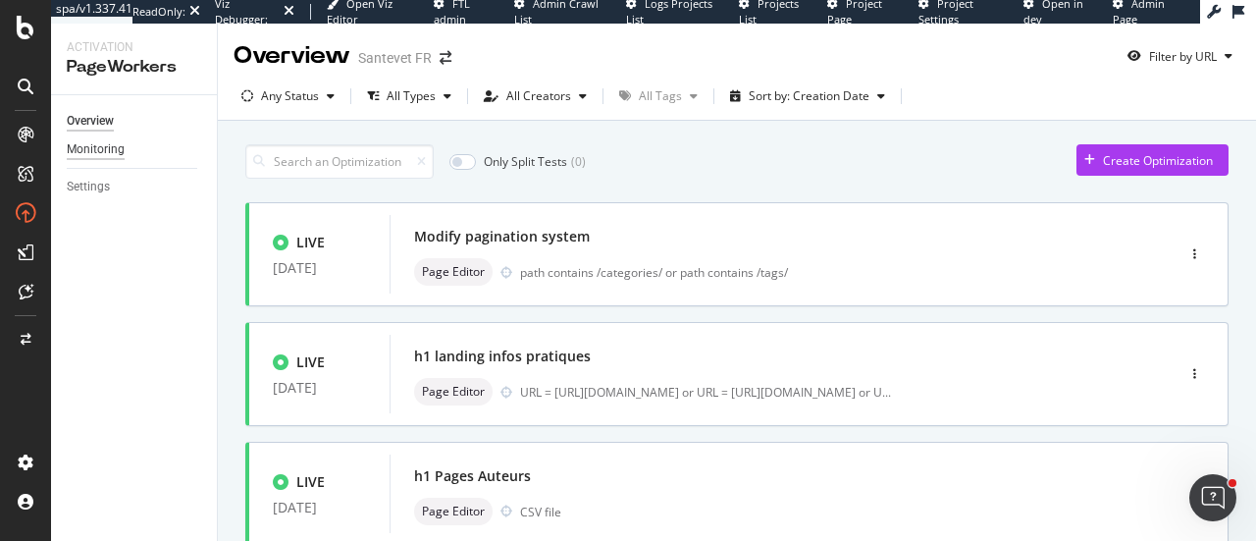
click at [86, 155] on div "Monitoring" at bounding box center [96, 149] width 58 height 21
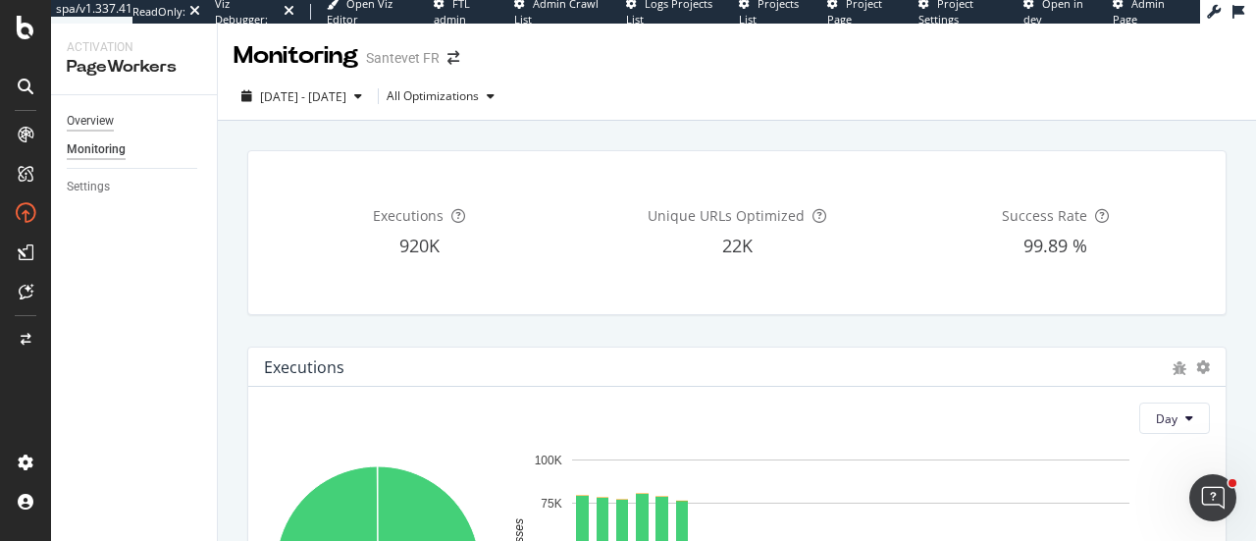
click at [90, 111] on div "Overview" at bounding box center [90, 121] width 47 height 21
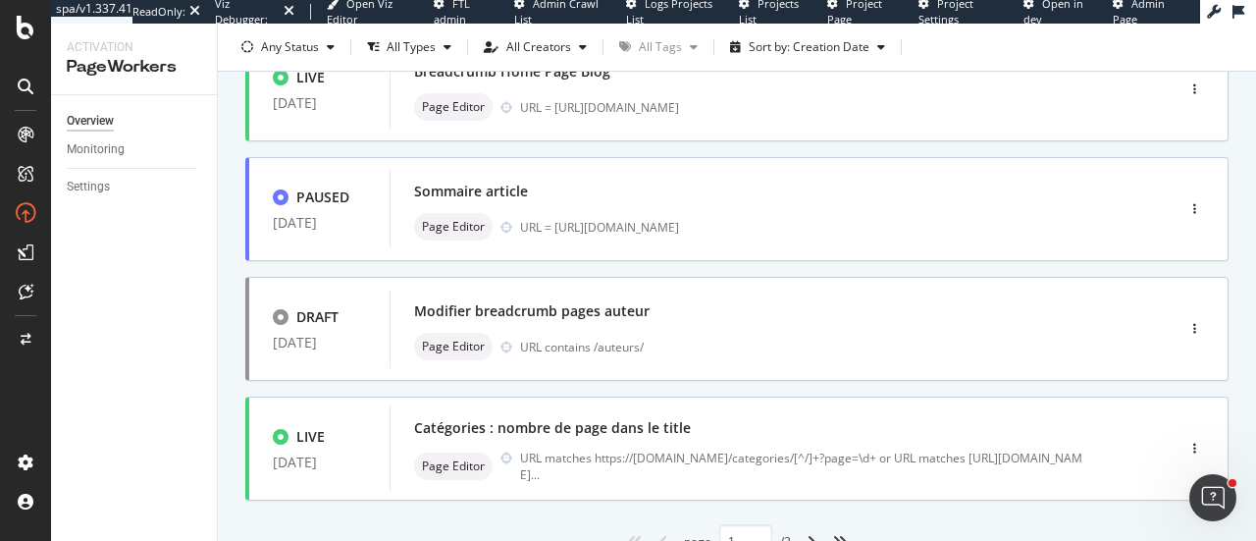
scroll to position [968, 0]
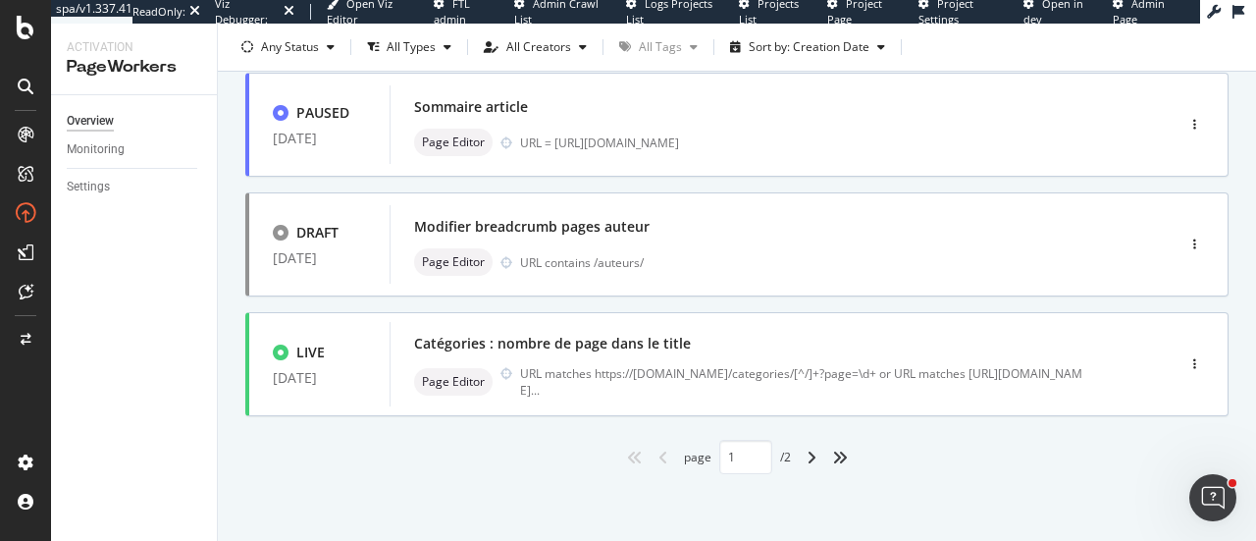
click at [824, 450] on div "angles-right" at bounding box center [839, 457] width 31 height 31
type input "2"
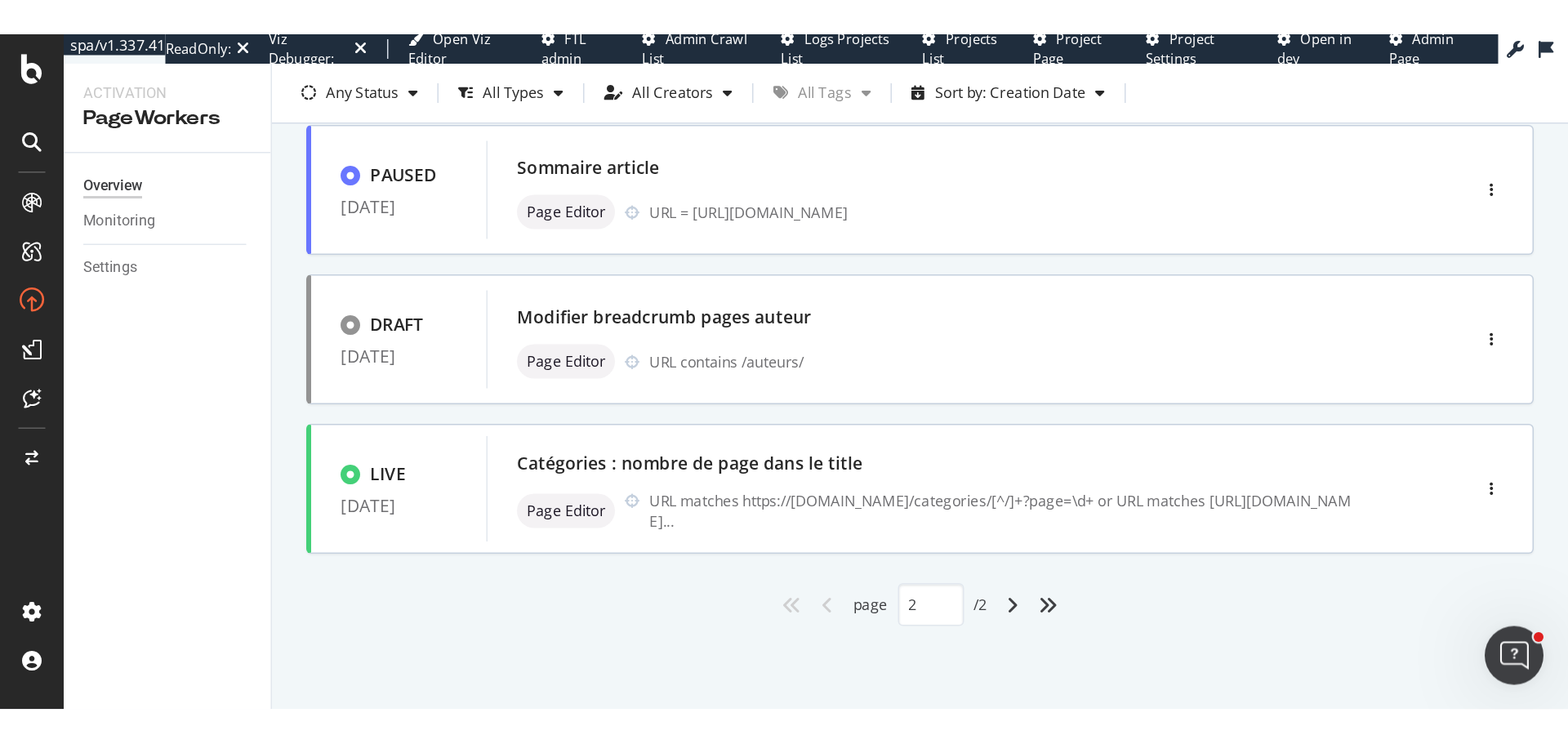
scroll to position [0, 0]
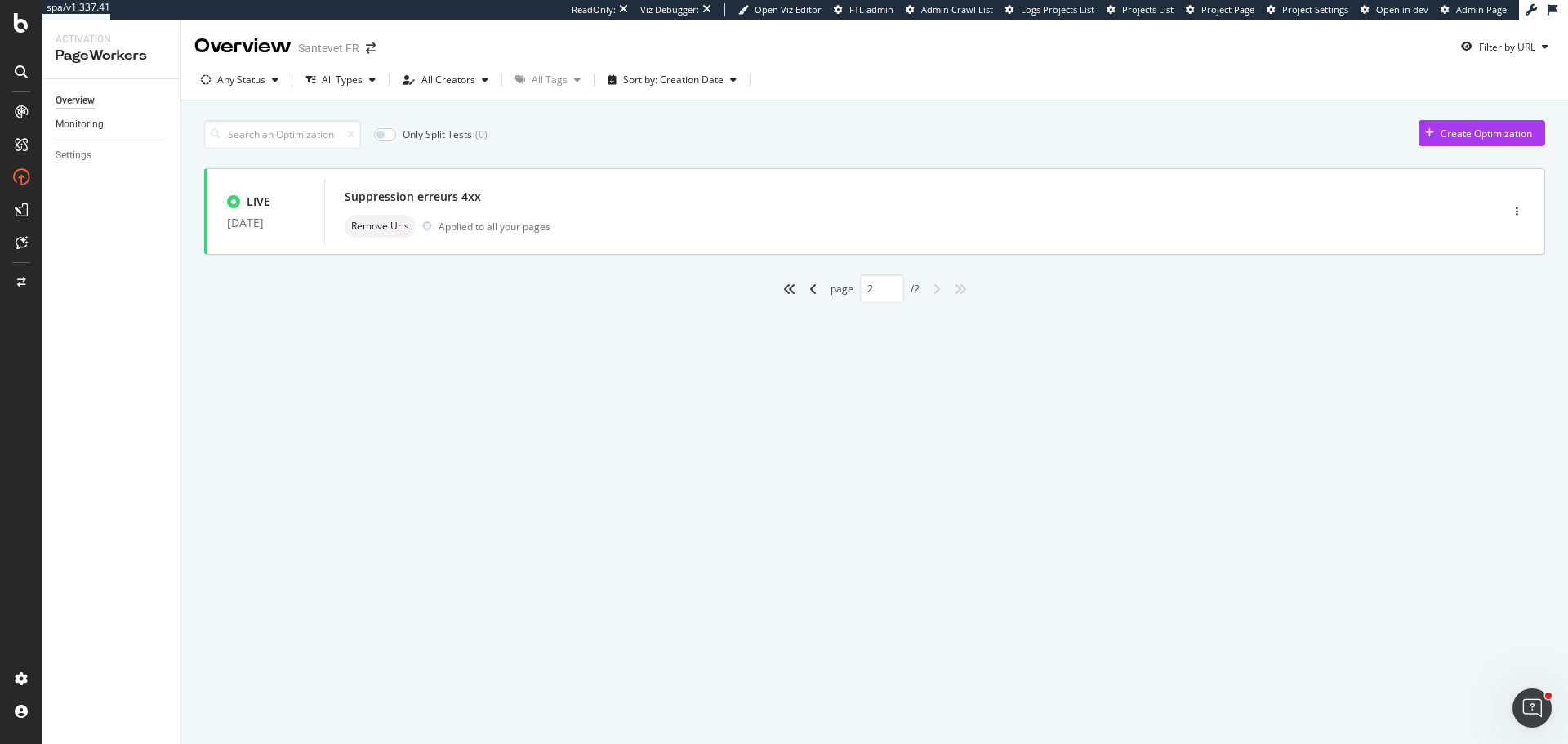
click at [112, 131] on link "Monitoring" at bounding box center [112, 124] width 113 height 17
click at [68, 123] on div "Monitoring" at bounding box center [80, 124] width 48 height 17
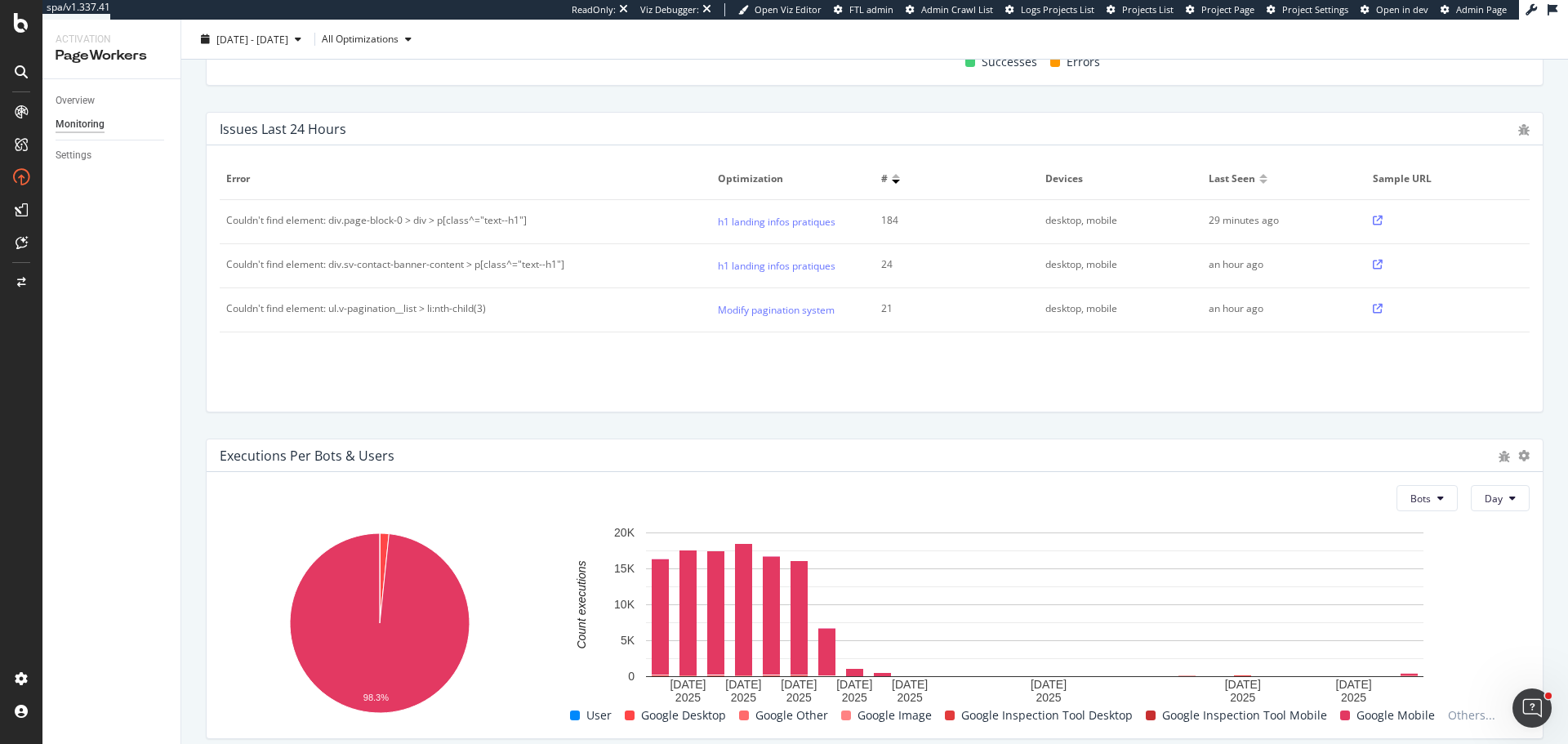
scroll to position [568, 0]
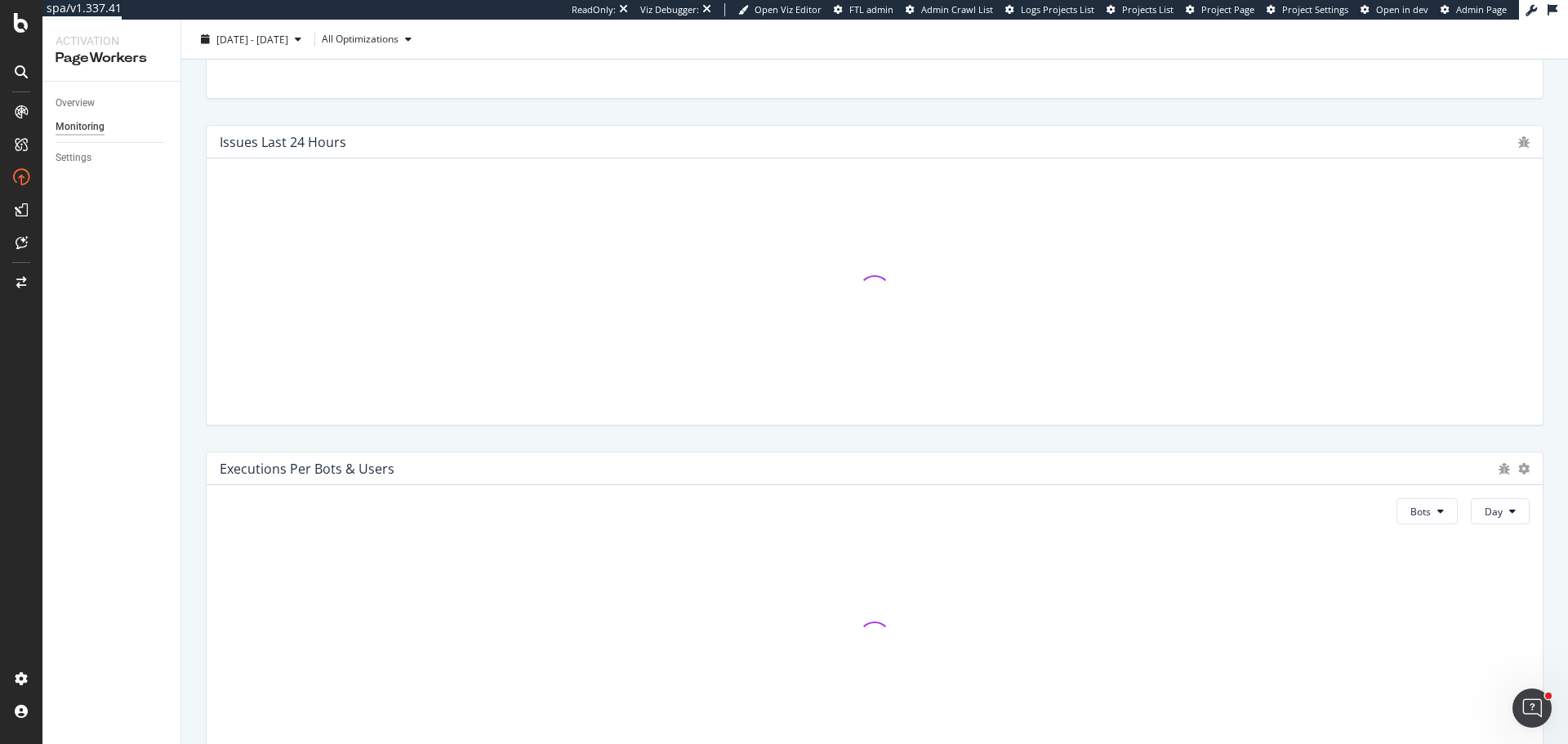
scroll to position [568, 0]
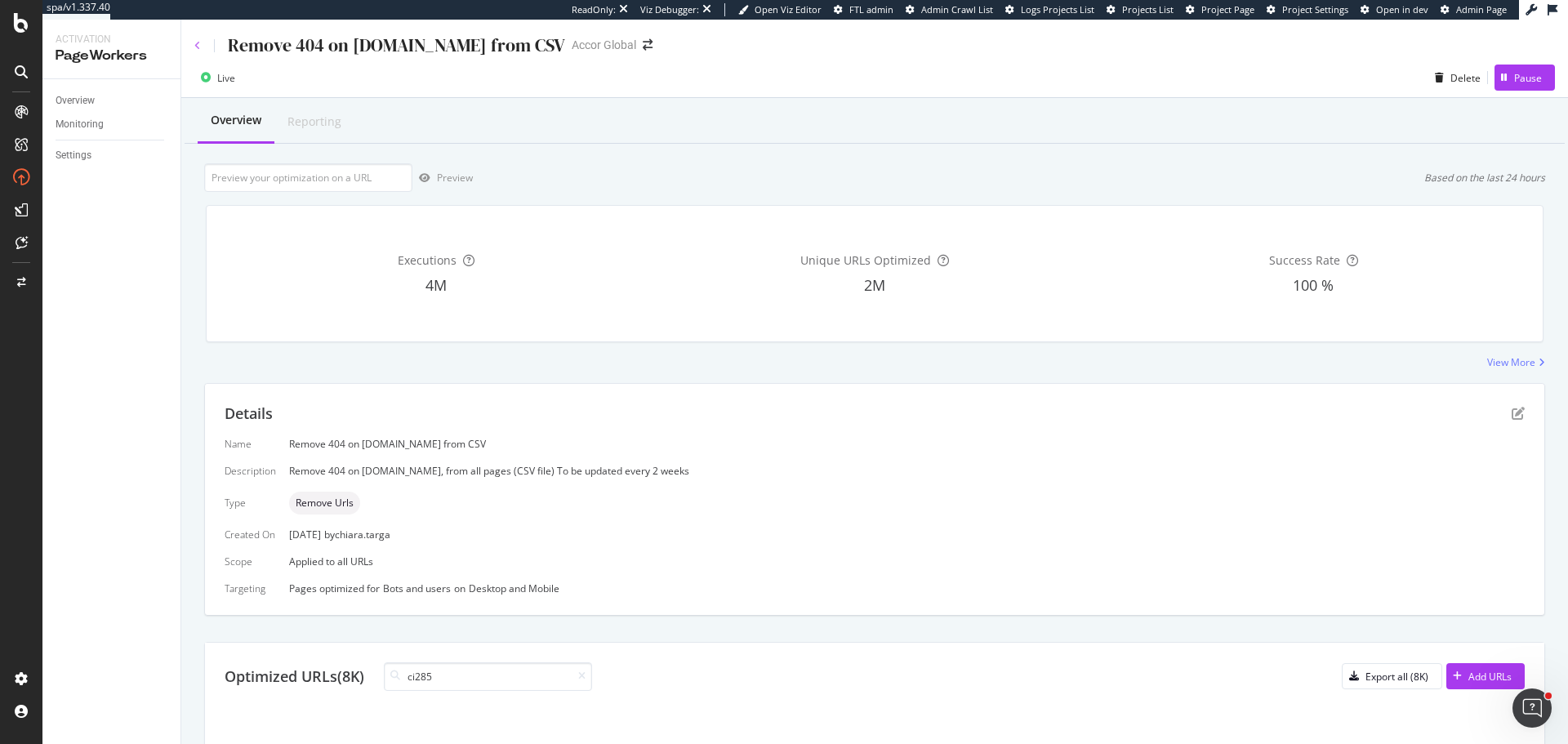
click at [195, 45] on icon at bounding box center [198, 46] width 7 height 10
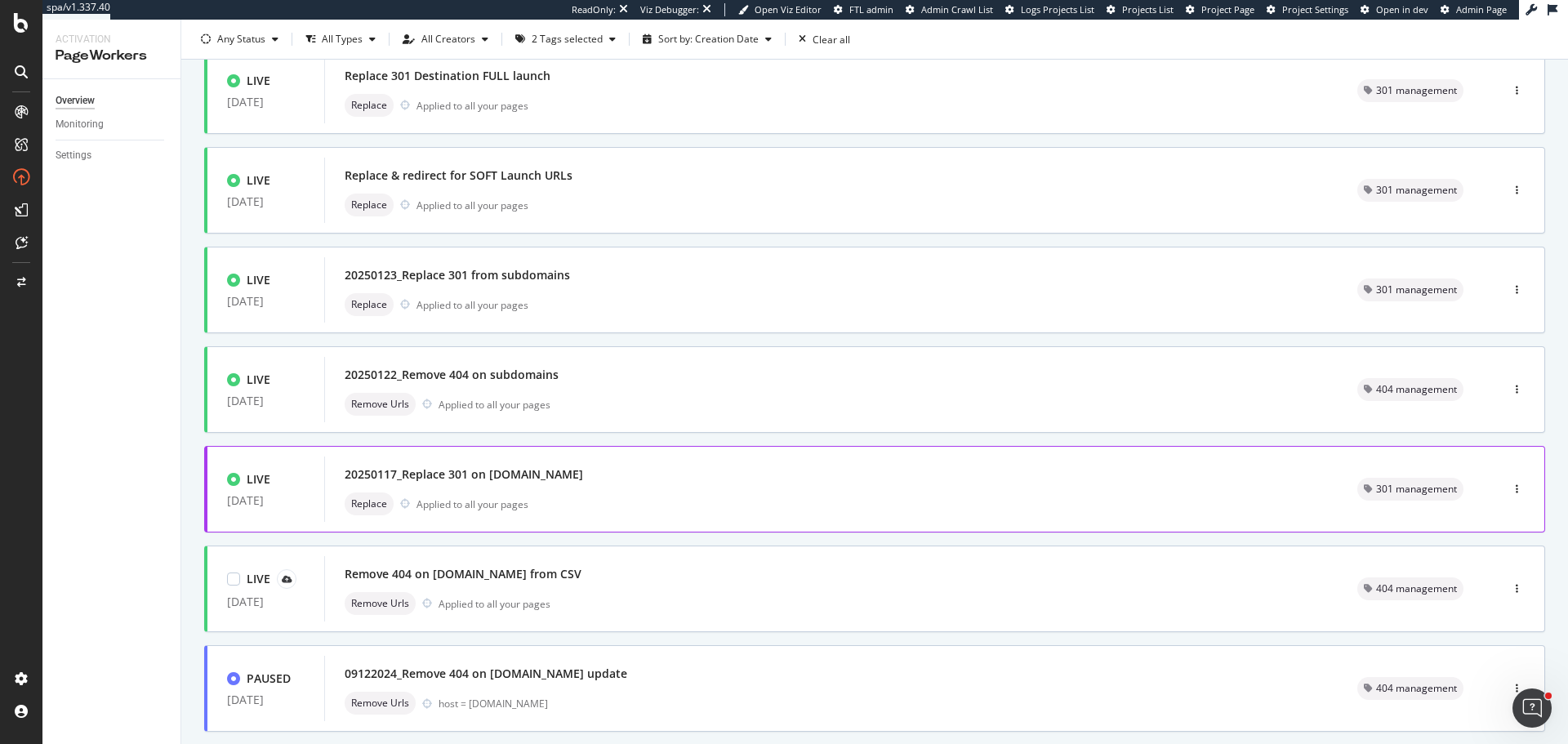
scroll to position [82, 0]
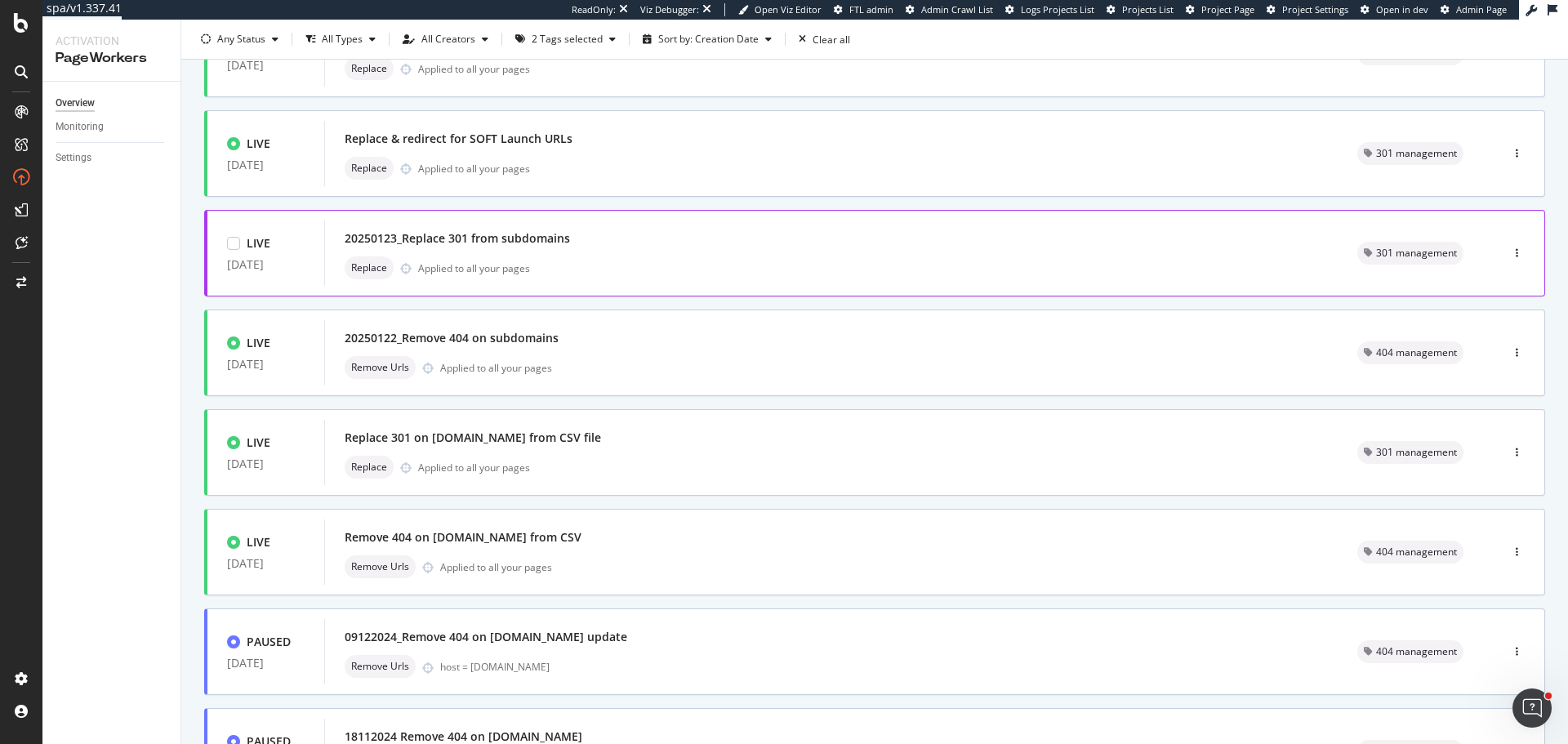
scroll to position [163, 0]
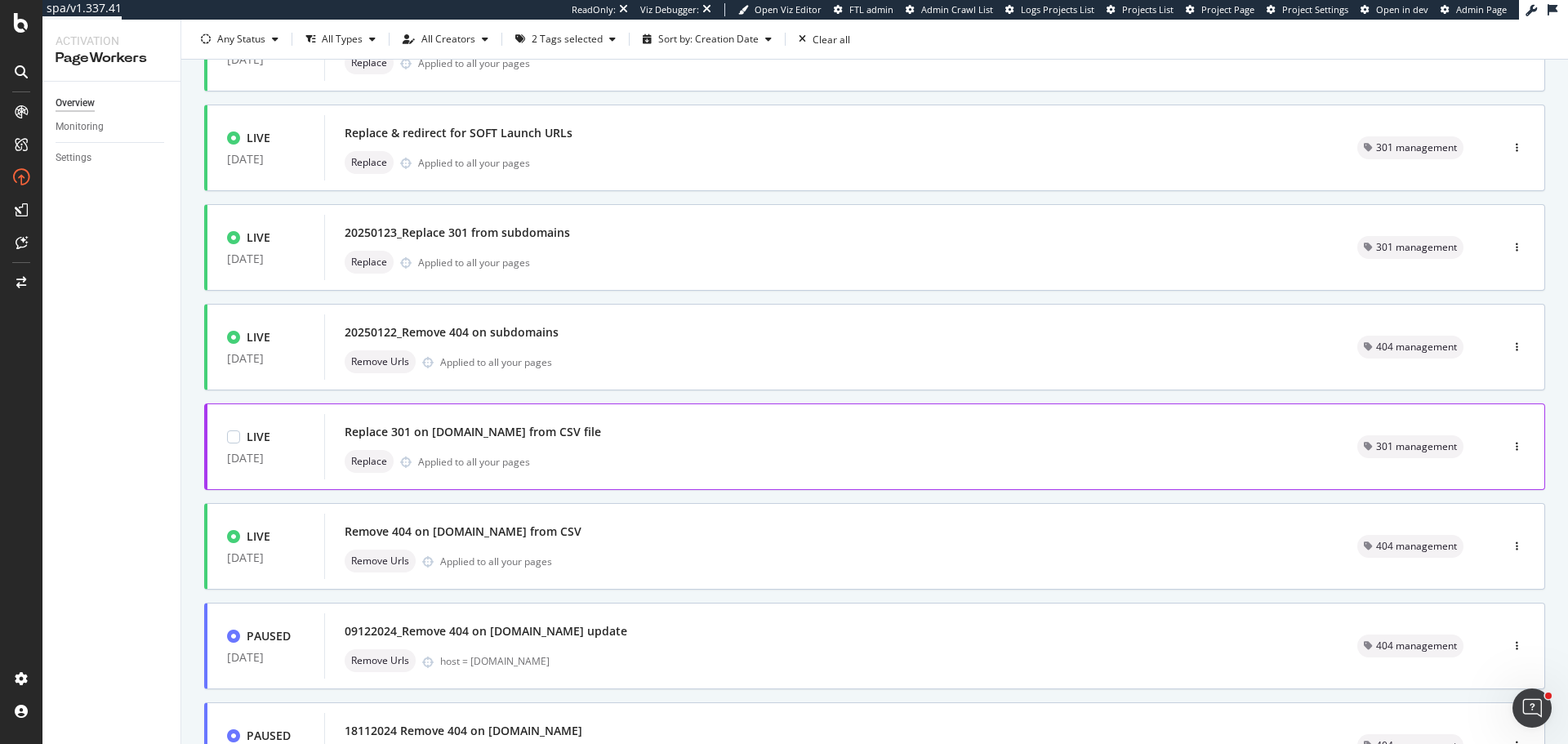
click at [655, 449] on div "Replace 301 on [DOMAIN_NAME] from CSV file Replace Applied to all your pages" at bounding box center [831, 446] width 974 height 52
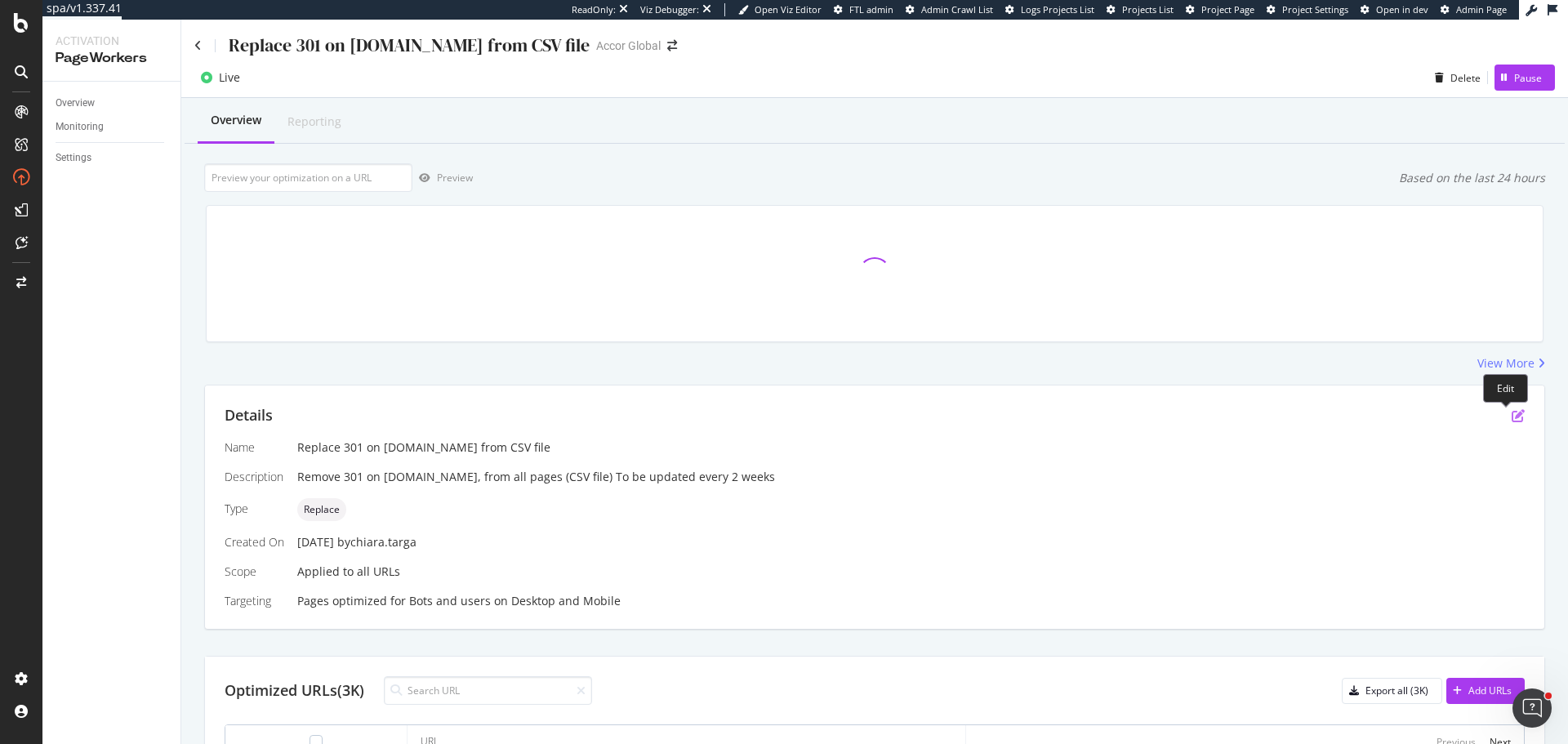
click at [1511, 419] on icon "pen-to-square" at bounding box center [1518, 416] width 13 height 13
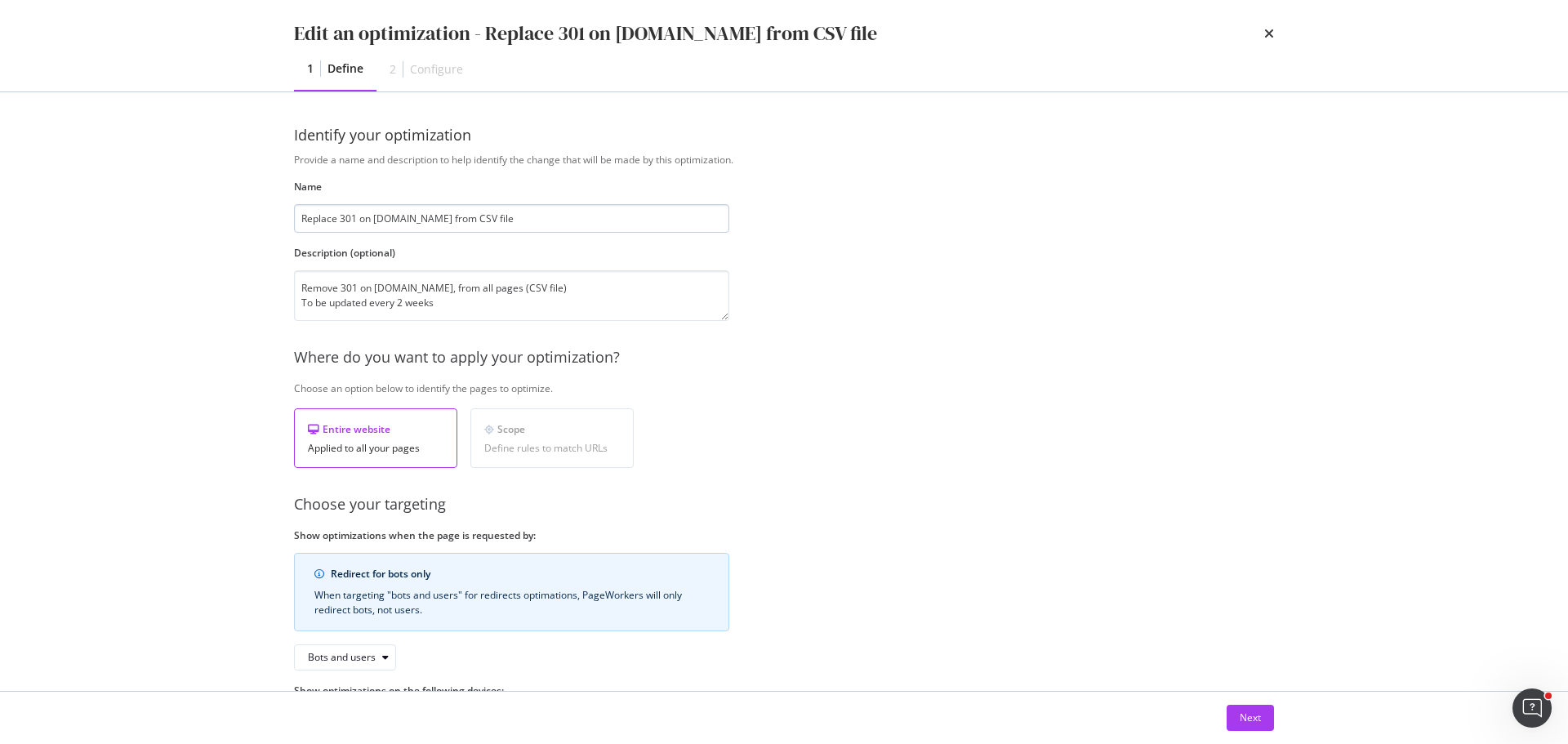
click at [489, 213] on input "Replace 301 on [DOMAIN_NAME] from CSV file" at bounding box center [511, 218] width 435 height 28
type input "Replace 301 on [DOMAIN_NAME] from CSV"
click at [1243, 717] on div "Next" at bounding box center [1251, 717] width 22 height 14
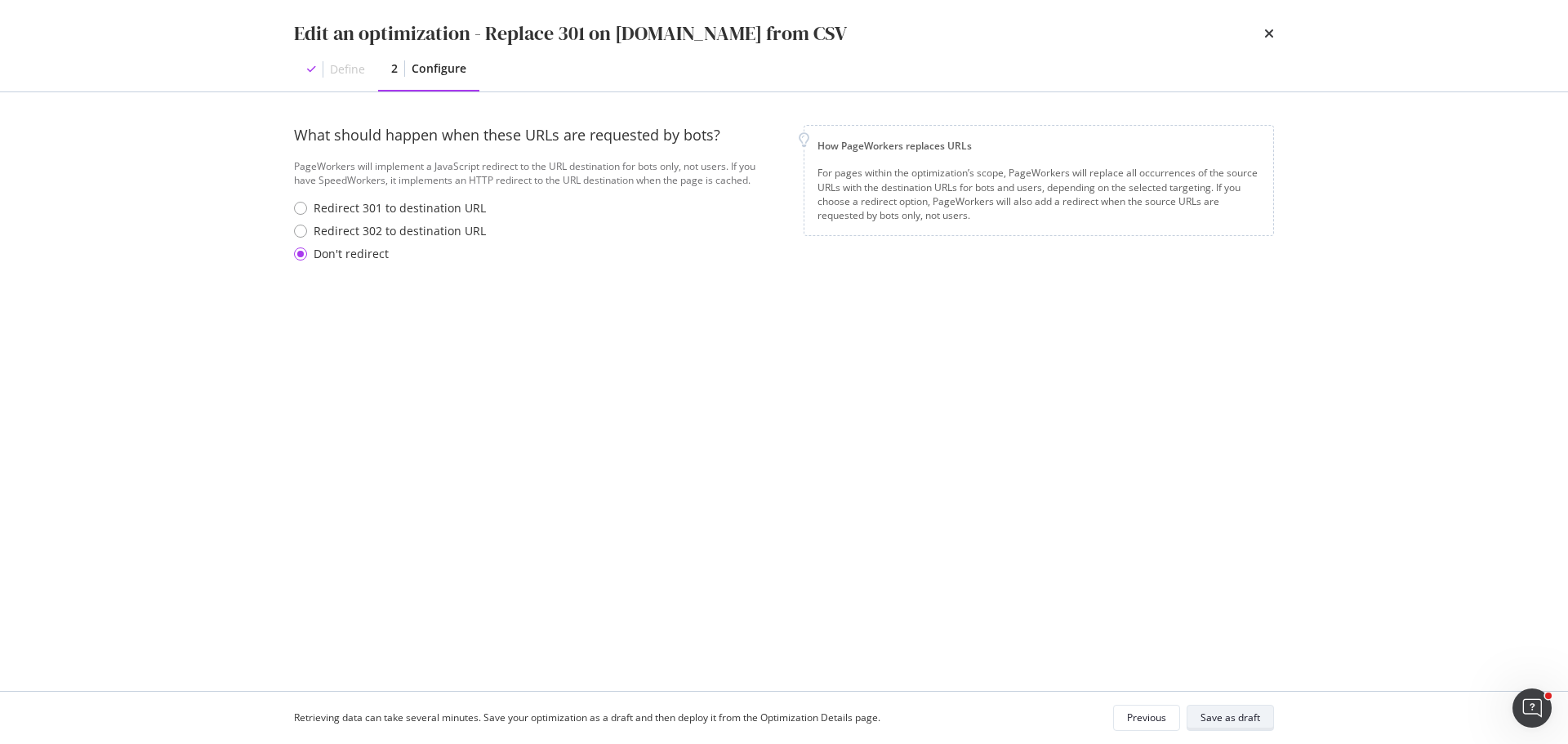
click at [1222, 718] on div "Save as draft" at bounding box center [1231, 717] width 60 height 14
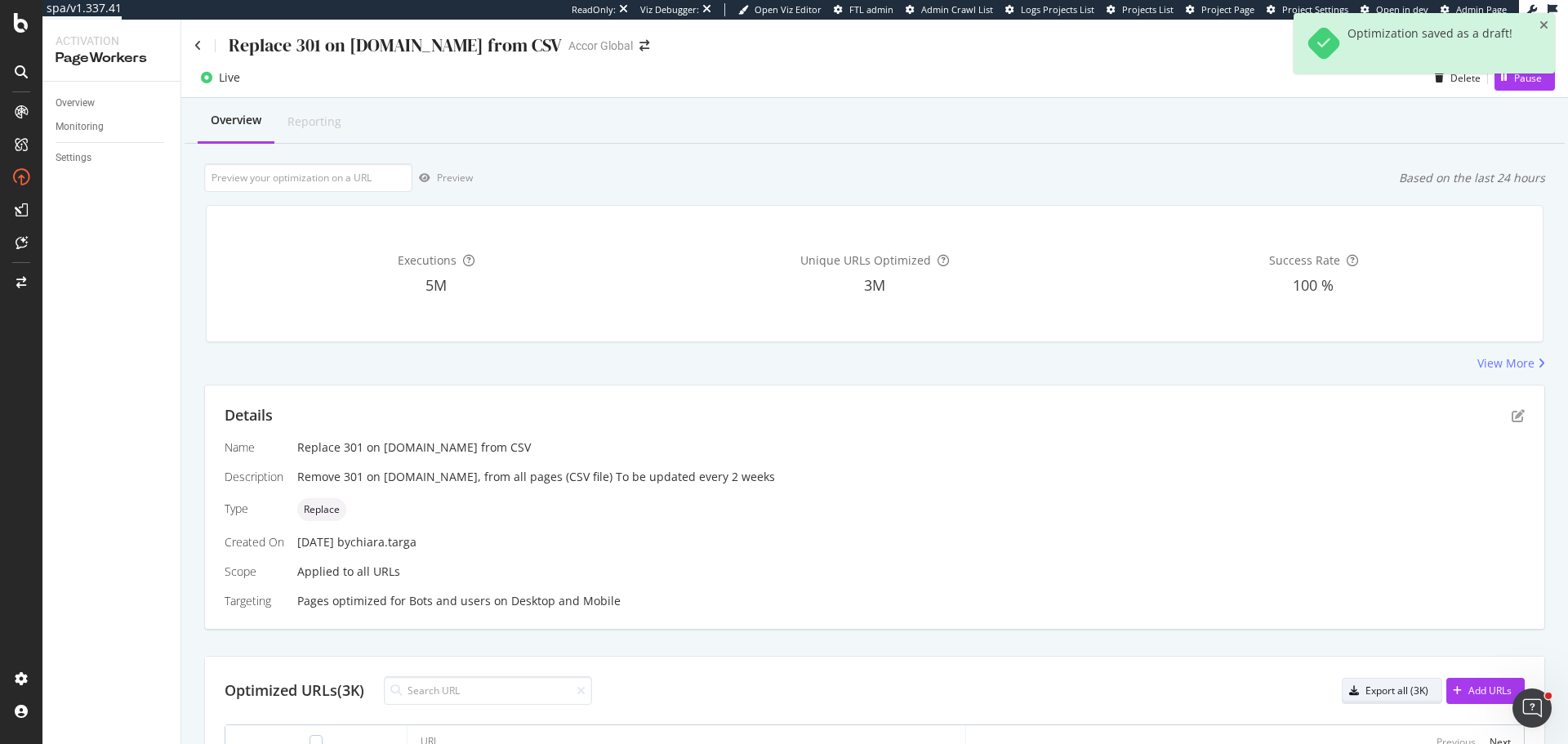
click at [1387, 698] on div "Export all (3K)" at bounding box center [1385, 690] width 86 height 22
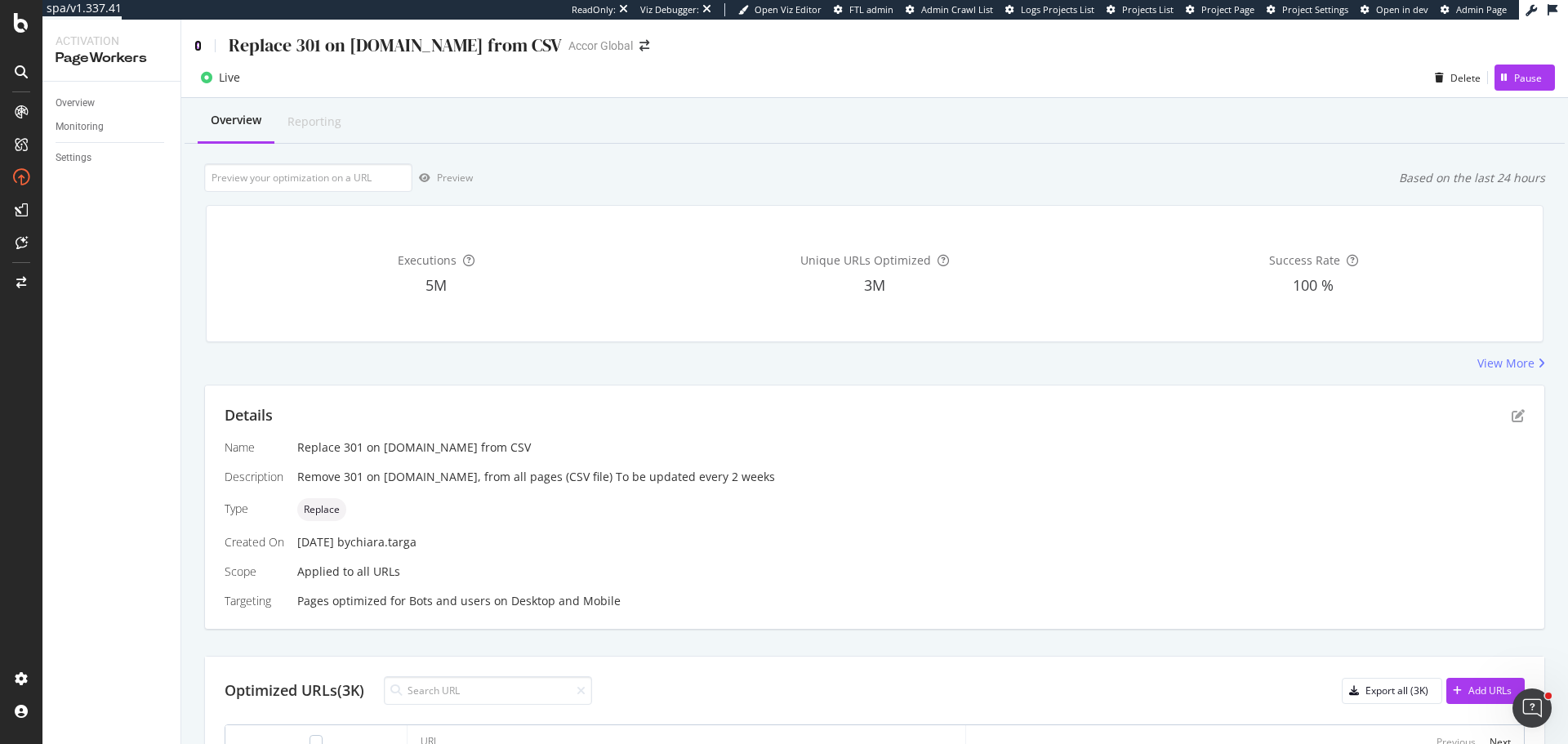
click at [195, 43] on icon at bounding box center [198, 46] width 7 height 12
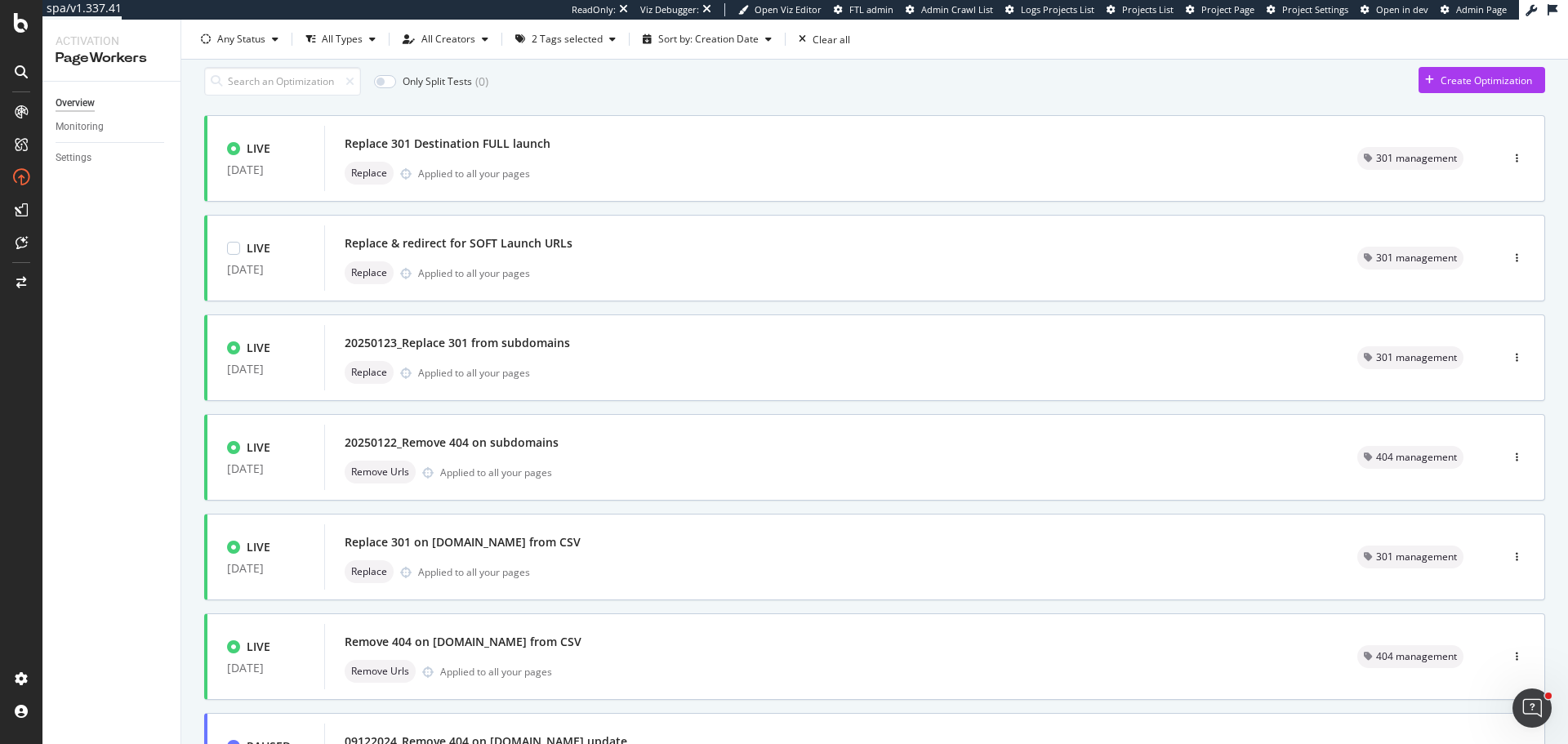
scroll to position [82, 0]
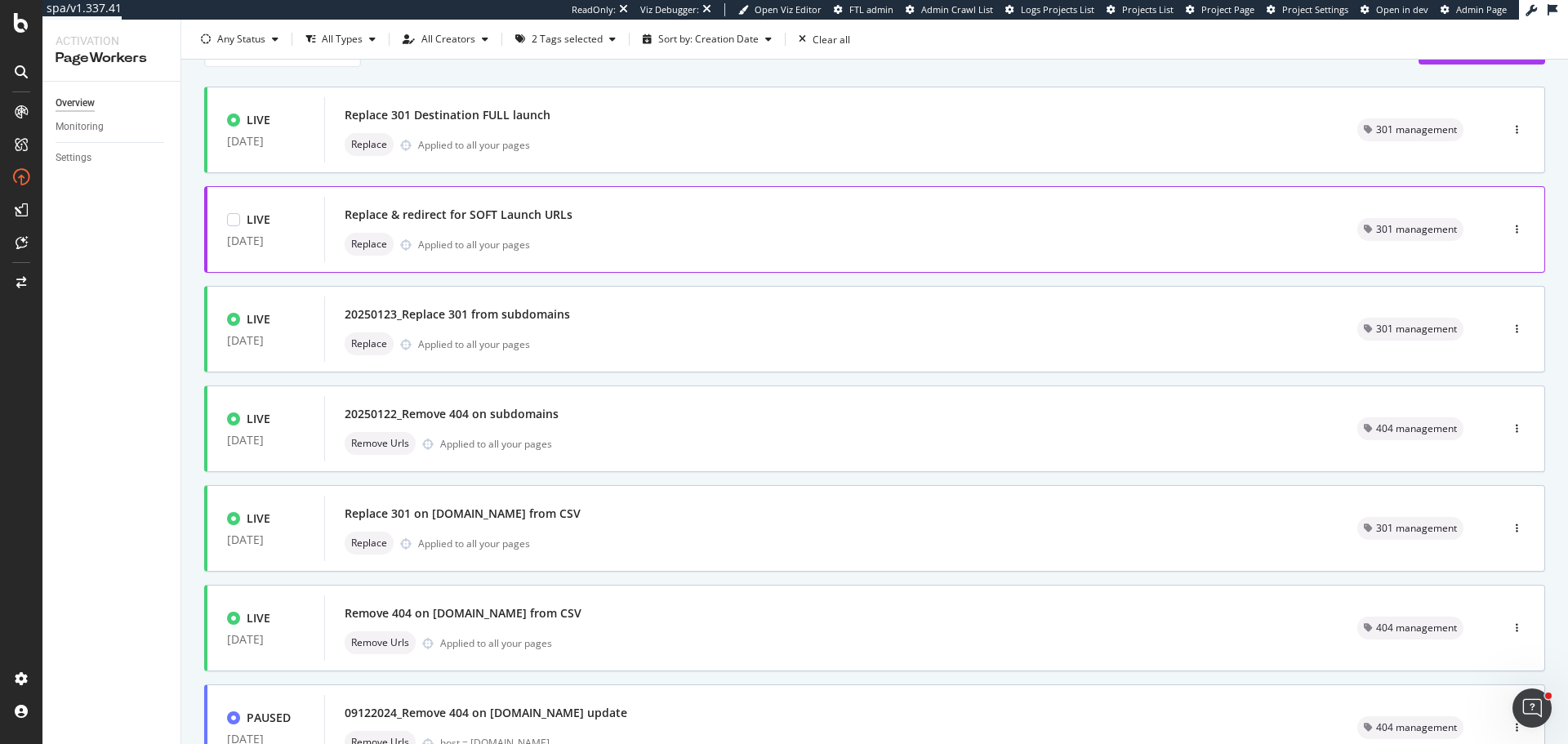
click at [622, 203] on div "Replace & redirect for SOFT Launch URLs" at bounding box center [831, 214] width 974 height 22
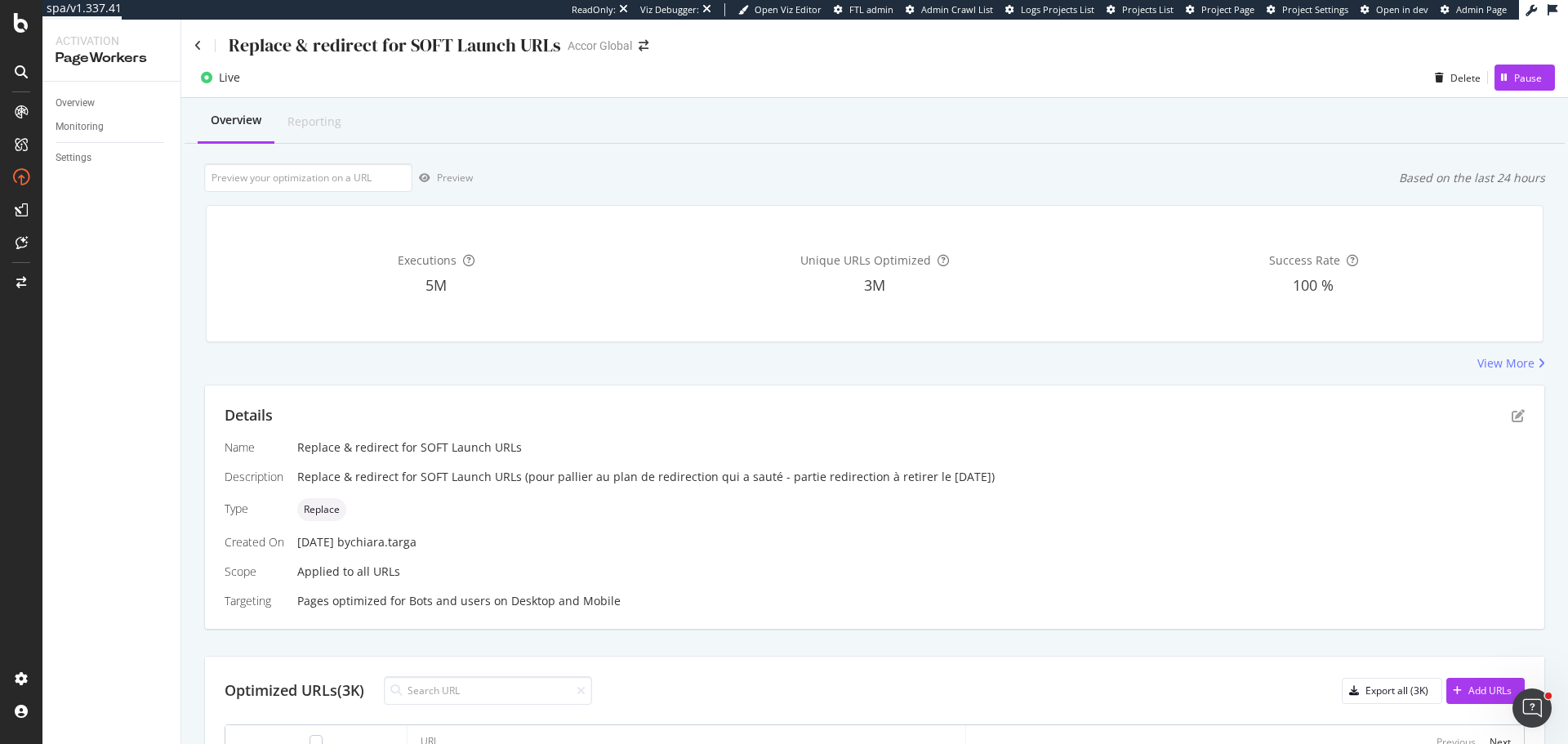
click at [197, 59] on div "Live Delete Pause" at bounding box center [875, 78] width 1387 height 40
click at [199, 52] on div "Replace & redirect for SOFT Launch URLs" at bounding box center [378, 45] width 367 height 25
click at [198, 42] on icon at bounding box center [198, 46] width 7 height 12
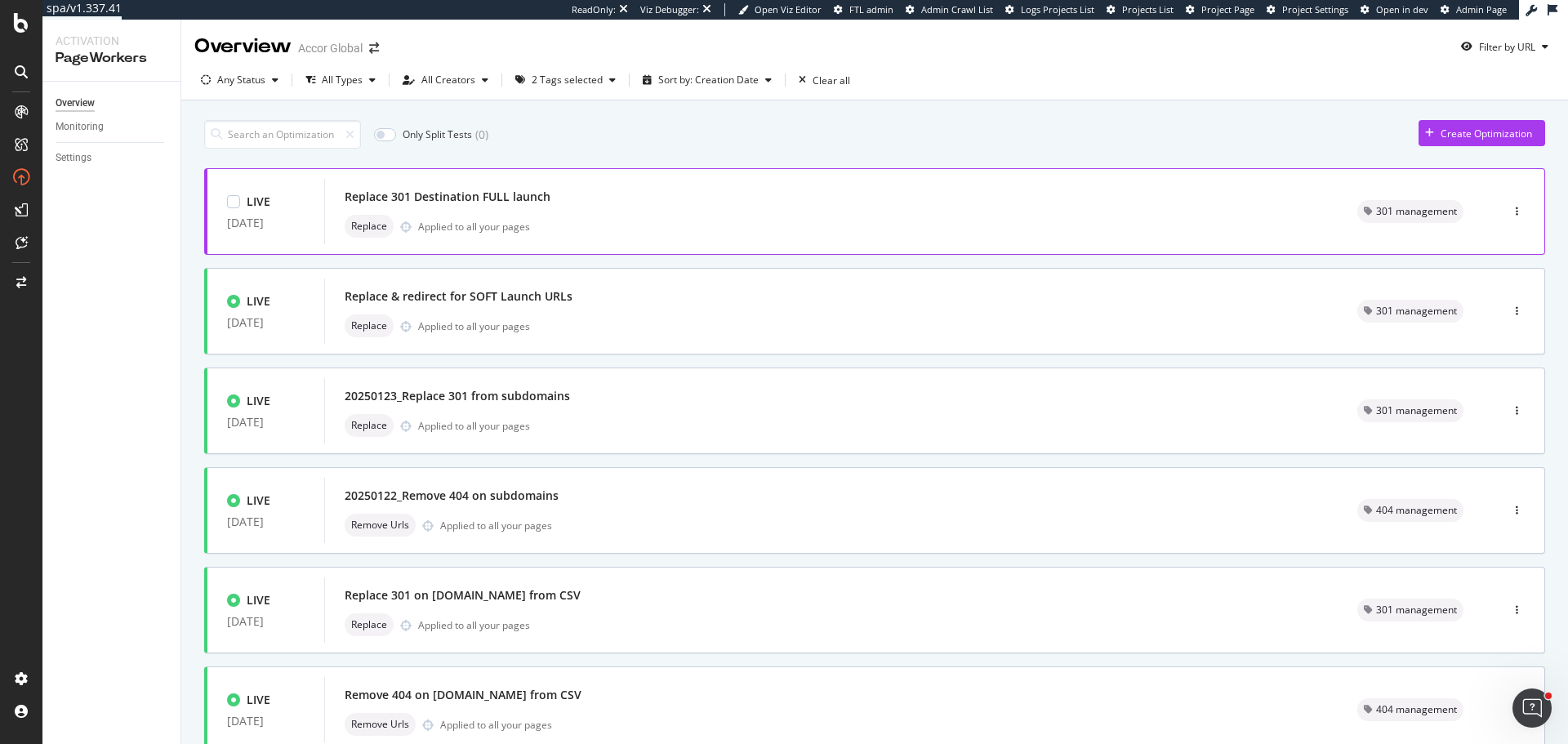
click at [608, 226] on div "Replace Applied to all your pages" at bounding box center [831, 226] width 974 height 22
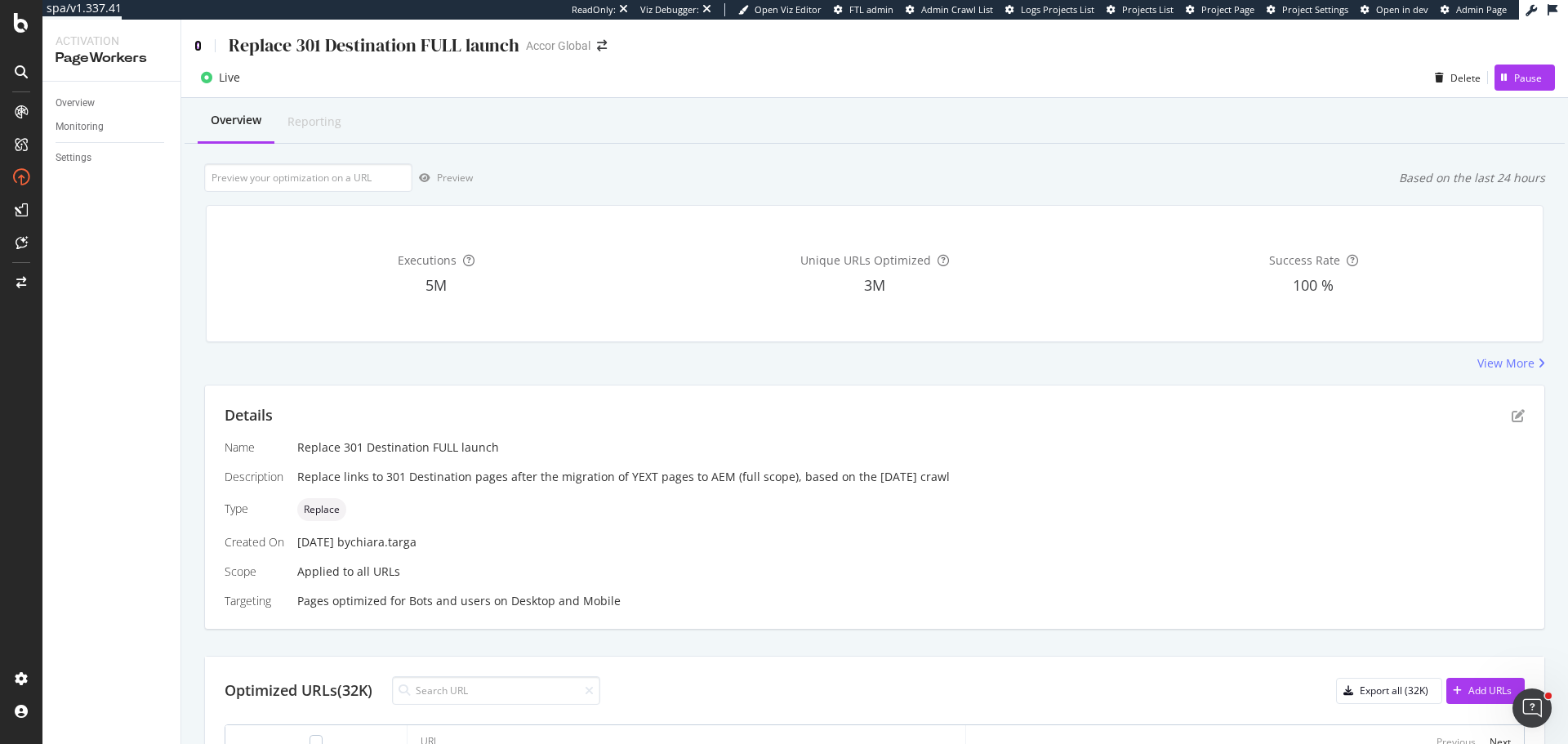
click at [195, 47] on icon at bounding box center [198, 46] width 7 height 12
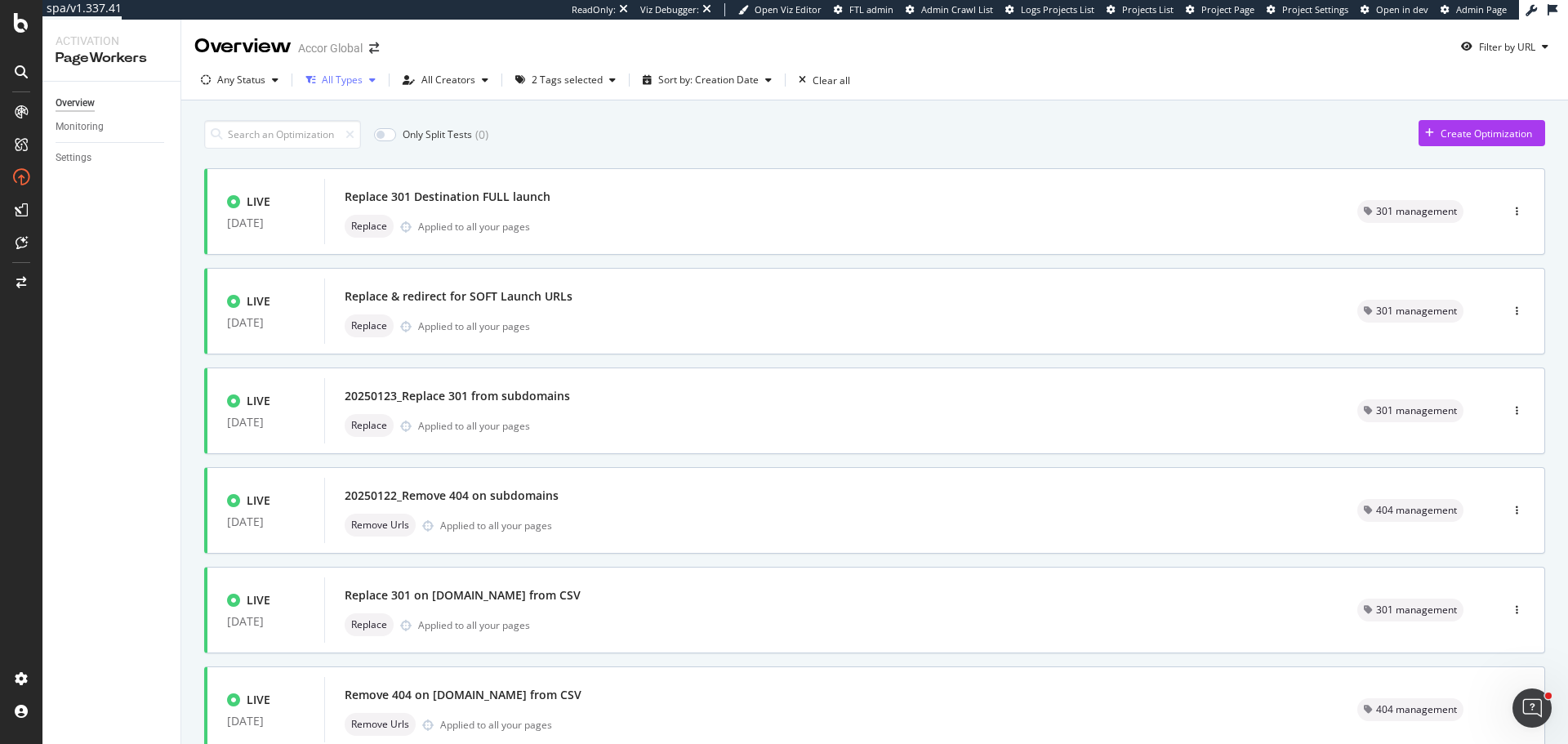
click at [337, 81] on div "All Types" at bounding box center [342, 80] width 41 height 10
click at [318, 120] on div at bounding box center [319, 115] width 13 height 13
click at [446, 78] on div "All Creators" at bounding box center [448, 80] width 54 height 10
click at [563, 76] on div "2 Tags selected" at bounding box center [567, 80] width 71 height 10
click at [543, 114] on div "All Tags" at bounding box center [557, 114] width 36 height 14
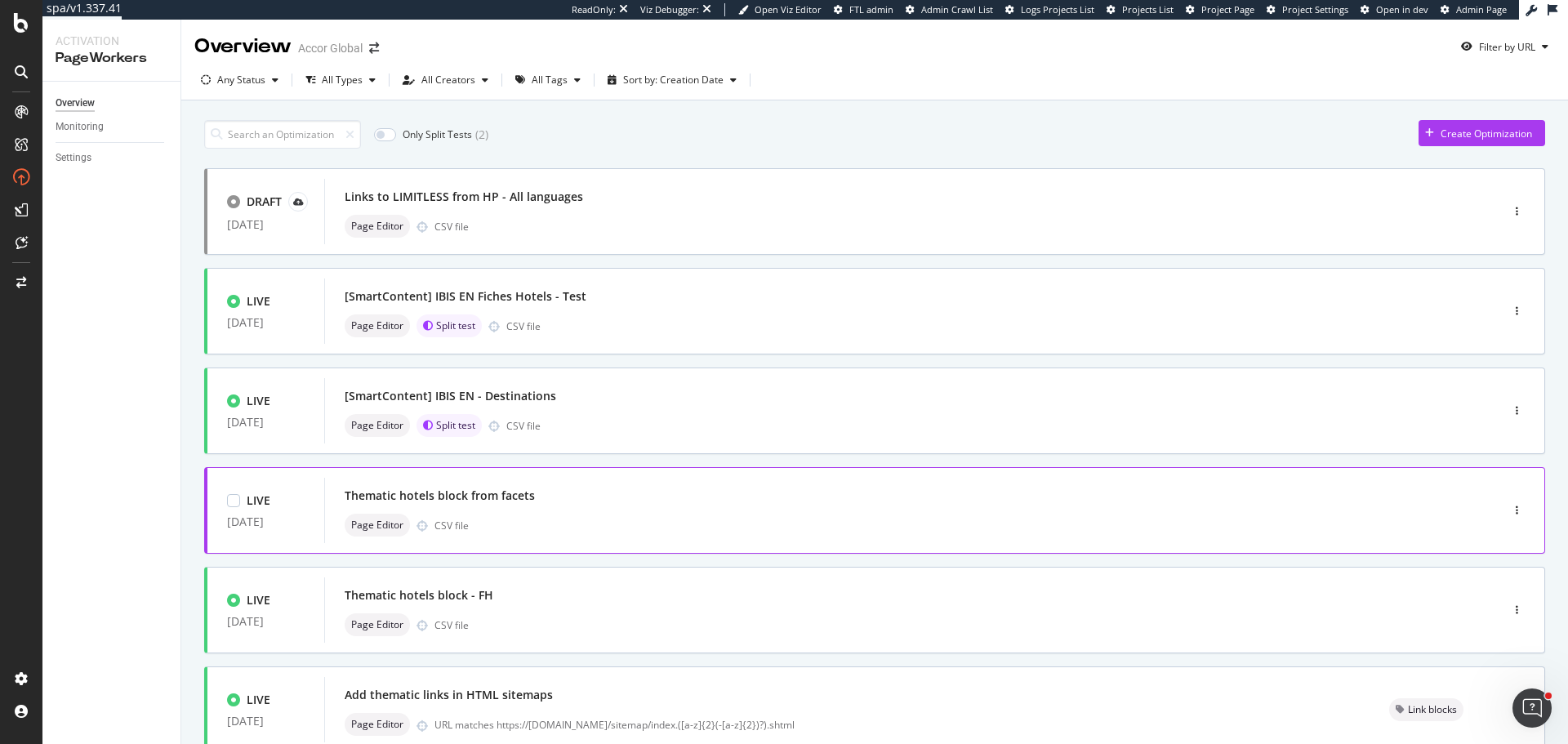
click at [666, 486] on div "Thematic hotels block from facets" at bounding box center [887, 495] width 1086 height 22
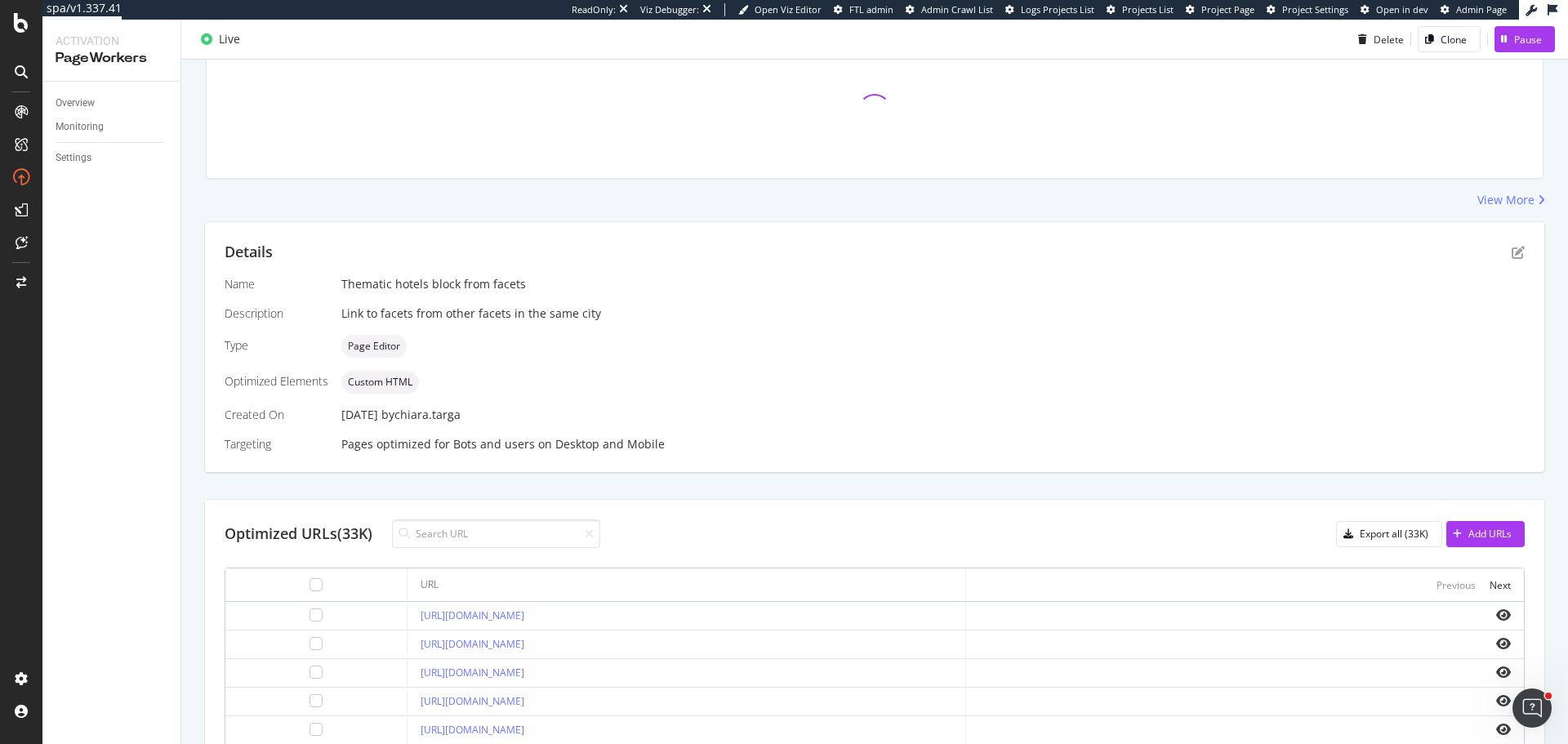
scroll to position [245, 0]
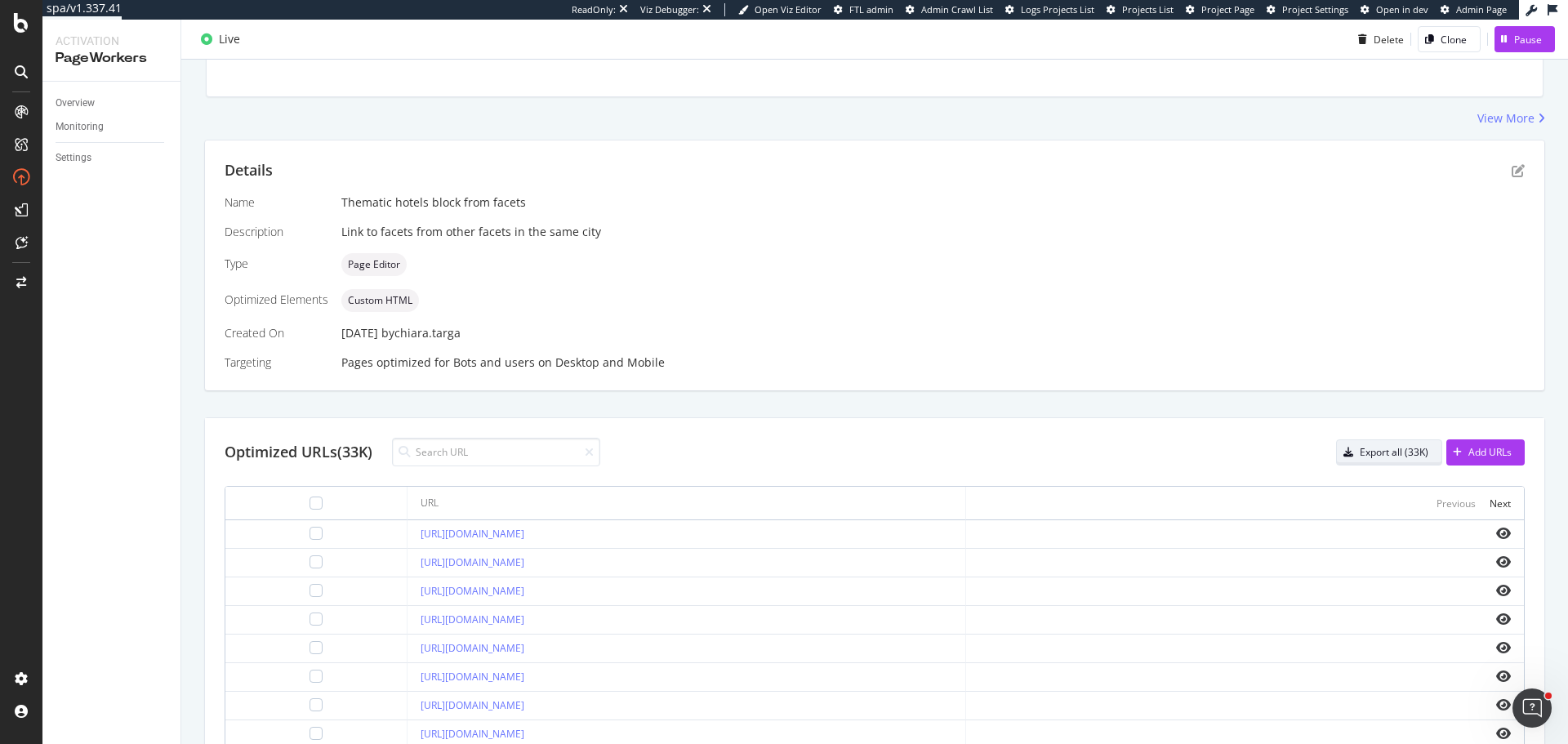
click at [1407, 456] on div "Export all (33K)" at bounding box center [1394, 452] width 68 height 14
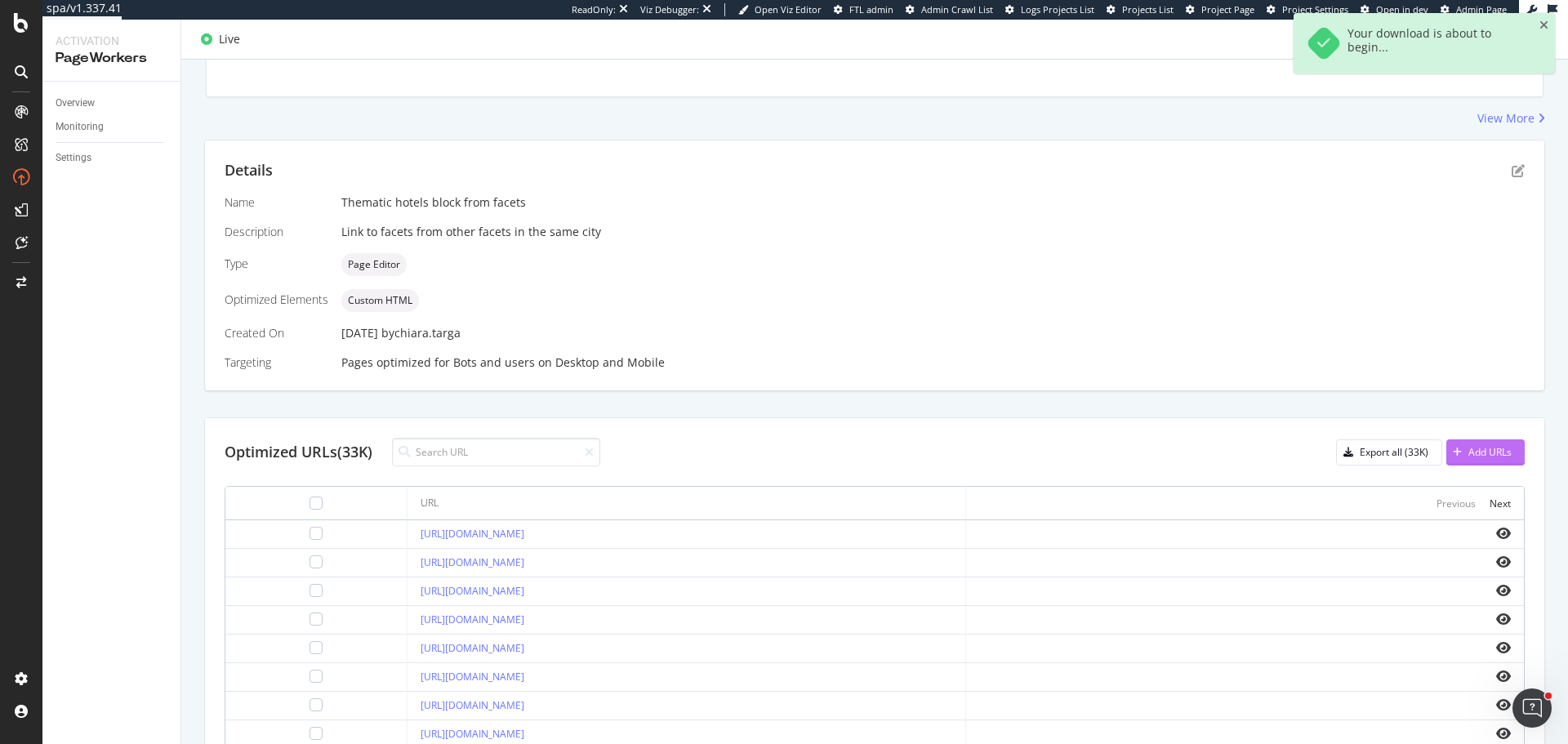
click at [1468, 451] on div "Add URLs" at bounding box center [1490, 452] width 43 height 14
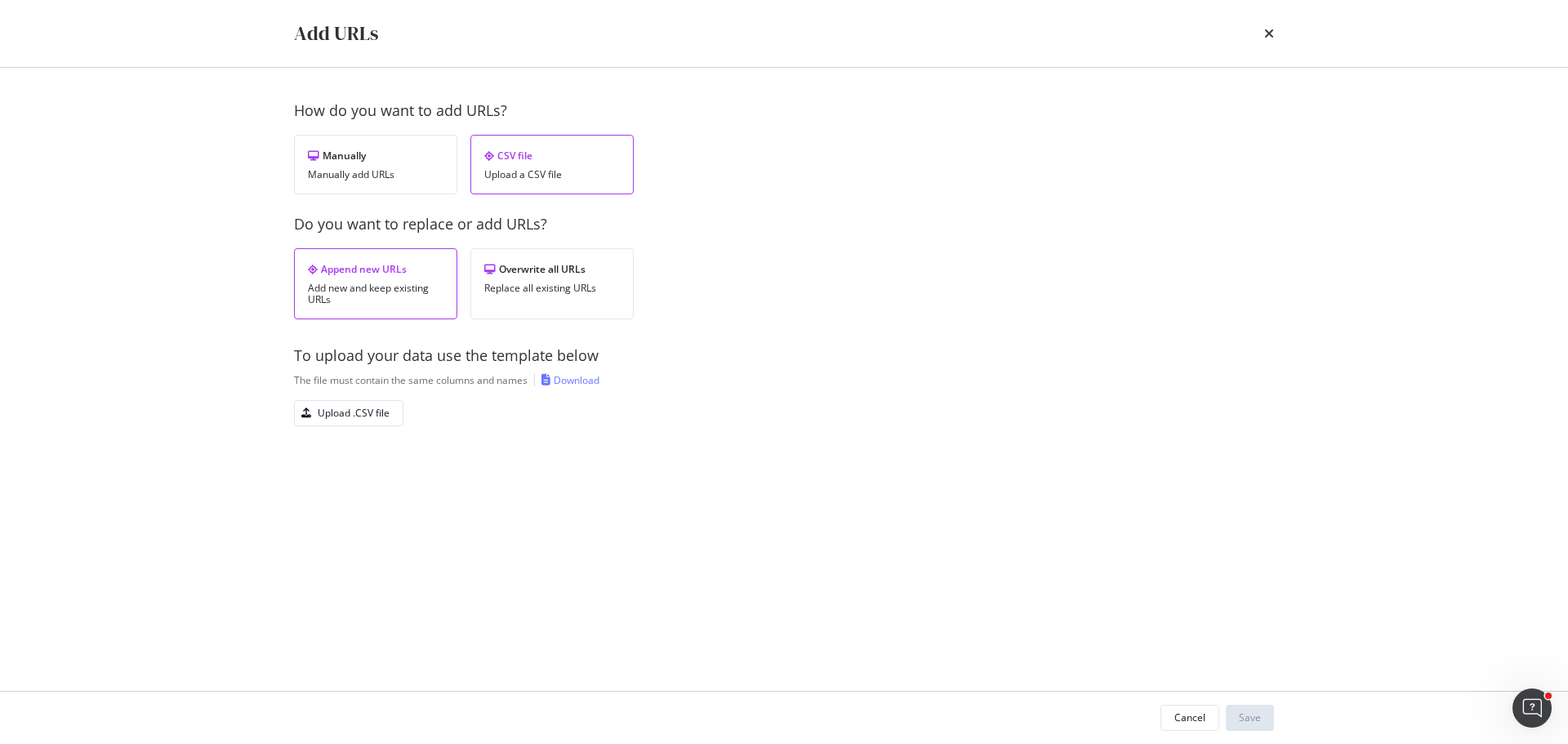
click at [558, 386] on div "Download" at bounding box center [576, 379] width 46 height 14
click at [868, 384] on div "The file must contain the same columns and names Download" at bounding box center [784, 379] width 980 height 14
click at [1268, 34] on icon "times" at bounding box center [1269, 33] width 10 height 13
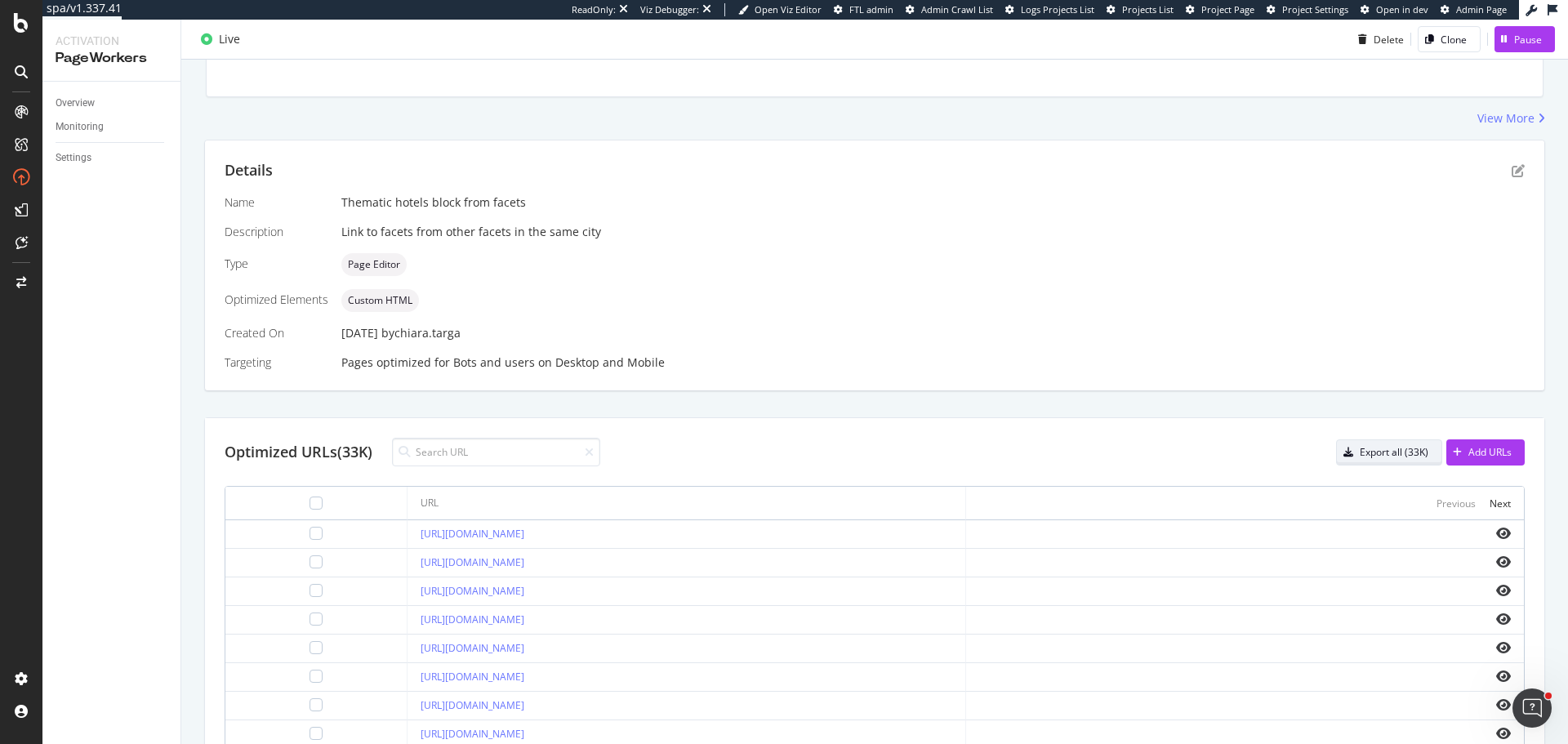
click at [1360, 447] on div "Export all (33K)" at bounding box center [1394, 452] width 68 height 14
click at [1468, 458] on div "Add URLs" at bounding box center [1490, 452] width 43 height 14
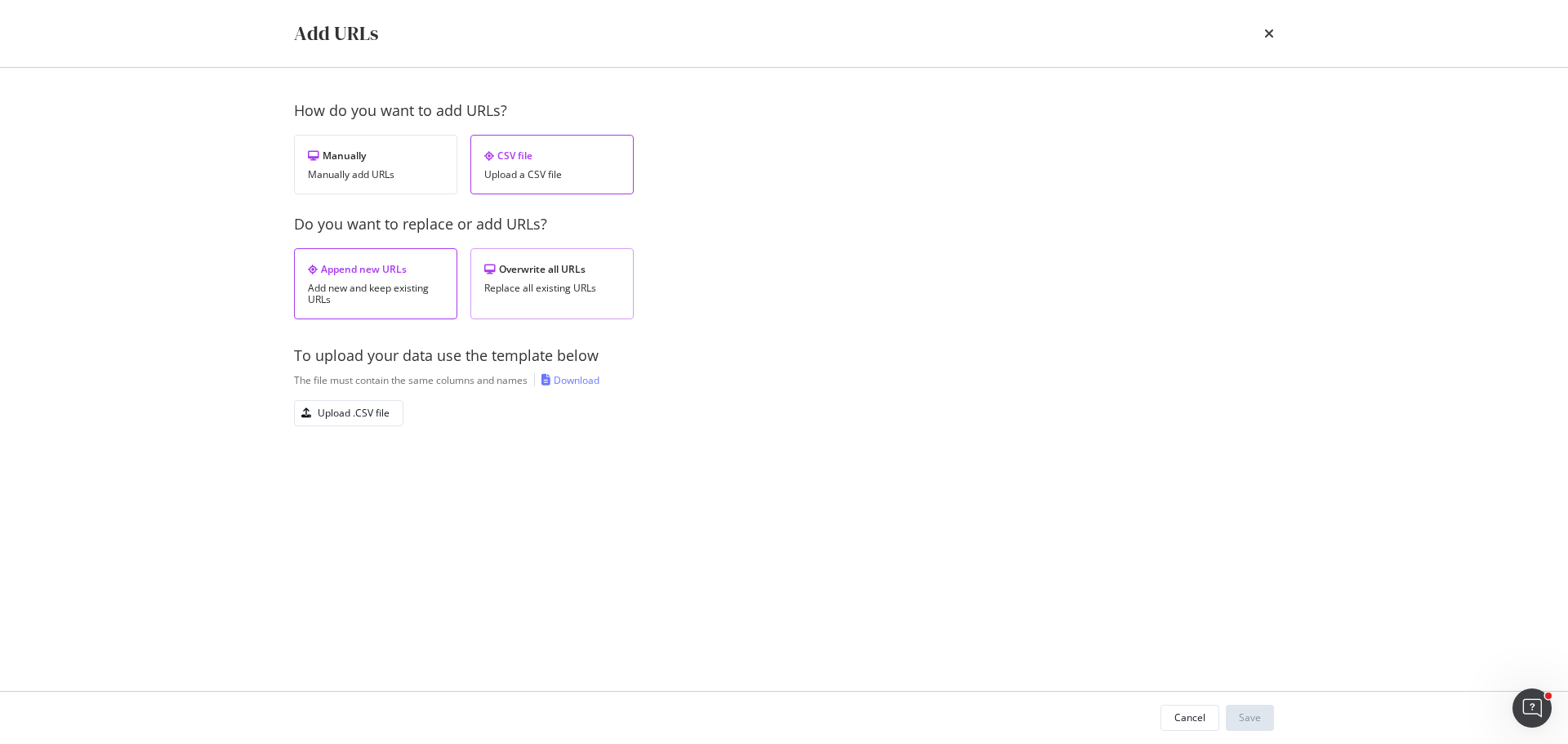
click at [572, 309] on div "Overwrite all URLs Replace all existing URLs" at bounding box center [552, 283] width 163 height 71
click at [360, 420] on div "Upload .CSV file" at bounding box center [342, 413] width 95 height 22
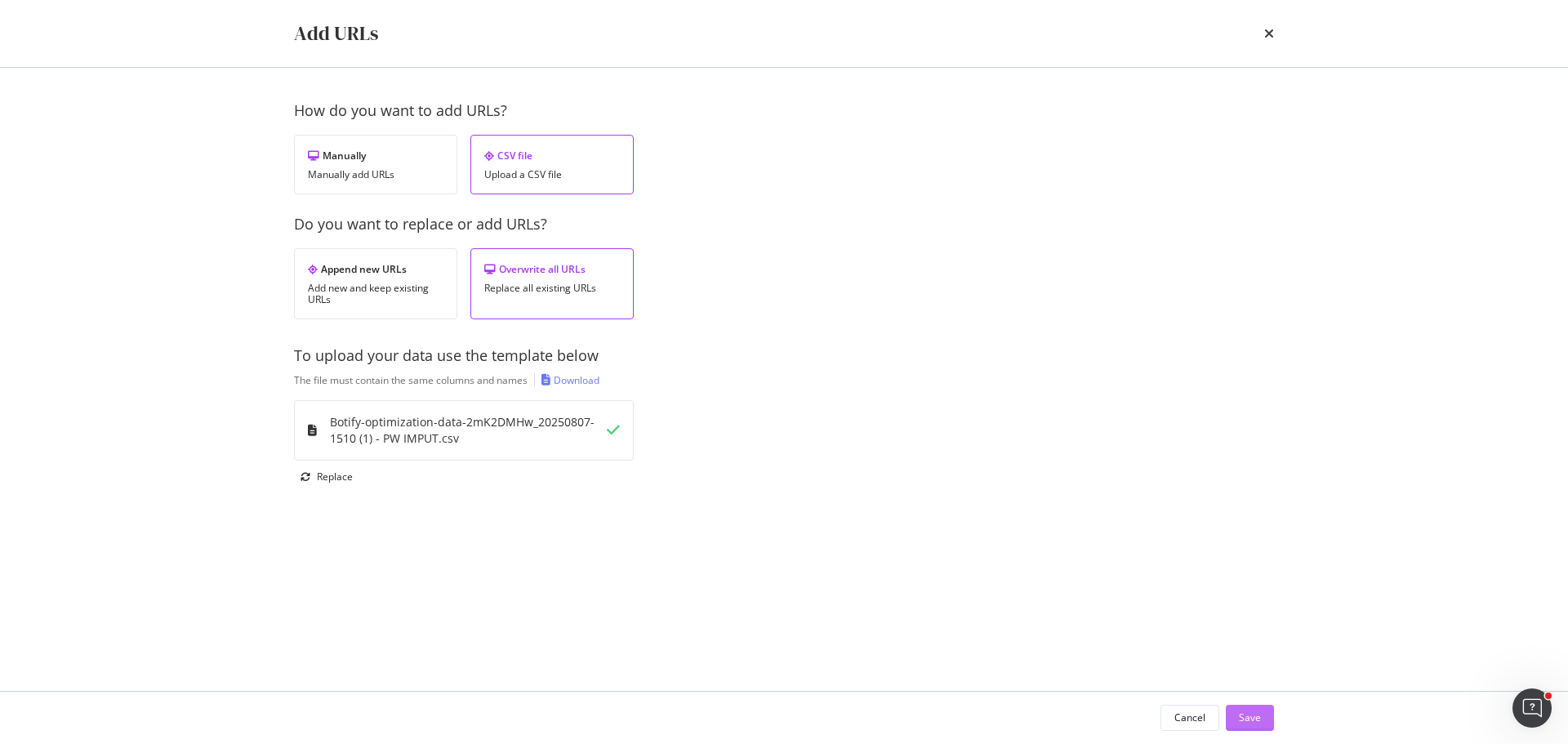
click at [1244, 712] on div "Save" at bounding box center [1250, 717] width 22 height 14
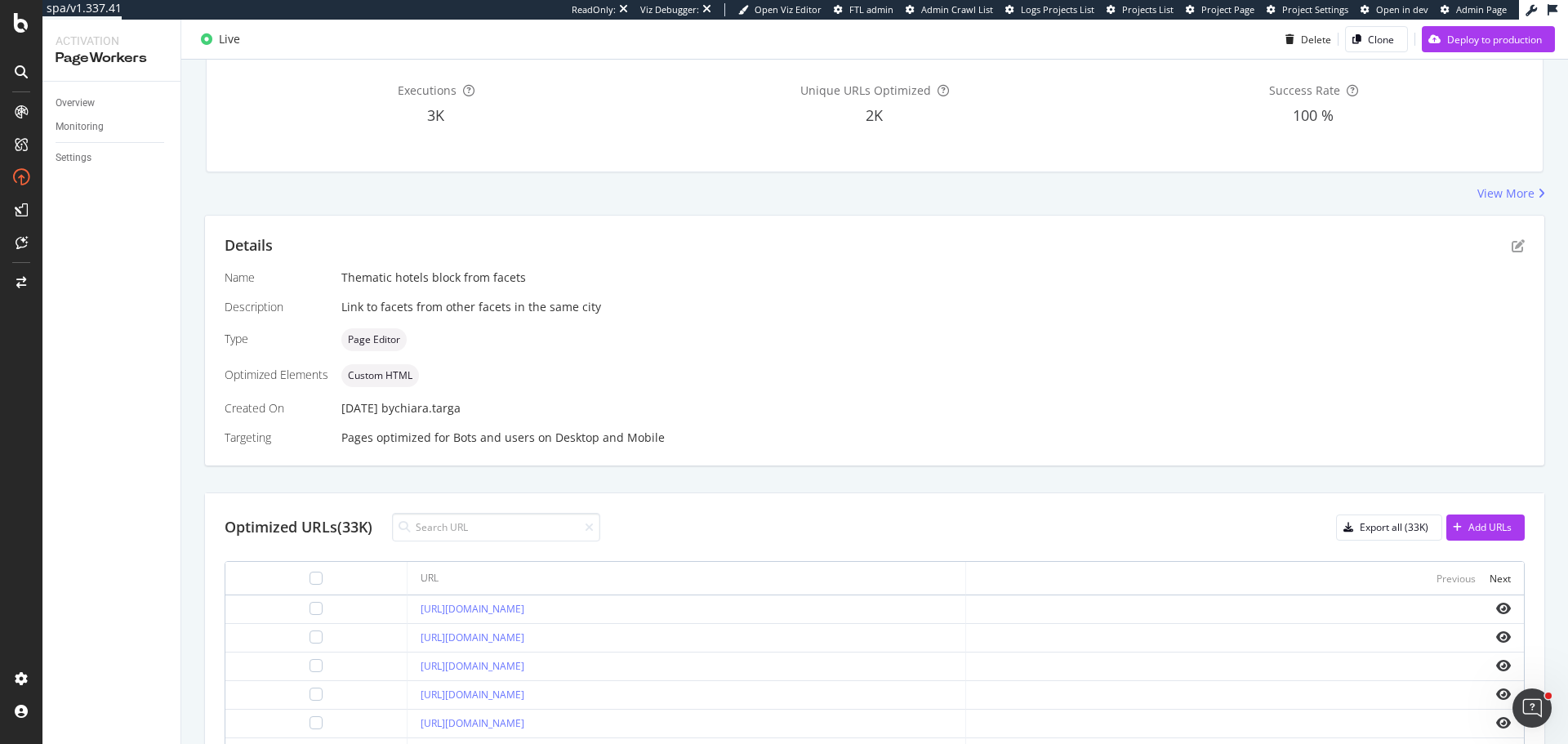
scroll to position [335, 0]
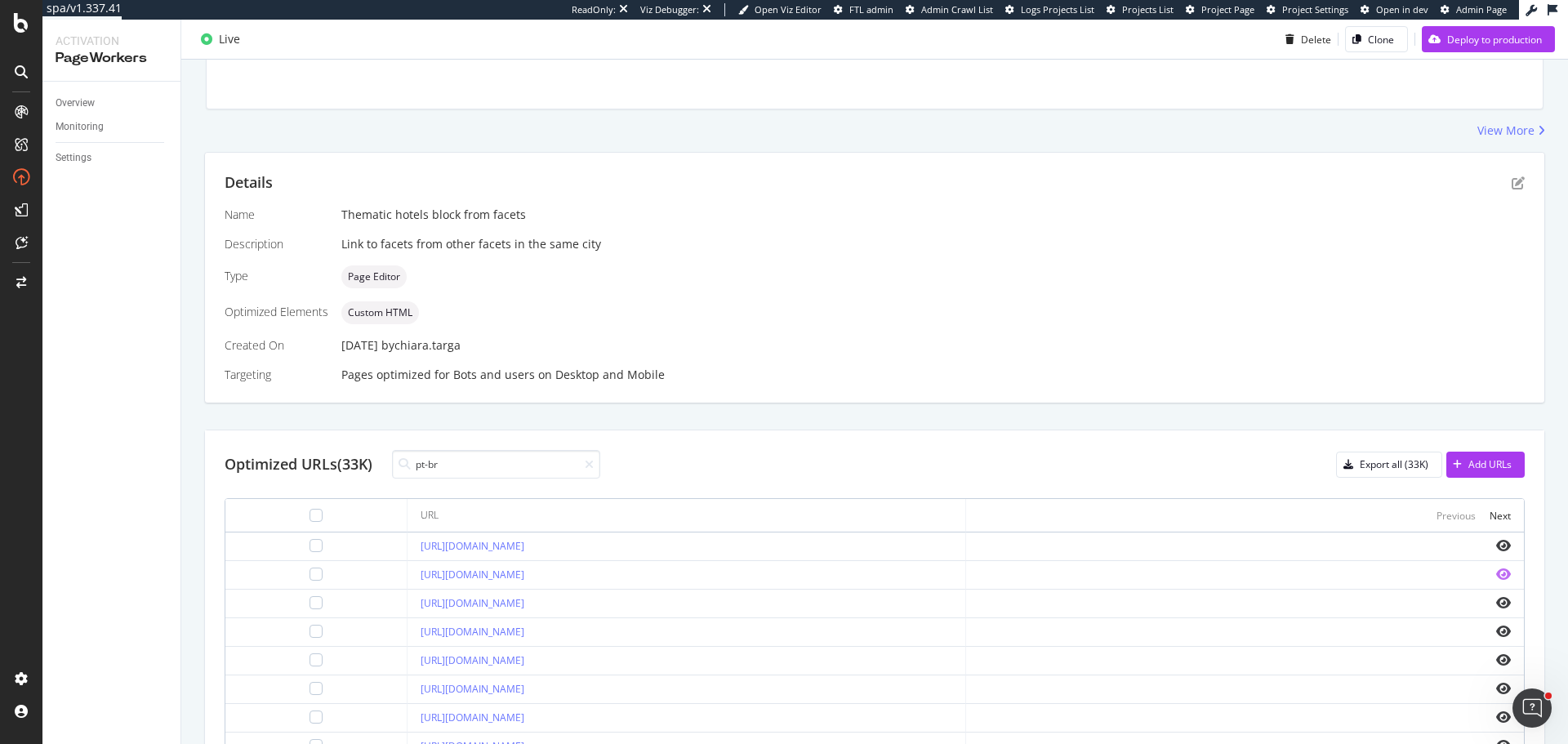
type input "pt-br"
click at [1496, 573] on icon "eye" at bounding box center [1504, 574] width 15 height 13
click at [1471, 49] on div "Deploy to production" at bounding box center [1482, 38] width 120 height 24
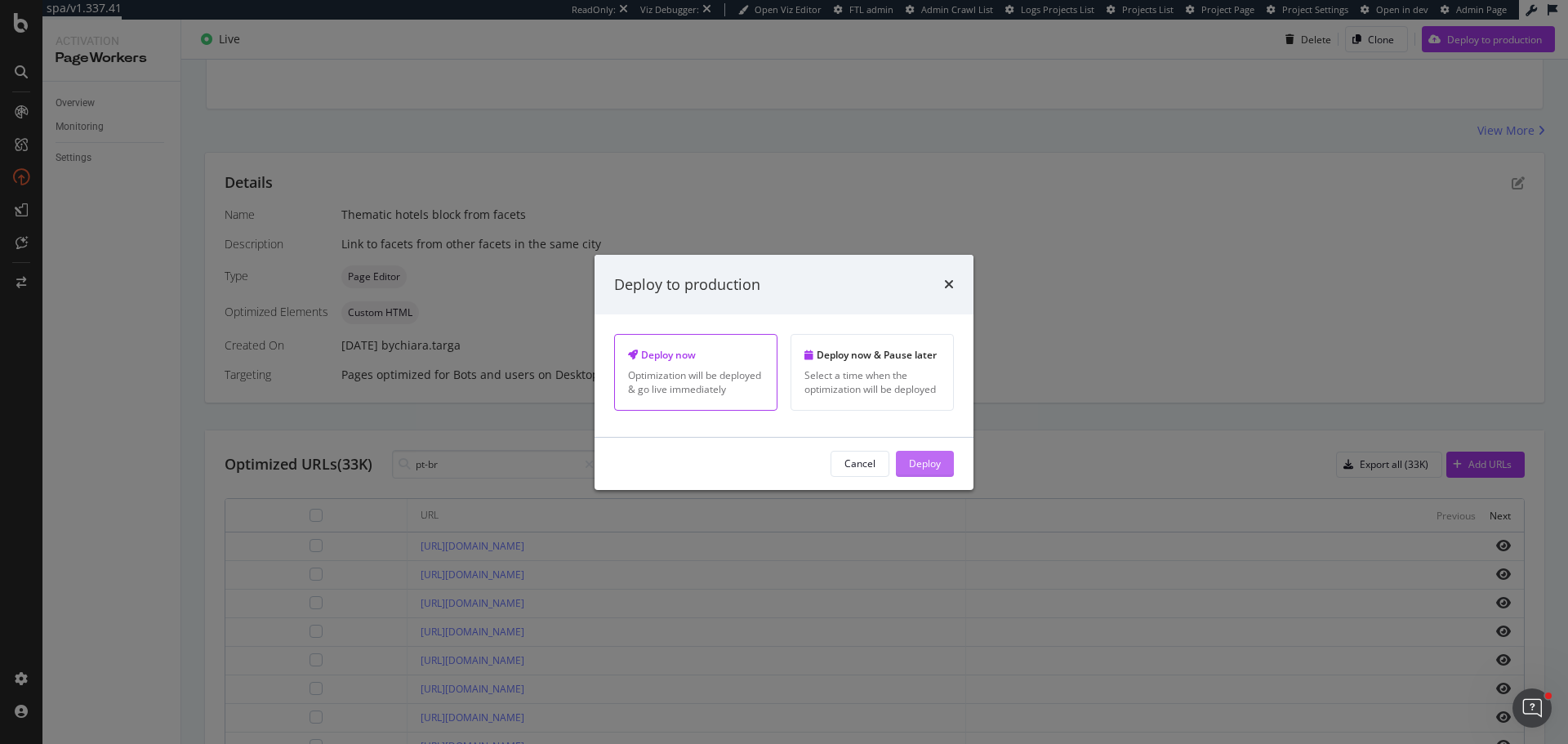
click at [940, 467] on div "Deploy" at bounding box center [925, 464] width 32 height 14
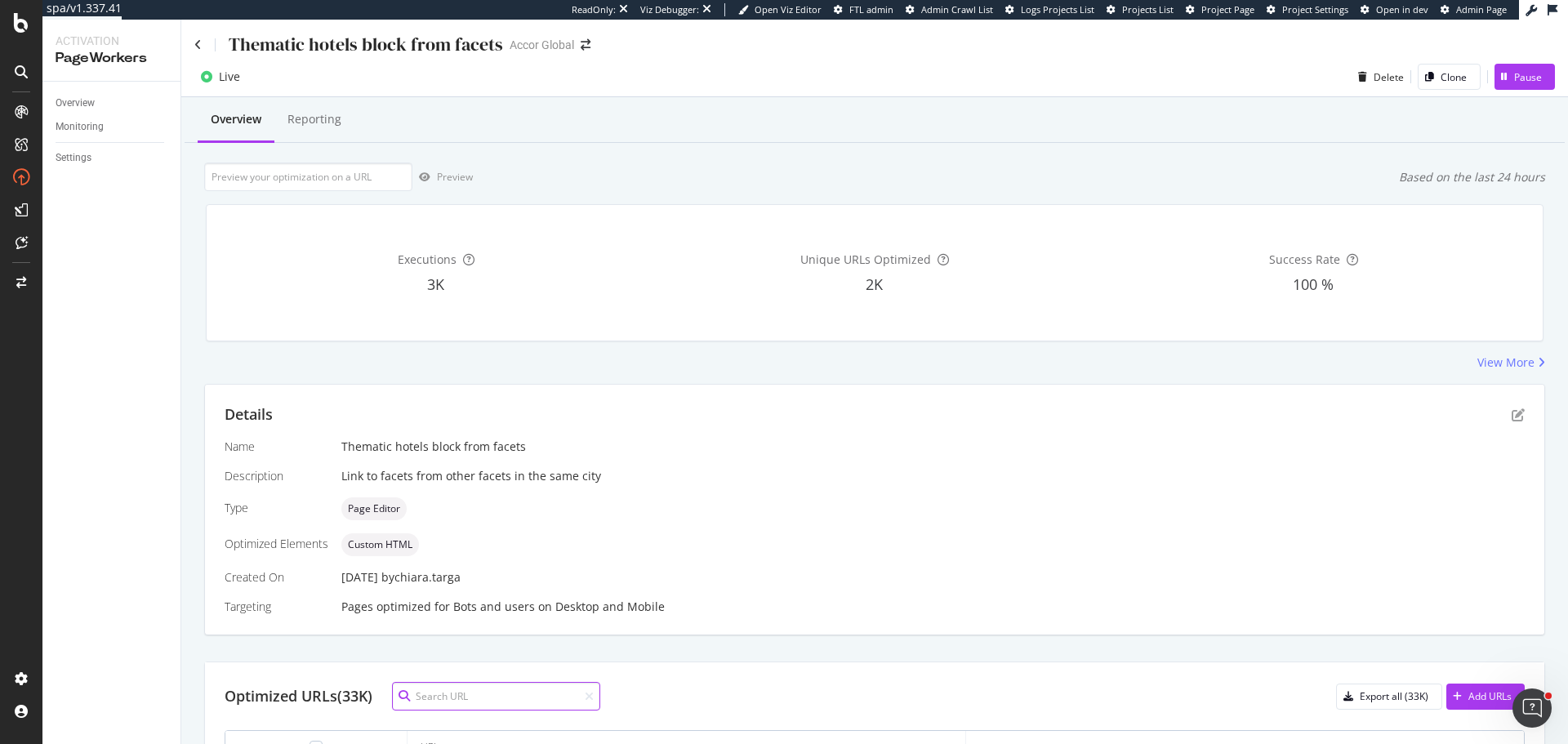
scroll to position [0, 0]
click at [197, 37] on div "Thematic hotels block from facets" at bounding box center [349, 45] width 309 height 25
click at [196, 44] on icon at bounding box center [198, 46] width 7 height 12
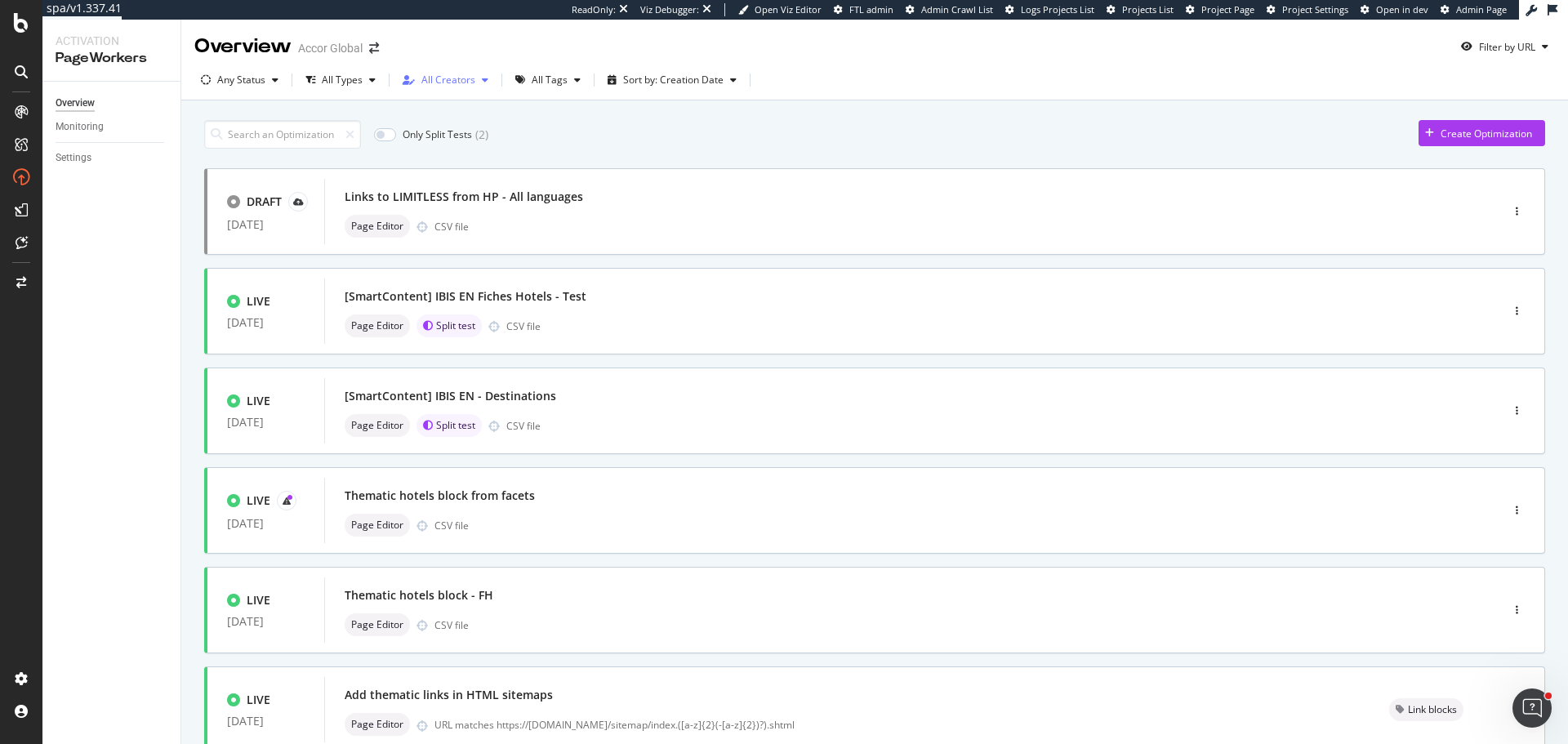
click at [399, 83] on div "button" at bounding box center [409, 80] width 25 height 10
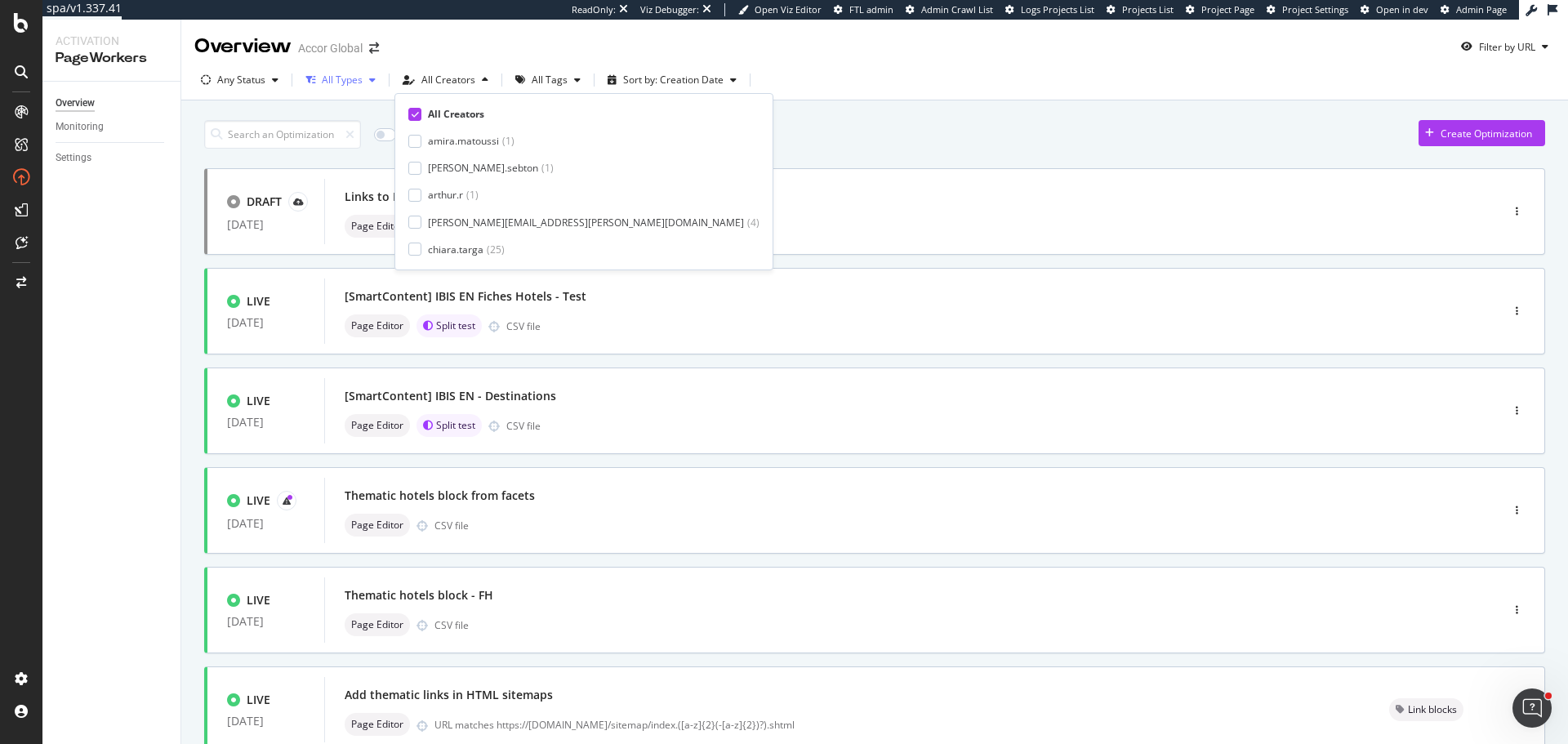
click at [370, 78] on icon "button" at bounding box center [373, 80] width 7 height 10
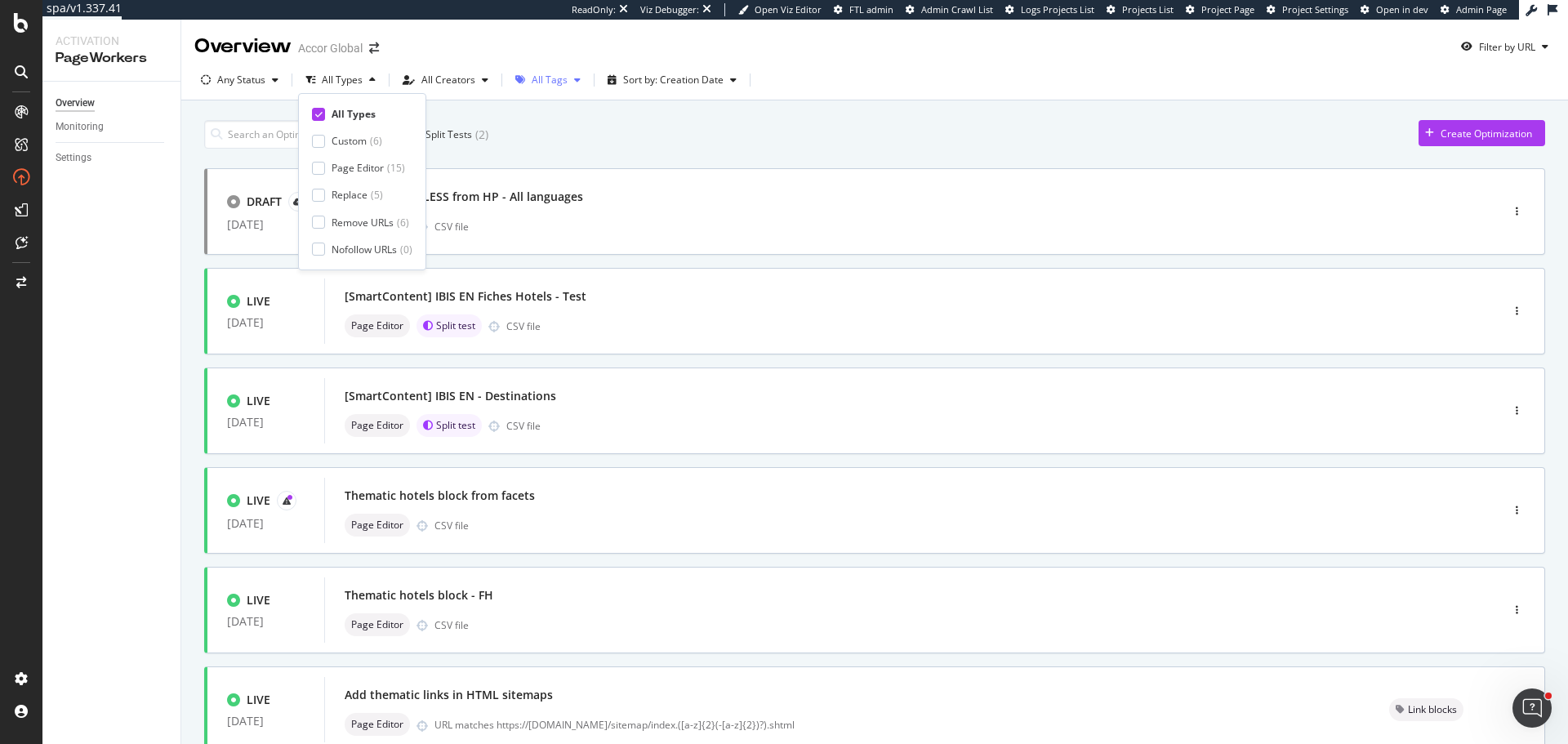
click at [537, 78] on div "All Tags" at bounding box center [549, 80] width 36 height 10
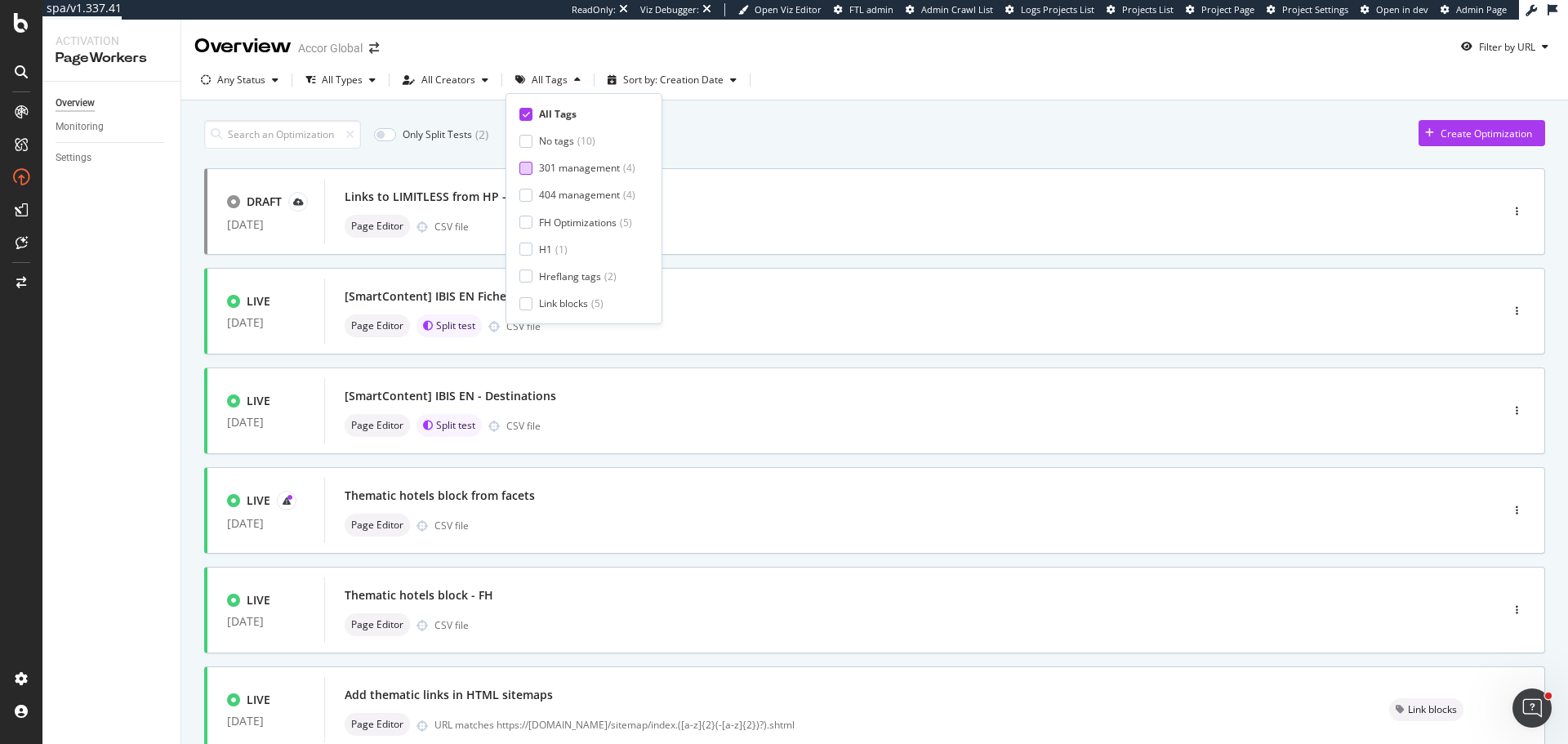
click at [533, 166] on div "301 management ( 4 )" at bounding box center [577, 167] width 116 height 14
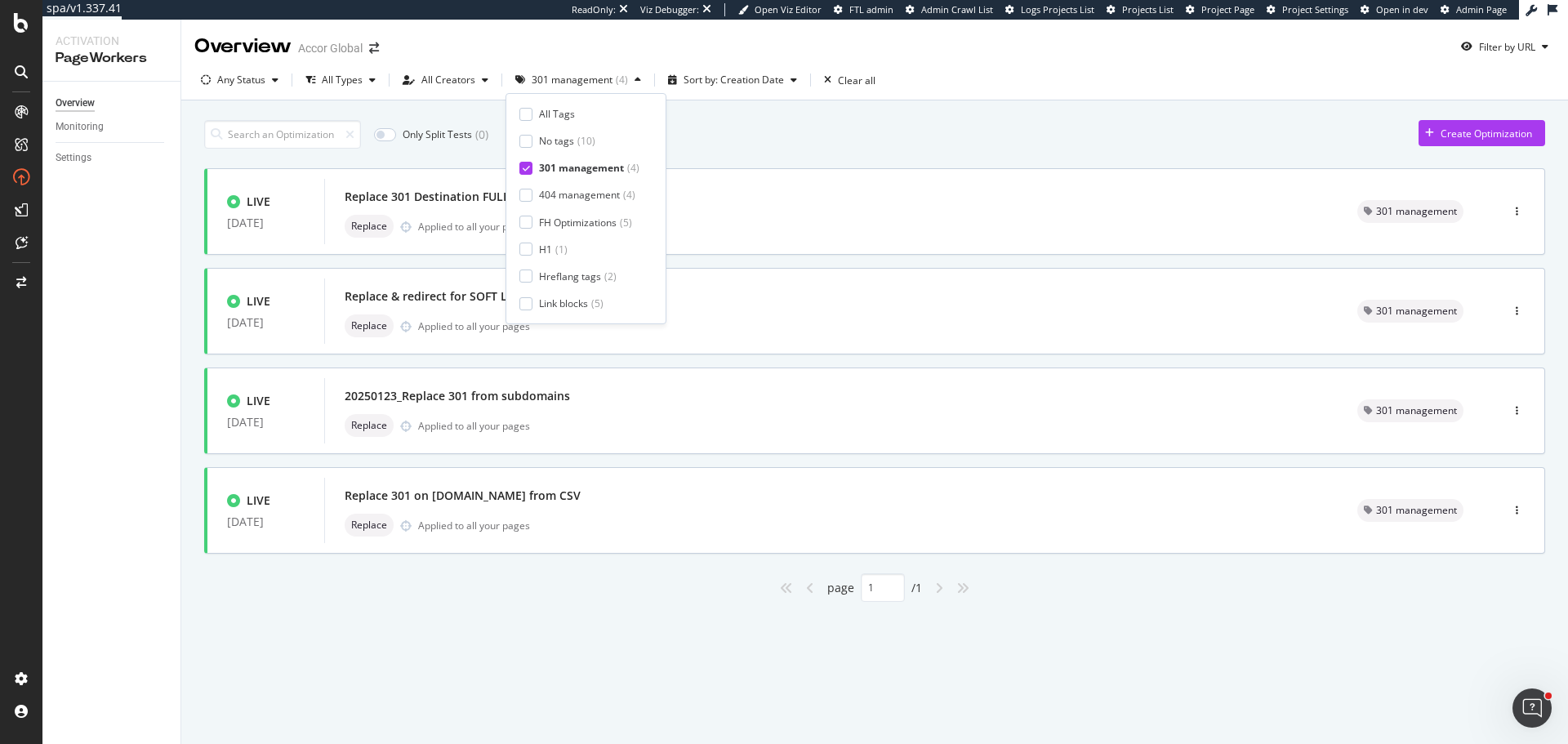
click at [667, 688] on div "Overview Accor Global Filter by URL Any Status All Types All Creators 301 manag…" at bounding box center [875, 382] width 1387 height 724
click at [601, 543] on div "Replace 301 on [DOMAIN_NAME] from CSV Replace Applied to all your pages" at bounding box center [831, 510] width 1014 height 66
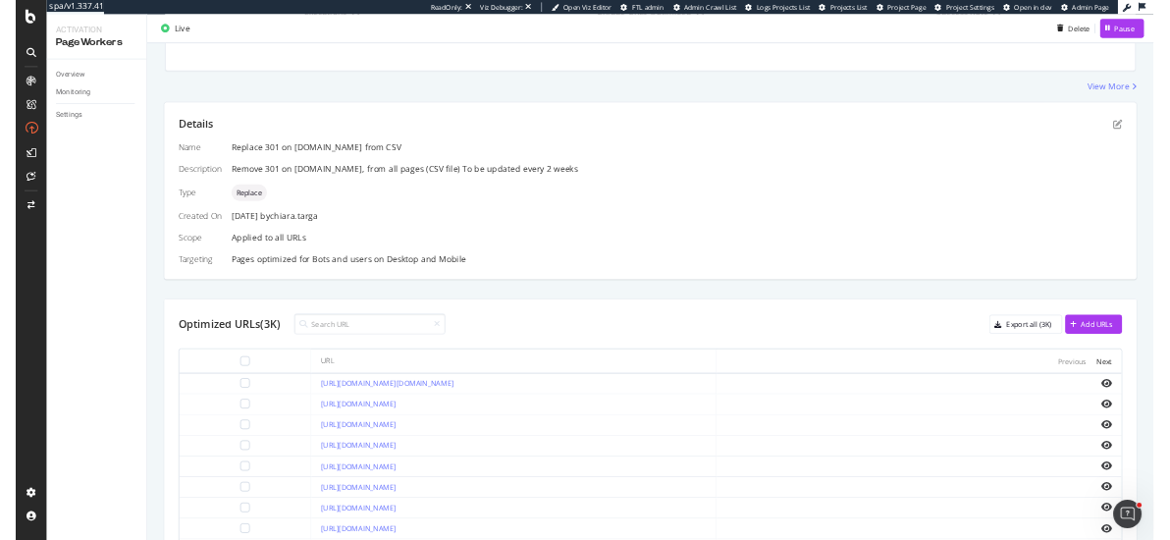
scroll to position [294, 0]
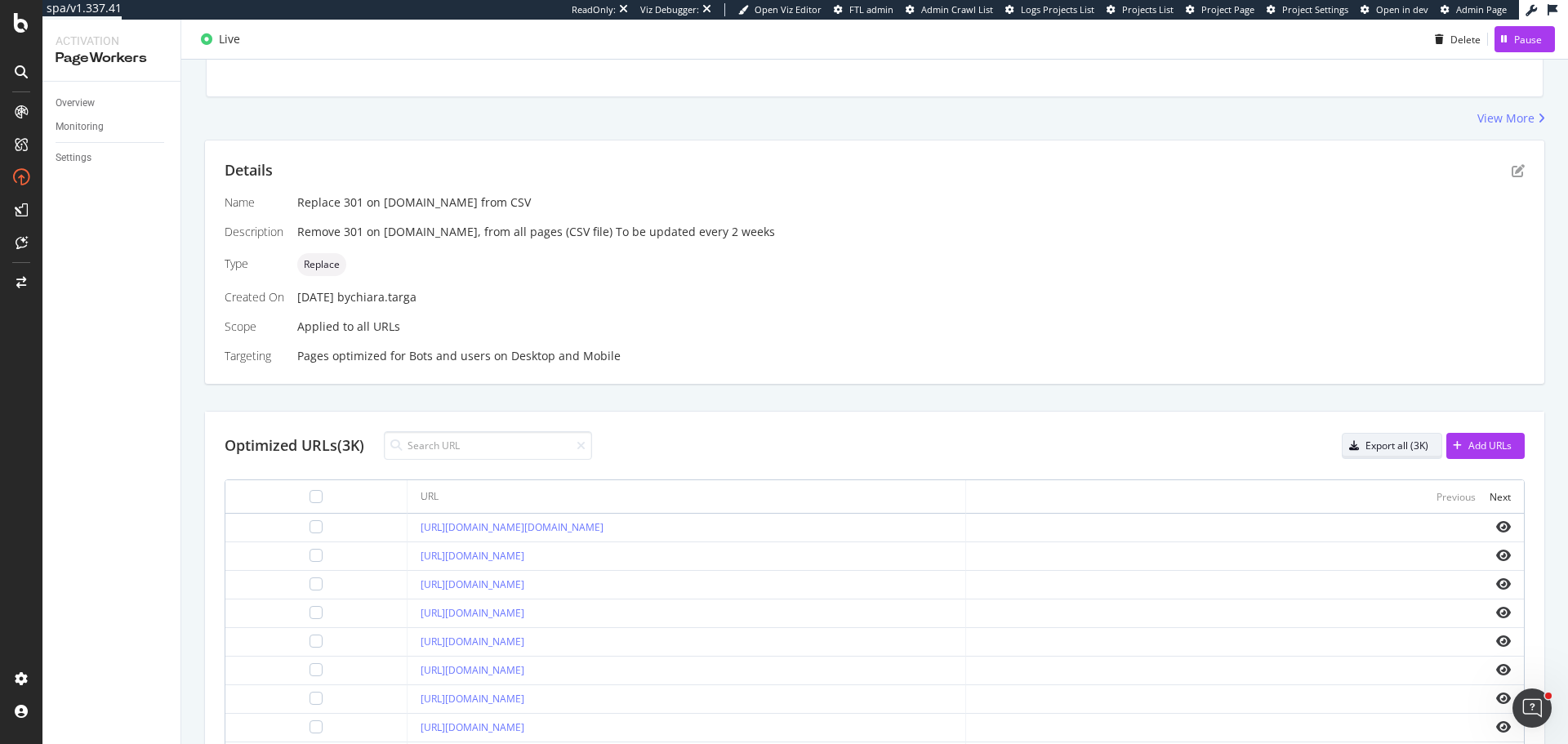
click at [1369, 446] on div "Export all (3K)" at bounding box center [1397, 445] width 63 height 14
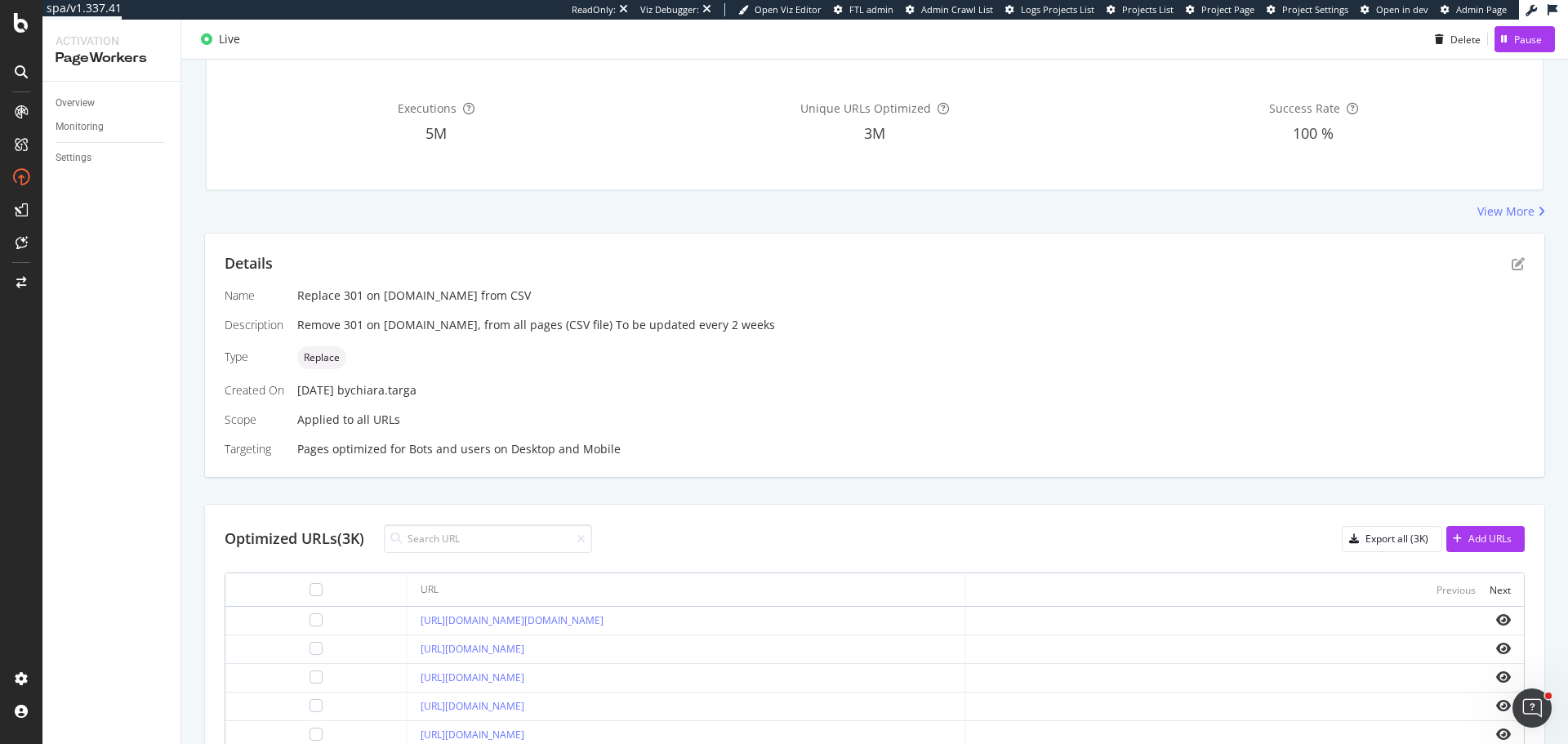
scroll to position [0, 0]
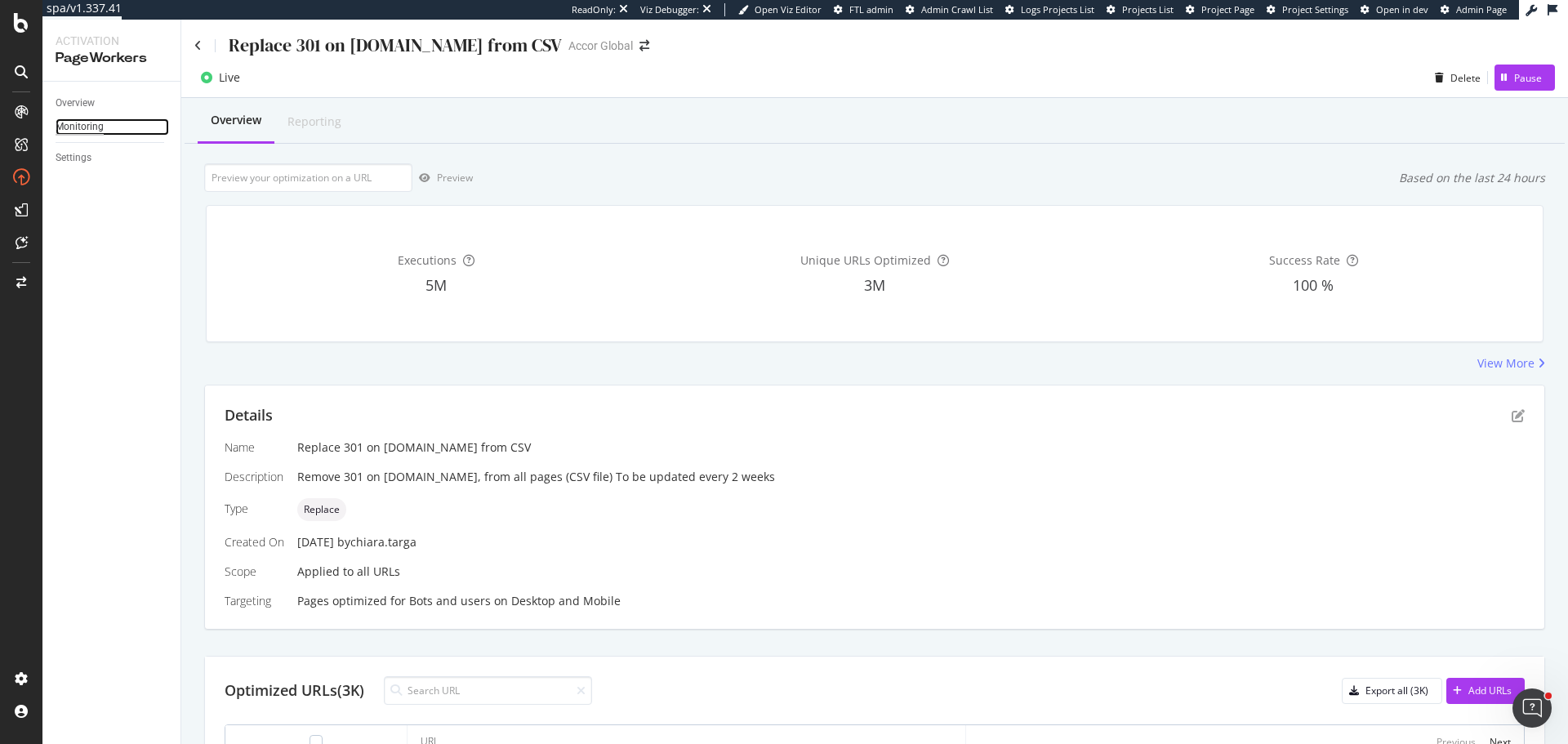
click at [92, 130] on div "Monitoring" at bounding box center [80, 126] width 48 height 17
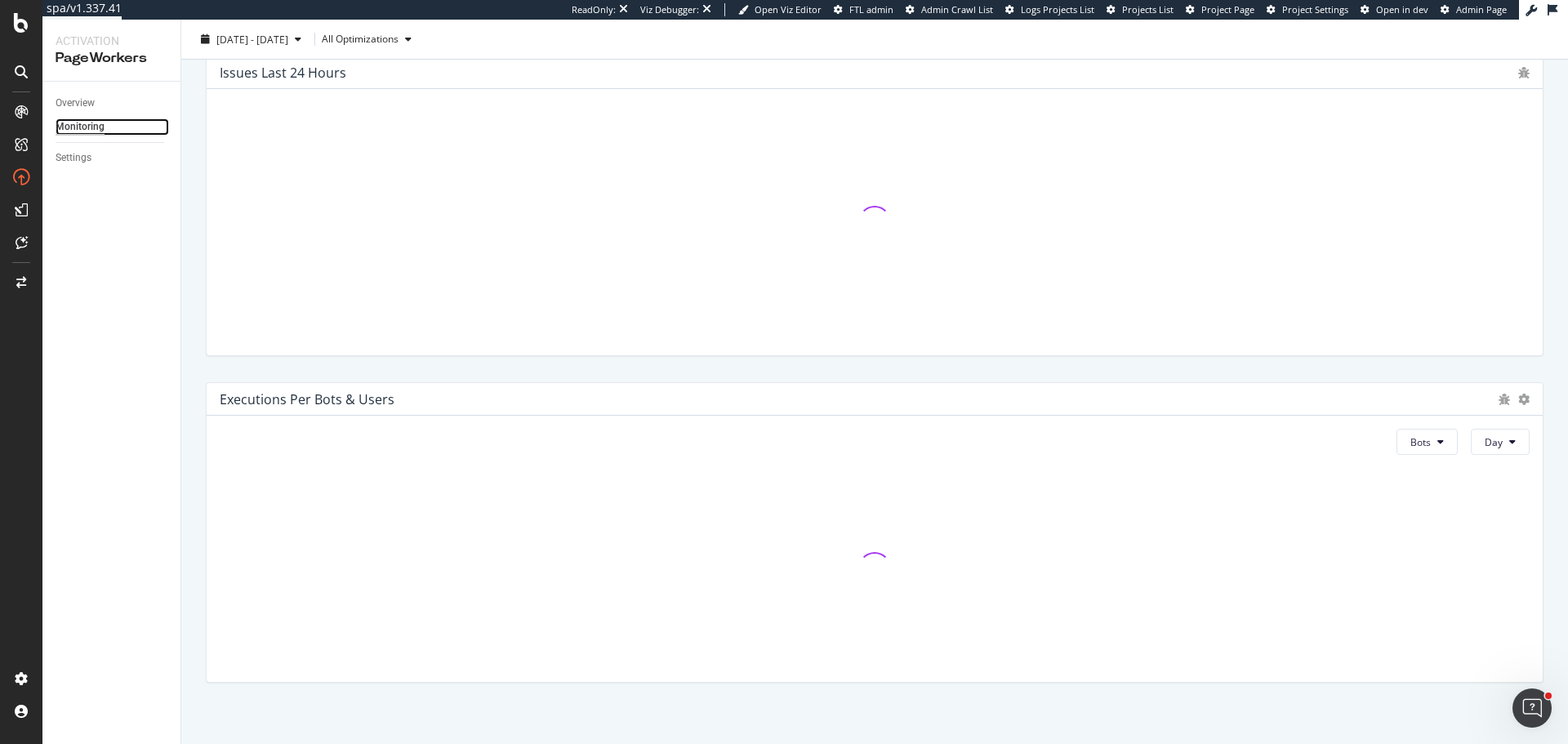
scroll to position [568, 0]
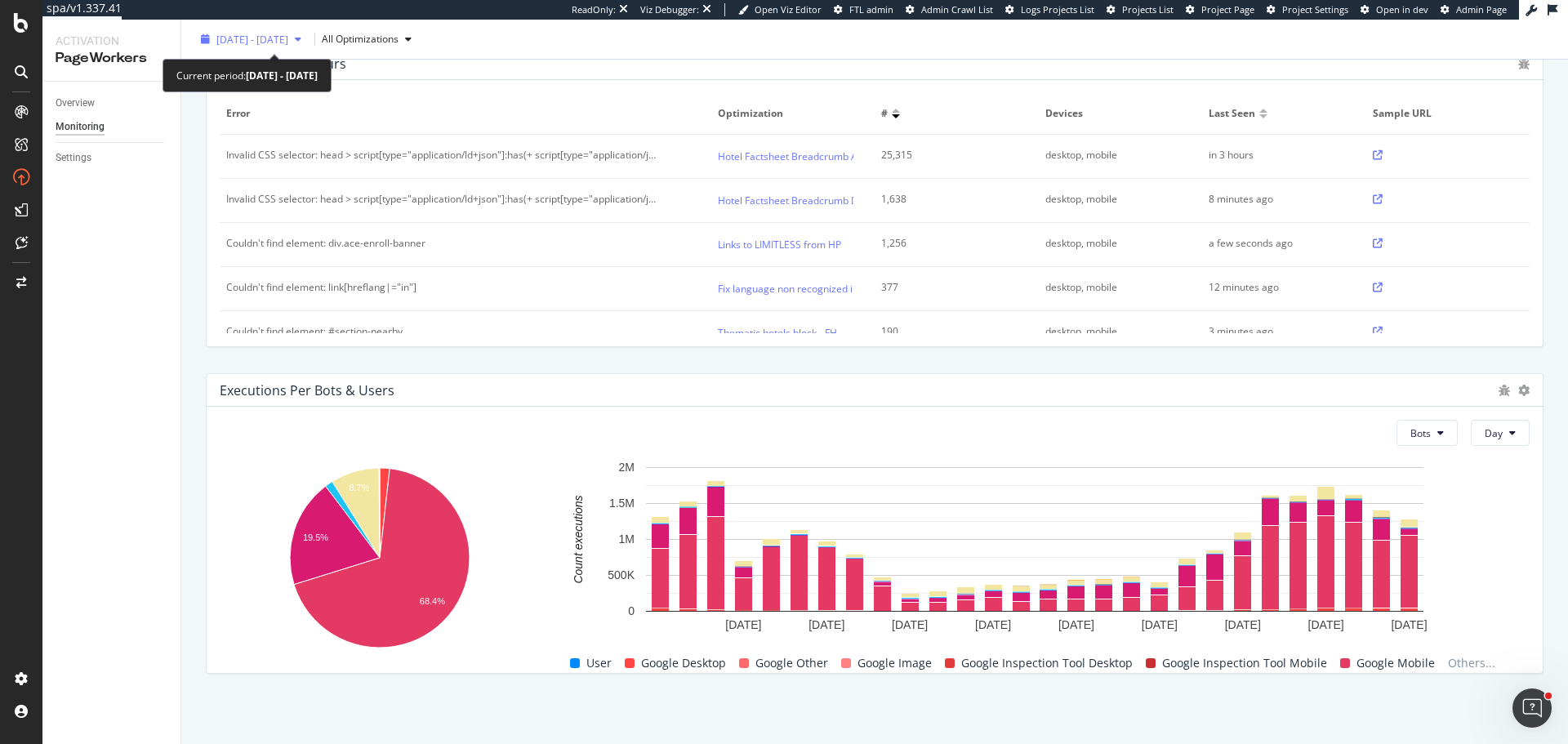
click at [288, 45] on span "[DATE] - [DATE]" at bounding box center [252, 38] width 72 height 14
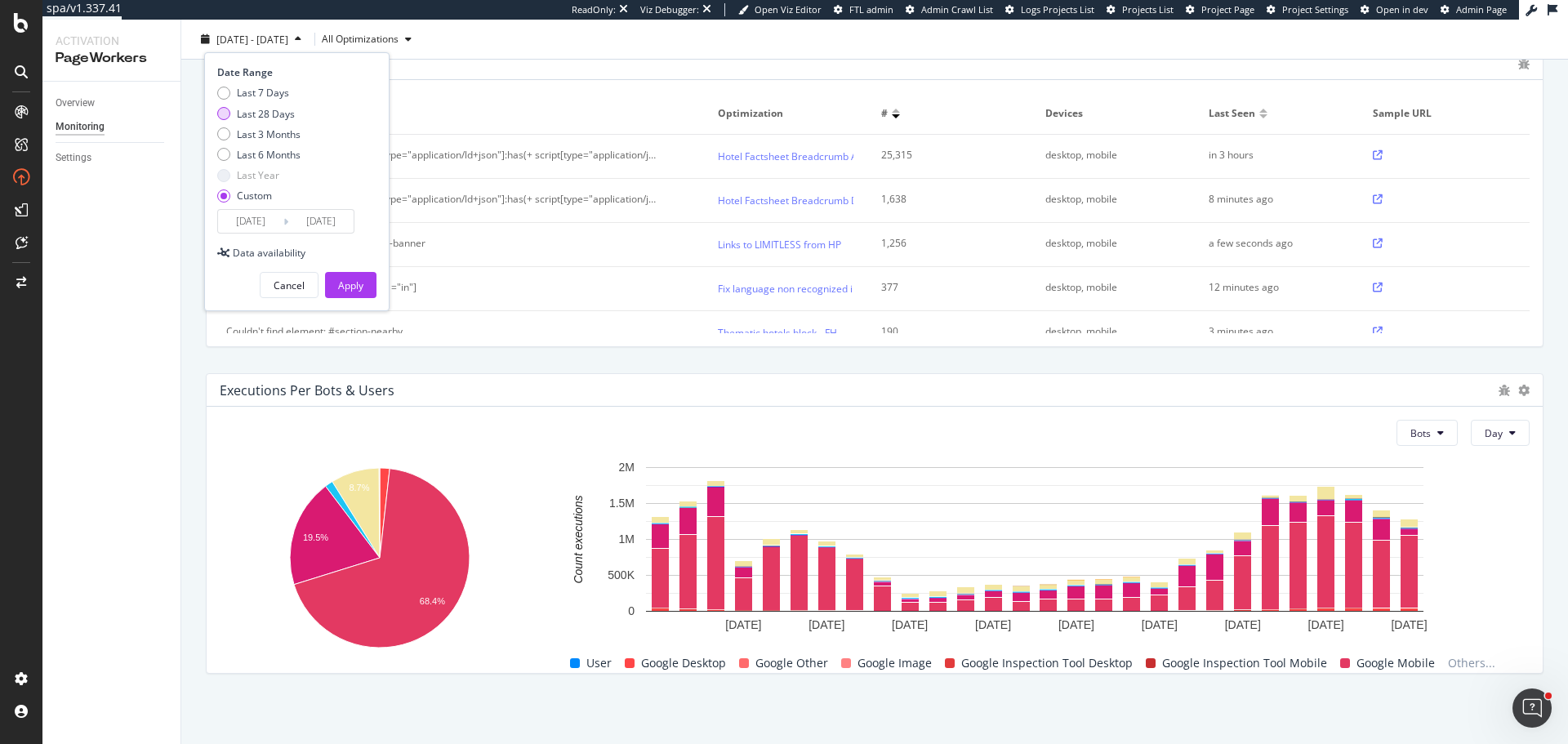
click at [275, 111] on div "Last 28 Days" at bounding box center [266, 113] width 58 height 14
type input "[DATE]"
click at [276, 148] on div "Last 6 Months" at bounding box center [269, 155] width 64 height 14
type input "[DATE]"
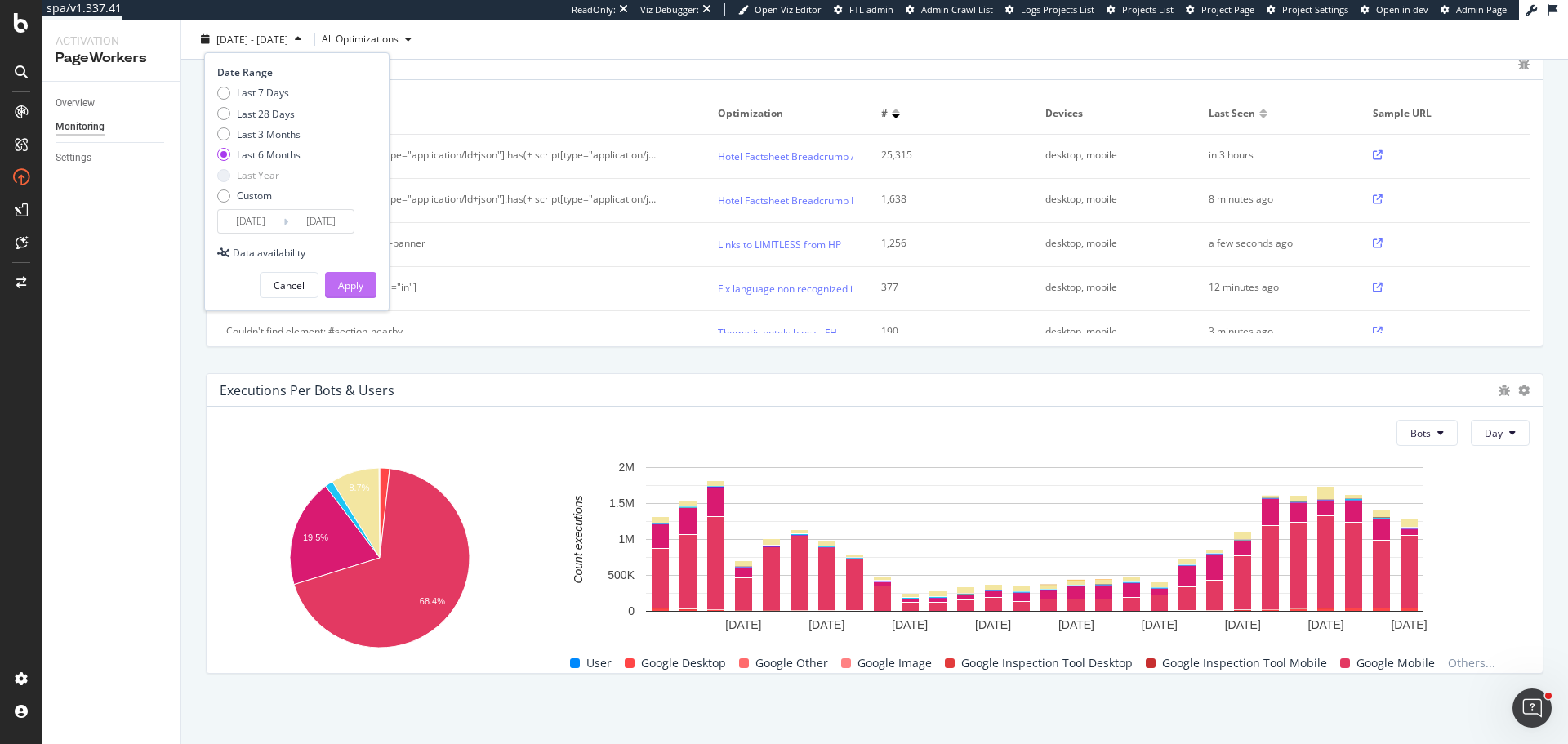
click at [363, 285] on div "Apply" at bounding box center [350, 285] width 25 height 14
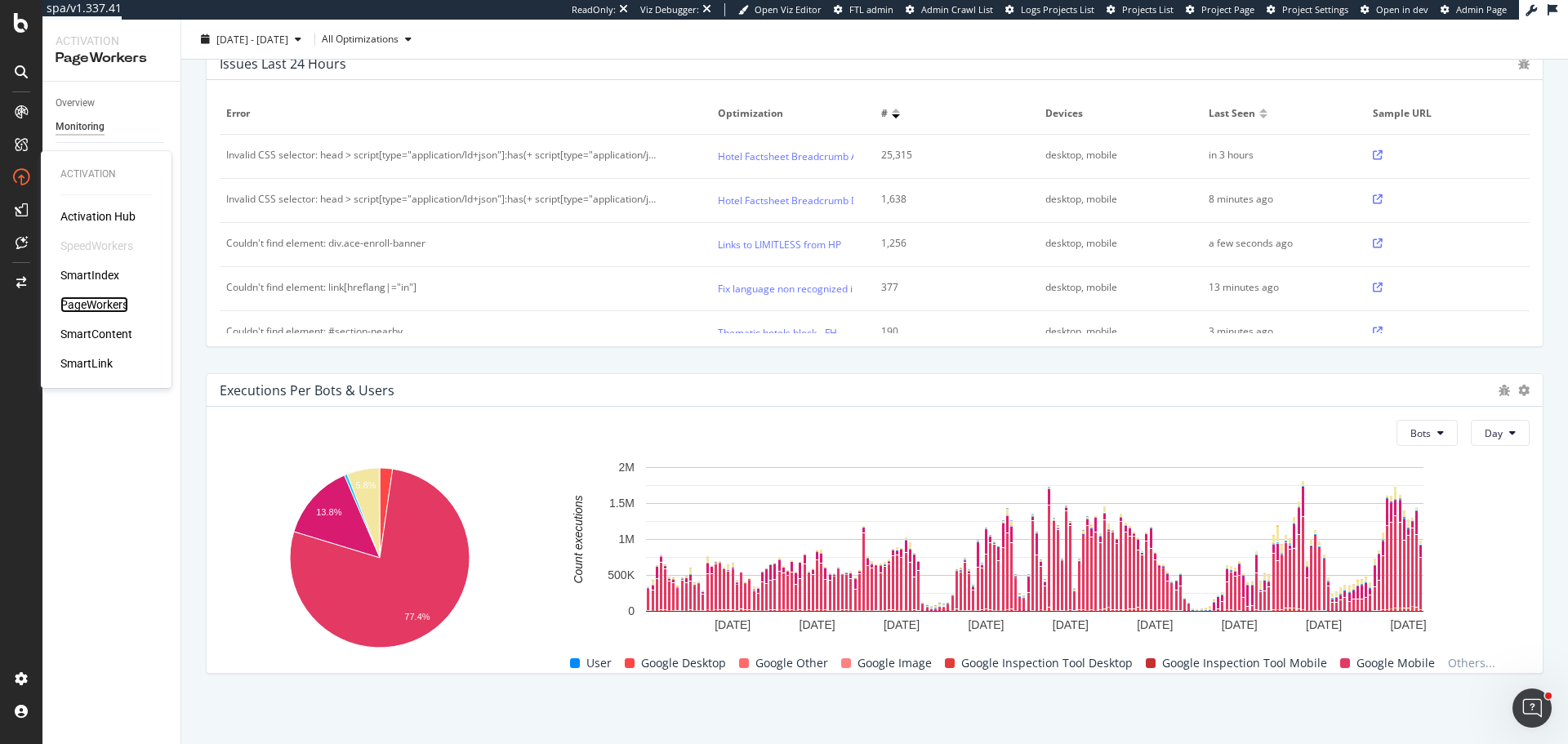
click at [86, 299] on div "PageWorkers" at bounding box center [94, 305] width 67 height 17
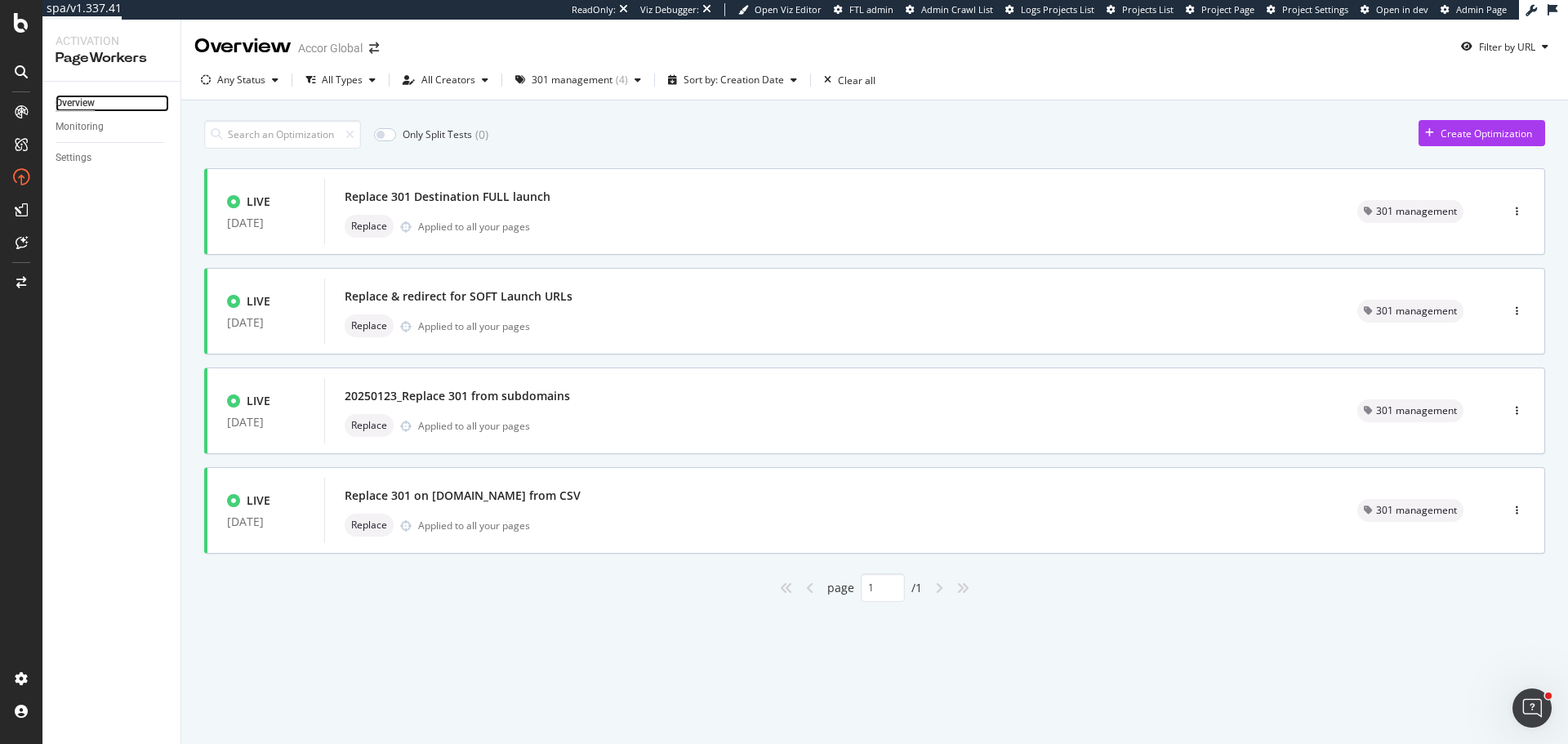
click at [92, 106] on div "Overview" at bounding box center [75, 103] width 39 height 17
click at [532, 80] on div "301 management" at bounding box center [572, 80] width 81 height 10
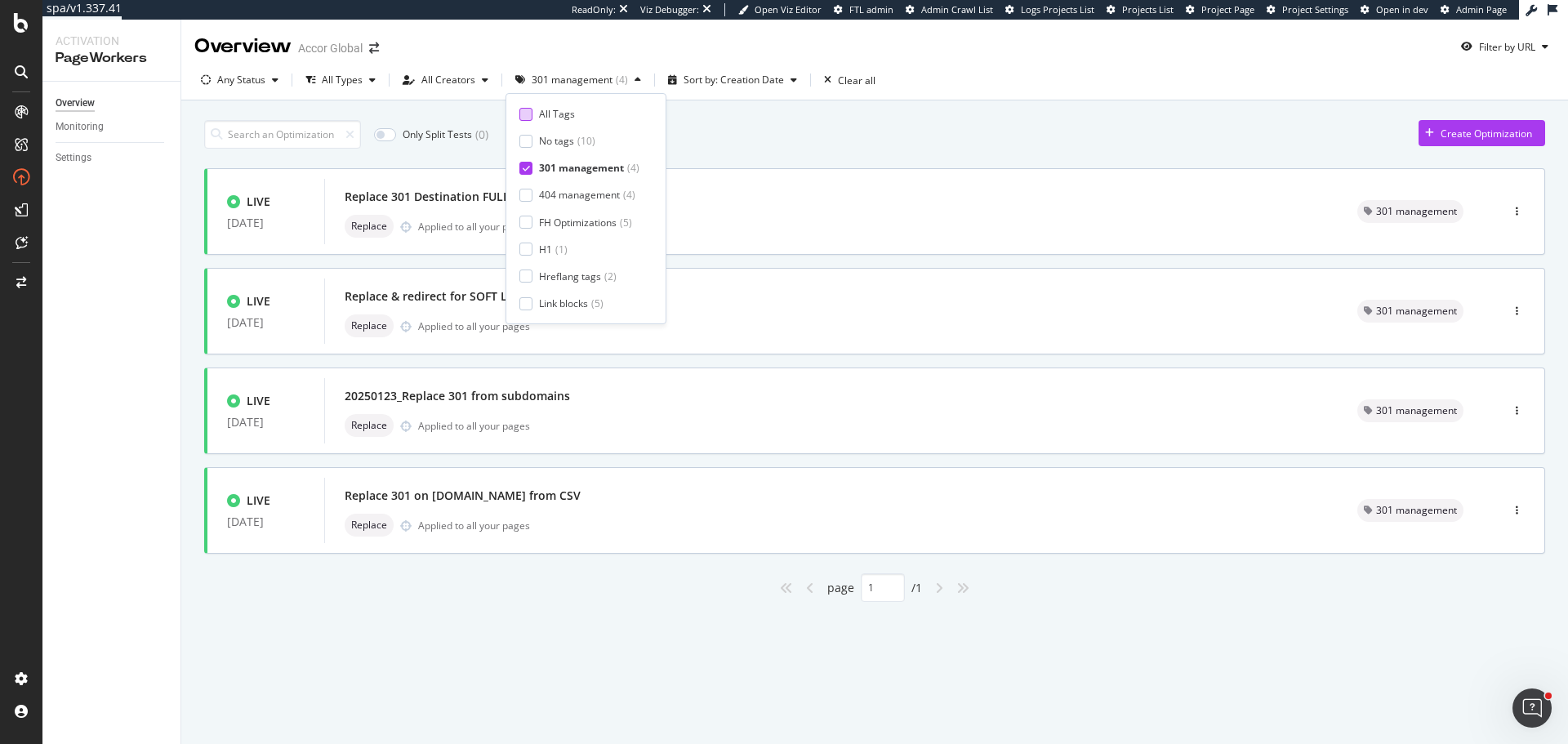
click at [547, 109] on div "All Tags" at bounding box center [557, 114] width 36 height 14
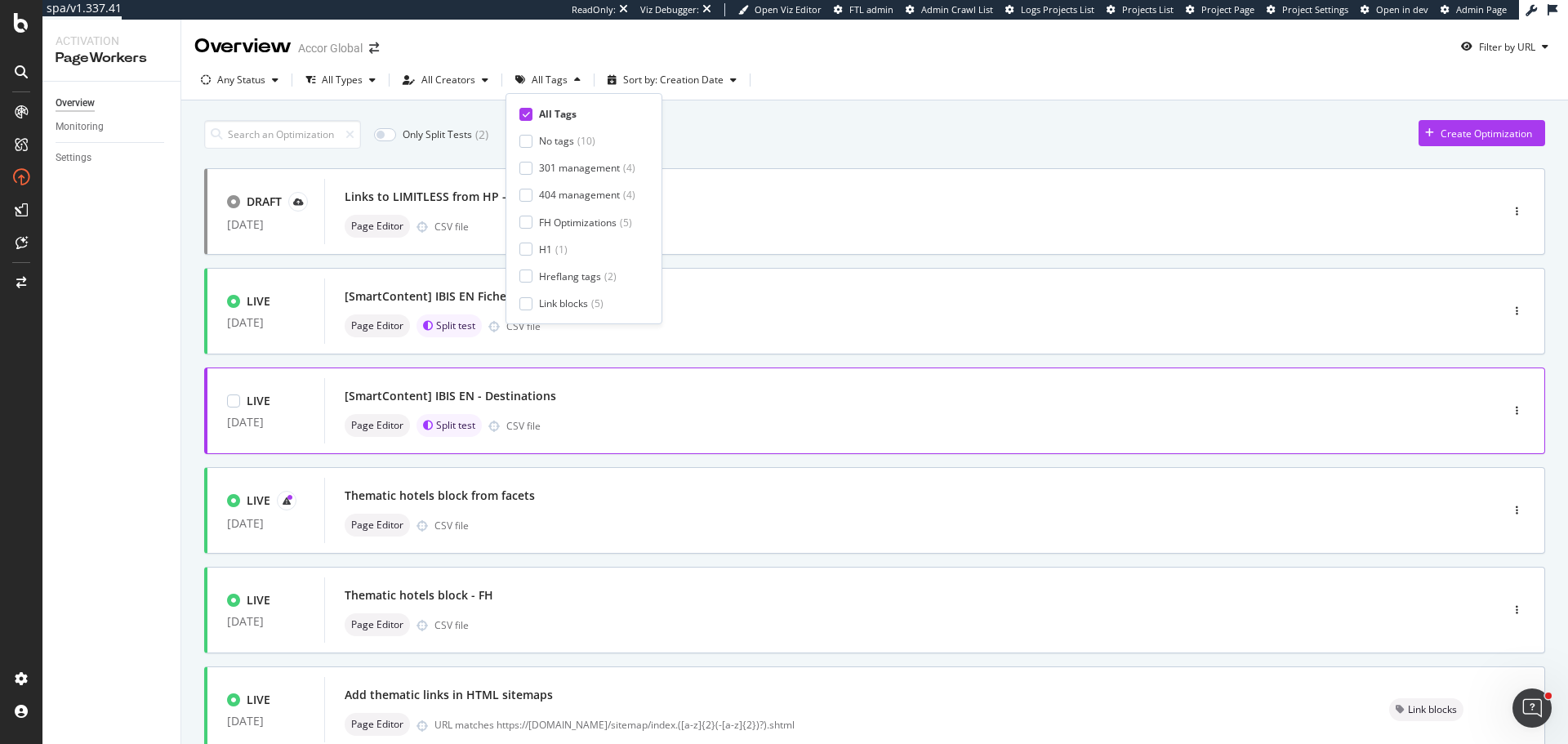
click at [624, 394] on div "[SmartContent] IBIS EN - Destinations" at bounding box center [887, 395] width 1086 height 22
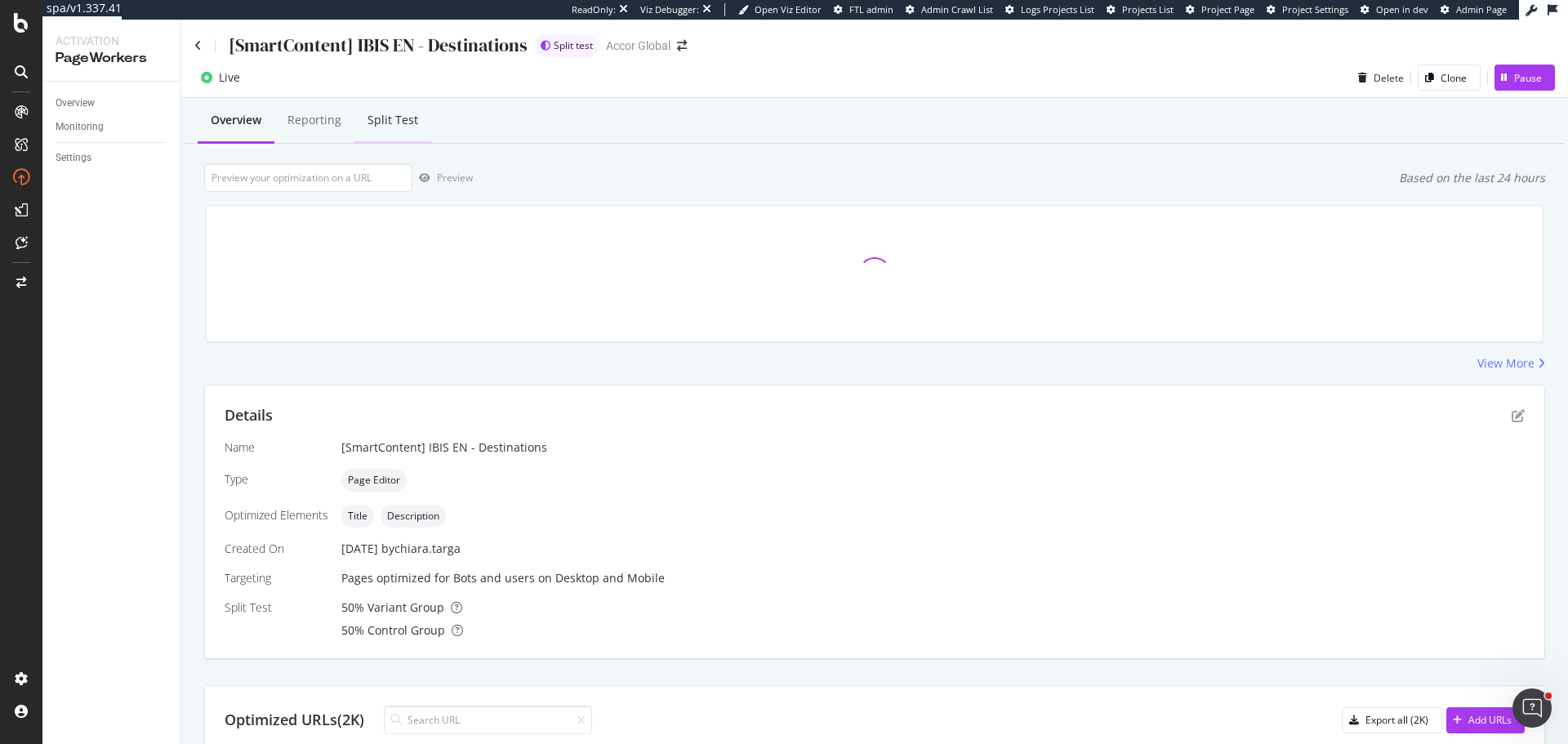
click at [399, 125] on div "Split Test" at bounding box center [393, 120] width 51 height 17
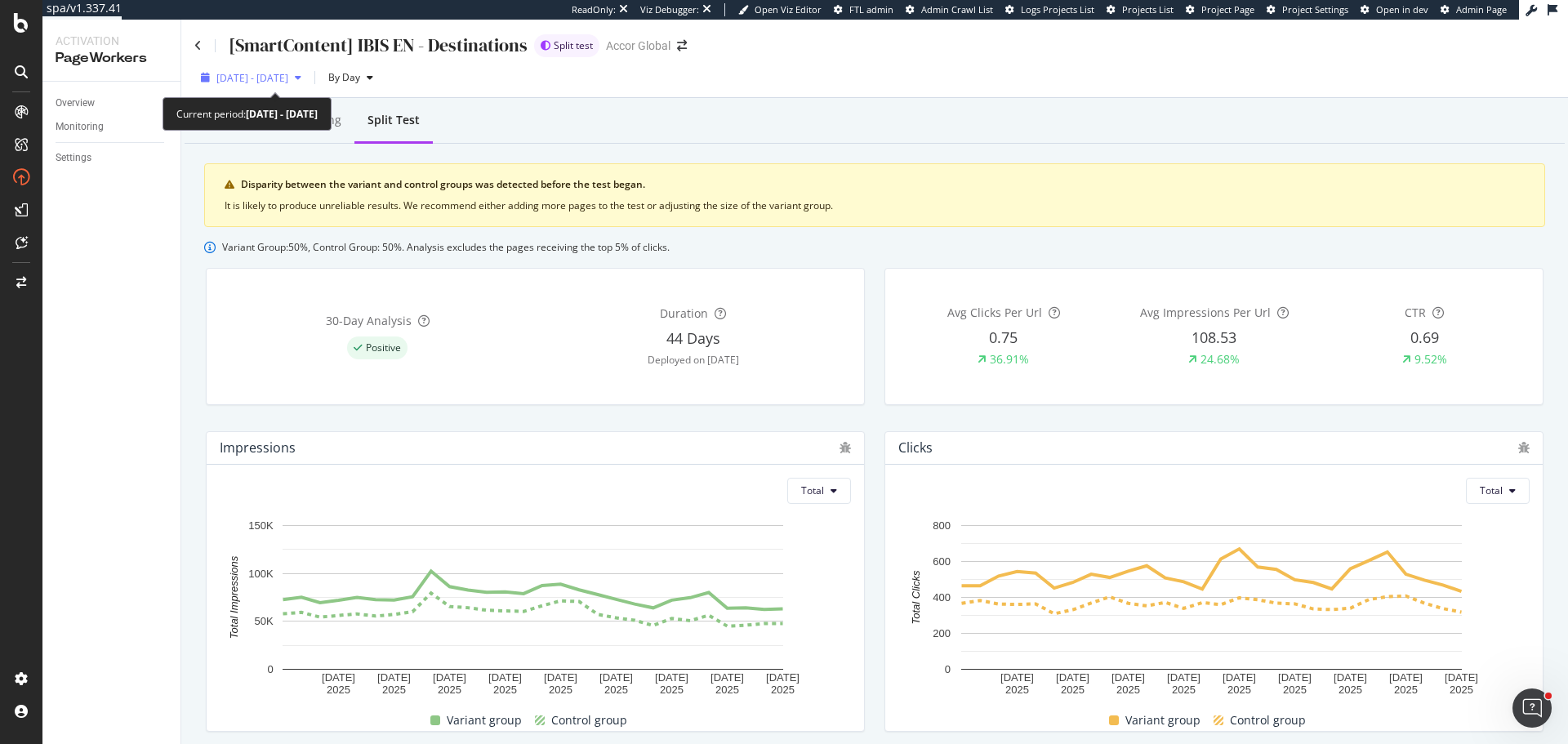
click at [288, 72] on span "[DATE] - [DATE]" at bounding box center [252, 77] width 72 height 14
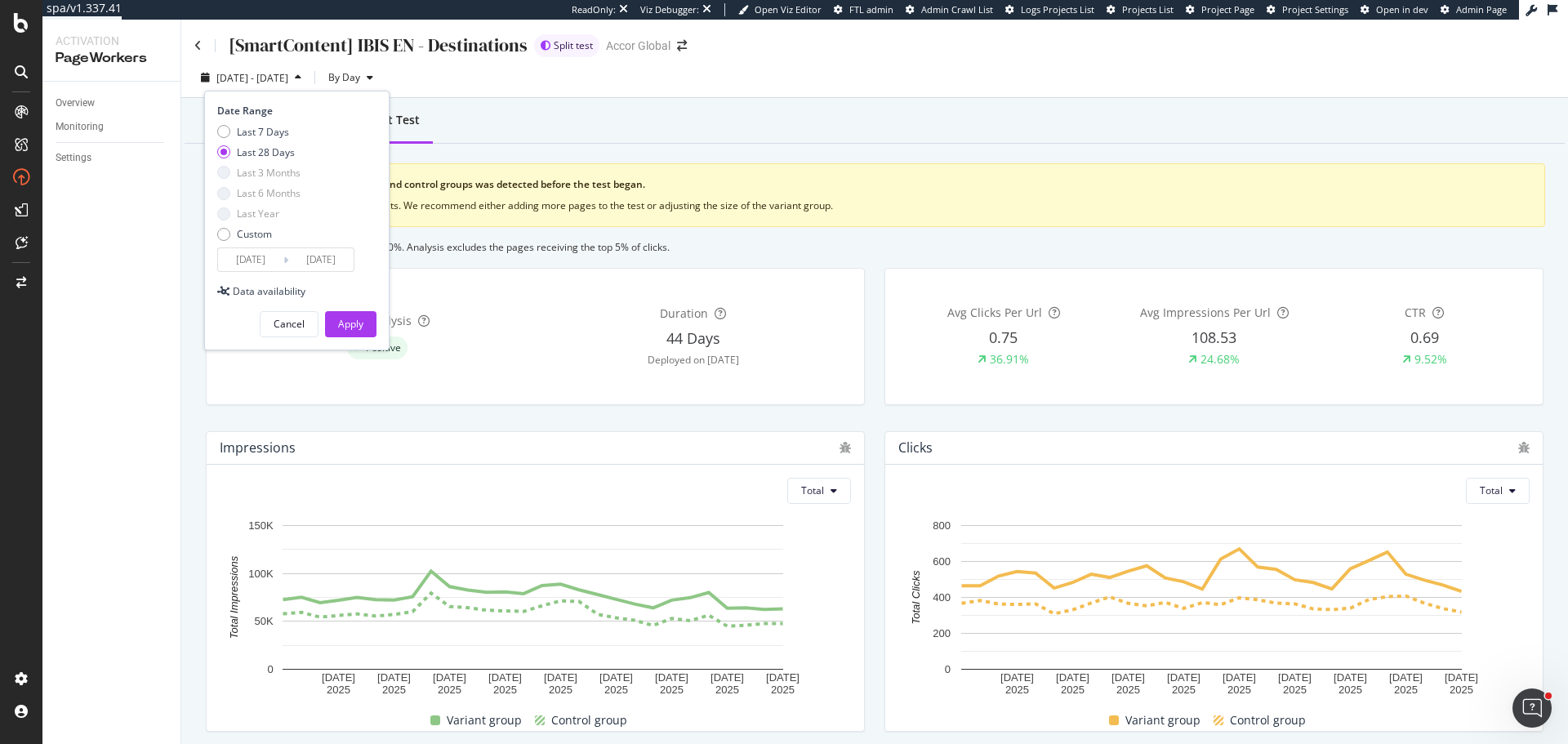
click at [539, 131] on div "Overview Reporting Split Test" at bounding box center [875, 122] width 1380 height 44
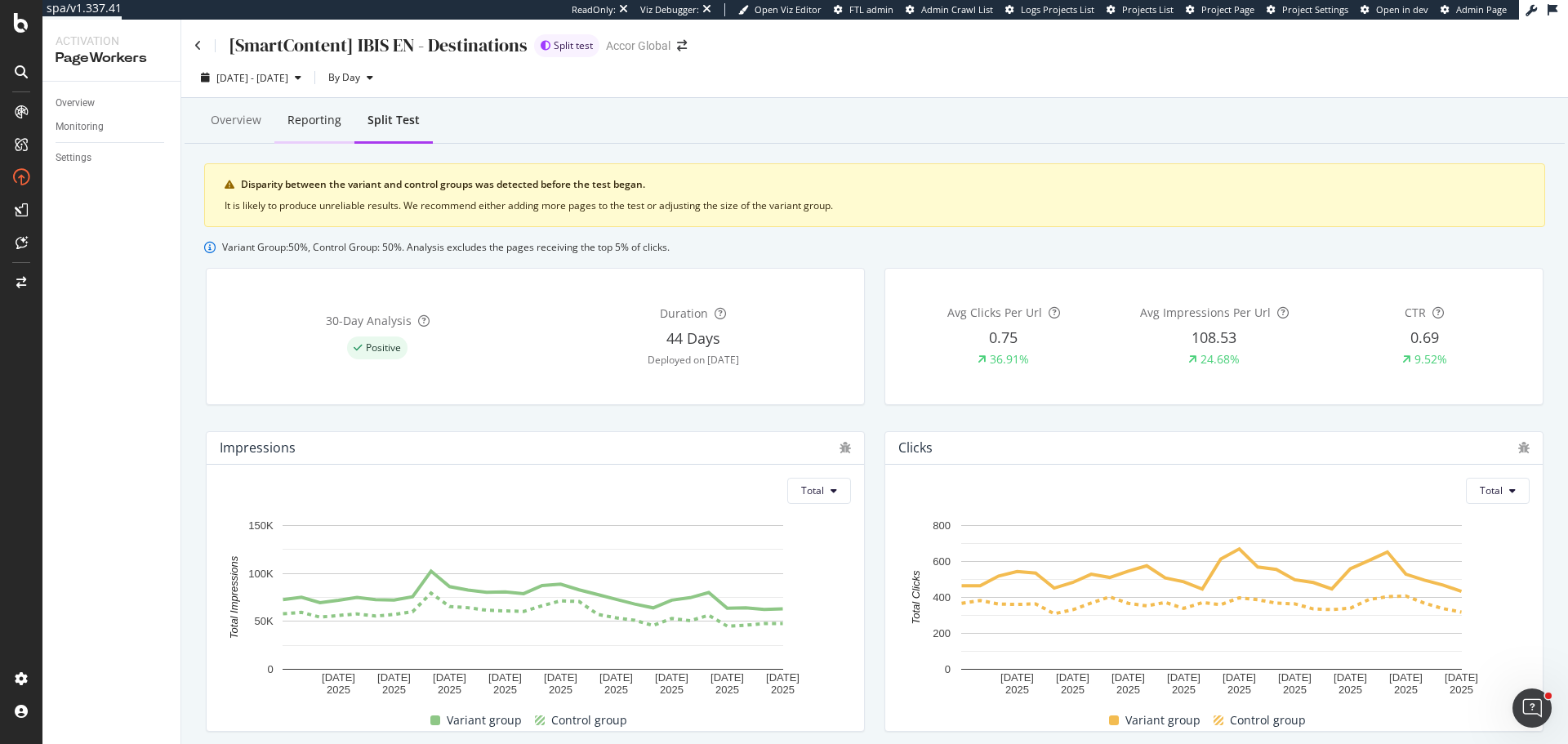
click at [322, 129] on div "Reporting" at bounding box center [315, 122] width 80 height 45
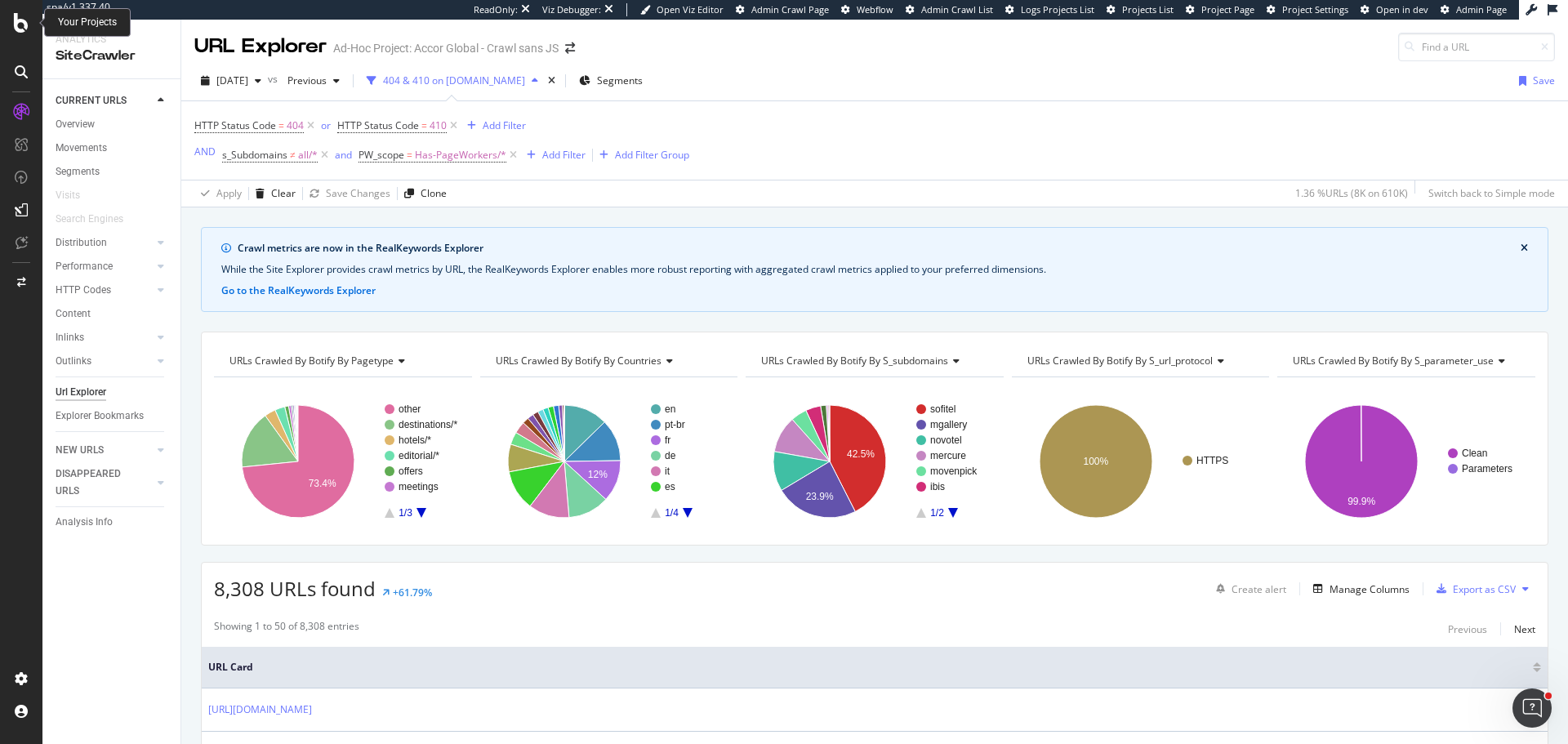
click at [20, 19] on icon at bounding box center [22, 23] width 15 height 20
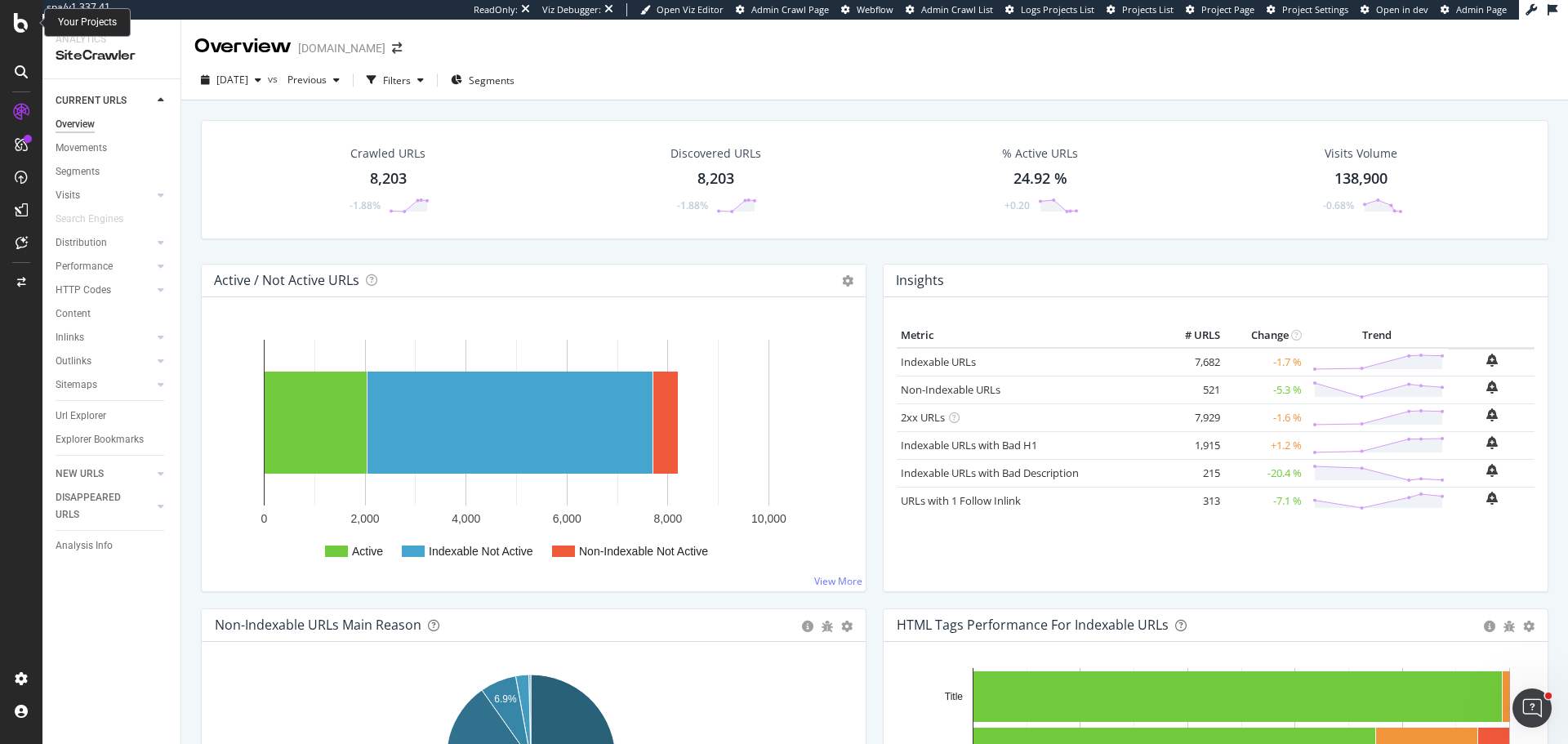
click at [22, 27] on icon at bounding box center [22, 23] width 15 height 20
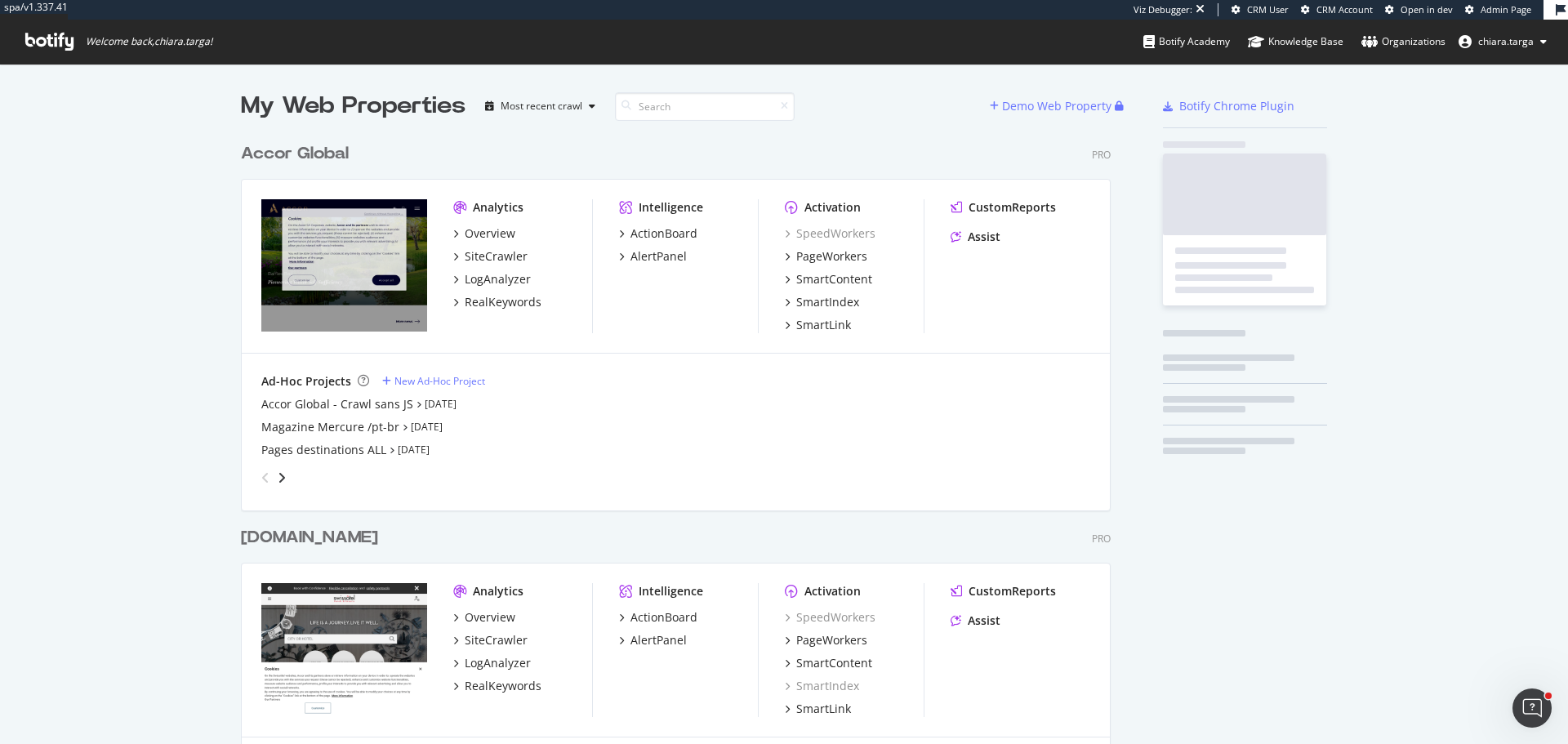
scroll to position [2944, 871]
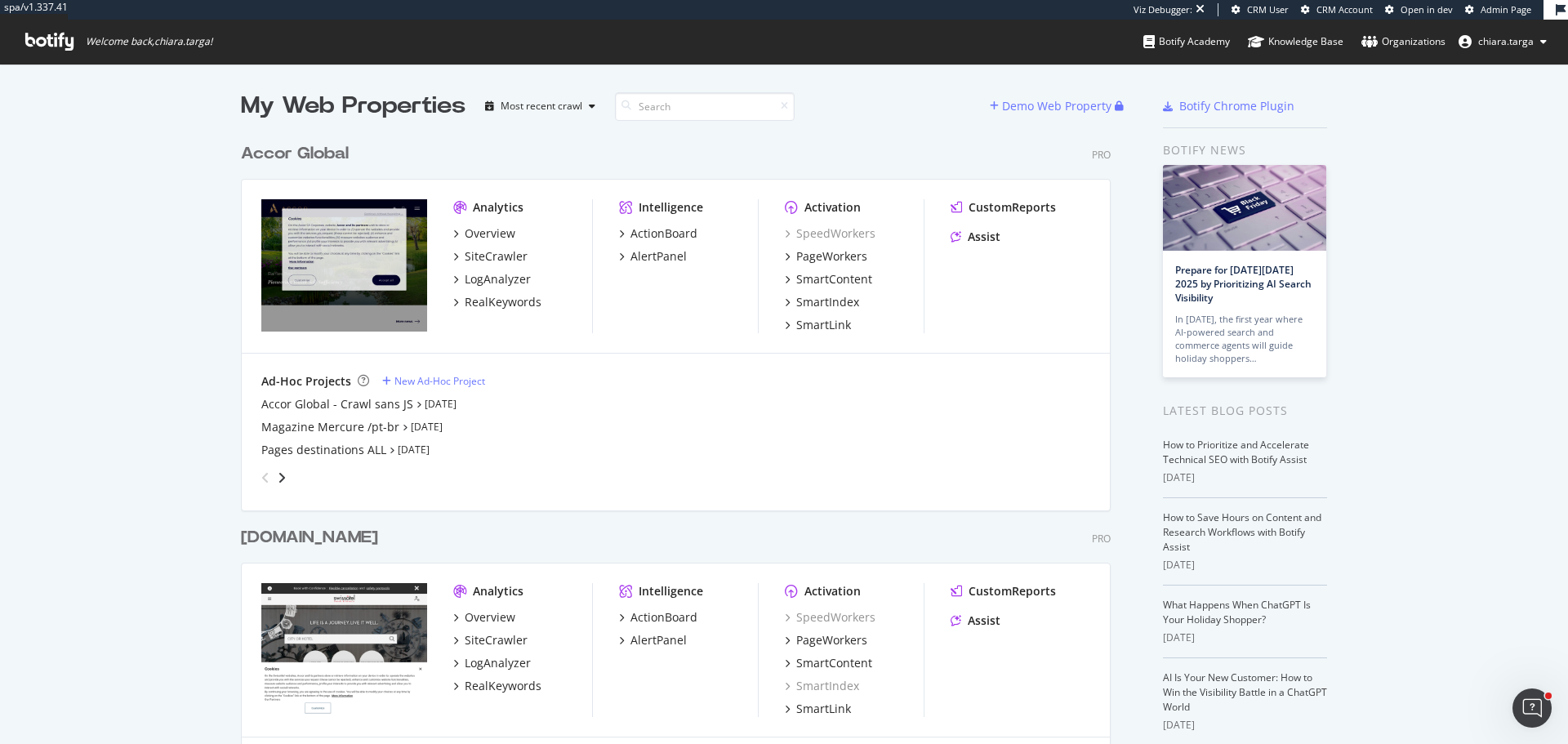
click at [675, 518] on div "[DOMAIN_NAME] Pro Analytics Overview SiteCrawler LogAnalyzer RealKeywords Intel…" at bounding box center [682, 648] width 883 height 285
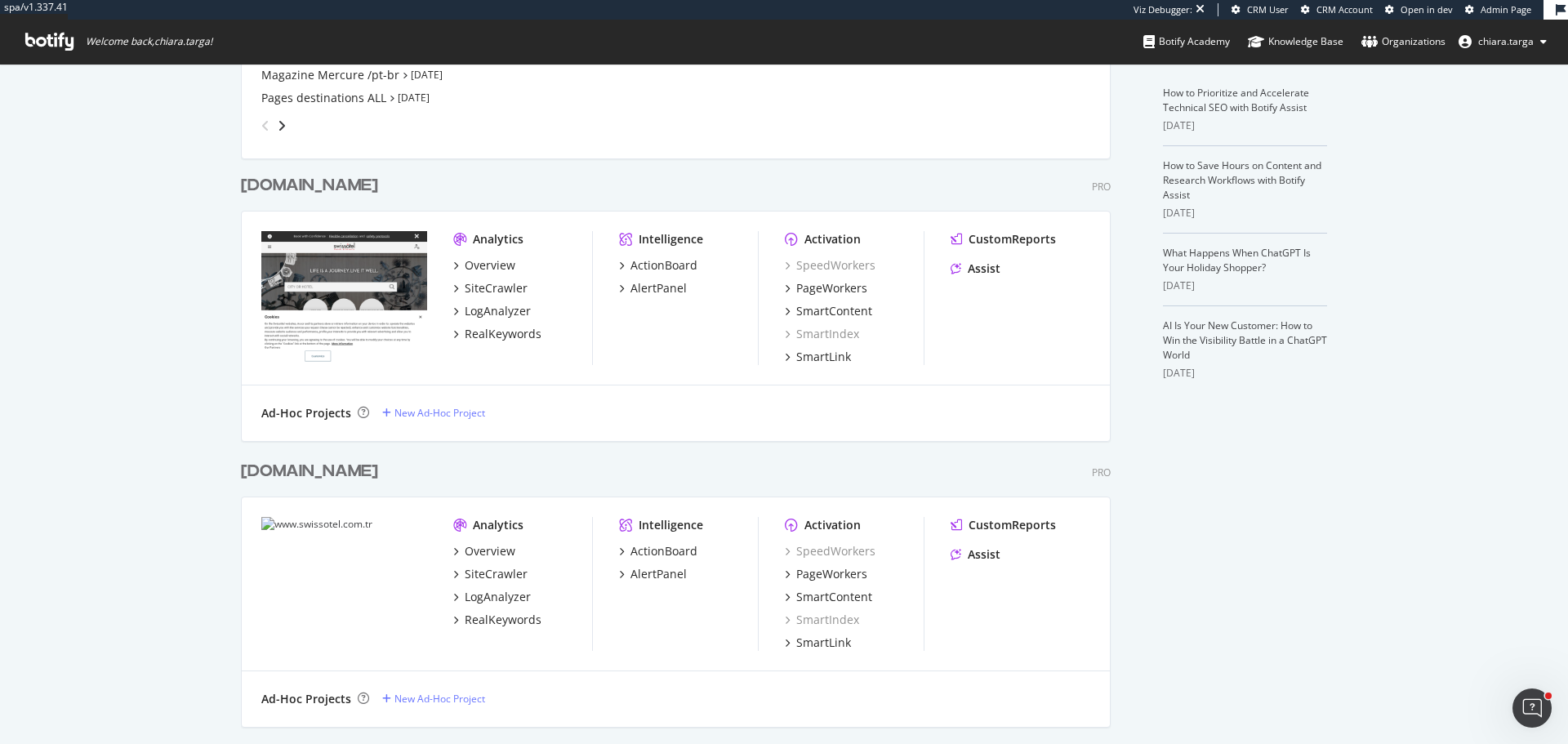
scroll to position [409, 0]
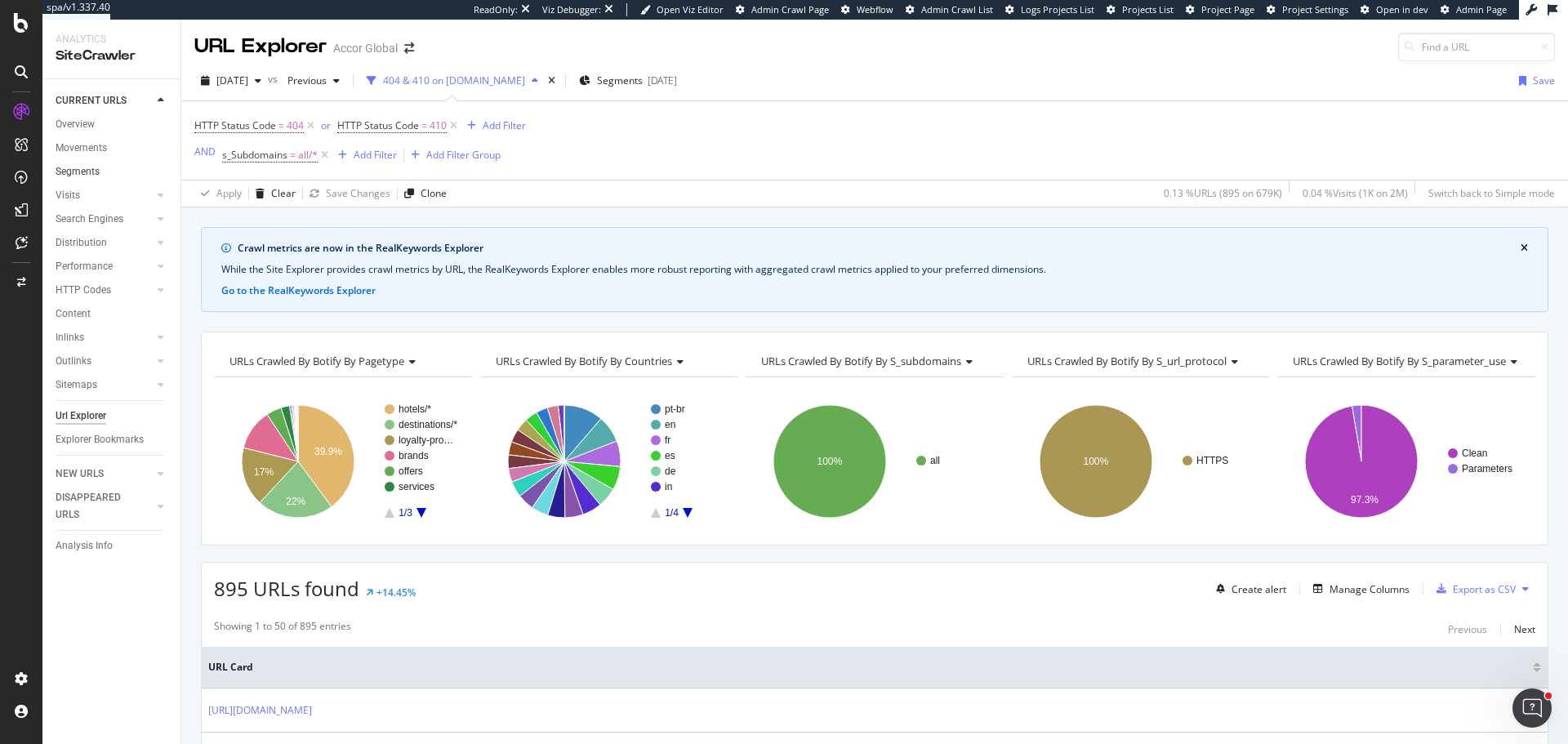
click at [100, 178] on link "Segments" at bounding box center [112, 171] width 113 height 17
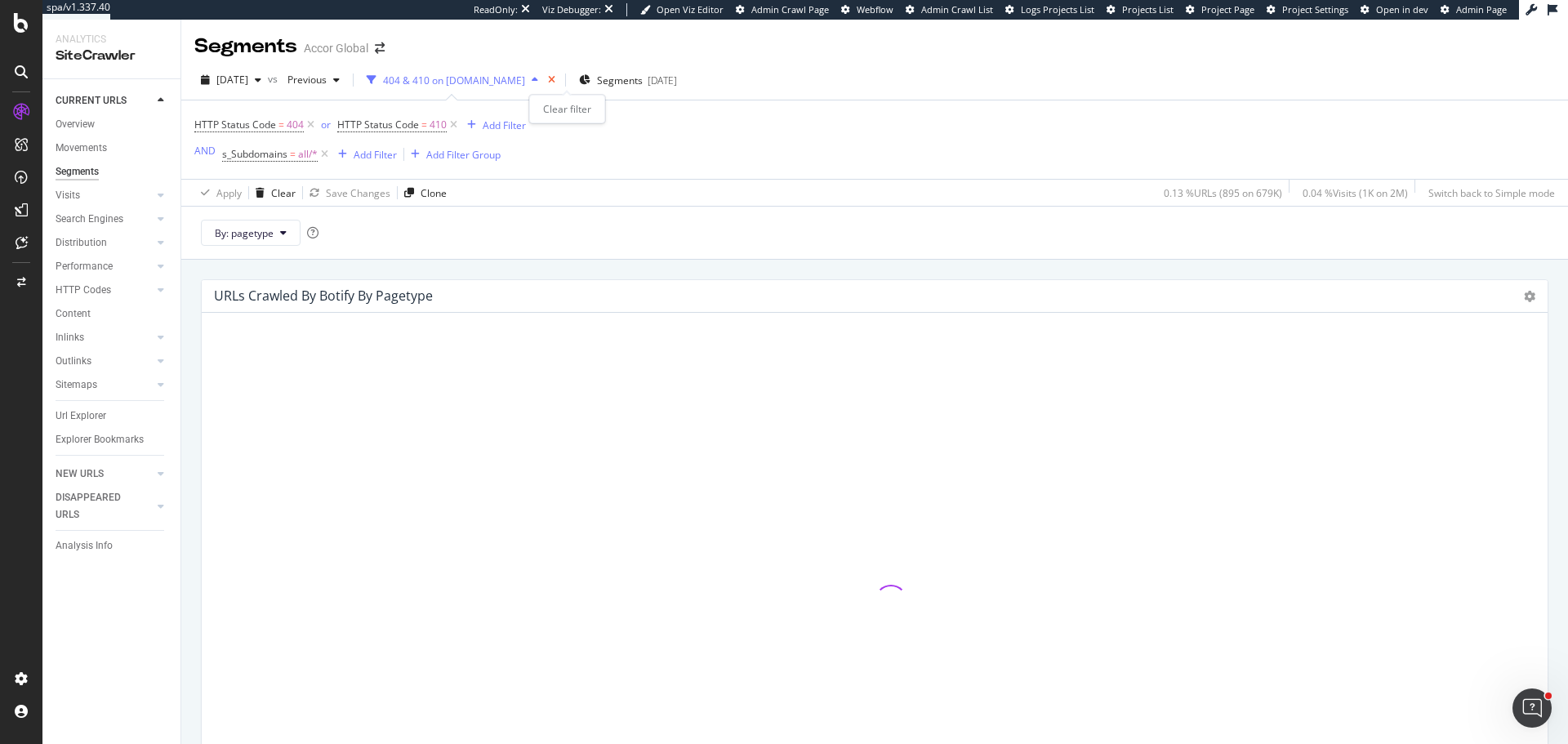
click at [555, 78] on icon "times" at bounding box center [551, 80] width 7 height 10
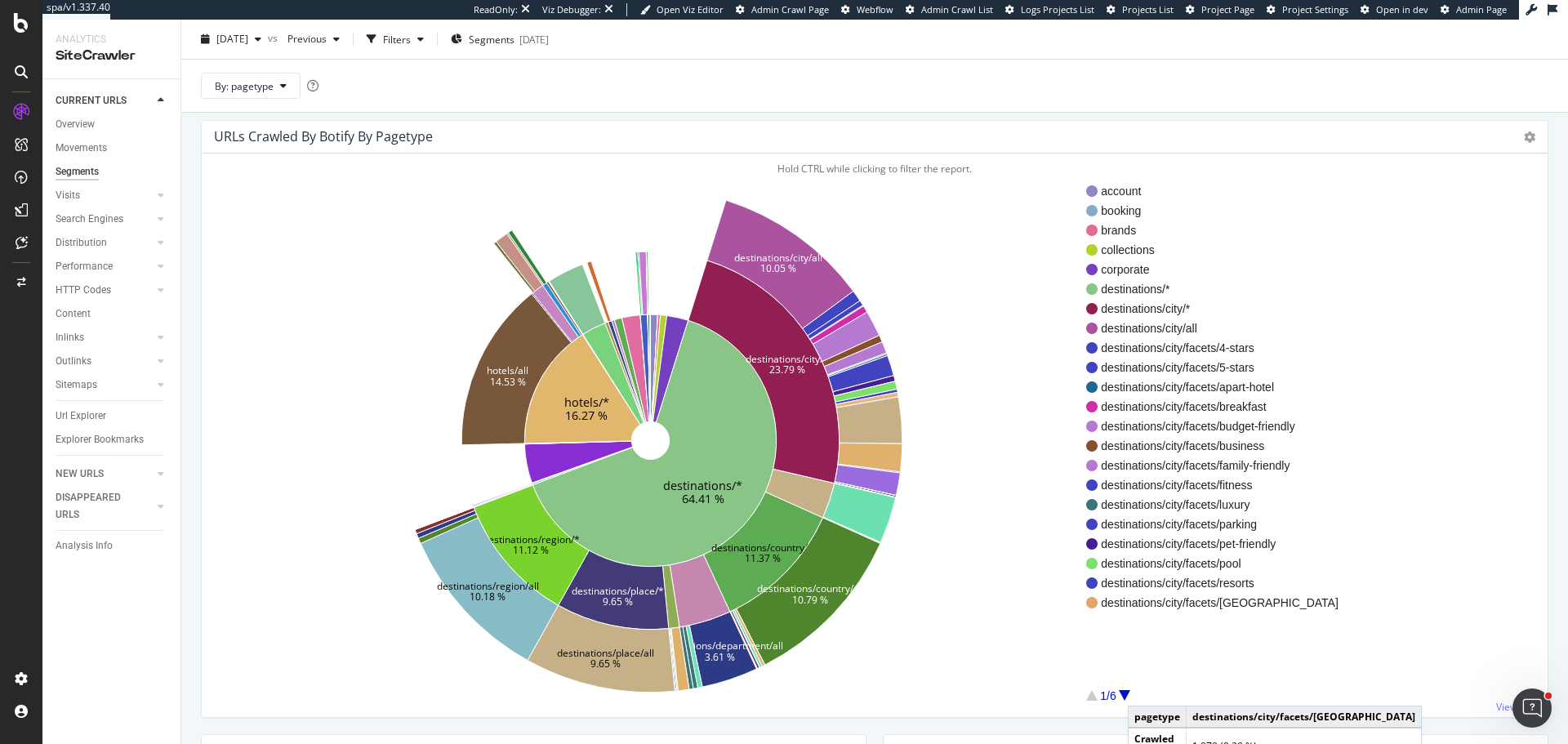
scroll to position [82, 0]
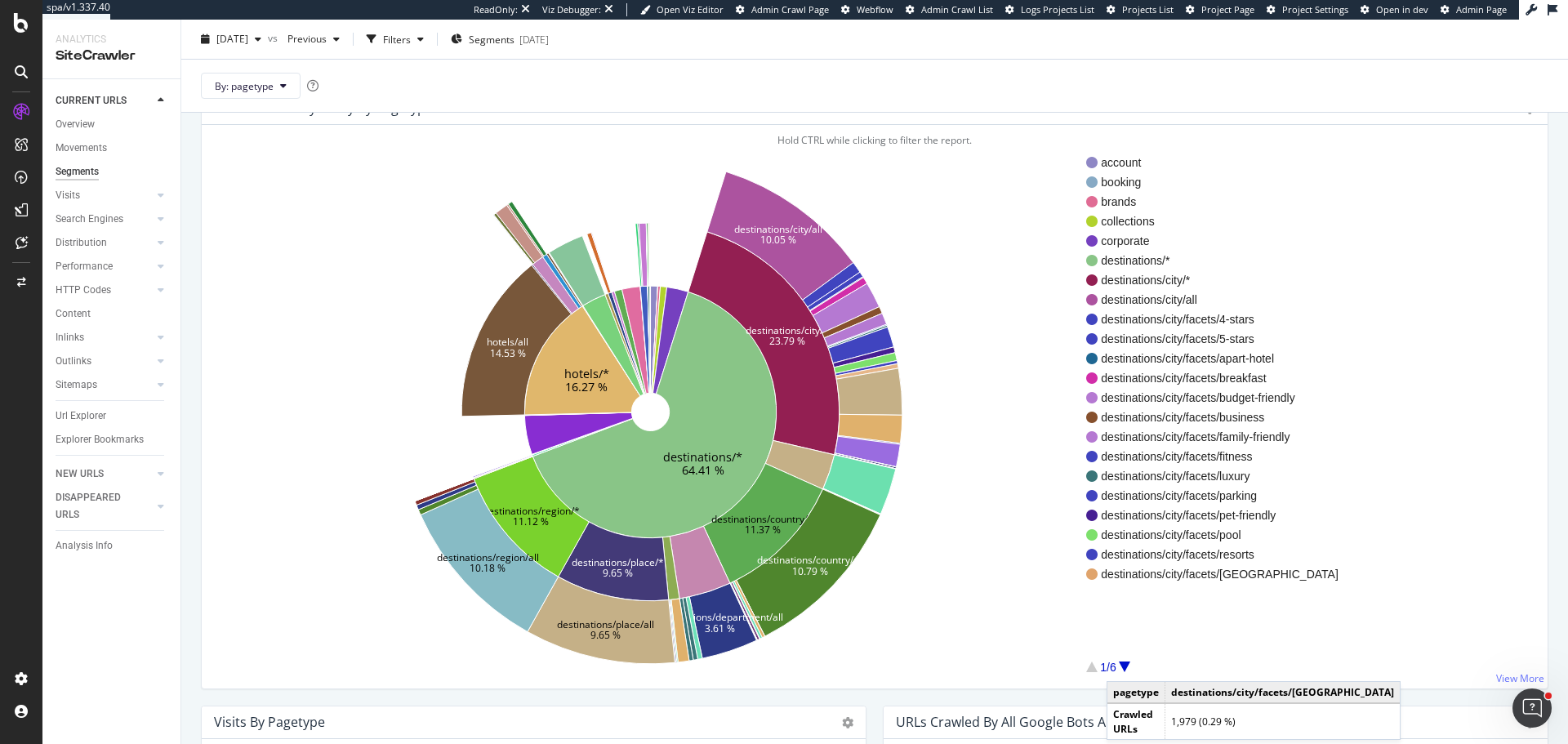
click at [1123, 665] on div at bounding box center [1124, 667] width 12 height 11
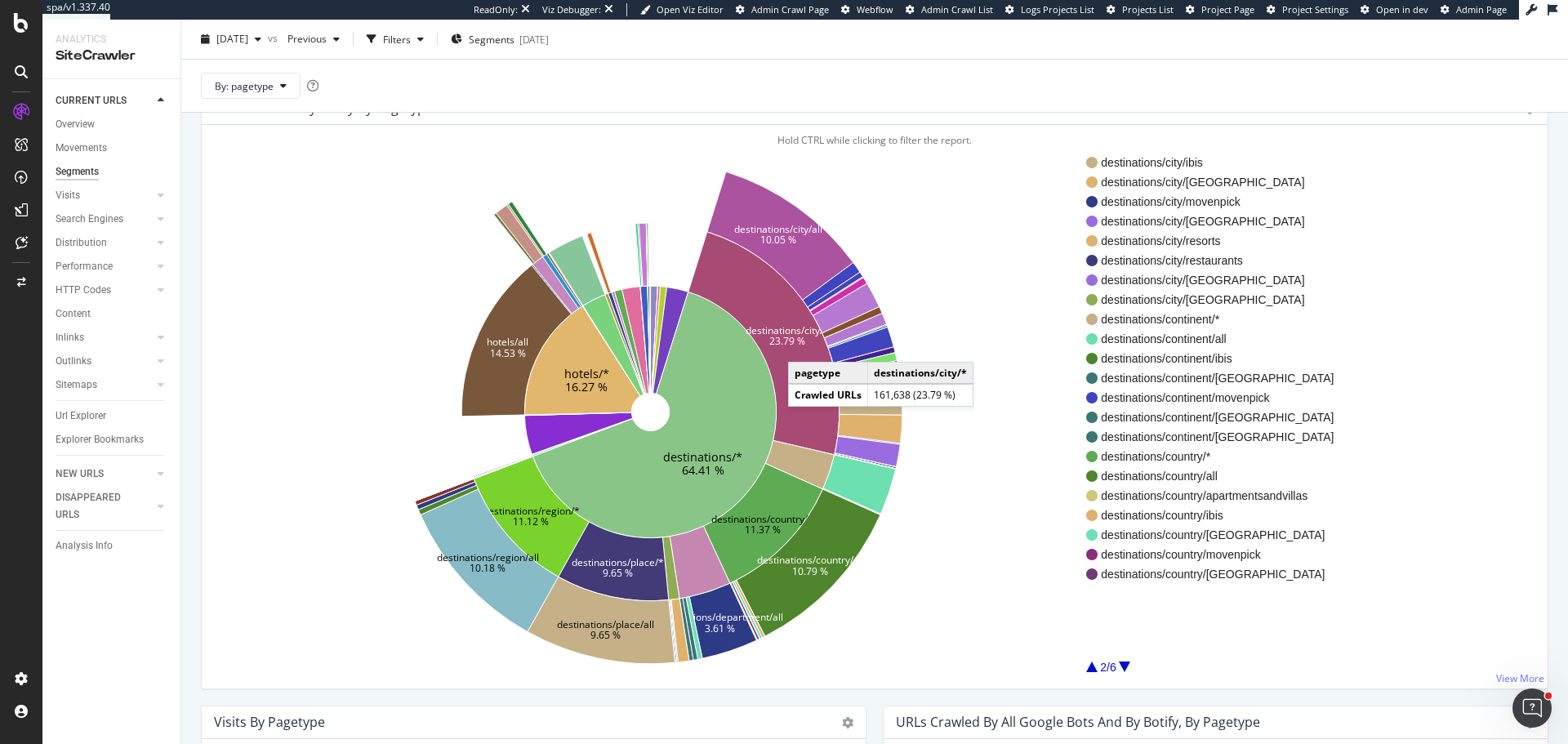
click at [805, 345] on text "23.79 %" at bounding box center [786, 340] width 36 height 14
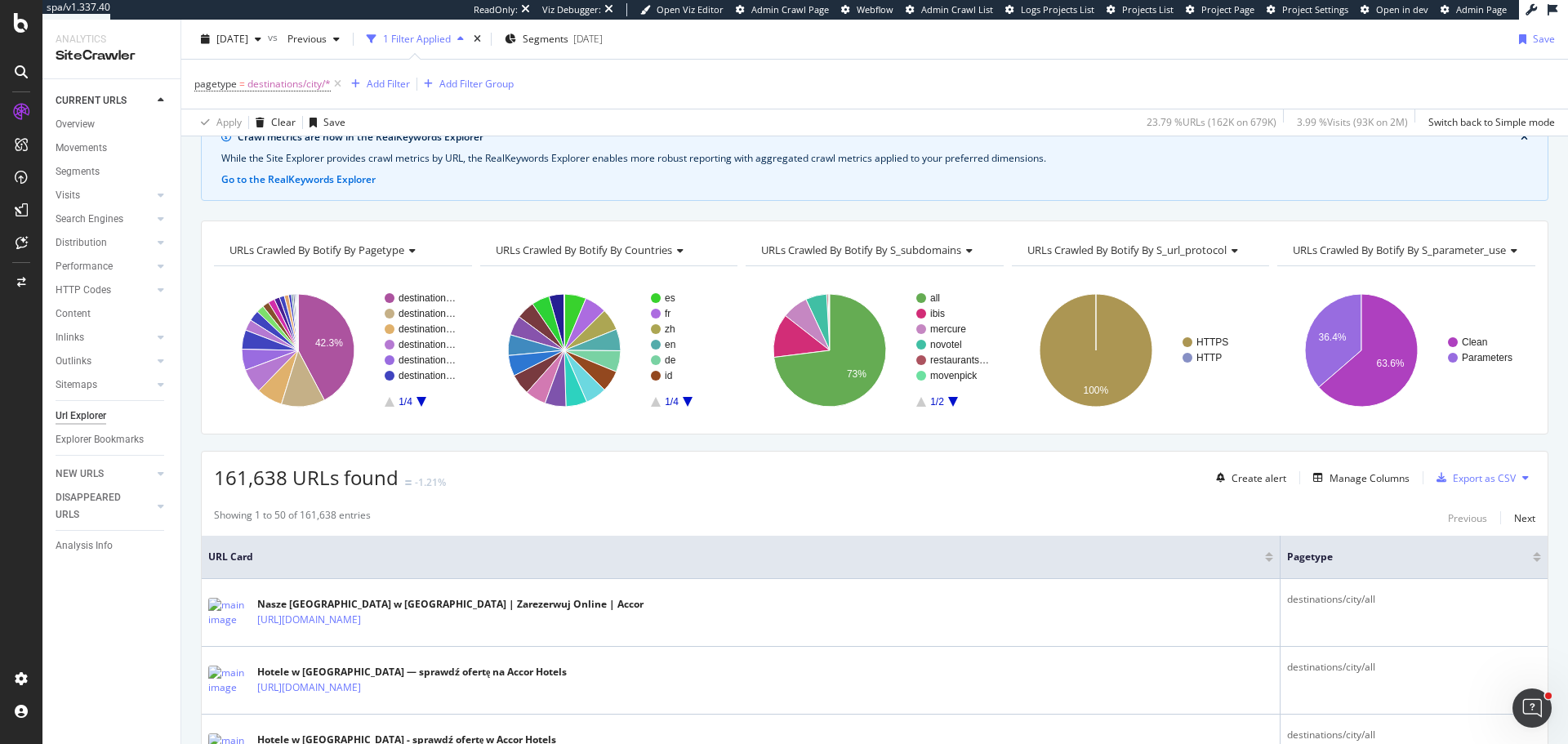
scroll to position [163, 0]
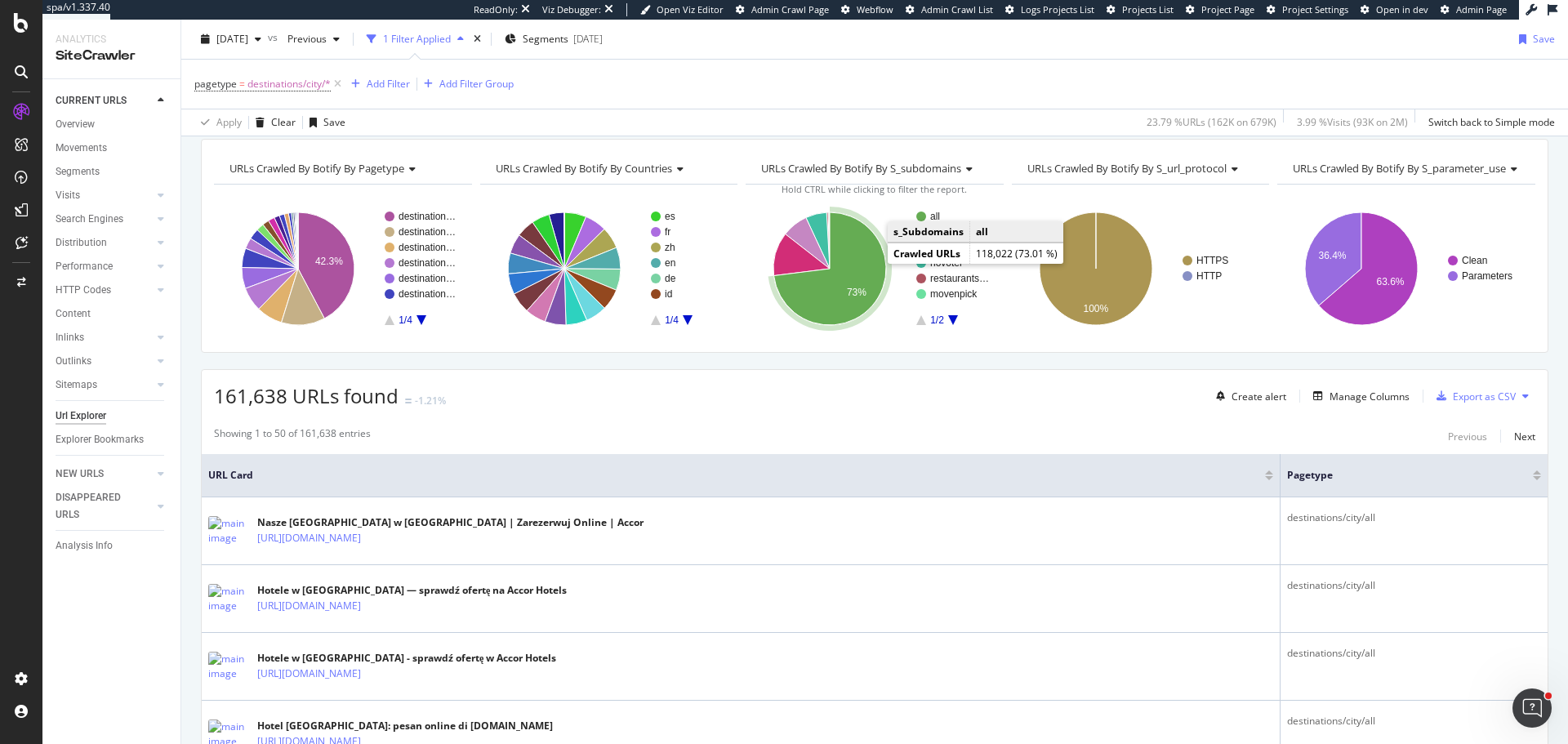
click at [868, 265] on icon "A chart." at bounding box center [830, 268] width 112 height 112
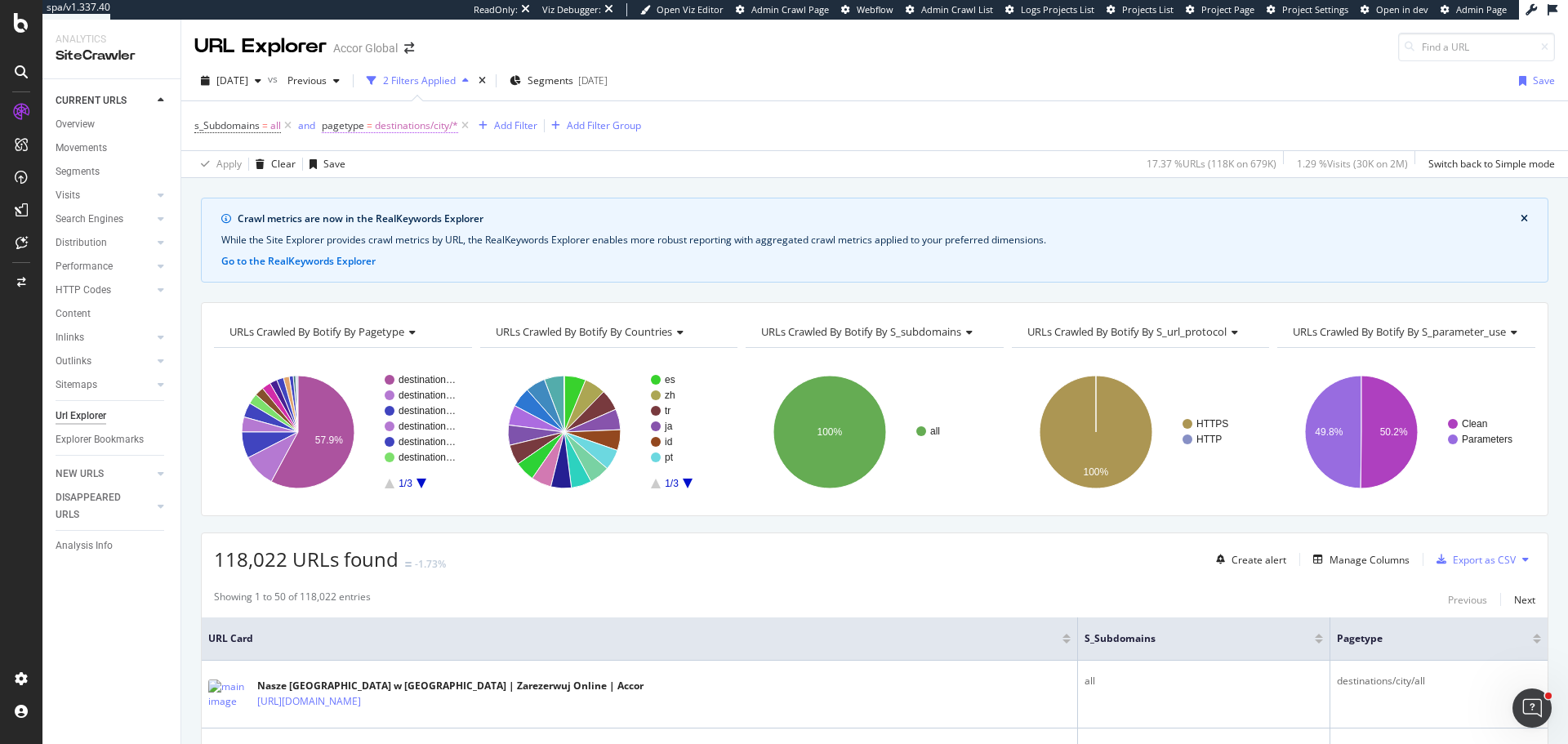
click at [438, 130] on span "destinations/city/*" at bounding box center [416, 125] width 83 height 22
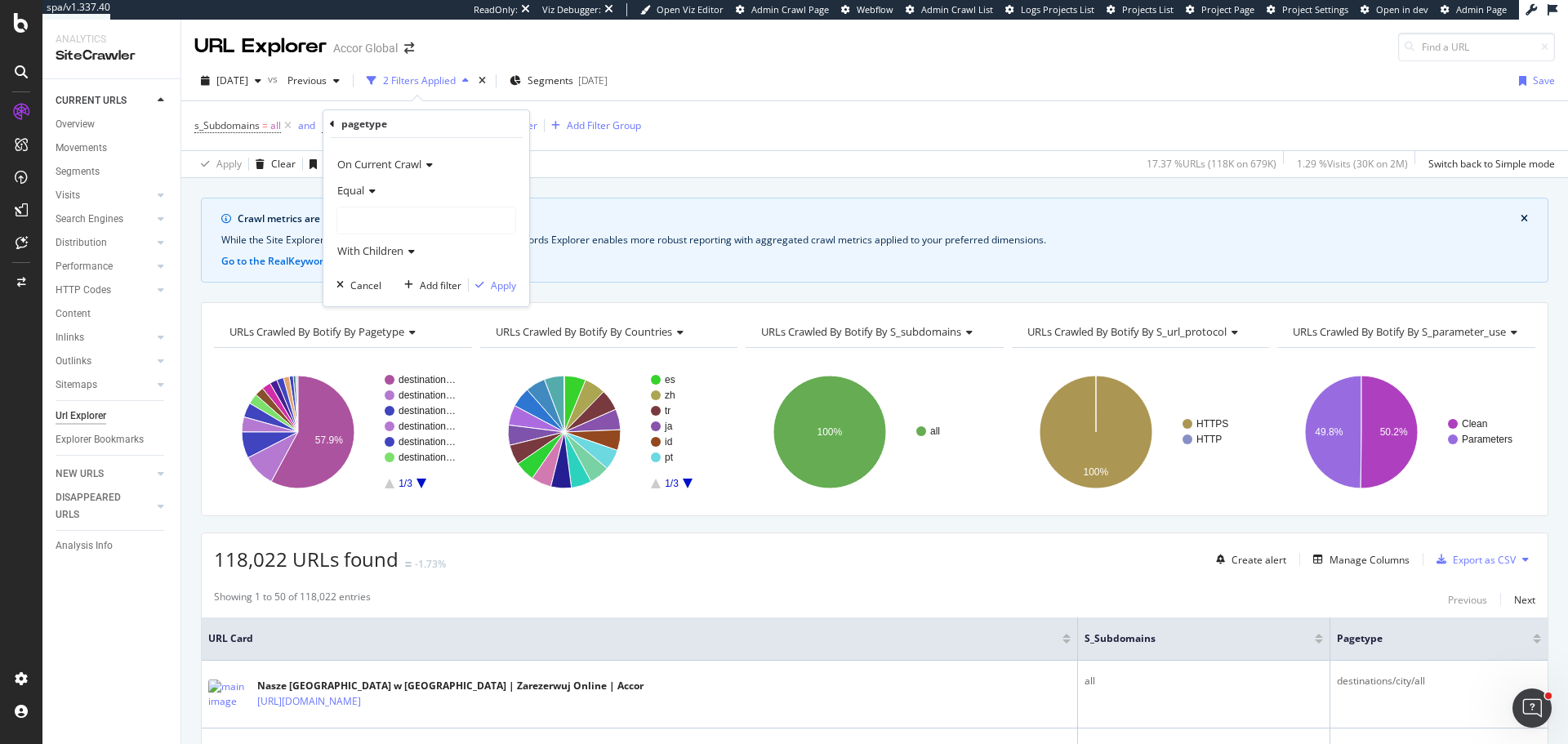
click at [396, 222] on div at bounding box center [426, 220] width 178 height 26
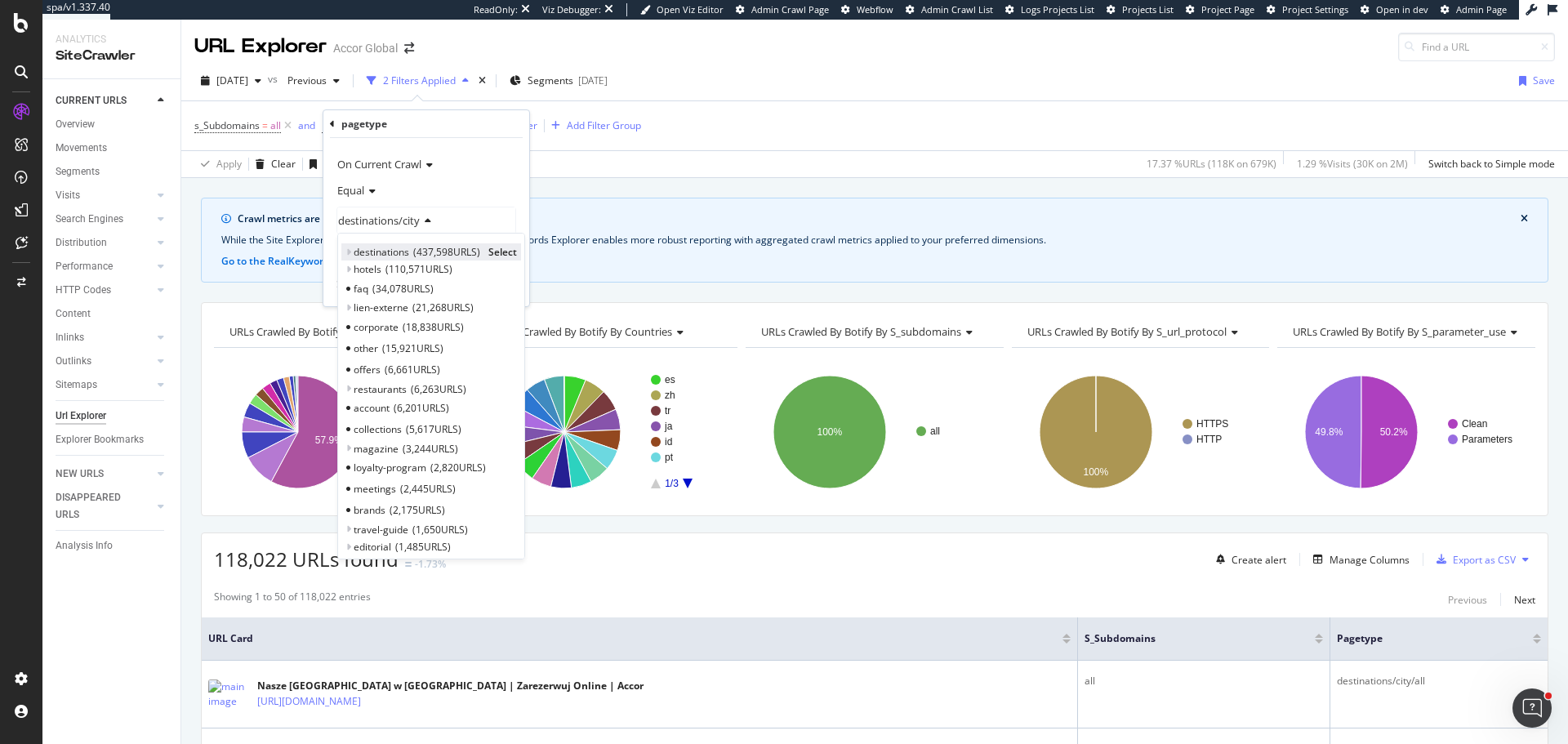
click at [346, 250] on icon at bounding box center [348, 252] width 6 height 10
click at [354, 271] on icon at bounding box center [356, 270] width 6 height 10
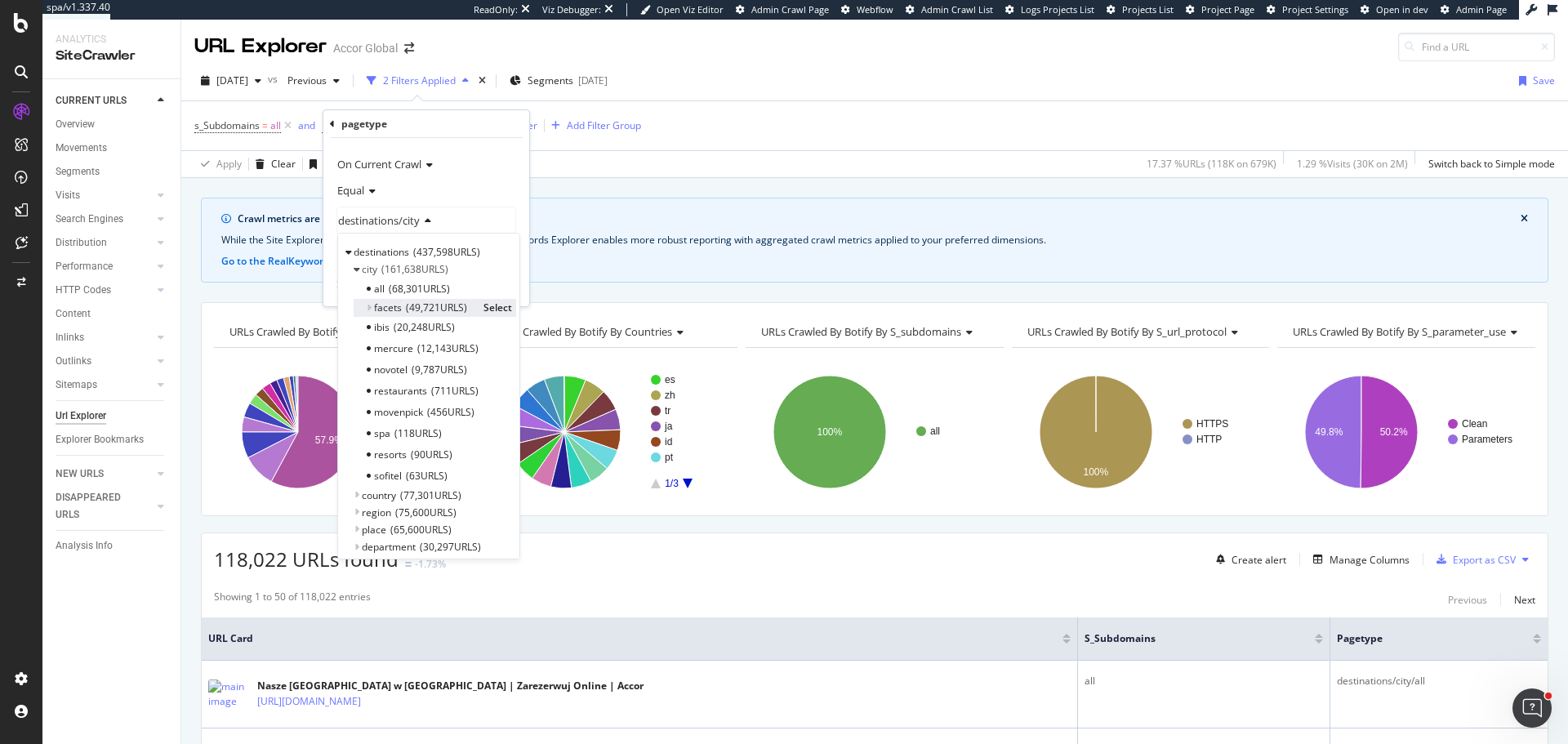
click at [373, 305] on div "facets 49,721 URLS Select" at bounding box center [434, 307] width 162 height 17
click at [484, 305] on span "Select" at bounding box center [498, 307] width 28 height 14
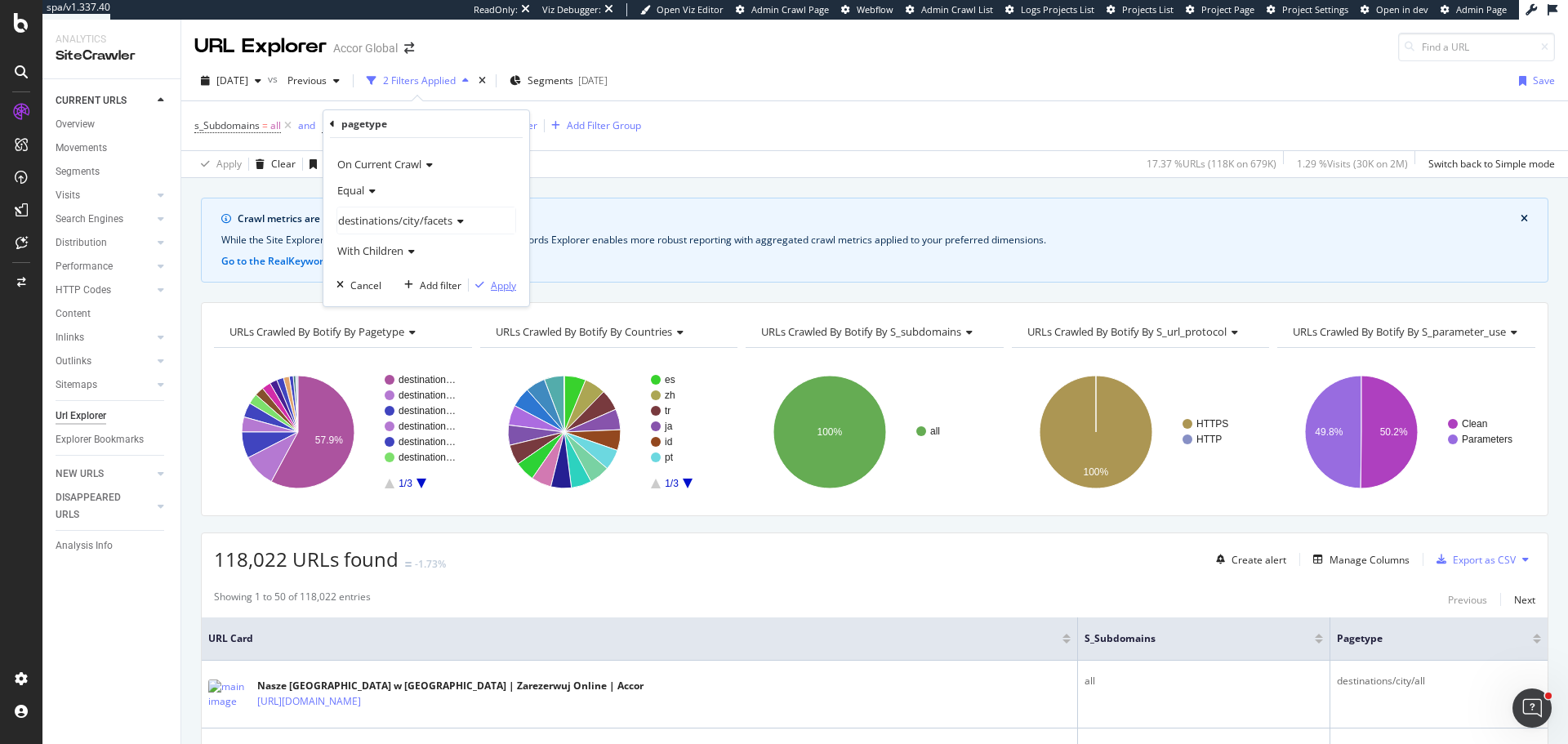
click at [493, 285] on div "Apply" at bounding box center [504, 285] width 25 height 14
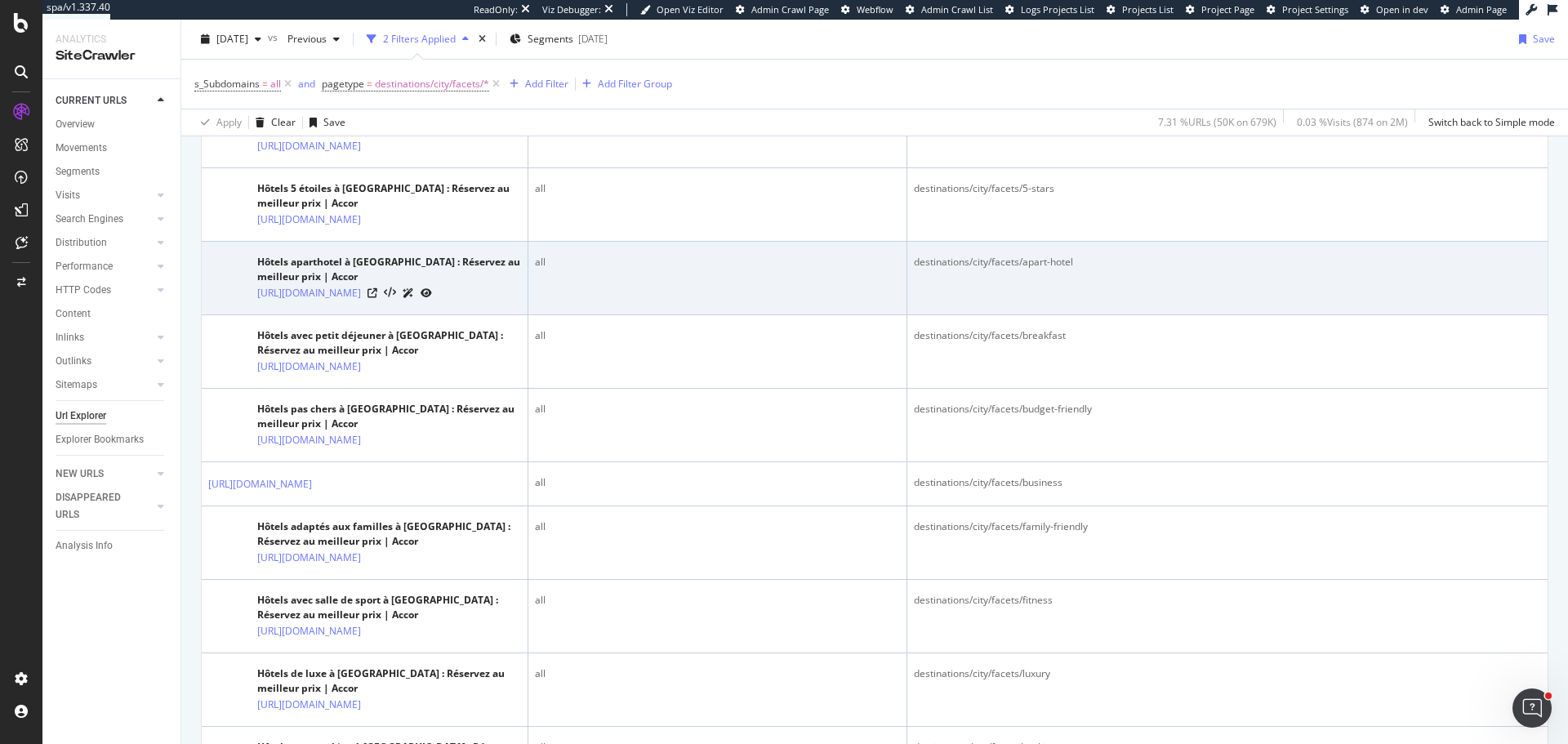
scroll to position [572, 0]
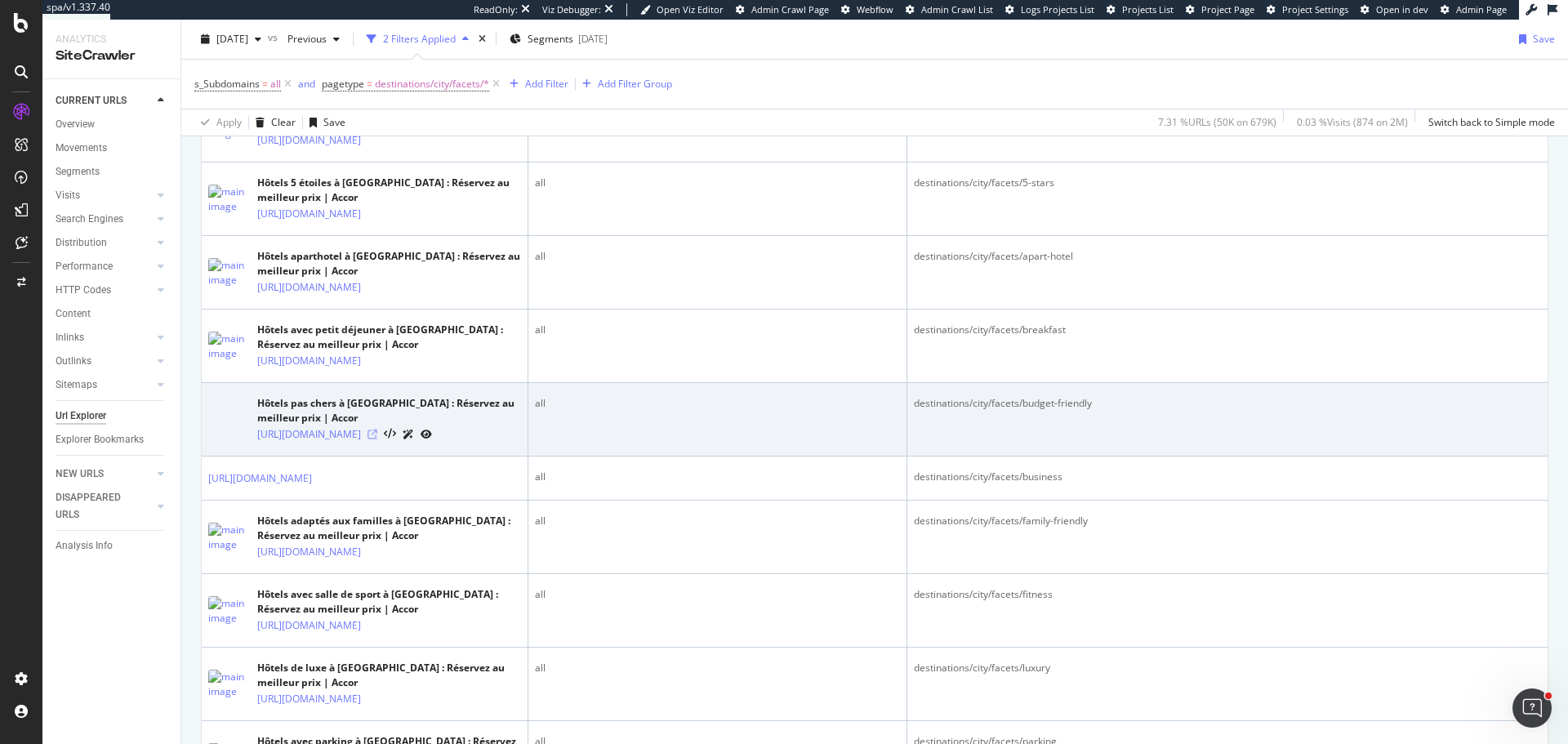
click at [377, 439] on icon at bounding box center [373, 434] width 10 height 10
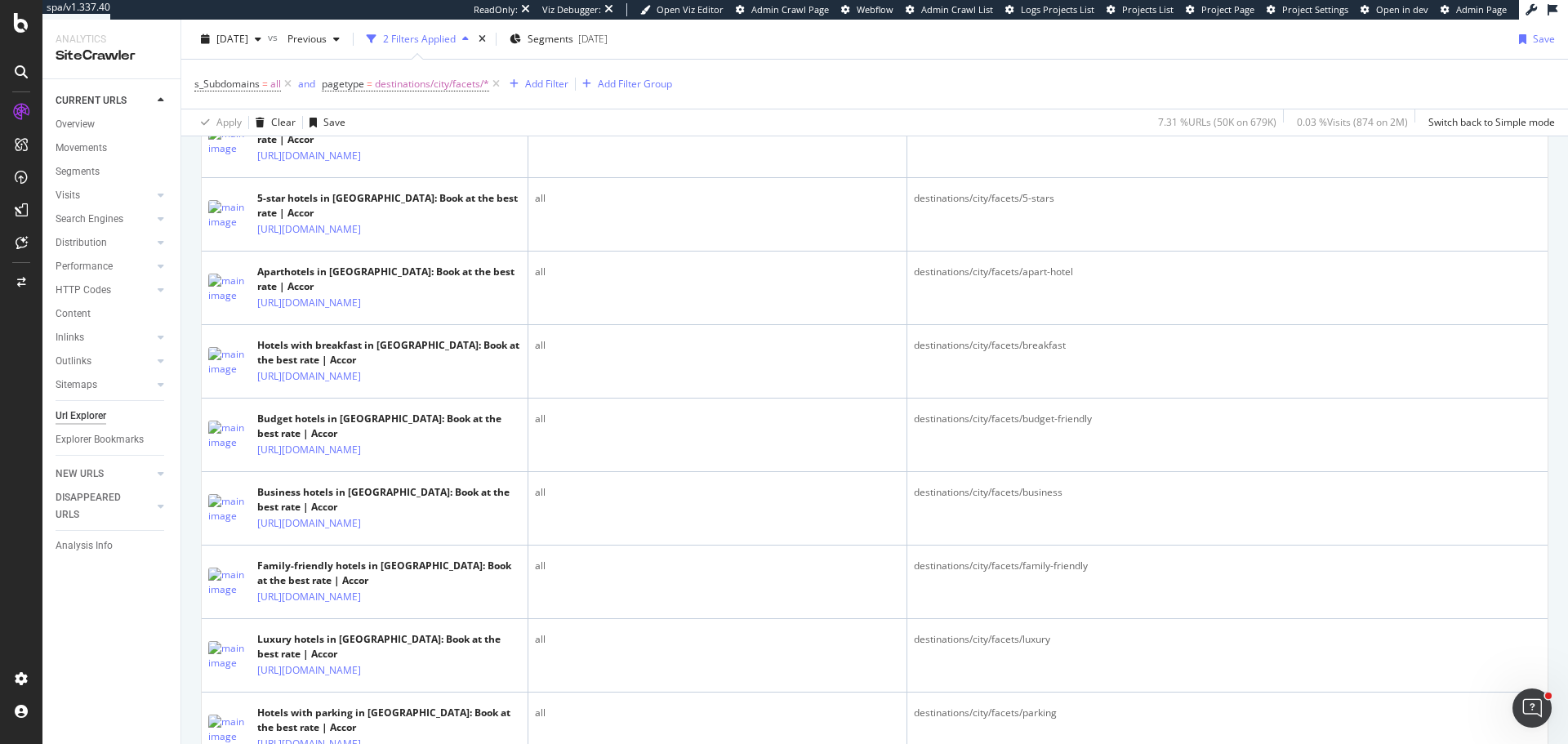
scroll to position [3103, 0]
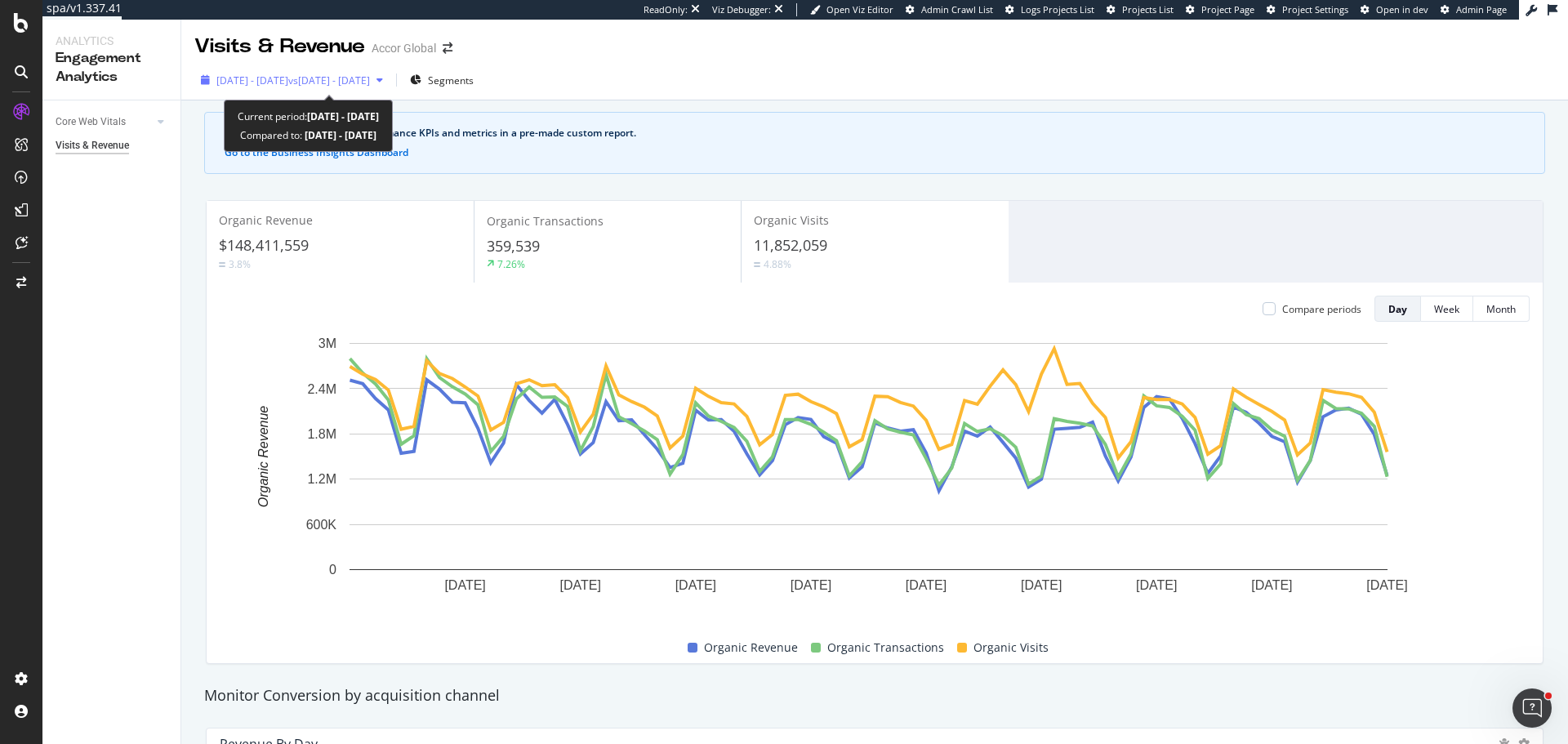
click at [370, 83] on span "vs 2024 Jul. 2nd - Sep. 21st" at bounding box center [329, 80] width 82 height 14
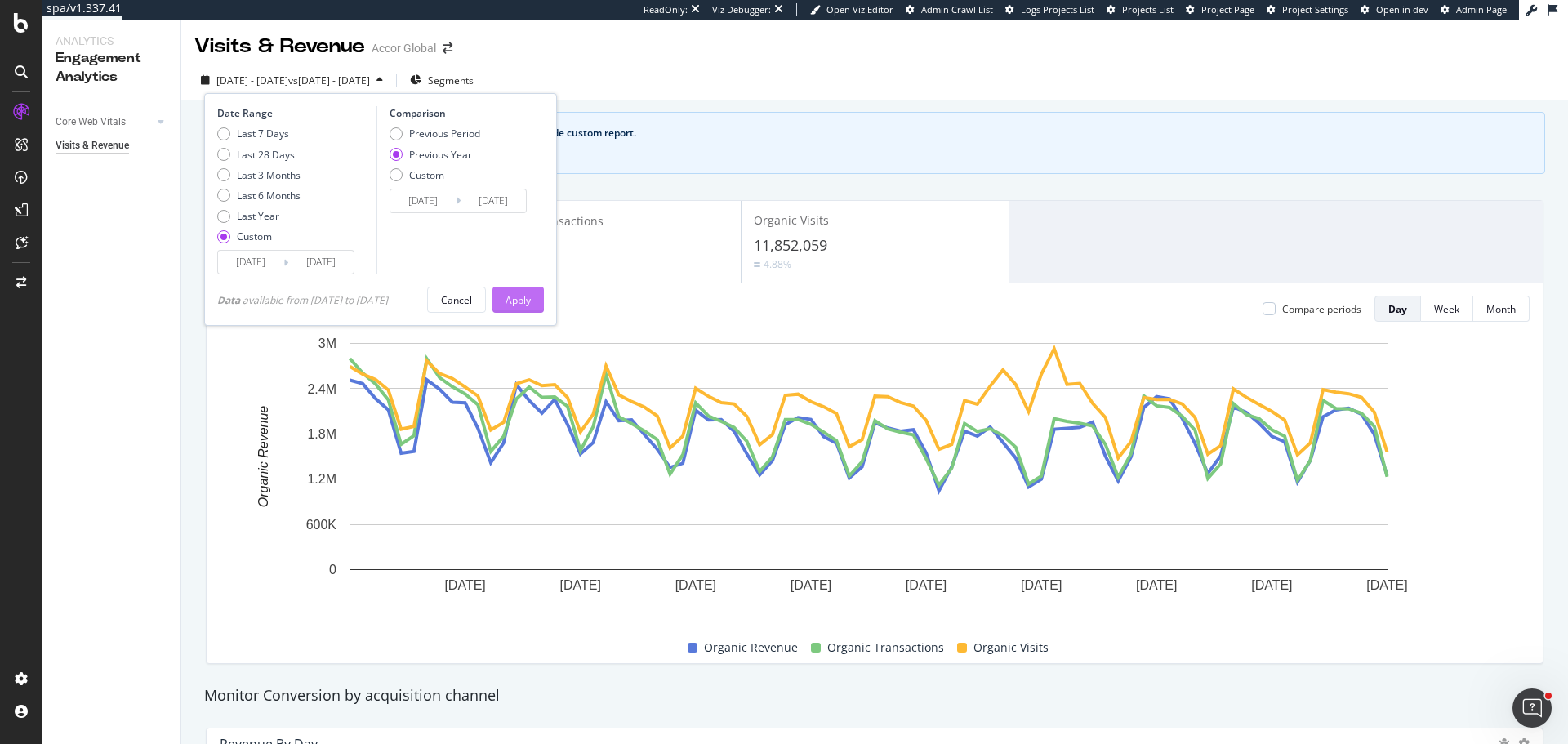
click at [530, 300] on div "Apply" at bounding box center [518, 300] width 25 height 14
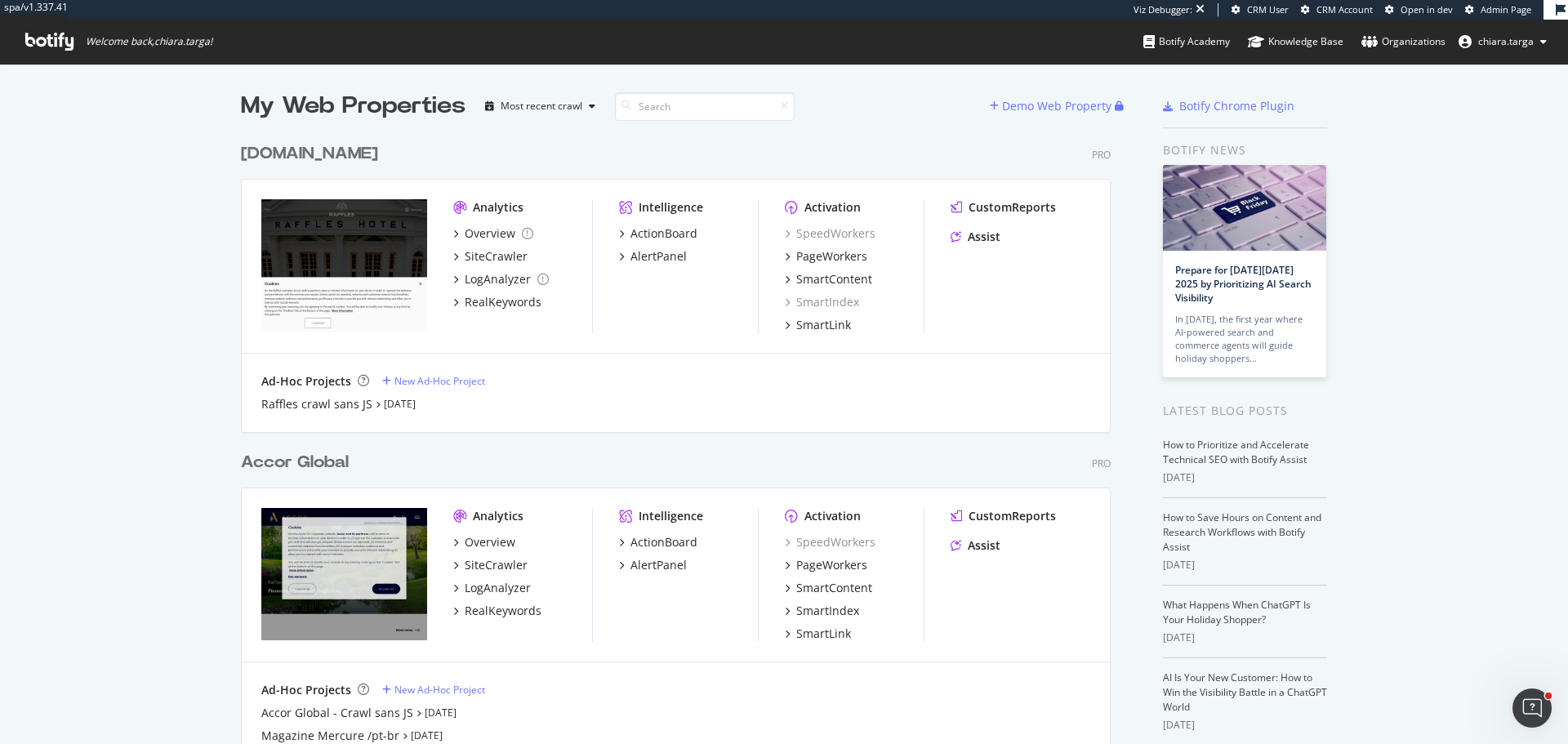
scroll to position [732, 1544]
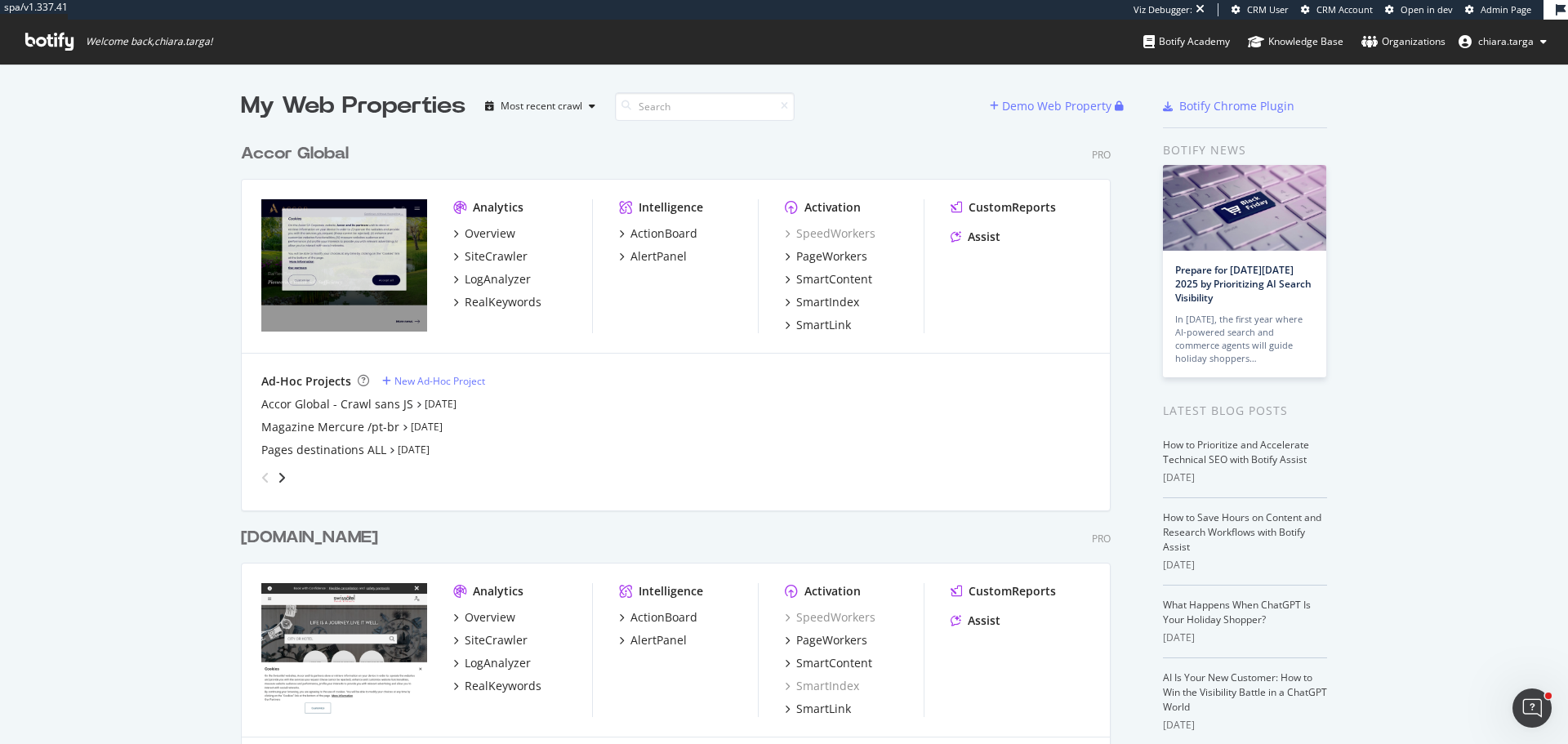
click at [828, 265] on div "SpeedWorkers PageWorkers SmartContent SmartIndex SmartLink" at bounding box center [854, 280] width 139 height 108
click at [831, 257] on div "PageWorkers" at bounding box center [831, 256] width 71 height 17
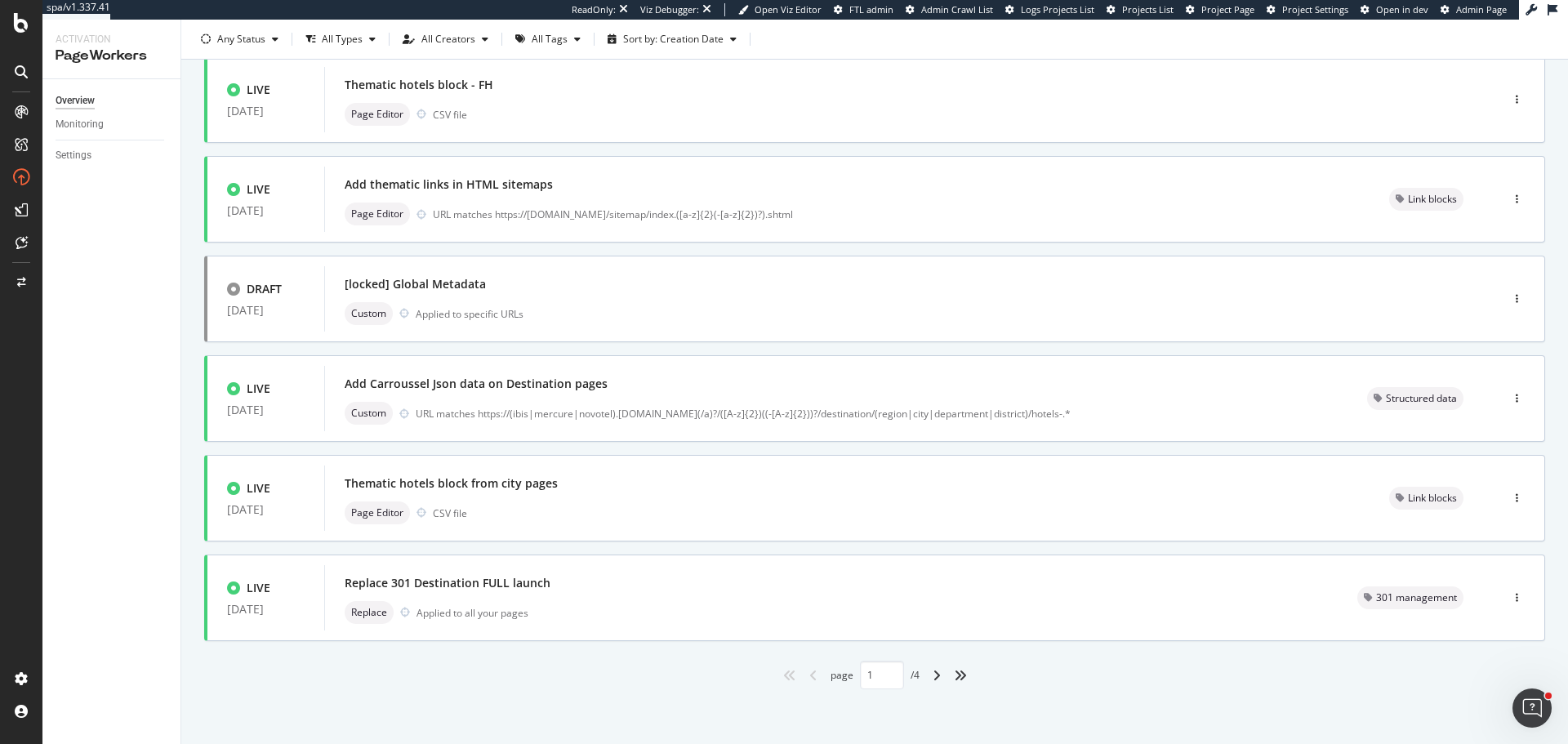
scroll to position [513, 0]
click at [933, 677] on icon "angle-right" at bounding box center [937, 673] width 8 height 13
type input "2"
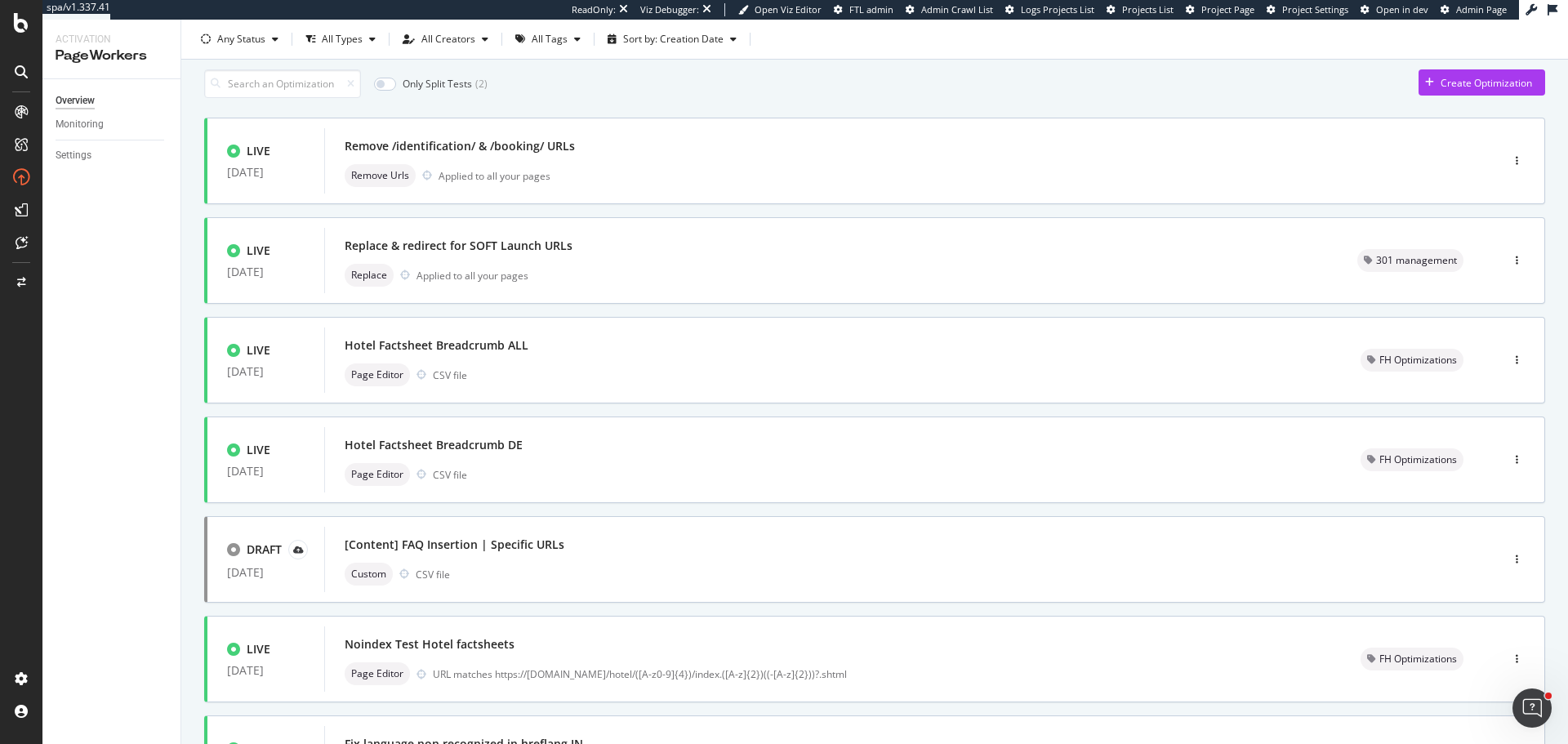
scroll to position [0, 0]
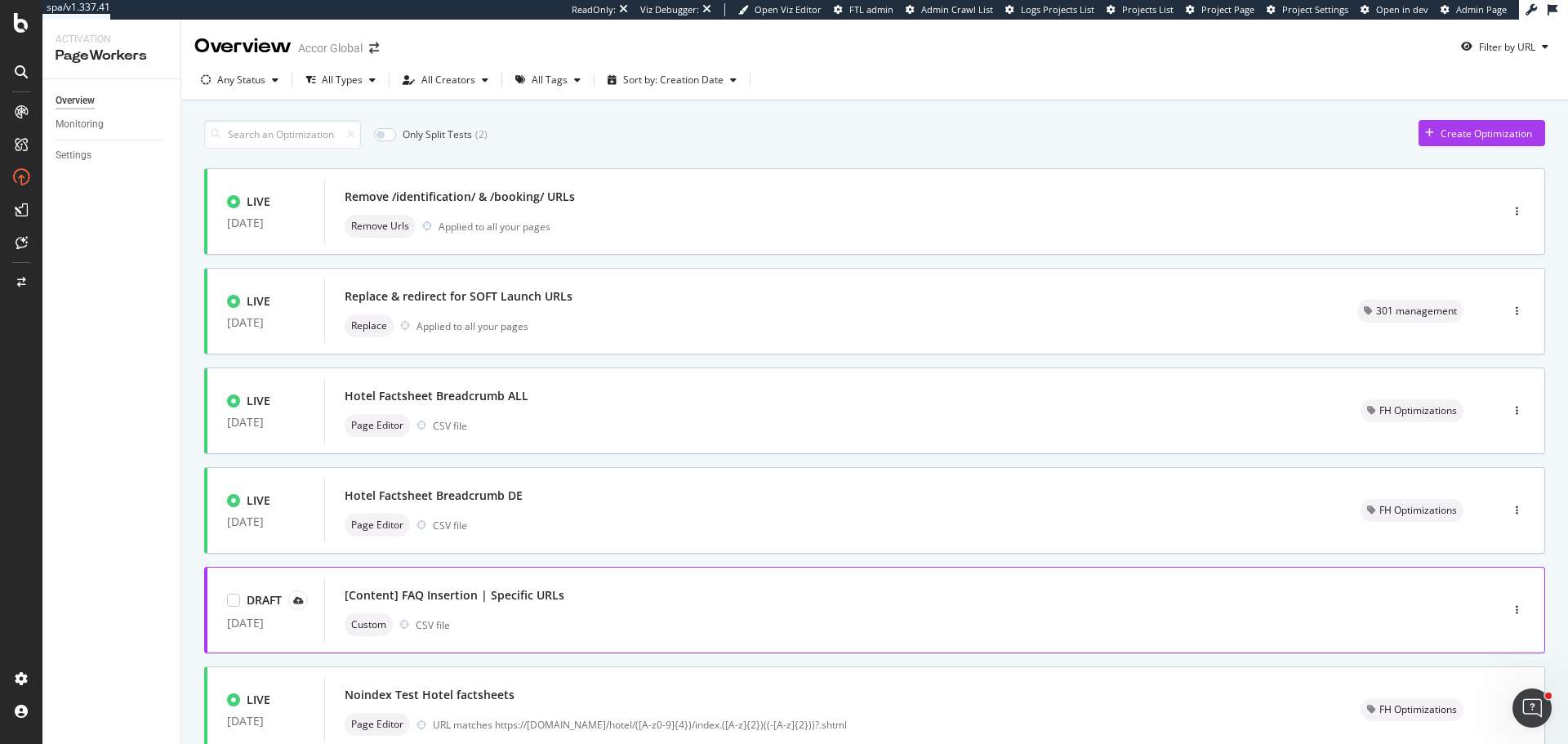
click at [732, 630] on div "Custom CSV file" at bounding box center [887, 624] width 1086 height 22
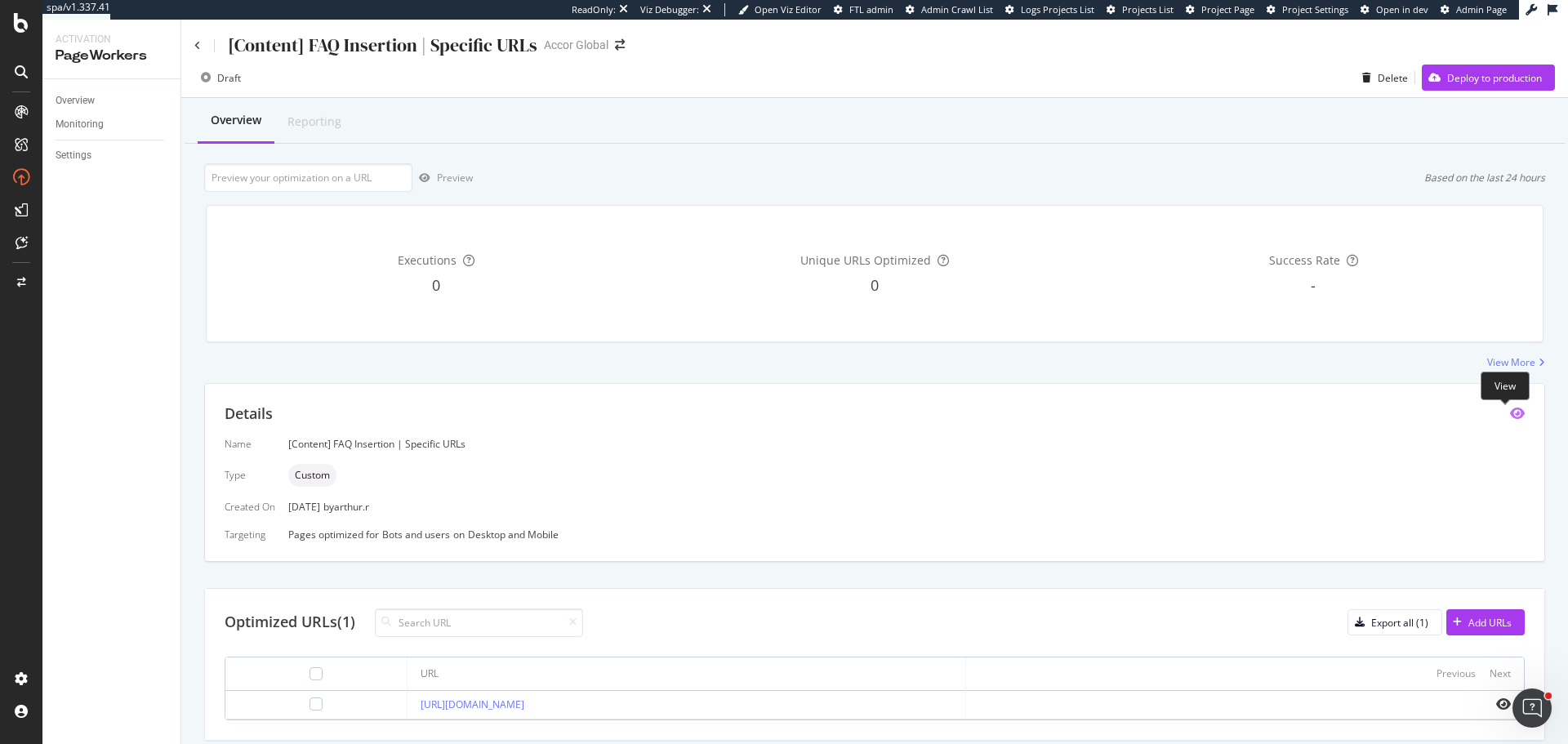
click at [1511, 408] on icon "eye" at bounding box center [1518, 414] width 15 height 13
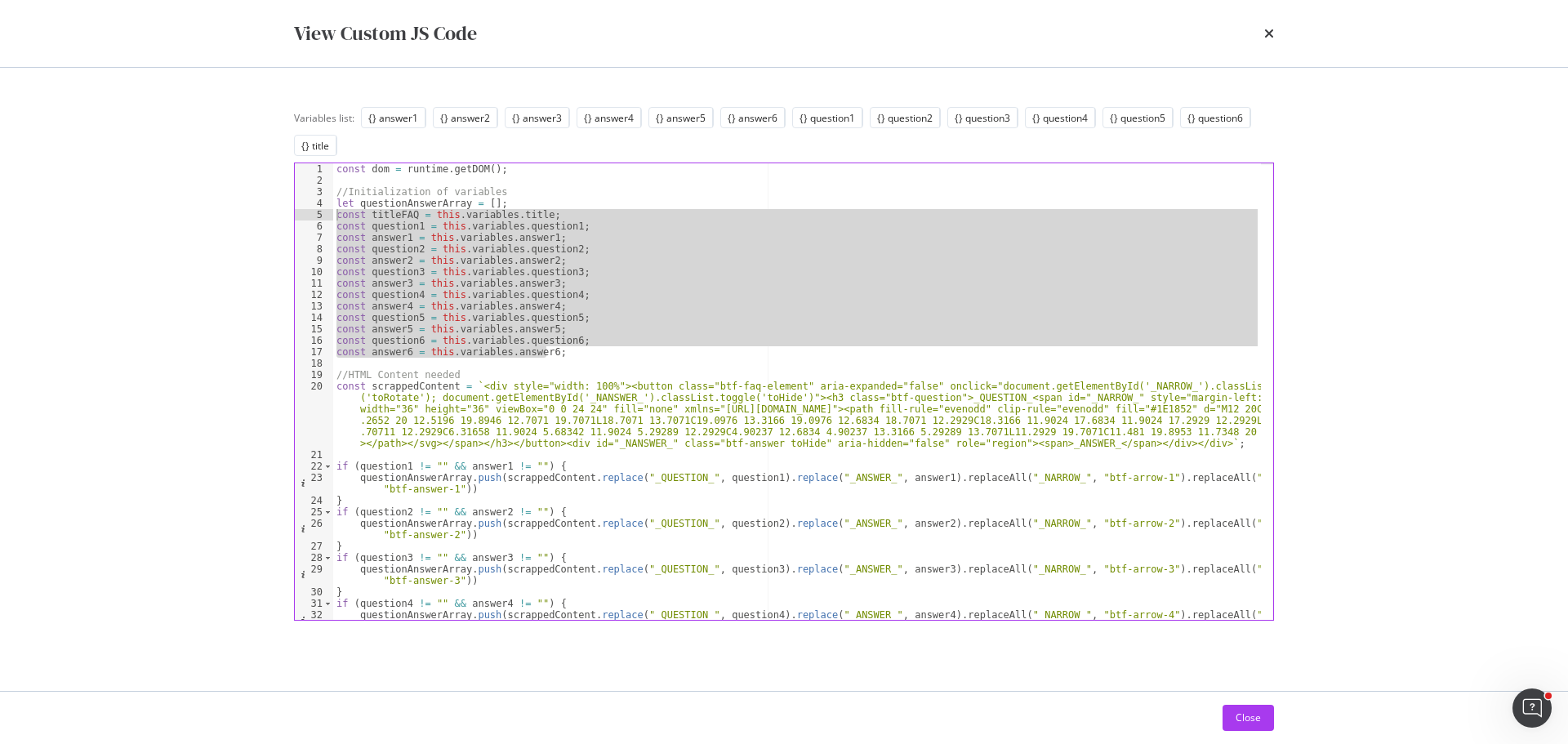
drag, startPoint x: 574, startPoint y: 347, endPoint x: 324, endPoint y: 214, distance: 283.2
click at [324, 214] on div "const answer6 = this.variables.answer6; 1 2 3 4 5 6 7 8 9 10 11 12 13 14 15 16 …" at bounding box center [784, 391] width 980 height 459
click at [567, 347] on div "const dom = runtime . getDOM ( ) ; //Initialization of variables let questionAn…" at bounding box center [796, 391] width 928 height 457
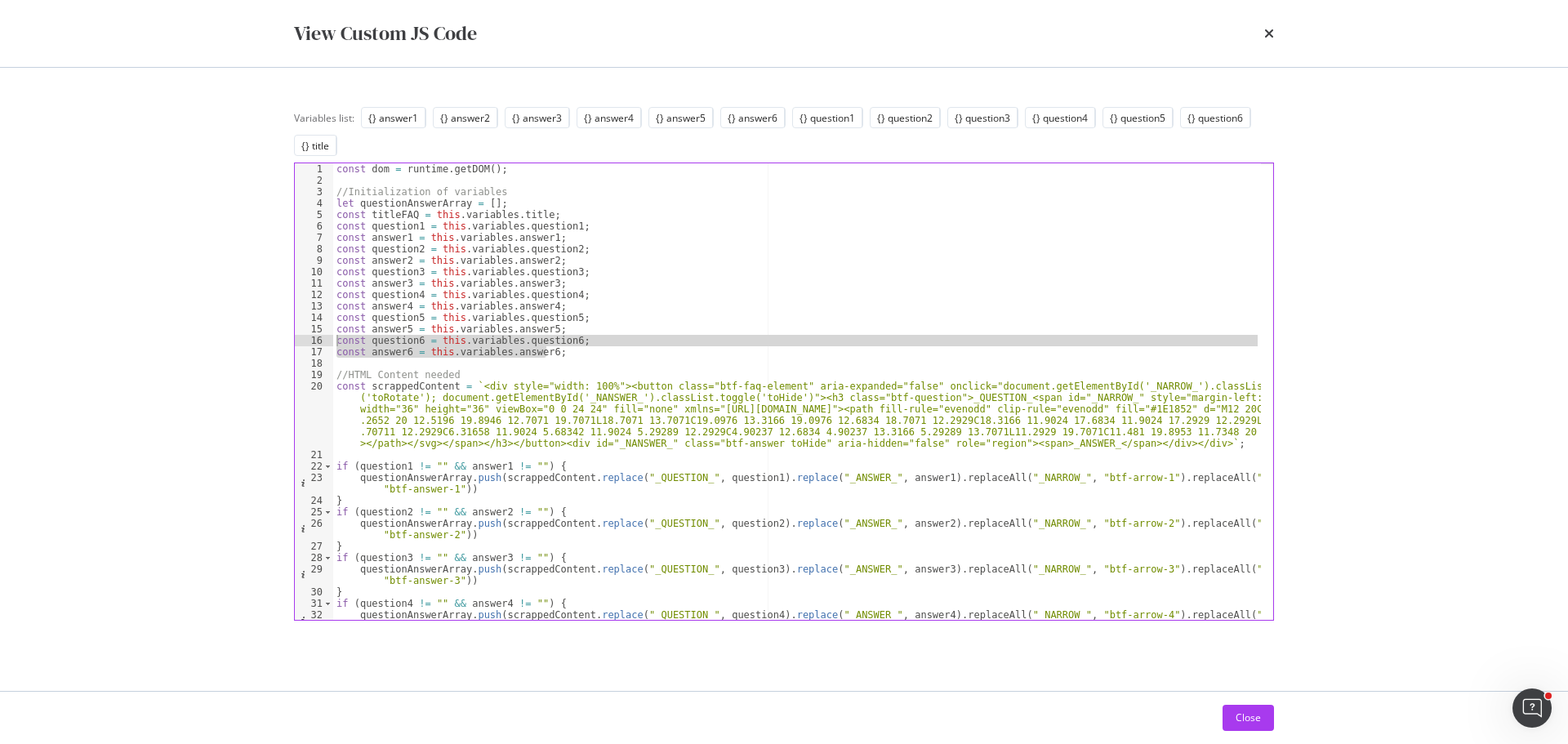
drag, startPoint x: 556, startPoint y: 352, endPoint x: 326, endPoint y: 343, distance: 230.2
click at [326, 343] on div "const answer6 = this.variables.answer6; 1 2 3 4 5 6 7 8 9 10 11 12 13 14 15 16 …" at bounding box center [784, 391] width 980 height 459
click at [557, 358] on div "const dom = runtime . getDOM ( ) ; //Initialization of variables let questionAn…" at bounding box center [796, 391] width 928 height 457
type textarea "const answer6 = this.variables.answer6;"
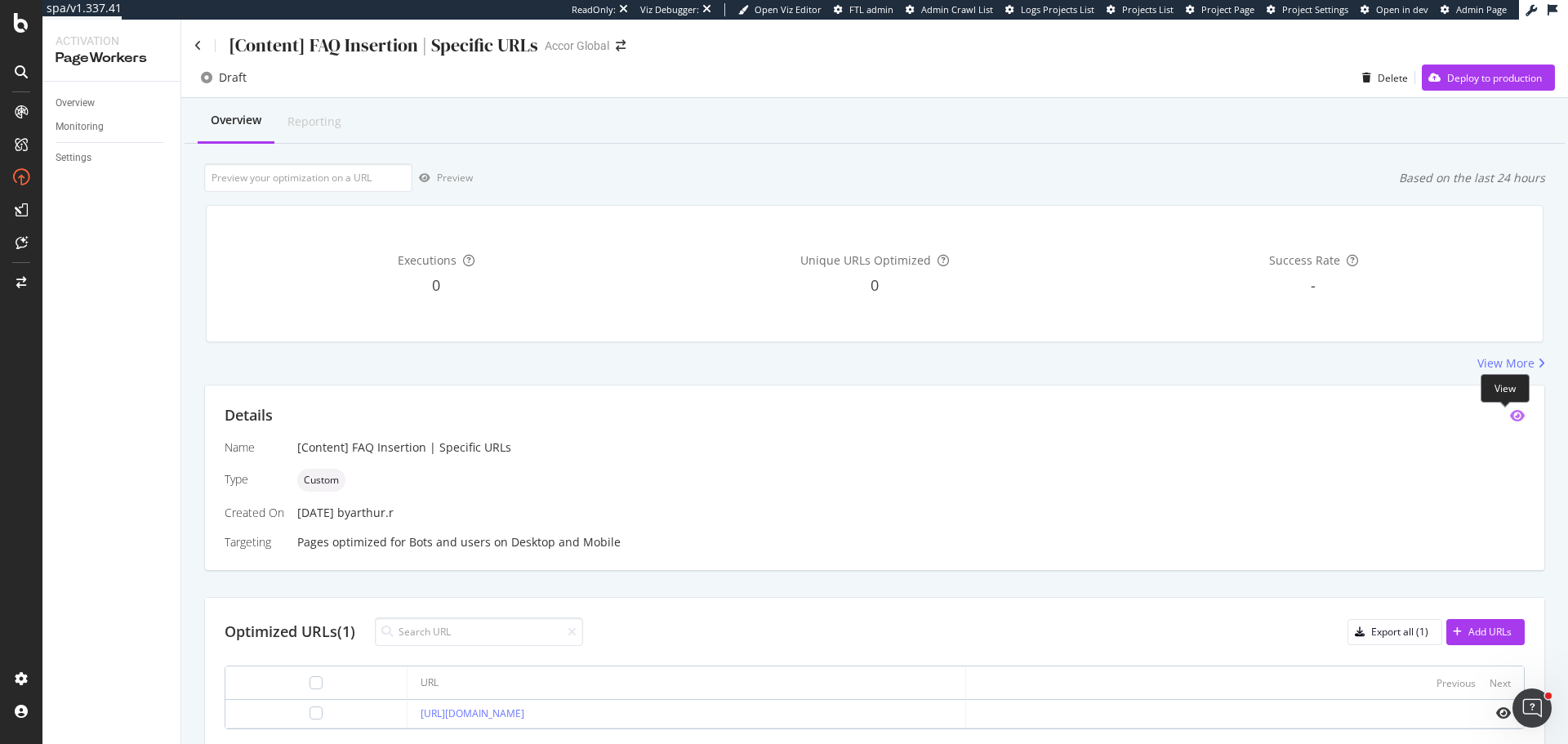
click at [1511, 418] on icon "eye" at bounding box center [1518, 416] width 15 height 13
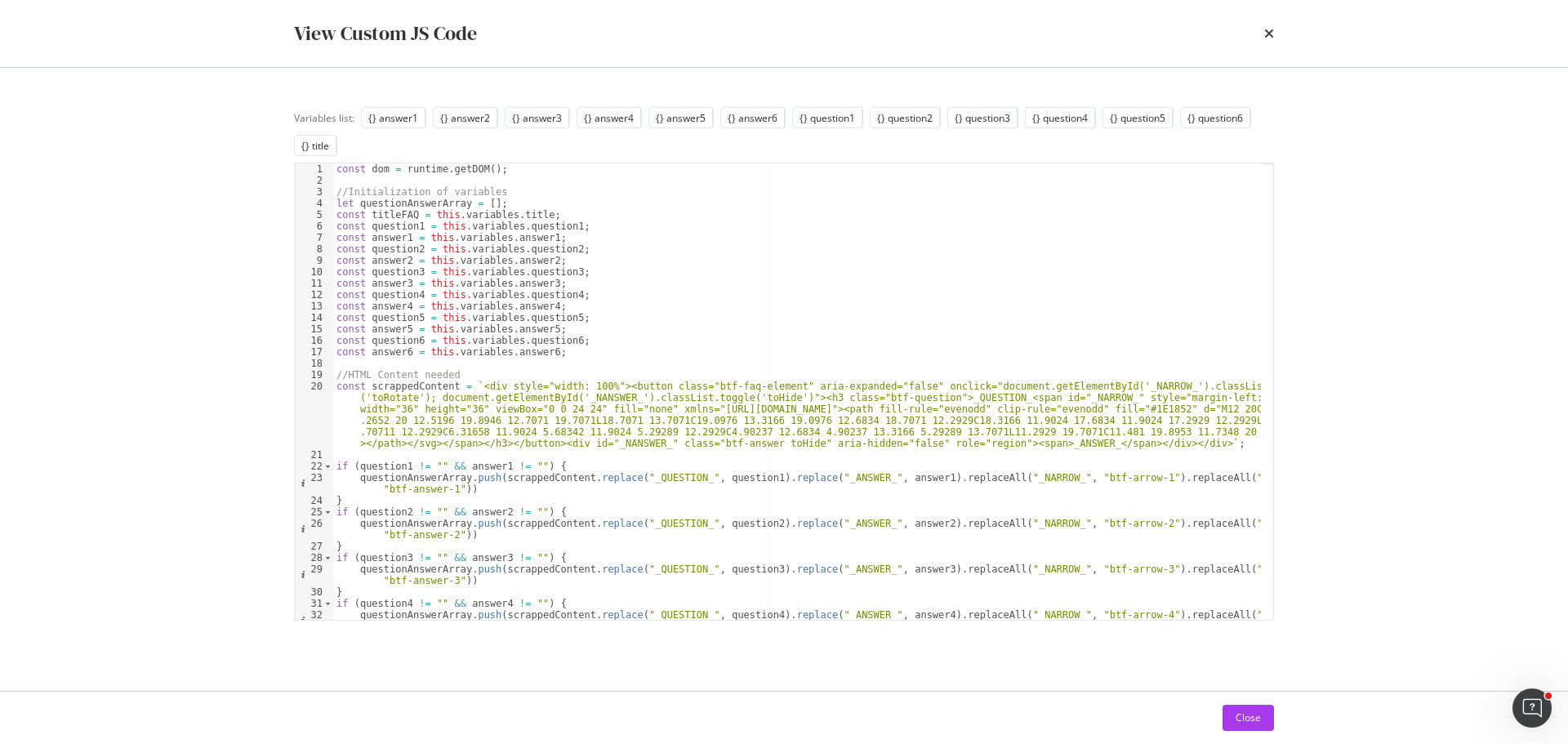
click at [1260, 40] on div "View Custom JS Code" at bounding box center [784, 33] width 980 height 27
click at [1269, 36] on icon "times" at bounding box center [1269, 33] width 10 height 13
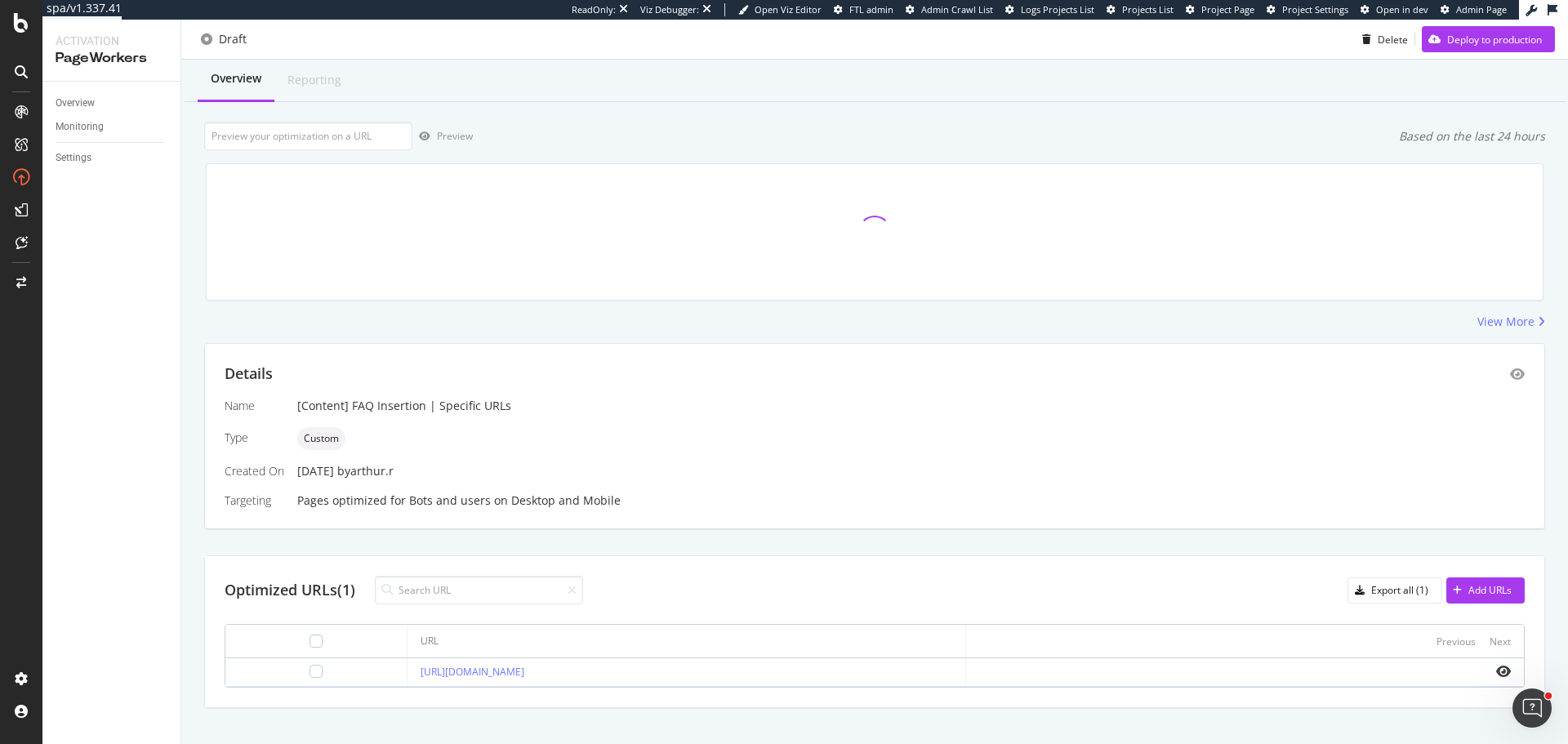
scroll to position [63, 0]
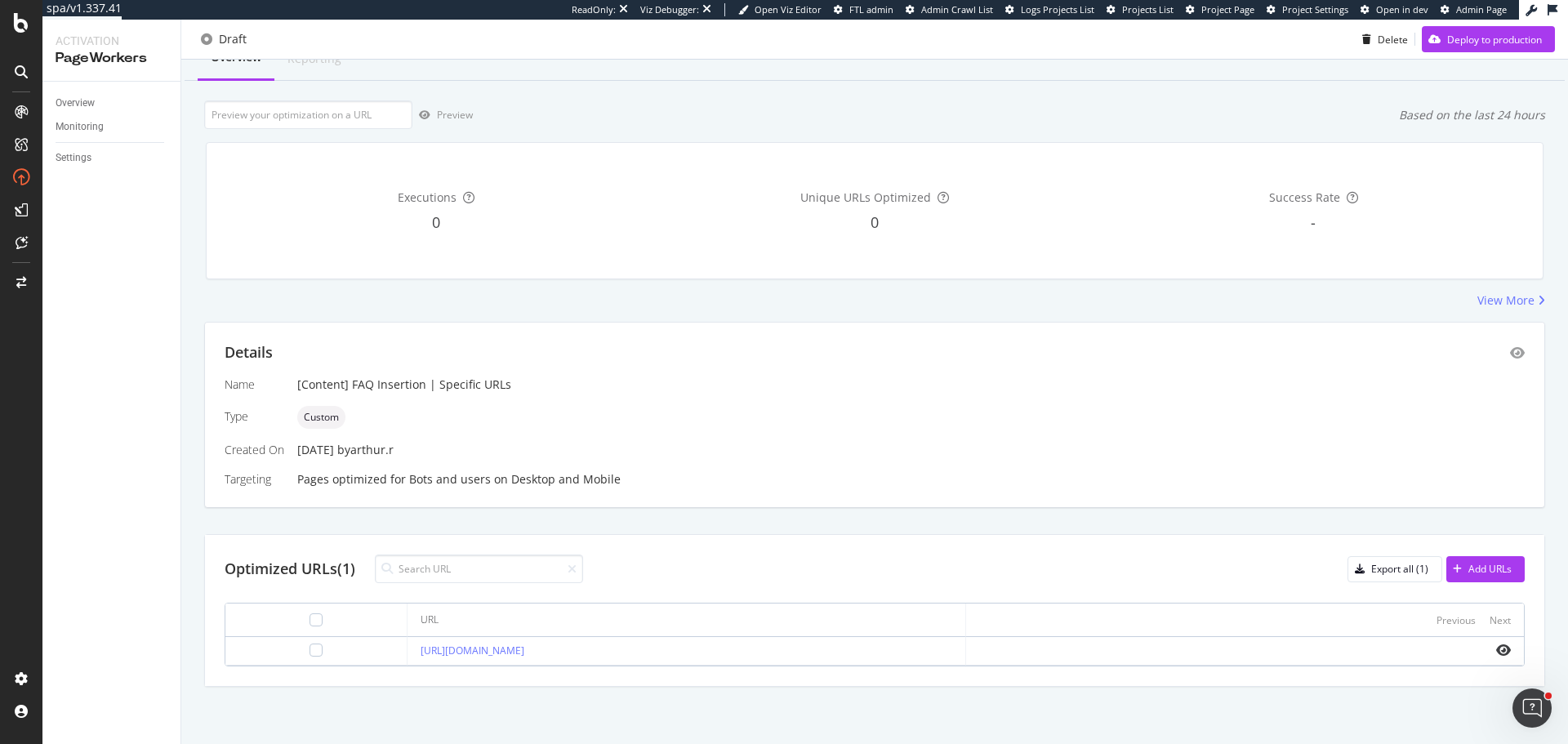
click at [1496, 652] on icon "eye" at bounding box center [1504, 650] width 15 height 13
click at [28, 27] on div at bounding box center [21, 23] width 39 height 20
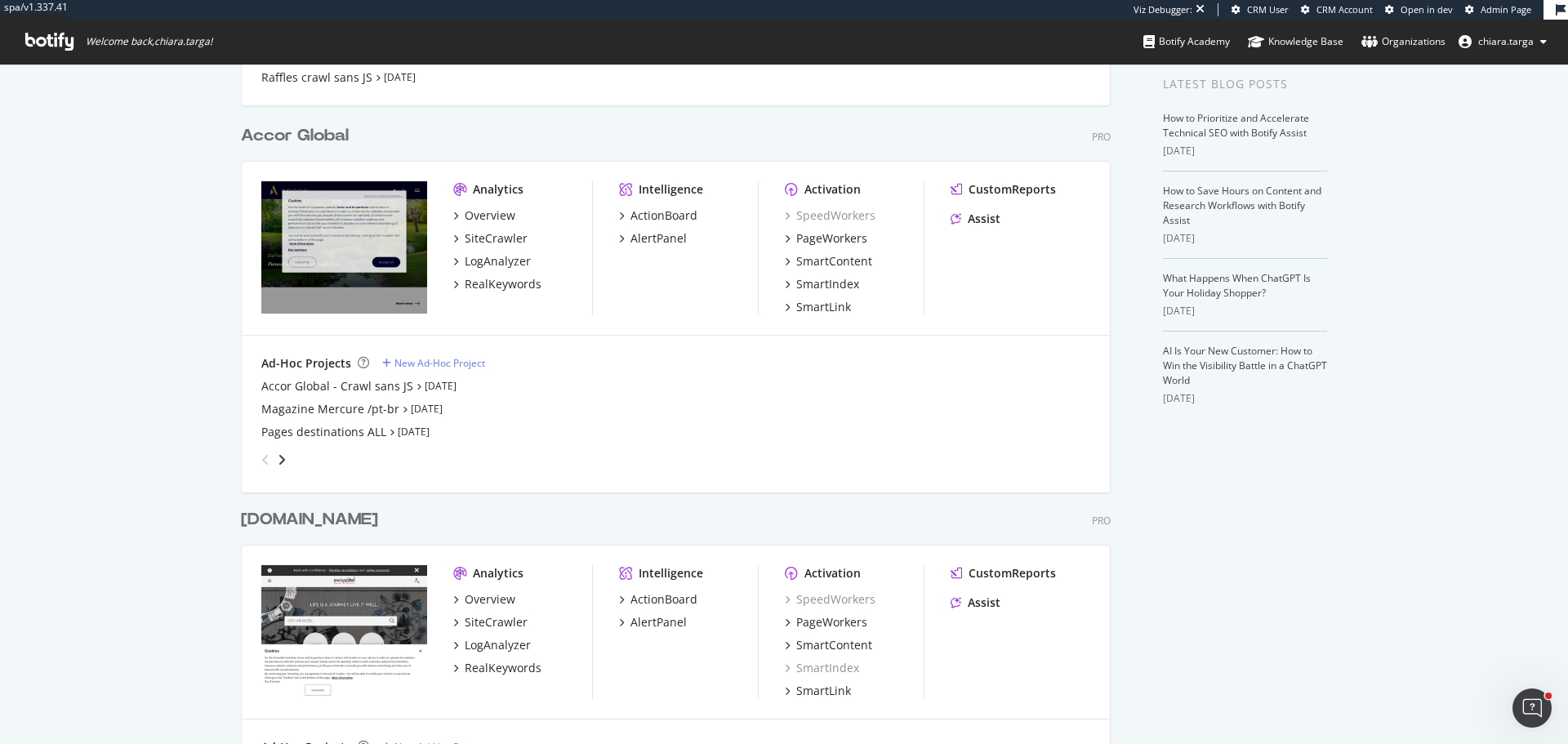
scroll to position [409, 0]
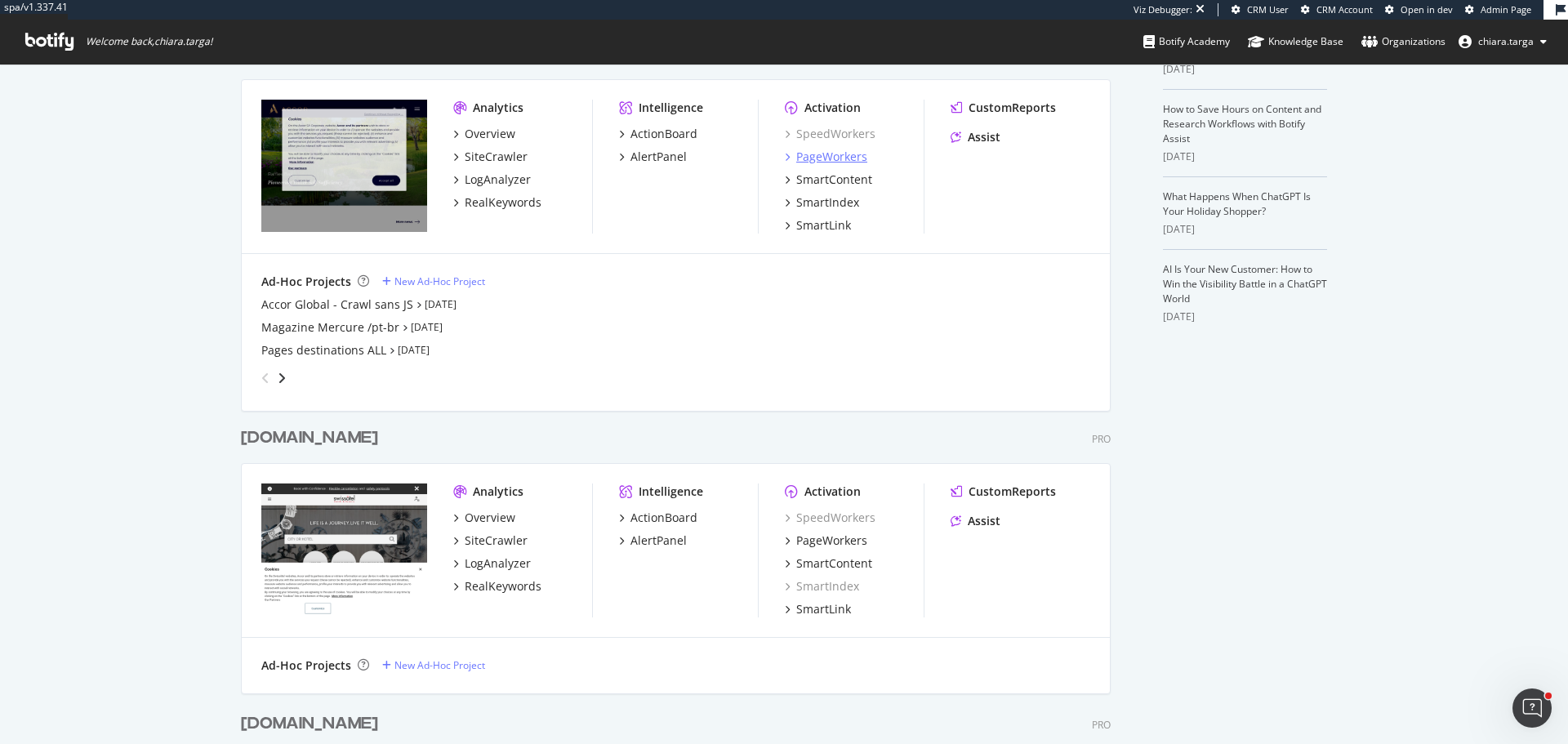
click at [841, 161] on div "PageWorkers" at bounding box center [831, 157] width 71 height 17
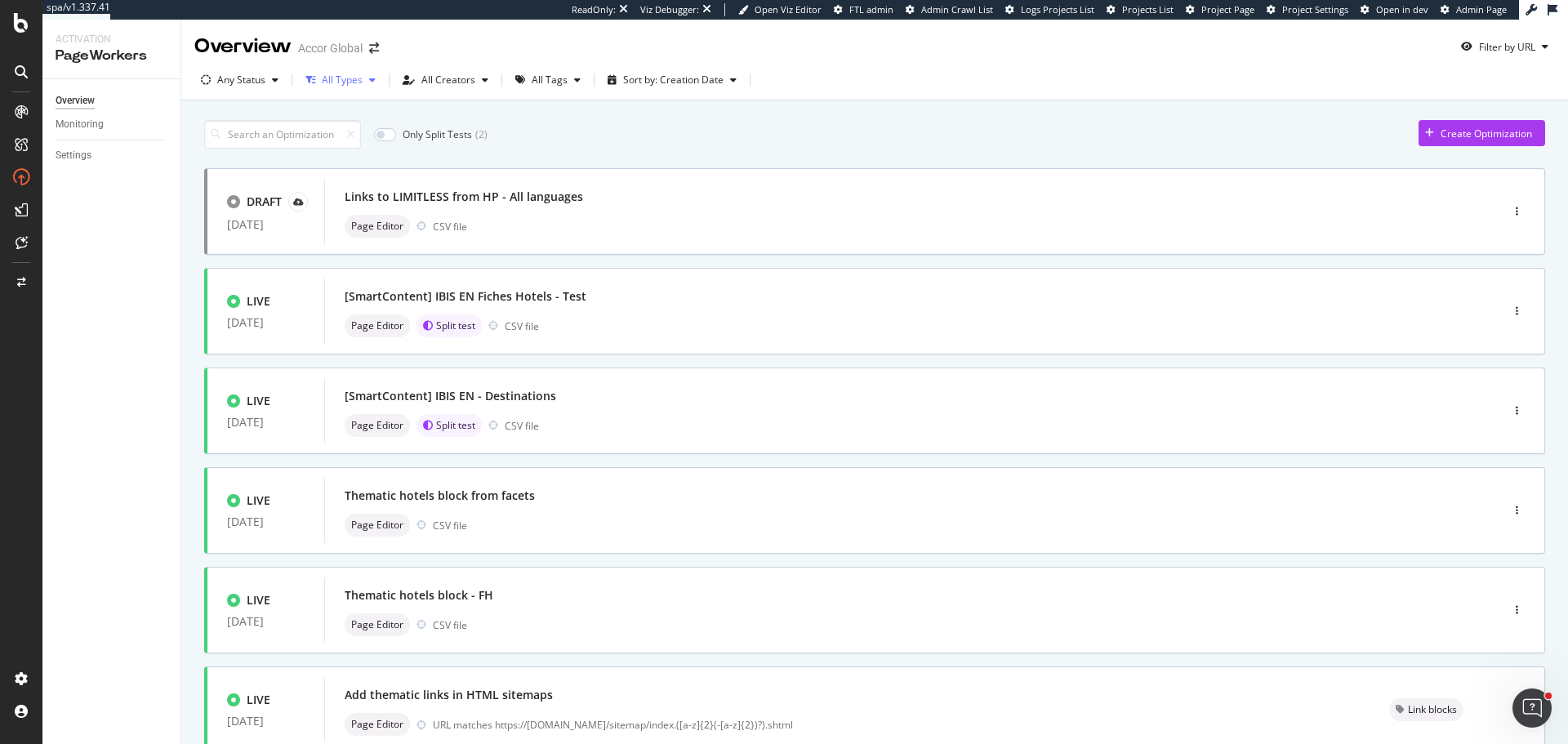
click at [354, 81] on div "All Types" at bounding box center [342, 80] width 41 height 10
click at [548, 85] on div "All Tags" at bounding box center [549, 80] width 36 height 10
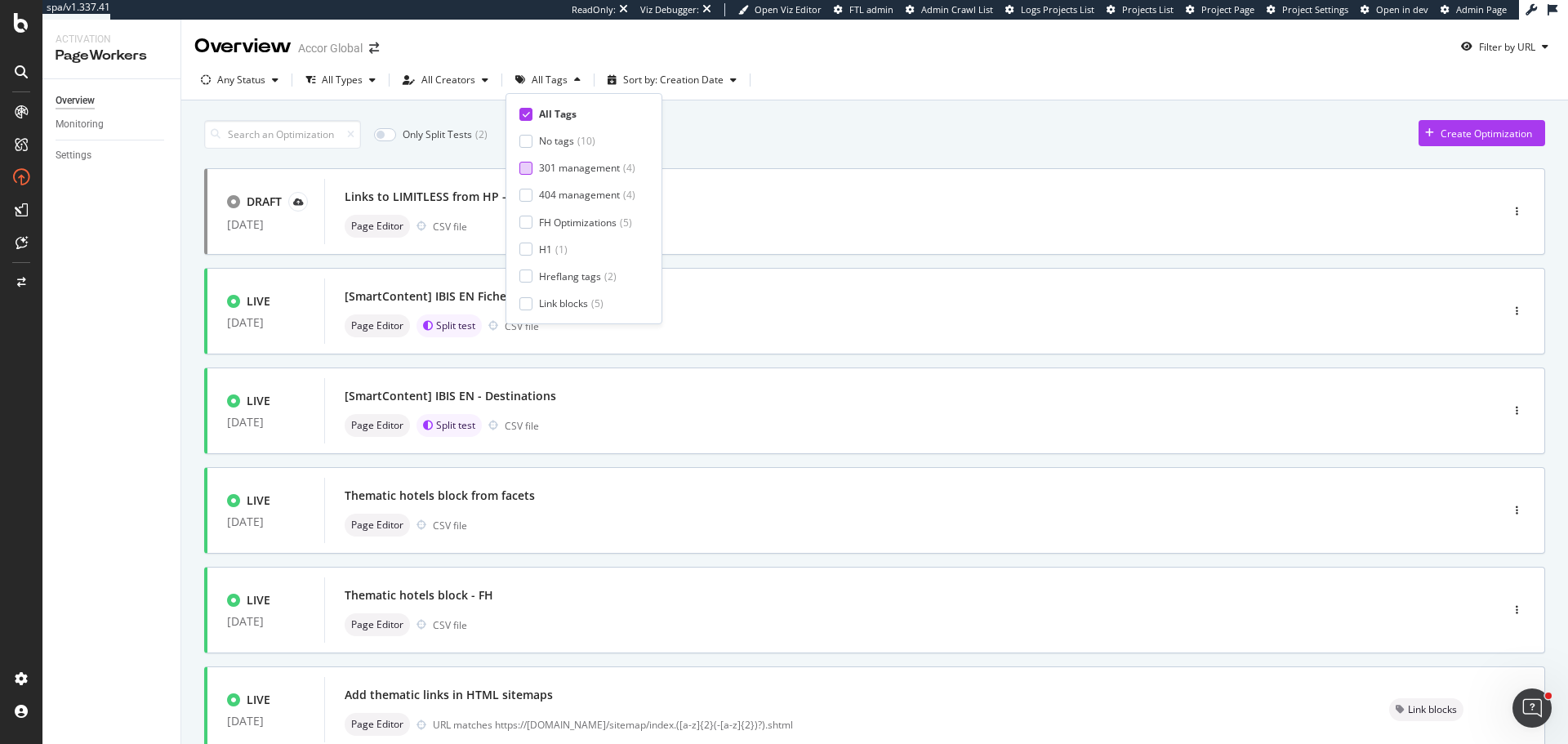
click at [595, 169] on div "301 management" at bounding box center [579, 167] width 81 height 14
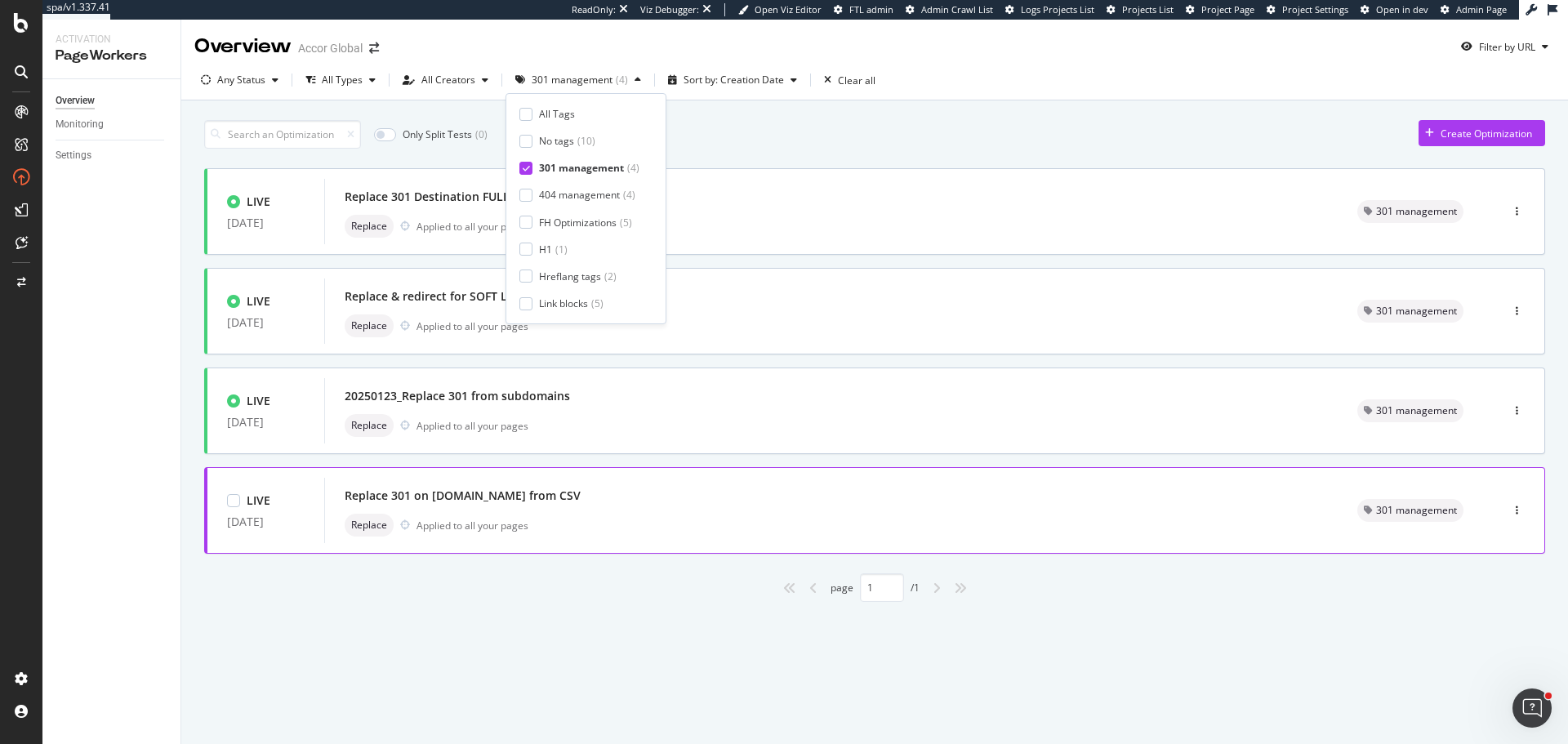
click at [667, 521] on div "Replace Applied to all your pages" at bounding box center [831, 524] width 974 height 22
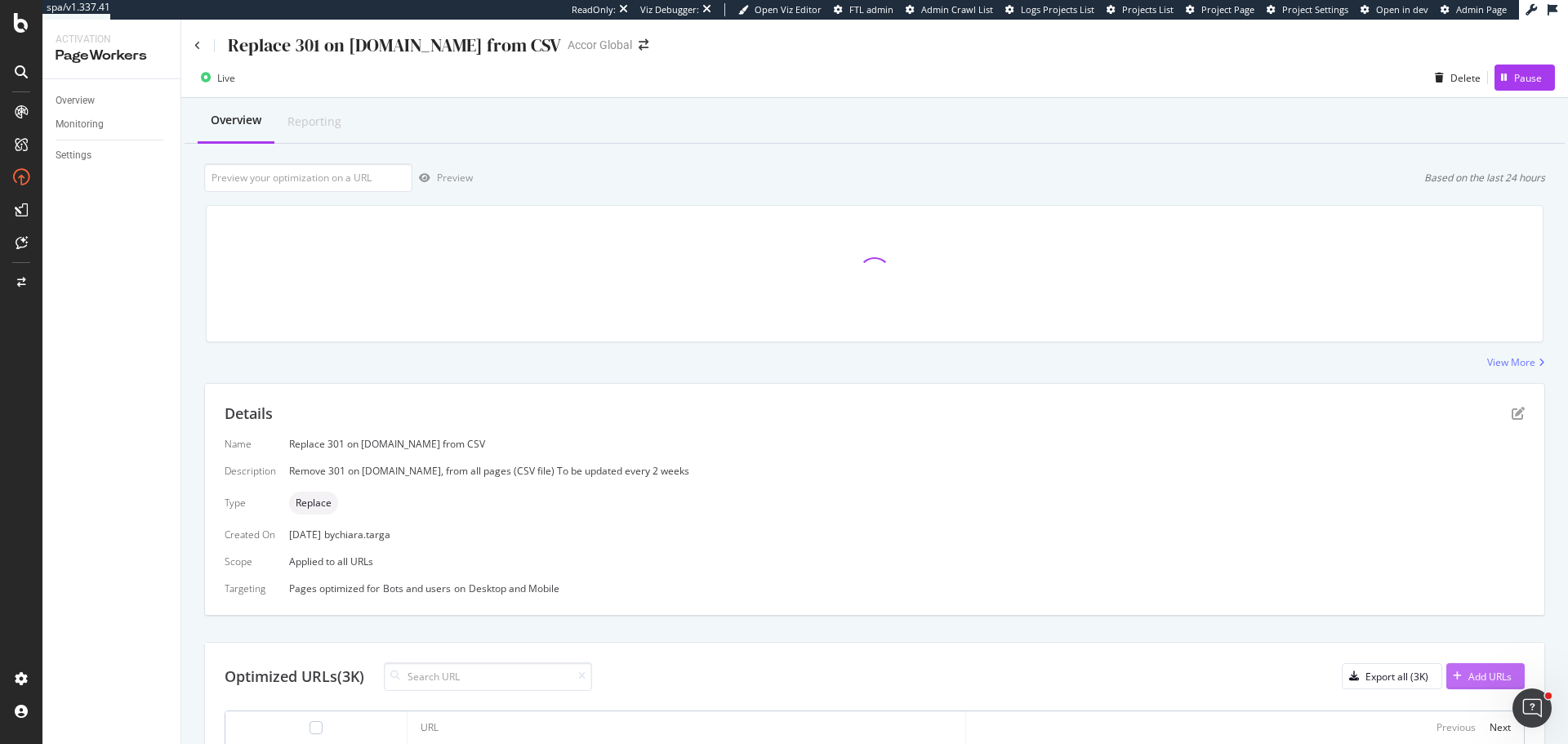
click at [1468, 670] on div "Add URLs" at bounding box center [1490, 677] width 43 height 14
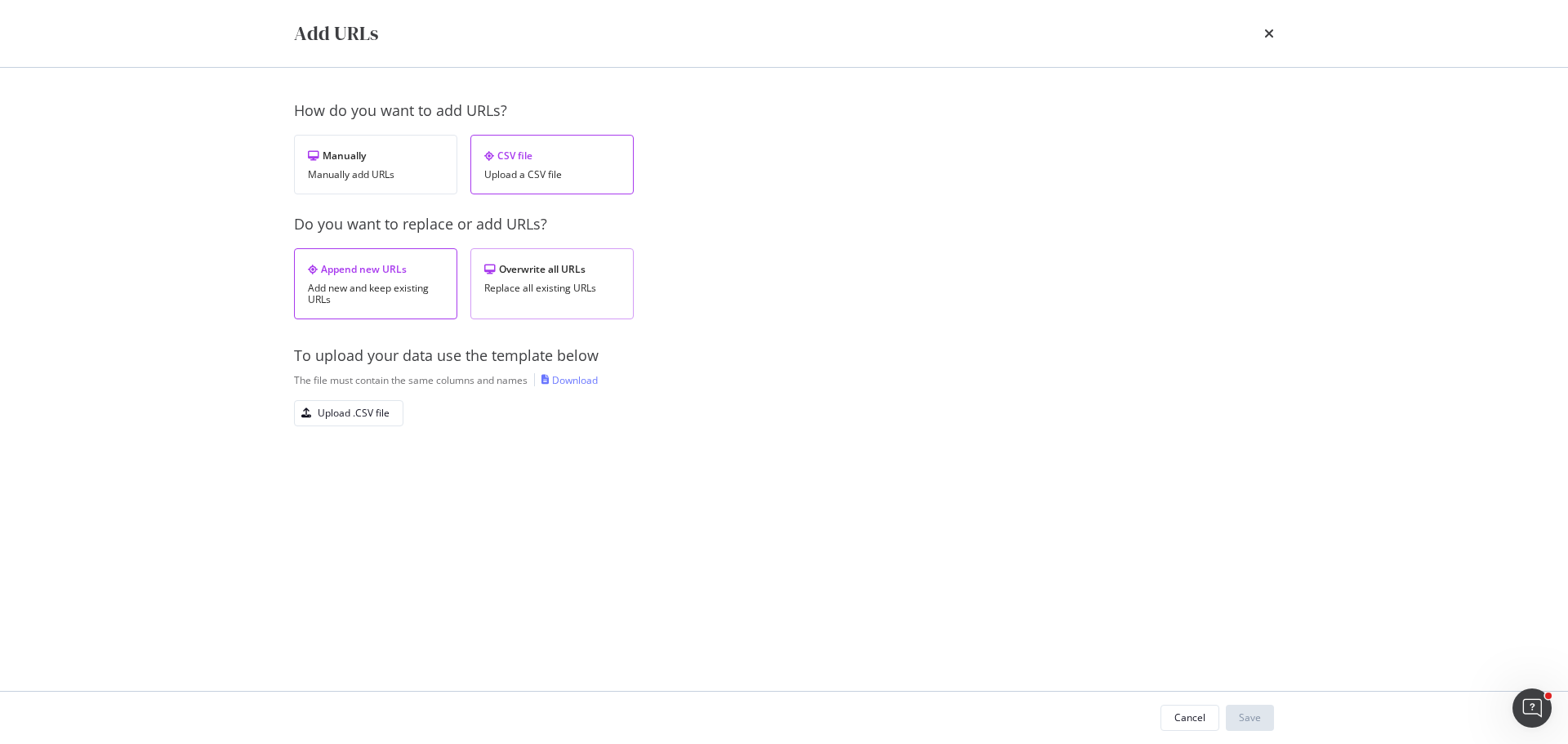
click at [545, 289] on div "Replace all existing URLs" at bounding box center [552, 289] width 136 height 12
click at [334, 423] on div "Upload .CSV file" at bounding box center [342, 413] width 95 height 22
click at [1240, 711] on div "Save" at bounding box center [1250, 717] width 22 height 14
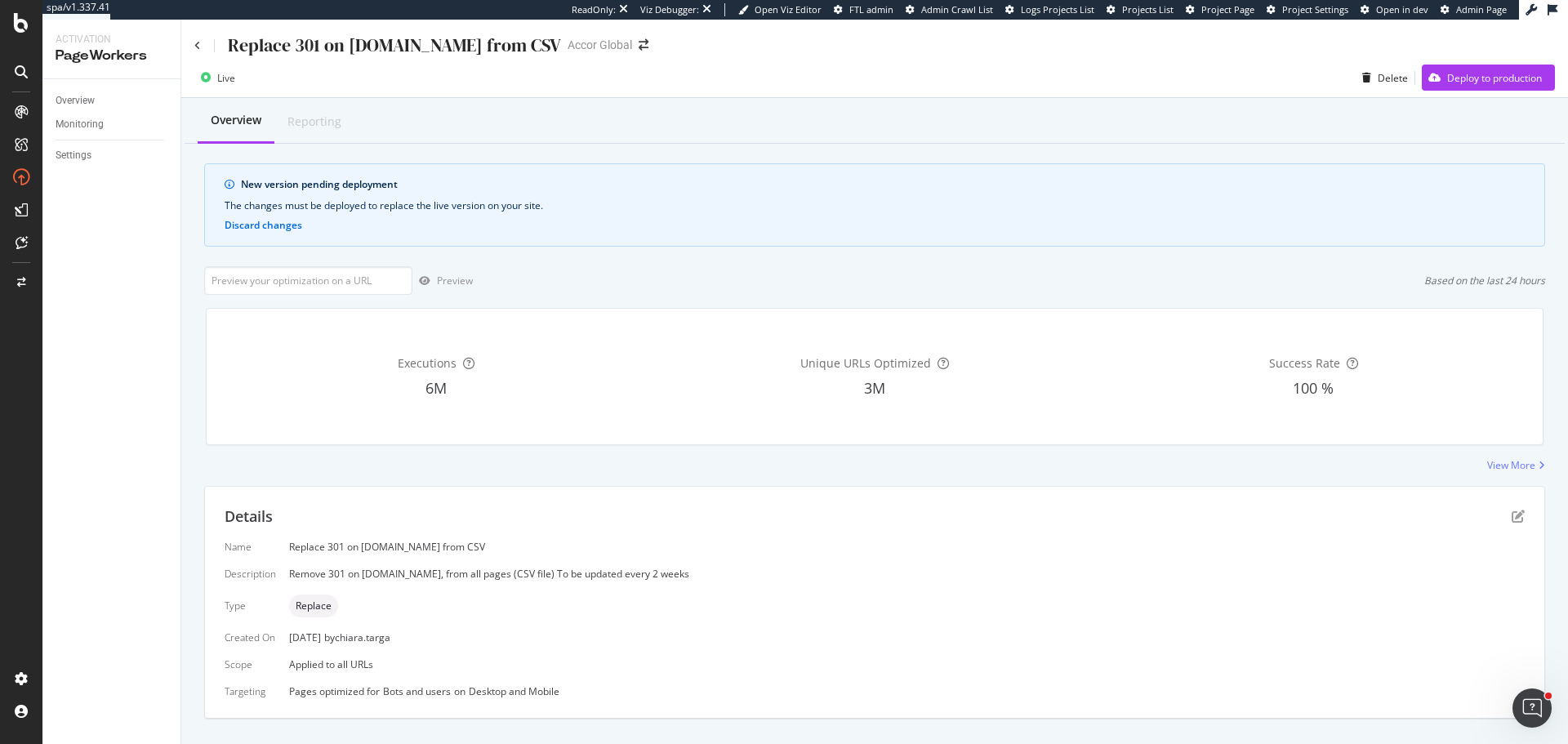
scroll to position [313, 0]
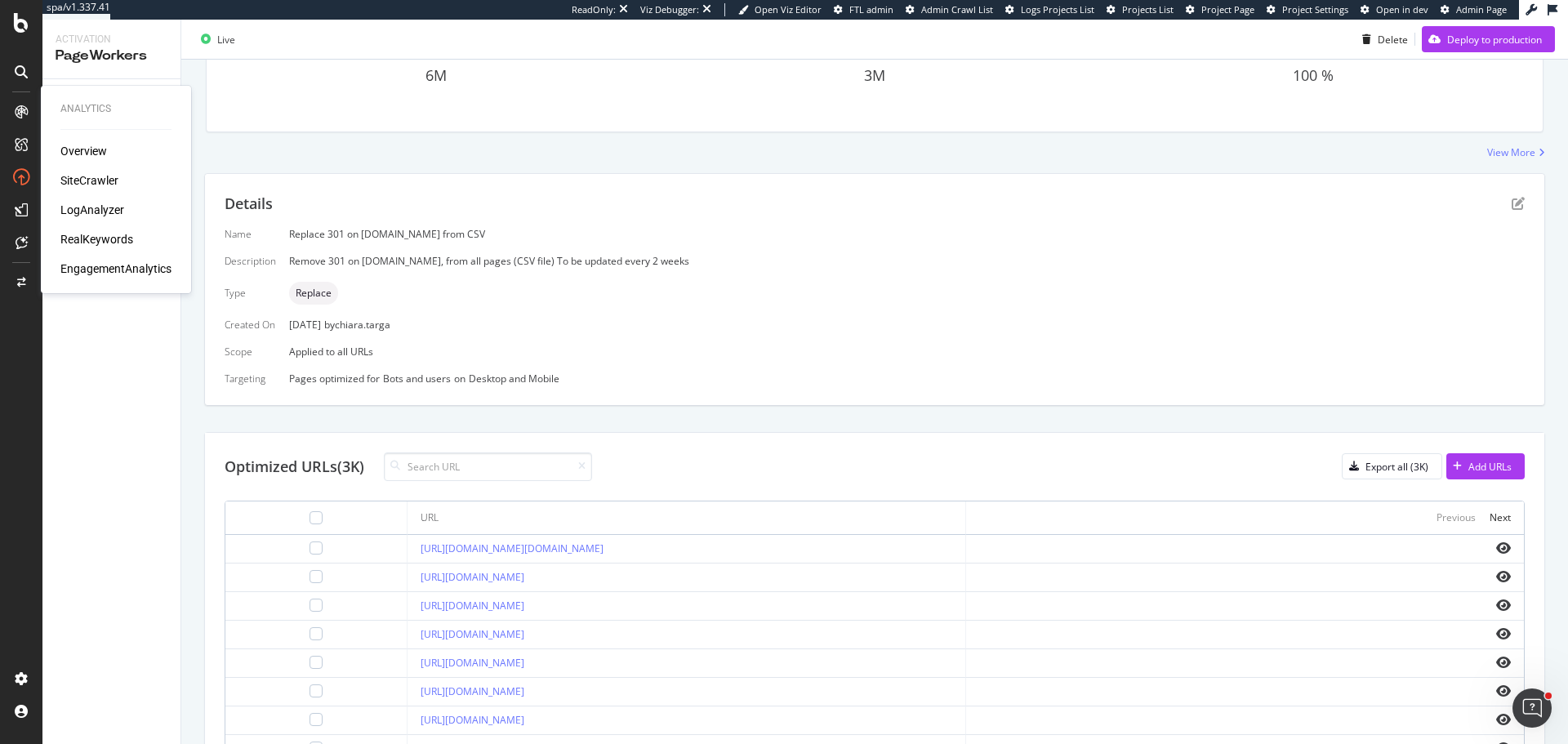
click at [90, 181] on div "SiteCrawler" at bounding box center [90, 181] width 58 height 17
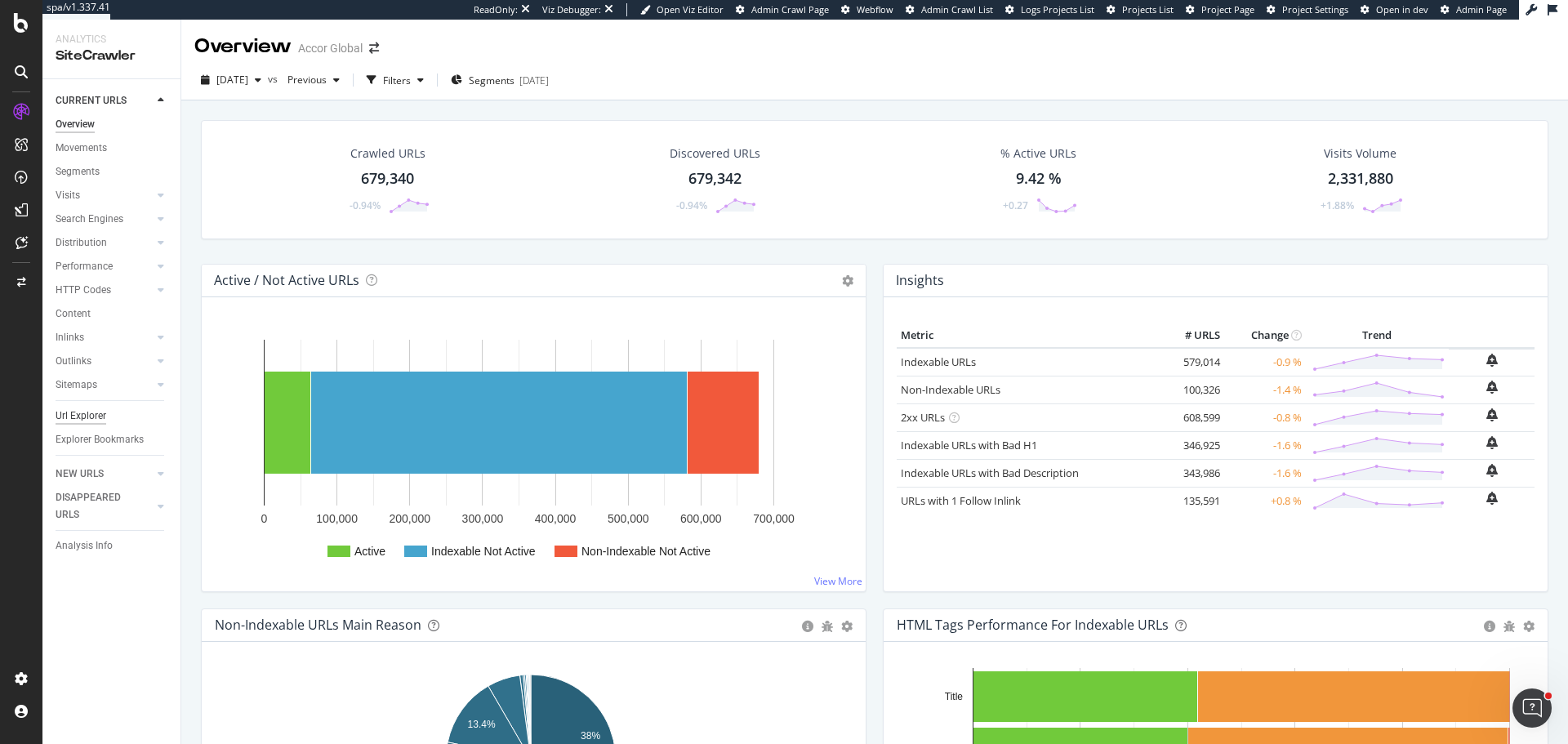
click at [92, 410] on div "Url Explorer" at bounding box center [81, 416] width 51 height 17
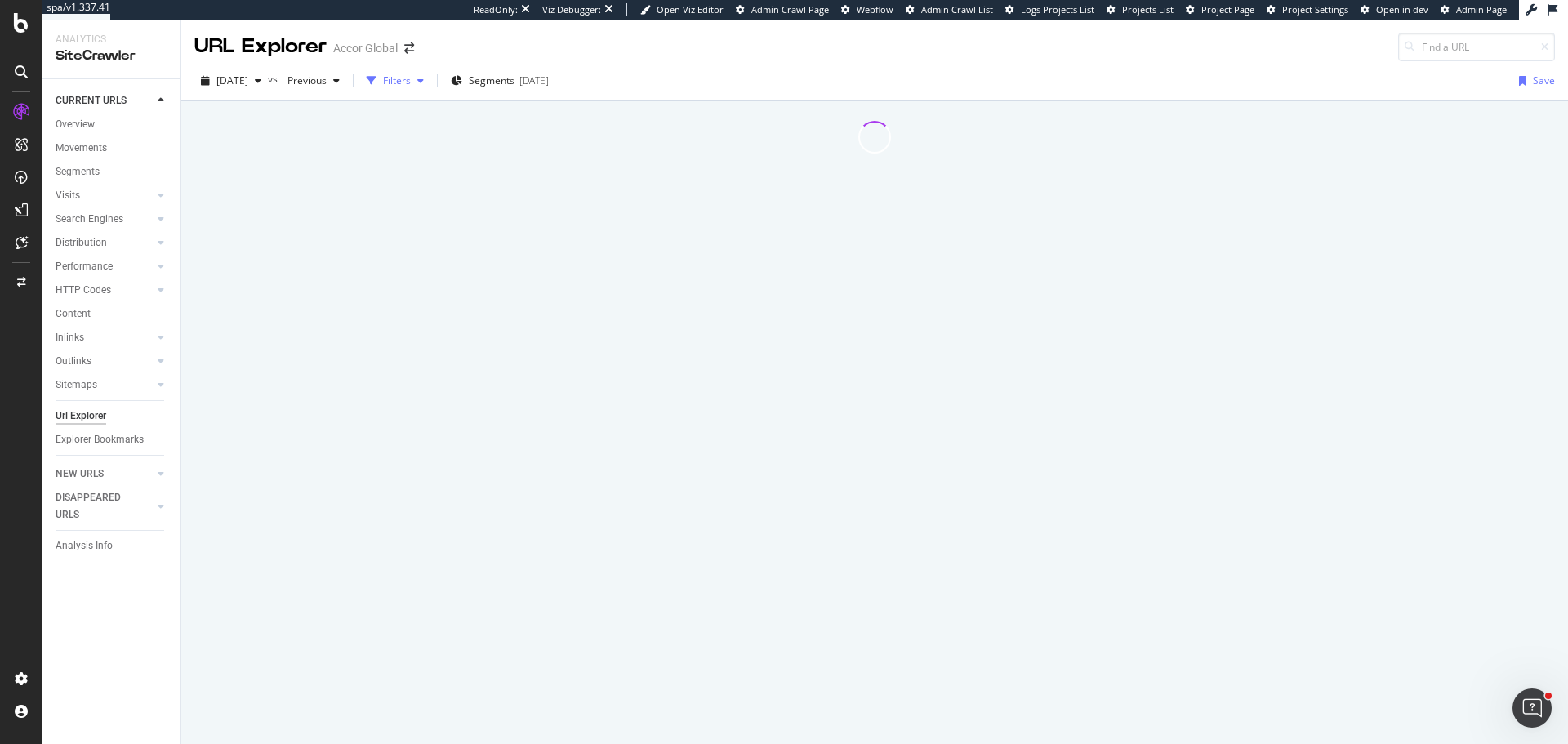
click at [411, 82] on div "Filters" at bounding box center [396, 80] width 27 height 14
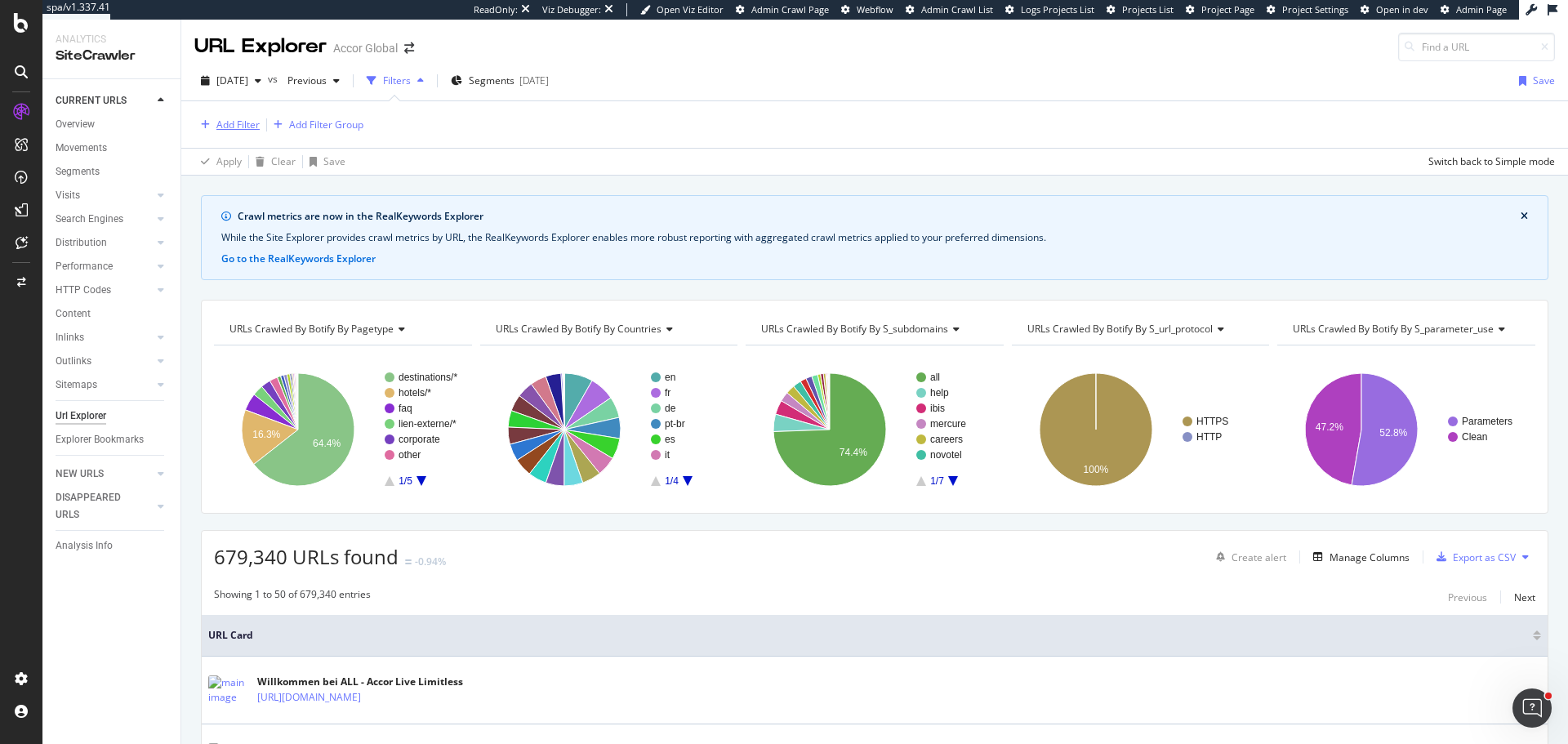
click at [231, 120] on div "Add Filter" at bounding box center [238, 124] width 43 height 14
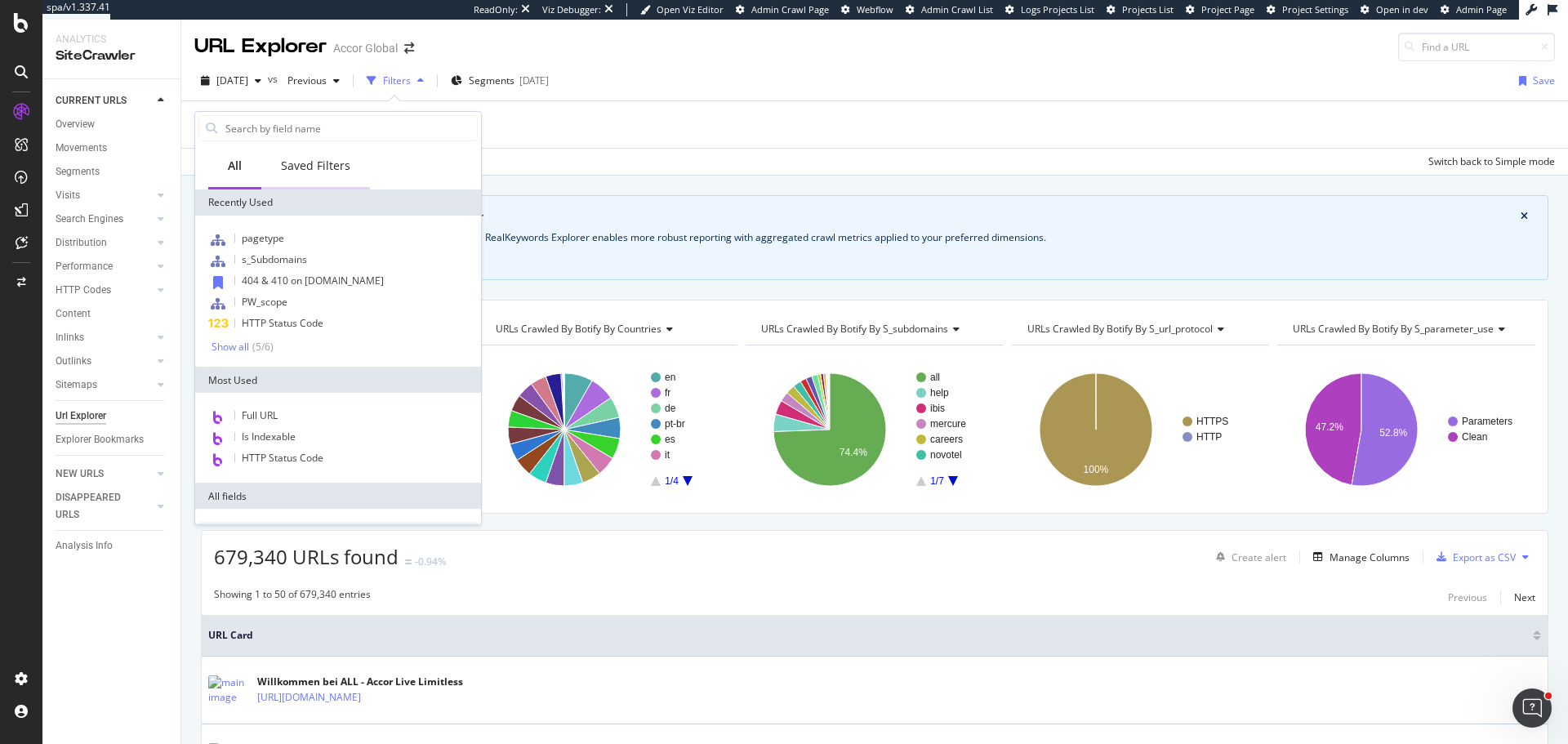
click at [341, 174] on div "Saved Filters" at bounding box center [315, 167] width 109 height 45
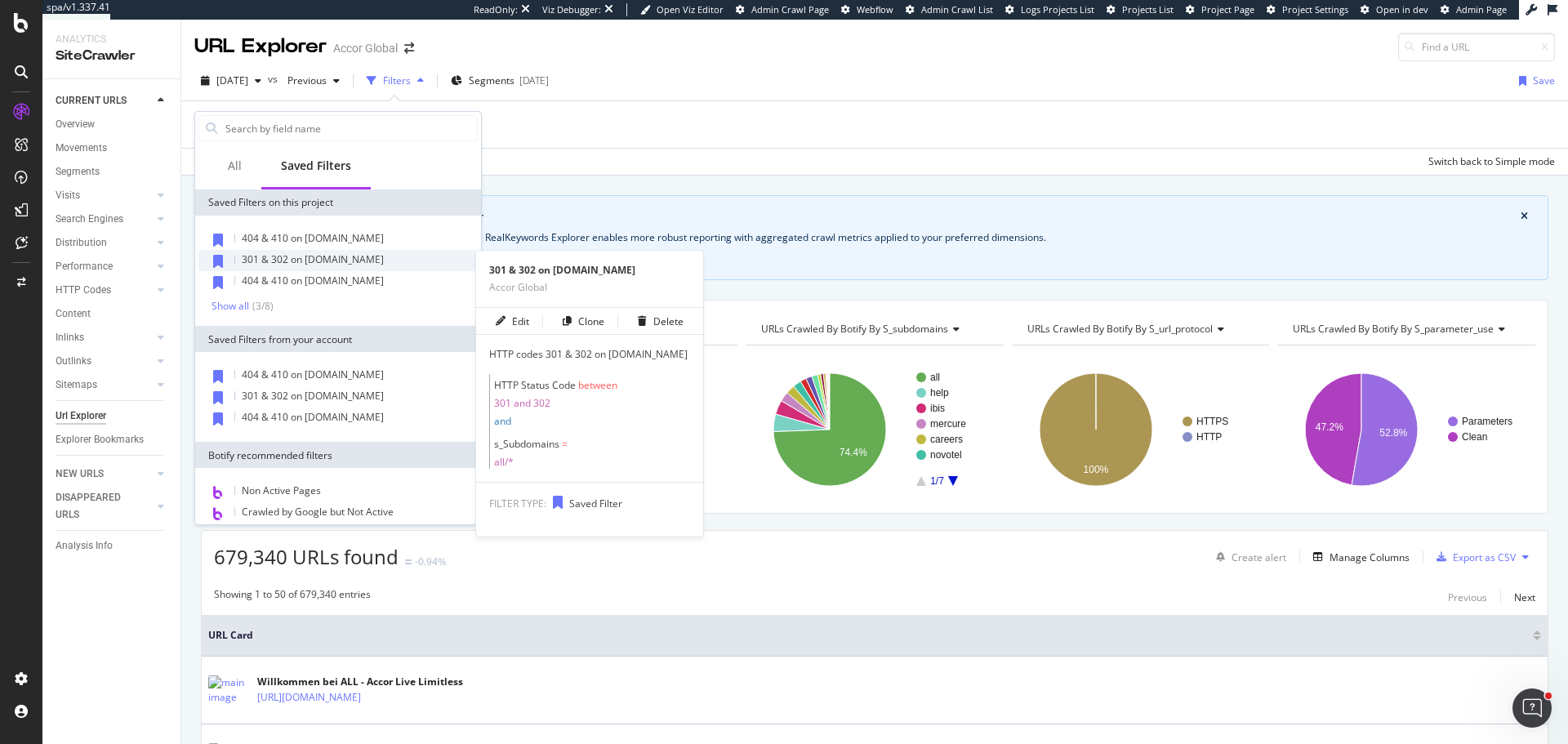
click at [345, 255] on span "301 & 302 on [DOMAIN_NAME]" at bounding box center [312, 259] width 142 height 14
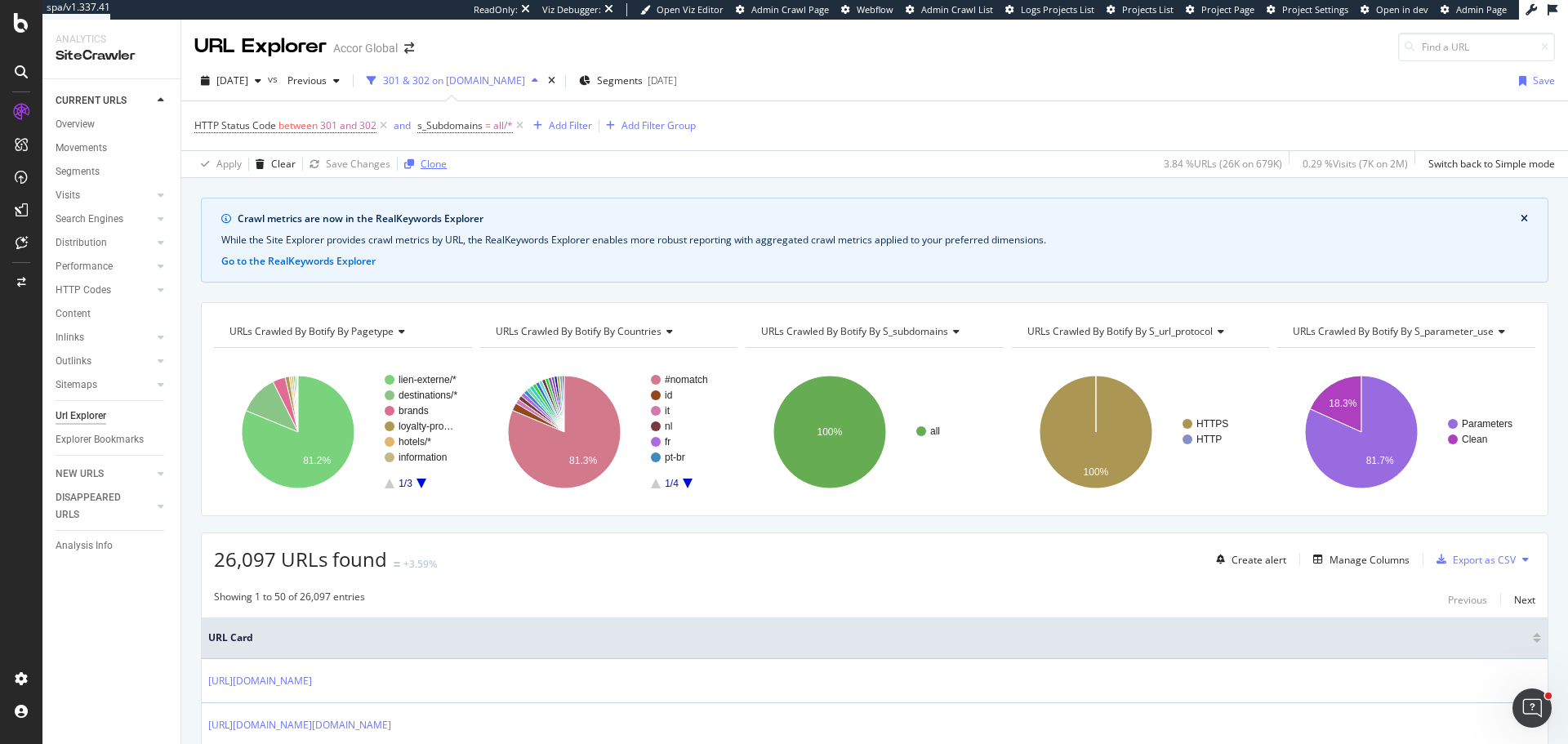
click at [434, 172] on div "Clone" at bounding box center [422, 164] width 49 height 24
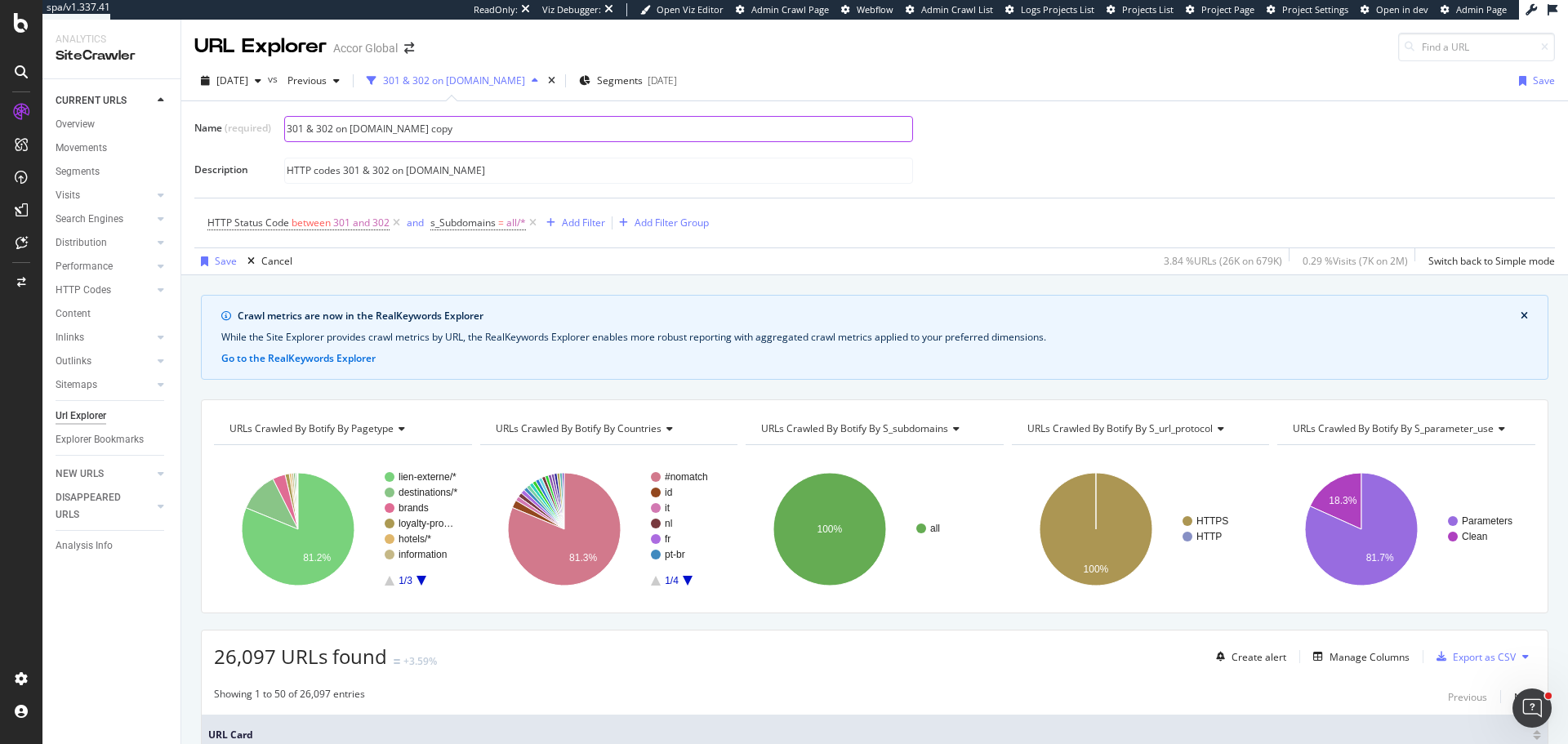
click at [431, 131] on input "301 & 302 on [DOMAIN_NAME] copy" at bounding box center [598, 128] width 628 height 24
drag, startPoint x: 352, startPoint y: 128, endPoint x: 361, endPoint y: 129, distance: 9.1
click at [361, 129] on input "301 & 302 on [DOMAIN_NAME] copy" at bounding box center [598, 128] width 628 height 24
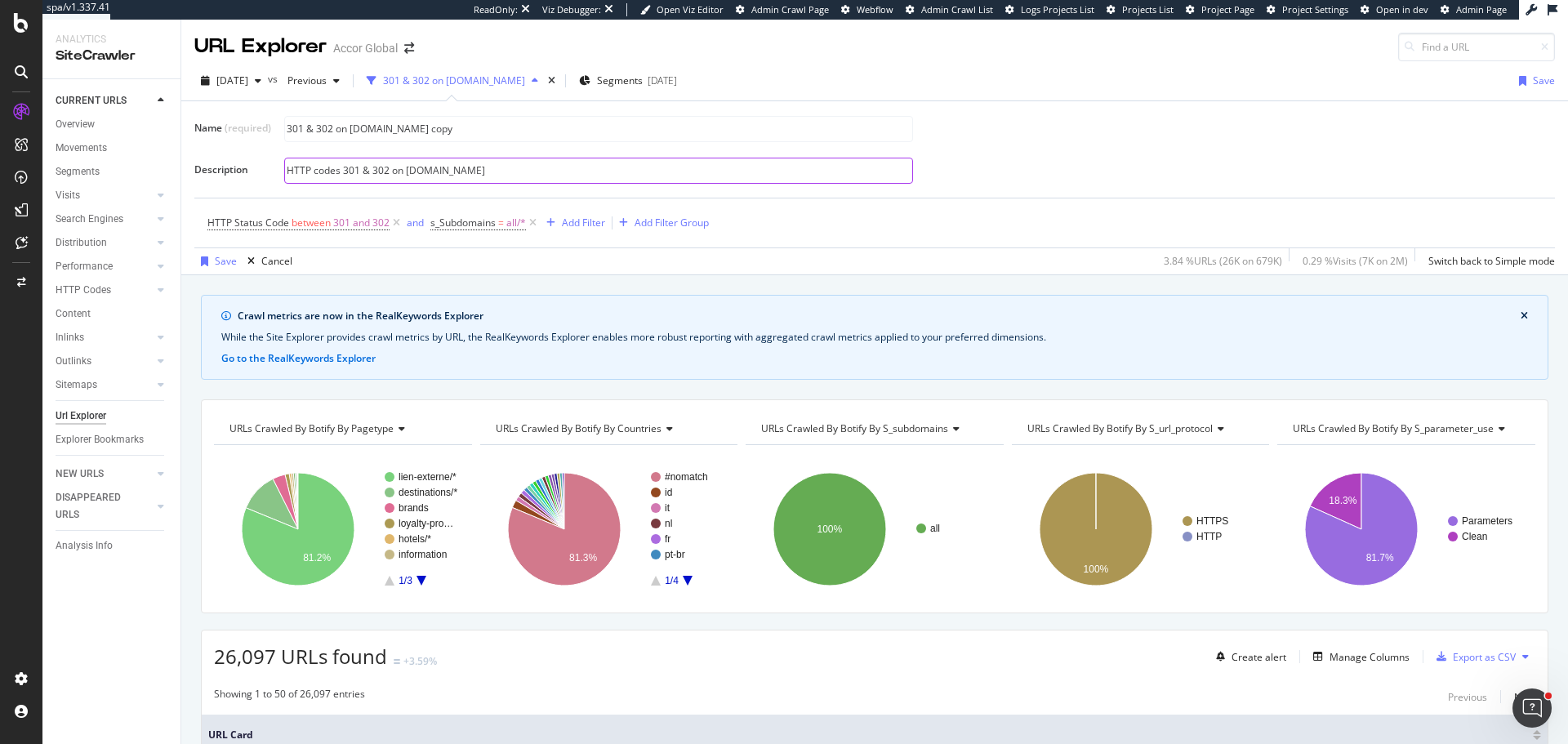
type input "301 & 302 on [DOMAIN_NAME] copy"
click at [419, 168] on input "HTTP codes 301 & 302 on [DOMAIN_NAME]" at bounding box center [598, 170] width 628 height 24
drag, startPoint x: 409, startPoint y: 168, endPoint x: 418, endPoint y: 168, distance: 9.0
click at [418, 168] on input "HTTP codes 301 & 302 on [DOMAIN_NAME]" at bounding box center [598, 170] width 628 height 24
paste input "subdomains"
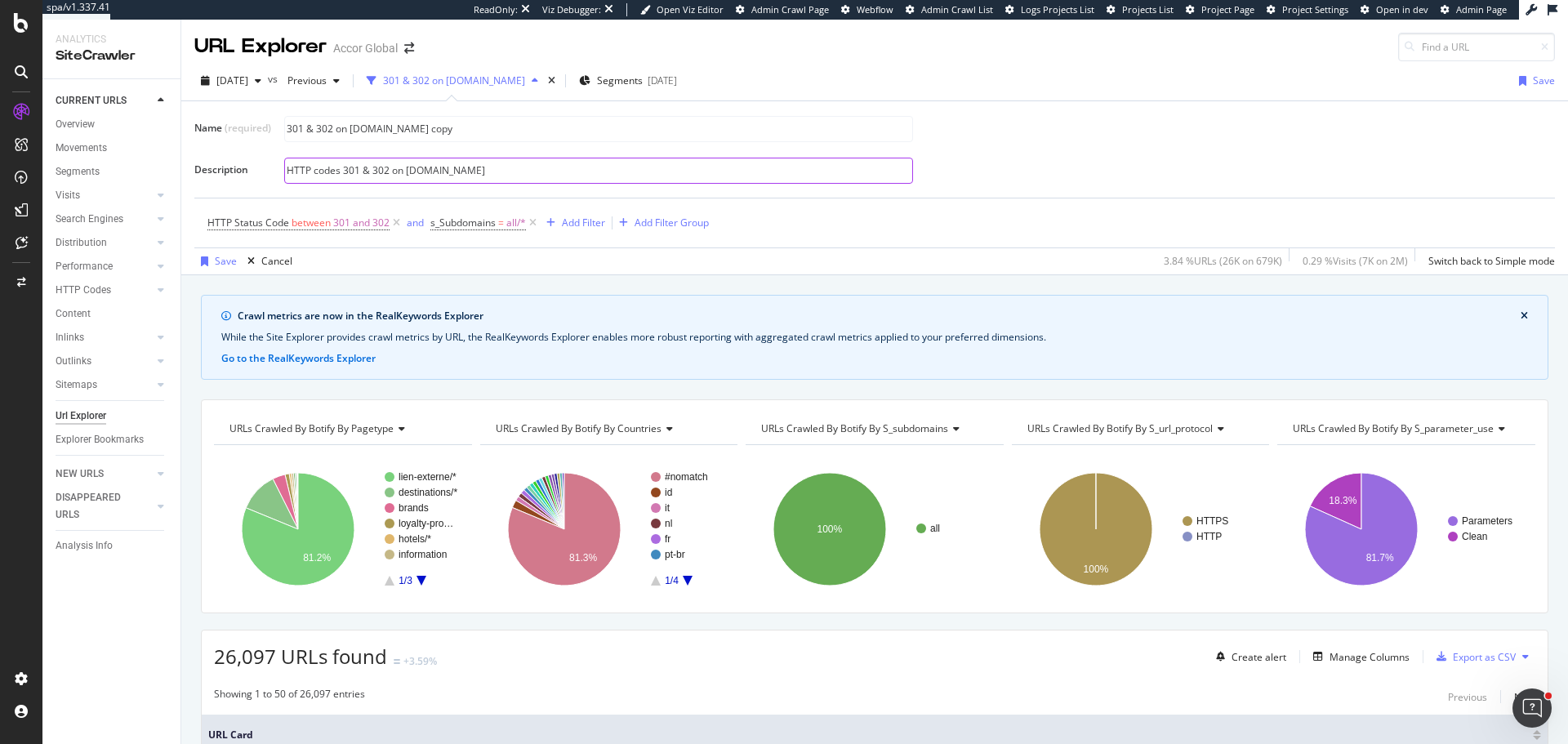
click at [516, 171] on input "HTTP codes 301 & 302 on [DOMAIN_NAME]" at bounding box center [598, 170] width 628 height 24
type input "HTTP codes 301 & 302 on [DOMAIN_NAME]"
click at [473, 136] on input "301 & 302 on [DOMAIN_NAME] copy" at bounding box center [598, 128] width 628 height 24
click at [472, 134] on input "301 & 302 on [DOMAIN_NAME] copy" at bounding box center [598, 128] width 628 height 24
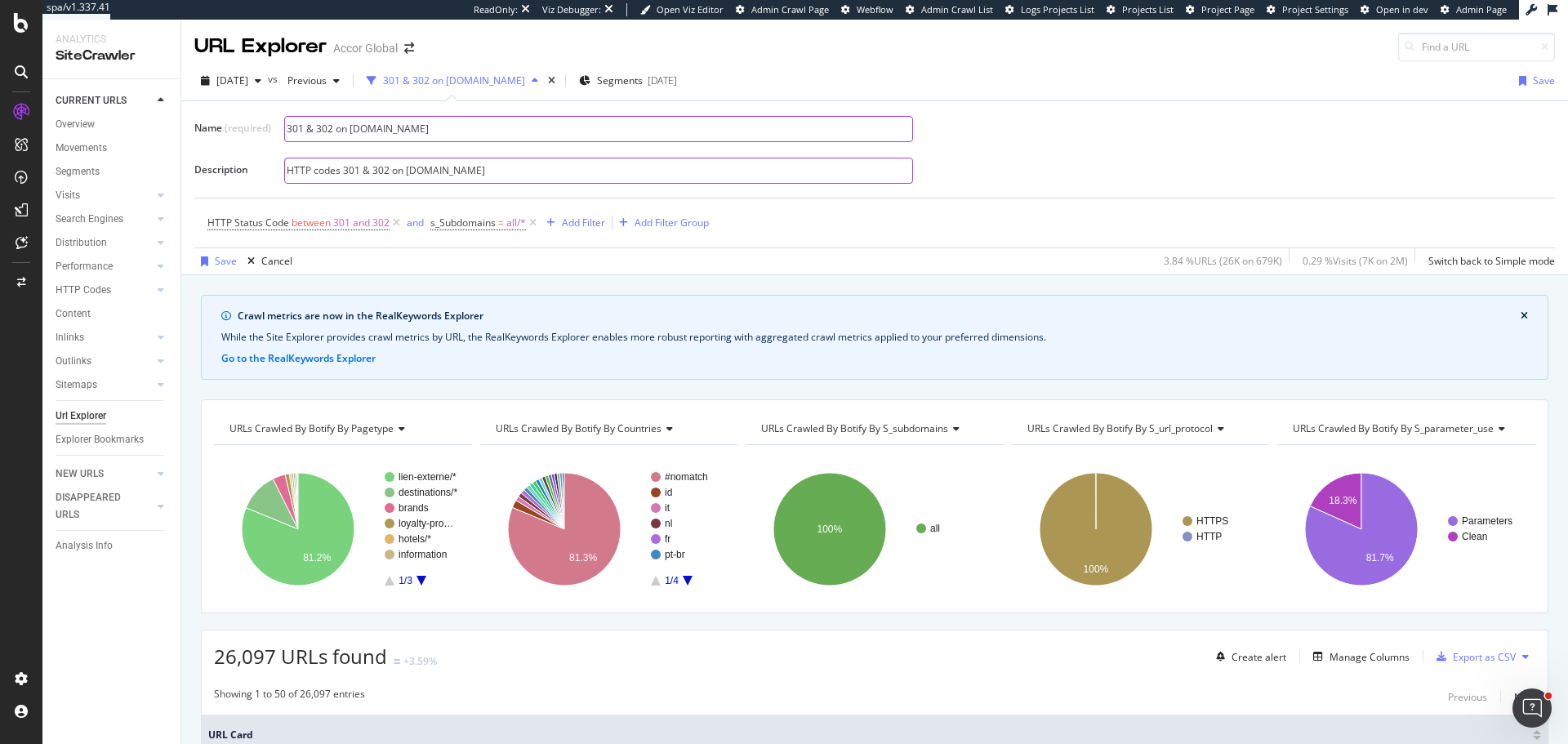
type input "301 & 302 on [DOMAIN_NAME]"
click at [556, 171] on input "HTTP codes 301 & 302 on [DOMAIN_NAME]" at bounding box center [598, 170] width 628 height 24
type input "HTTP codes 301 & 302 on subdomains.accor.com (PageWorkers scope)"
click at [537, 220] on icon at bounding box center [533, 223] width 14 height 17
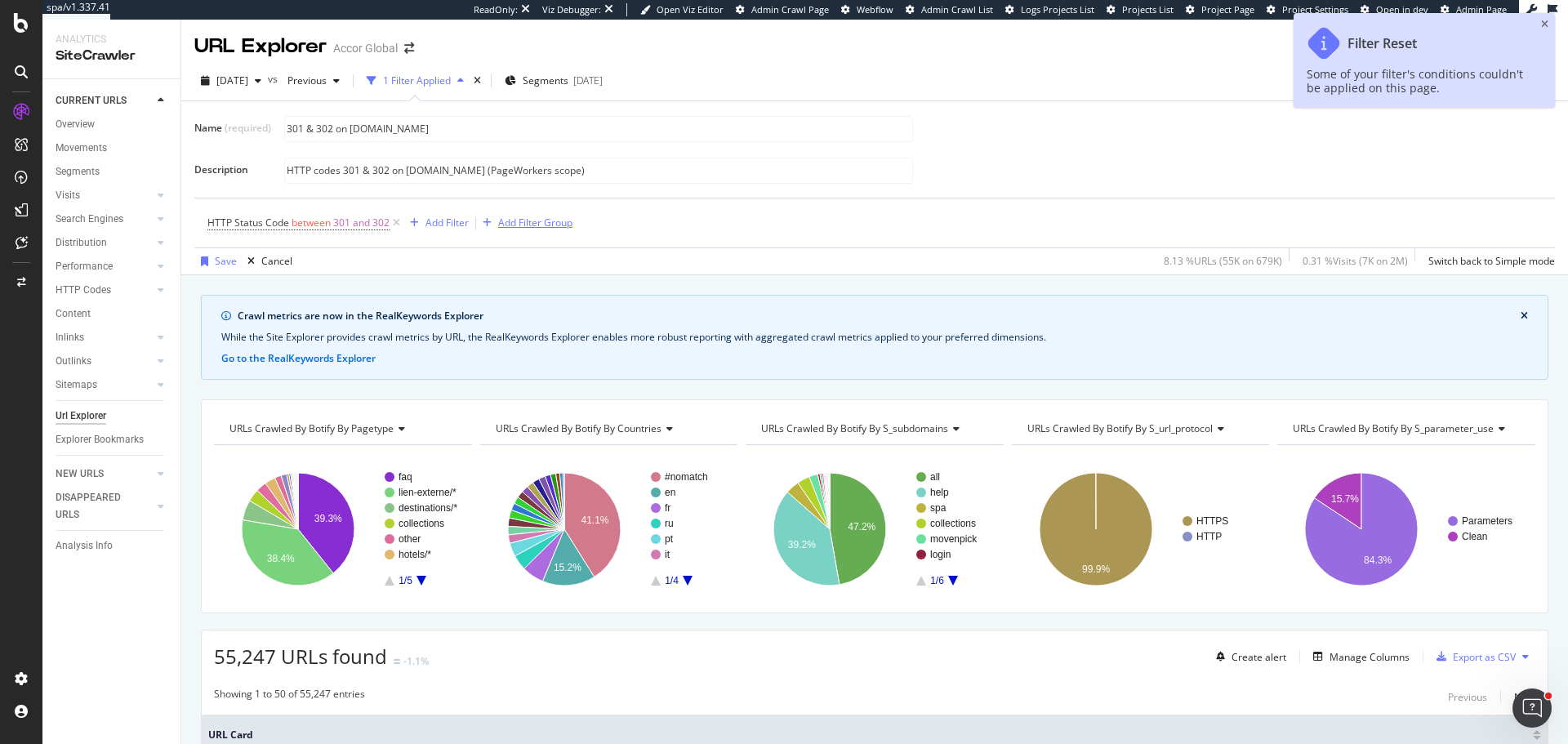
click at [538, 223] on div "Add Filter Group" at bounding box center [535, 222] width 74 height 14
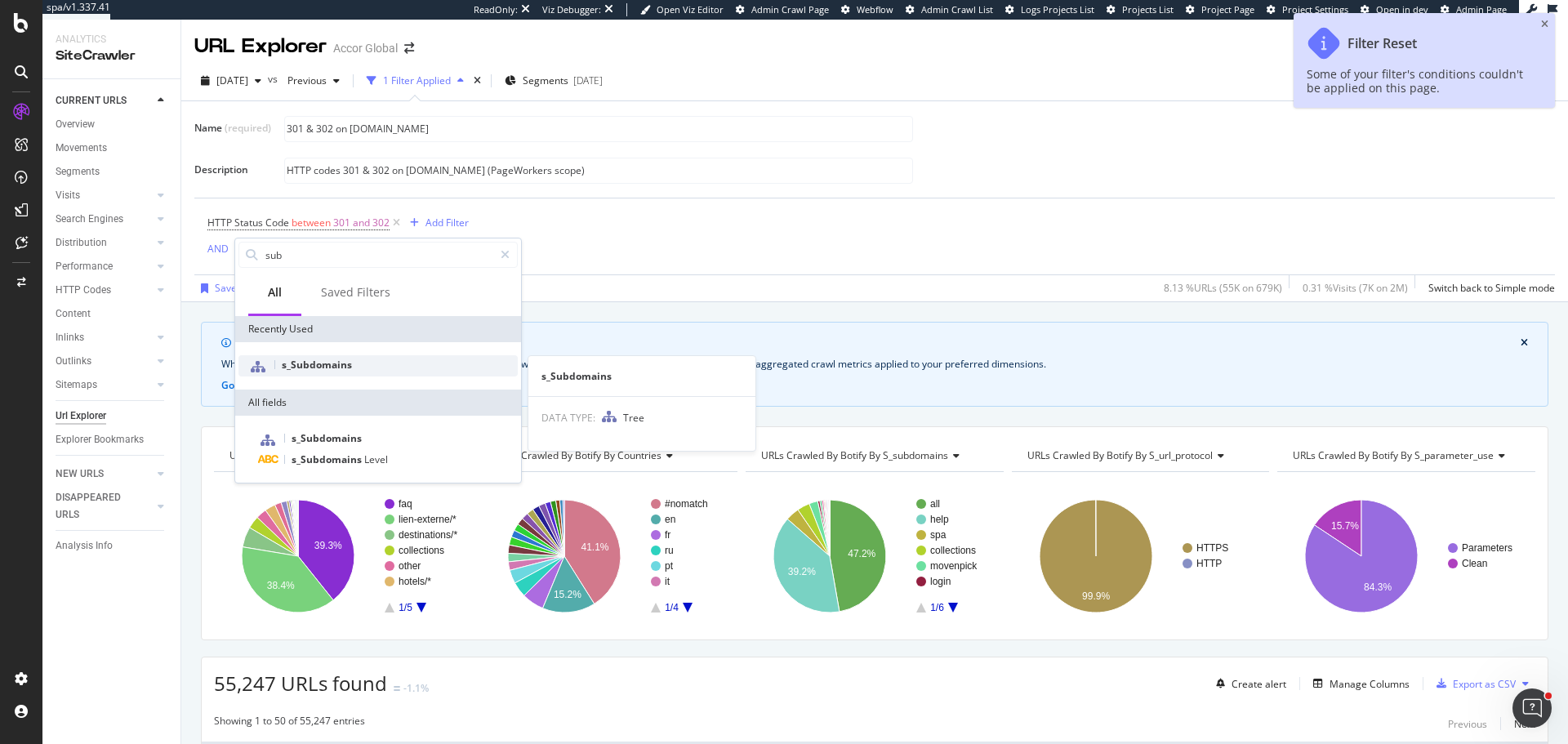
type input "sub"
click at [355, 373] on div "s_Subdomains" at bounding box center [379, 366] width 280 height 22
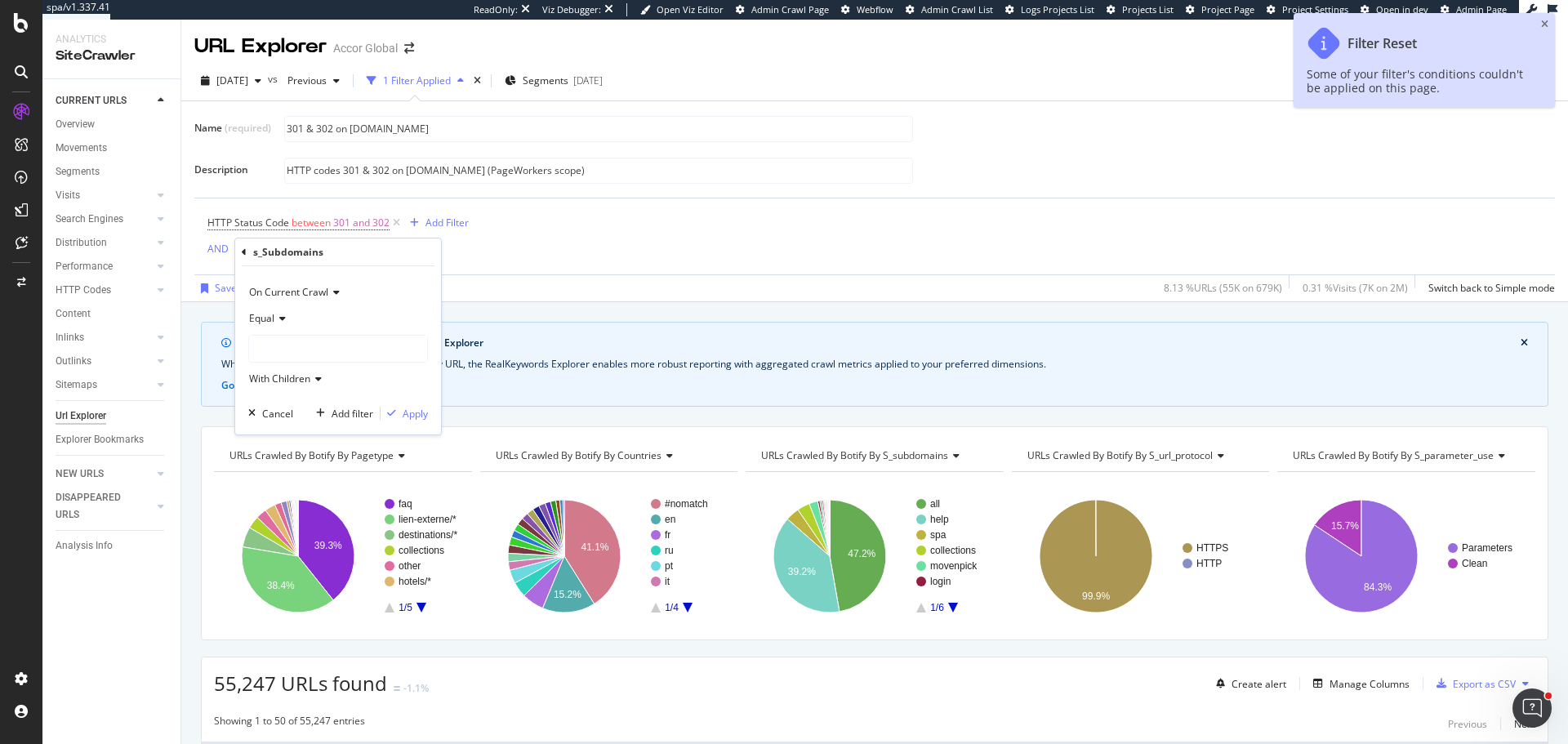
click at [285, 308] on div "Equal" at bounding box center [338, 318] width 180 height 26
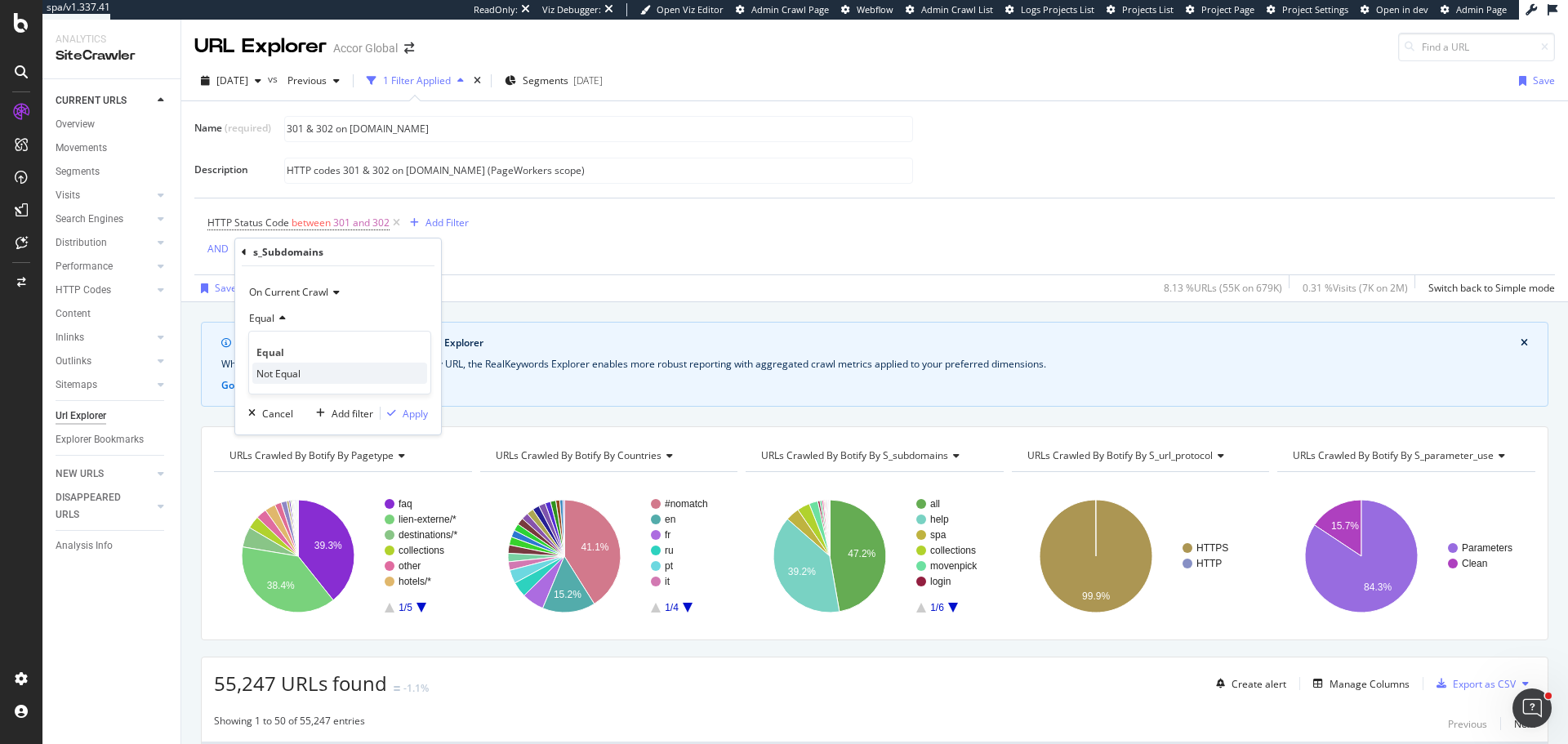
click at [285, 370] on span "Not Equal" at bounding box center [278, 374] width 44 height 14
click at [288, 347] on div at bounding box center [338, 348] width 178 height 26
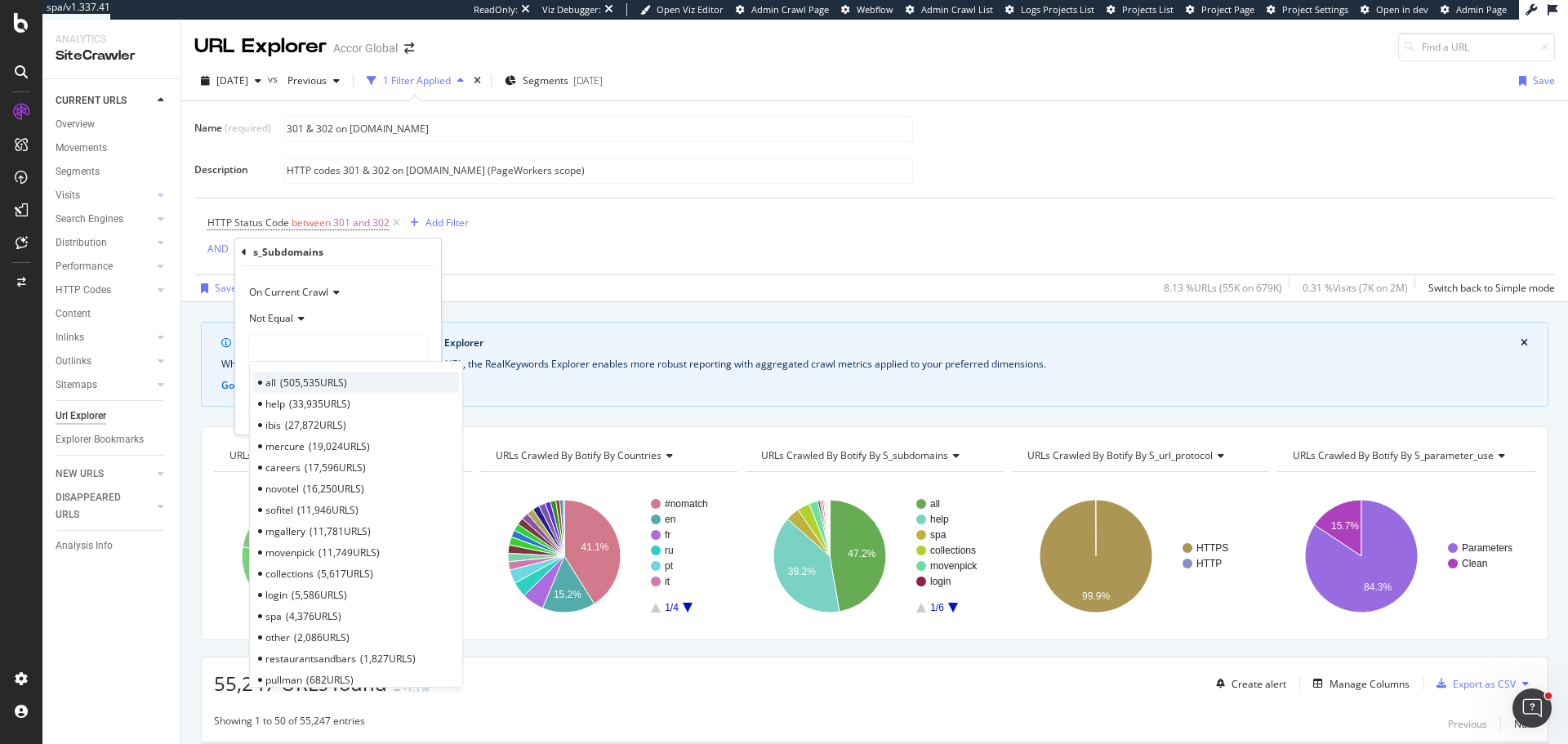
click at [296, 380] on span "505,535 URLS" at bounding box center [314, 382] width 67 height 14
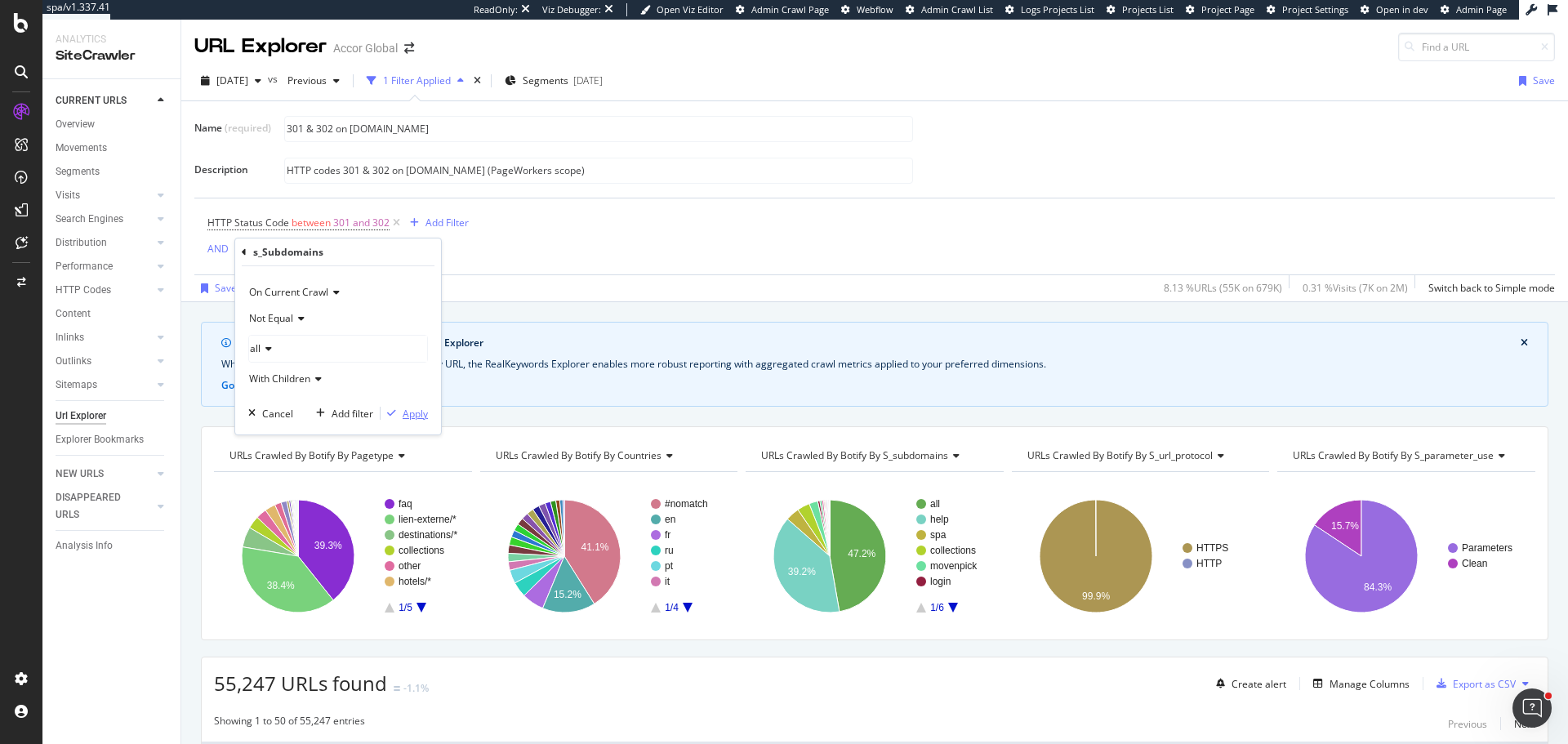
click at [407, 409] on div "Apply" at bounding box center [415, 414] width 25 height 14
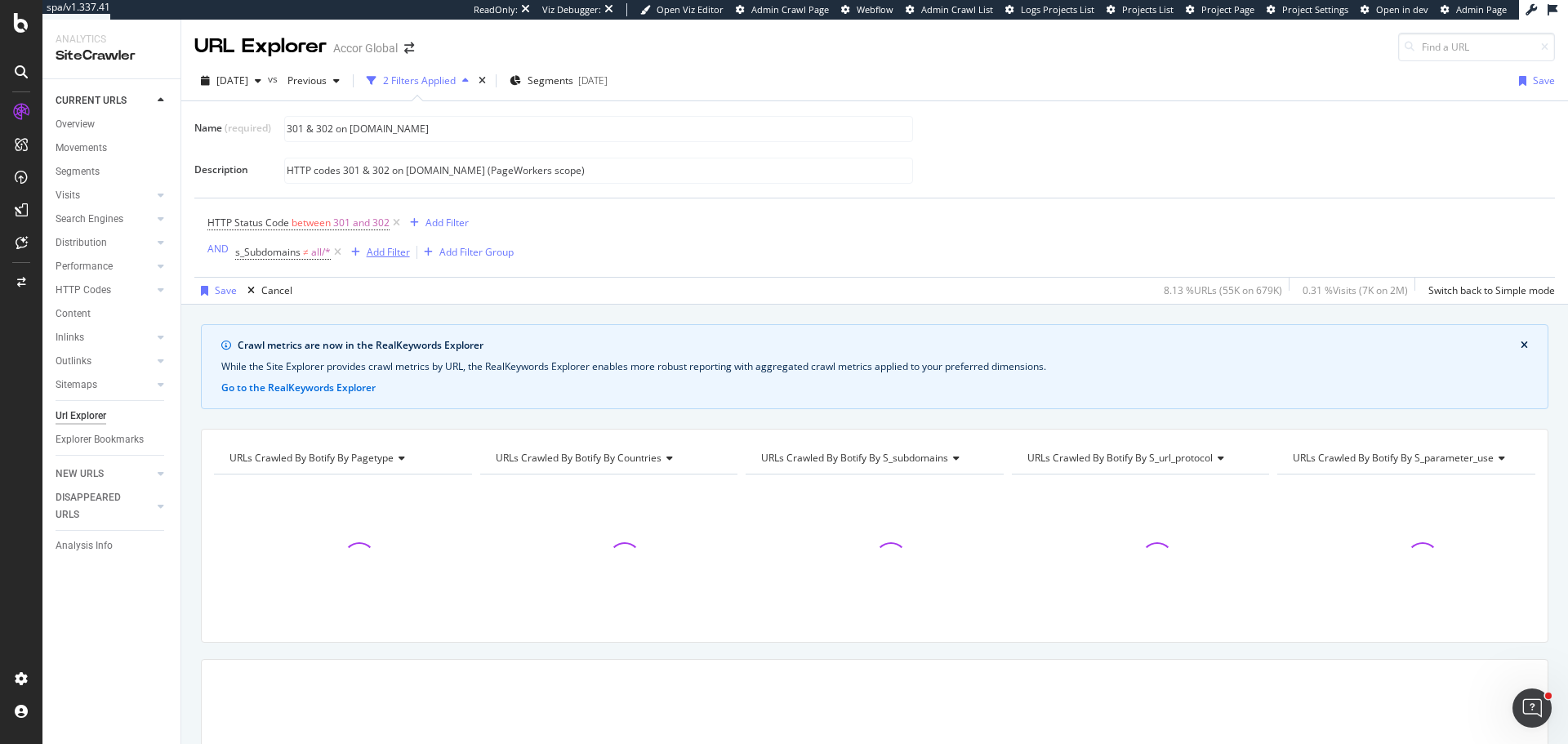
click at [402, 247] on div "Add Filter" at bounding box center [389, 251] width 43 height 14
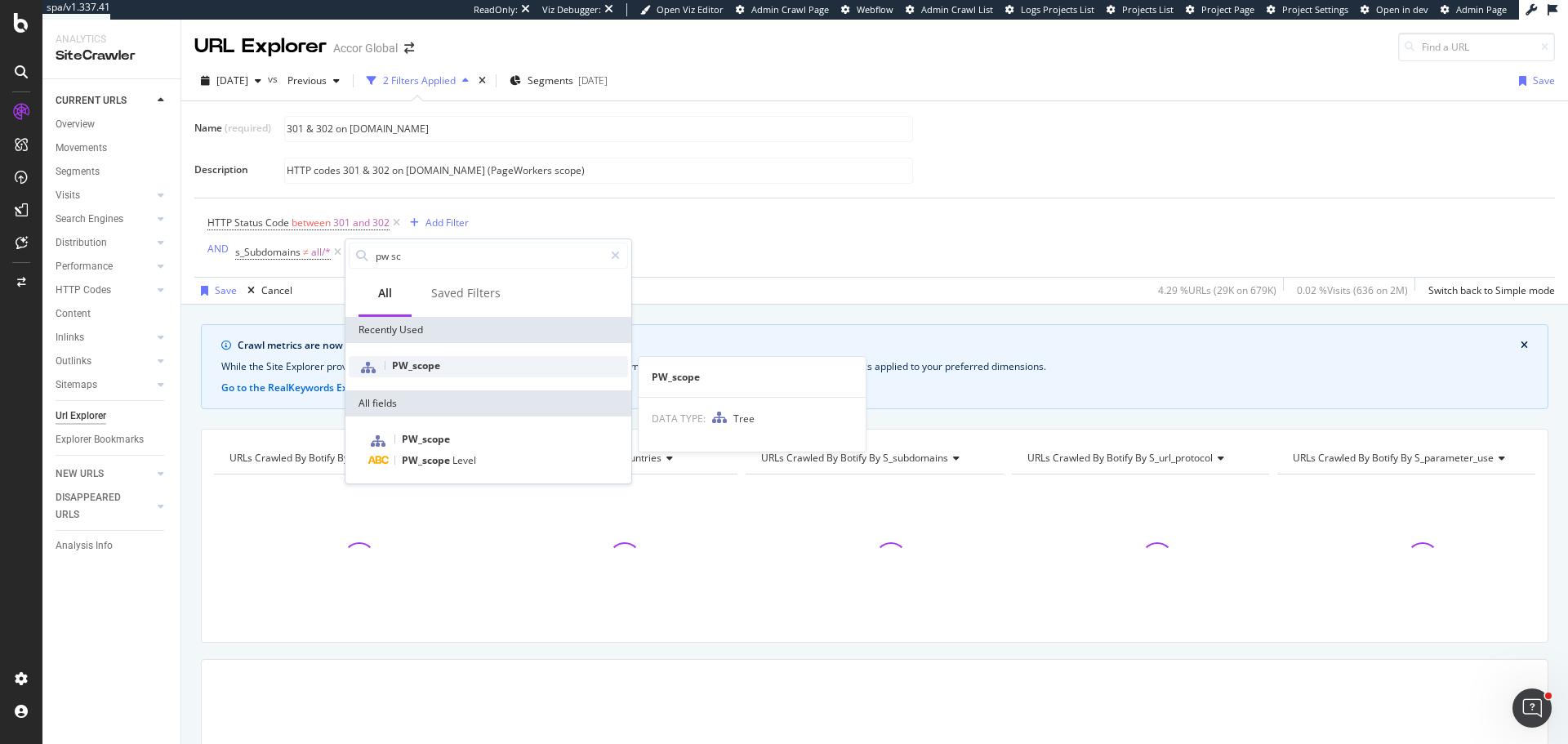
type input "pw sc"
click at [429, 365] on span "PW_scope" at bounding box center [416, 365] width 48 height 14
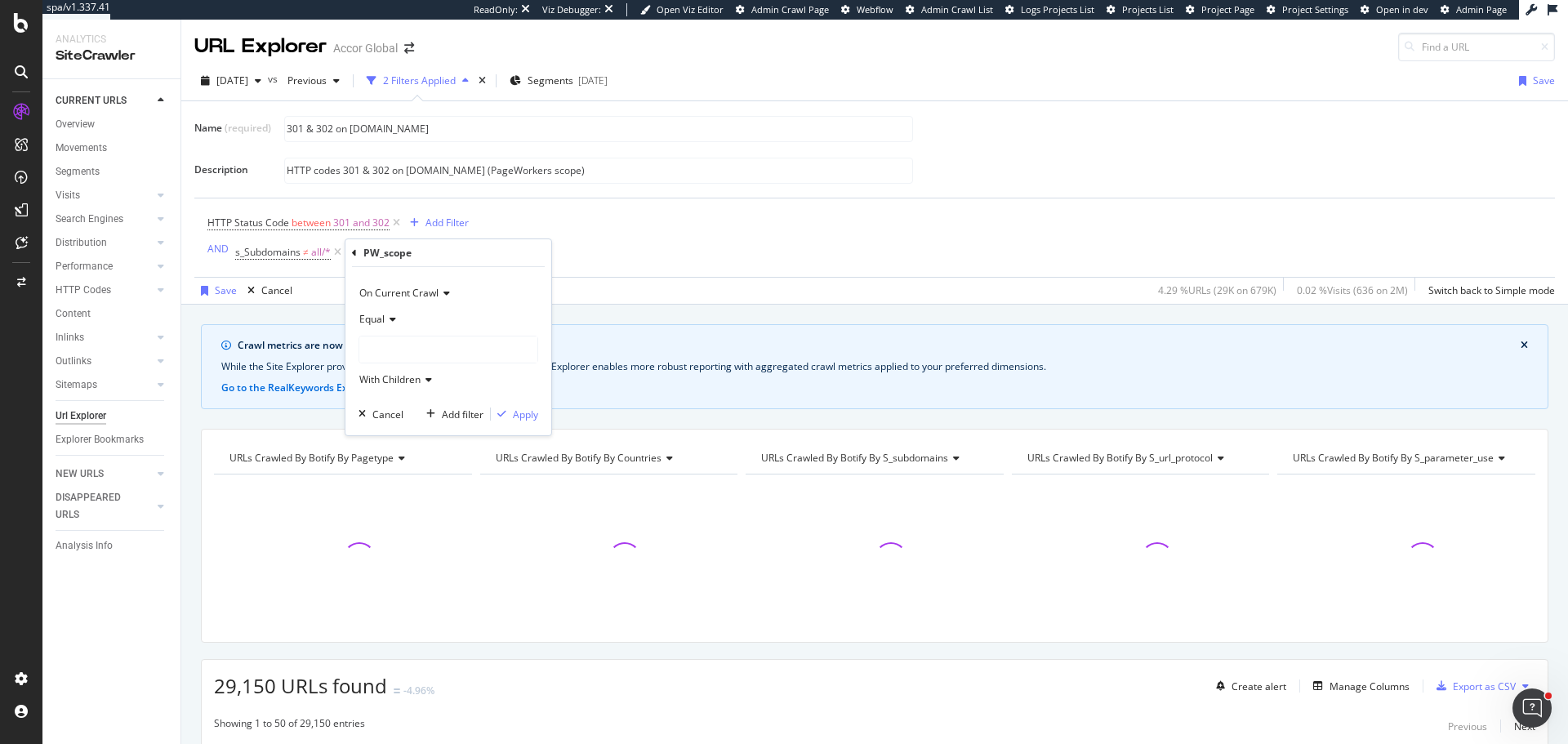
click at [399, 341] on div at bounding box center [449, 349] width 178 height 26
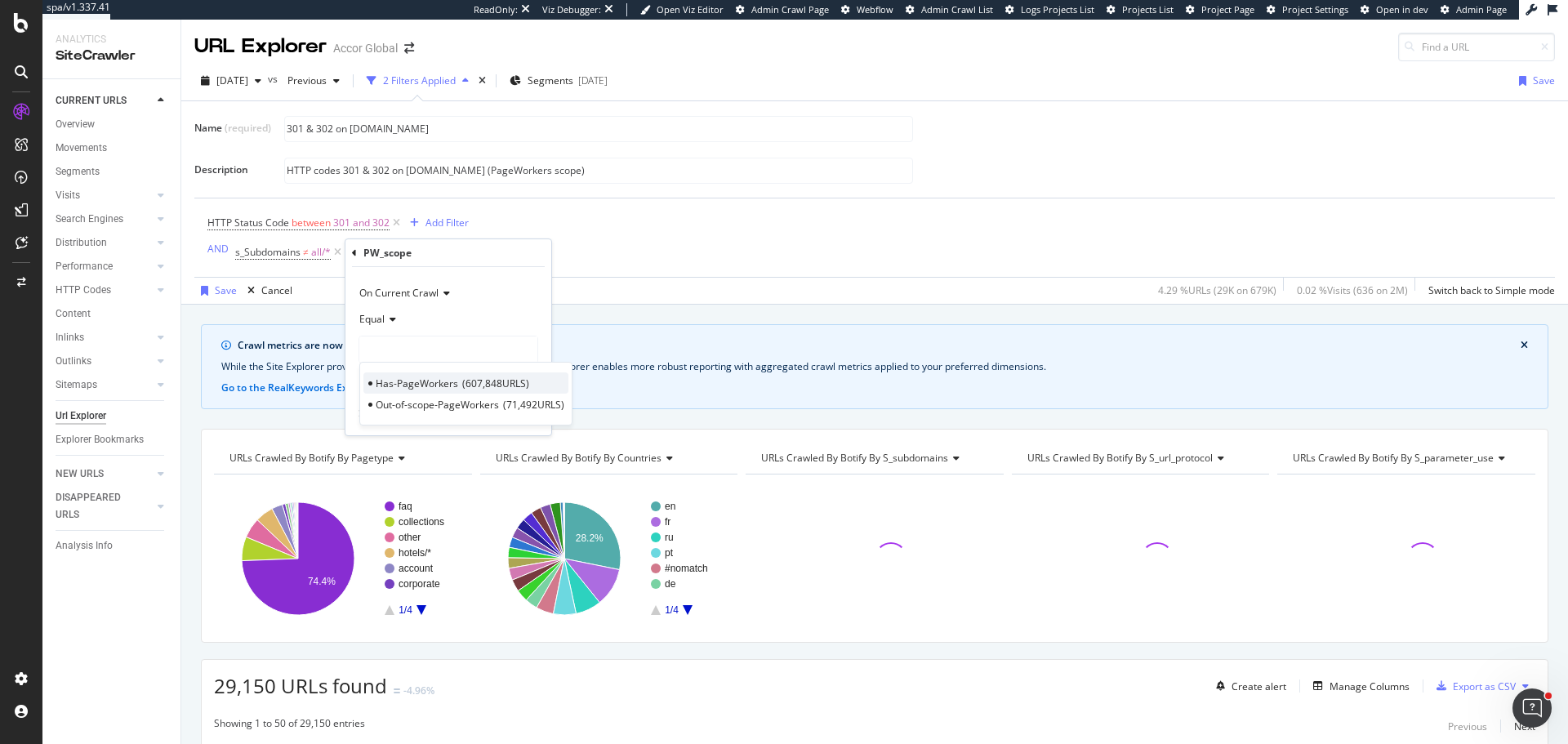
click at [403, 381] on span "Has-PageWorkers" at bounding box center [416, 383] width 82 height 14
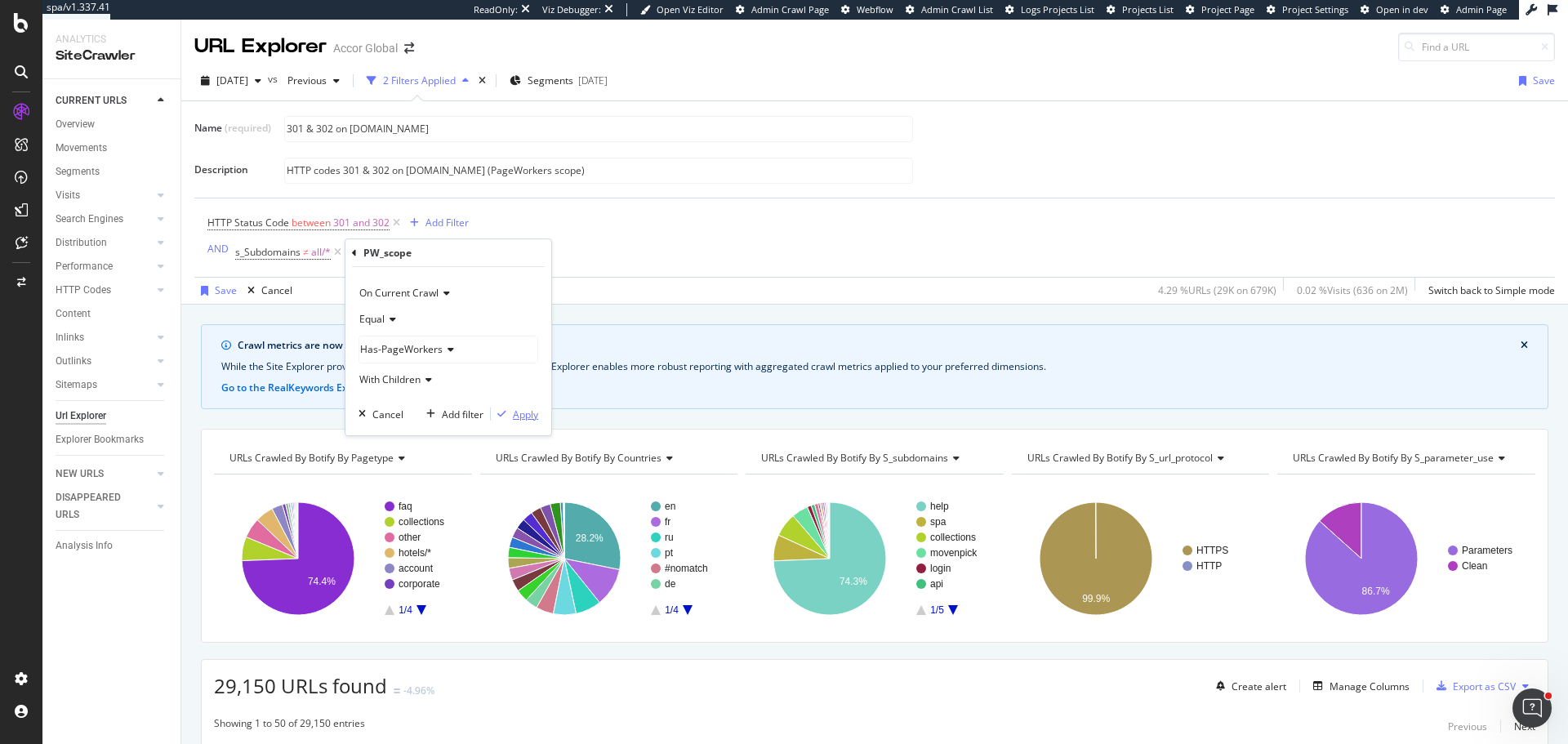
click at [524, 413] on div "Apply" at bounding box center [525, 414] width 25 height 14
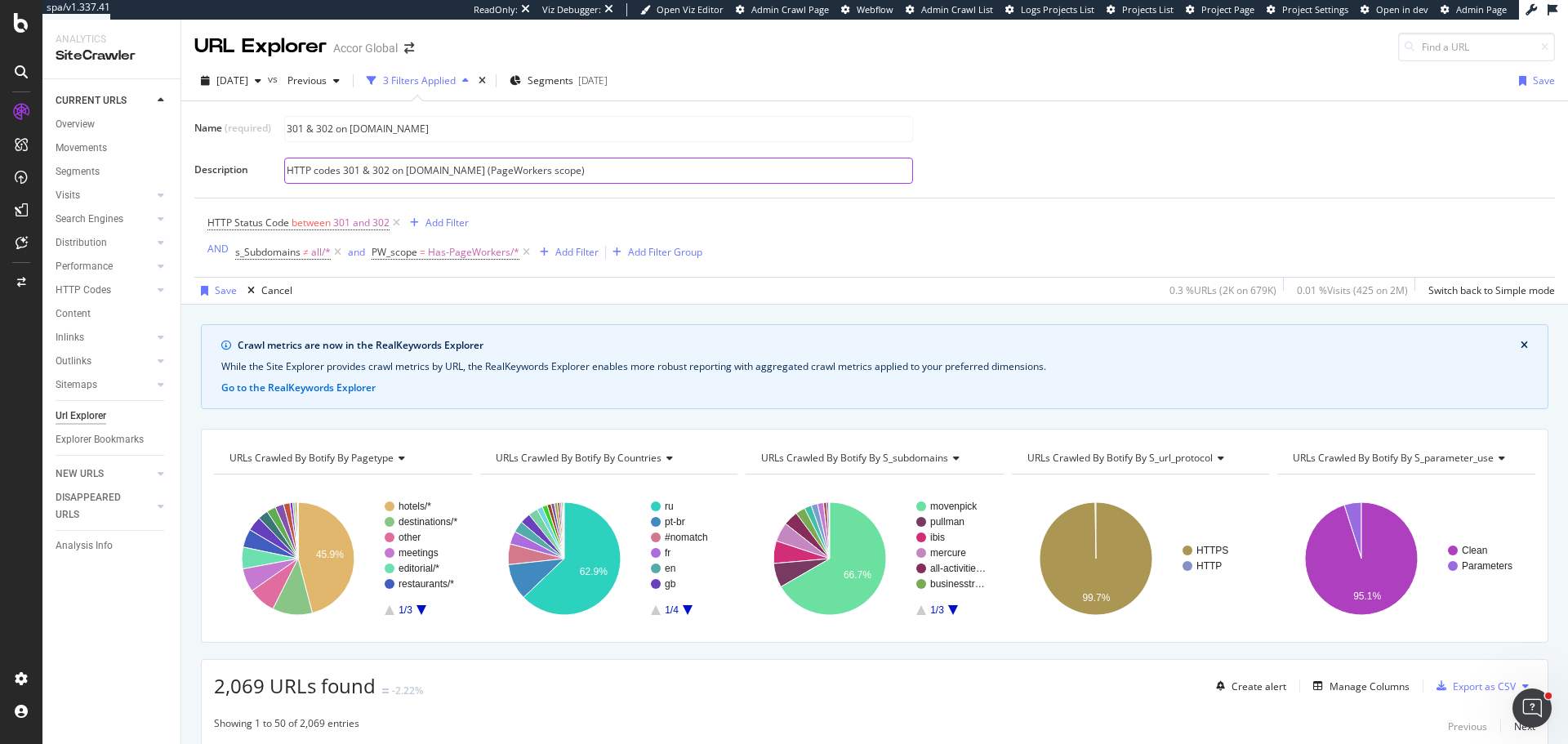
click at [557, 171] on input "HTTP codes 301 & 302 on subdomains.accor.com (PageWorkers scope)" at bounding box center [598, 170] width 628 height 24
click at [527, 169] on input "HTTP codes 301 & 302 on subdomains.accor.com (PageWorkers scope)" at bounding box center [598, 170] width 628 height 24
click at [519, 170] on input "HTTP codes 301 & 302 on subdomains.accor.com (PageWorkers scope)" at bounding box center [598, 170] width 628 height 24
click at [607, 170] on input "HTTP codes 301 & 302 on subdomains.accor.com (with PageWorkers scope)" at bounding box center [598, 170] width 628 height 24
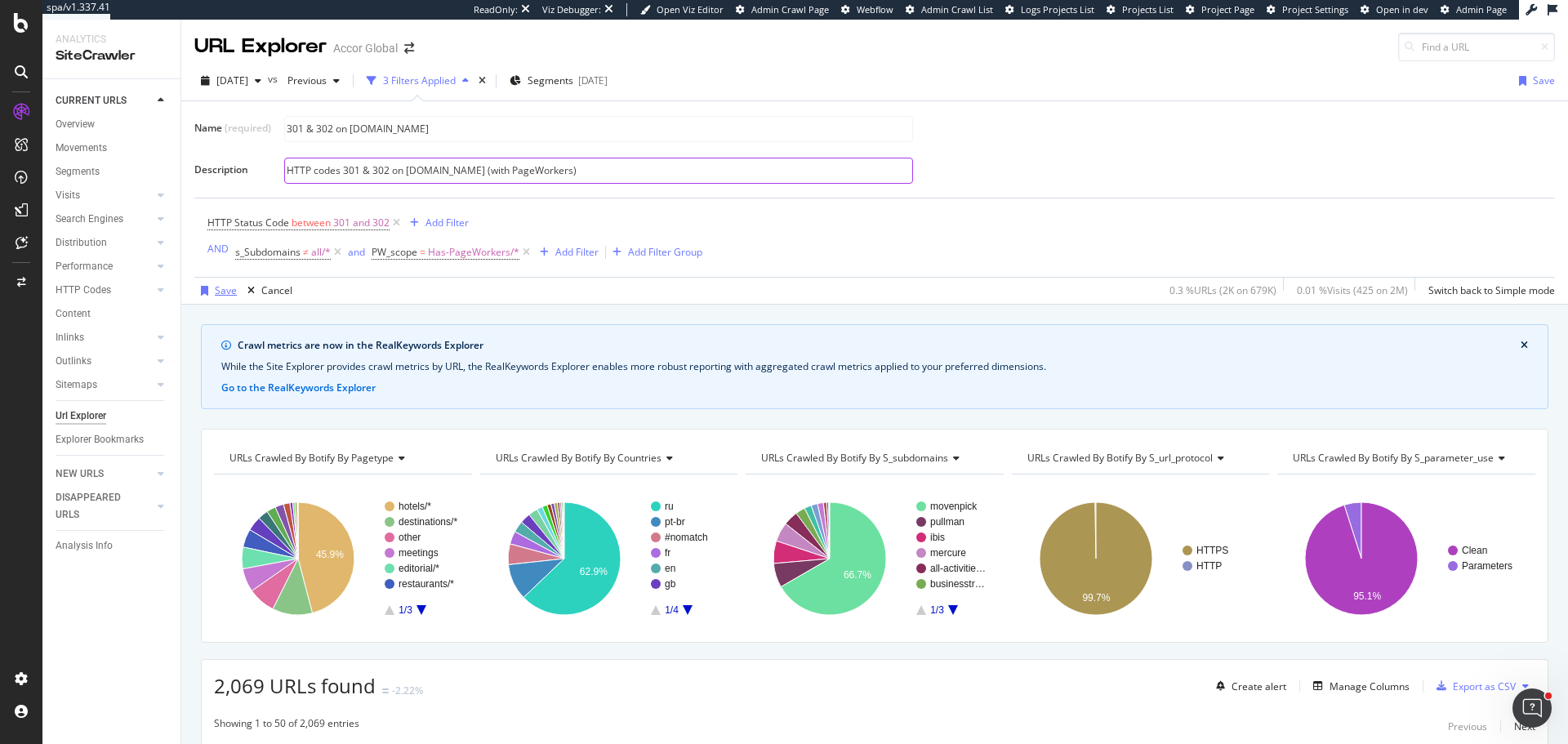
type input "HTTP codes 301 & 302 on subdomains.accor.com (with PageWorkers)"
click at [213, 287] on div "button" at bounding box center [205, 290] width 21 height 10
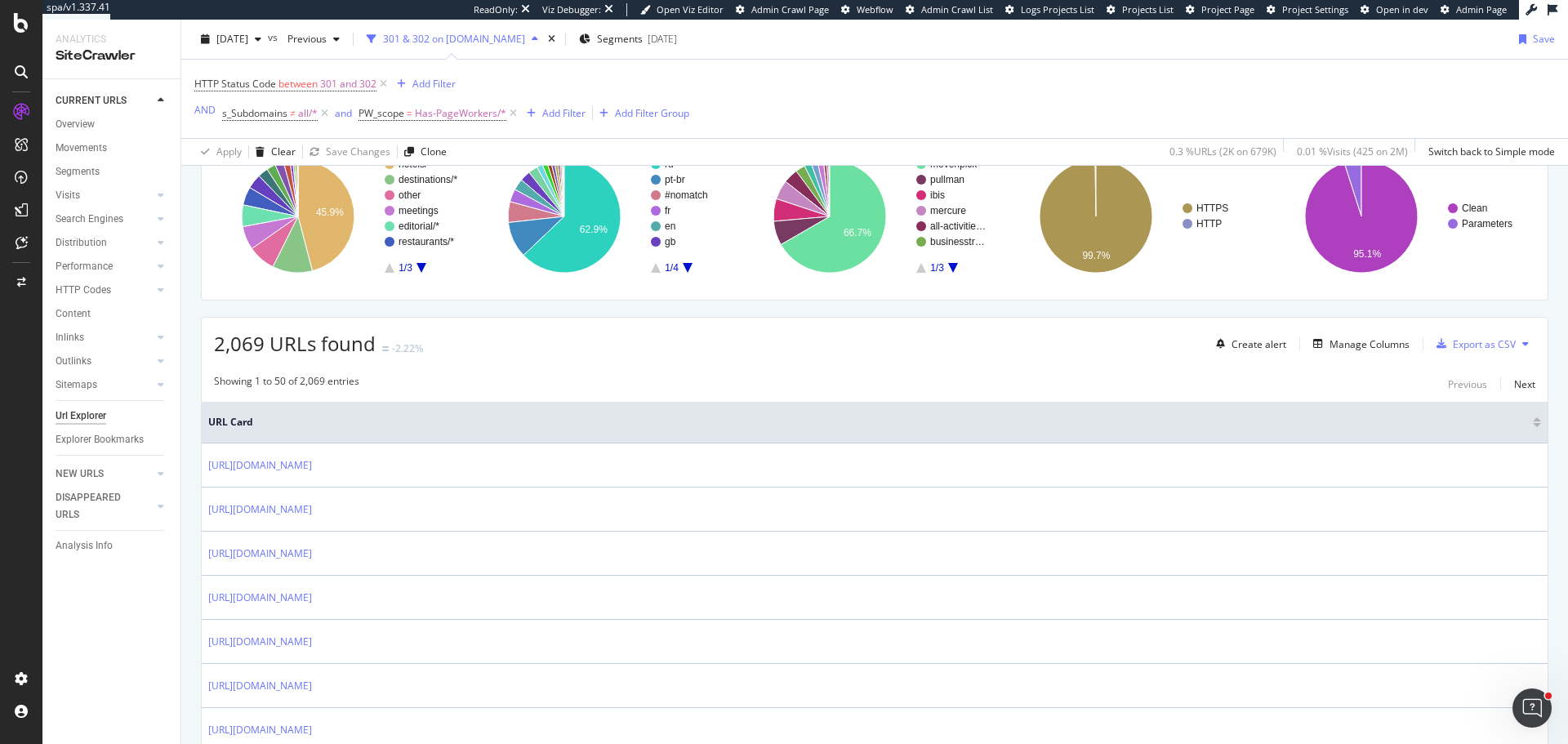
scroll to position [327, 0]
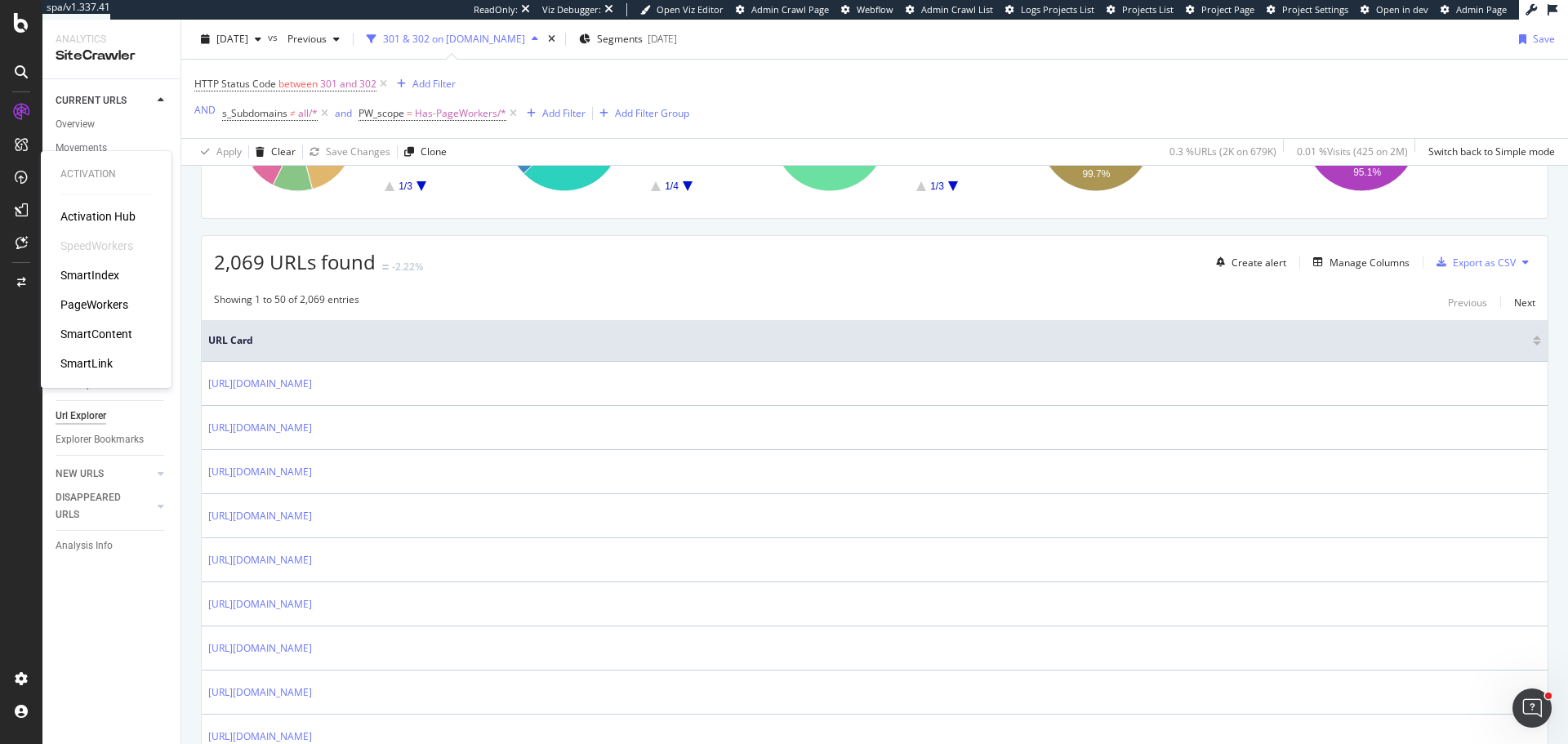
click at [108, 298] on div "PageWorkers" at bounding box center [94, 305] width 67 height 17
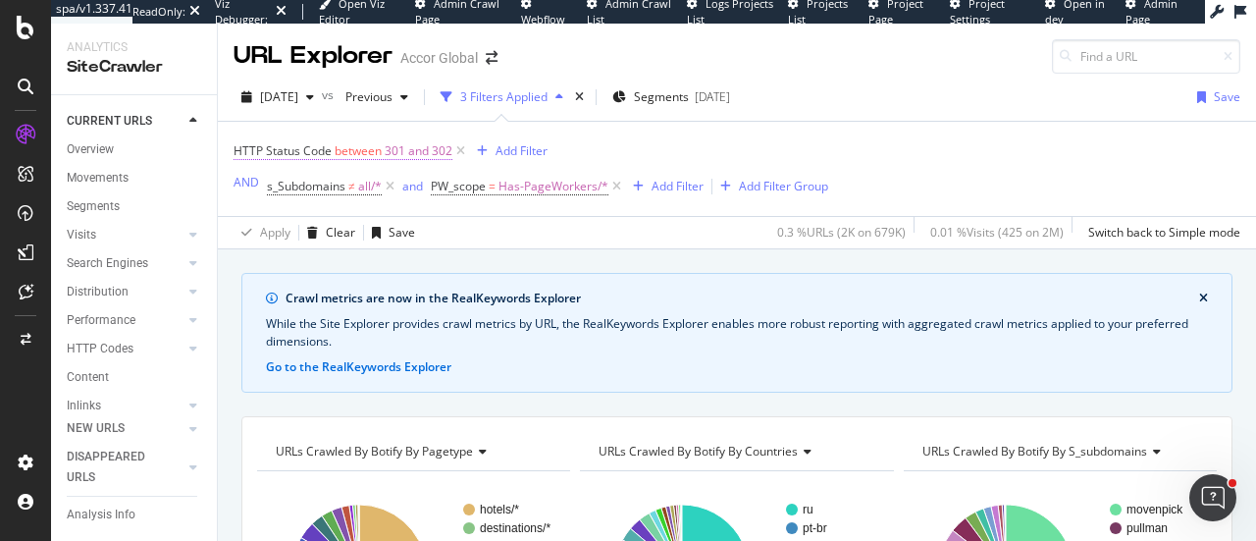
click at [426, 158] on span "301 and 302" at bounding box center [419, 150] width 68 height 27
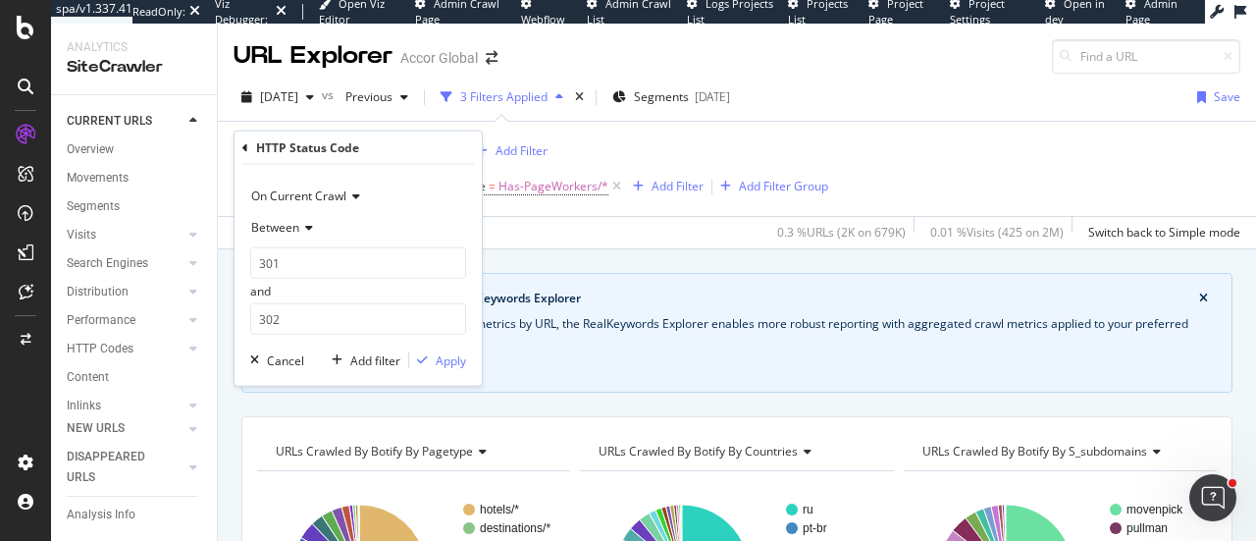
click at [532, 258] on div "Crawl metrics are now in the RealKeywords Explorer While the Site Explorer prov…" at bounding box center [737, 272] width 1038 height 47
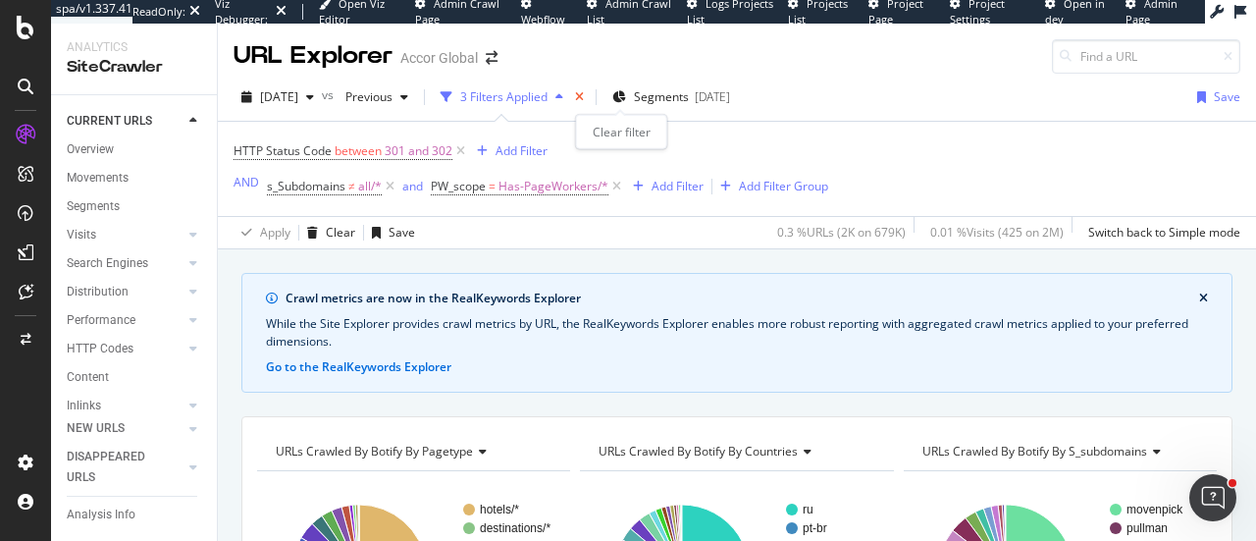
click at [584, 96] on icon "times" at bounding box center [579, 97] width 9 height 12
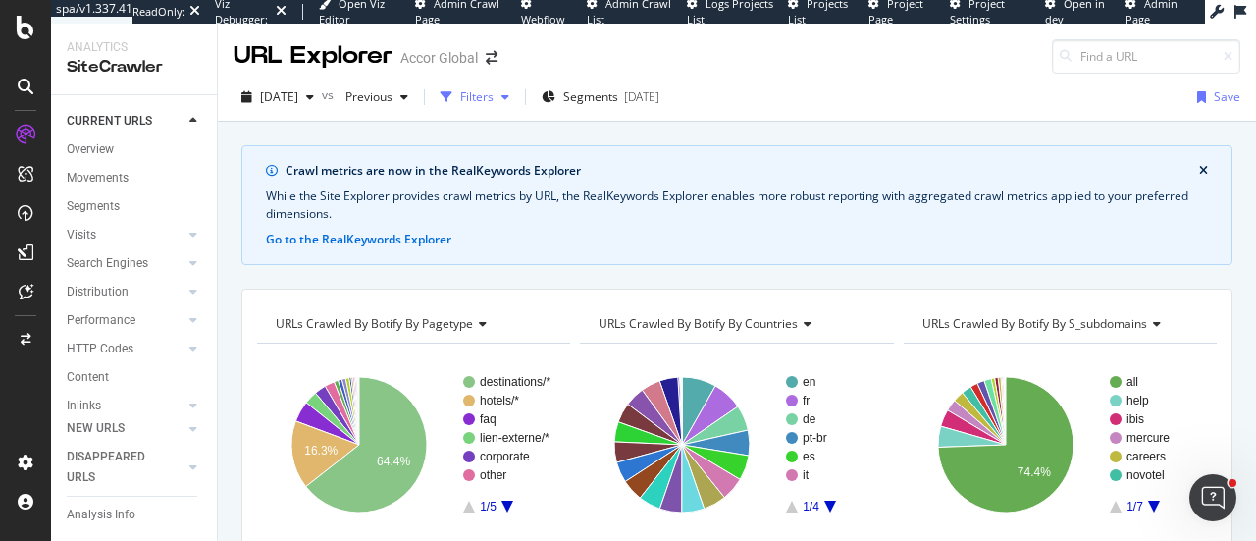
click at [494, 94] on div "Filters" at bounding box center [476, 96] width 33 height 17
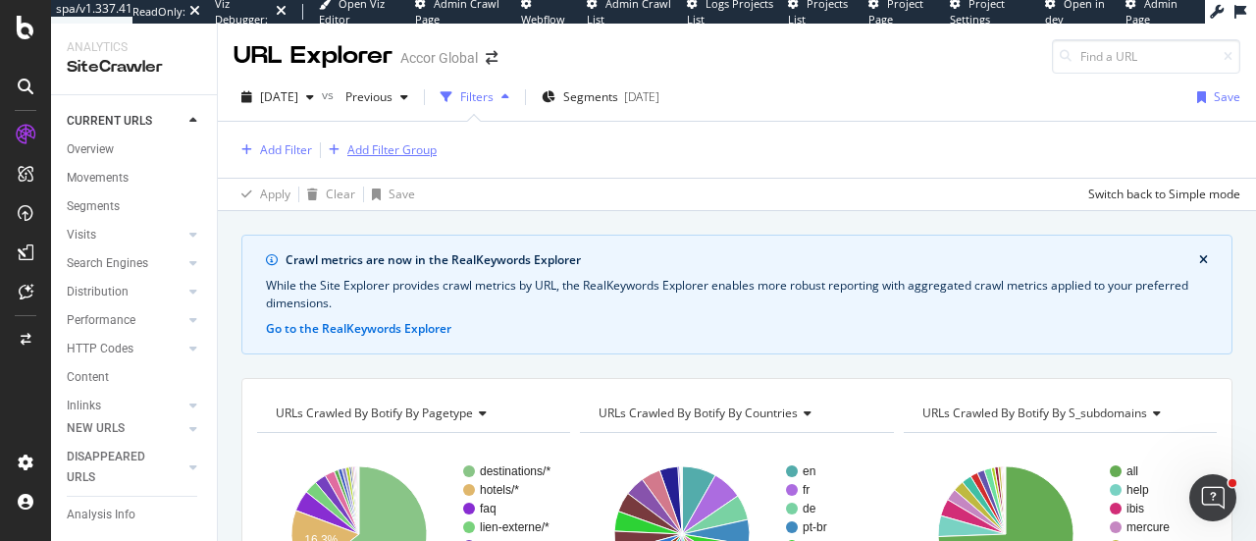
click at [395, 148] on div "Add Filter Group" at bounding box center [391, 149] width 89 height 17
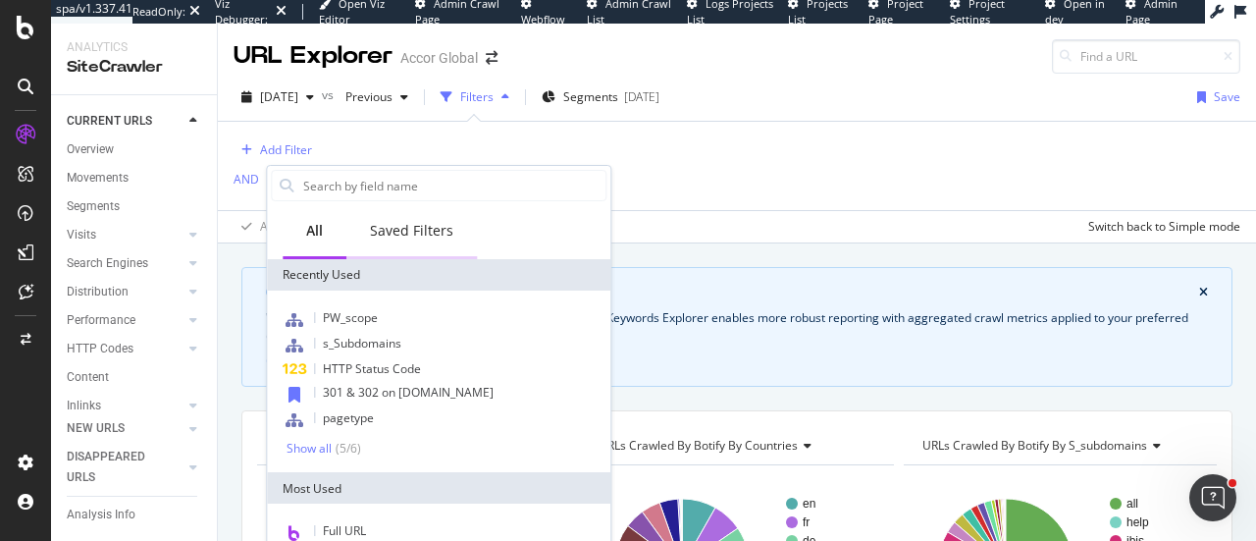
click at [446, 235] on div "Saved Filters" at bounding box center [411, 231] width 83 height 20
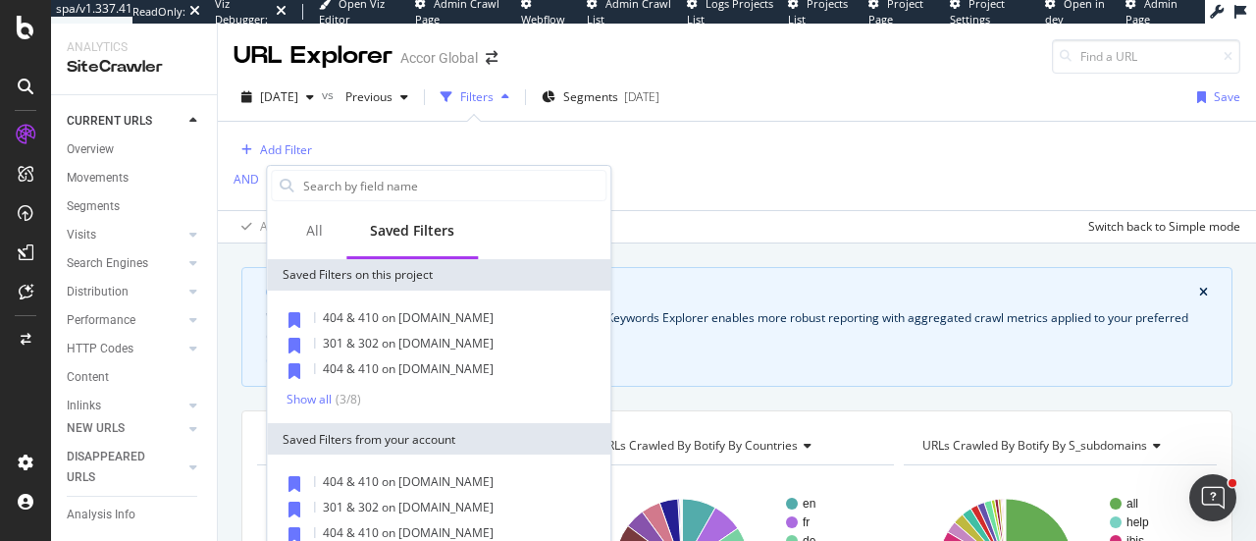
click at [700, 192] on div "Add Filter AND Add Filter Apply Clear Save Switch back to Simple mode" at bounding box center [737, 182] width 1007 height 121
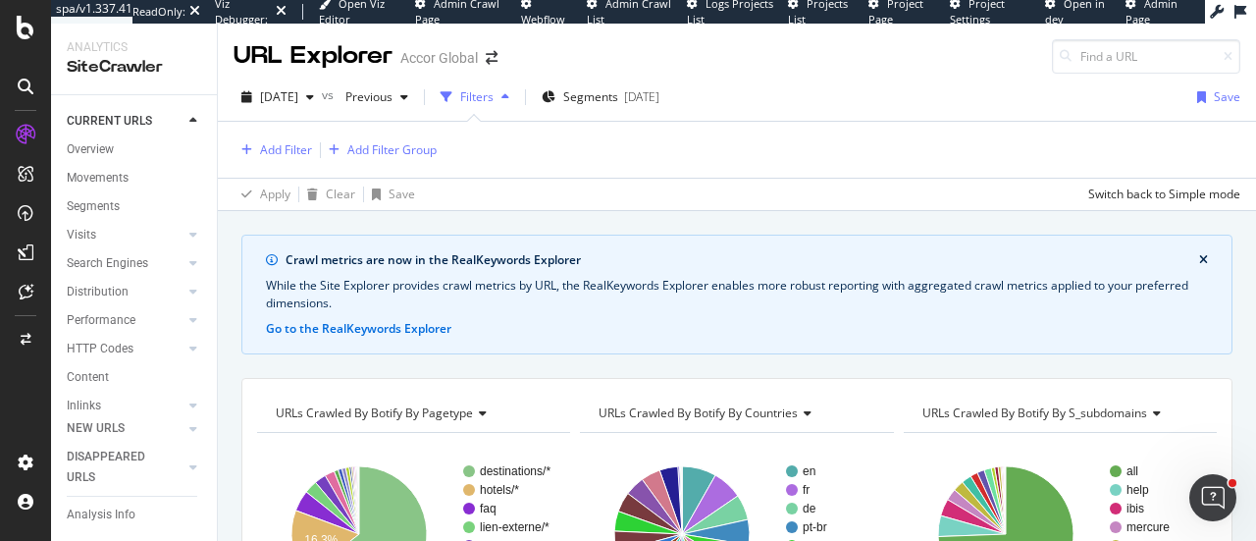
click at [517, 105] on div "Filters" at bounding box center [475, 96] width 84 height 29
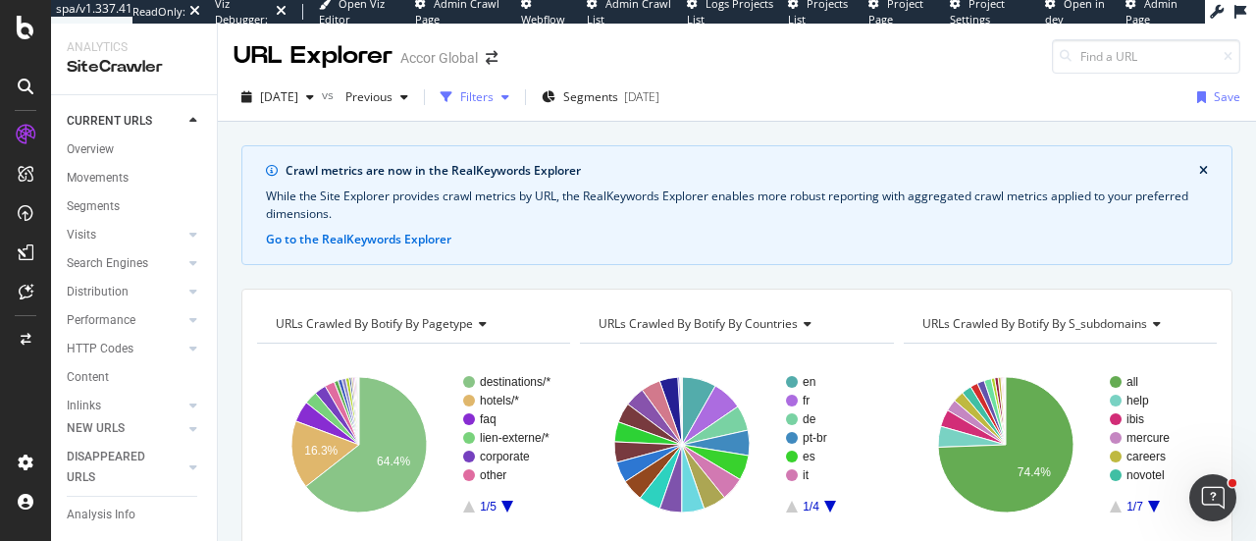
click at [452, 91] on icon "button" at bounding box center [447, 97] width 12 height 12
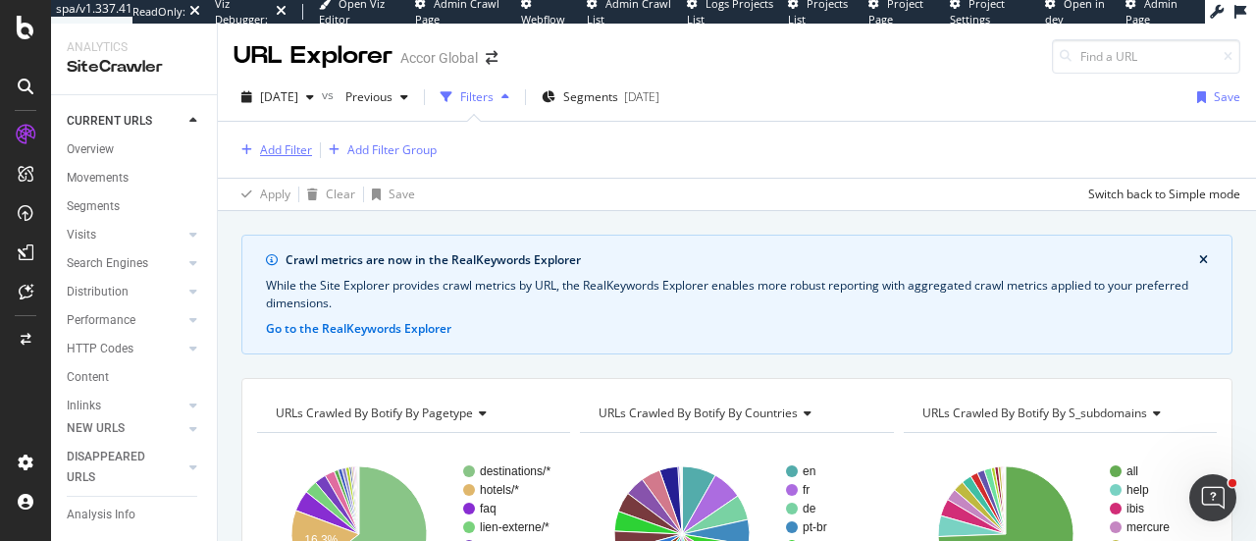
click at [287, 141] on div "Add Filter" at bounding box center [286, 149] width 52 height 17
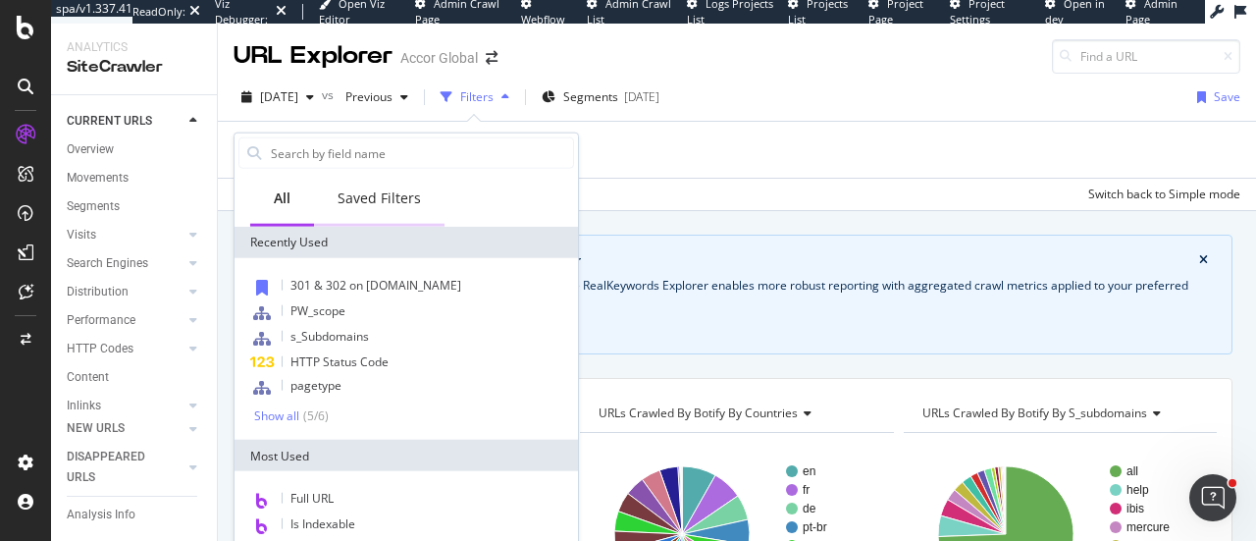
click at [374, 207] on div "Saved Filters" at bounding box center [379, 200] width 131 height 54
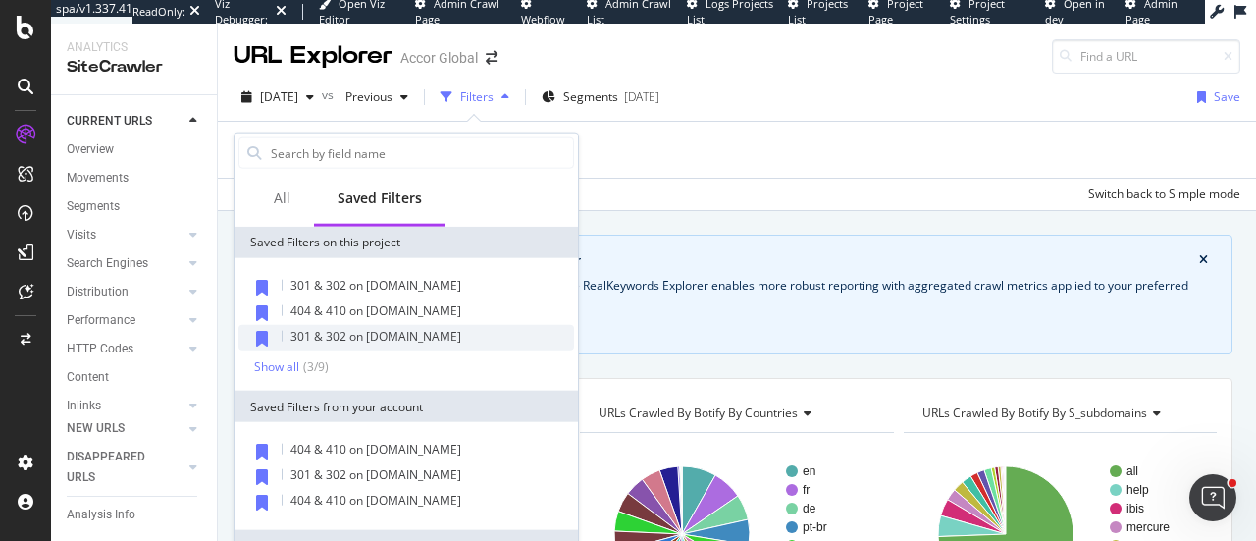
click at [410, 317] on span "301 & 302 on [DOMAIN_NAME]" at bounding box center [375, 336] width 171 height 17
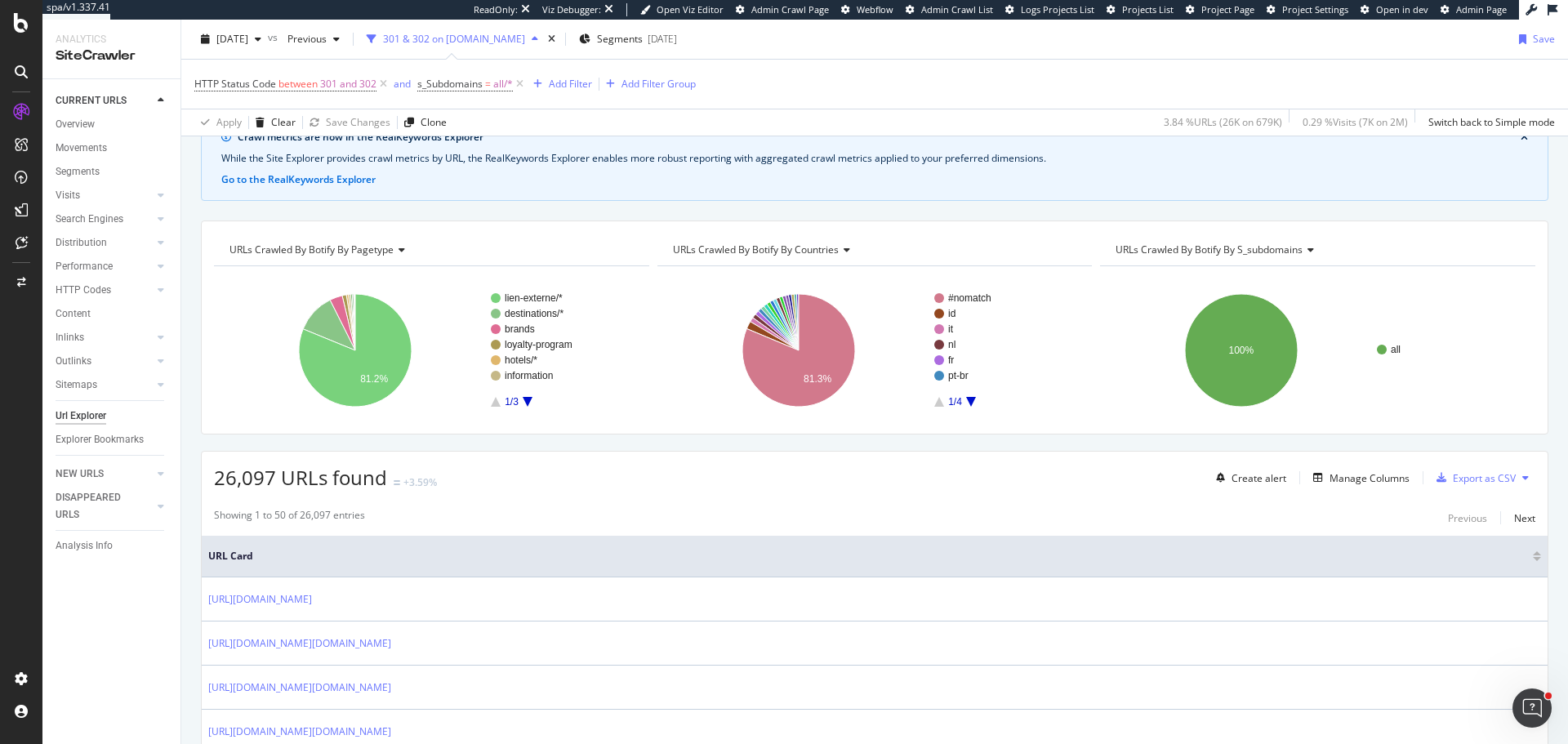
scroll to position [163, 0]
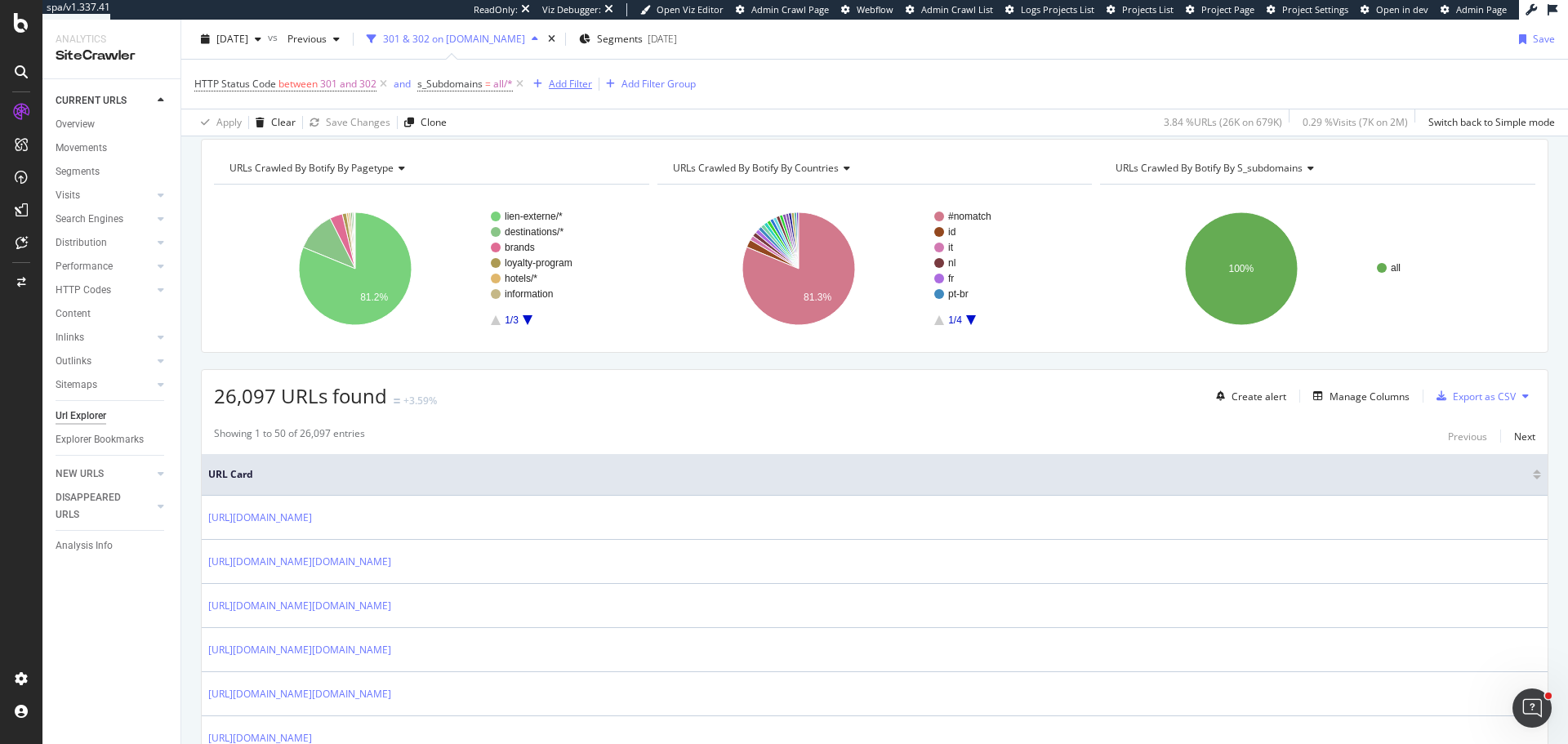
click at [566, 91] on div "Add Filter" at bounding box center [570, 83] width 43 height 14
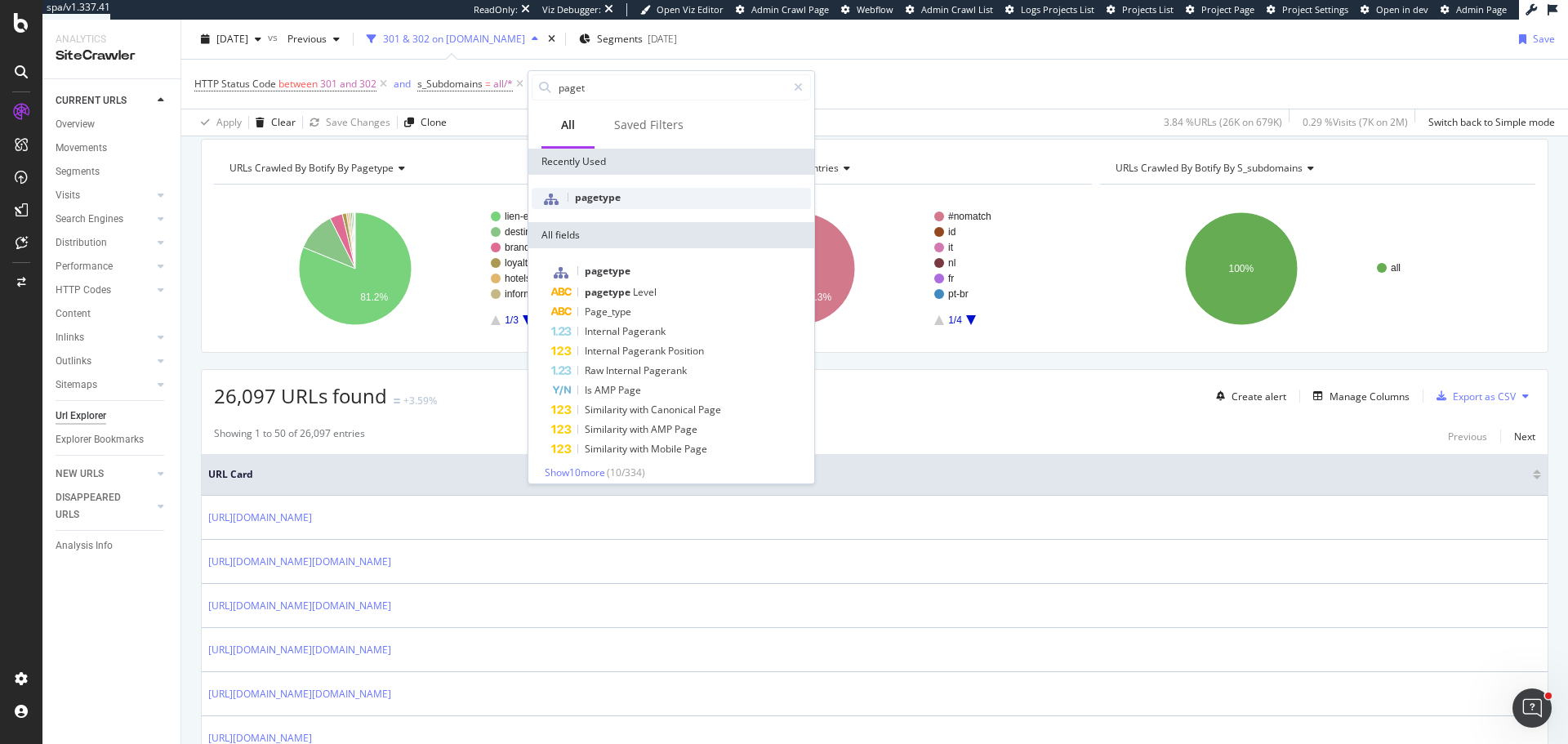
type input "paget"
click at [621, 188] on div "pagetype" at bounding box center [672, 199] width 280 height 22
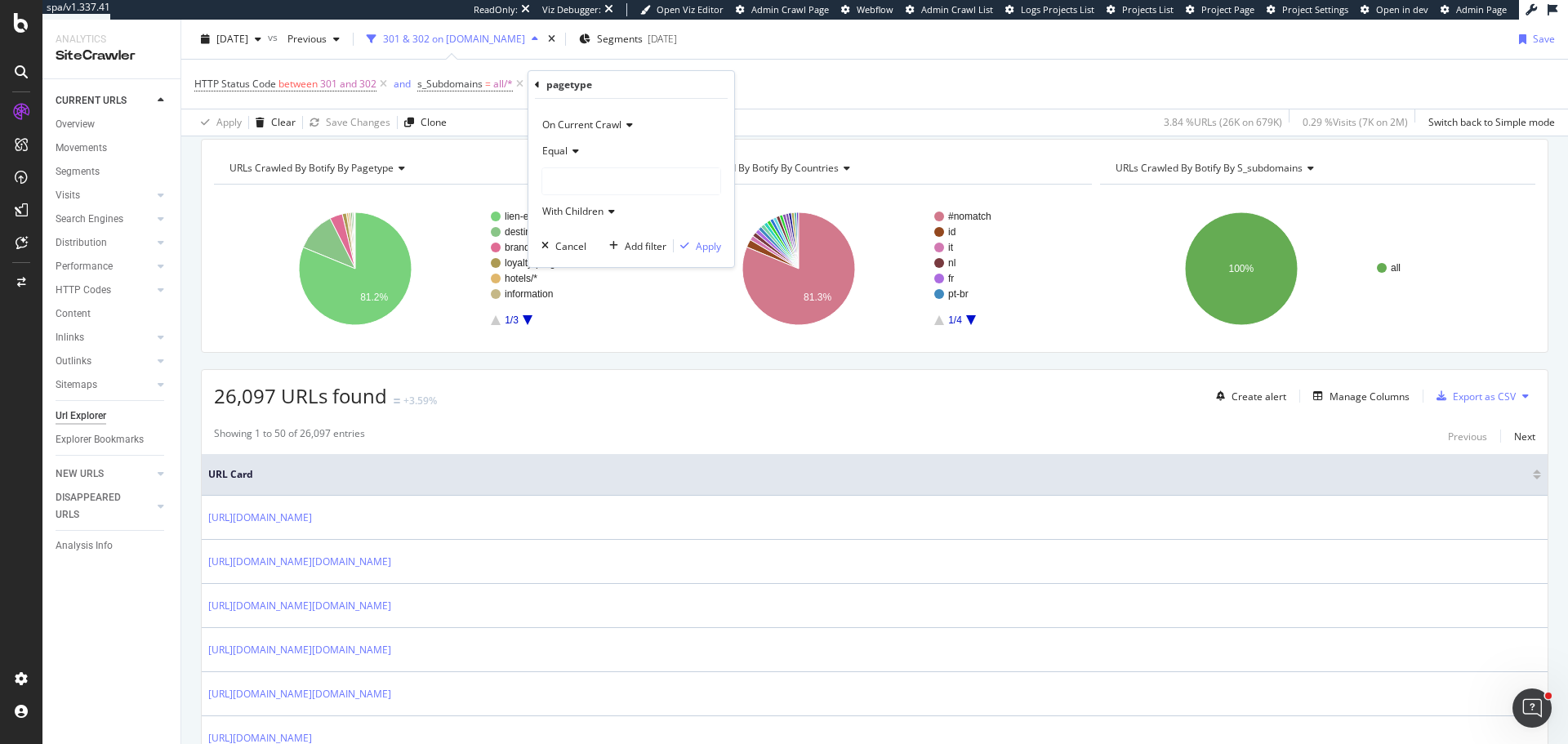
click at [572, 149] on icon at bounding box center [573, 151] width 12 height 10
click at [583, 212] on span "Not Equal" at bounding box center [571, 206] width 44 height 14
click at [588, 183] on div at bounding box center [632, 181] width 178 height 26
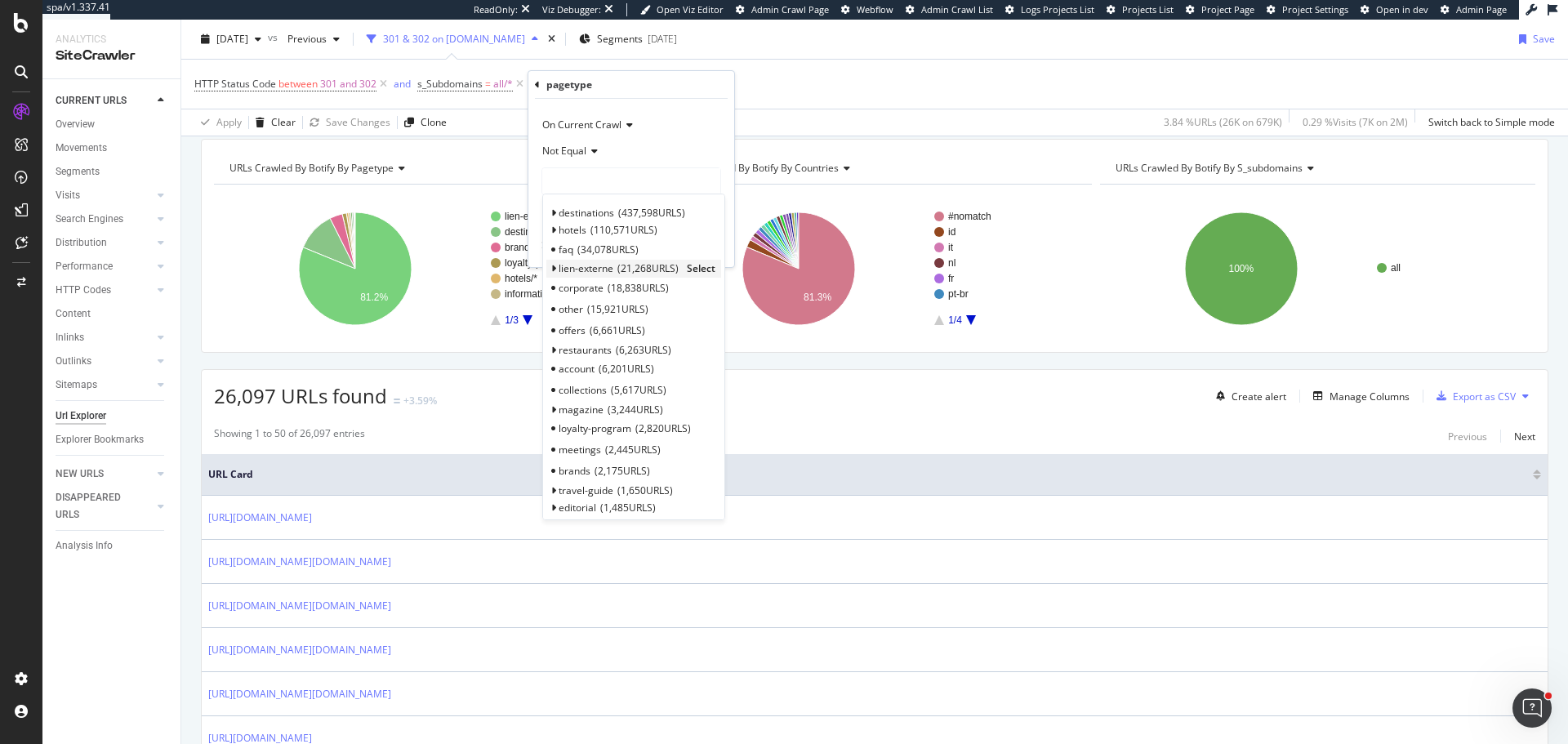
click at [642, 264] on span "21,268 URLS" at bounding box center [648, 268] width 62 height 14
click at [644, 264] on span "Select" at bounding box center [701, 268] width 28 height 14
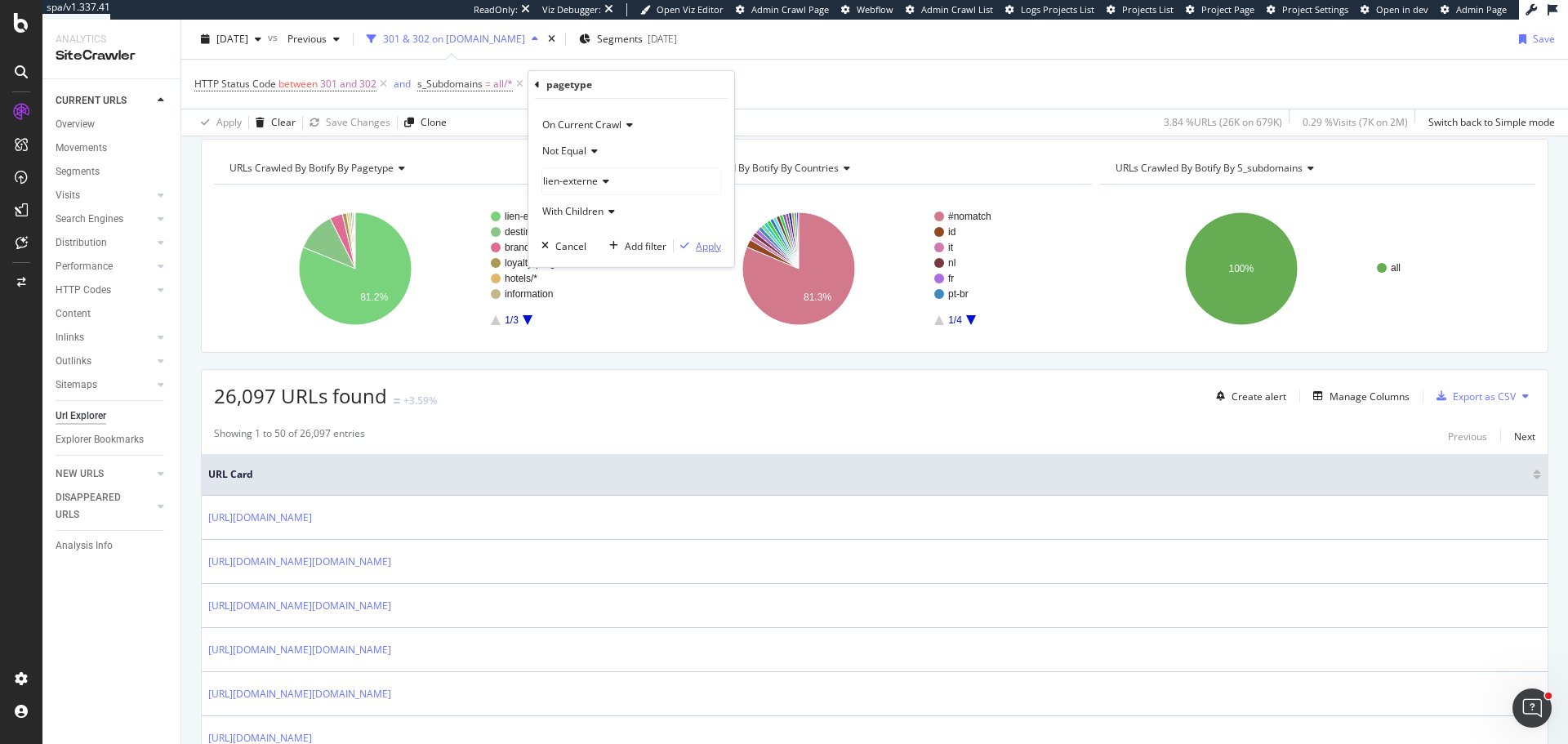
click at [644, 244] on div "Apply" at bounding box center [708, 246] width 25 height 14
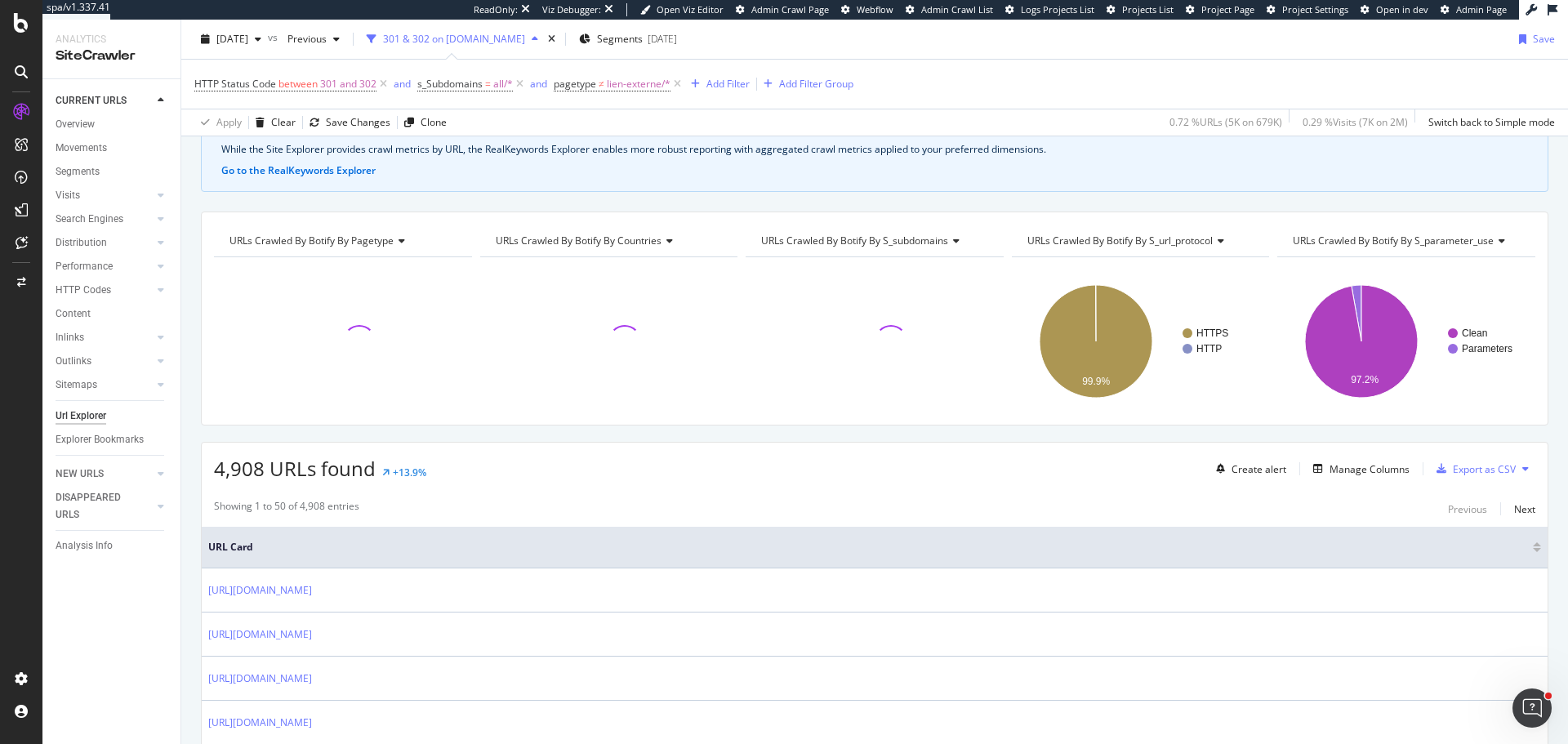
scroll to position [163, 0]
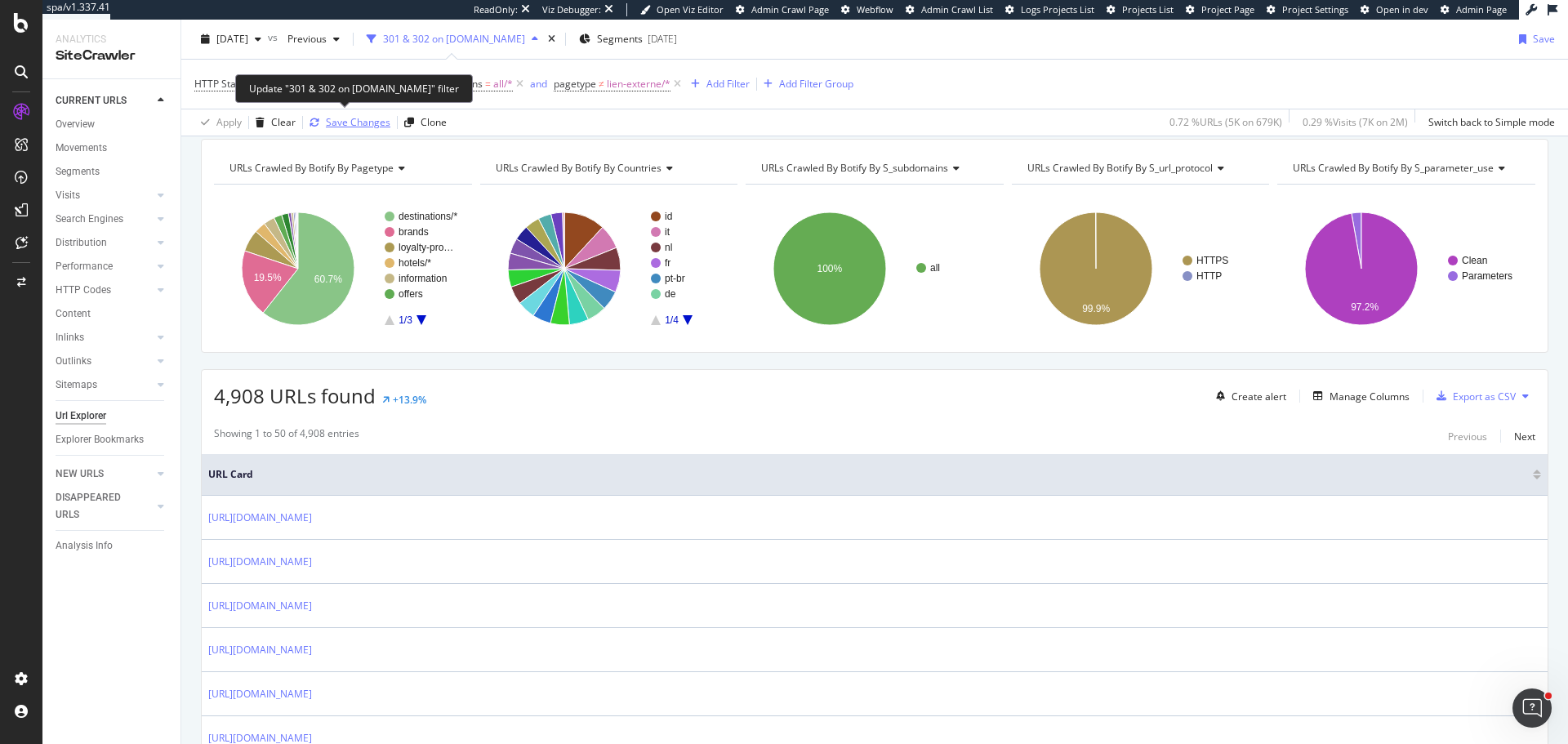
click at [362, 111] on div "Save Changes" at bounding box center [346, 122] width 87 height 24
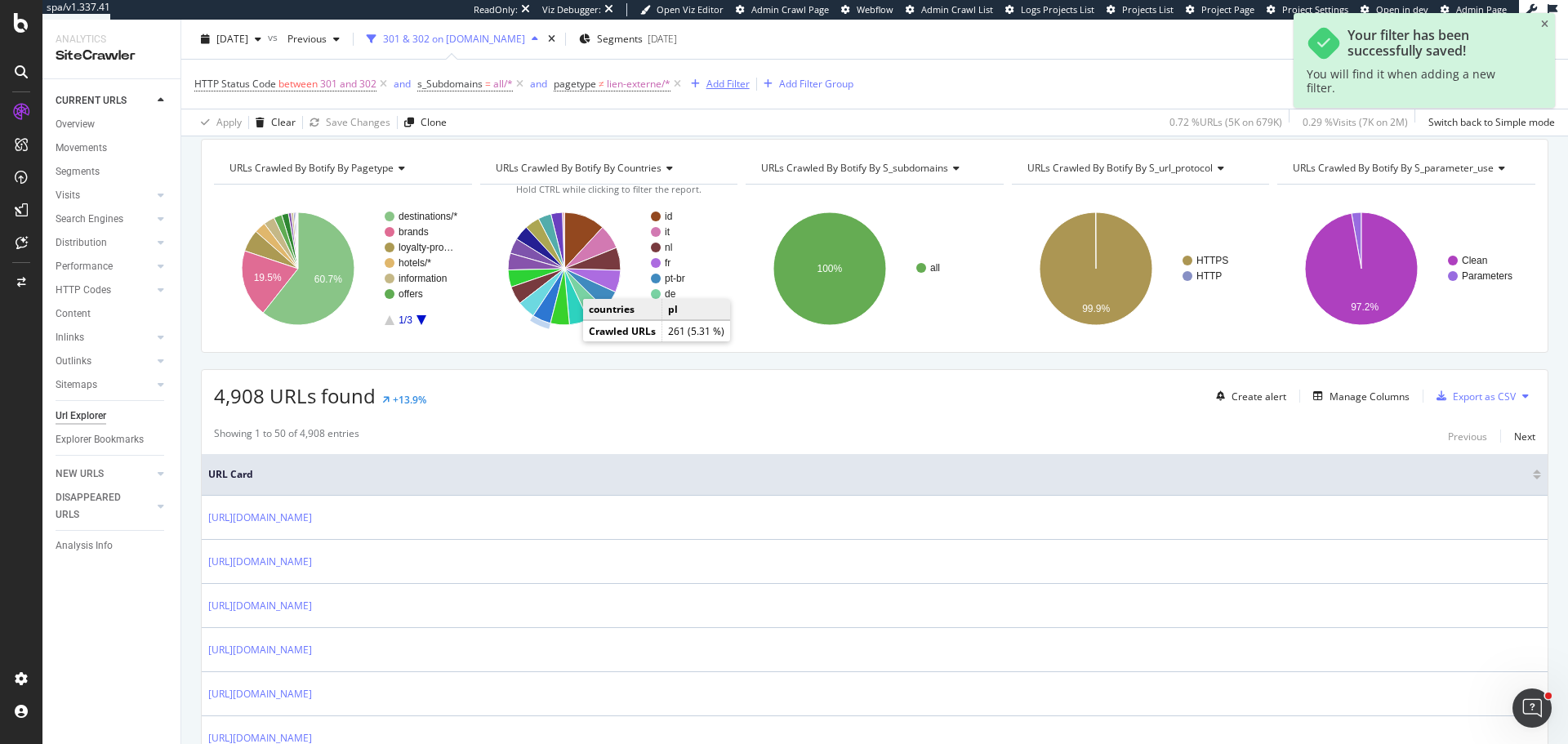
click at [644, 89] on div "Add Filter" at bounding box center [728, 83] width 43 height 14
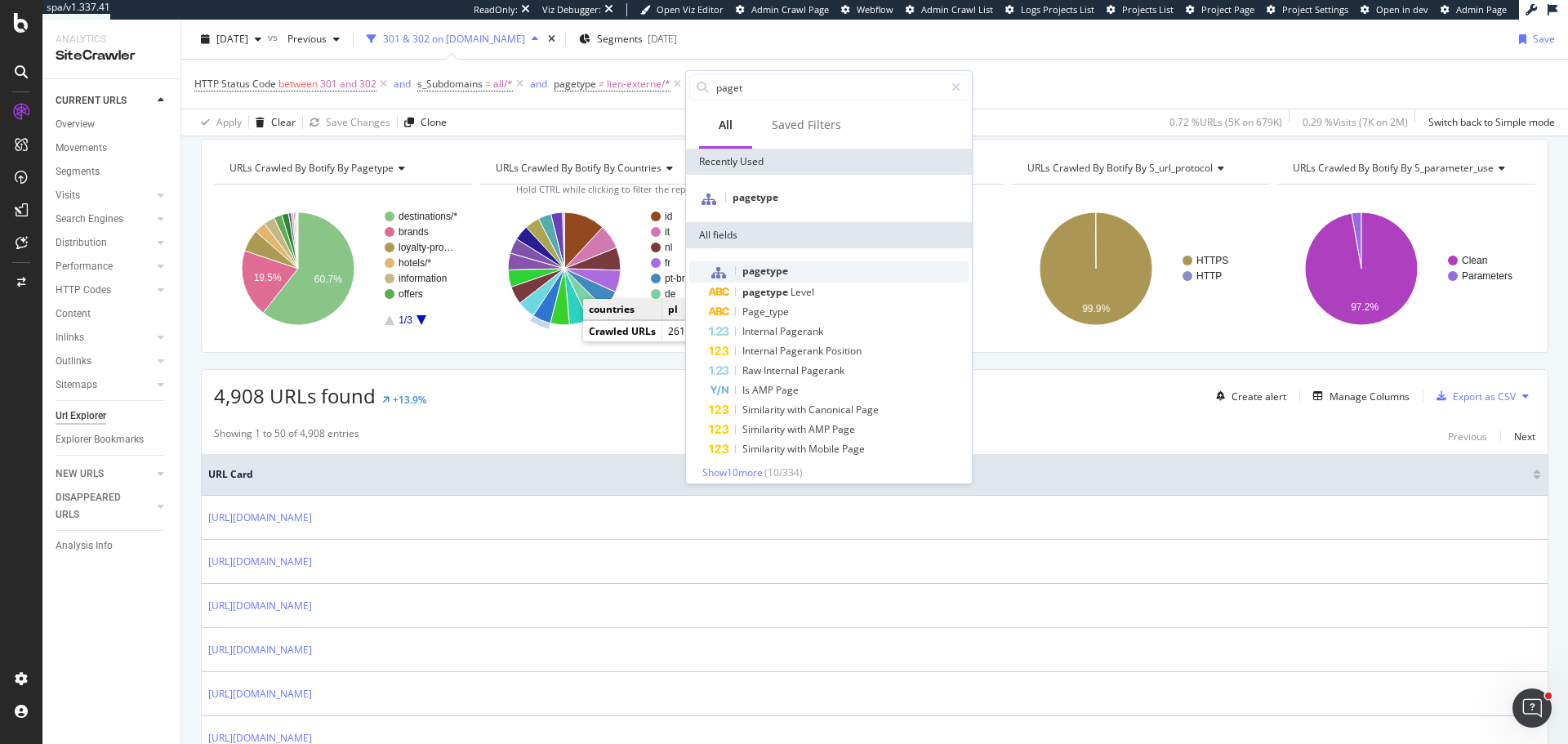
click at [644, 264] on div "pagetype" at bounding box center [839, 272] width 260 height 22
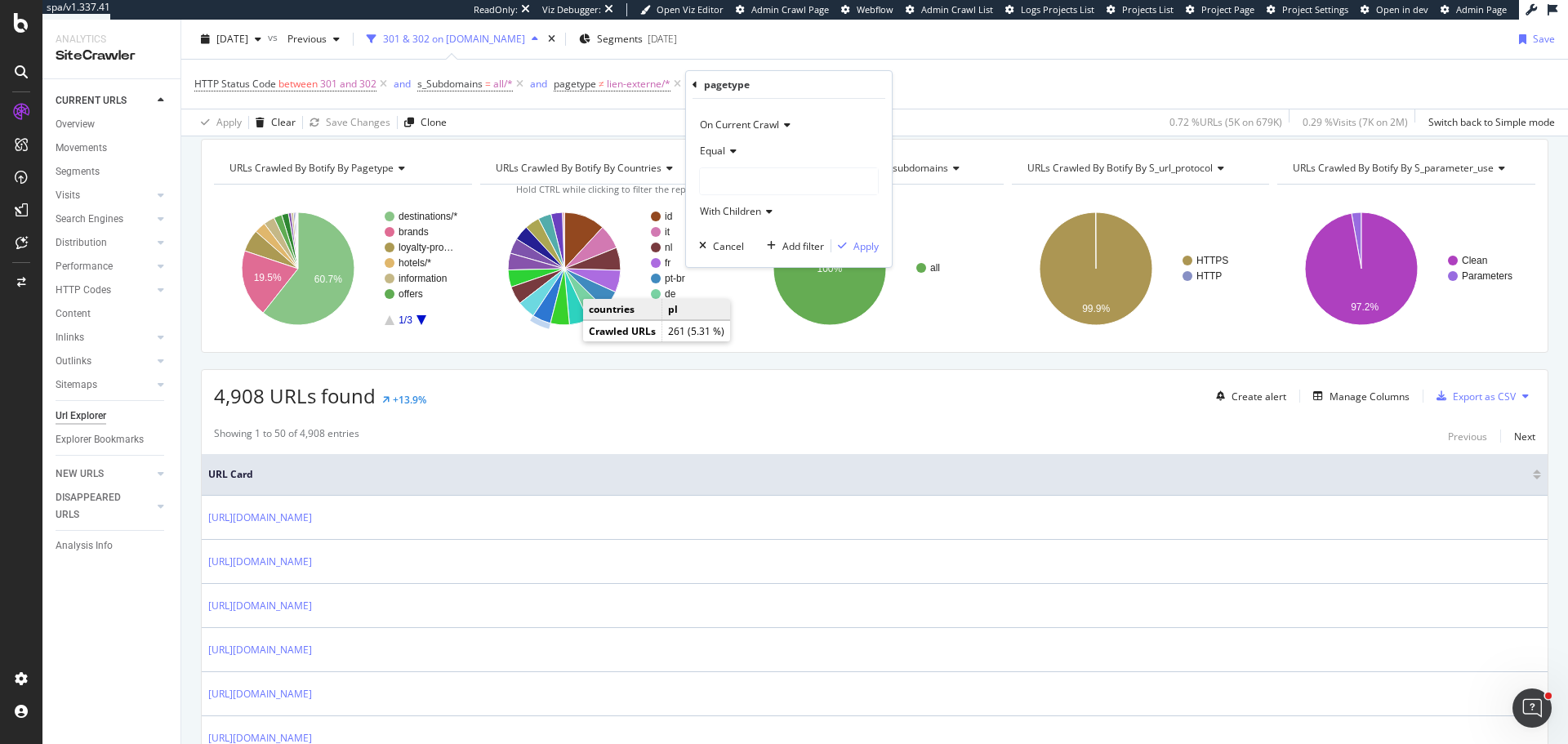
click at [644, 154] on span "Equal" at bounding box center [712, 151] width 25 height 14
click at [644, 199] on span "Not Equal" at bounding box center [729, 206] width 44 height 14
click at [644, 190] on div at bounding box center [789, 181] width 178 height 26
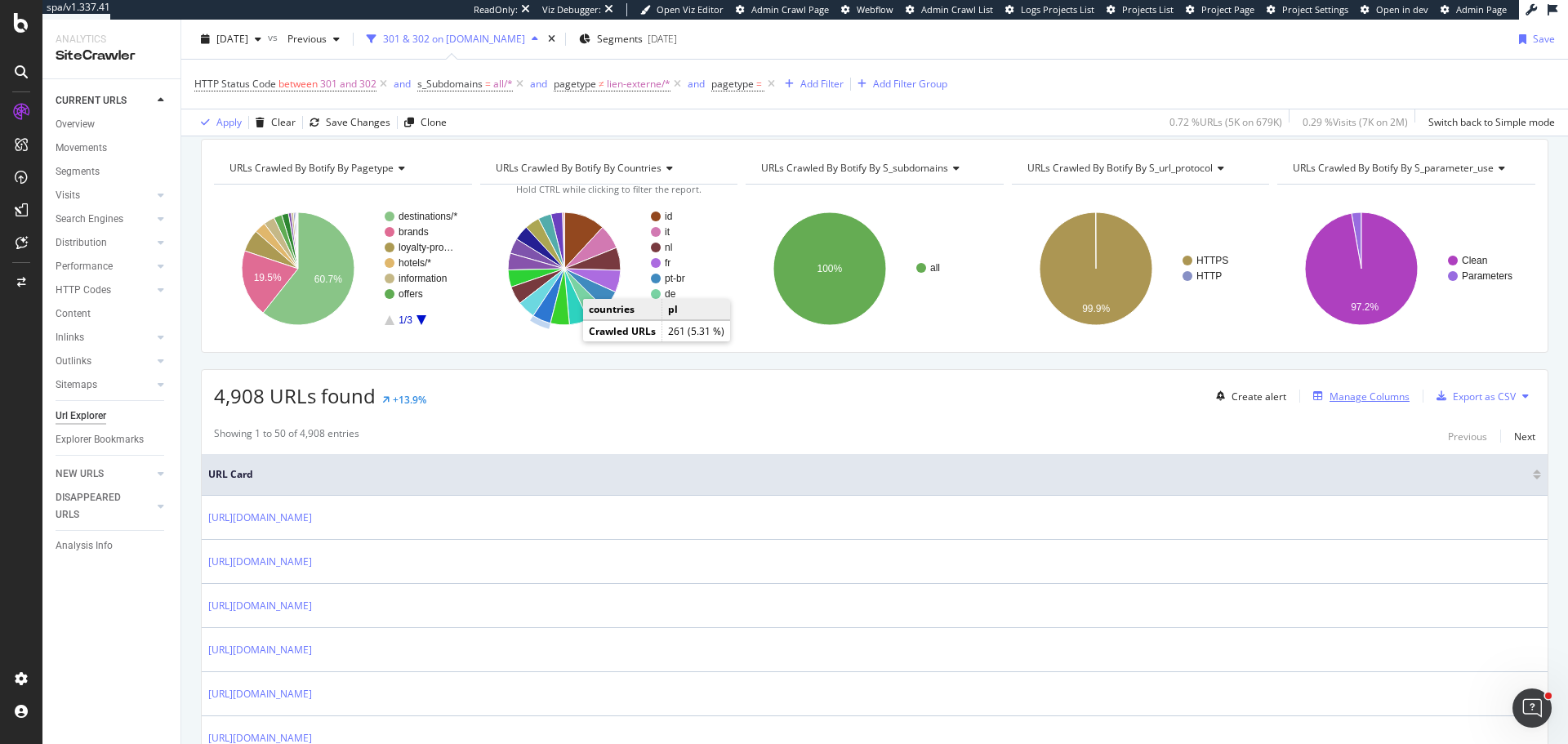
click at [644, 264] on div "button" at bounding box center [1317, 396] width 22 height 10
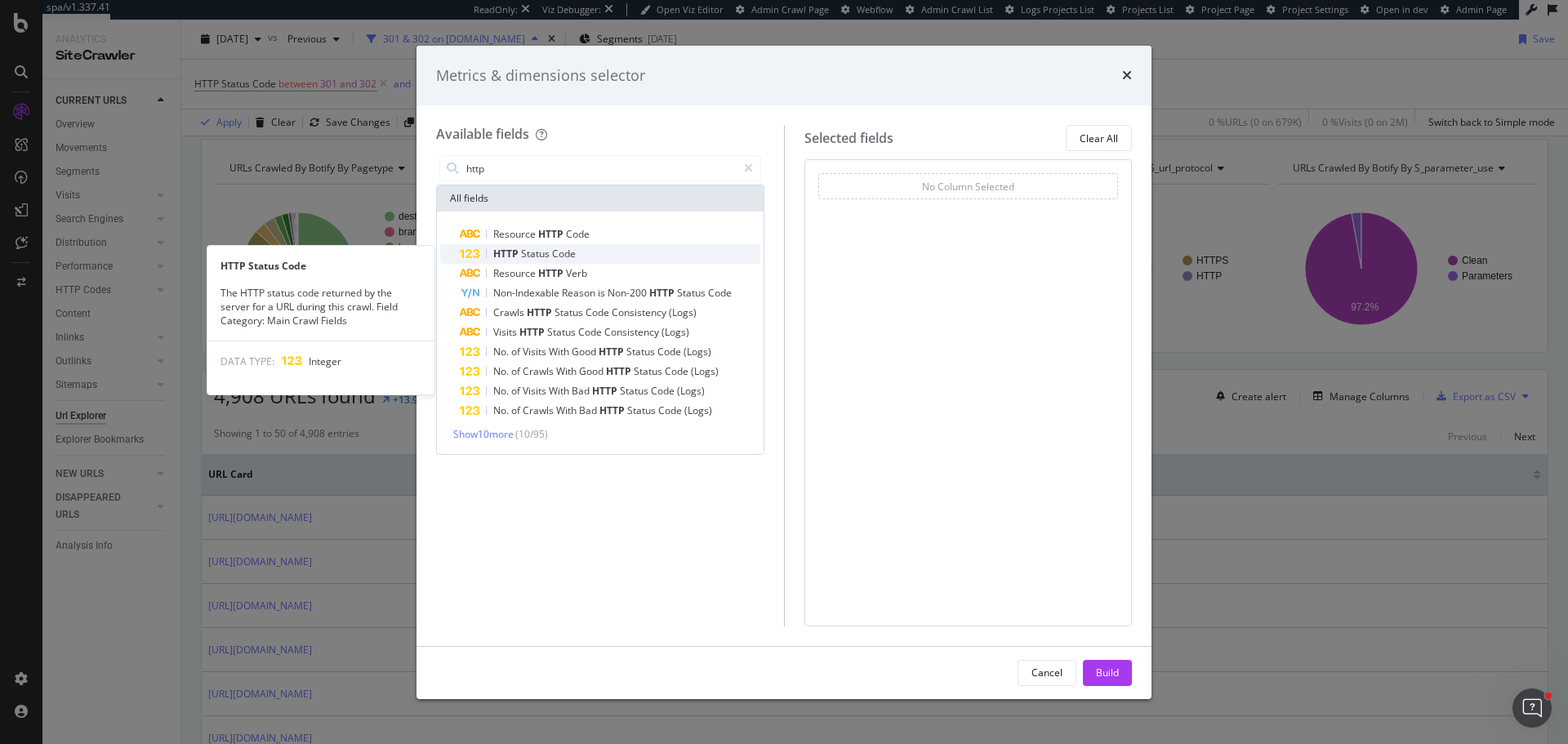
type input "http"
click at [633, 256] on div "HTTP Status Code" at bounding box center [609, 254] width 300 height 20
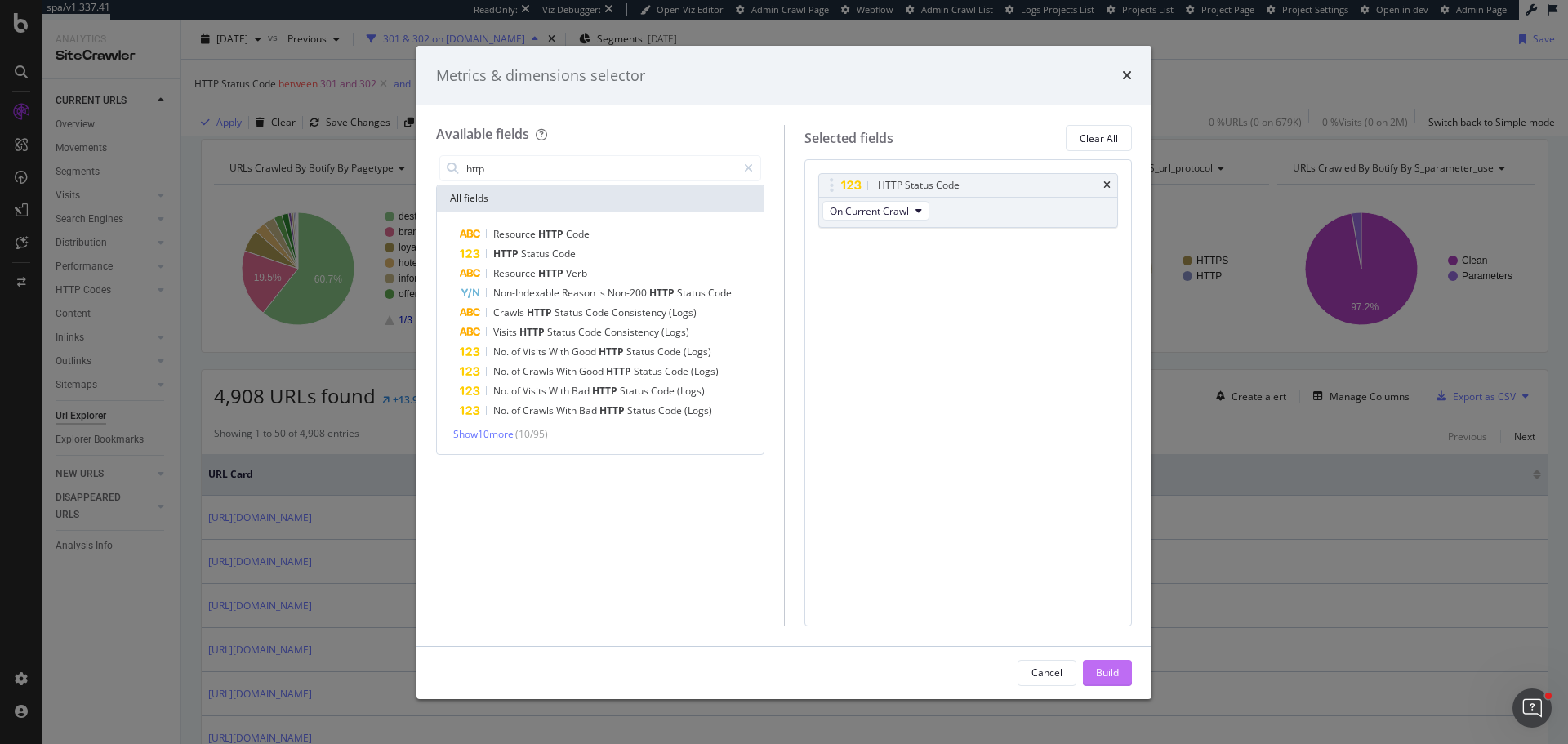
click at [644, 264] on div "Build" at bounding box center [1107, 672] width 22 height 14
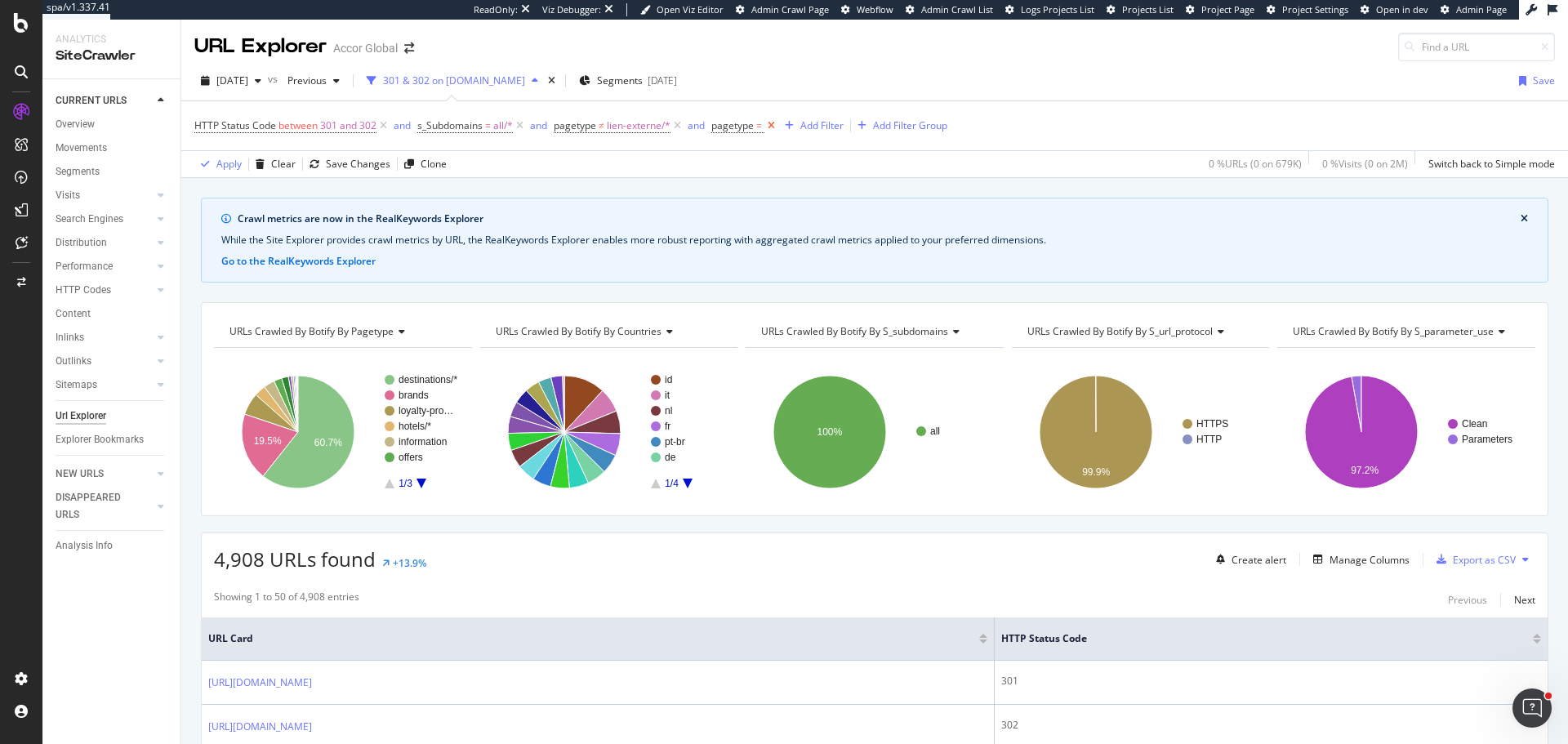
click at [644, 125] on icon at bounding box center [772, 126] width 14 height 17
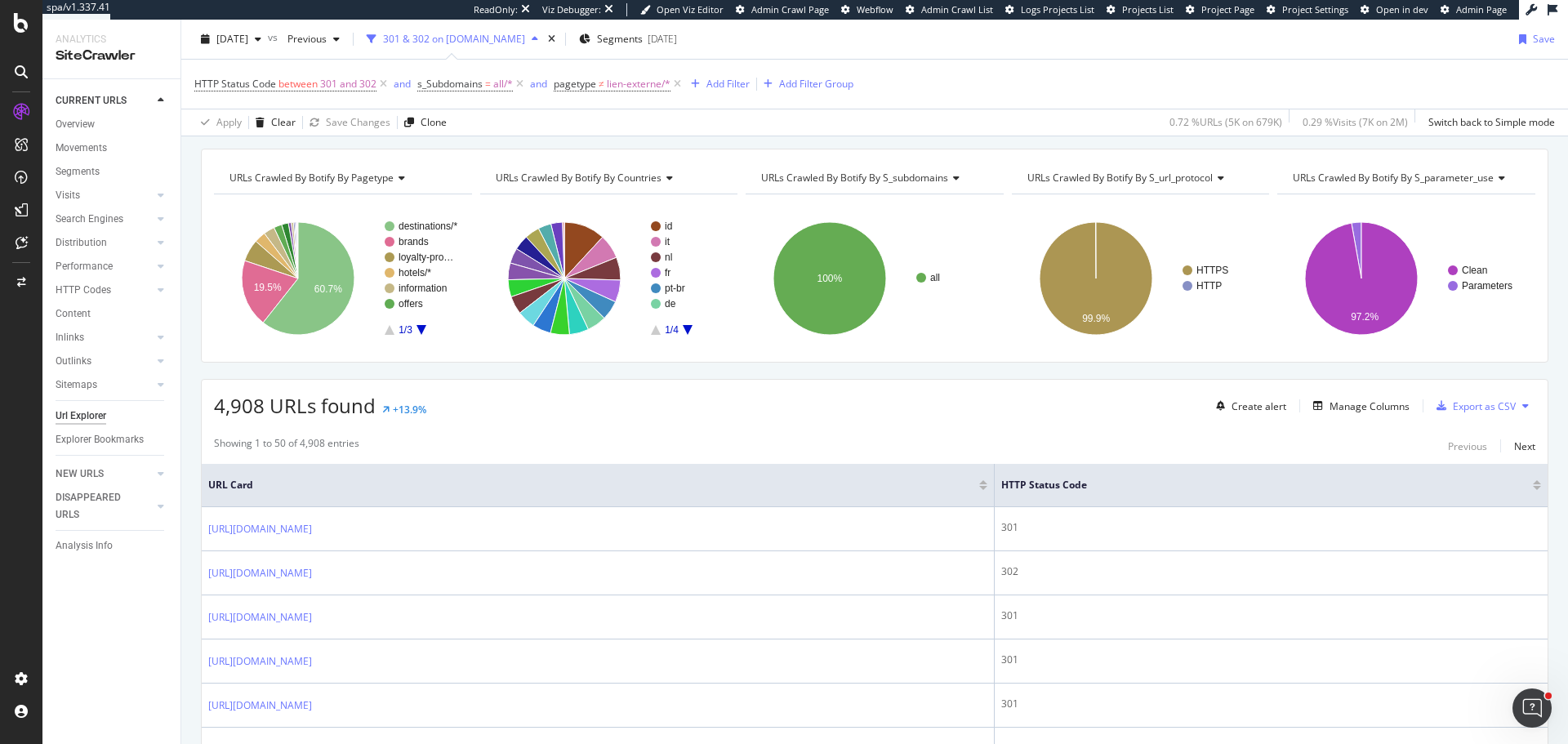
scroll to position [163, 0]
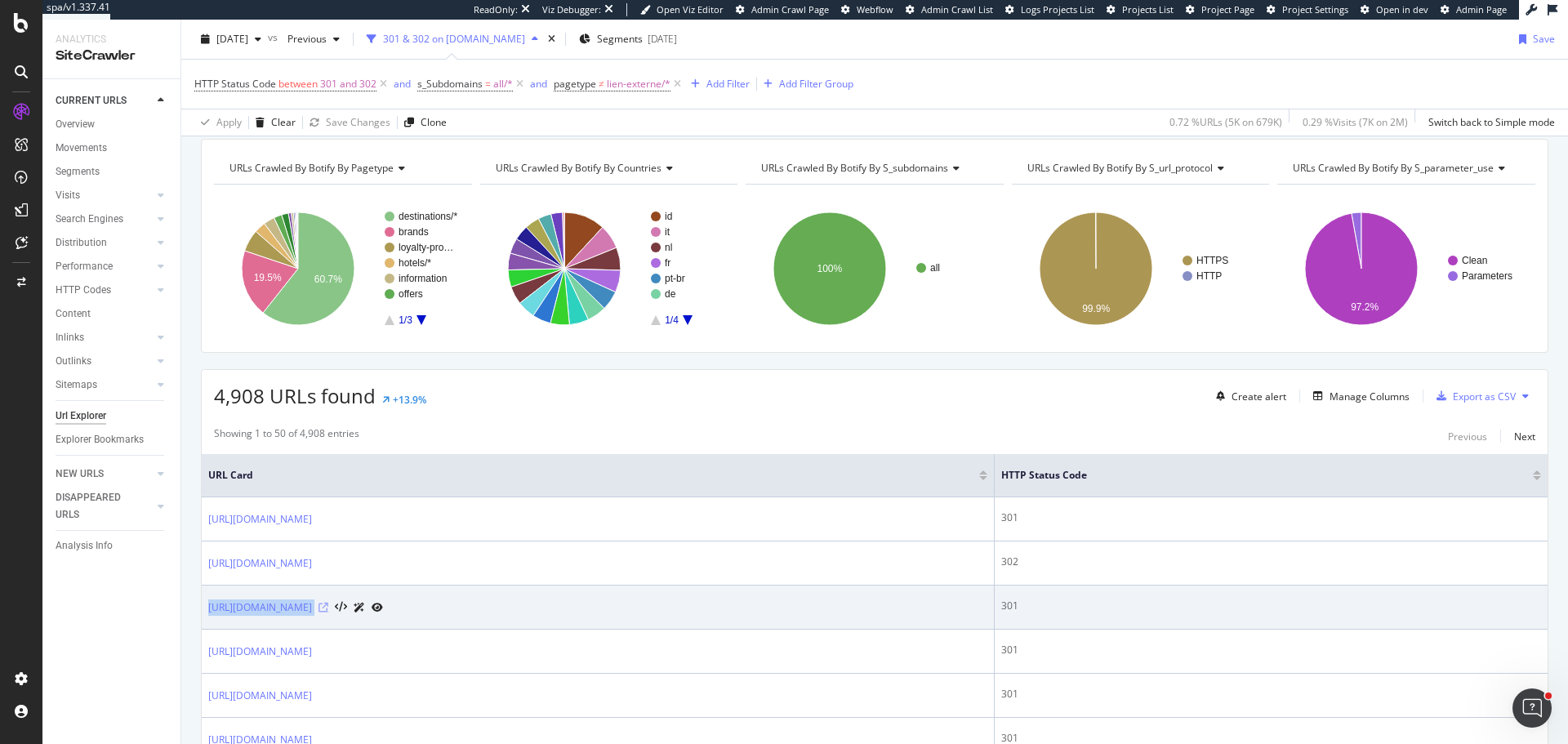
drag, startPoint x: 206, startPoint y: 609, endPoint x: 315, endPoint y: 603, distance: 109.2
click at [315, 264] on td "[URL][DOMAIN_NAME]" at bounding box center [598, 608] width 793 height 44
copy div "[URL][DOMAIN_NAME]"
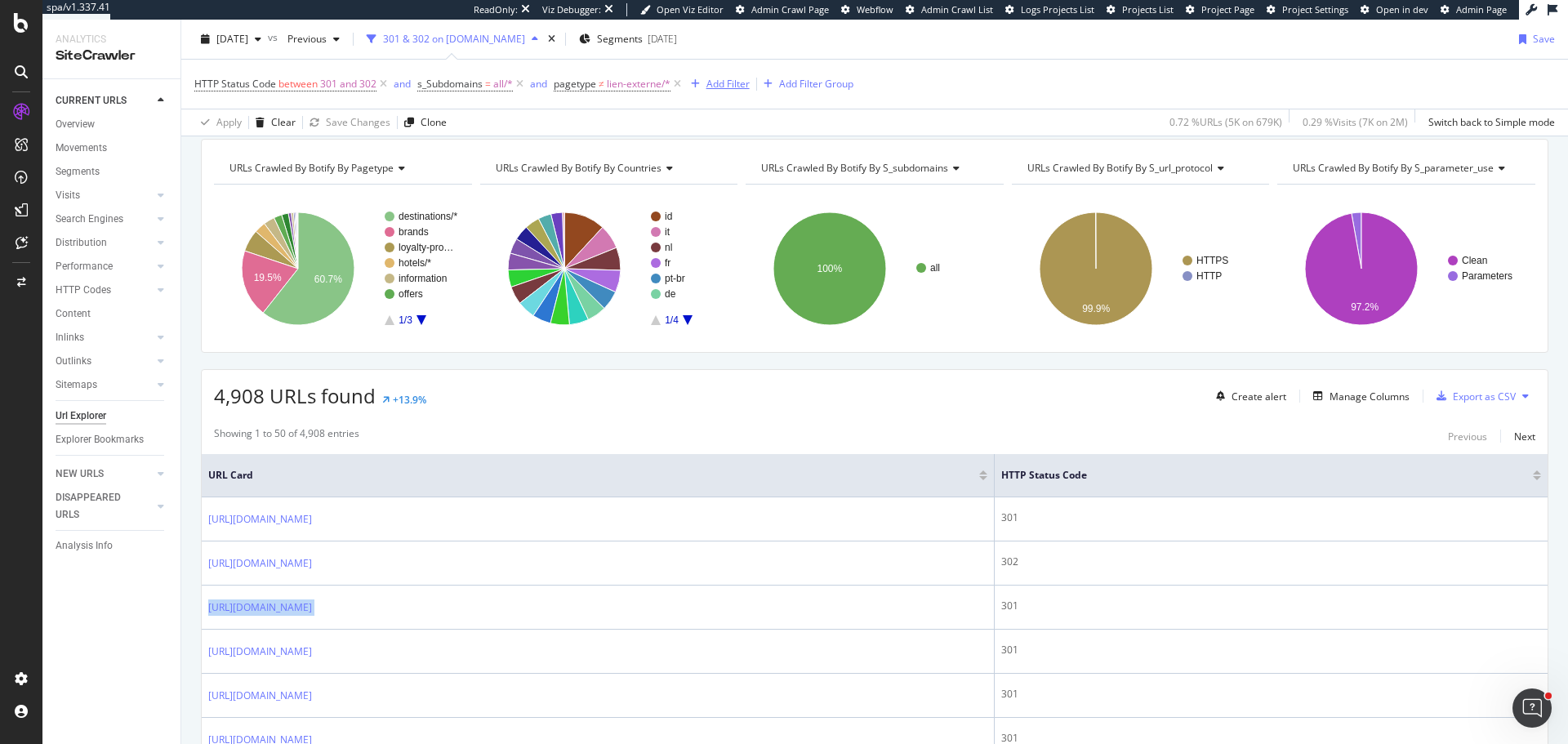
click at [644, 85] on div "Add Filter" at bounding box center [728, 83] width 43 height 14
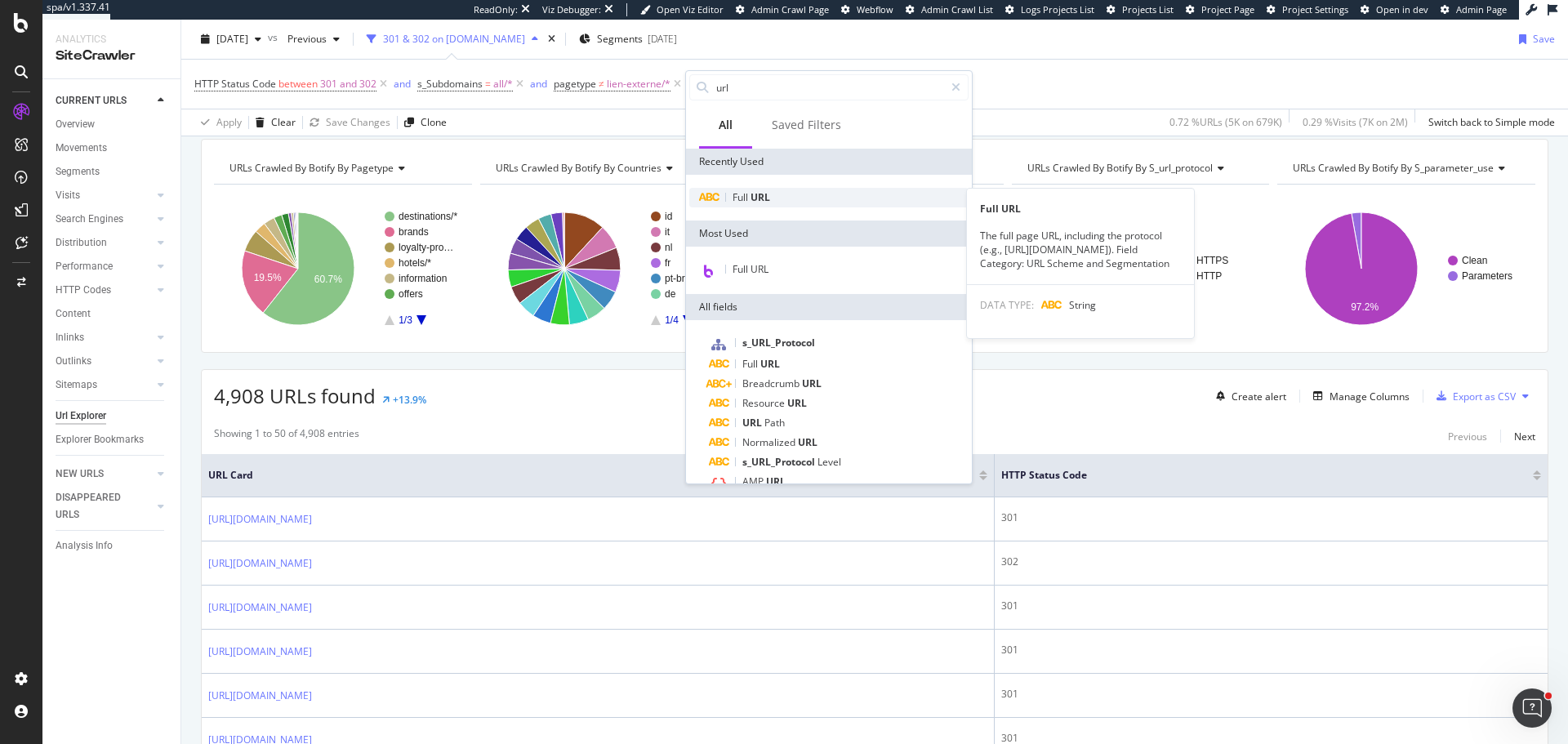
type input "url"
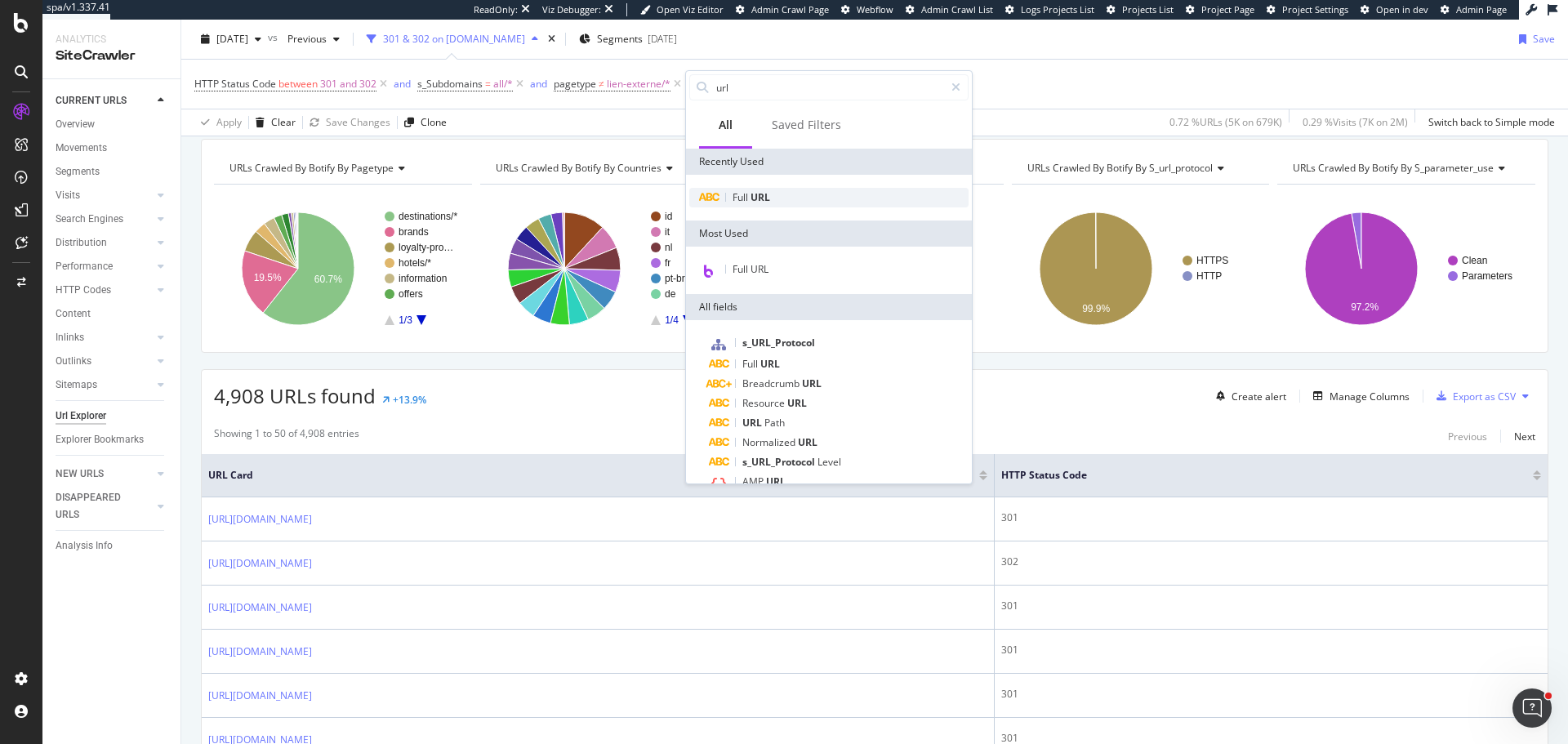
click at [644, 200] on span "URL" at bounding box center [761, 197] width 20 height 14
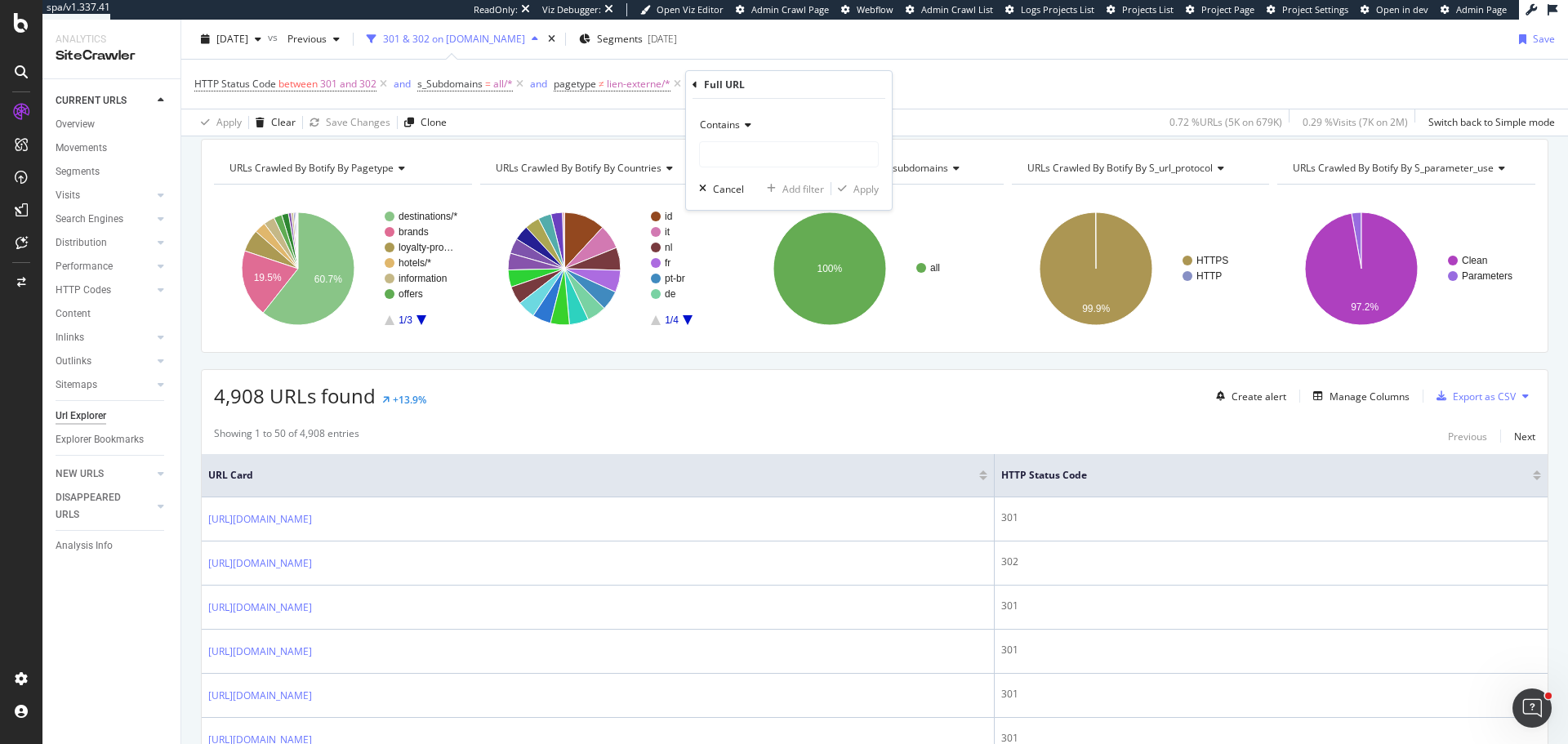
click at [644, 126] on span "Contains" at bounding box center [720, 124] width 40 height 14
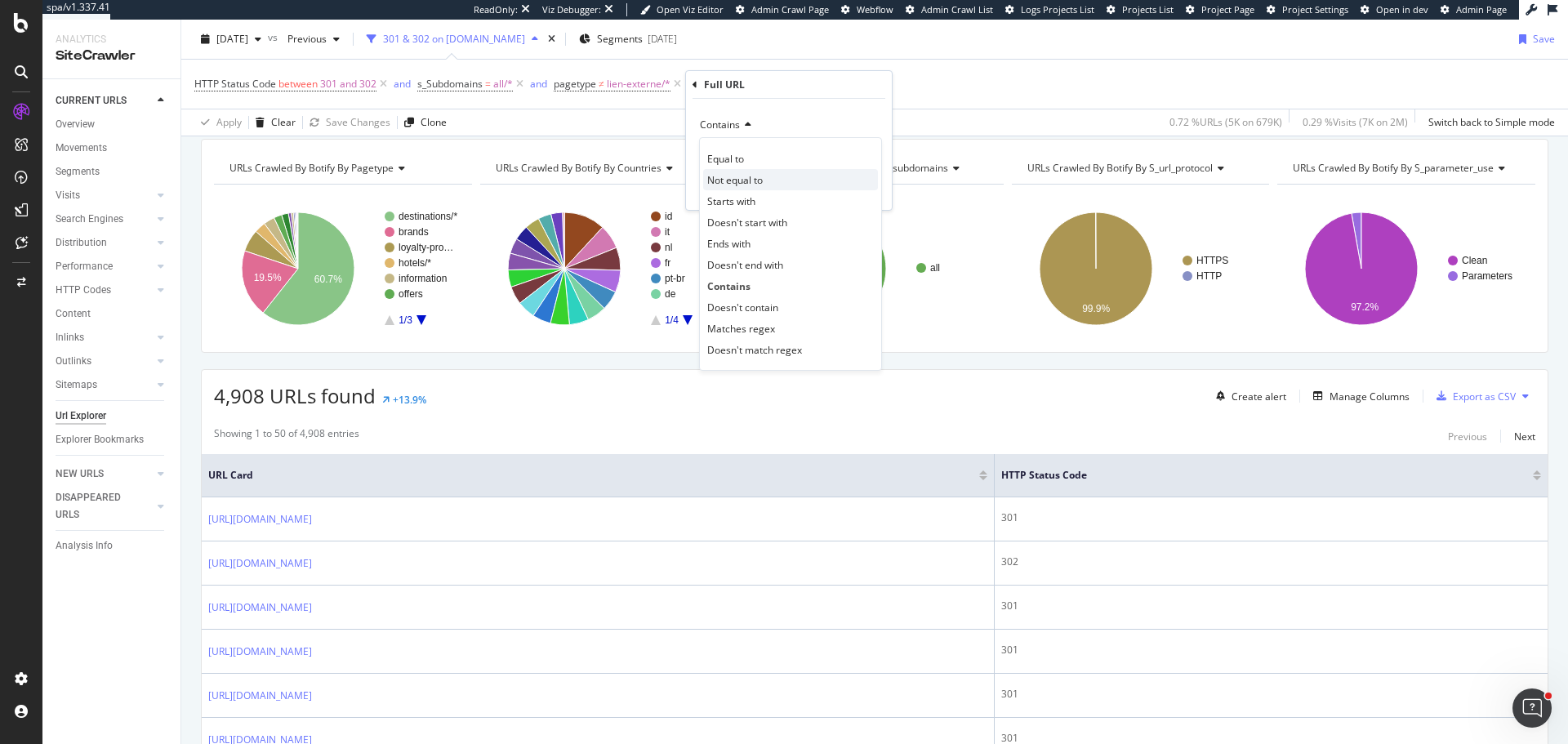
click at [644, 178] on span "Not equal to" at bounding box center [735, 180] width 56 height 14
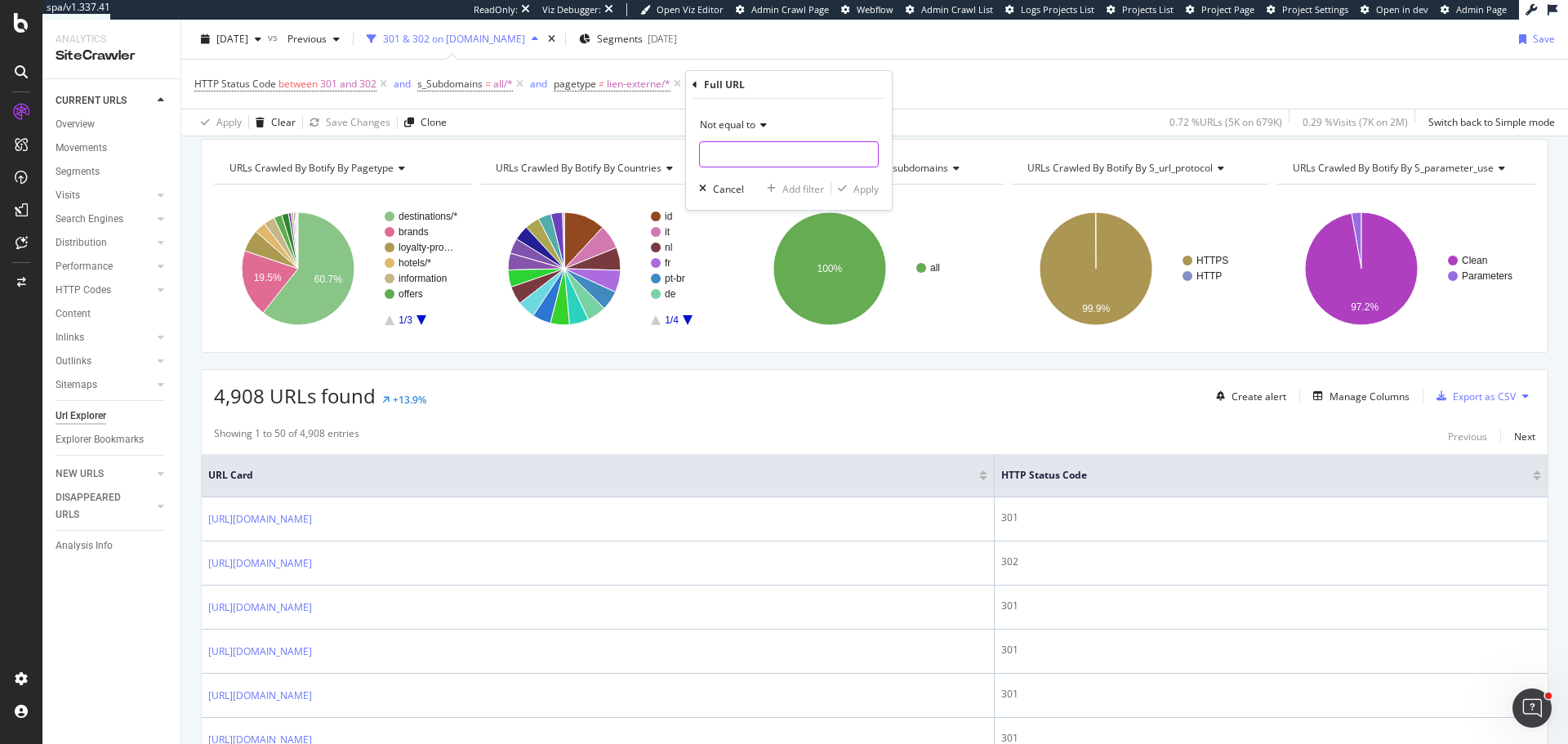
click at [644, 153] on input "text" at bounding box center [789, 154] width 178 height 26
paste input "[URL][DOMAIN_NAME]"
type input "[URL][DOMAIN_NAME]"
click at [644, 196] on div "Apply" at bounding box center [855, 189] width 47 height 15
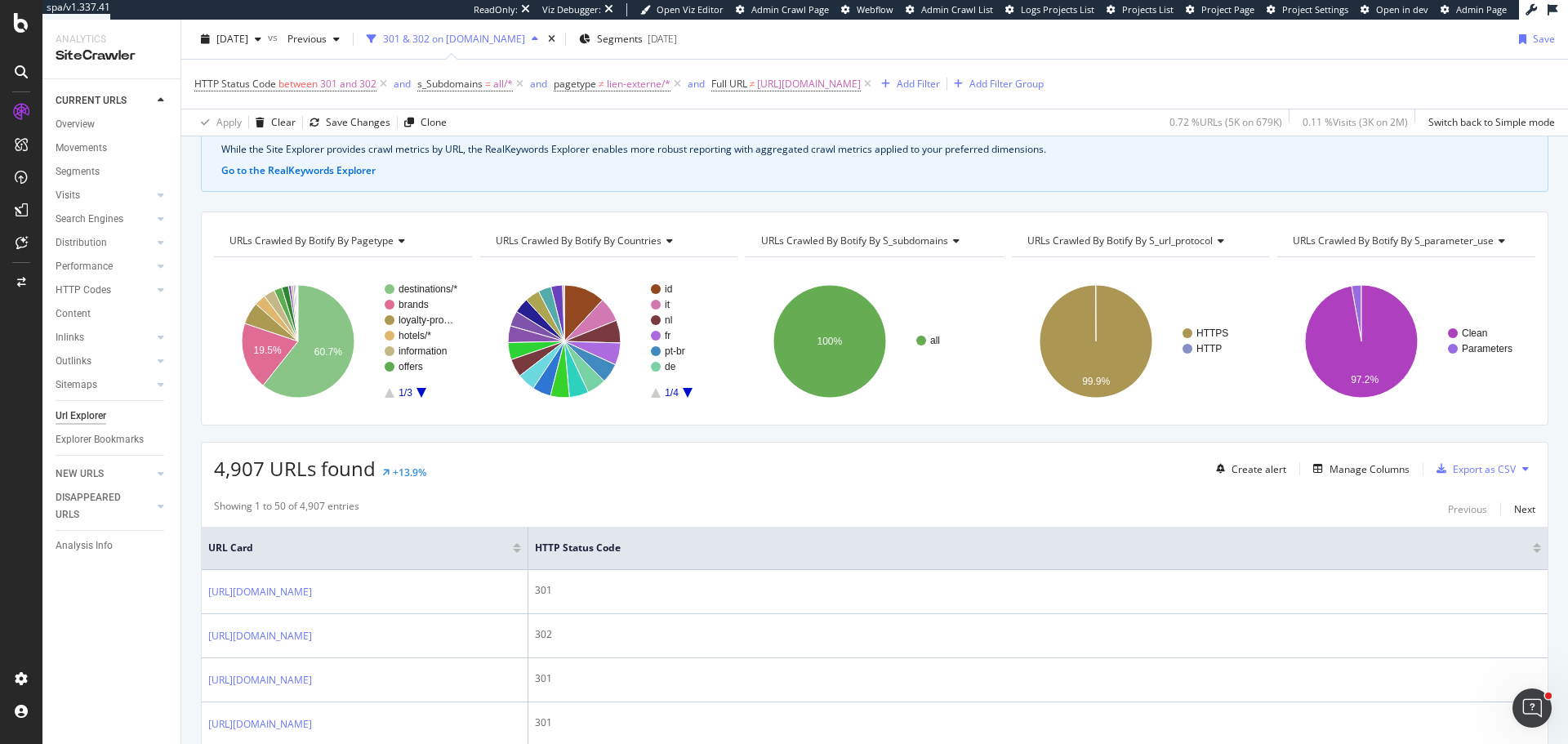
scroll to position [163, 0]
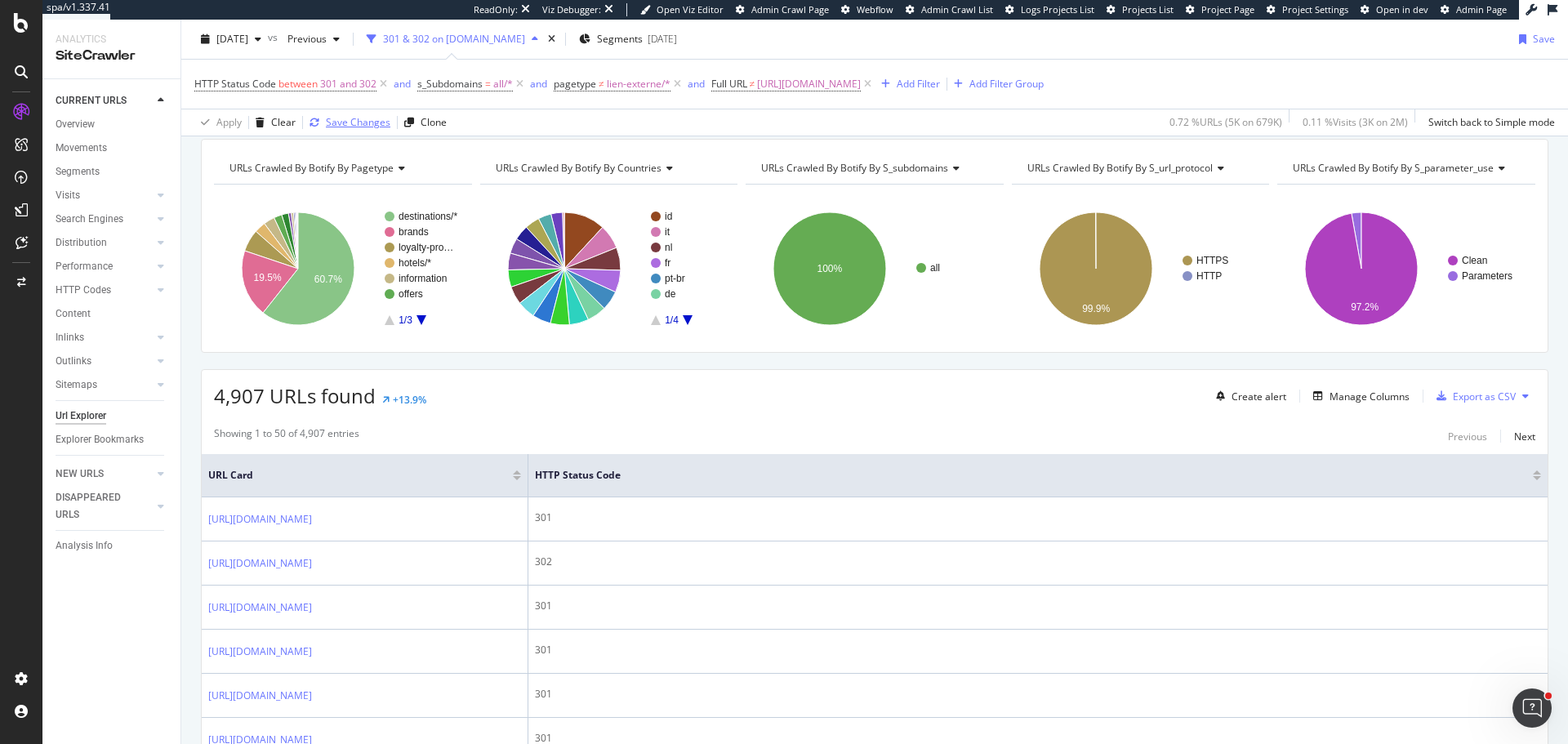
click at [349, 118] on div "Save Changes" at bounding box center [359, 122] width 65 height 14
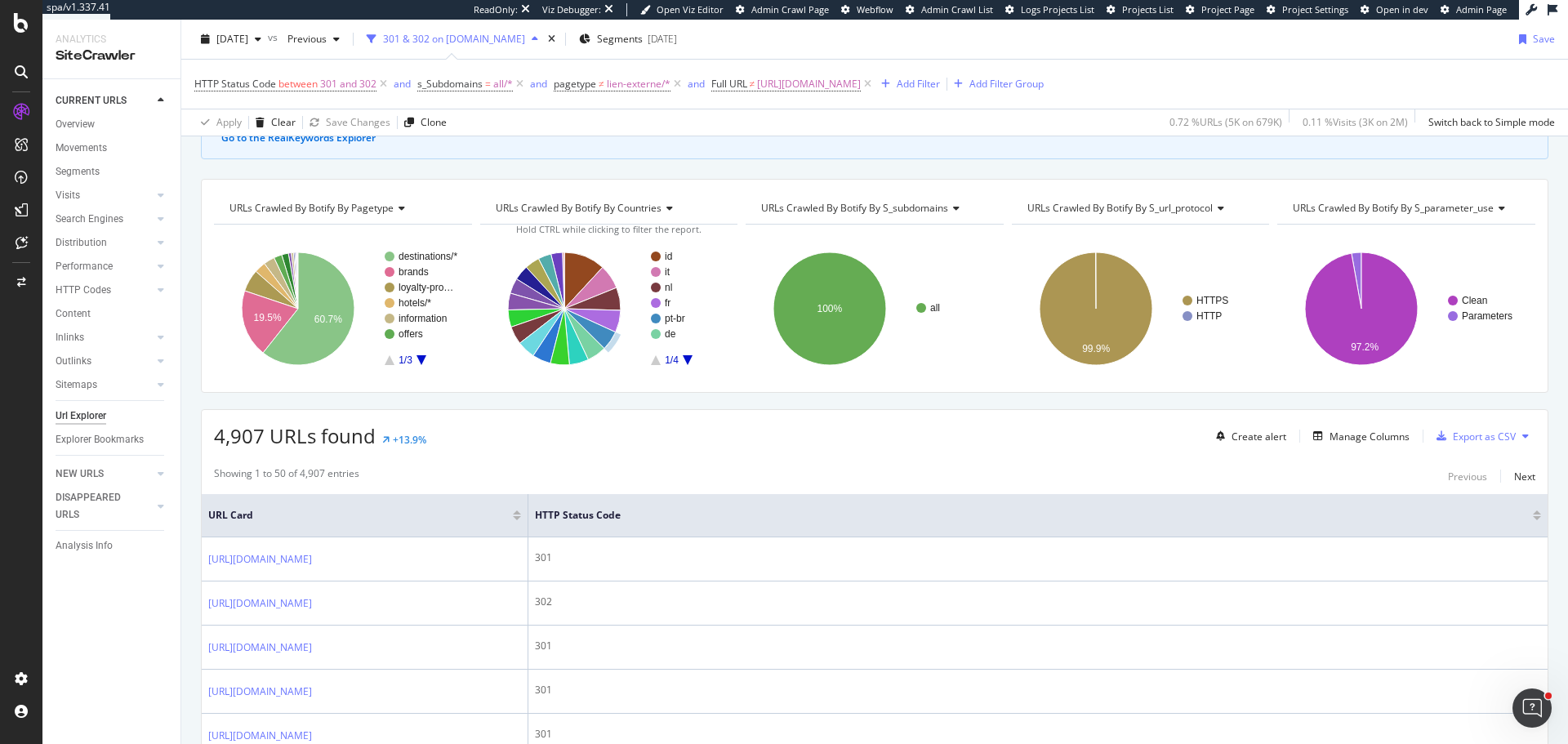
scroll to position [82, 0]
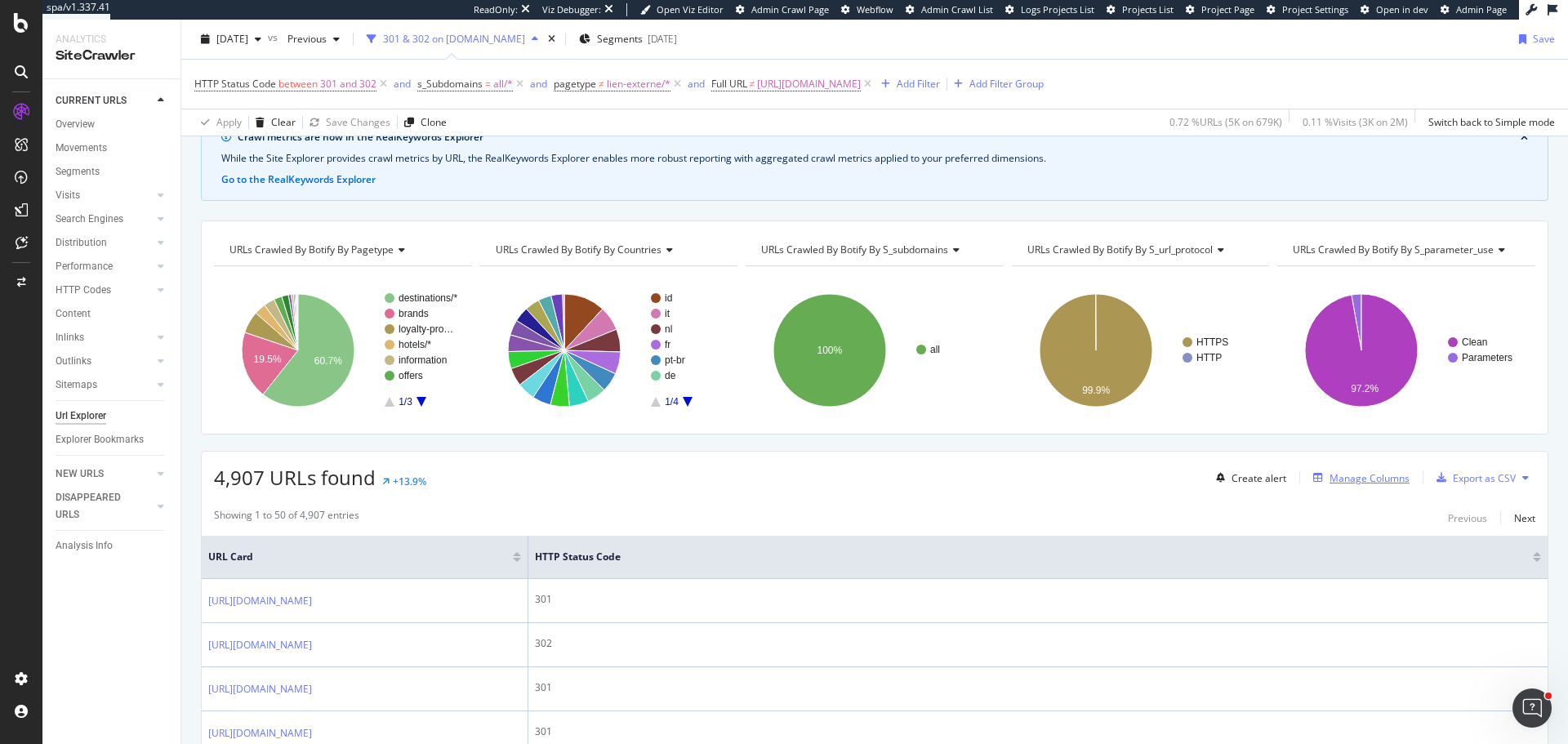
click at [644, 264] on div "Manage Columns" at bounding box center [1370, 478] width 80 height 14
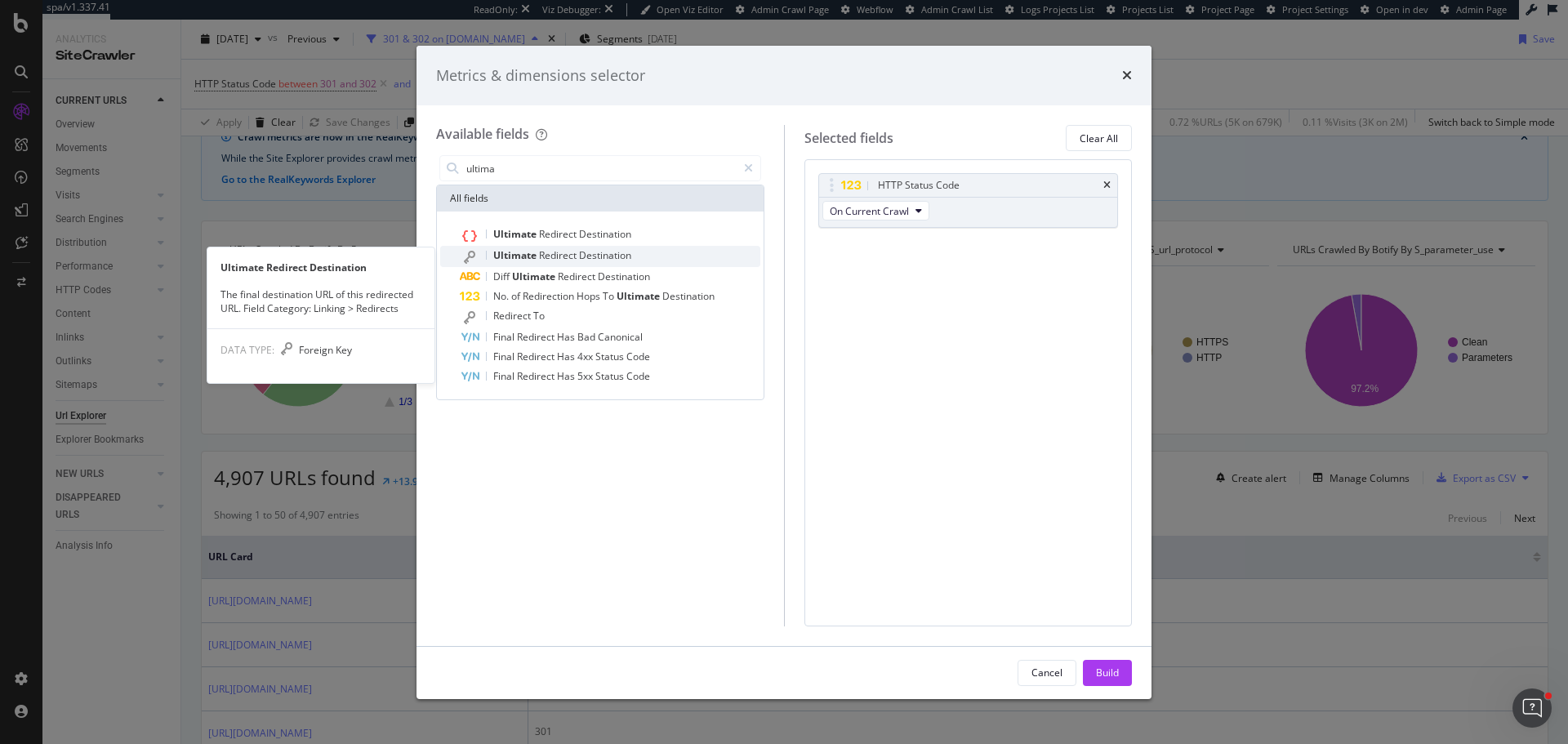
type input "ultima"
click at [606, 255] on span "Destination" at bounding box center [605, 255] width 52 height 14
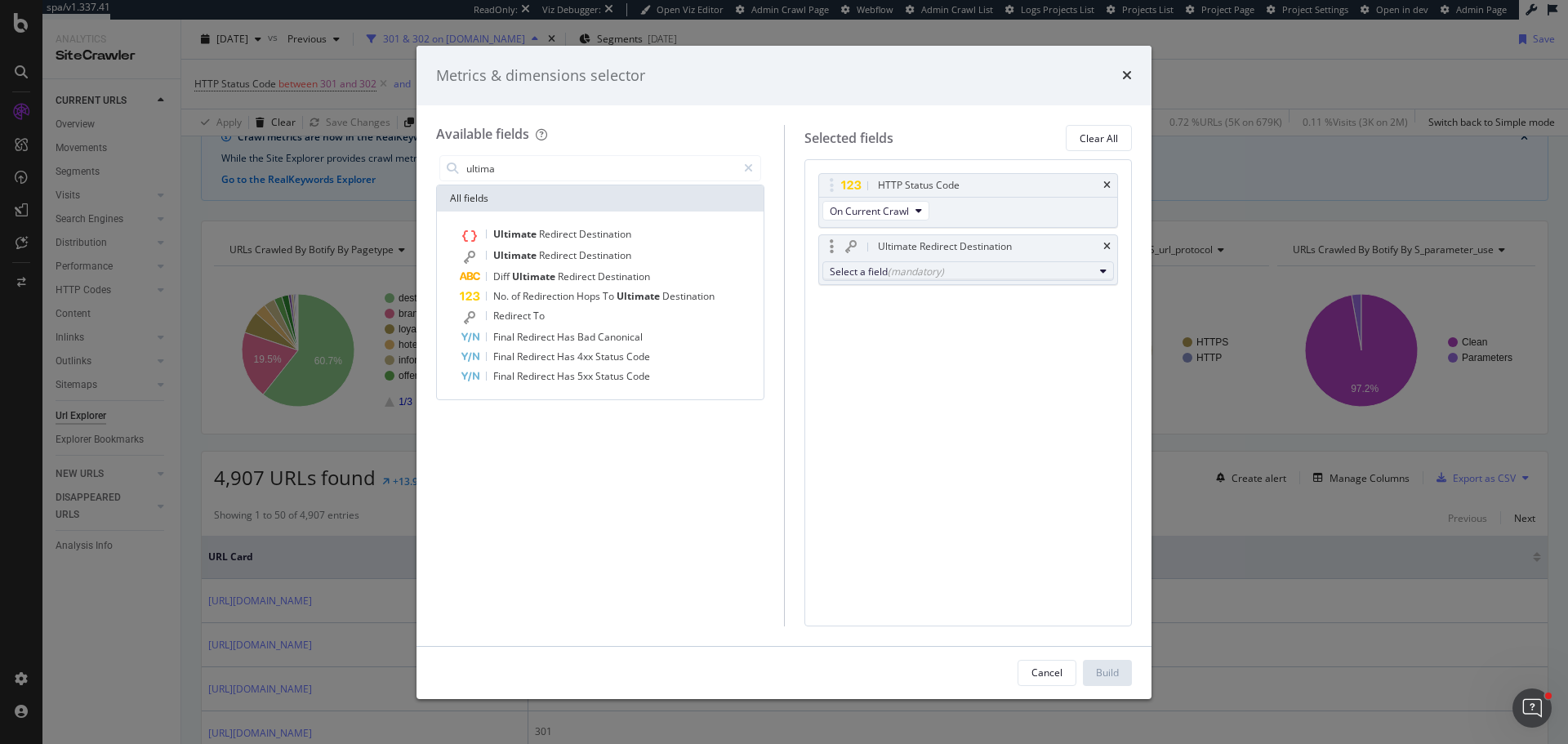
click at [644, 264] on div "Select a field (mandatory)" at bounding box center [962, 271] width 265 height 14
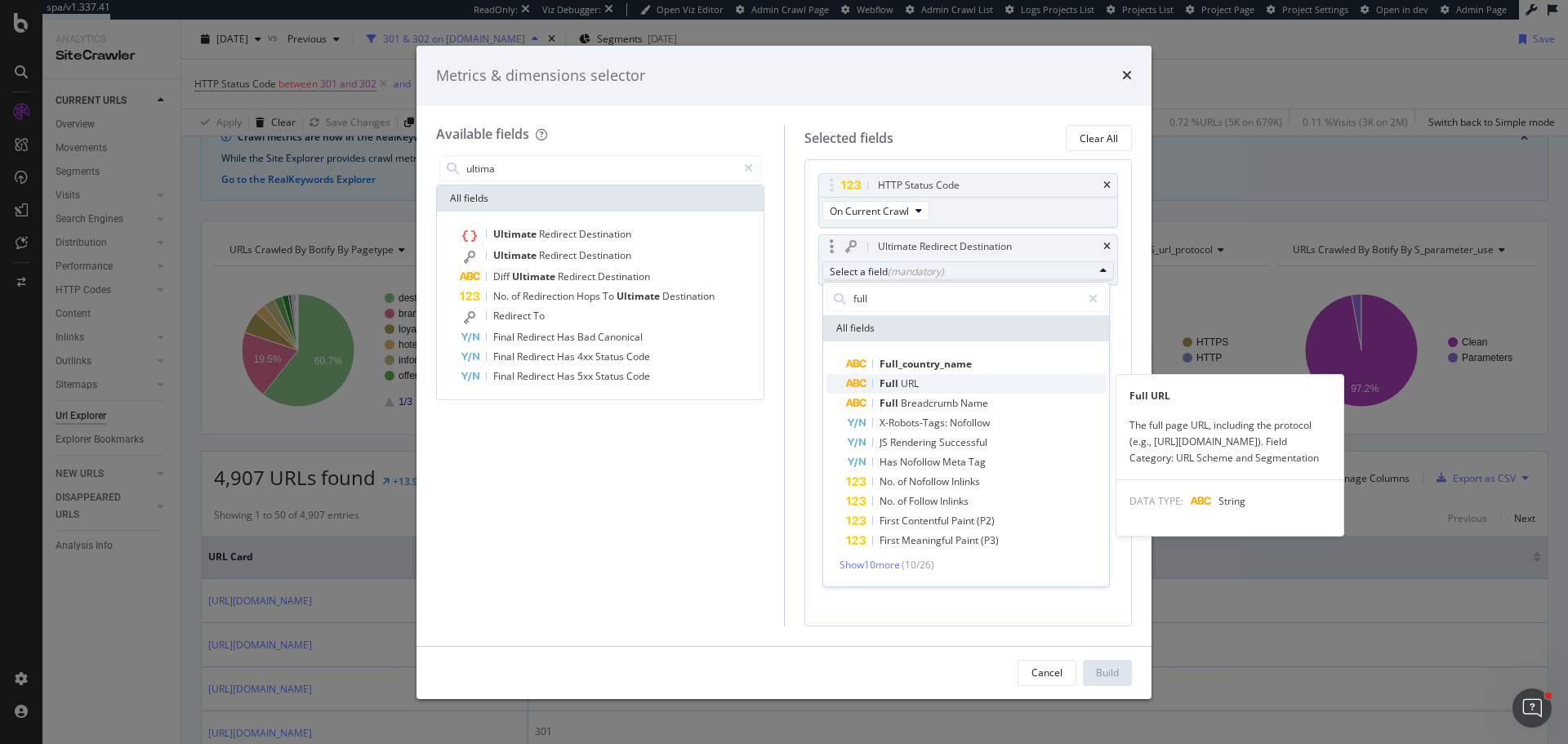
type input "full"
click at [644, 264] on span "Full URL" at bounding box center [976, 384] width 260 height 20
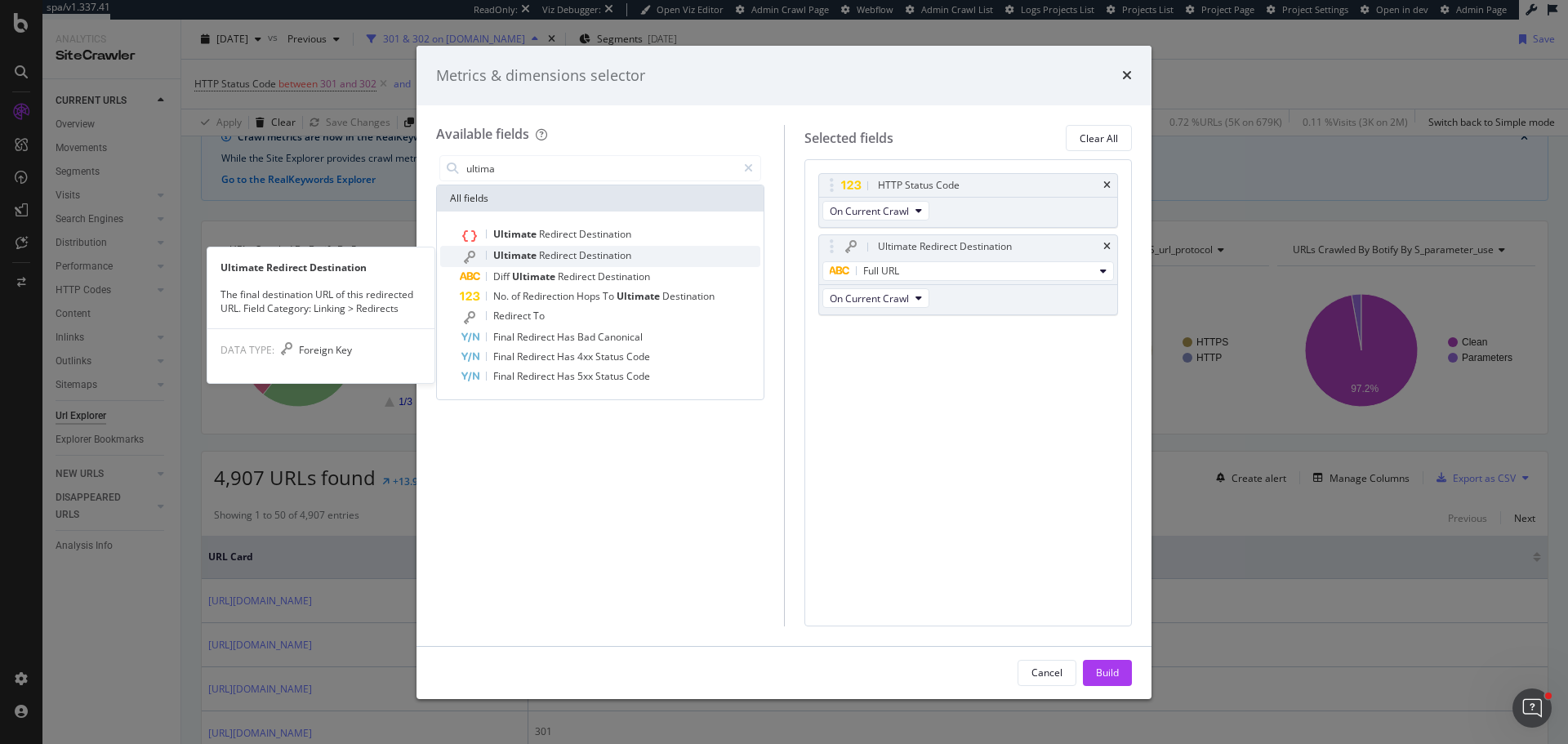
click at [644, 262] on div "Ultimate Redirect Destination" at bounding box center [609, 256] width 300 height 22
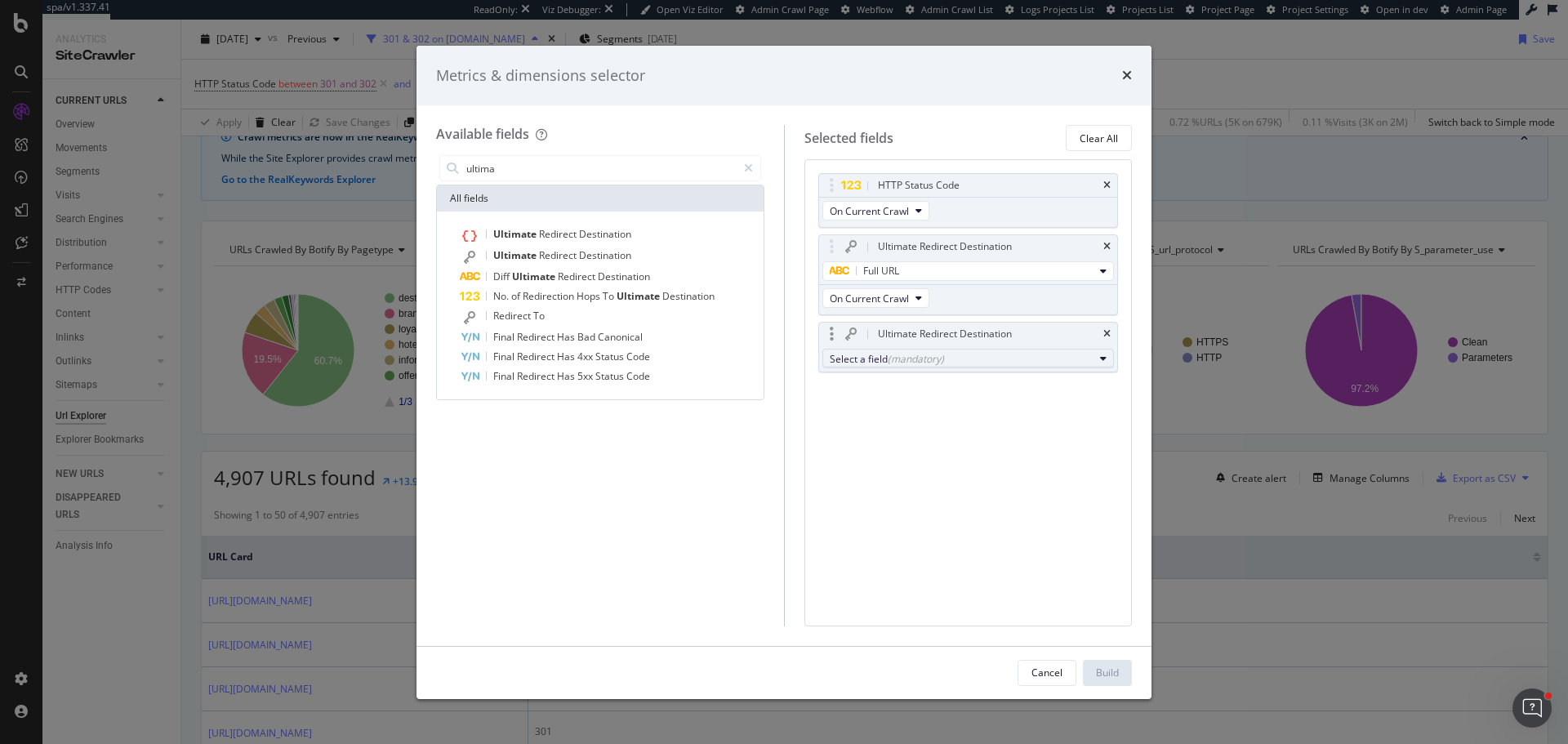
click at [644, 264] on div "Select a field (mandatory)" at bounding box center [962, 359] width 265 height 14
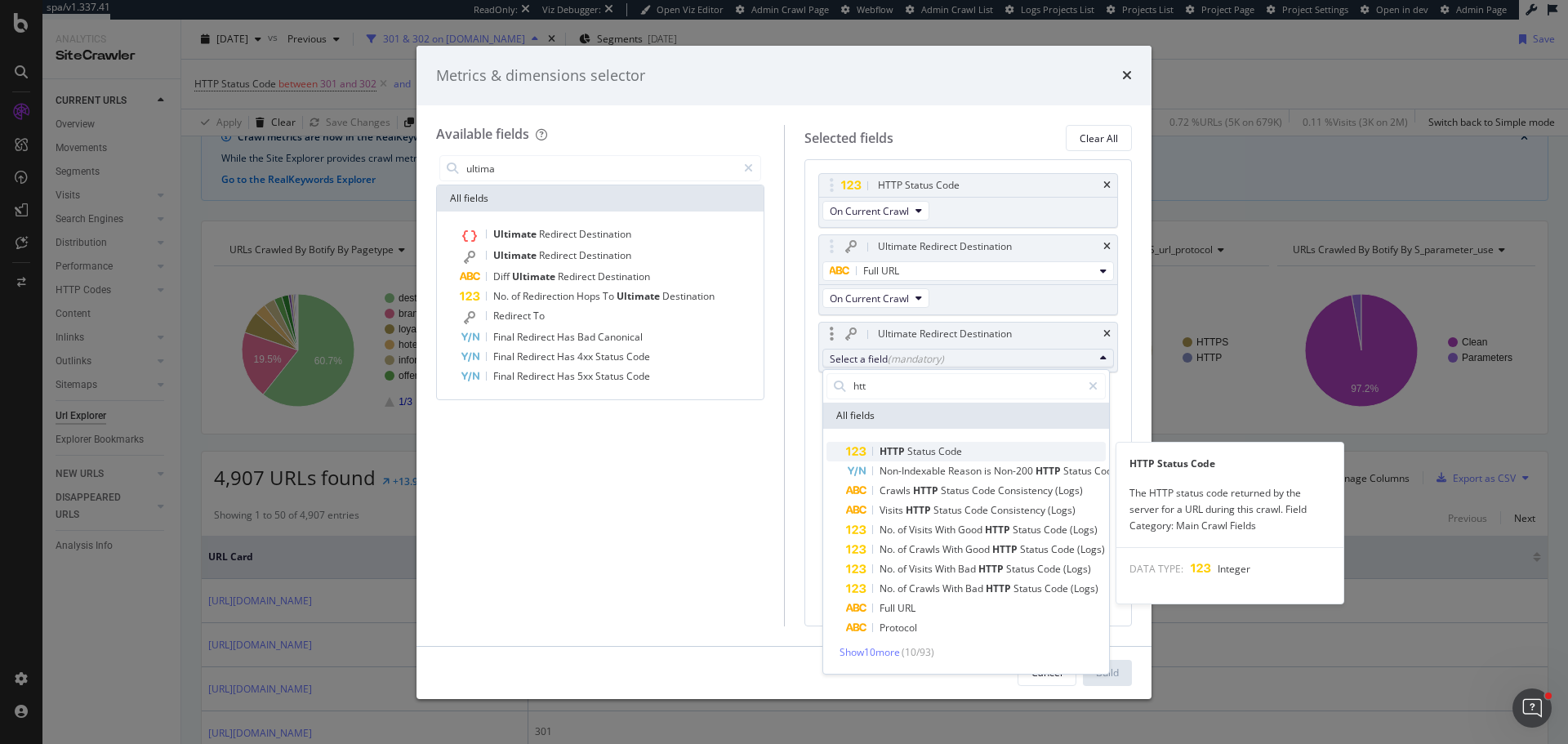
type input "htt"
click at [644, 264] on span "Code" at bounding box center [950, 451] width 23 height 14
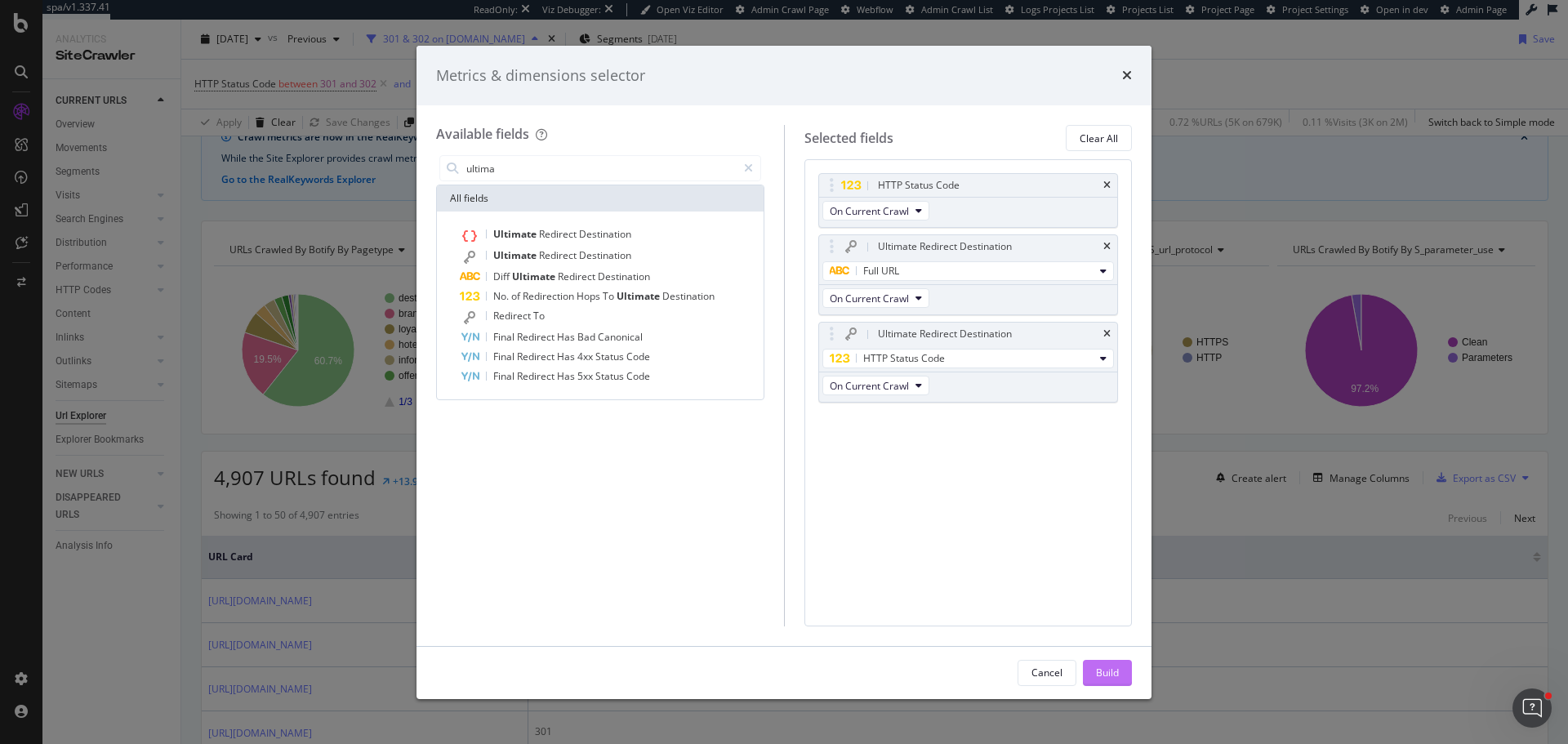
click at [644, 264] on button "Build" at bounding box center [1107, 672] width 49 height 26
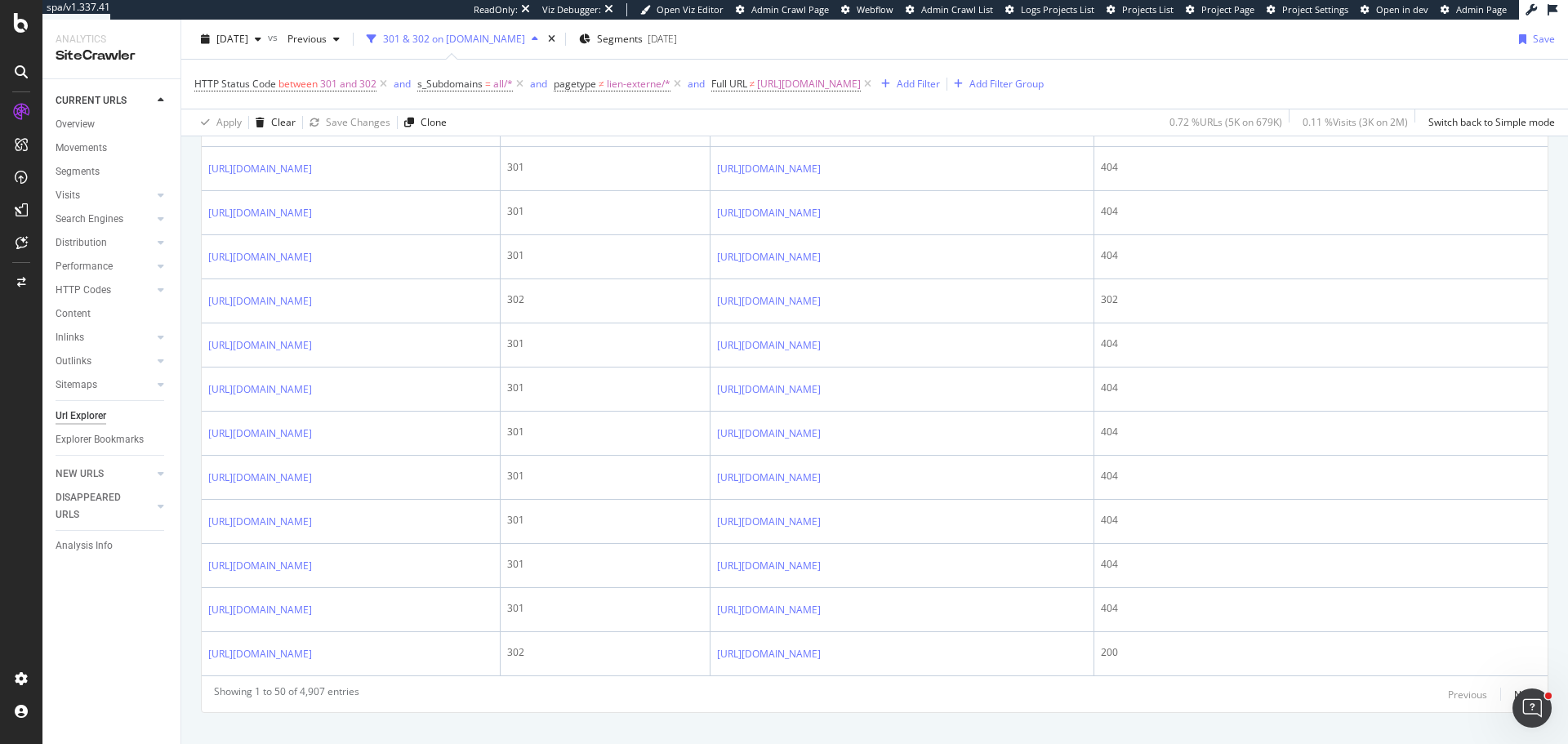
scroll to position [2215, 0]
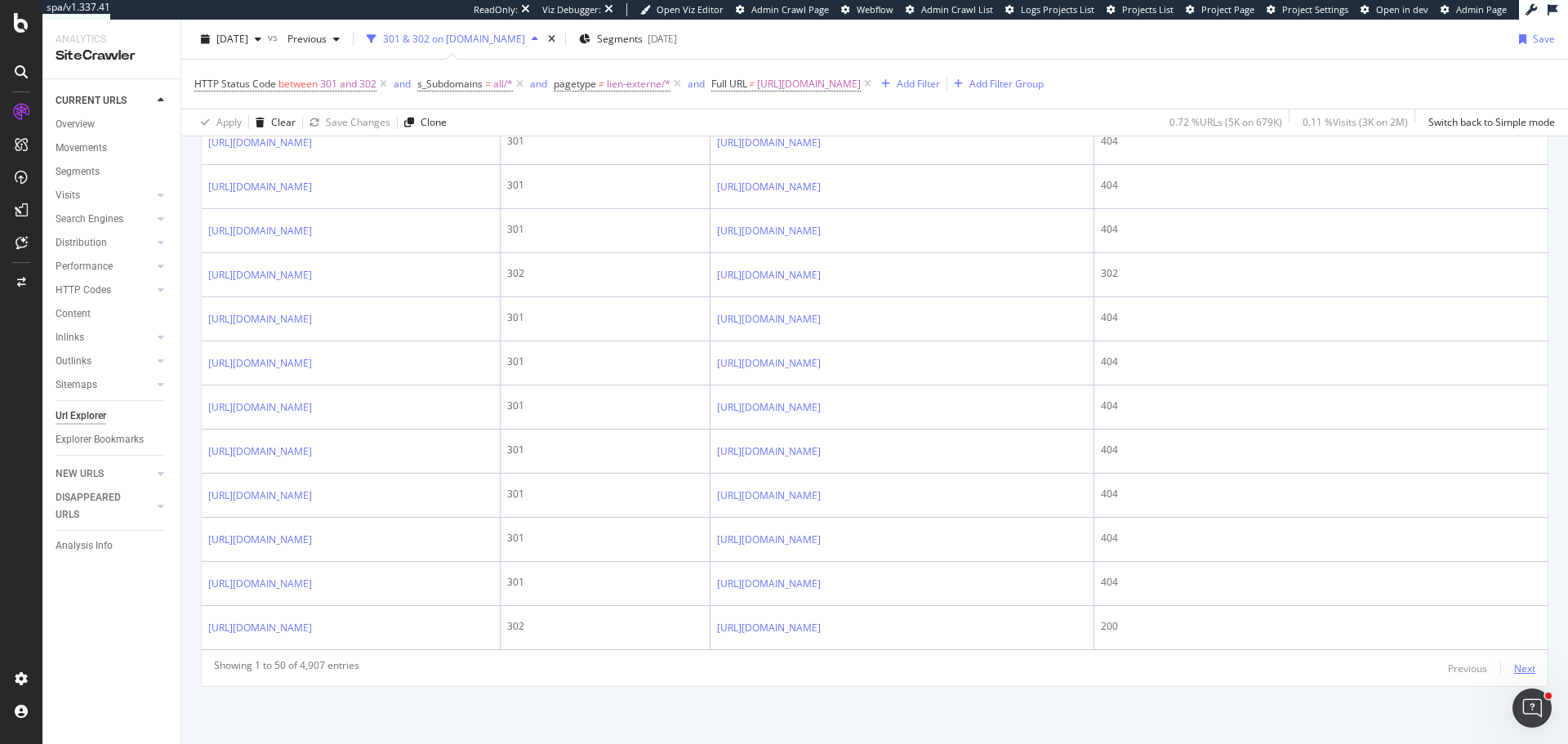
click at [644, 264] on div "Next" at bounding box center [1525, 668] width 22 height 14
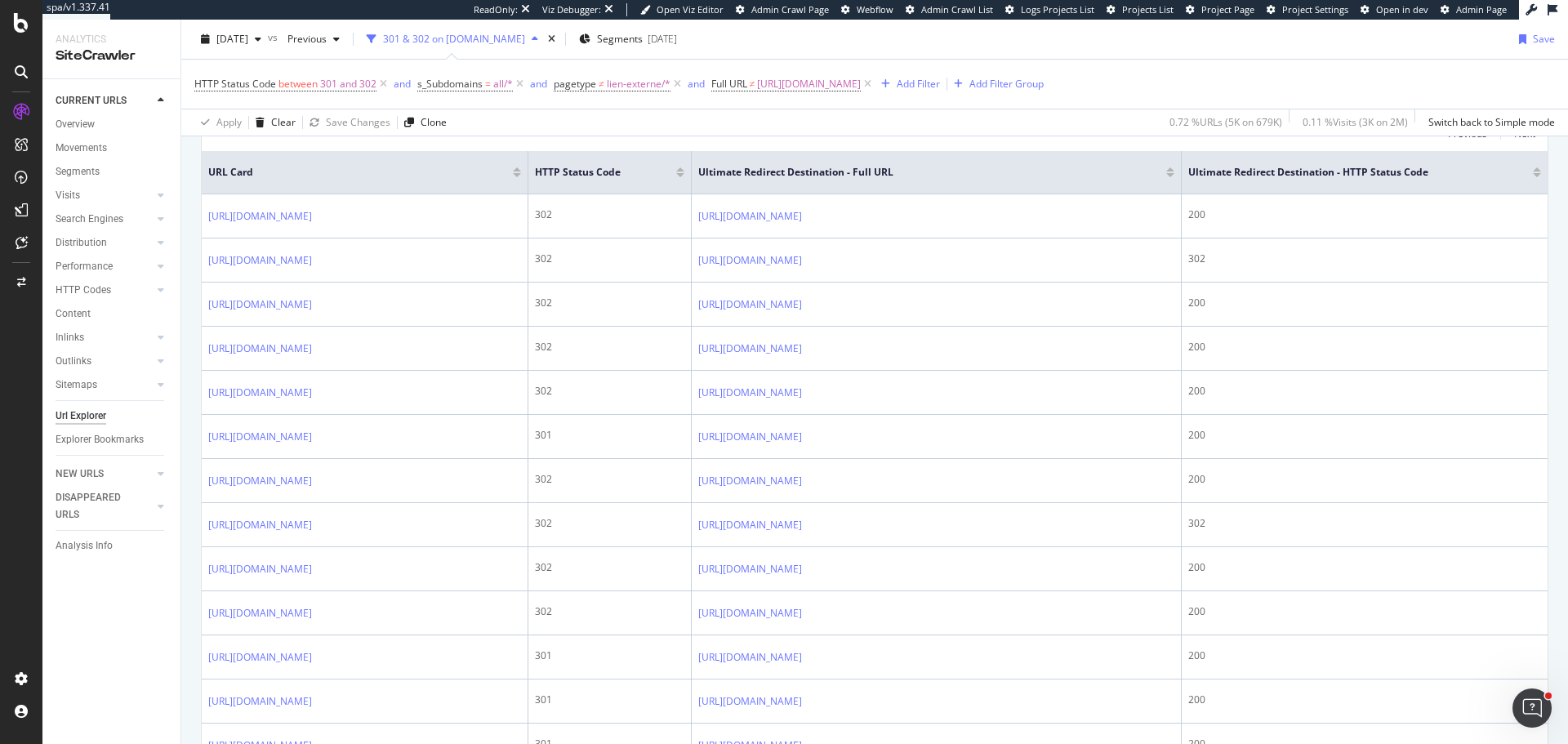
scroll to position [337, 0]
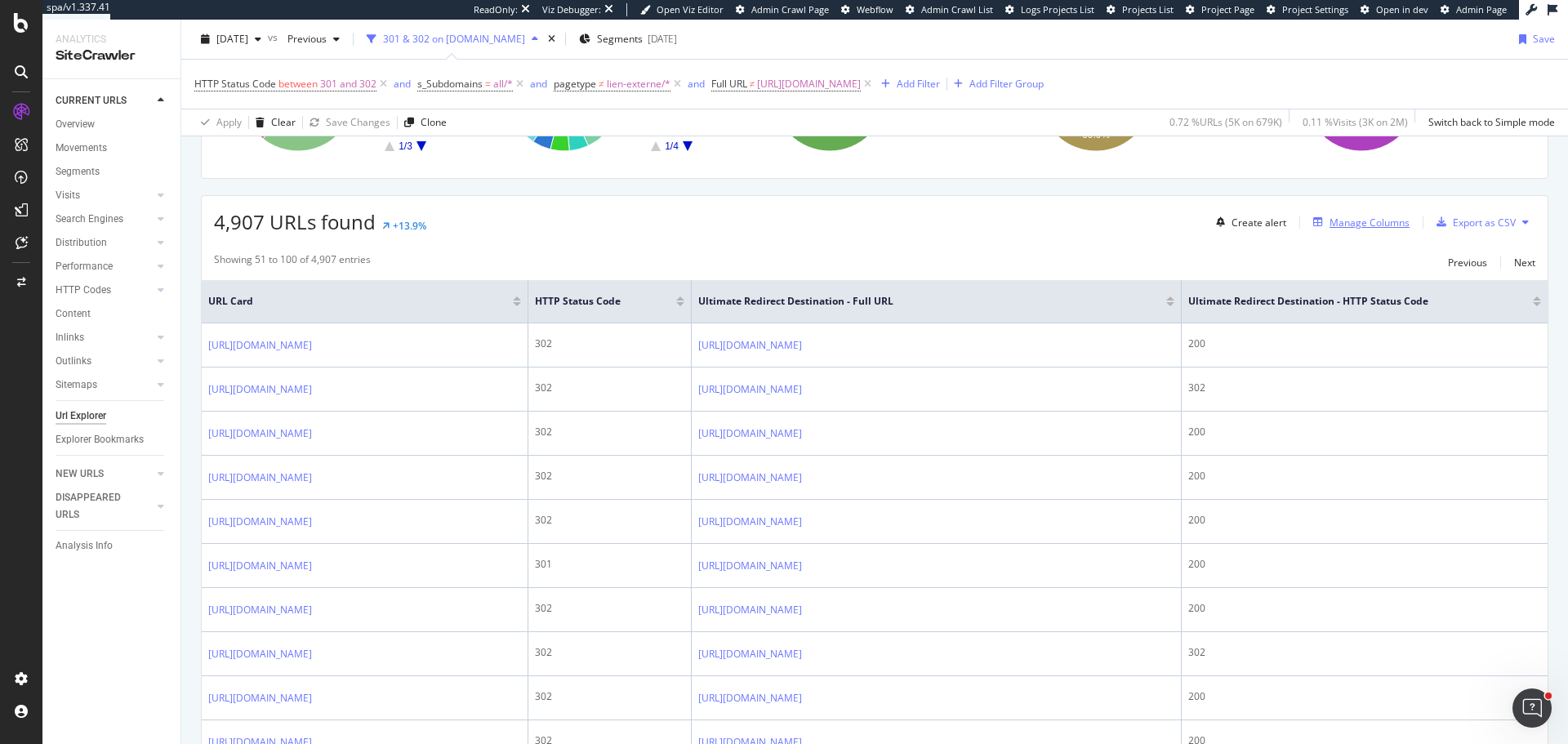
click at [644, 228] on div "Manage Columns" at bounding box center [1370, 222] width 80 height 14
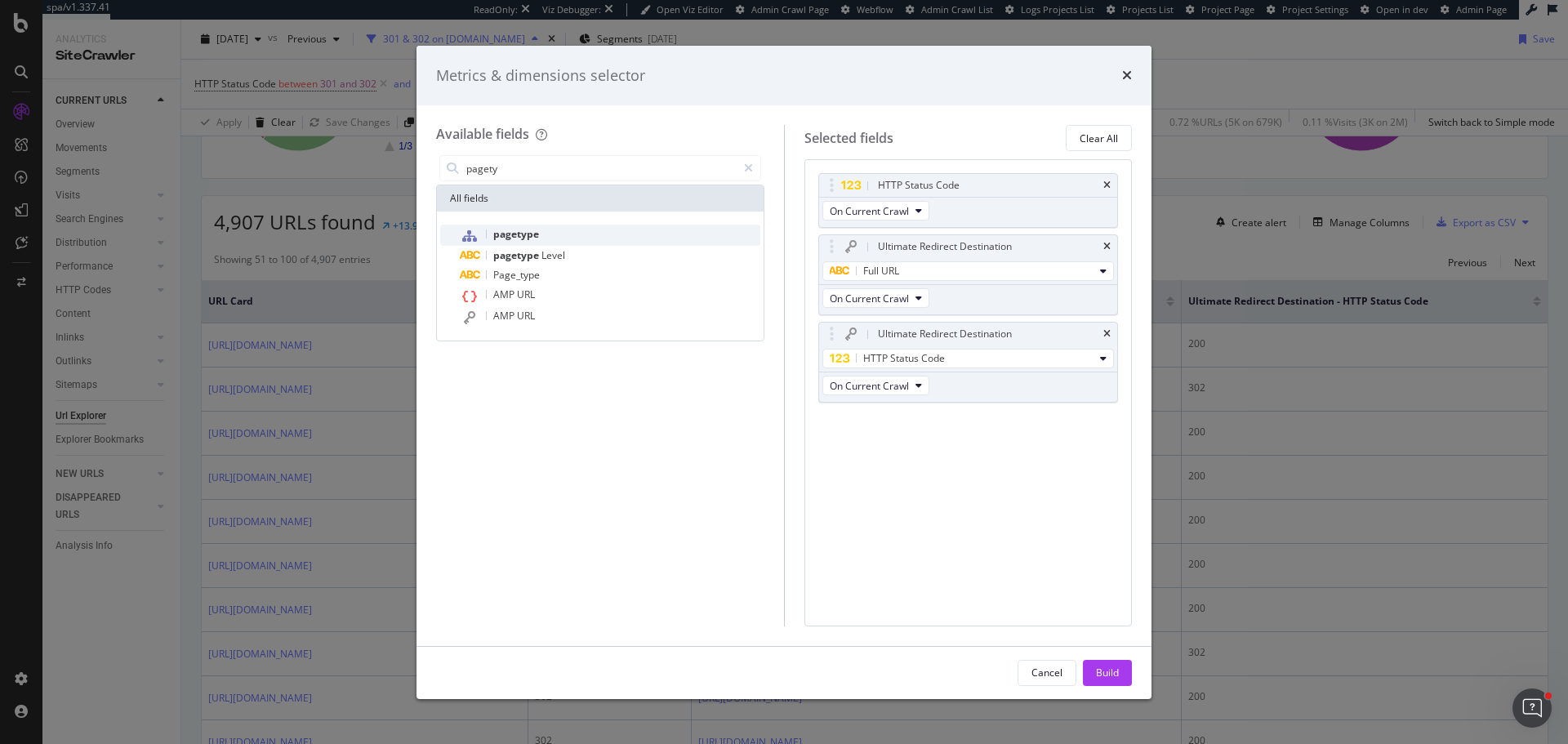
type input "pagety"
click at [569, 225] on div "pagetype" at bounding box center [609, 236] width 300 height 22
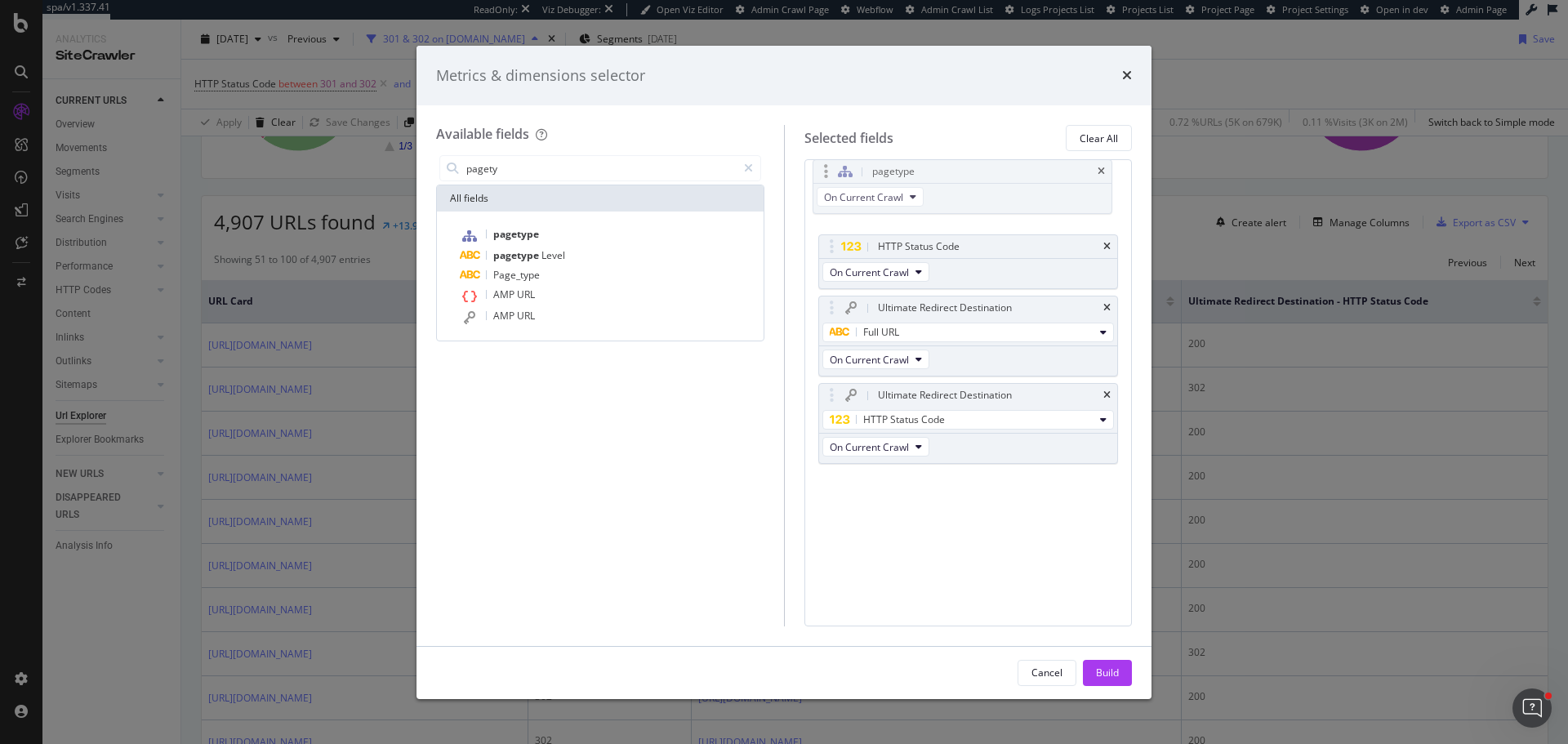
drag, startPoint x: 829, startPoint y: 421, endPoint x: 823, endPoint y: 171, distance: 250.1
click at [644, 171] on body "spa/v1.337.41 ReadOnly: Viz Debugger: Open Viz Editor Admin Crawl Page Webflow …" at bounding box center [784, 372] width 1568 height 744
click at [644, 264] on div "Cancel Build" at bounding box center [783, 672] width 735 height 52
click at [644, 264] on button "Build" at bounding box center [1107, 672] width 49 height 26
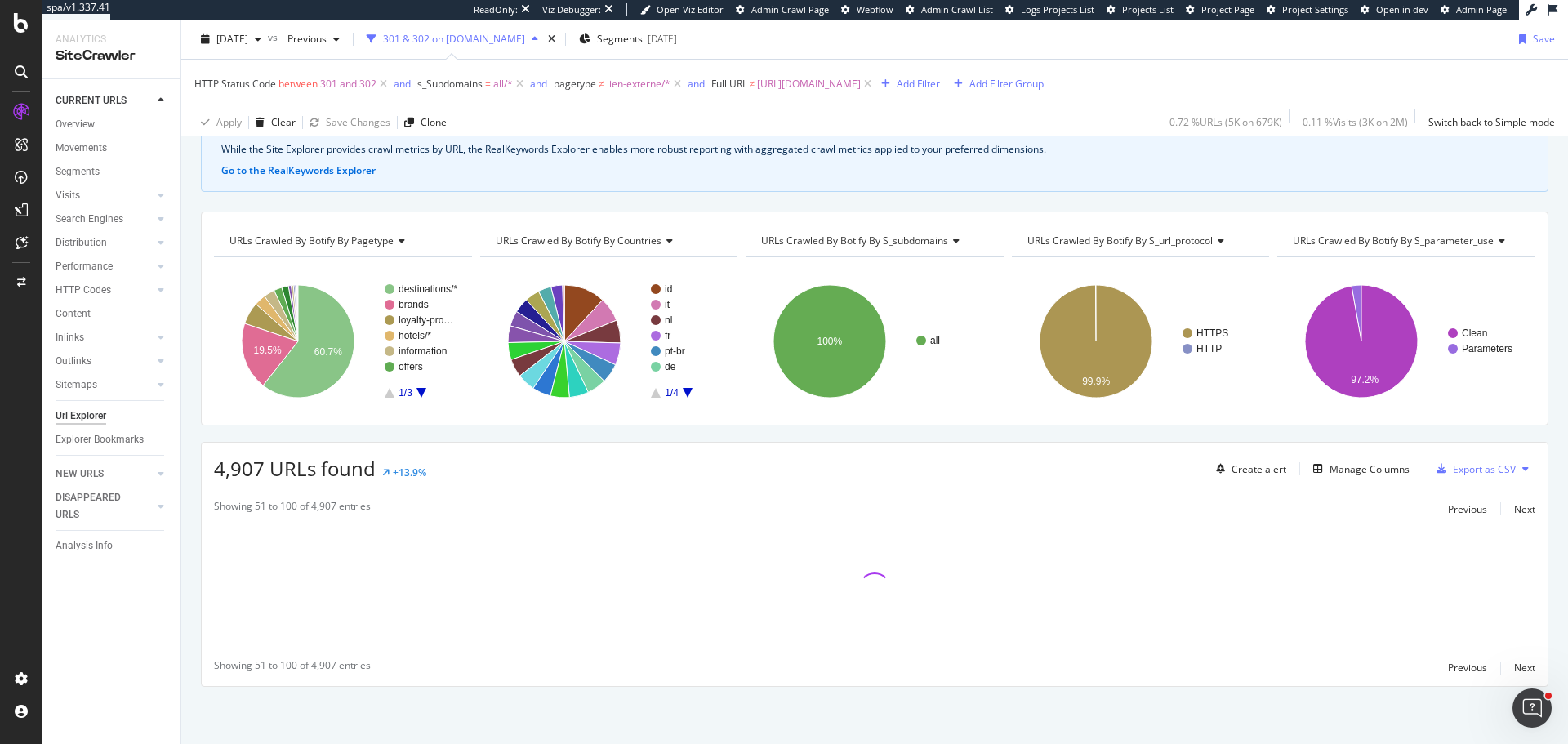
scroll to position [91, 0]
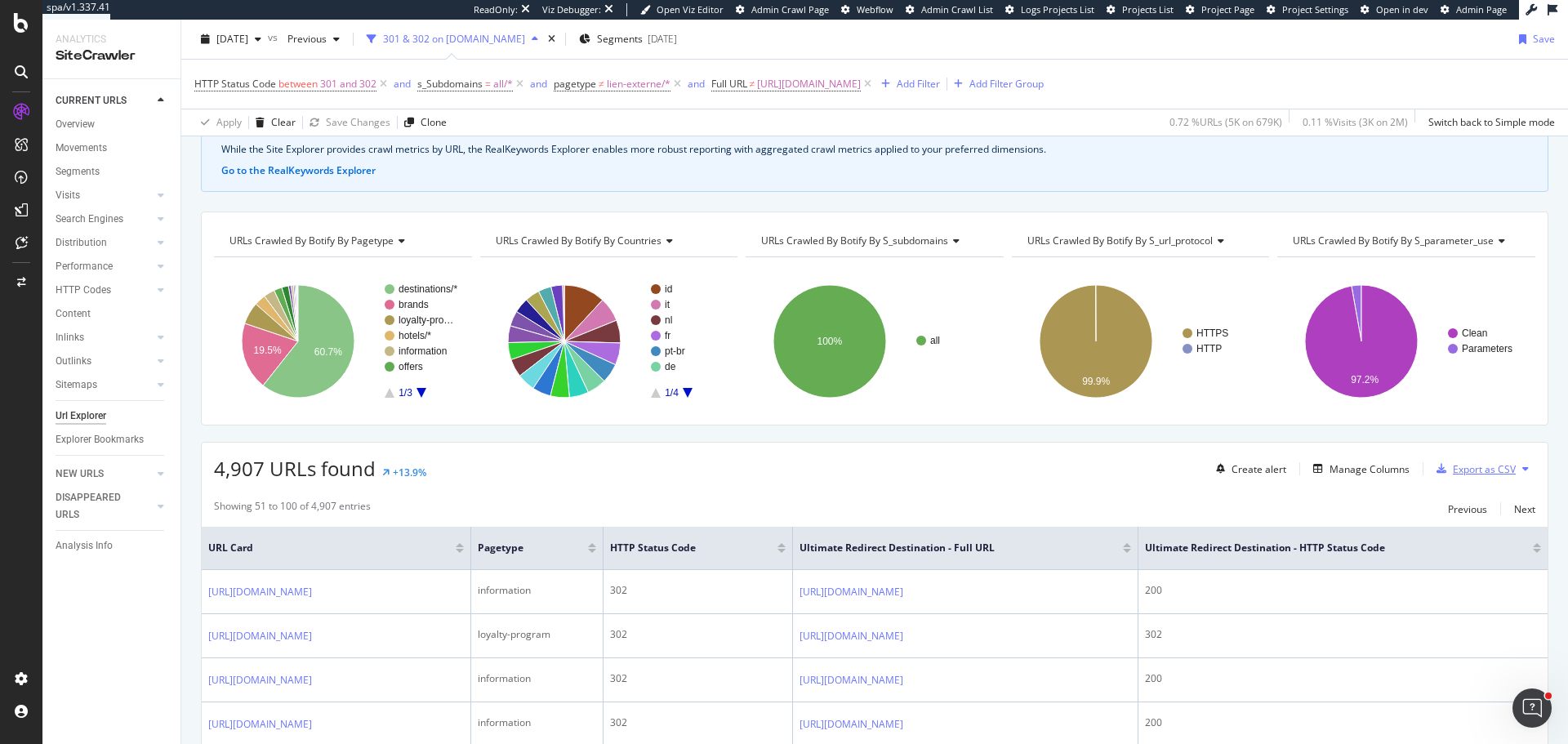
click at [644, 264] on div "Export as CSV" at bounding box center [1485, 469] width 63 height 14
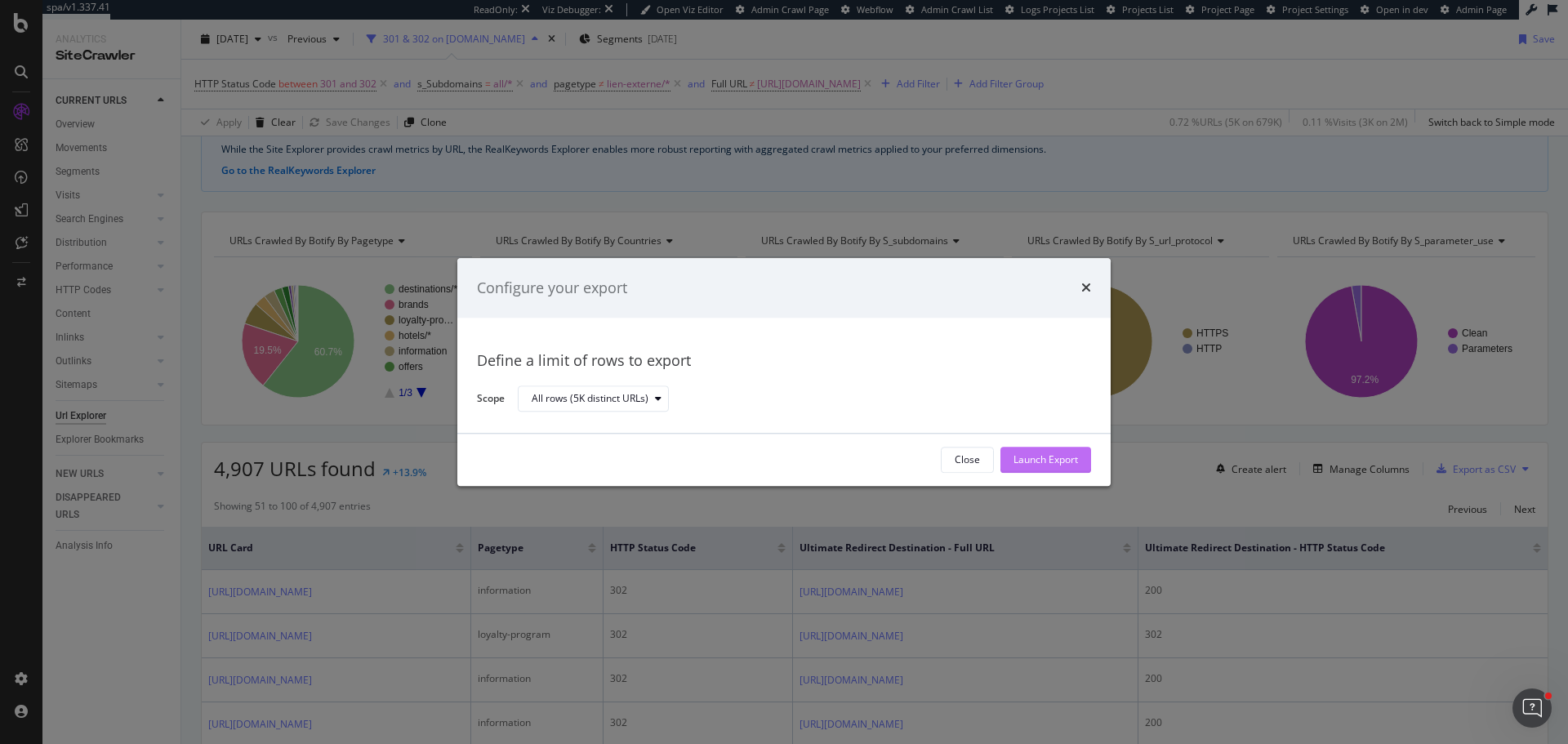
click at [644, 264] on div "Launch Export" at bounding box center [1046, 459] width 65 height 24
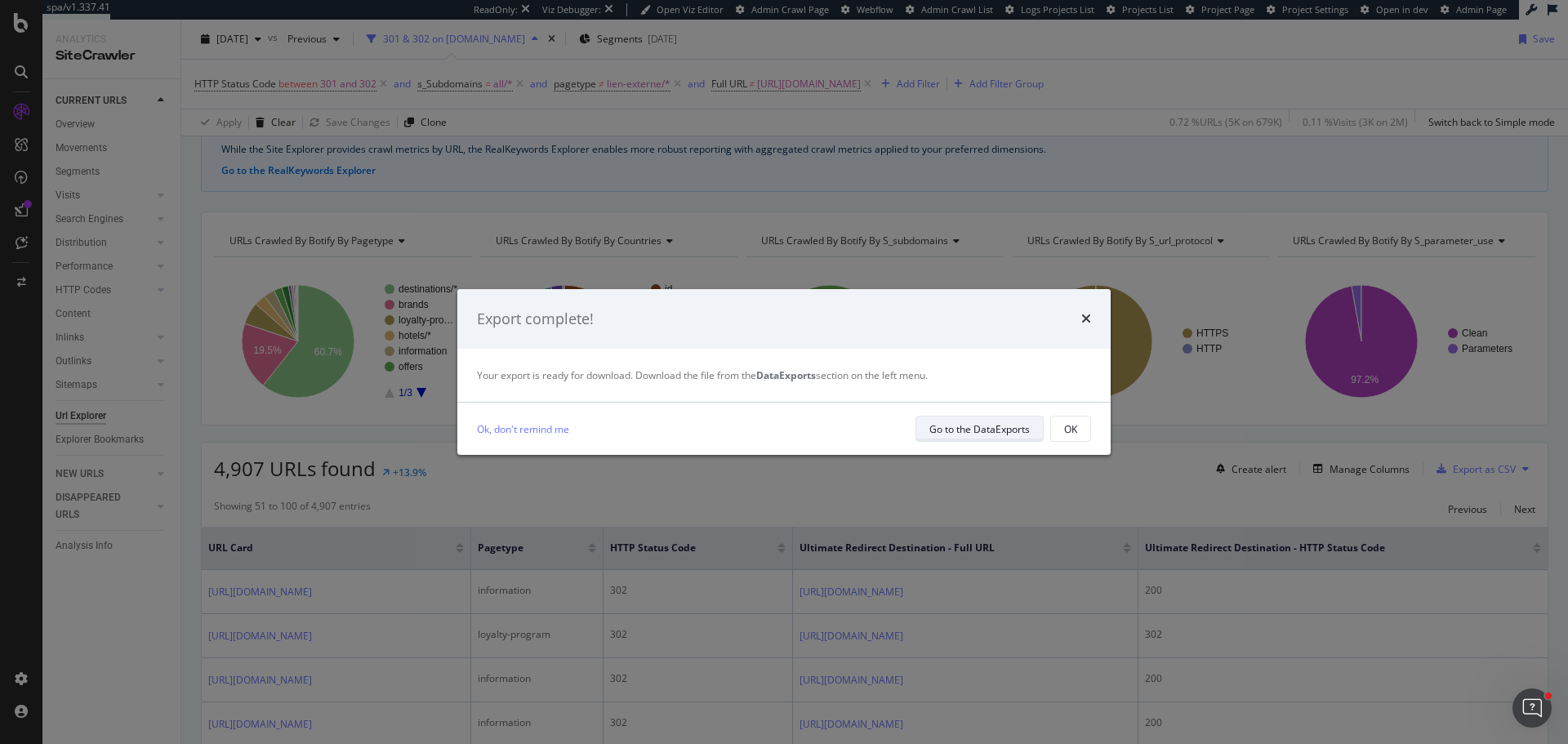
click at [644, 264] on div "Go to the DataExports" at bounding box center [980, 429] width 101 height 14
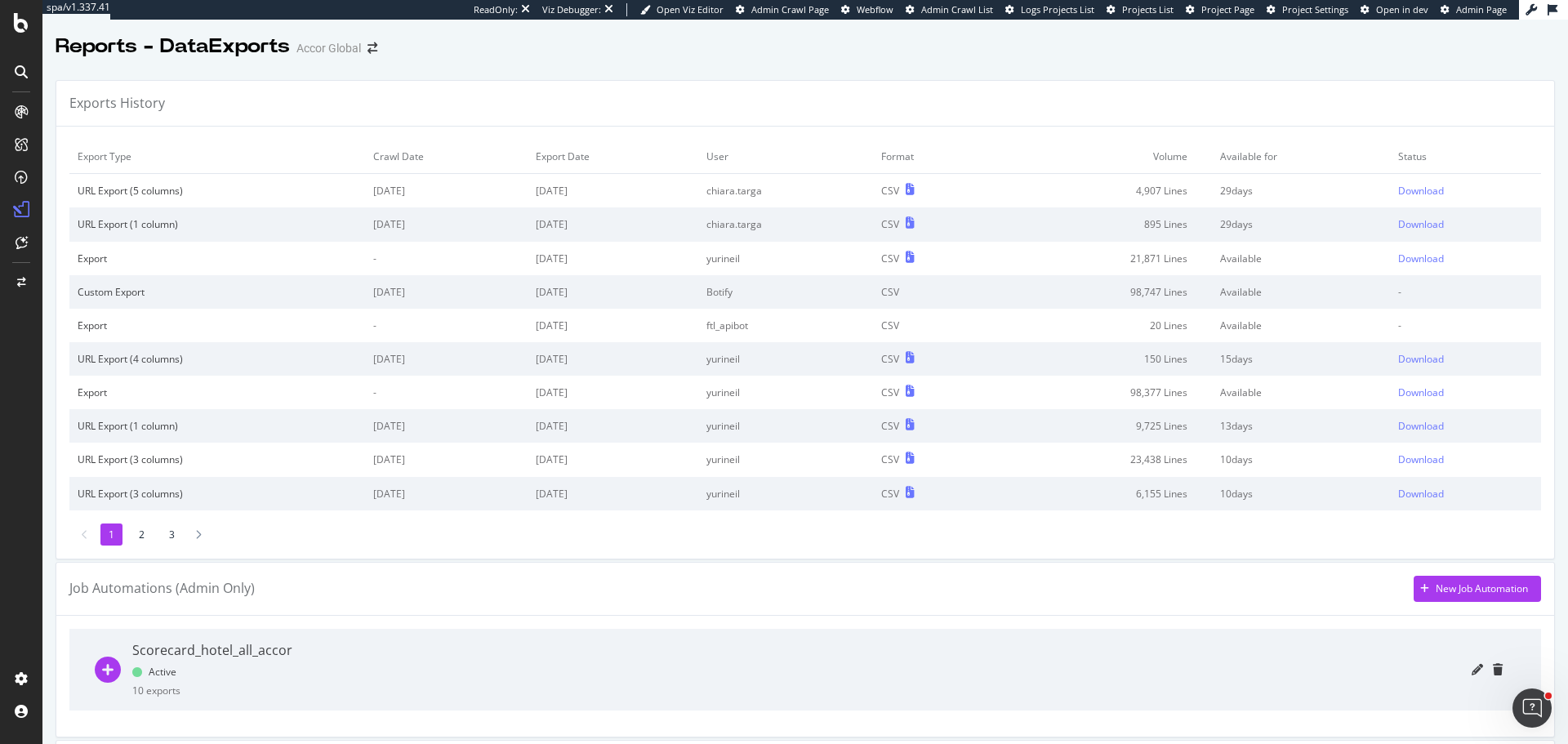
click at [644, 188] on td "Download" at bounding box center [1466, 191] width 151 height 34
click at [644, 191] on div "Download" at bounding box center [1421, 191] width 46 height 14
click at [644, 184] on div "Download" at bounding box center [1421, 191] width 46 height 14
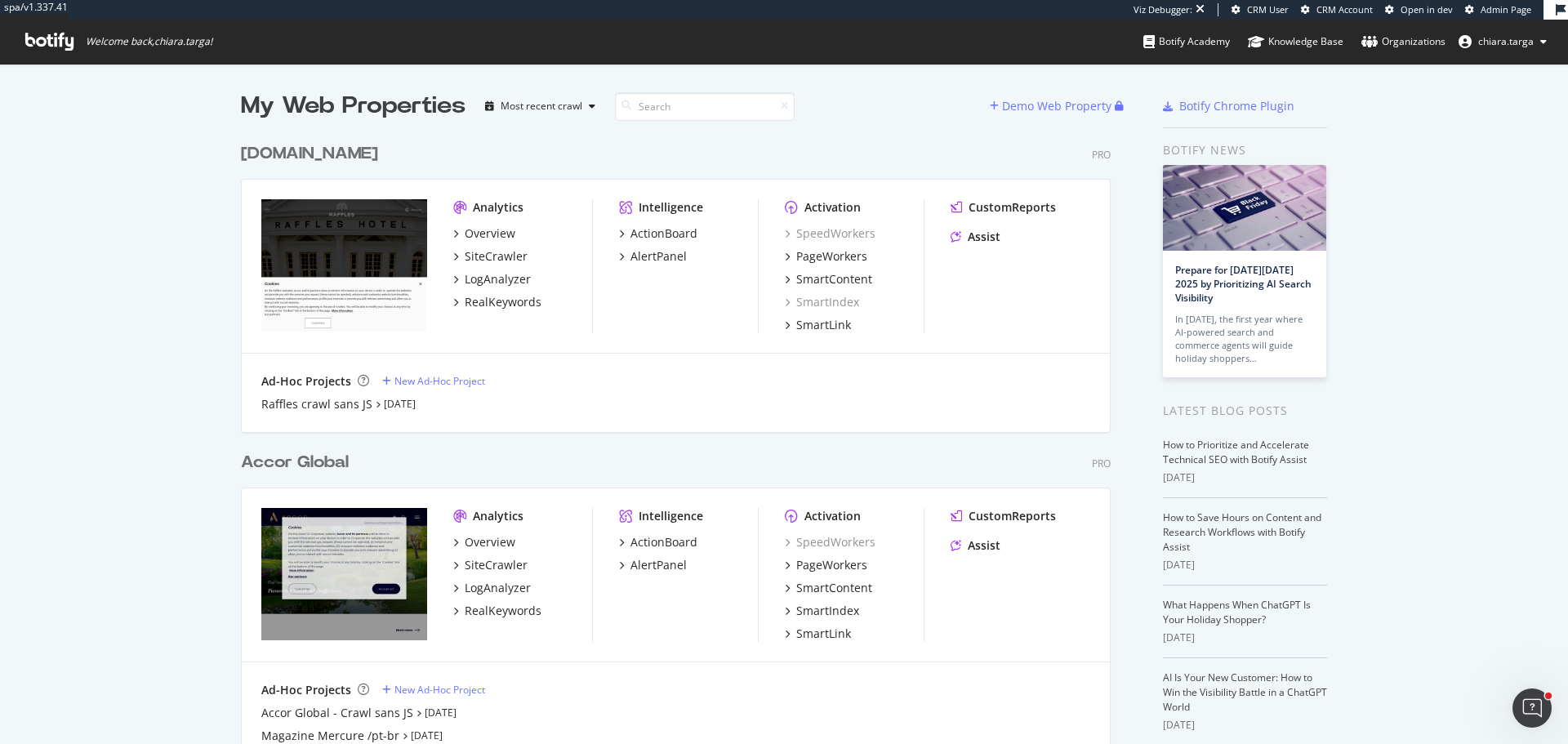
scroll to position [3562, 871]
click at [373, 712] on div "Accor Global - Crawl sans JS" at bounding box center [337, 713] width 152 height 17
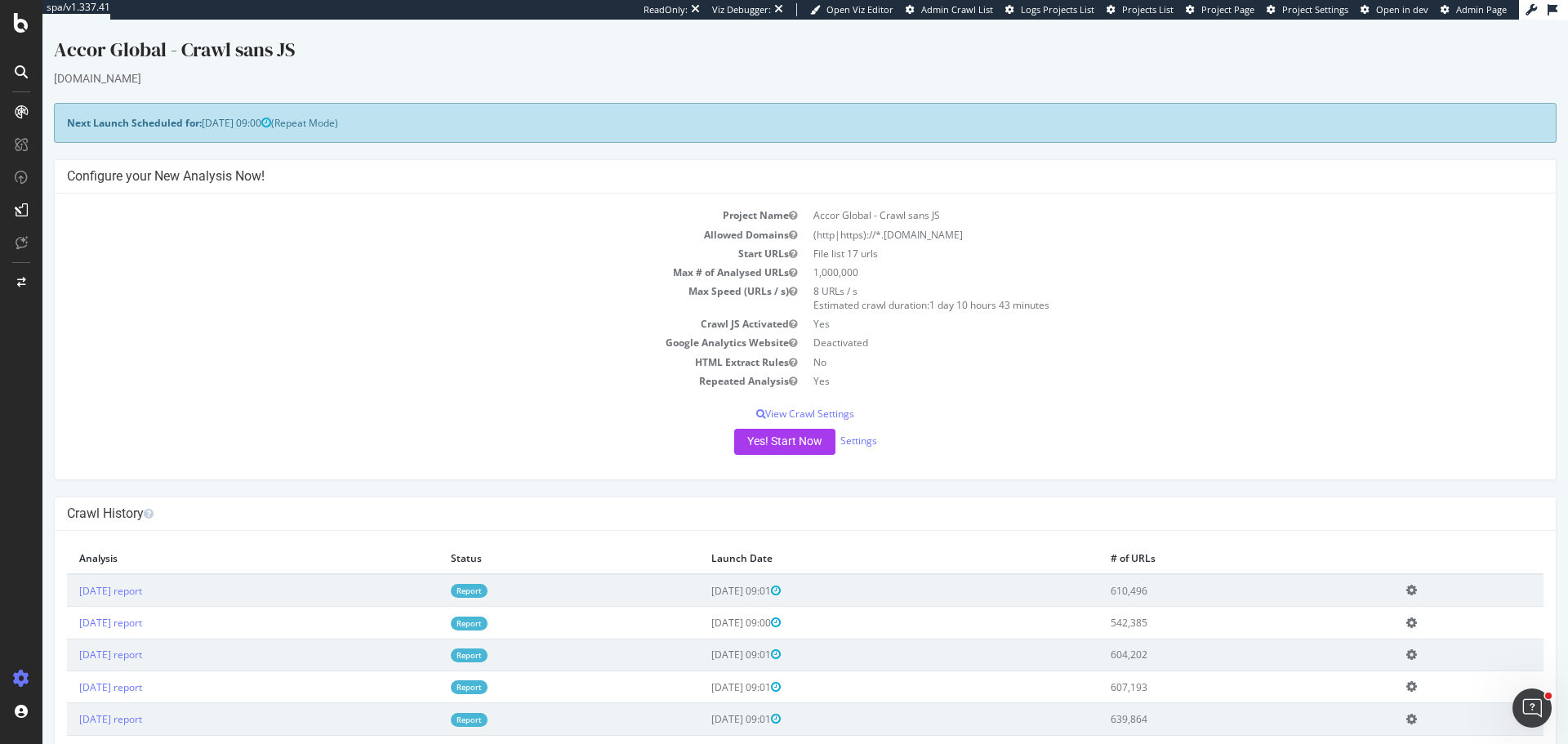
click at [488, 592] on link "Report" at bounding box center [469, 591] width 37 height 14
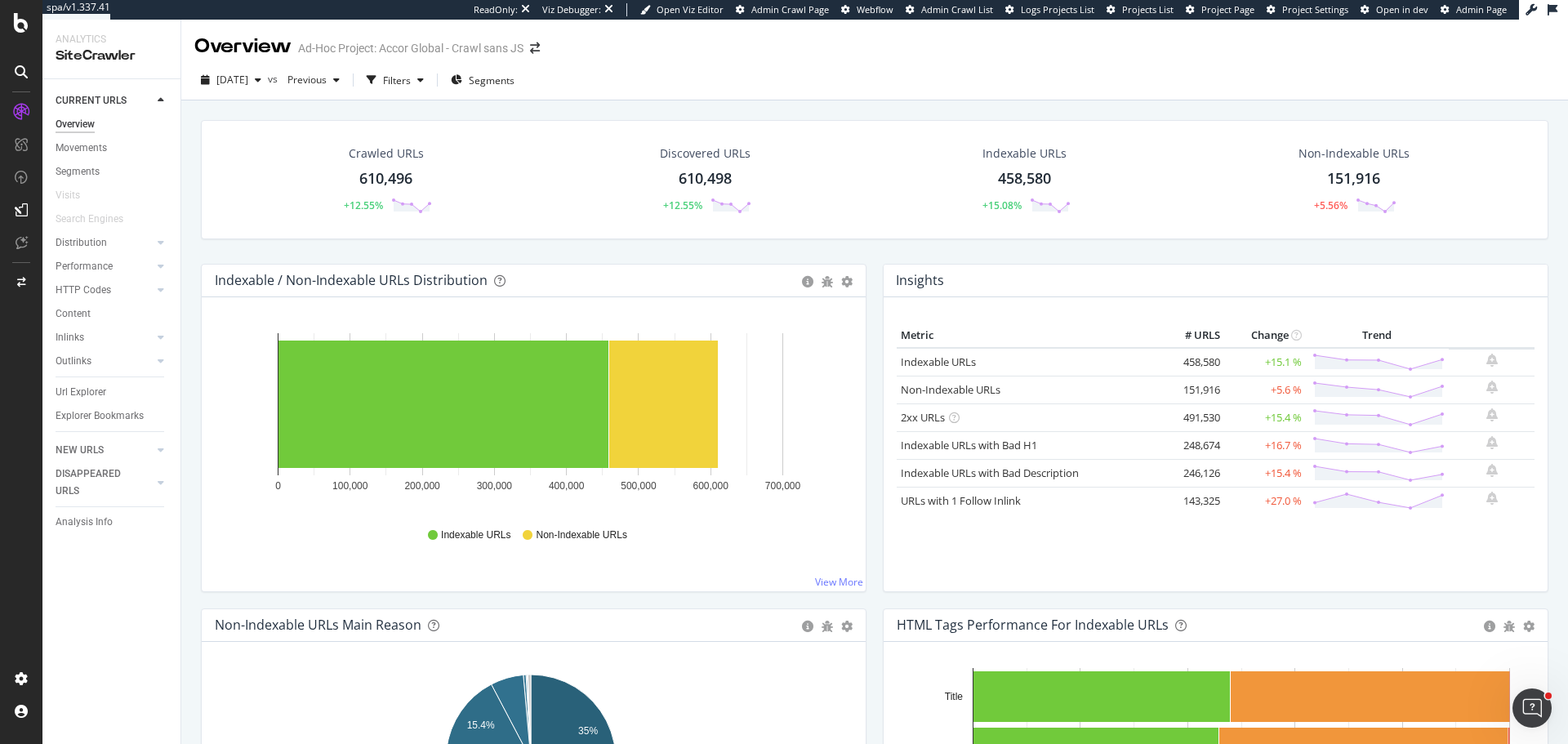
drag, startPoint x: 84, startPoint y: 396, endPoint x: 486, endPoint y: 97, distance: 501.0
click at [84, 396] on div "Url Explorer" at bounding box center [81, 392] width 51 height 17
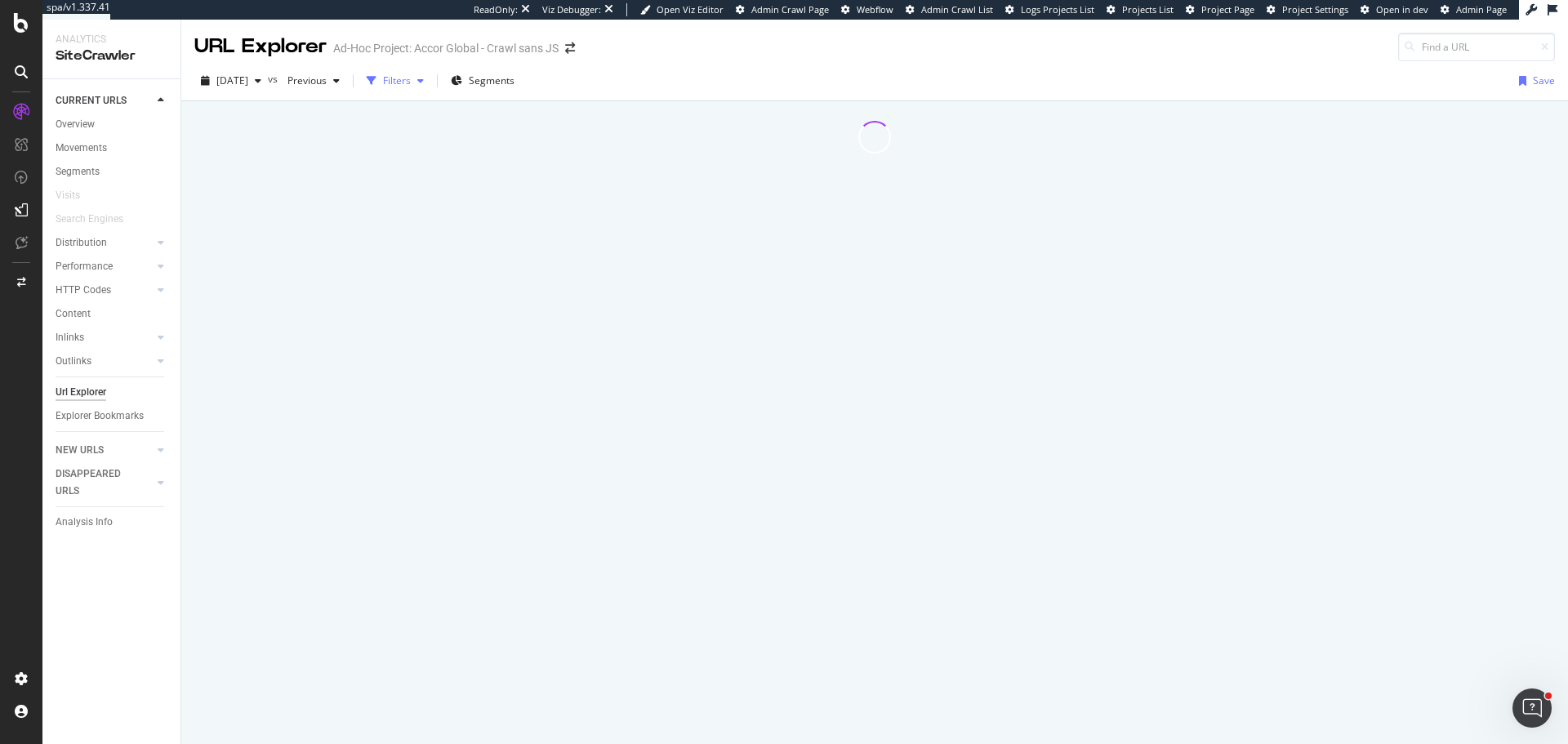
click at [430, 85] on div "button" at bounding box center [421, 81] width 20 height 10
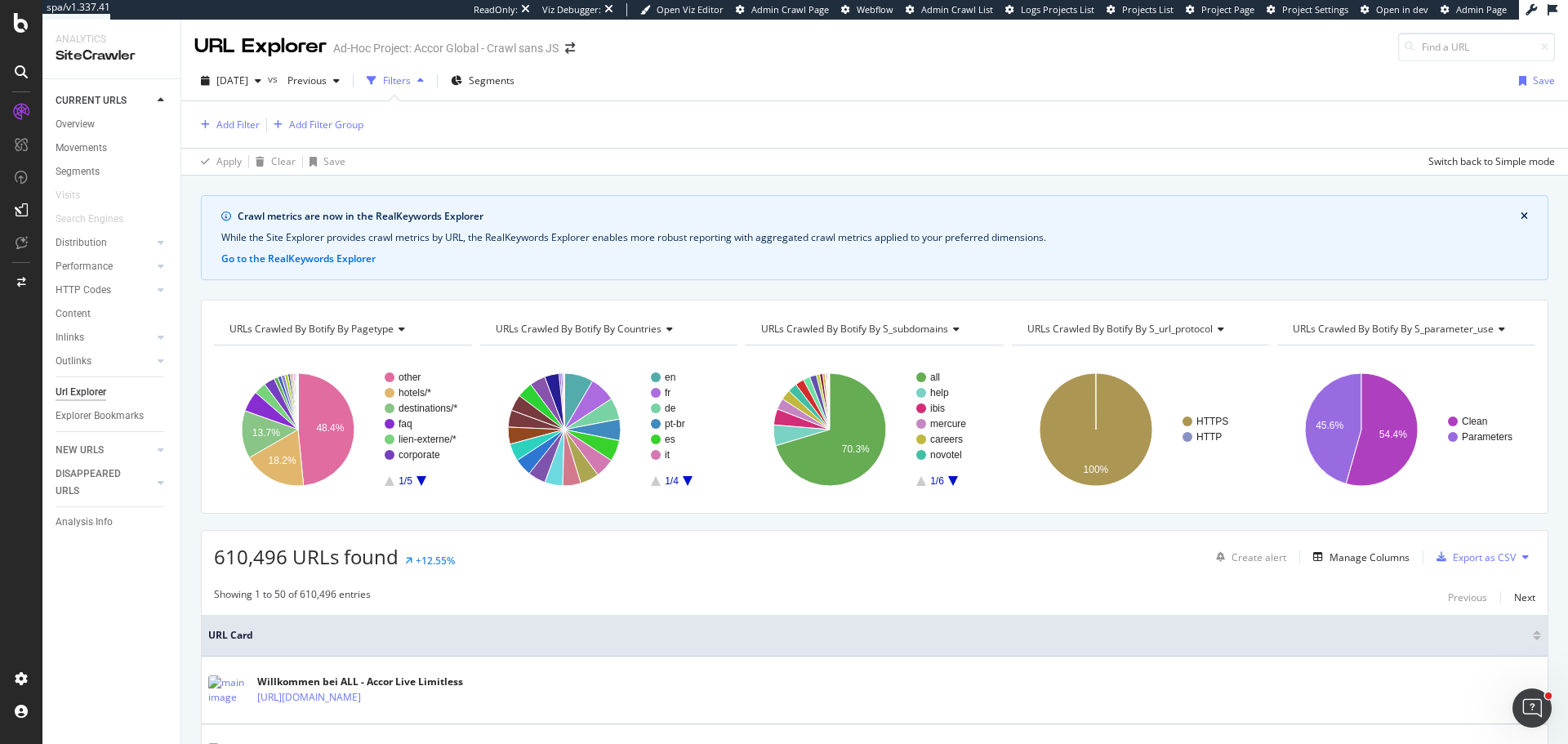
click at [411, 76] on div "Filters" at bounding box center [396, 80] width 27 height 14
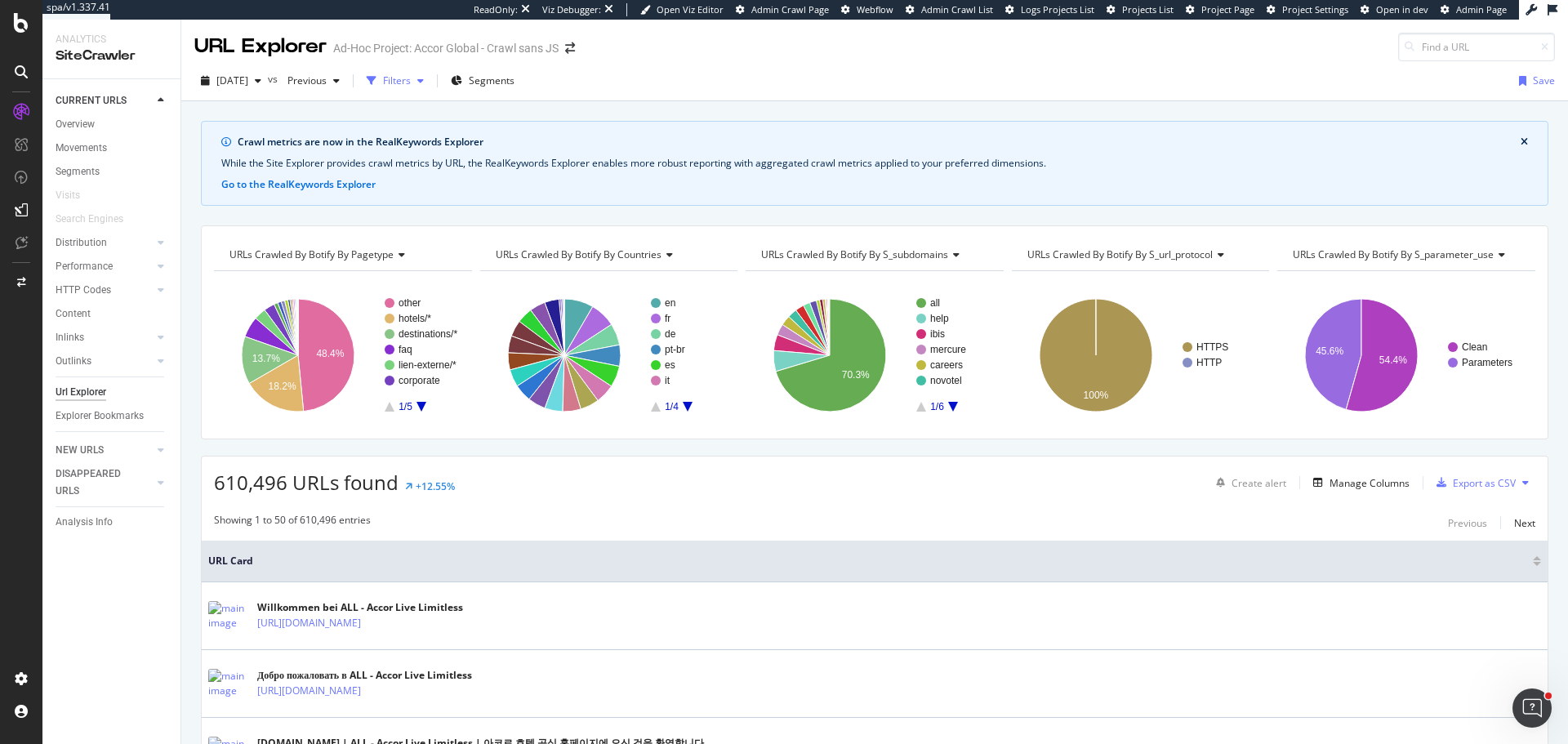
click at [383, 87] on div "button" at bounding box center [371, 80] width 22 height 22
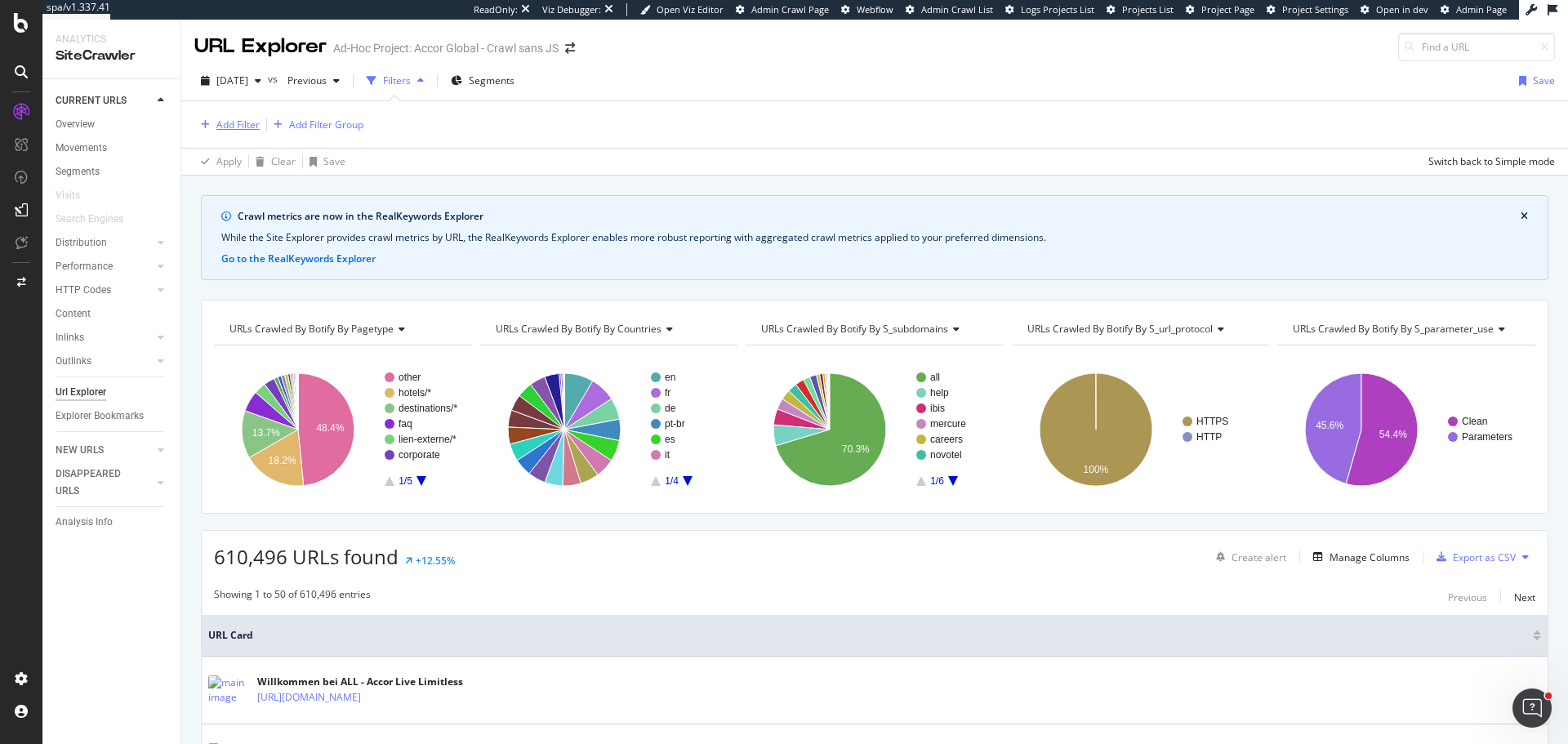
click at [250, 134] on button "Add Filter" at bounding box center [227, 125] width 66 height 20
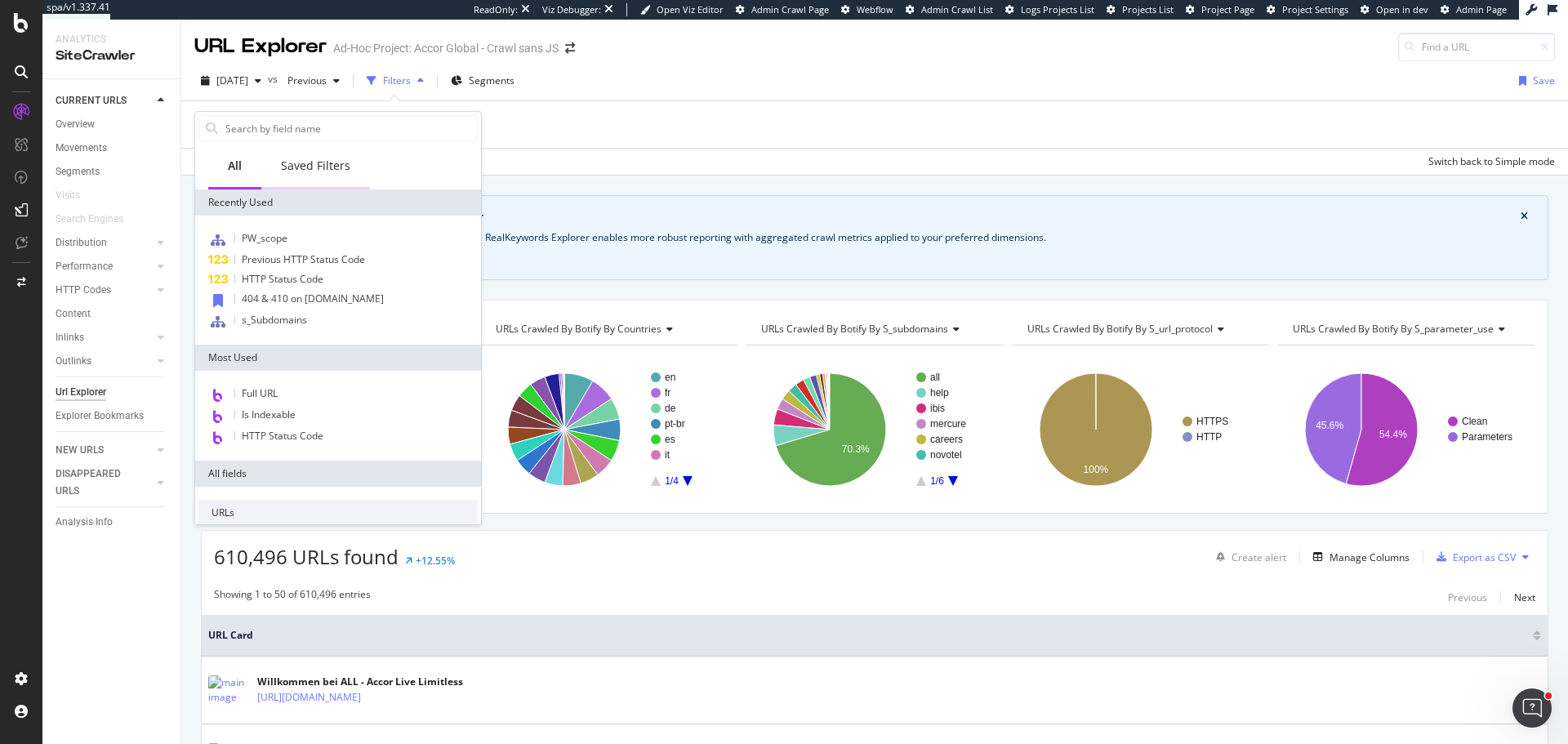
click at [300, 164] on div "Saved Filters" at bounding box center [315, 166] width 69 height 17
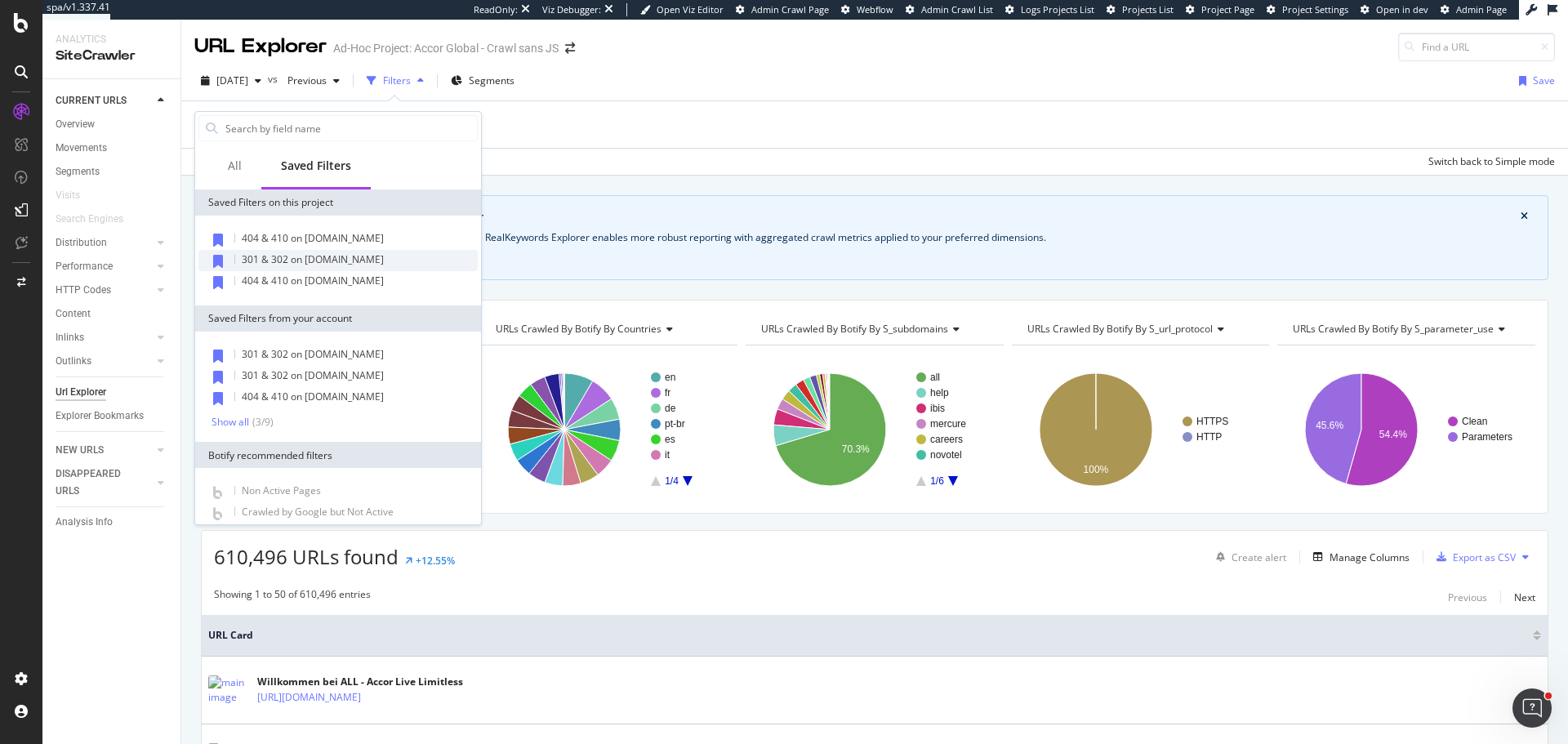
click at [342, 261] on span "301 & 302 on [DOMAIN_NAME]" at bounding box center [312, 259] width 142 height 14
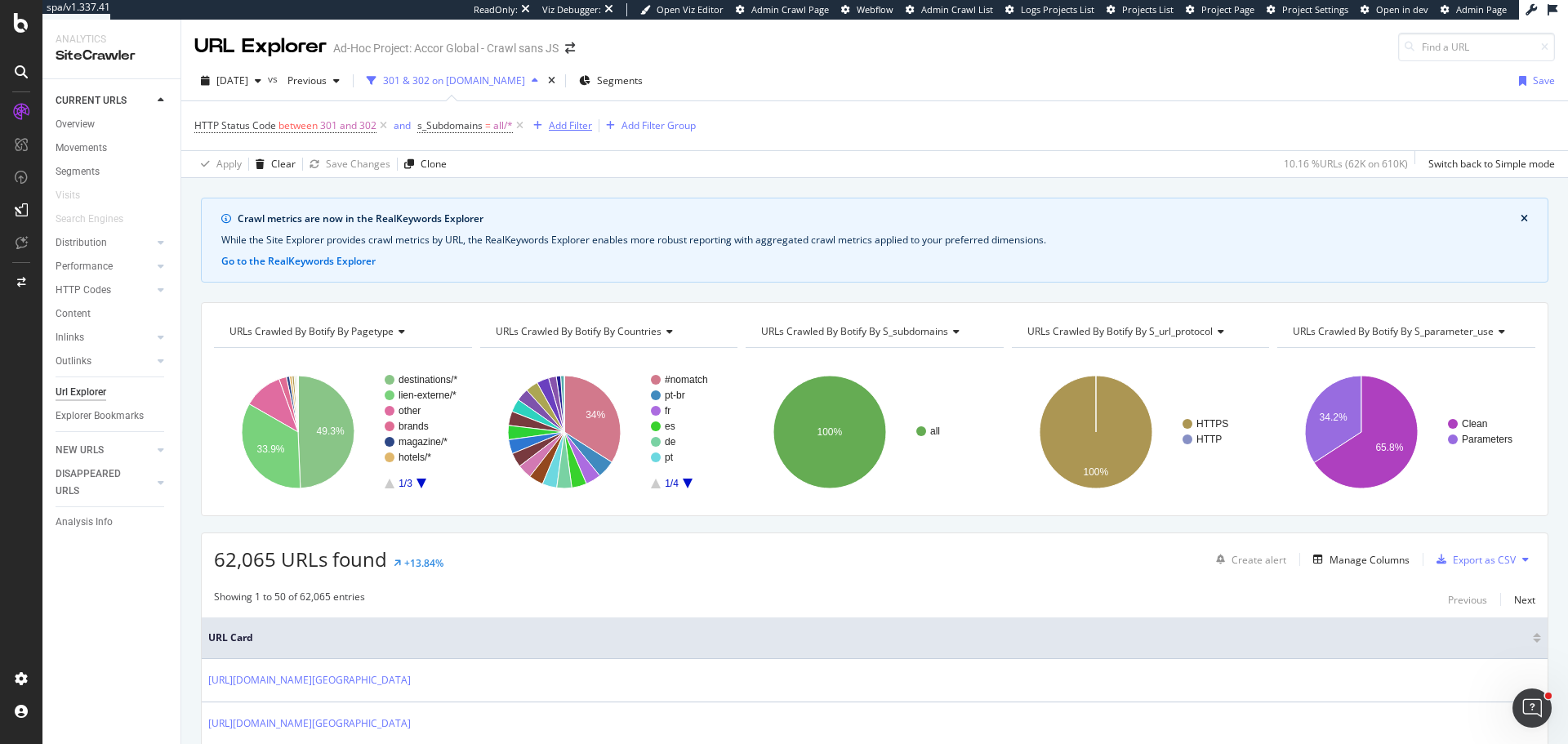
click at [575, 126] on div "Add Filter" at bounding box center [570, 125] width 43 height 14
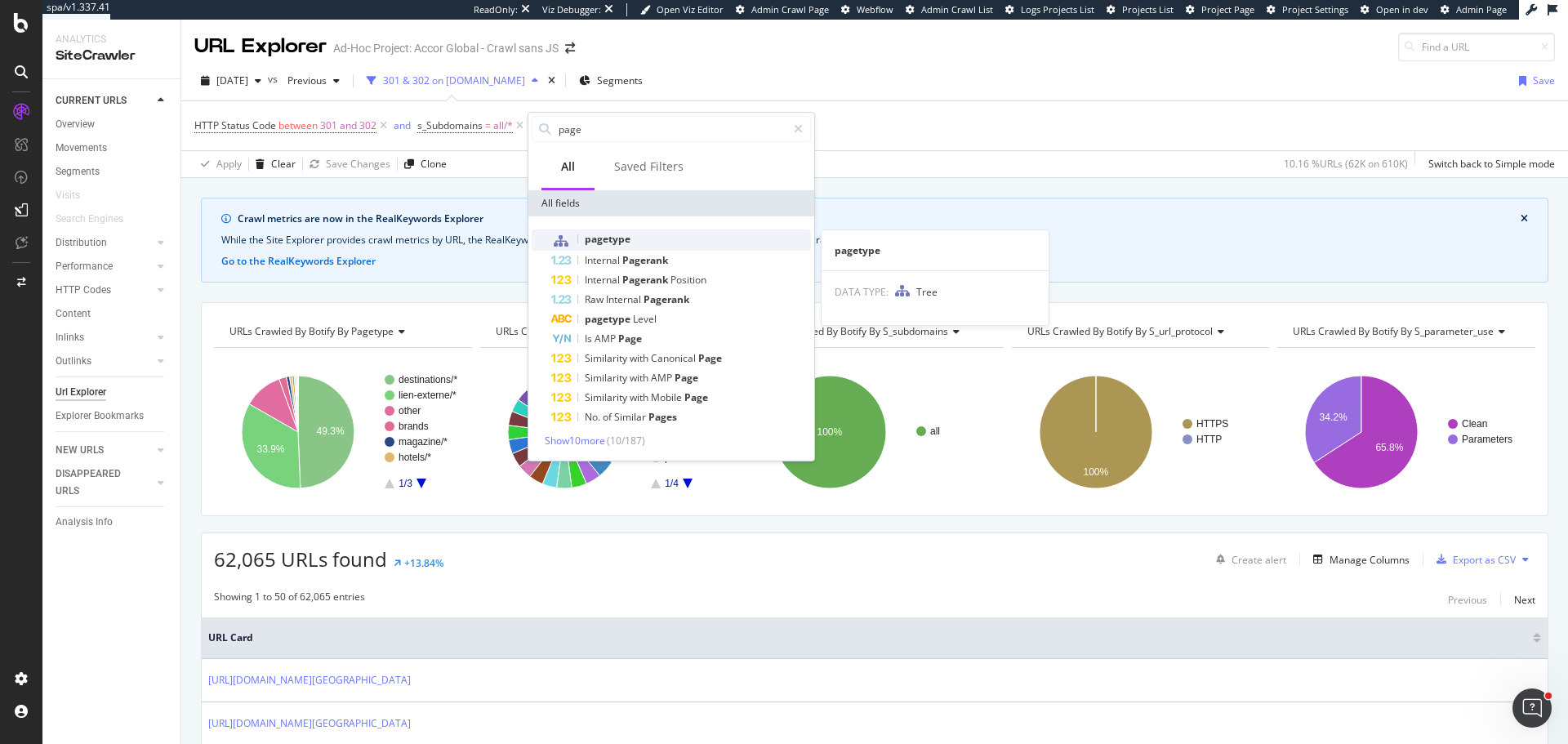
type input "page"
click at [633, 241] on div "pagetype" at bounding box center [681, 241] width 260 height 22
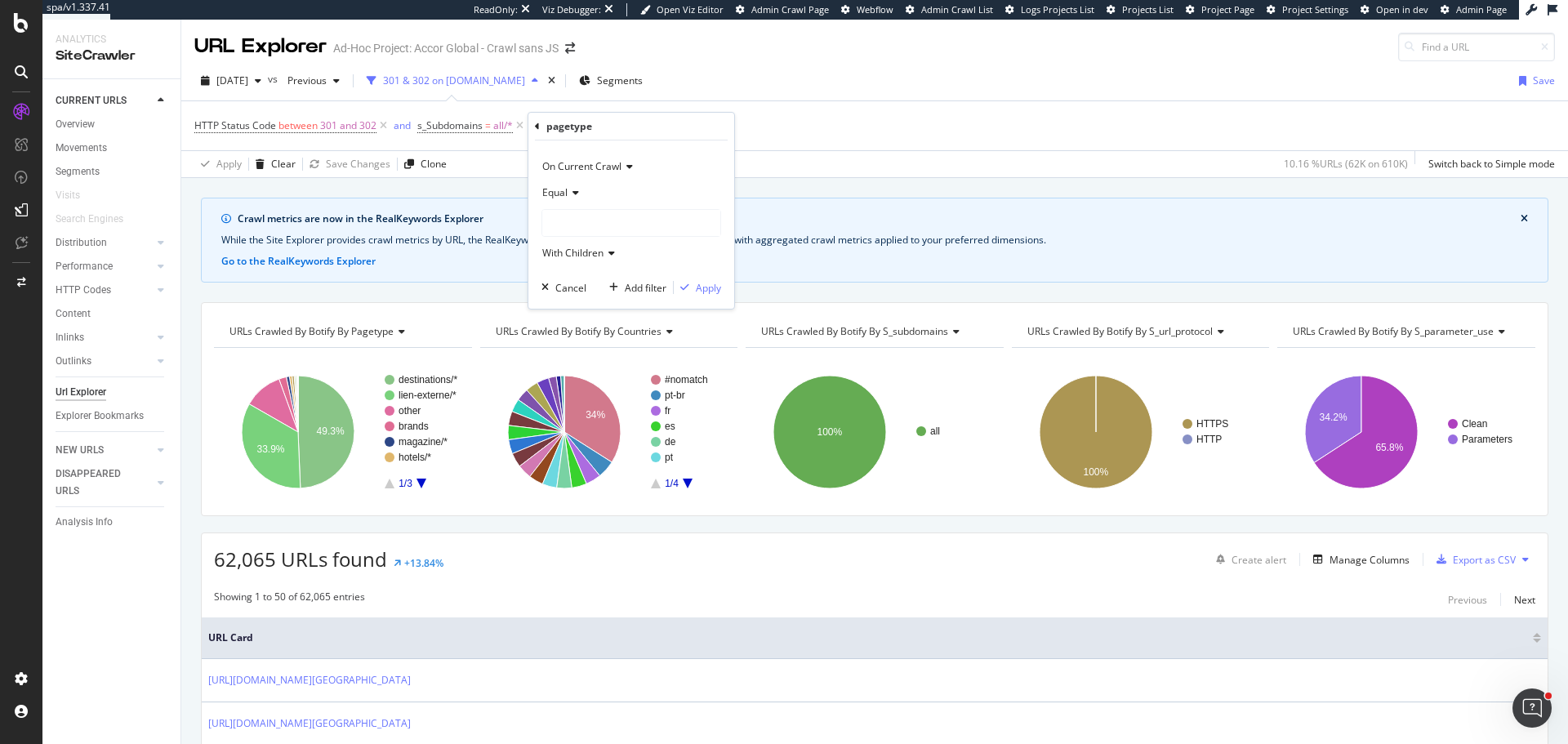
click at [580, 186] on div "Equal" at bounding box center [632, 192] width 180 height 26
click at [587, 244] on span "Not Equal" at bounding box center [571, 247] width 44 height 14
click at [595, 224] on div at bounding box center [632, 222] width 178 height 26
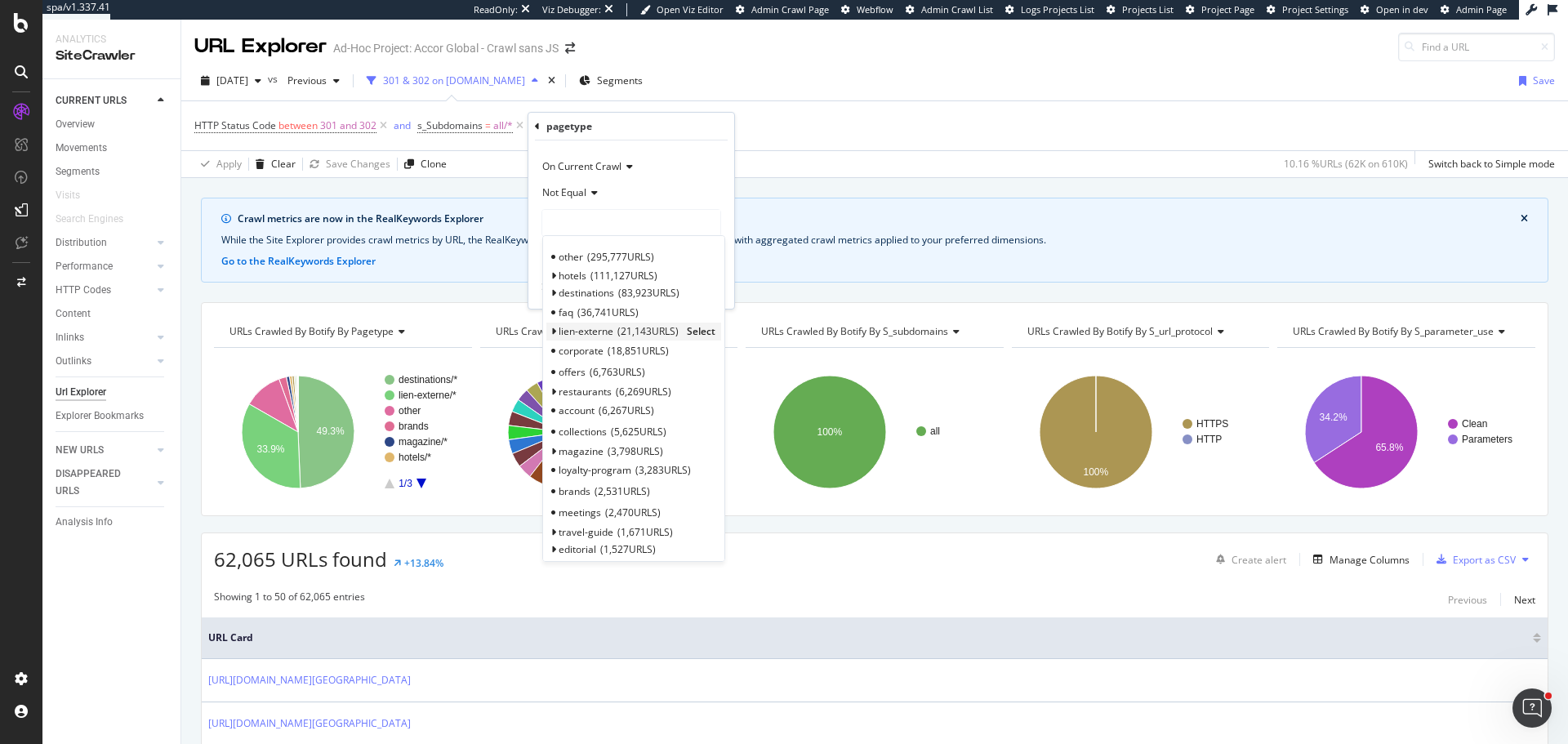
click at [697, 330] on span "Select" at bounding box center [701, 331] width 28 height 14
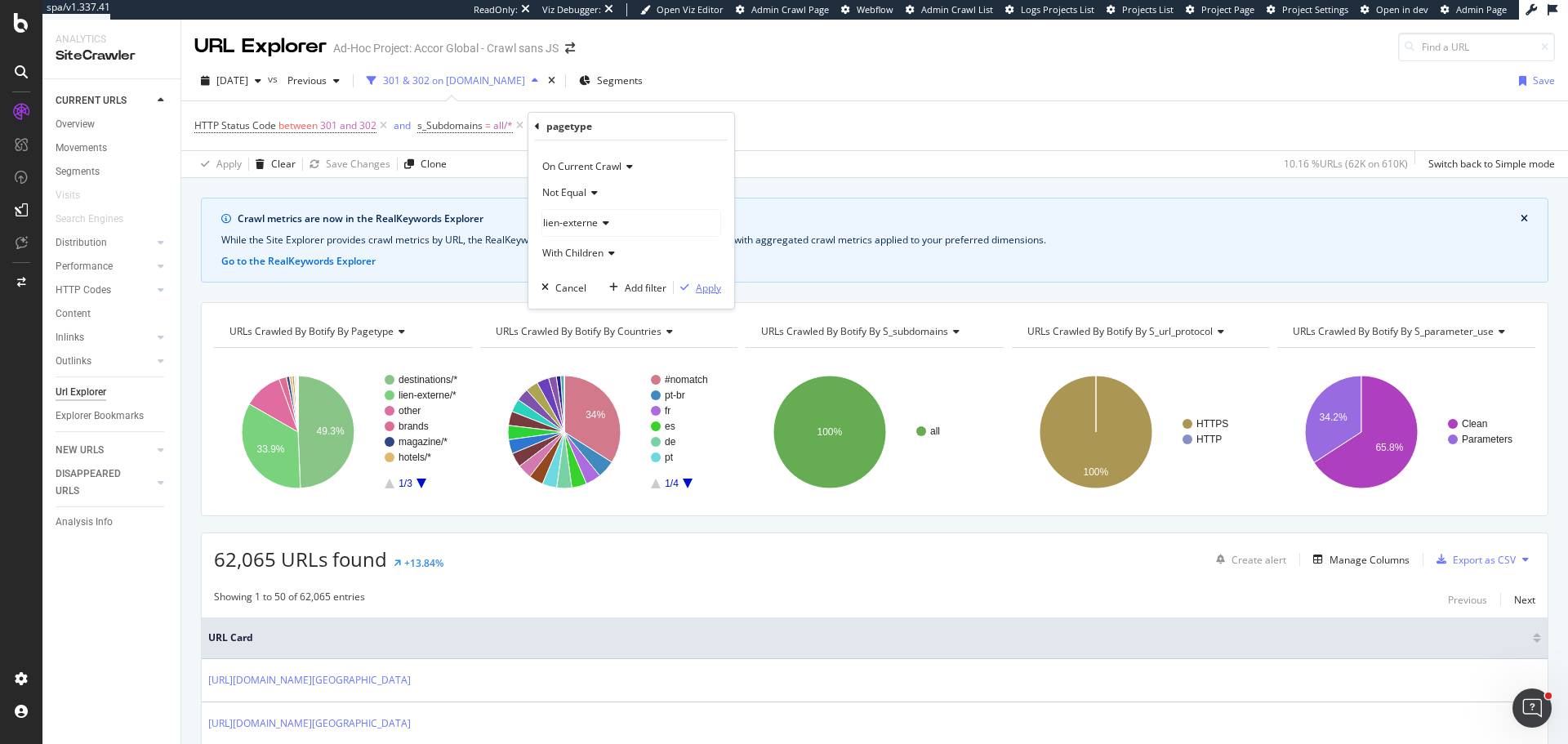
click at [707, 293] on div "Apply" at bounding box center [708, 288] width 25 height 14
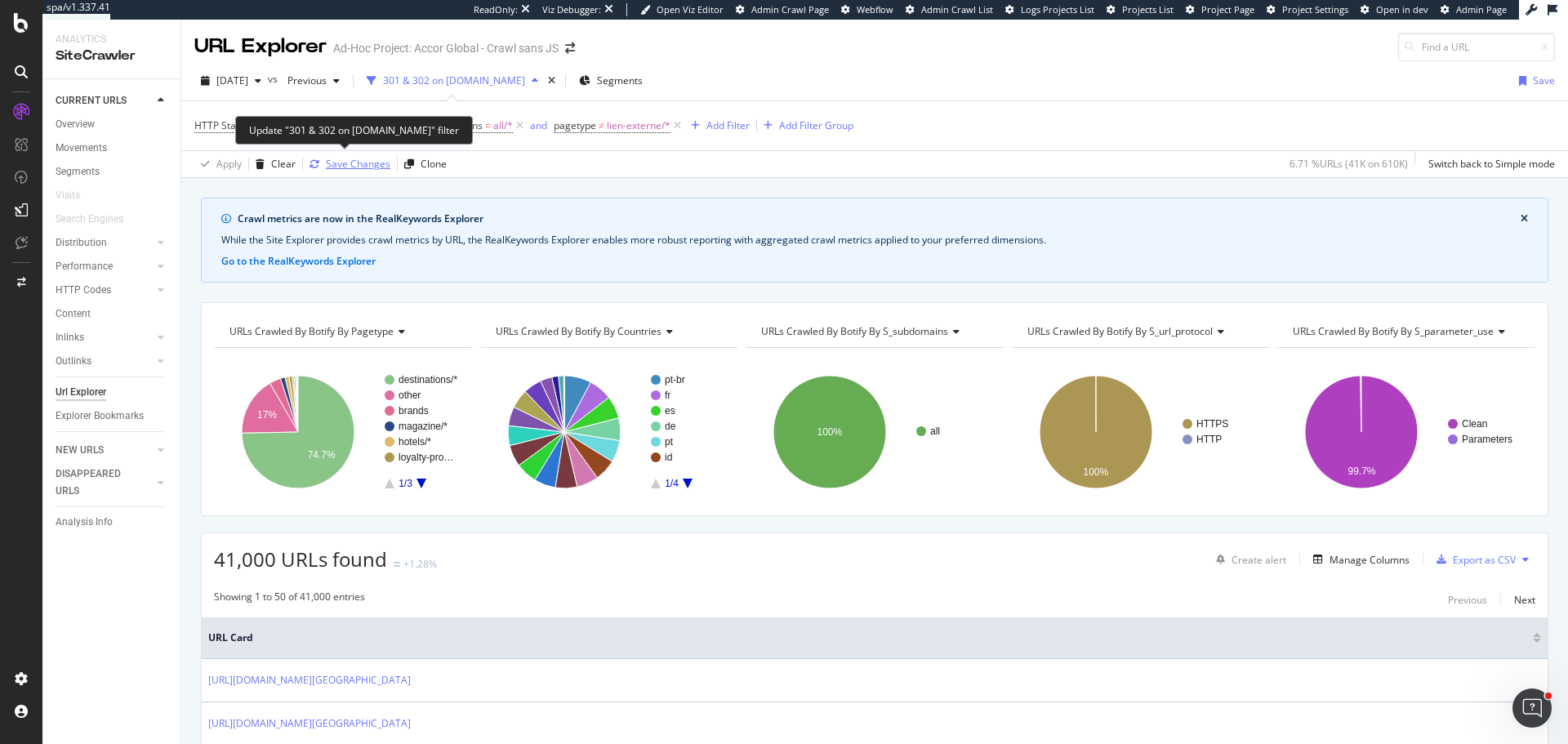
click at [365, 167] on div "Save Changes" at bounding box center [359, 163] width 65 height 14
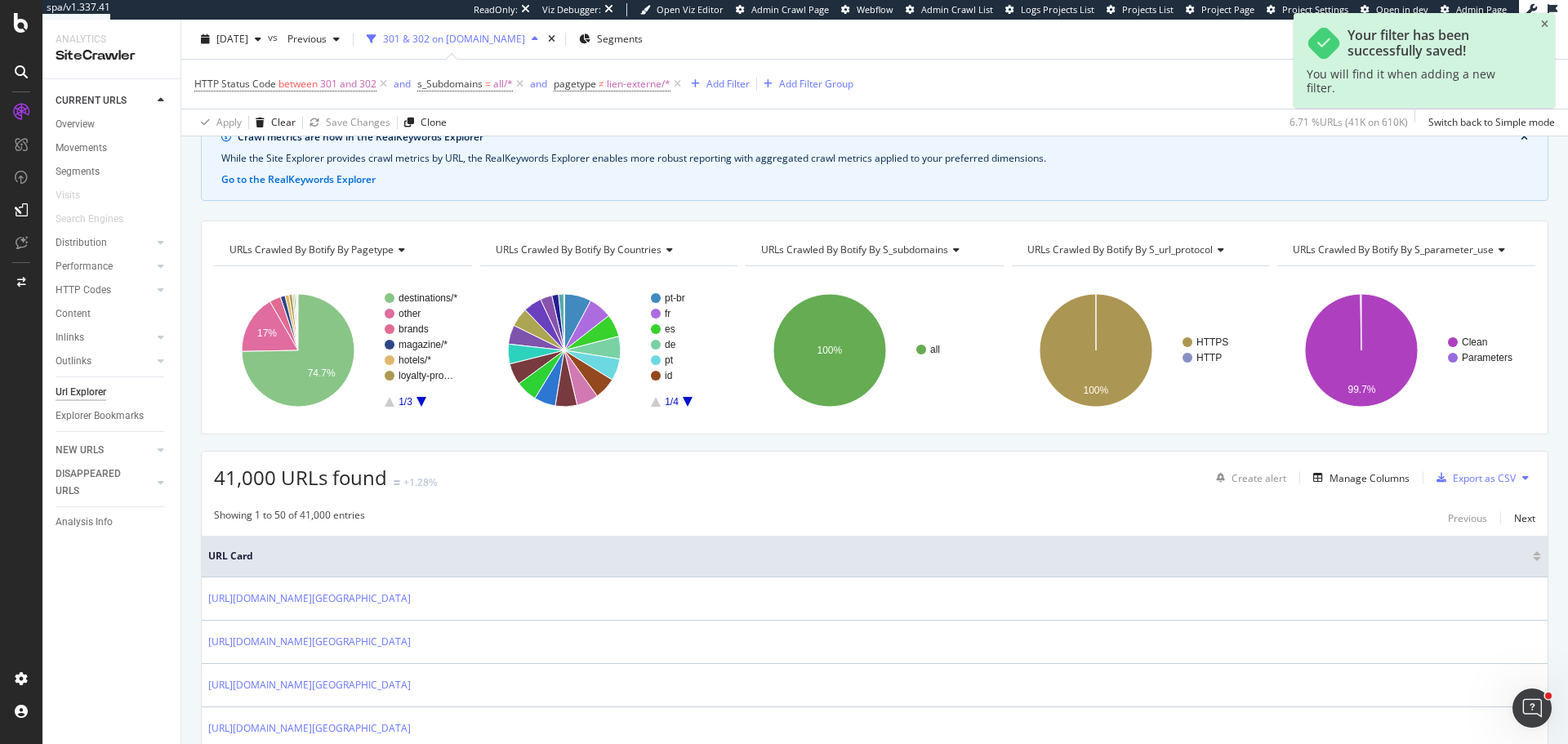
scroll to position [163, 0]
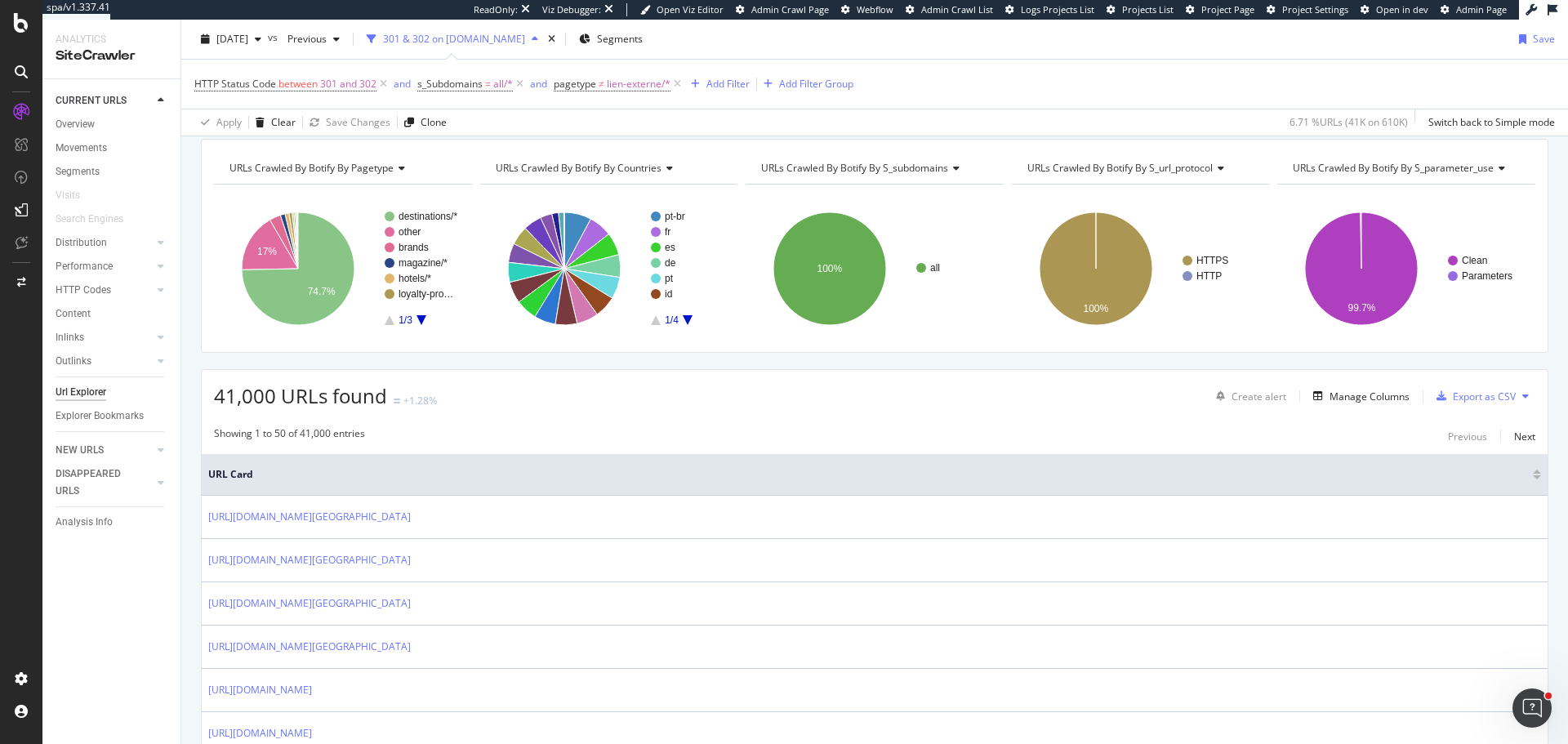
click at [713, 95] on div "HTTP Status Code between 301 and 302 and s_Subdomains = all/* and pagetype ≠ li…" at bounding box center [524, 83] width 659 height 22
click at [713, 87] on div "Add Filter" at bounding box center [728, 83] width 43 height 14
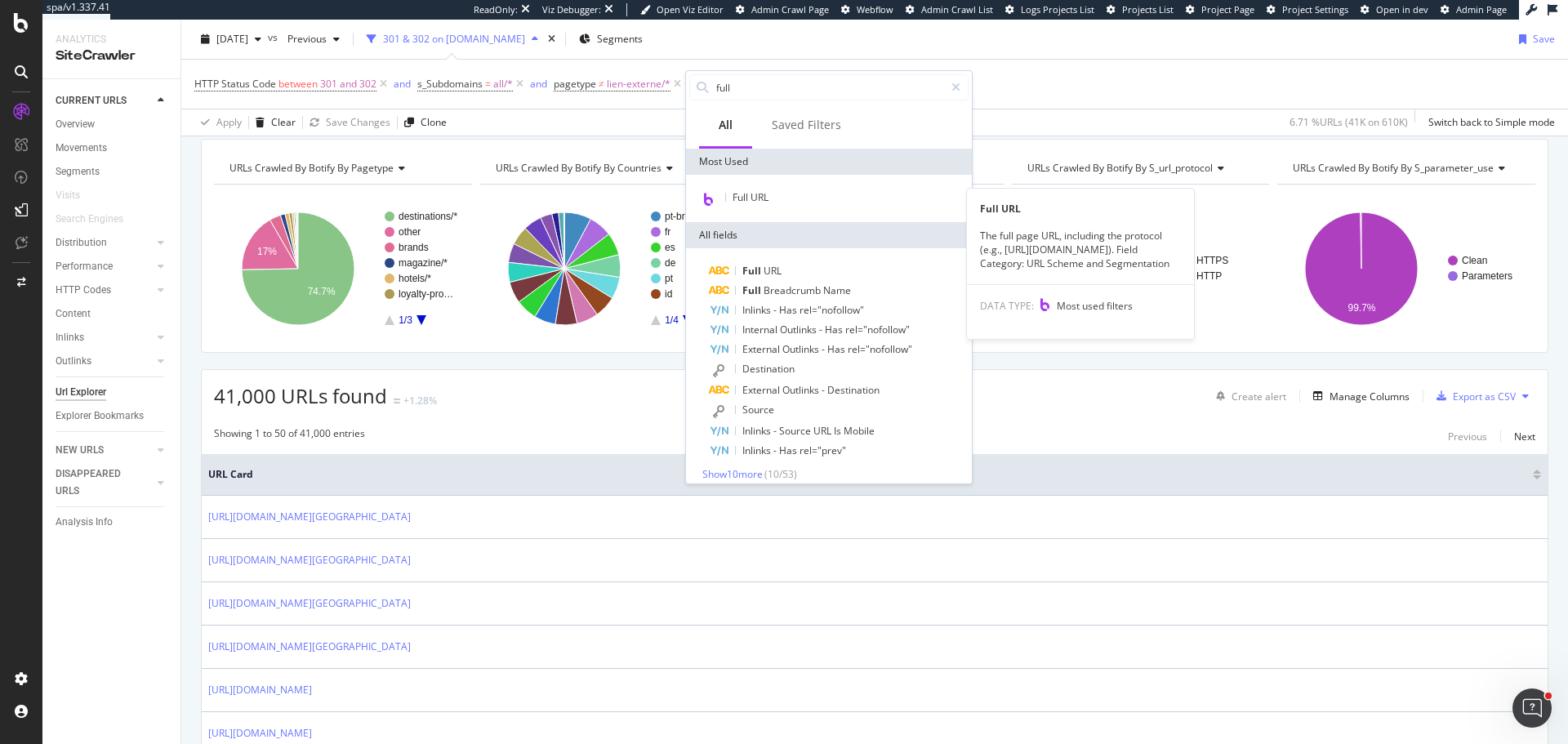
type input "full"
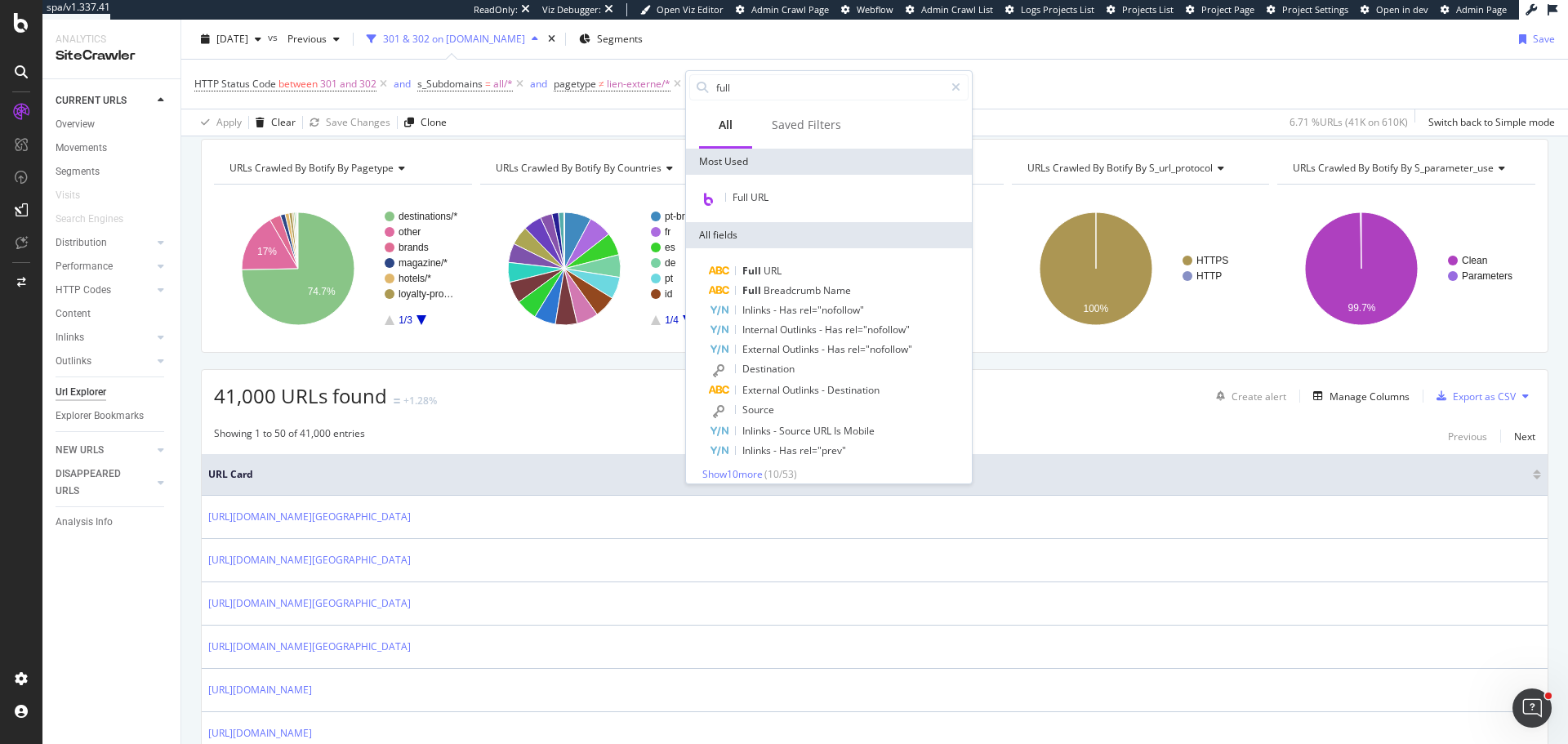
click at [747, 191] on span "Full URL" at bounding box center [750, 197] width 36 height 14
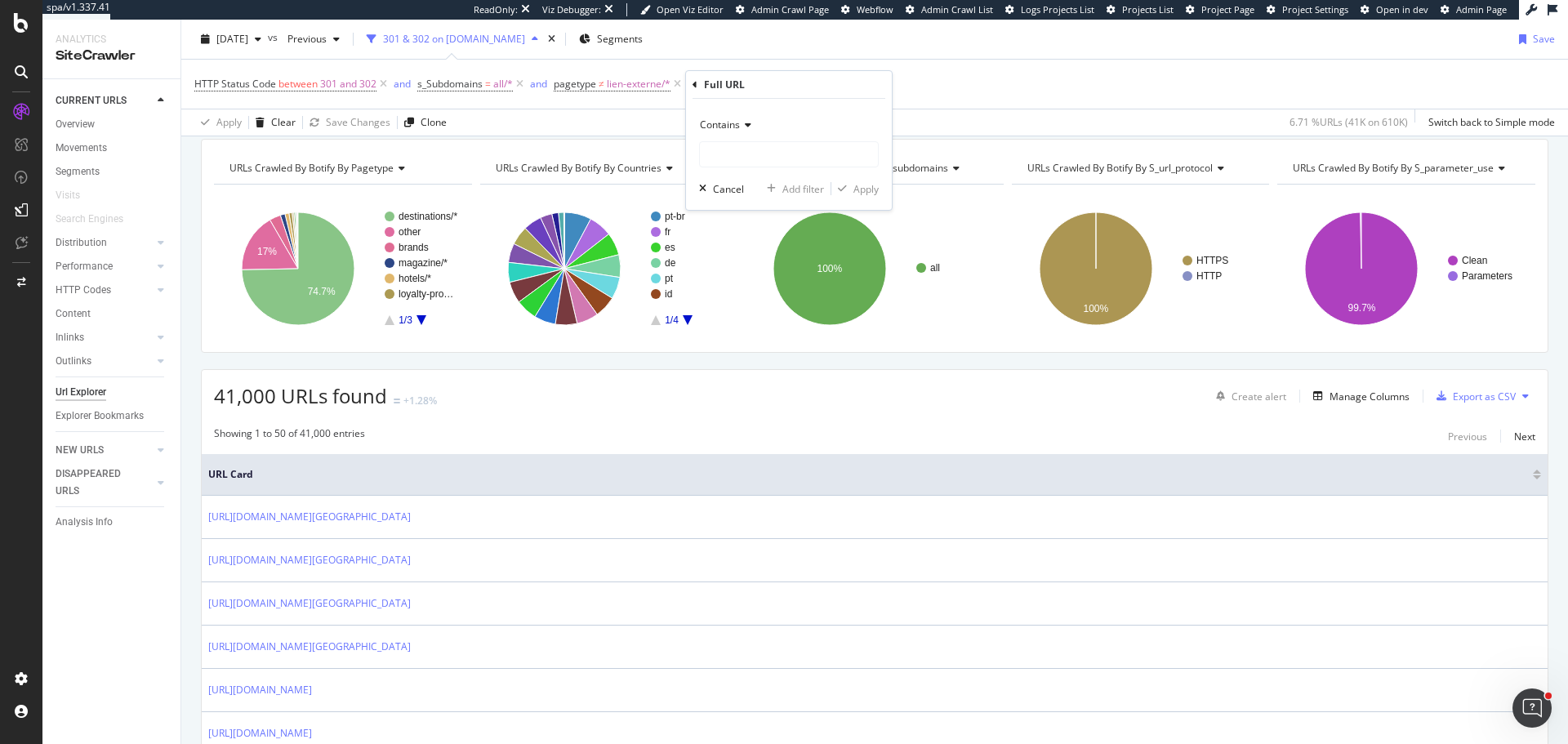
click at [732, 104] on div "Contains Cancel Add filter Apply" at bounding box center [788, 154] width 206 height 111
click at [733, 123] on span "Contains" at bounding box center [720, 124] width 40 height 14
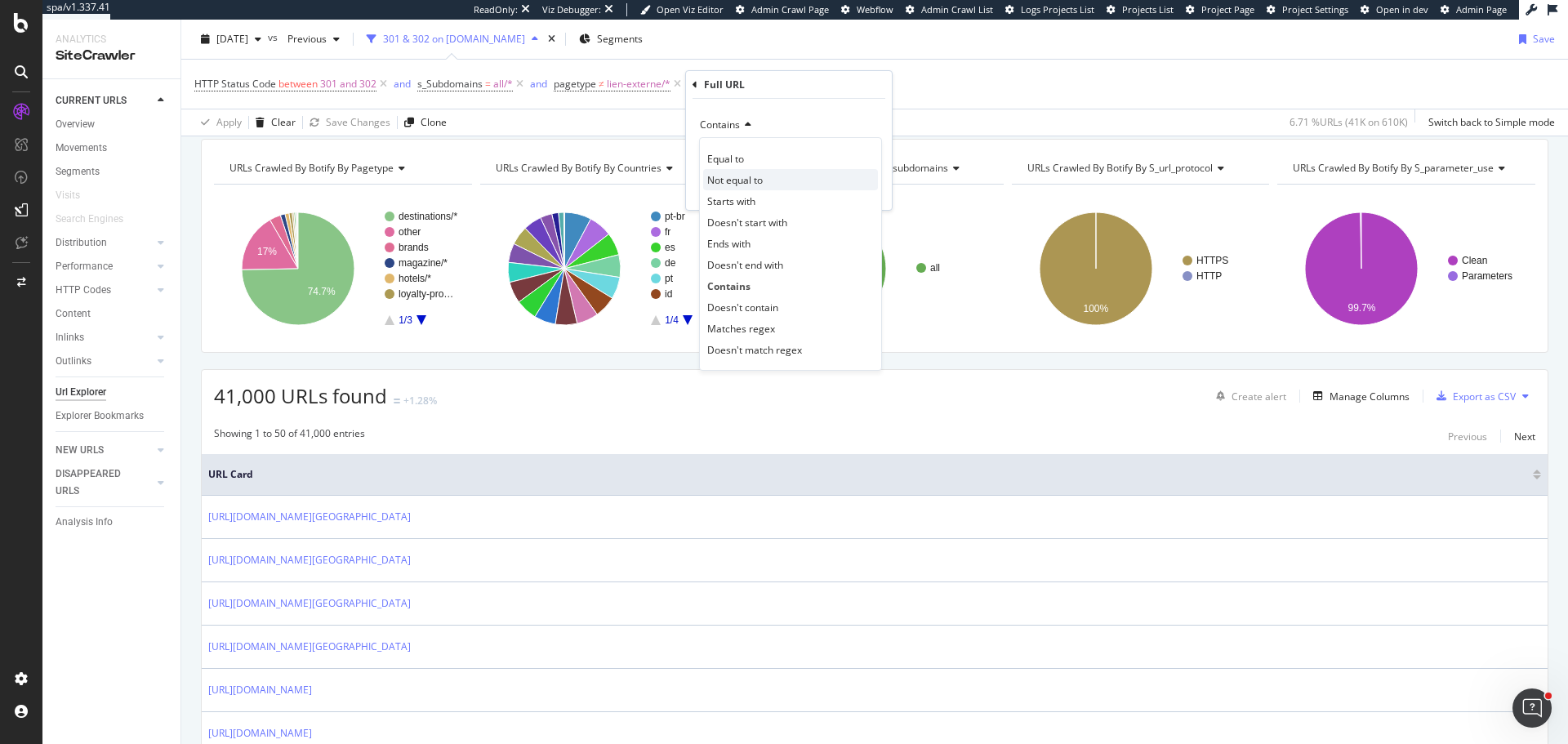
click at [746, 176] on span "Not equal to" at bounding box center [735, 180] width 56 height 14
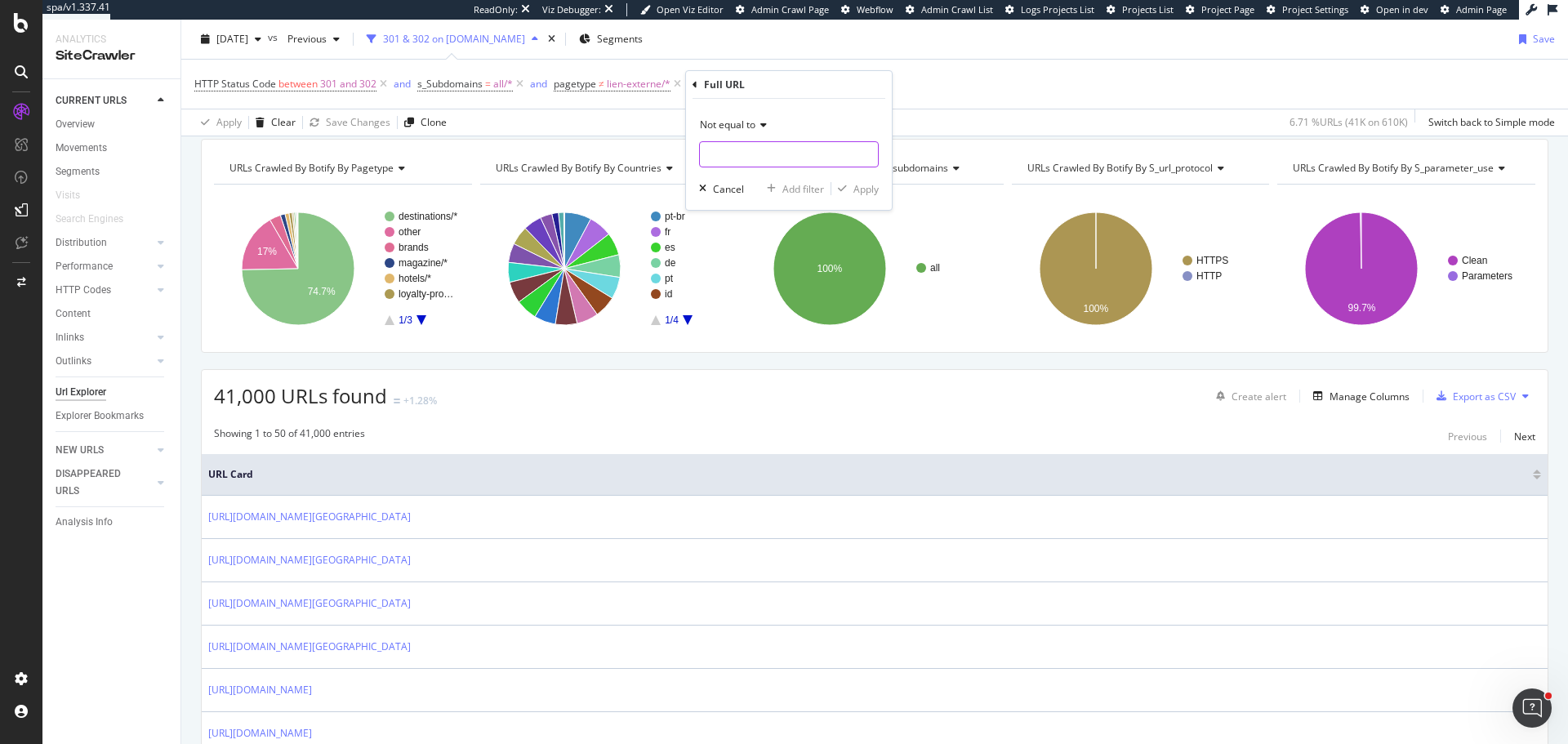
click at [754, 162] on input "text" at bounding box center [789, 154] width 178 height 26
paste input "[URL][DOMAIN_NAME]"
type input "[URL][DOMAIN_NAME]"
click at [855, 188] on div "Apply" at bounding box center [866, 189] width 25 height 14
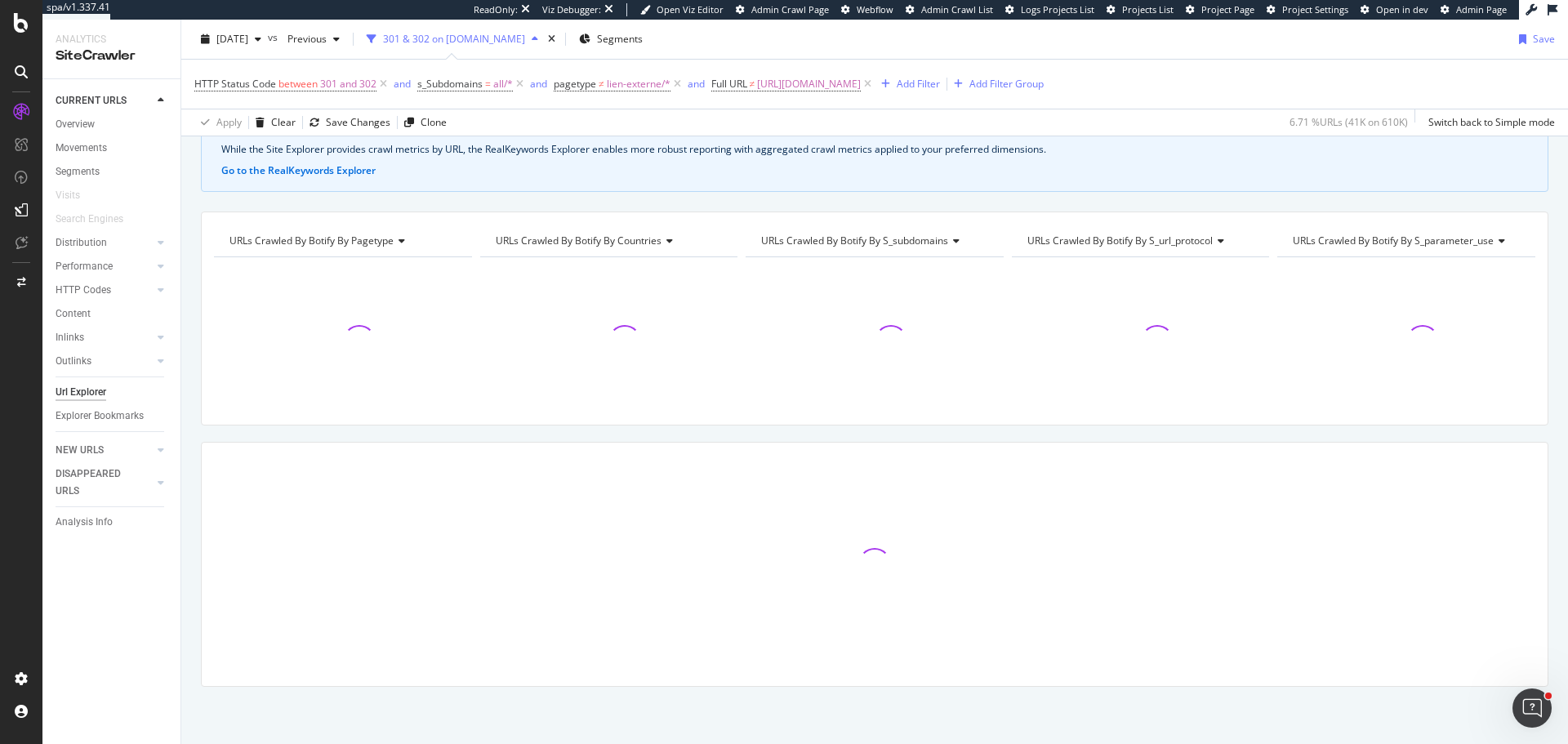
scroll to position [91, 0]
click at [350, 122] on div "Save Changes" at bounding box center [359, 122] width 65 height 14
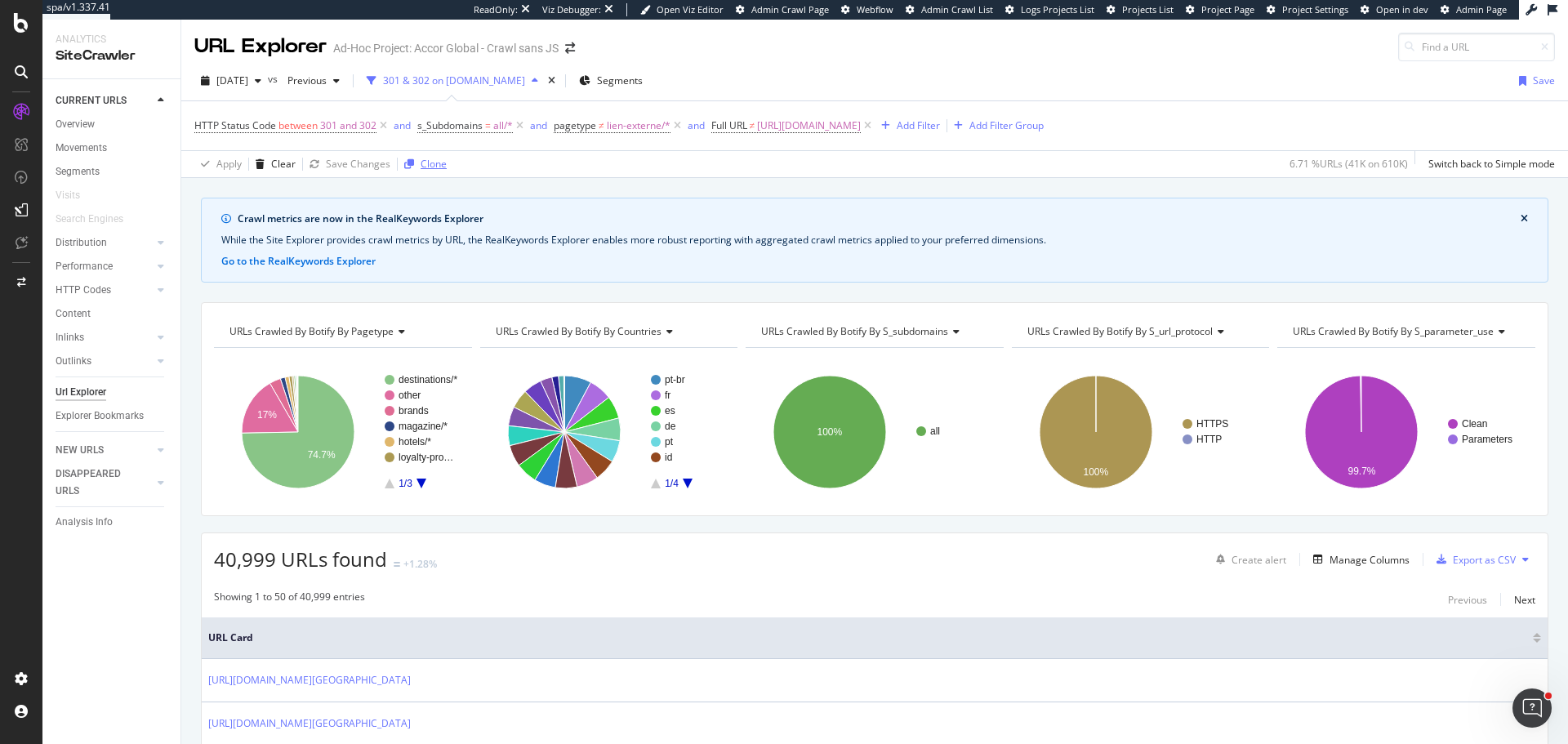
click at [409, 166] on icon "button" at bounding box center [409, 164] width 10 height 10
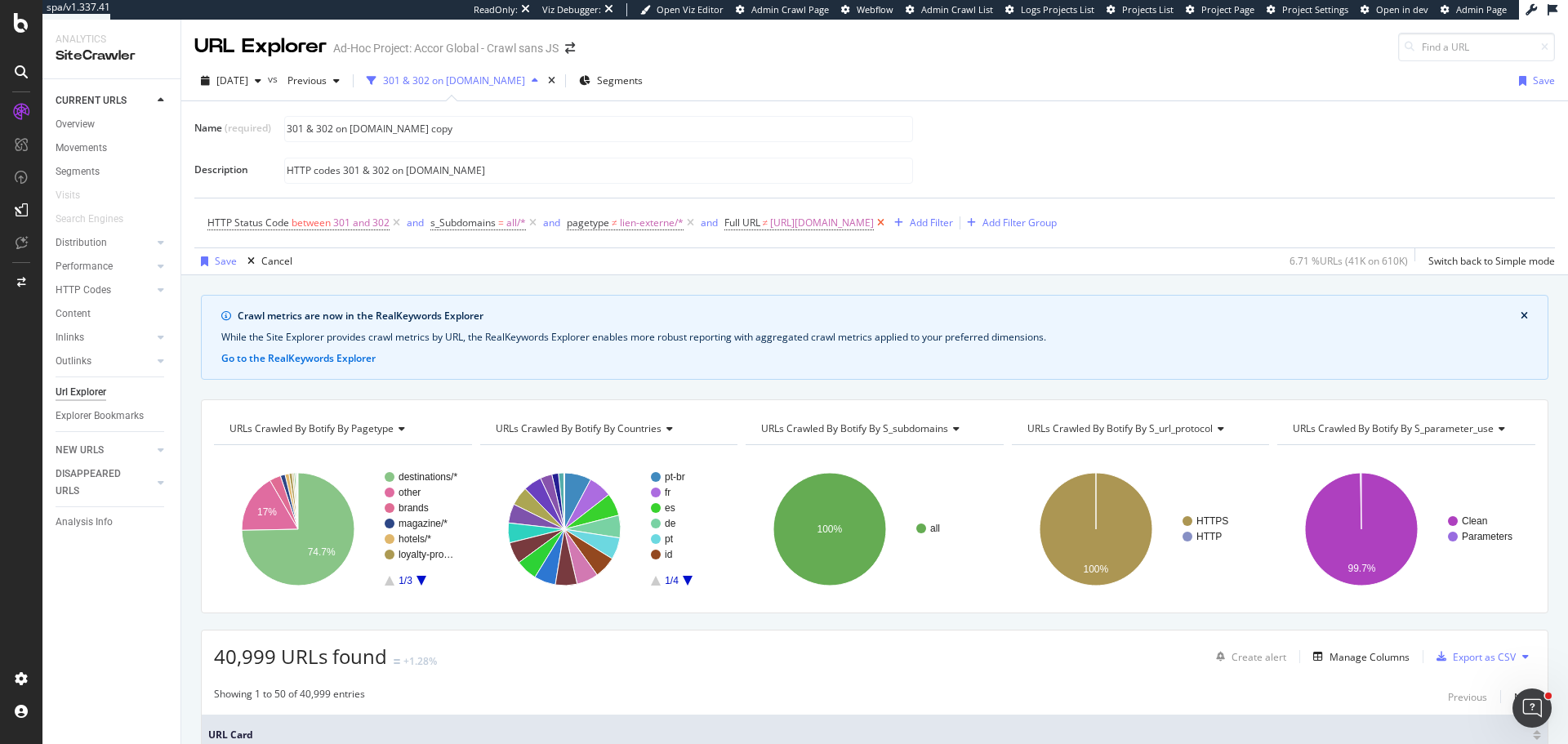
click at [874, 221] on icon at bounding box center [881, 223] width 14 height 17
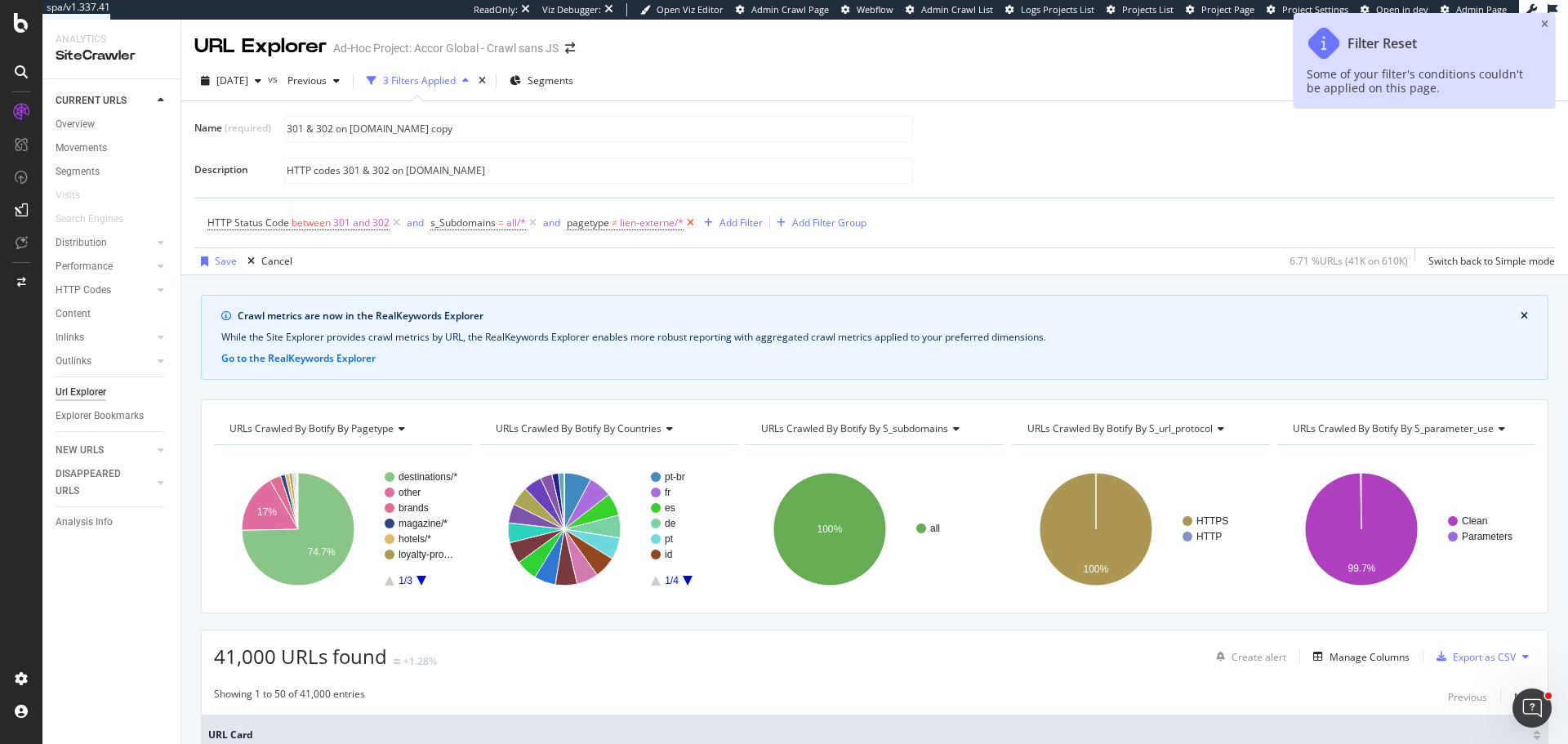
click at [696, 221] on icon at bounding box center [690, 223] width 14 height 17
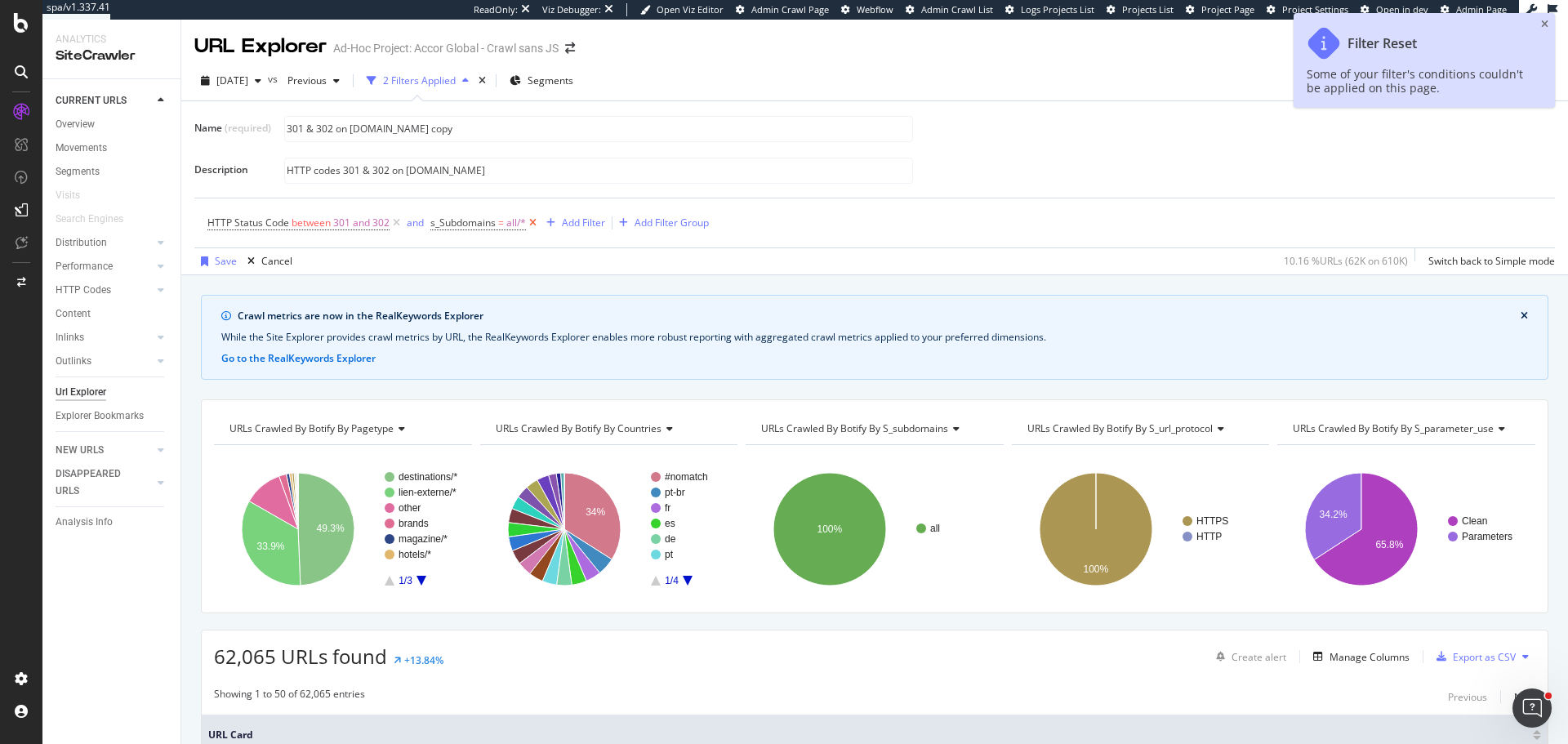
click at [536, 222] on icon at bounding box center [533, 223] width 14 height 17
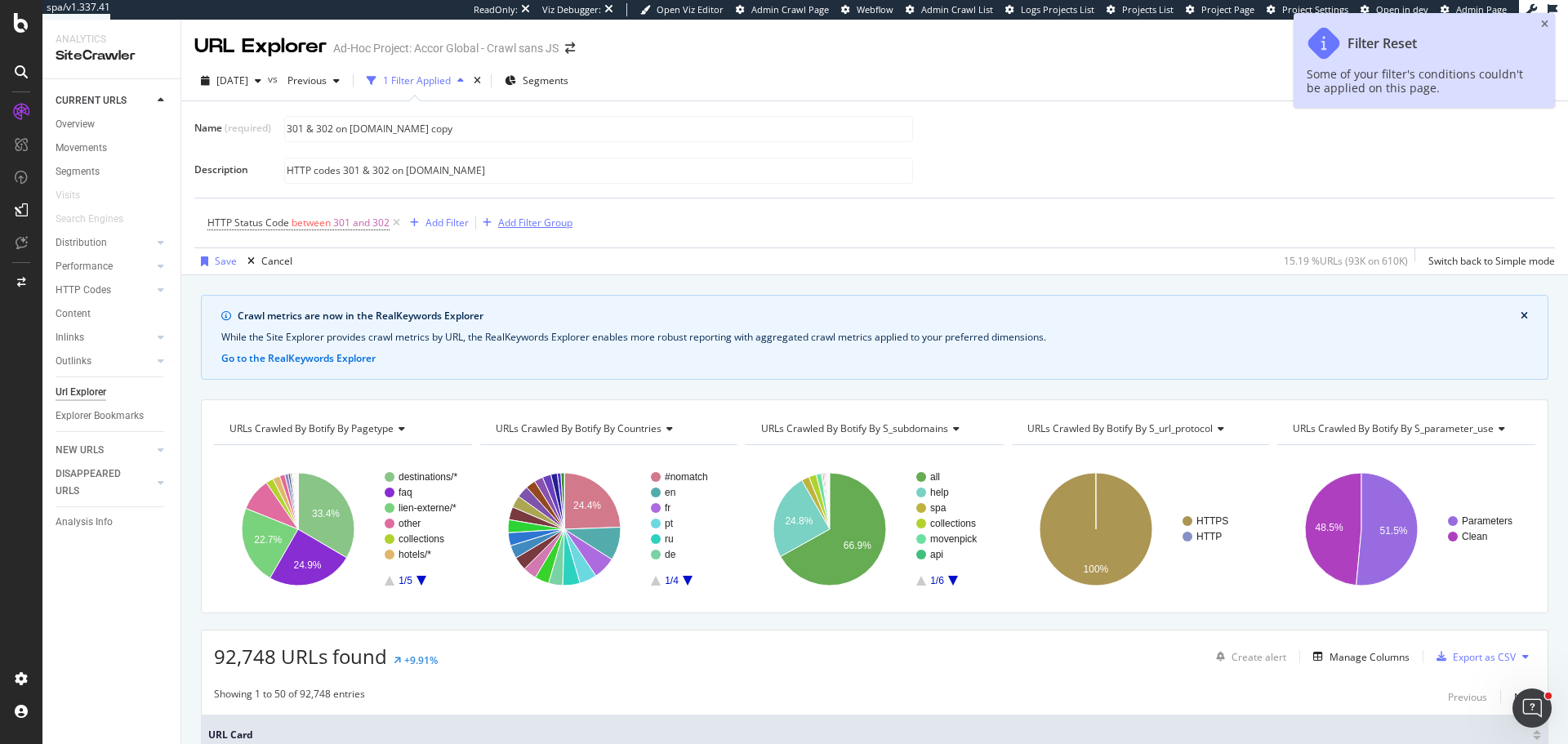
click at [522, 221] on div "Add Filter Group" at bounding box center [535, 222] width 74 height 14
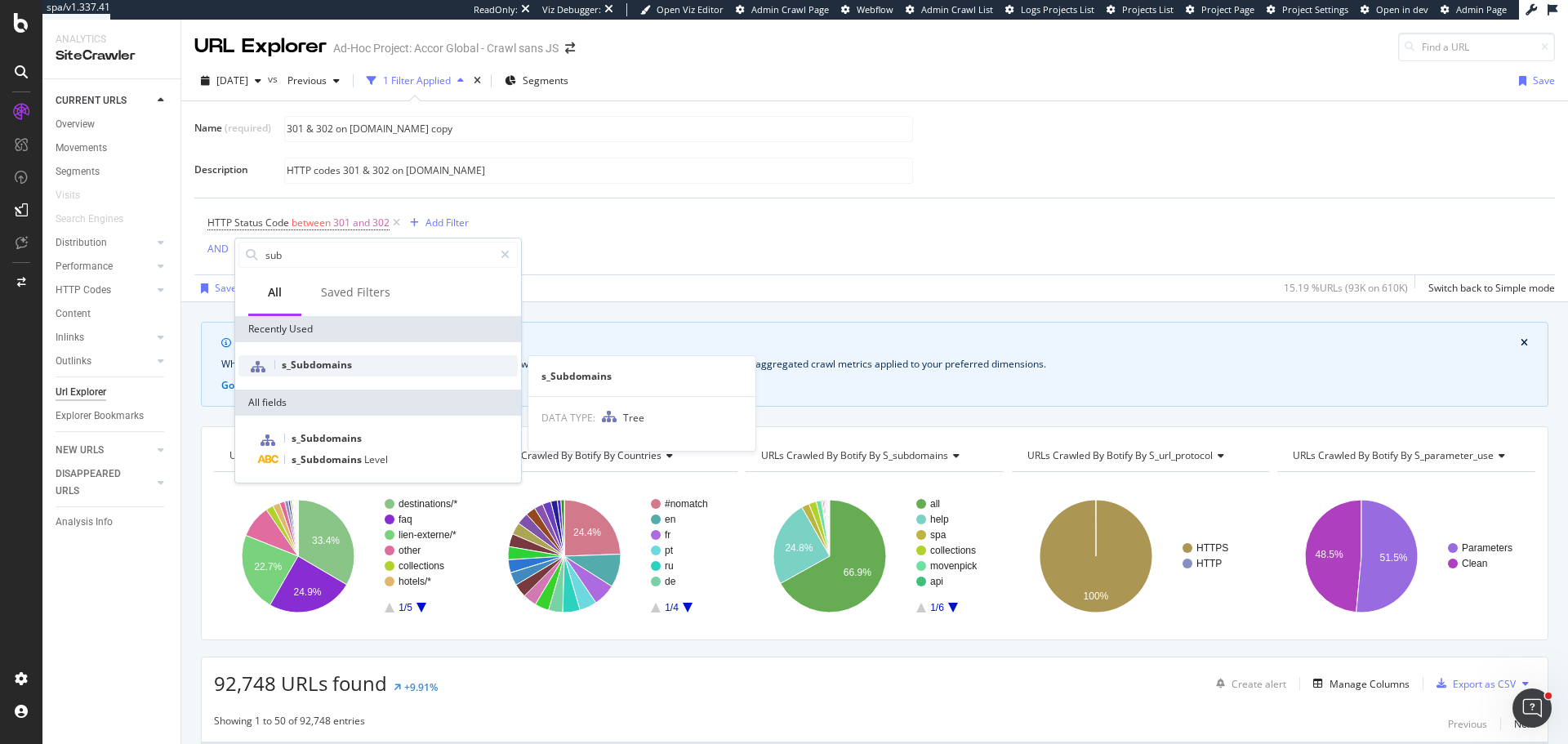
type input "sub"
click at [375, 360] on div "s_Subdomains" at bounding box center [379, 366] width 280 height 22
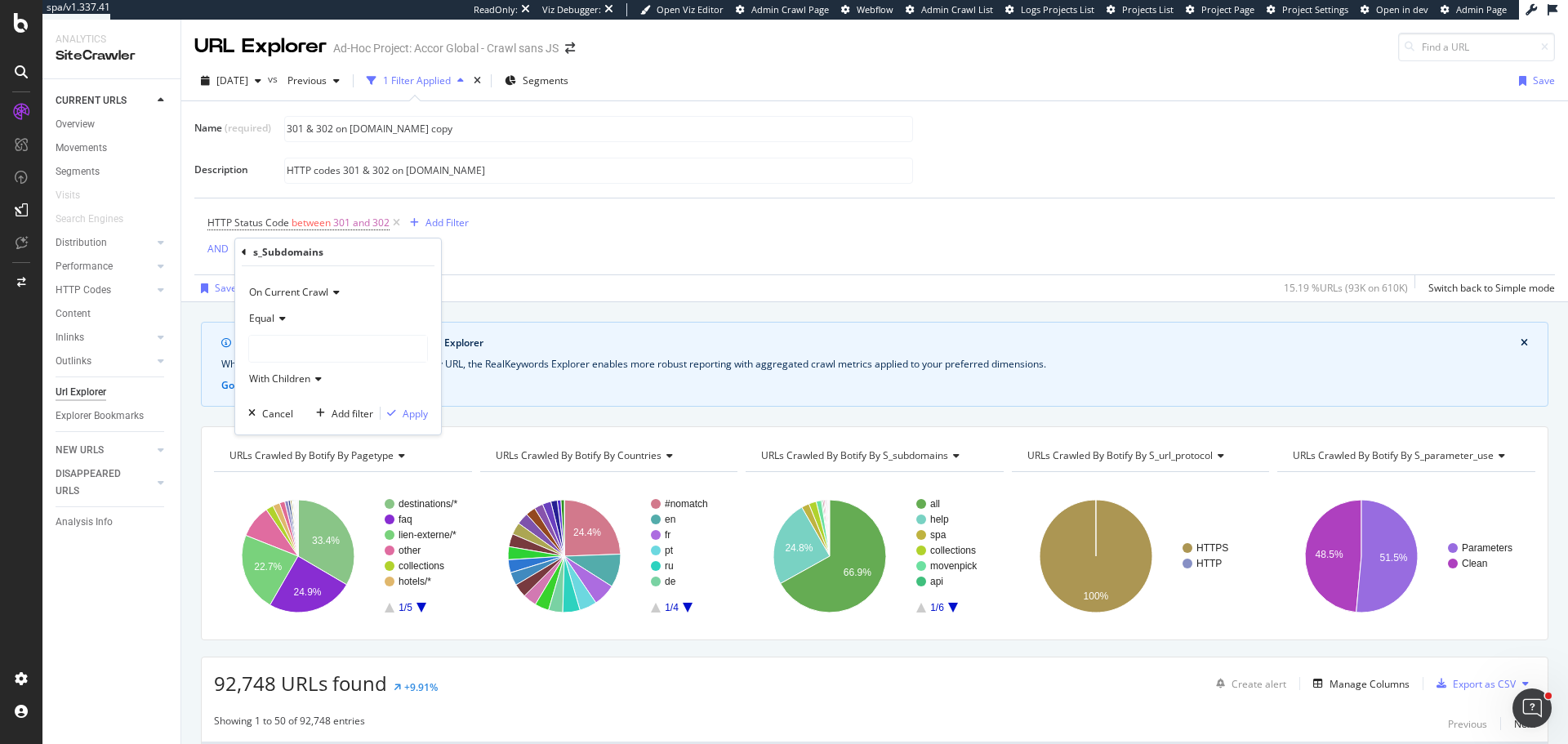
click at [289, 316] on div "Equal" at bounding box center [338, 318] width 180 height 26
click at [289, 370] on span "Not Equal" at bounding box center [278, 374] width 44 height 14
click at [299, 344] on div at bounding box center [338, 348] width 178 height 26
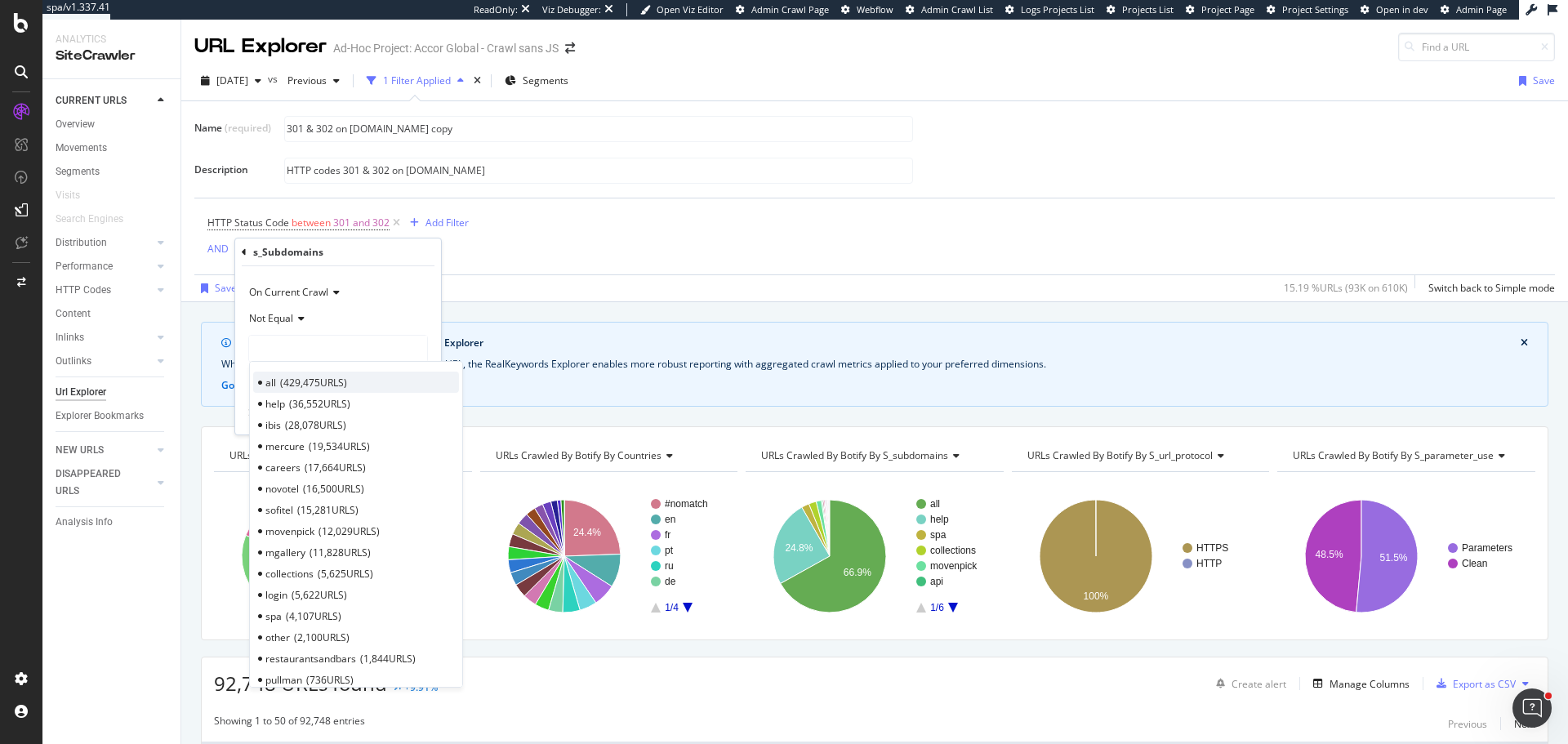
click at [313, 376] on span "429,475 URLS" at bounding box center [314, 382] width 67 height 14
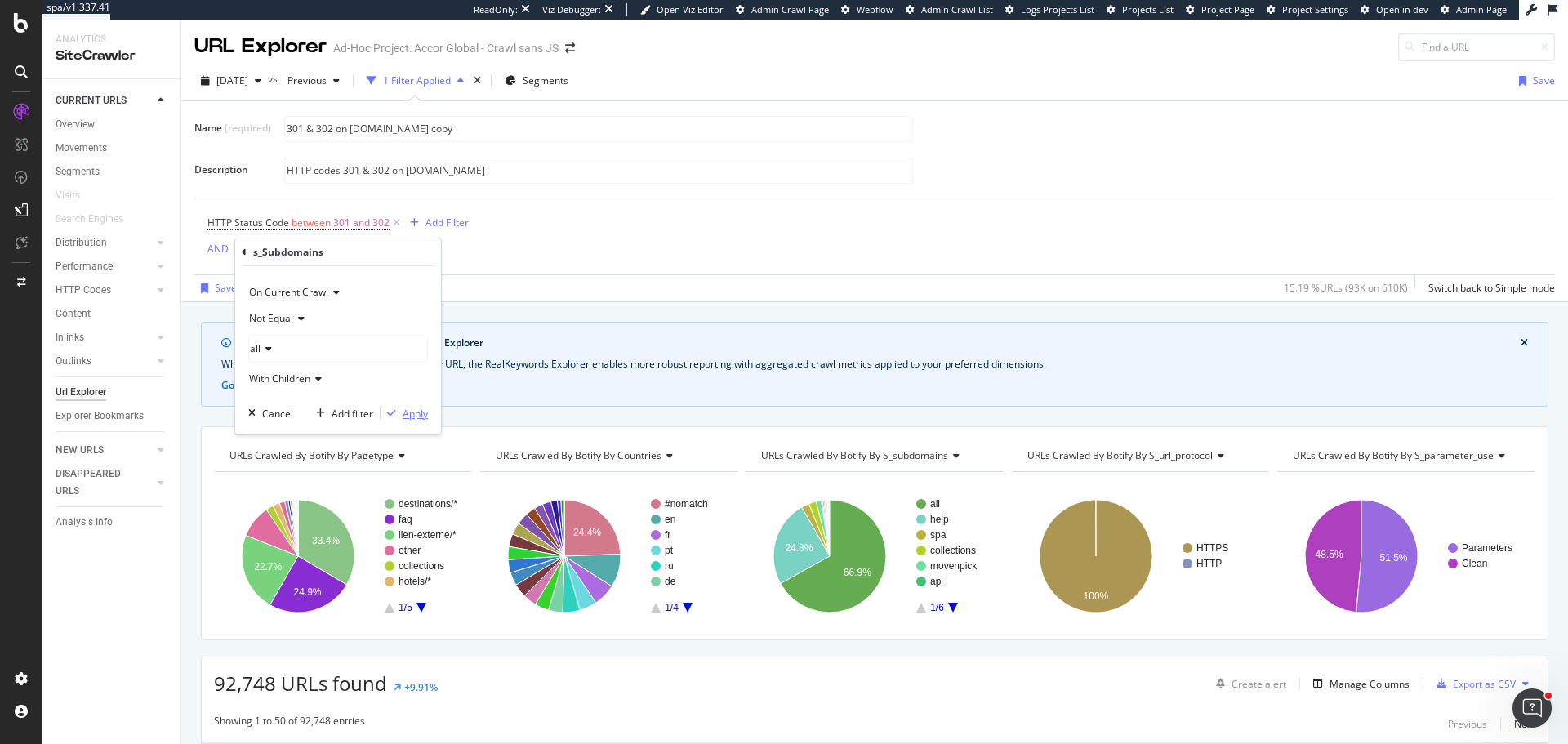
click at [400, 414] on div "button" at bounding box center [391, 414] width 22 height 10
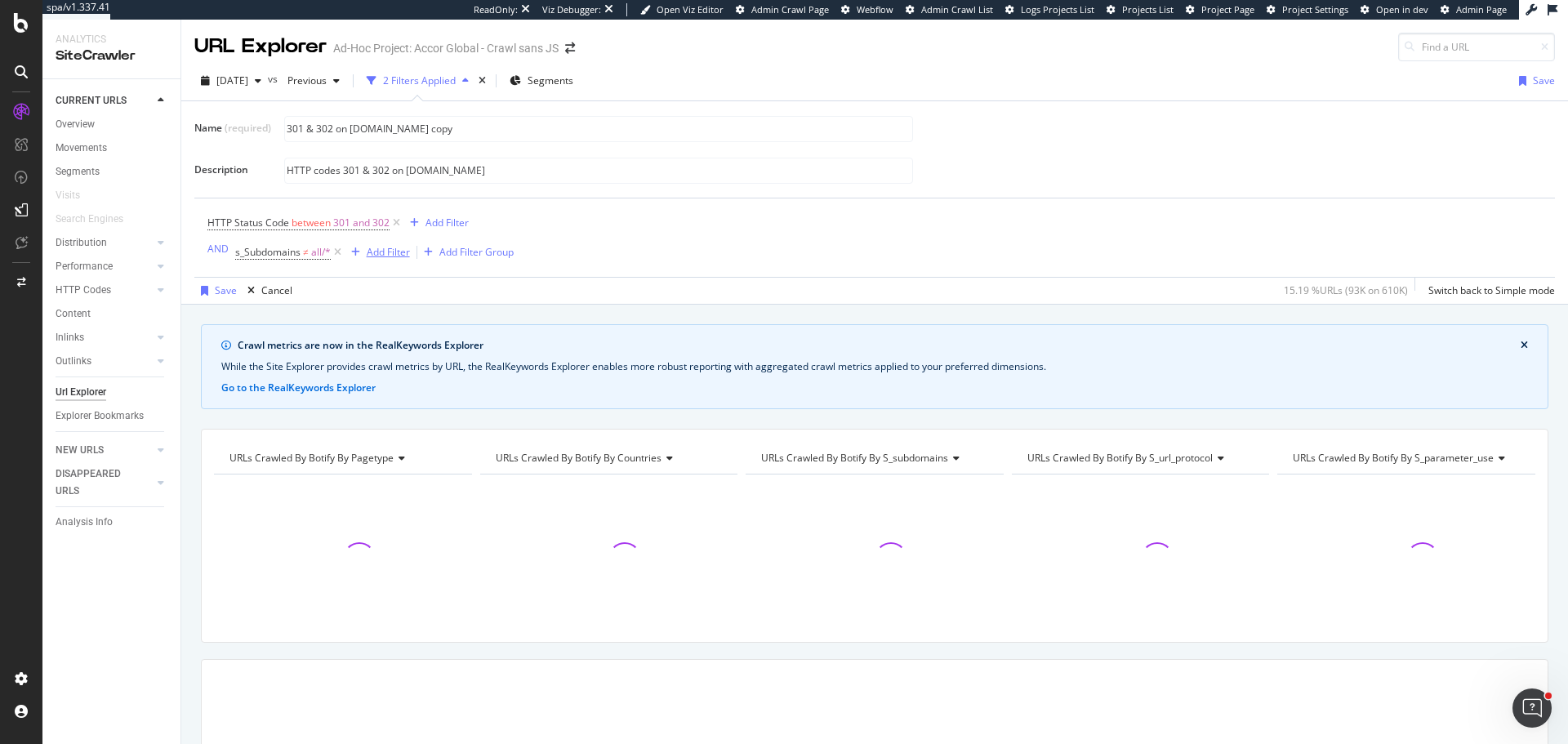
click at [387, 255] on div "Add Filter" at bounding box center [389, 251] width 43 height 14
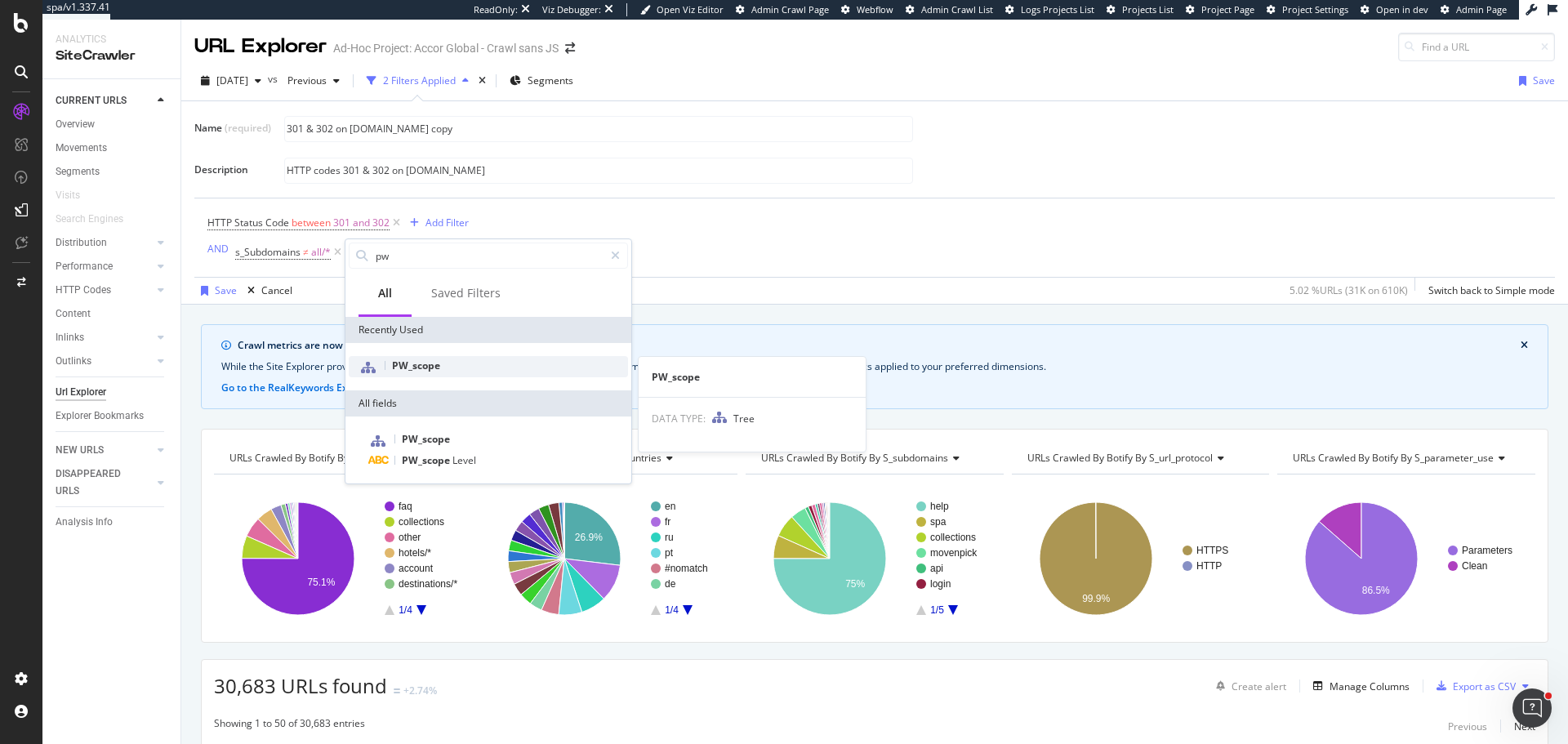
type input "pw"
click at [445, 373] on div "PW_scope" at bounding box center [489, 367] width 280 height 22
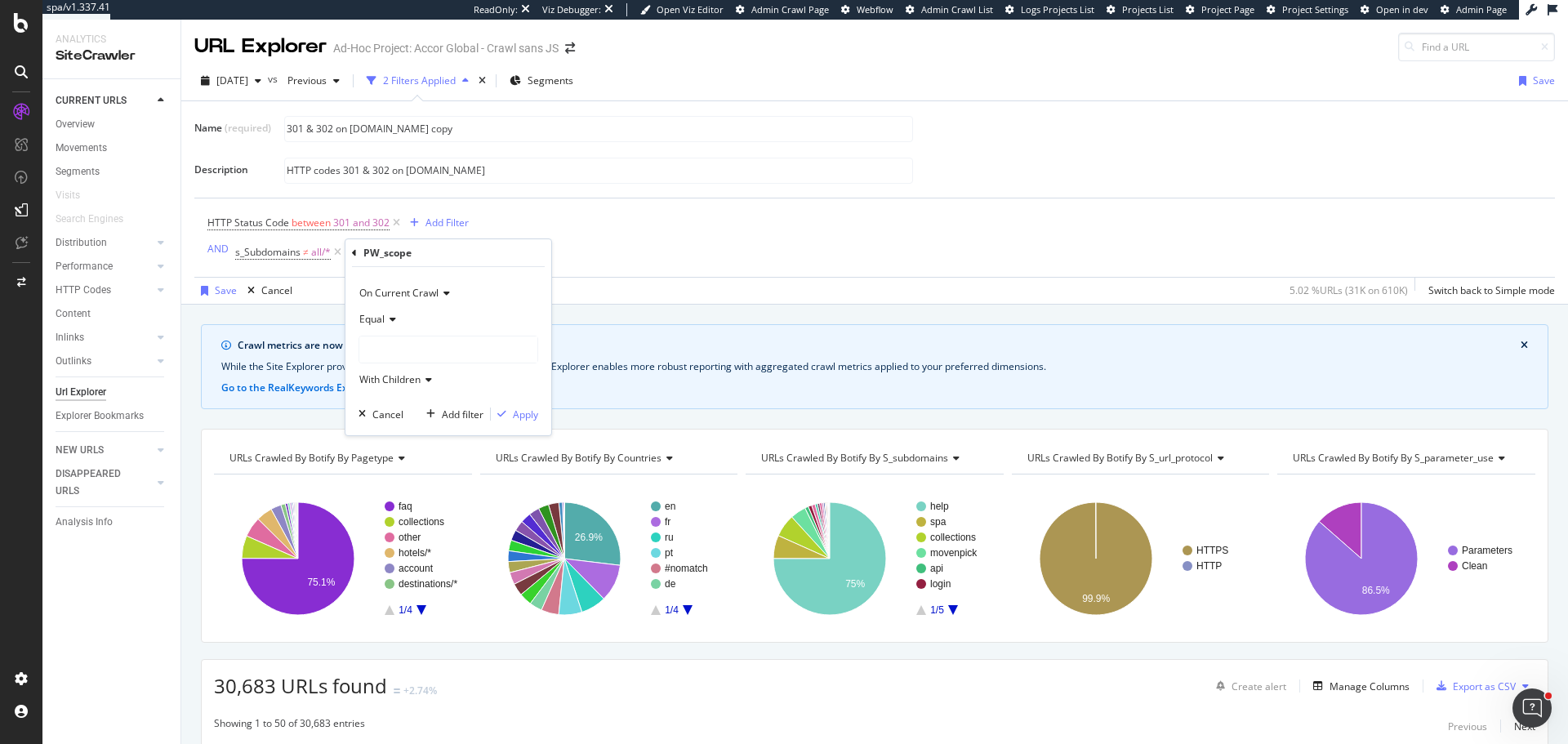
click at [429, 340] on div at bounding box center [449, 349] width 178 height 26
click at [434, 374] on div "Has-PageWorkers 536,568 URLS" at bounding box center [466, 383] width 205 height 22
click at [522, 416] on div "Apply" at bounding box center [525, 414] width 25 height 14
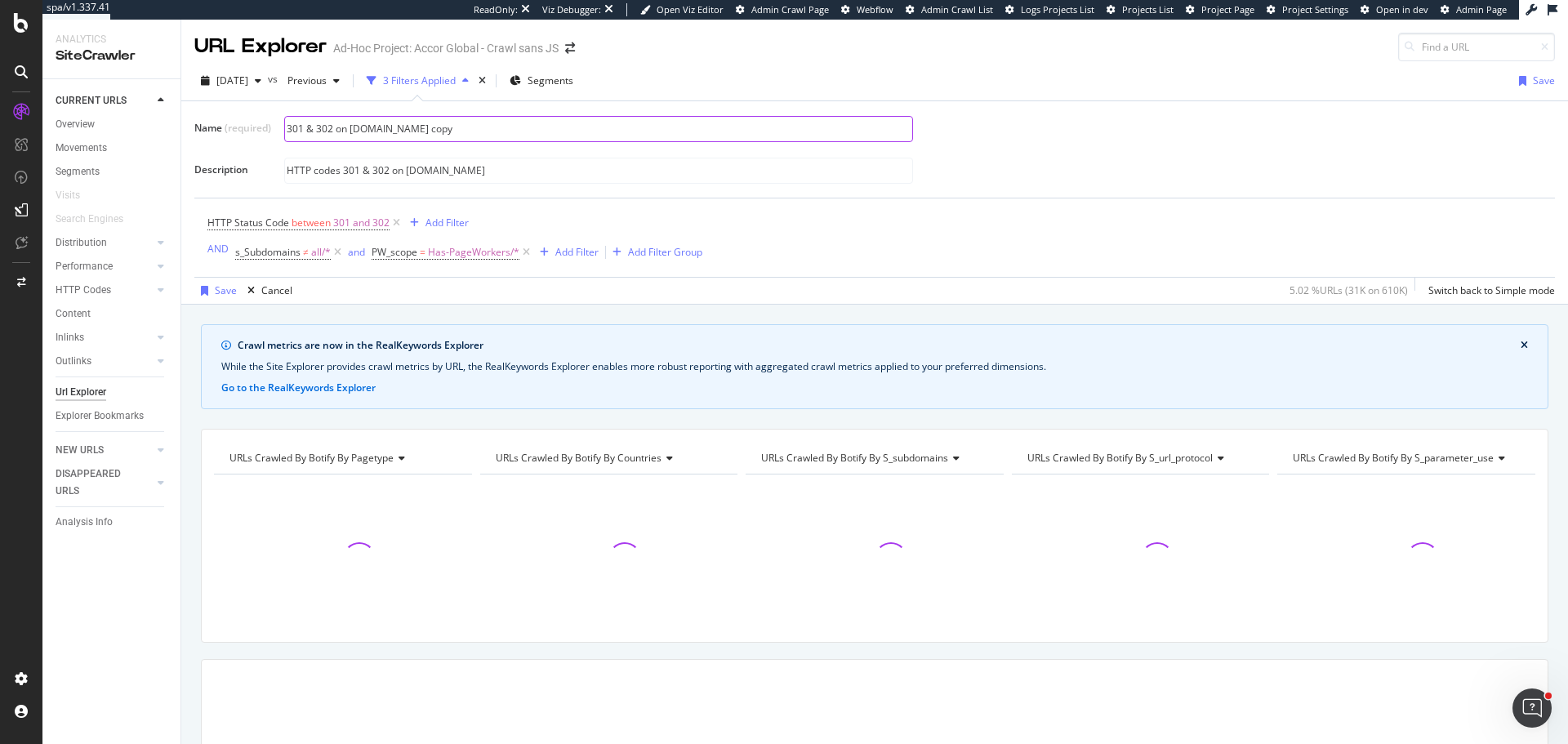
click at [354, 127] on input "301 & 302 on [DOMAIN_NAME] copy" at bounding box center [598, 128] width 628 height 24
click at [355, 127] on input "301 & 302 on [DOMAIN_NAME] copy" at bounding box center [598, 128] width 628 height 24
click at [360, 128] on input "301 & 302 on [DOMAIN_NAME] copy" at bounding box center [598, 128] width 628 height 24
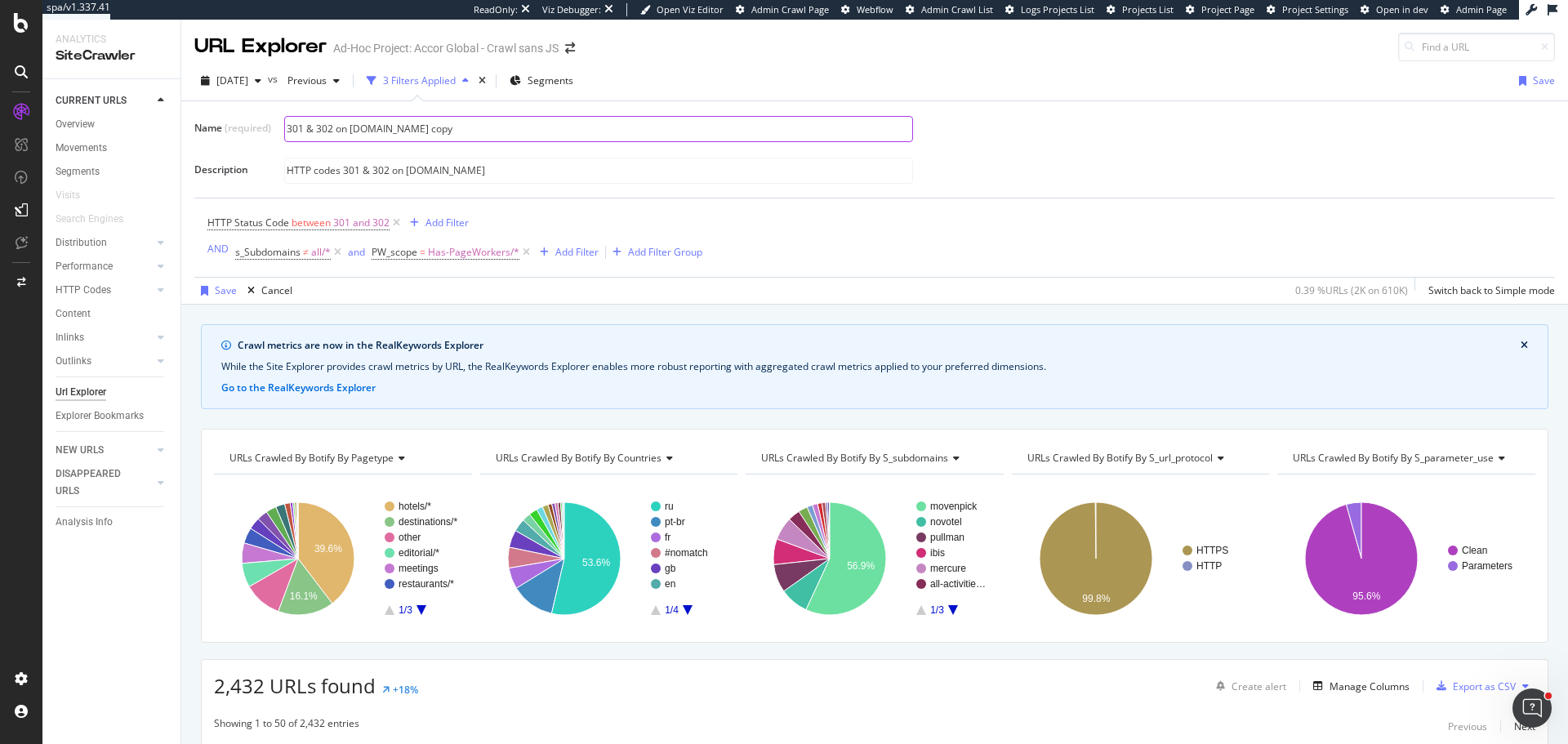
drag, startPoint x: 353, startPoint y: 127, endPoint x: 455, endPoint y: 137, distance: 102.5
click at [455, 137] on input "301 & 302 on [DOMAIN_NAME] copy" at bounding box center [598, 128] width 628 height 24
click at [462, 133] on input "301 & 302 on [DOMAIN_NAME] copy" at bounding box center [598, 128] width 628 height 24
drag, startPoint x: 352, startPoint y: 126, endPoint x: 482, endPoint y: 121, distance: 130.1
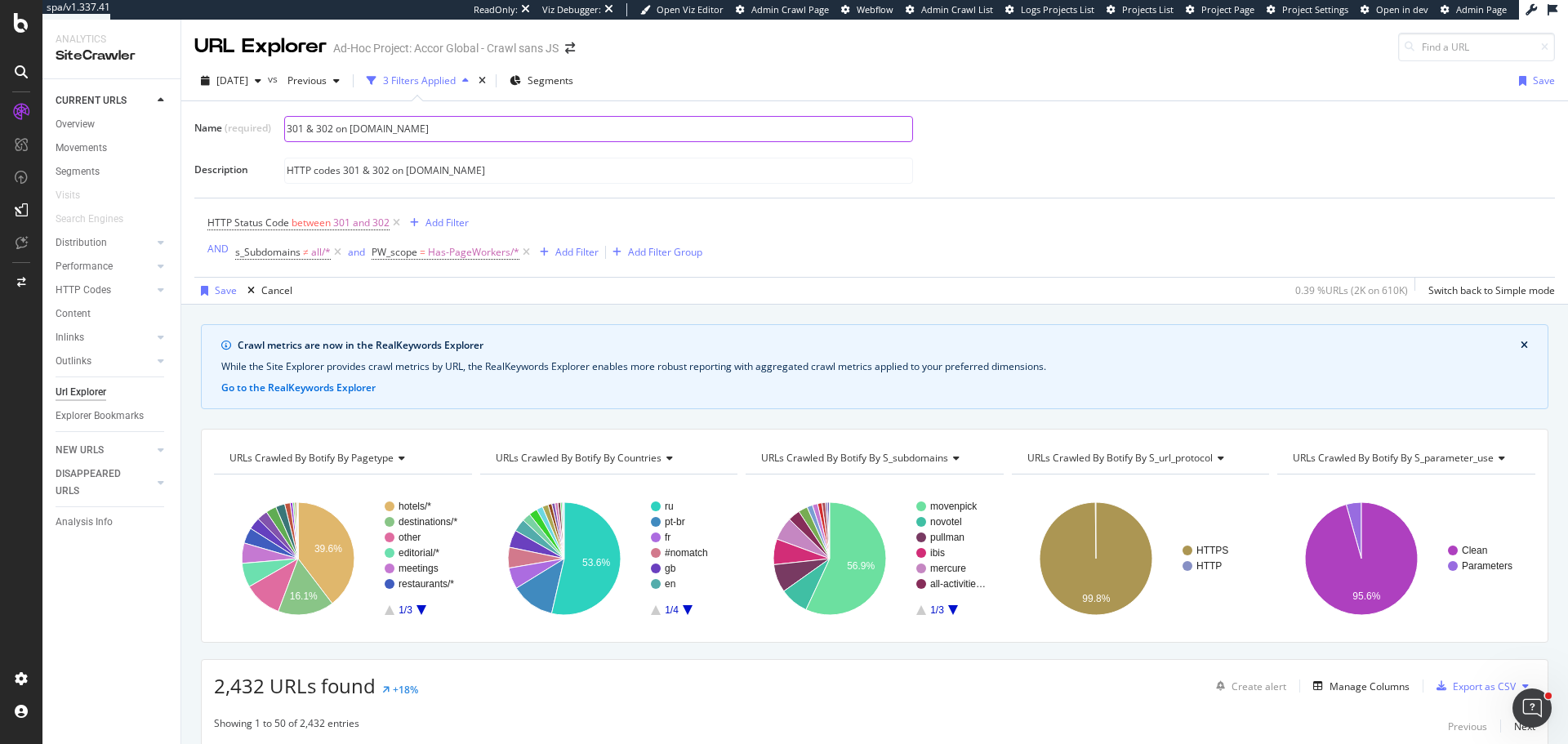
click at [482, 121] on input "301 & 302 on [DOMAIN_NAME]" at bounding box center [598, 128] width 628 height 24
type input "301 & 302 on [DOMAIN_NAME]"
click at [489, 168] on input "HTTP codes 301 & 302 on [DOMAIN_NAME]" at bounding box center [598, 170] width 628 height 24
drag, startPoint x: 476, startPoint y: 172, endPoint x: 408, endPoint y: 168, distance: 68.1
click at [408, 168] on input "HTTP codes 301 & 302 on [DOMAIN_NAME]" at bounding box center [598, 170] width 628 height 24
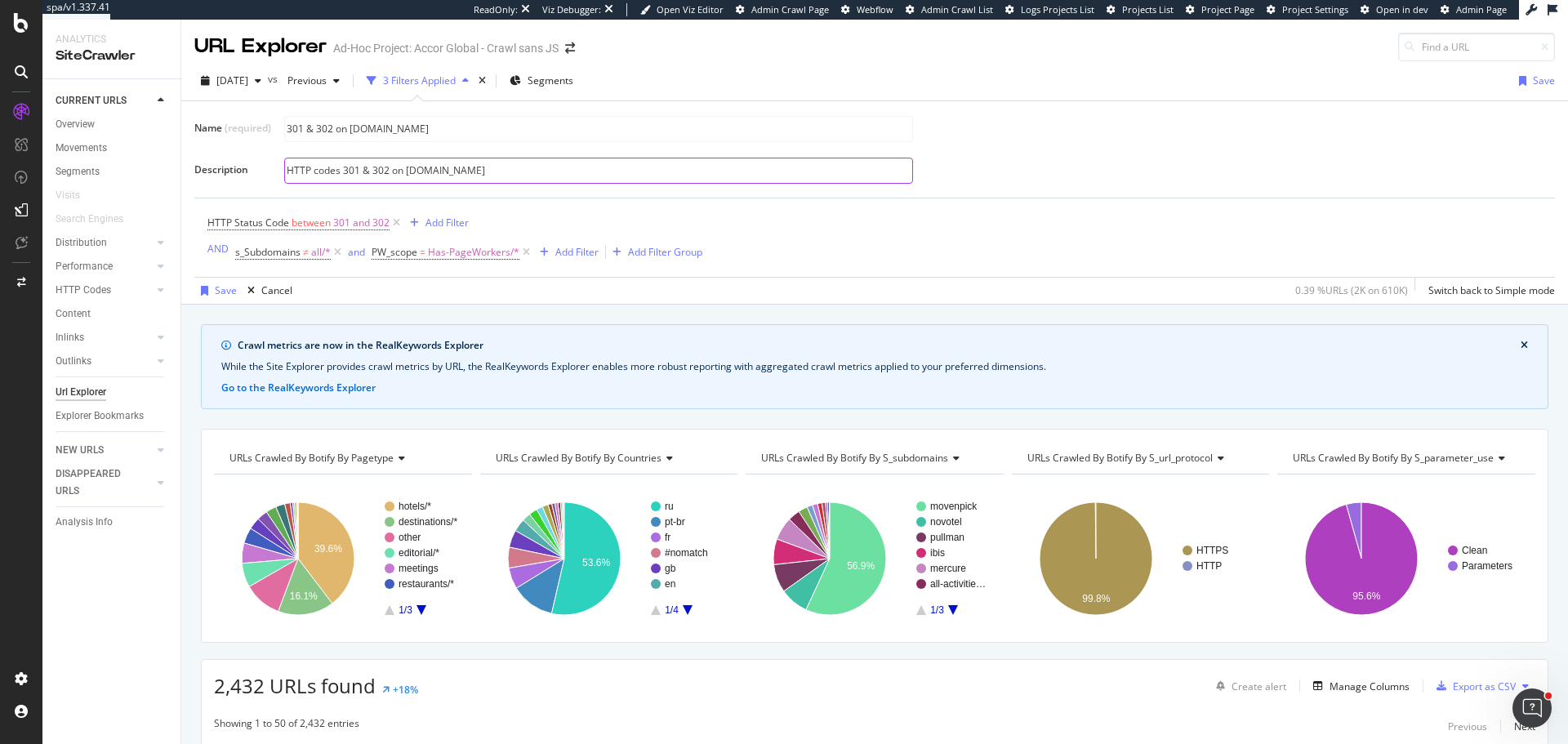
paste input "subdomains"
type input "HTTP codes 301 & 302 on [DOMAIN_NAME] (with PageWorkers)"
click at [225, 291] on div "Save" at bounding box center [226, 290] width 22 height 14
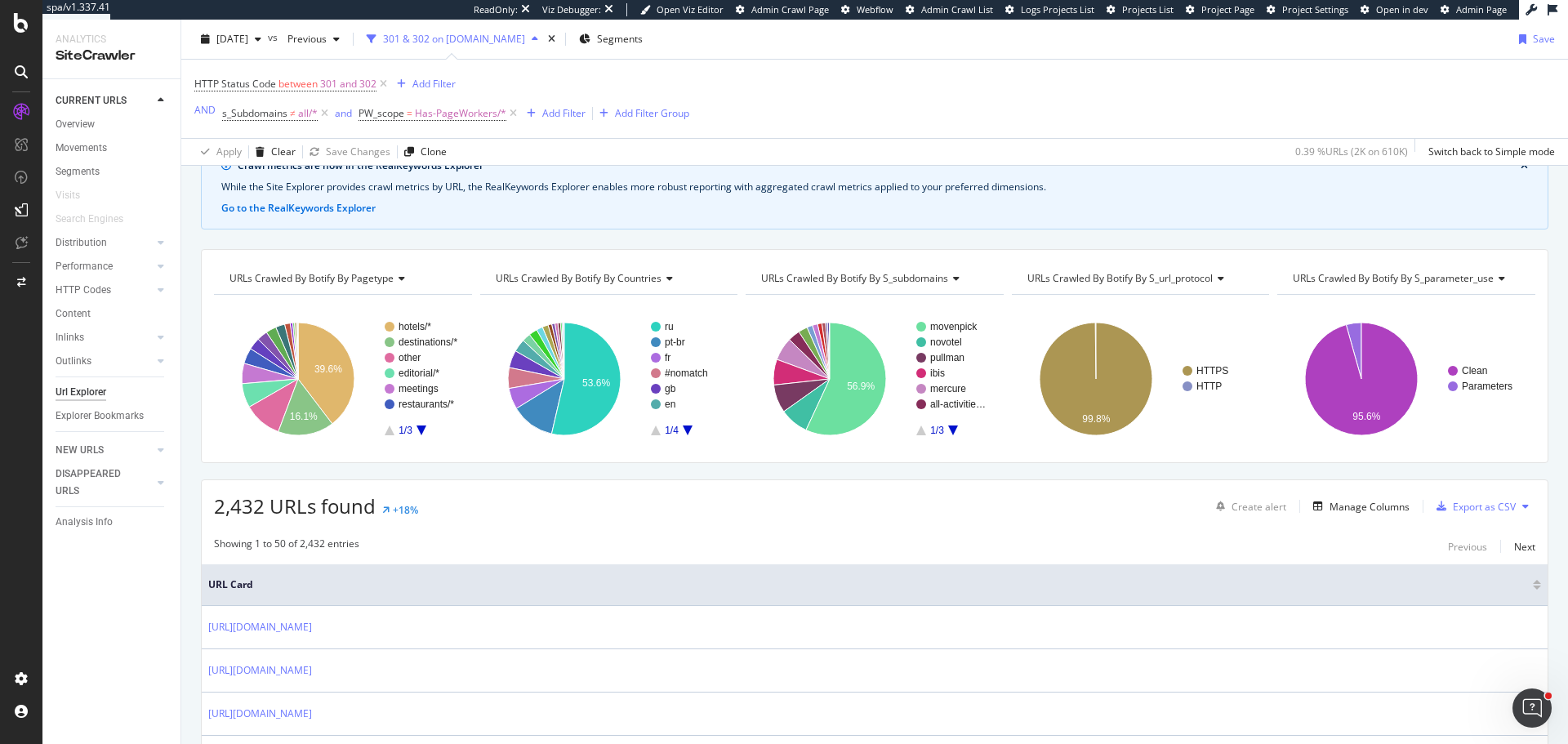
scroll to position [82, 0]
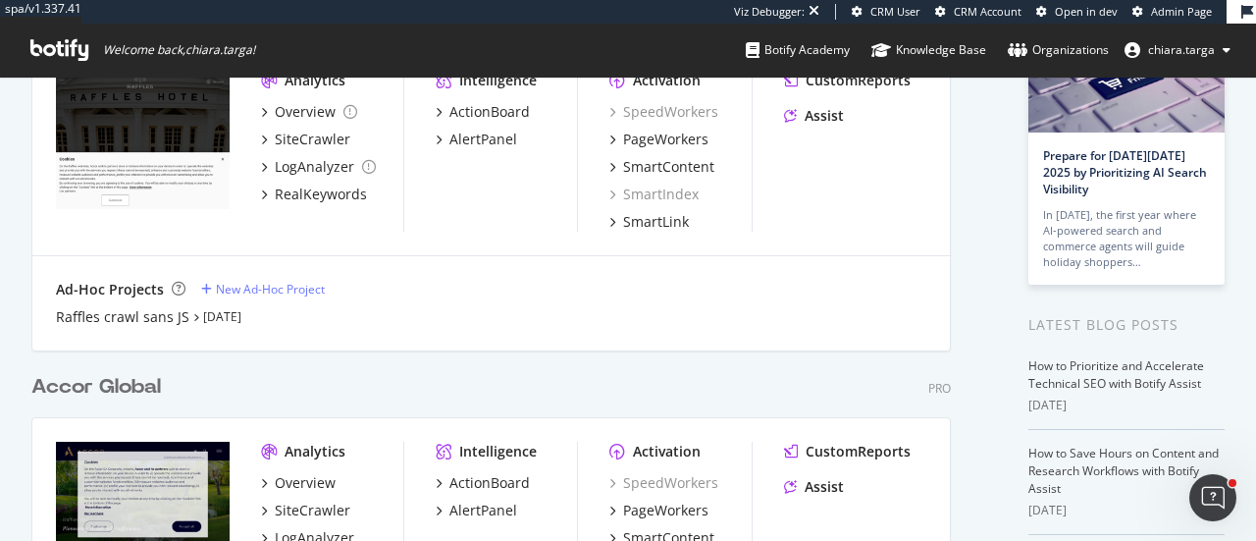
scroll to position [294, 0]
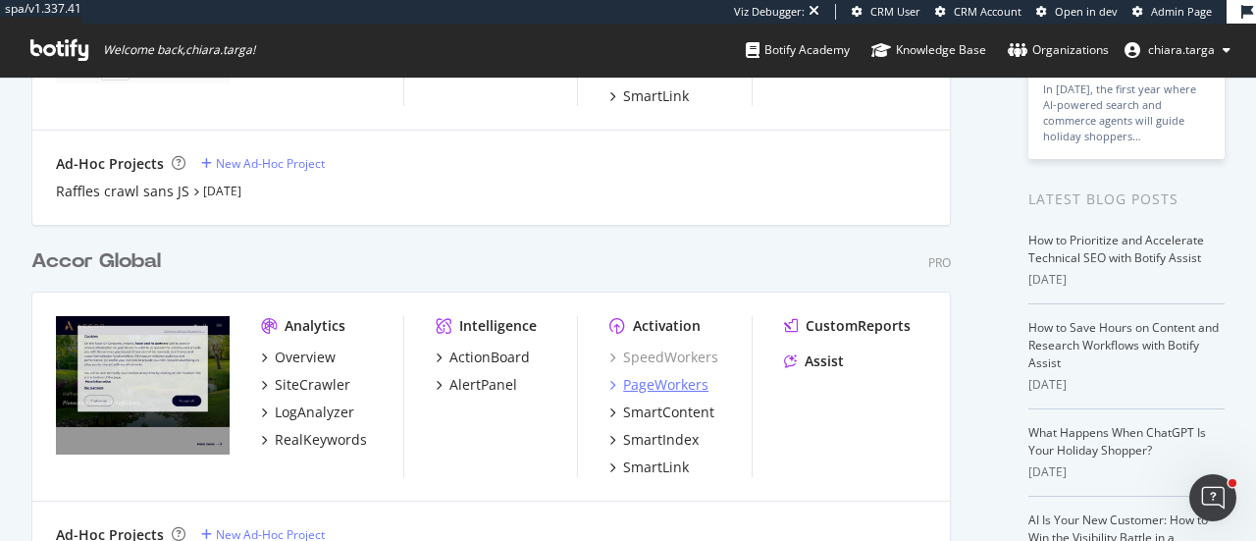
click at [696, 382] on div "PageWorkers" at bounding box center [665, 385] width 85 height 20
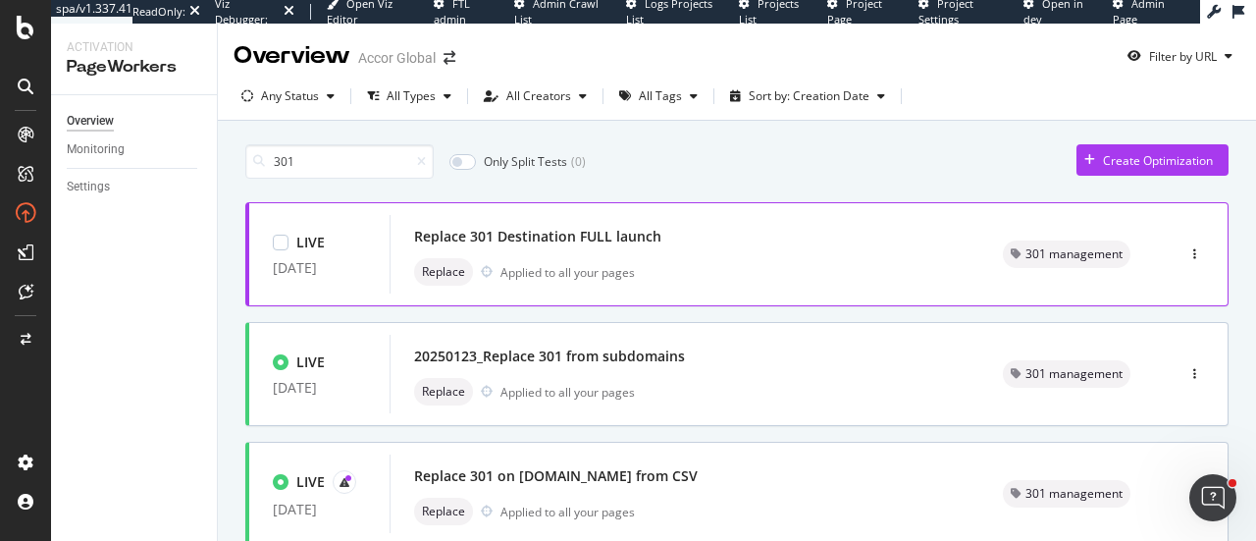
click at [739, 279] on div "Replace Applied to all your pages" at bounding box center [685, 271] width 542 height 27
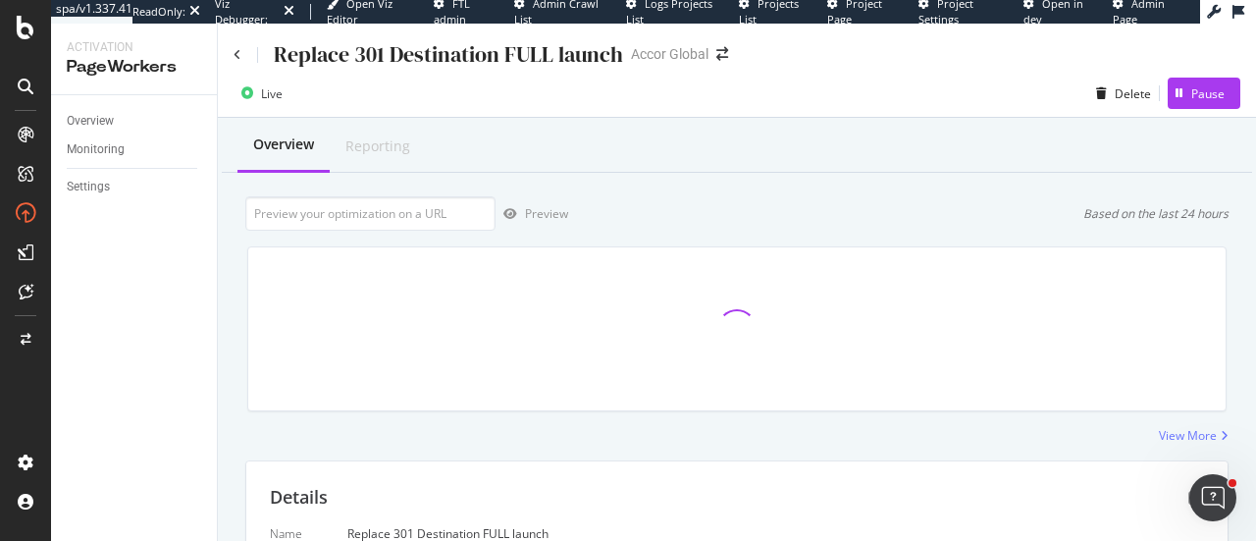
scroll to position [529, 0]
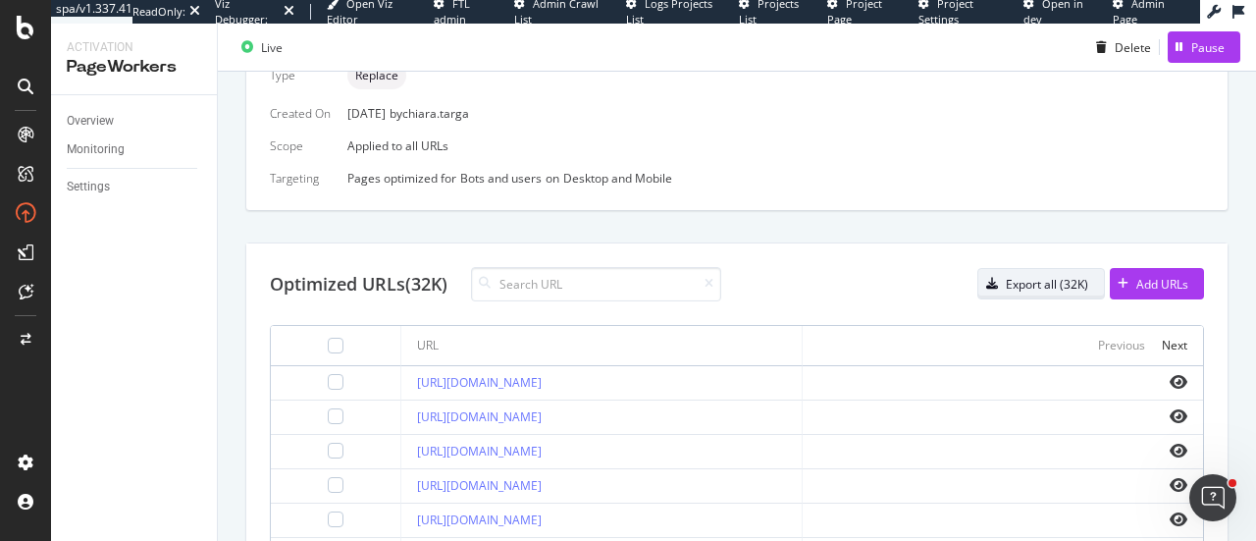
click at [1052, 291] on div "Export all (32K)" at bounding box center [1033, 283] width 110 height 27
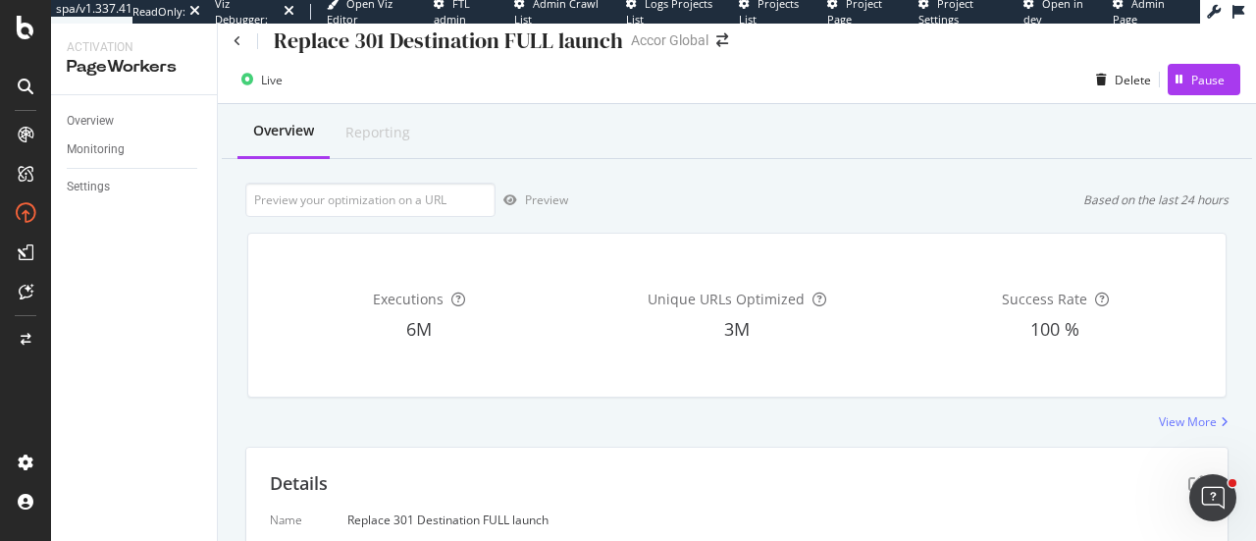
scroll to position [0, 0]
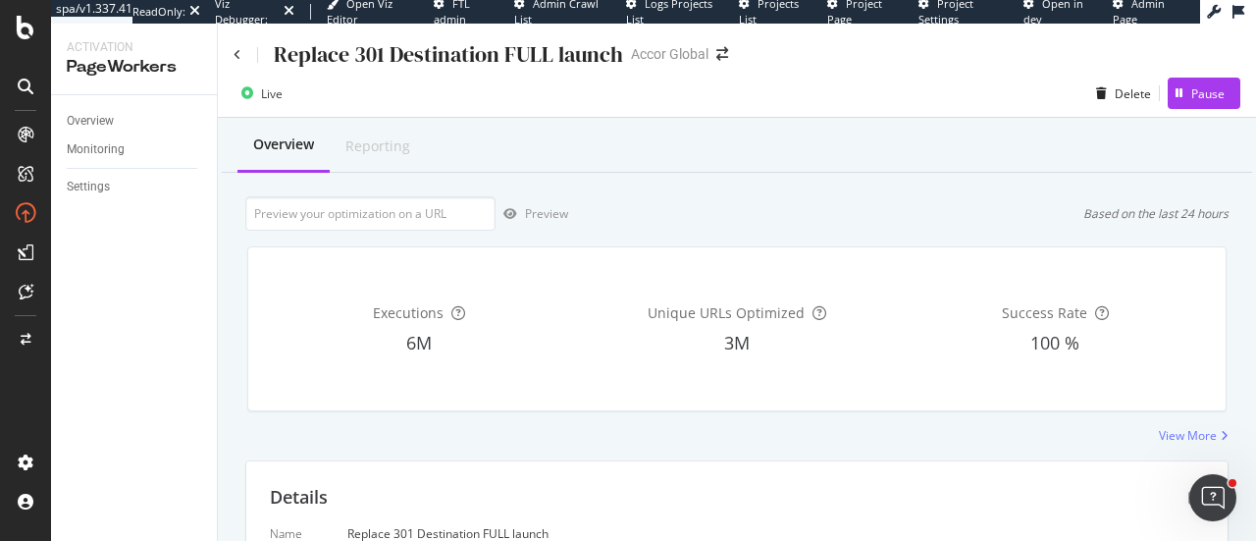
click at [249, 54] on div "Replace 301 Destination FULL launch" at bounding box center [429, 54] width 390 height 30
click at [240, 54] on icon at bounding box center [238, 55] width 8 height 12
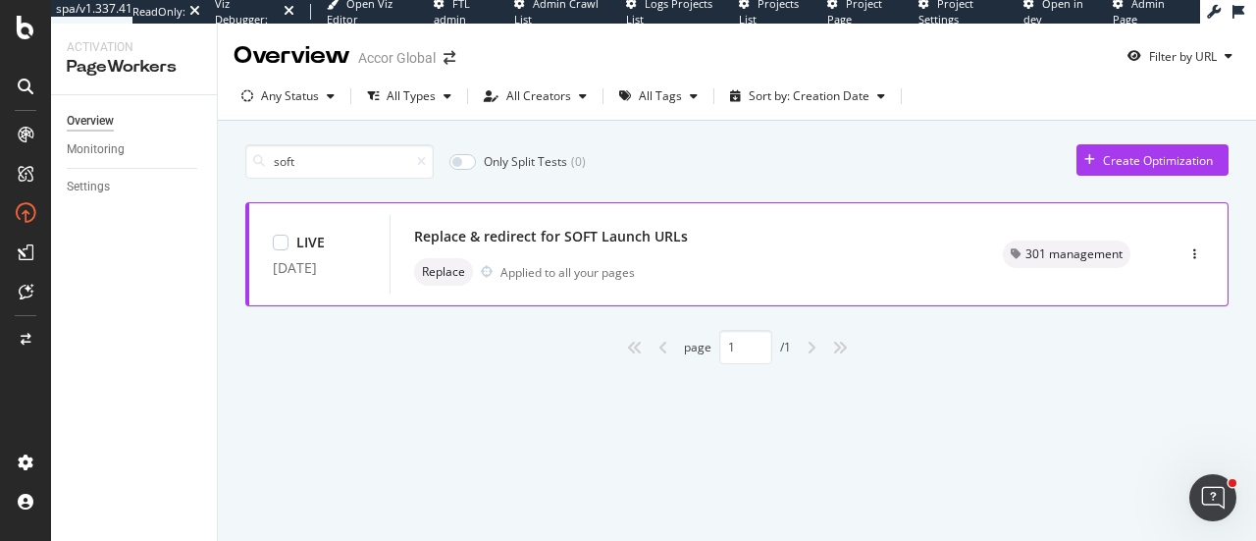
click at [612, 268] on div "Applied to all your pages" at bounding box center [567, 272] width 134 height 17
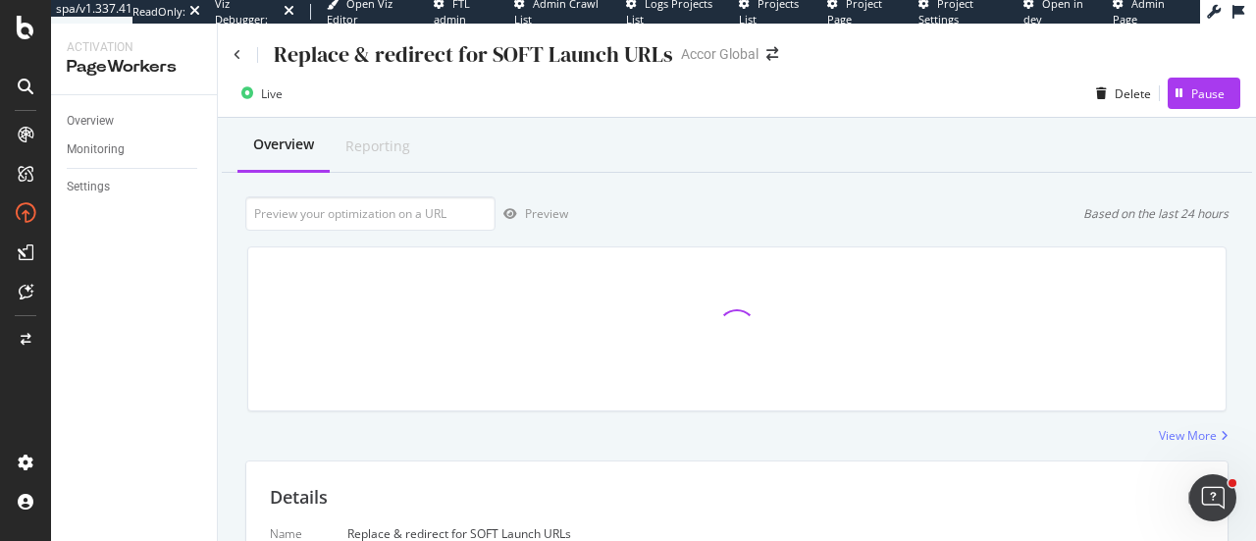
scroll to position [529, 0]
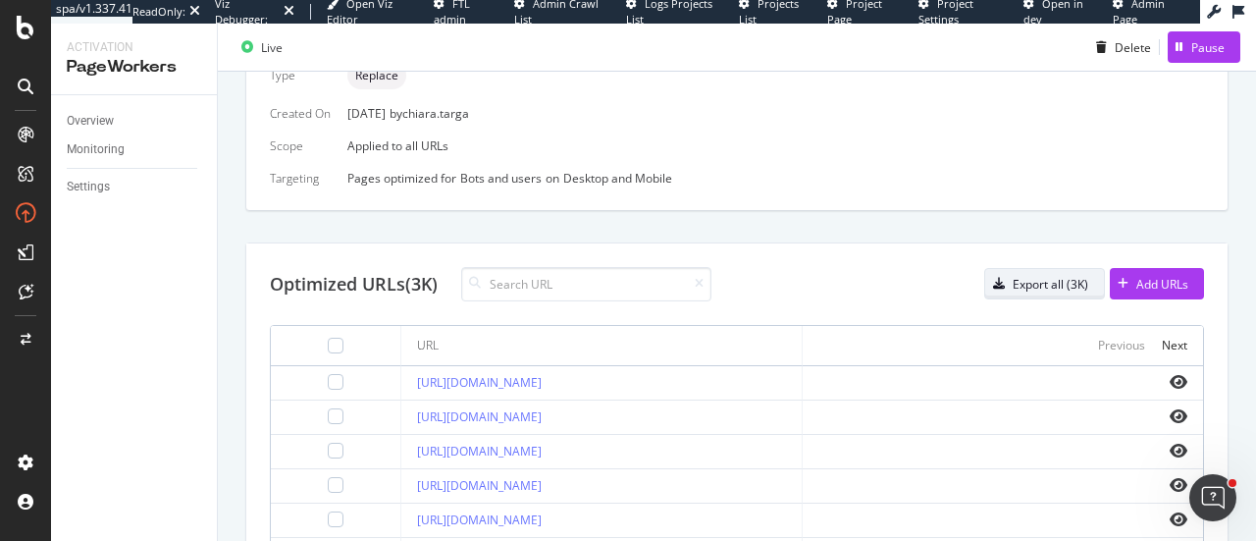
click at [1056, 286] on div "Export all (3K)" at bounding box center [1051, 284] width 76 height 17
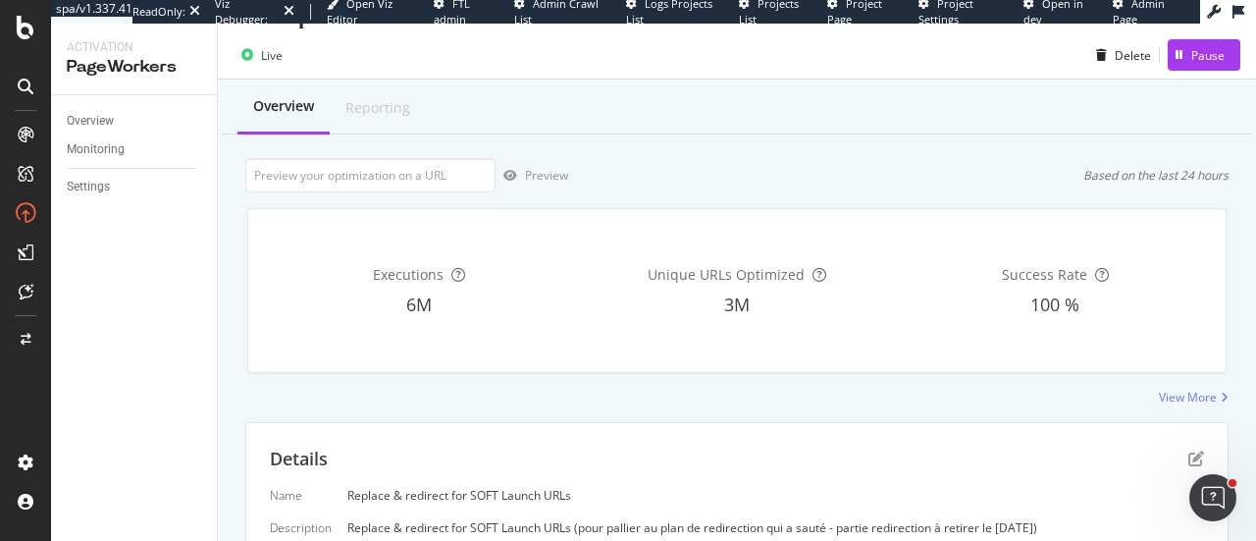
scroll to position [0, 0]
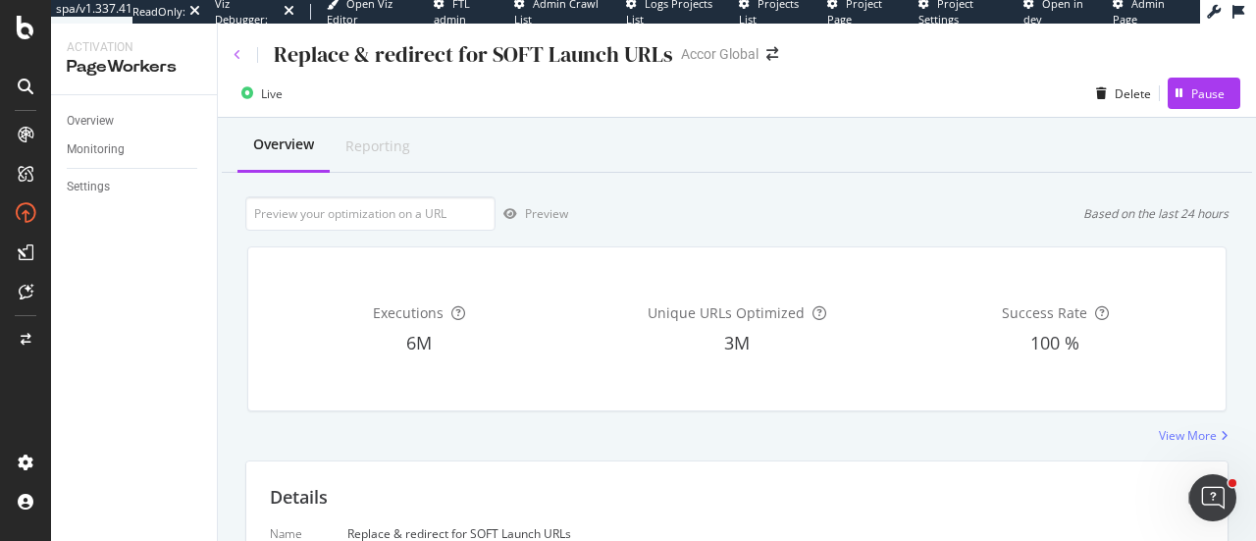
click at [238, 57] on icon at bounding box center [238, 55] width 8 height 12
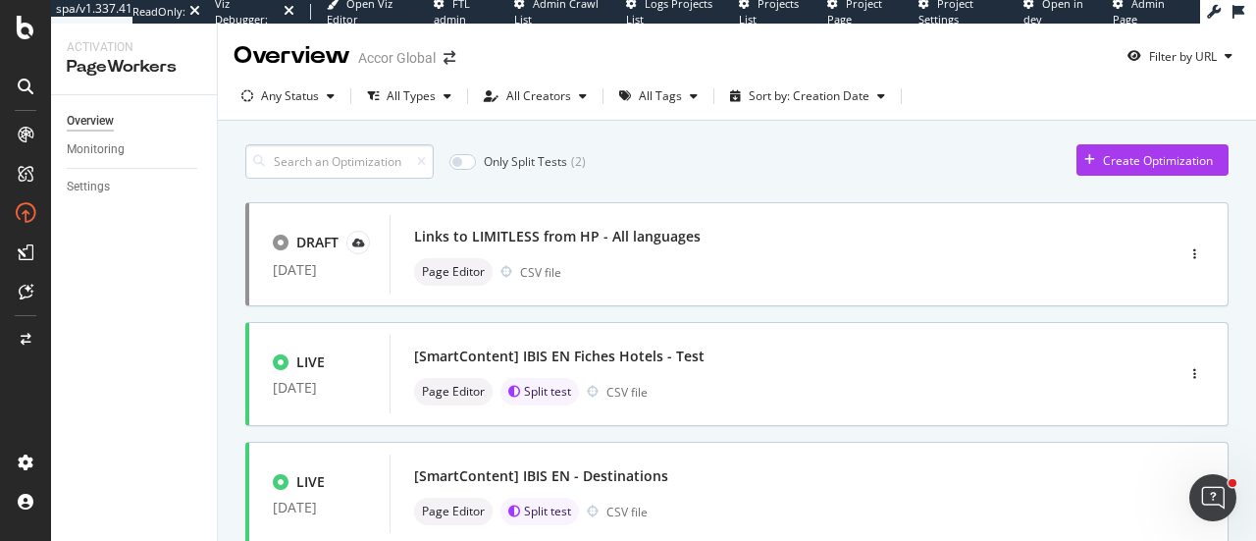
click at [310, 162] on input at bounding box center [339, 161] width 188 height 34
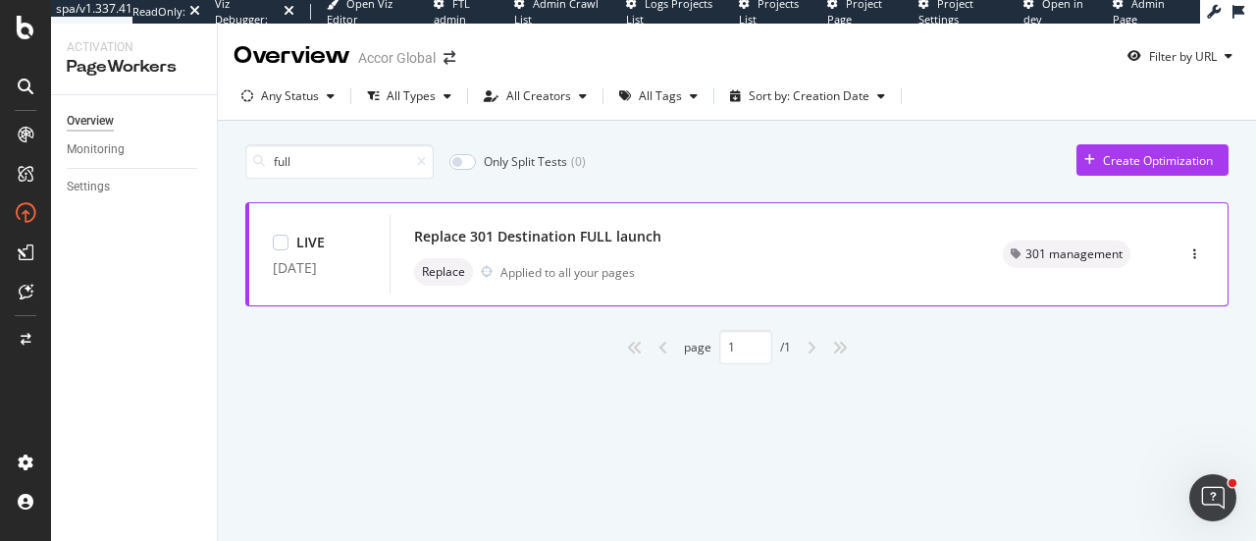
click at [879, 272] on div "Replace Applied to all your pages" at bounding box center [685, 271] width 542 height 27
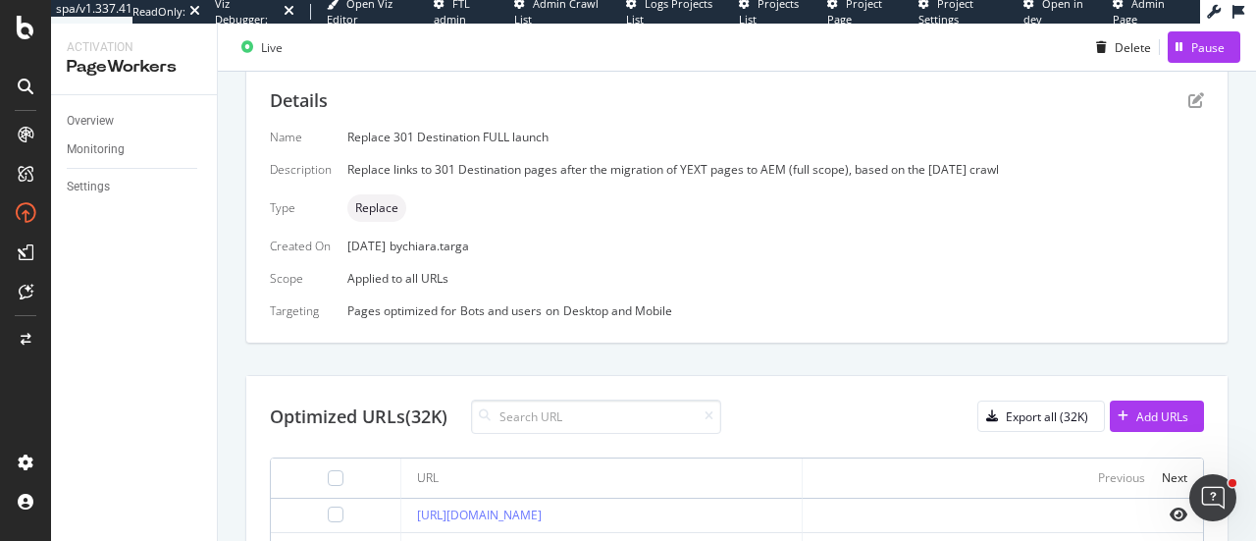
scroll to position [366, 0]
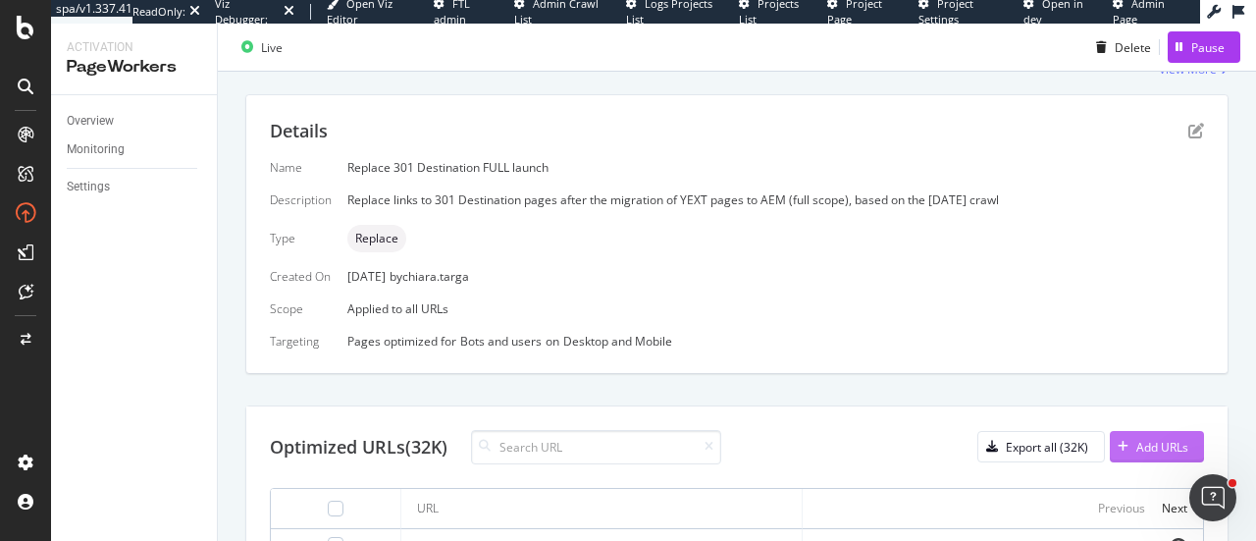
click at [1136, 441] on div "Add URLs" at bounding box center [1162, 447] width 52 height 17
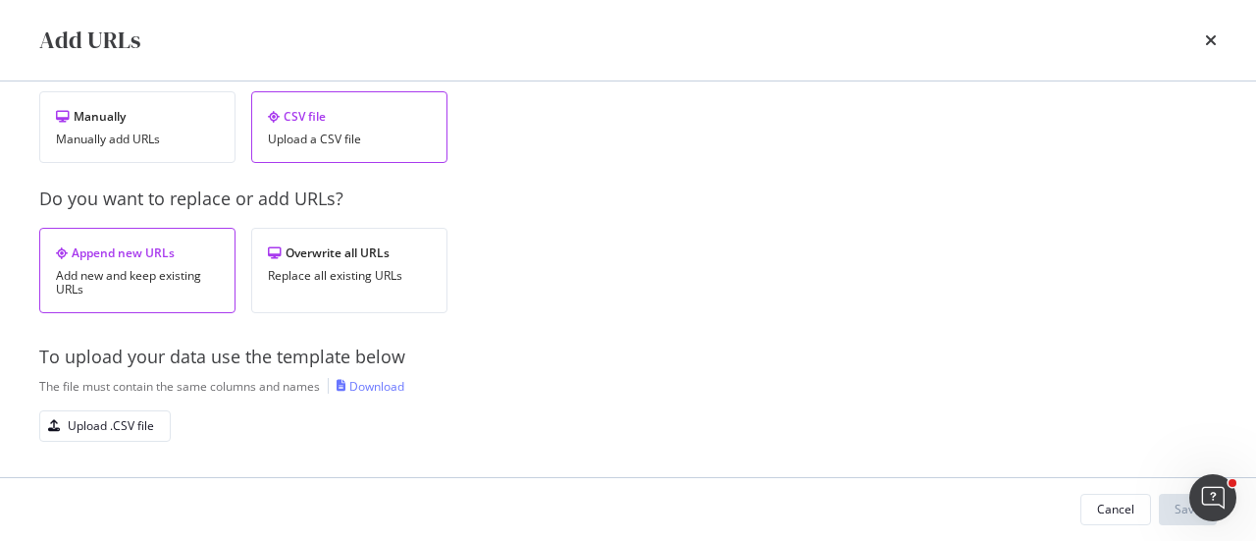
scroll to position [104, 0]
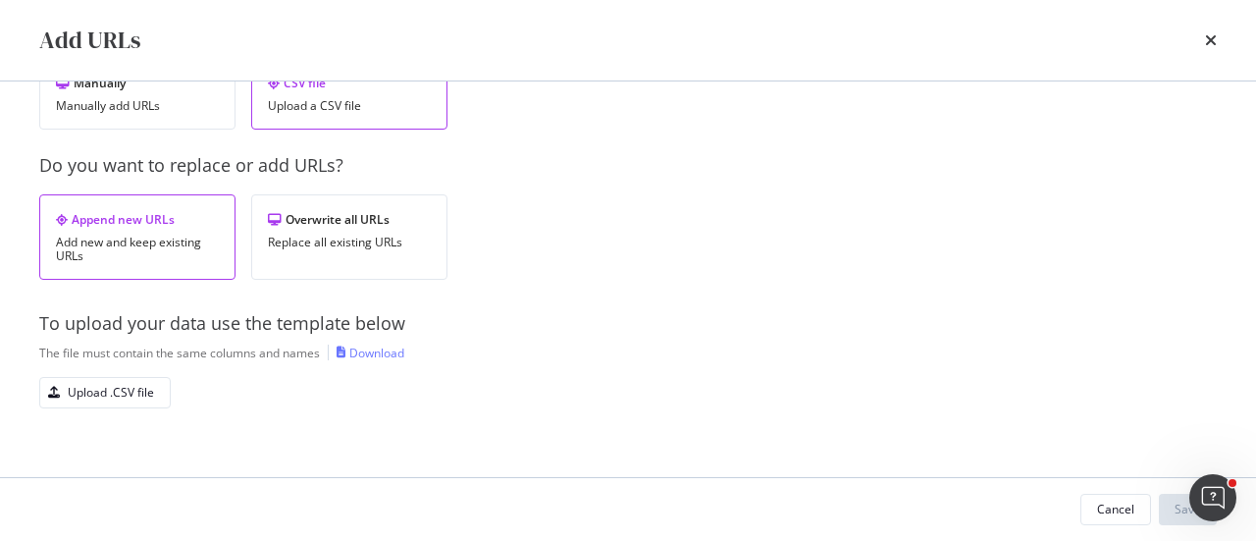
click at [391, 360] on div "To upload your data use the template below The file must contain the same colum…" at bounding box center [628, 359] width 1178 height 97
click at [391, 355] on div "Download" at bounding box center [376, 352] width 55 height 17
click at [107, 392] on div "Upload .CSV file" at bounding box center [111, 392] width 86 height 17
click at [1168, 511] on button "Save" at bounding box center [1188, 509] width 58 height 31
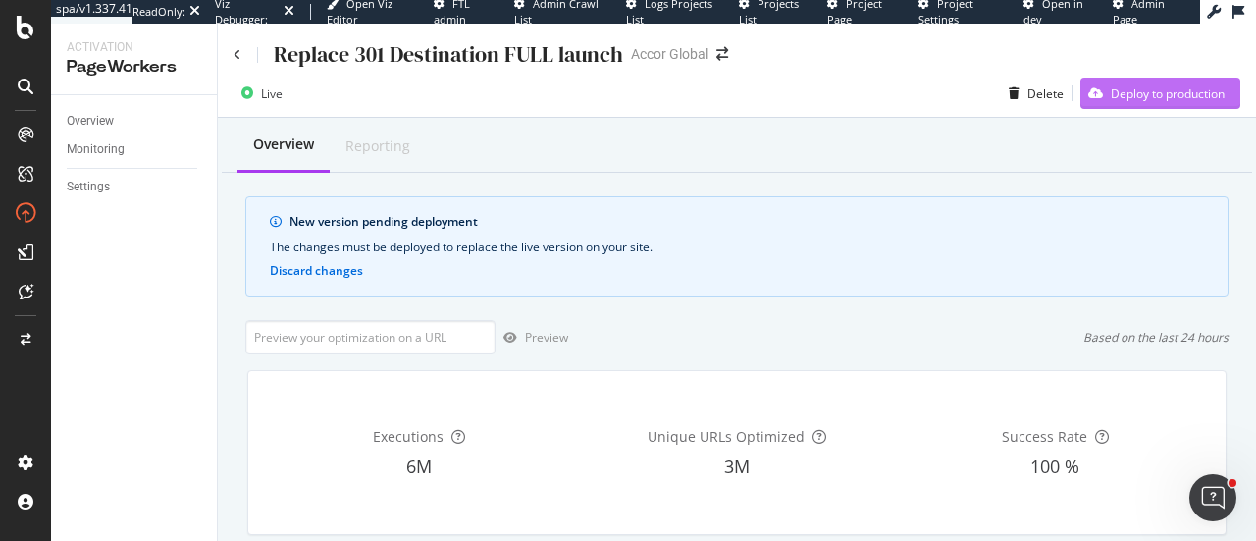
click at [1133, 94] on div "Deploy to production" at bounding box center [1168, 93] width 114 height 17
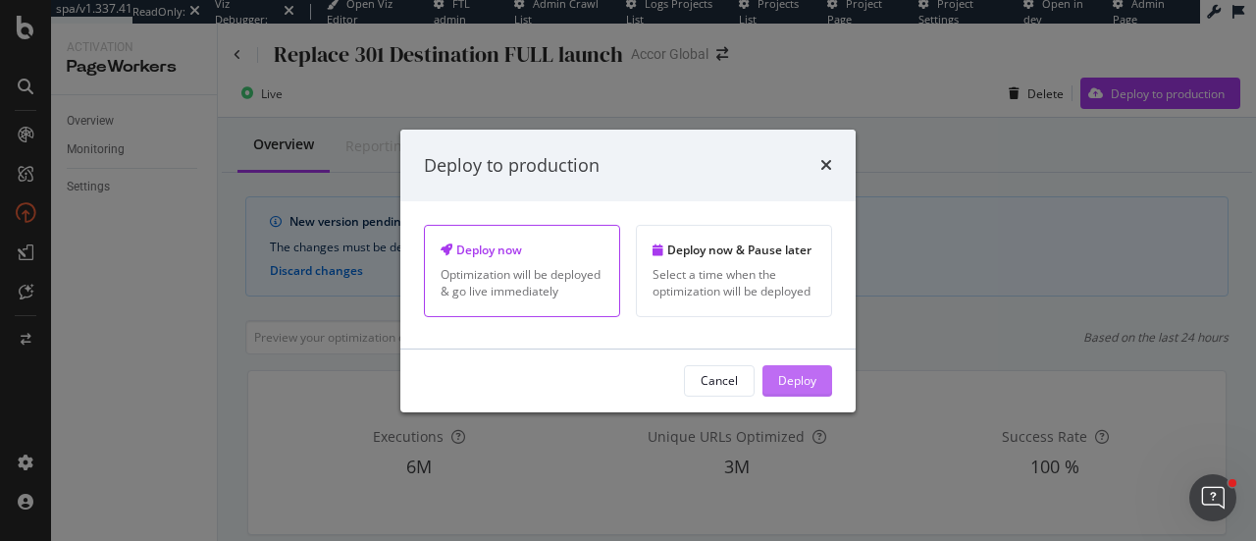
click at [806, 383] on div "Deploy" at bounding box center [797, 380] width 38 height 17
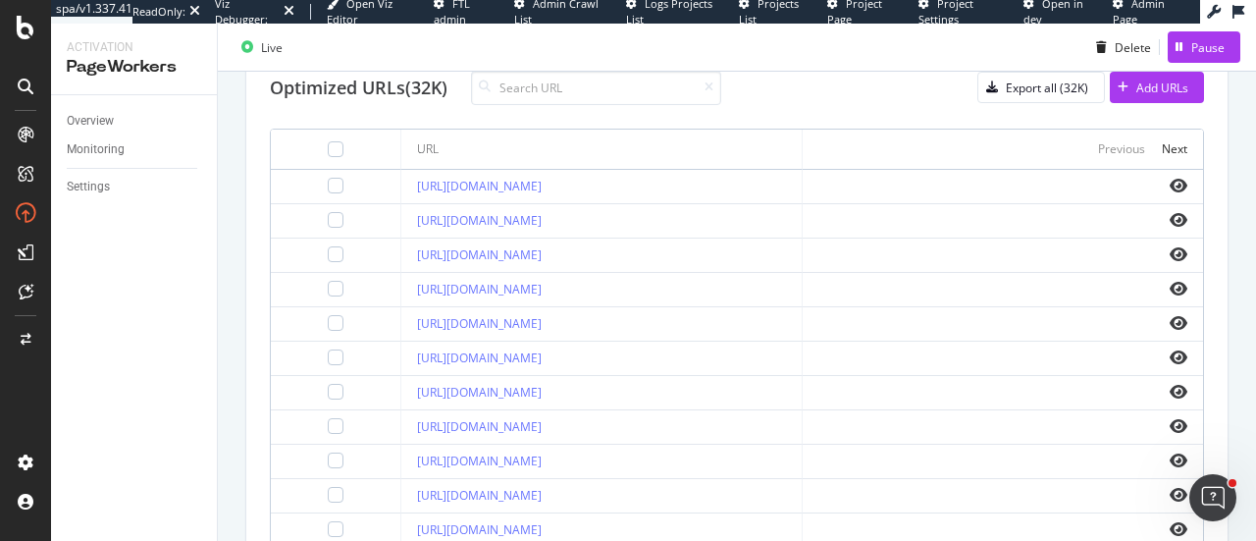
scroll to position [627, 0]
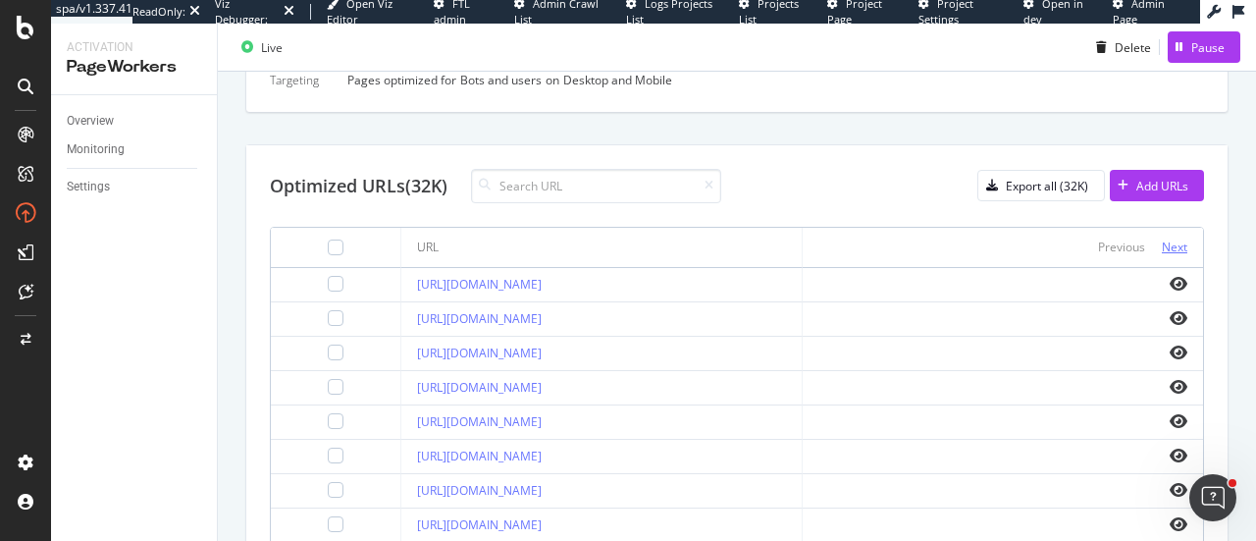
click at [1162, 244] on div "Next" at bounding box center [1175, 246] width 26 height 17
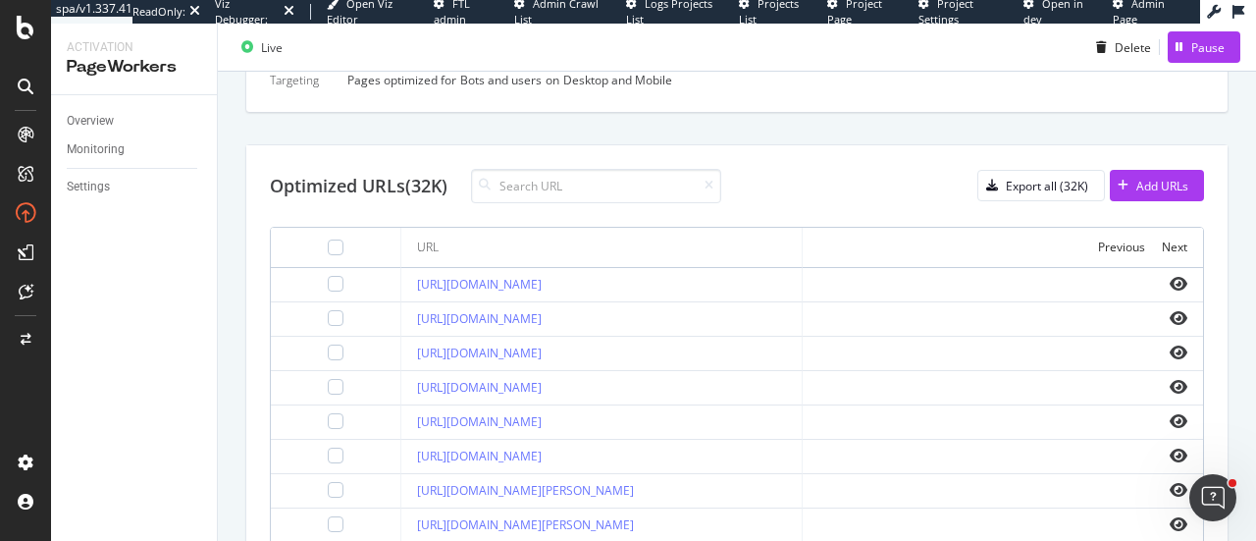
click at [1162, 244] on div "Next" at bounding box center [1175, 246] width 26 height 17
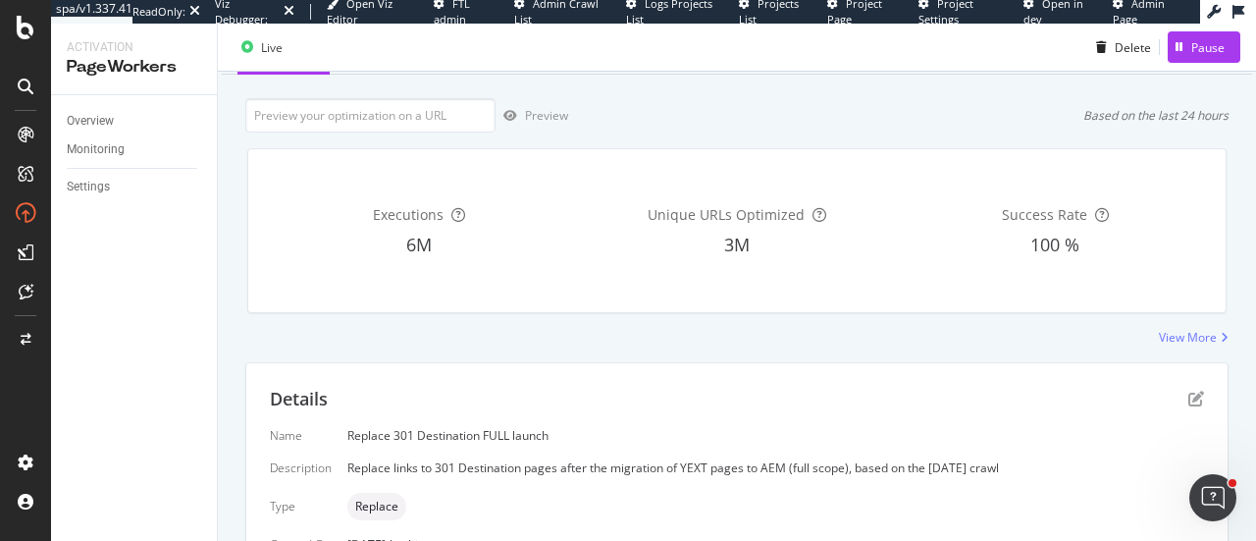
scroll to position [196, 0]
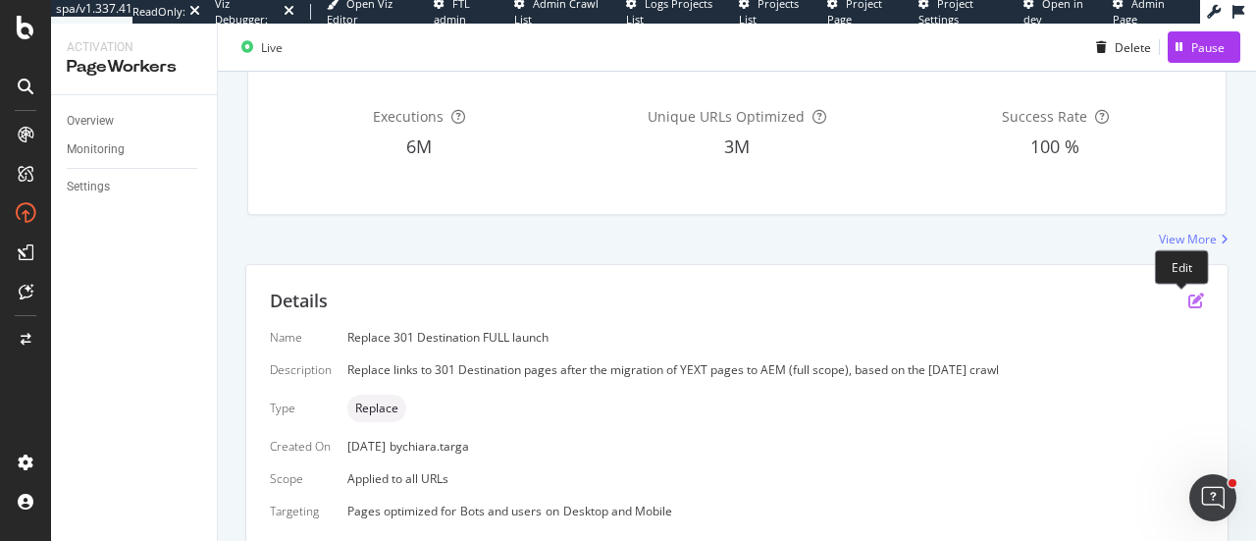
click at [1188, 303] on icon "pen-to-square" at bounding box center [1196, 300] width 16 height 16
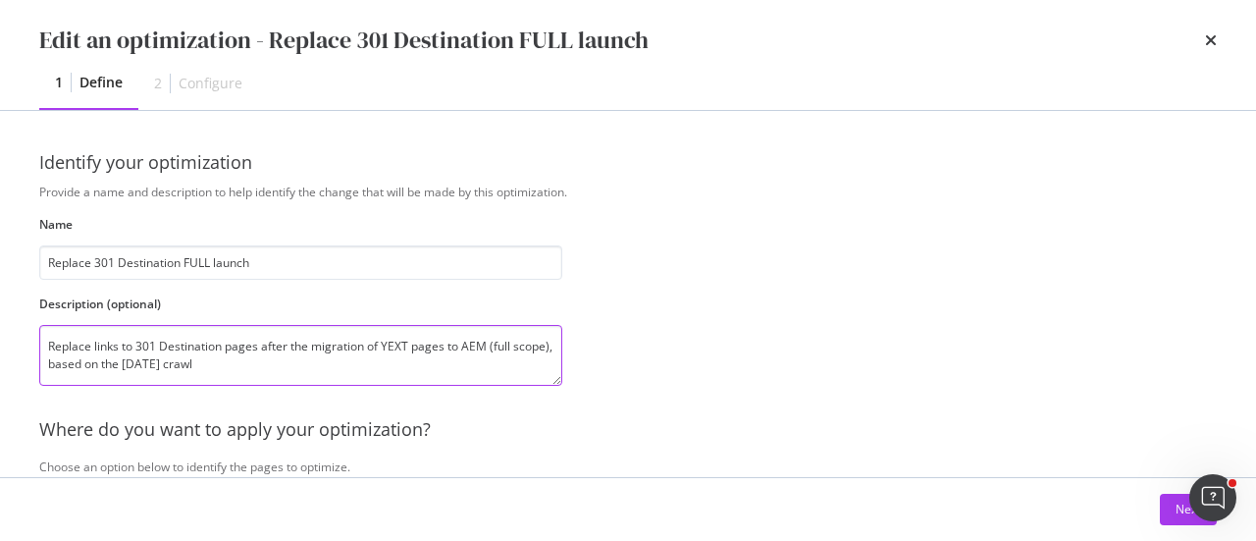
click at [290, 370] on textarea "Replace links to 301 Destination pages after the migration of YEXT pages to AEM…" at bounding box center [300, 355] width 523 height 61
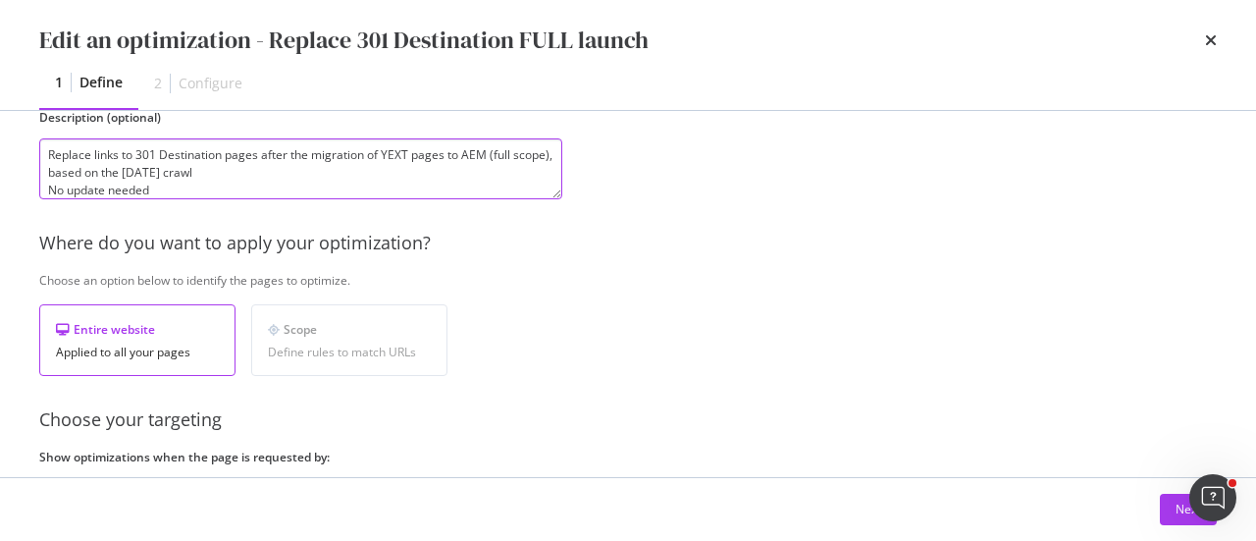
scroll to position [147, 0]
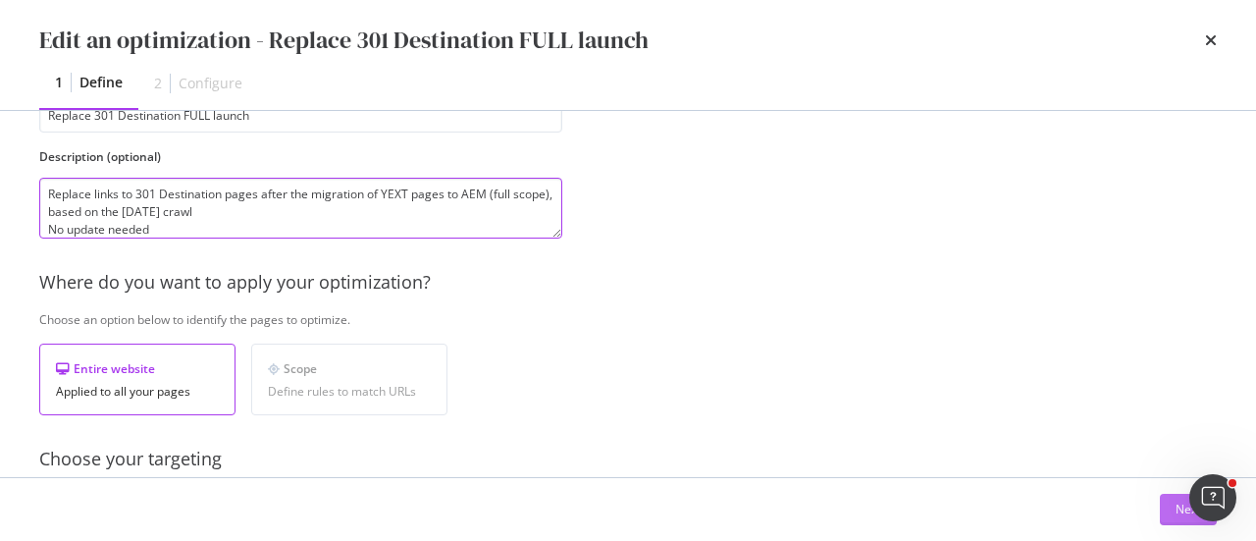
type textarea "Replace links to 301 Destination pages after the migration of YEXT pages to AEM…"
click at [1161, 508] on button "Next" at bounding box center [1188, 509] width 57 height 31
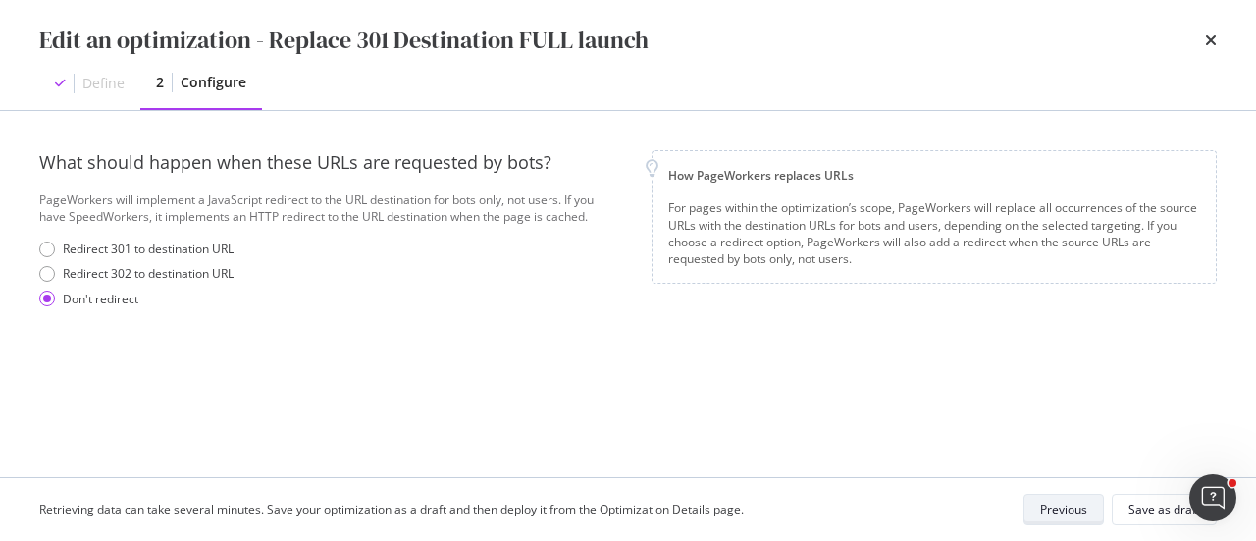
scroll to position [0, 0]
click at [1134, 517] on div "Save as draft" at bounding box center [1165, 508] width 72 height 17
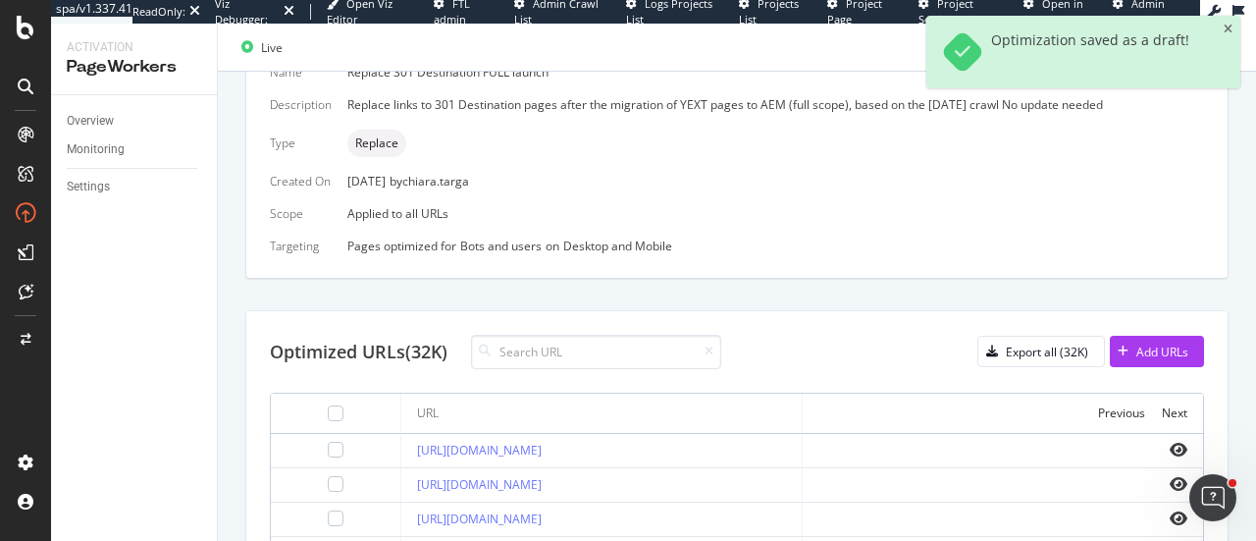
scroll to position [366, 0]
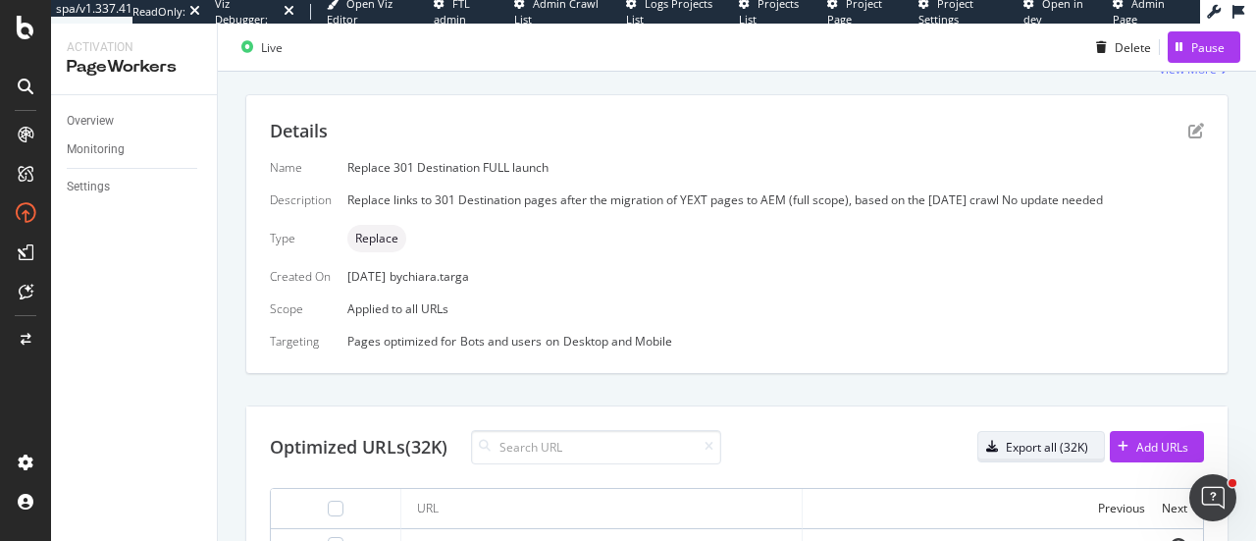
click at [1035, 442] on div "Export all (32K)" at bounding box center [1047, 447] width 82 height 17
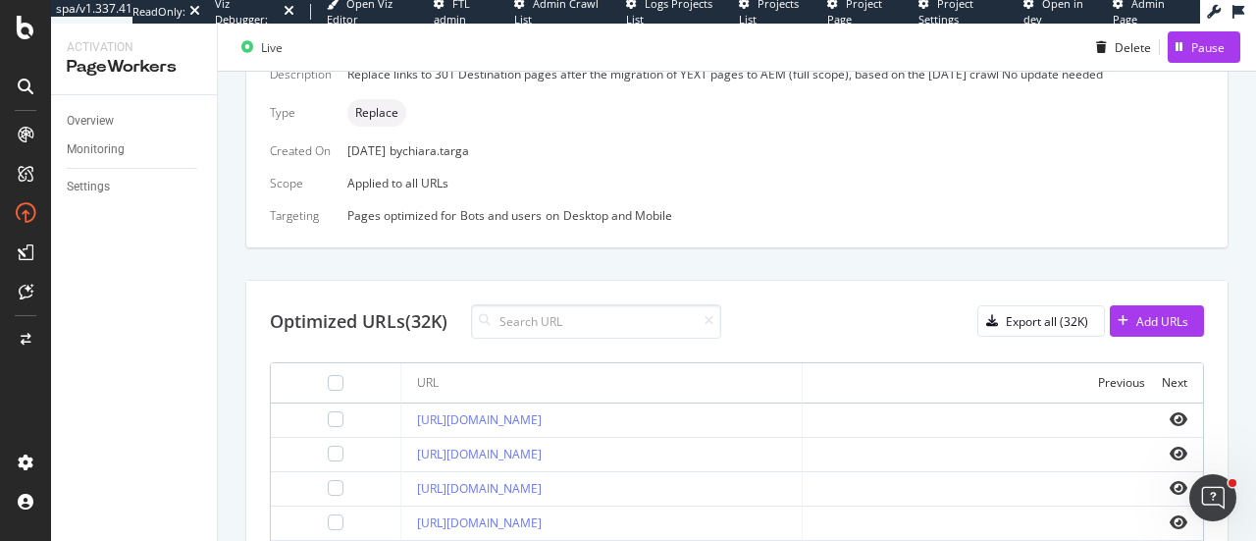
scroll to position [589, 0]
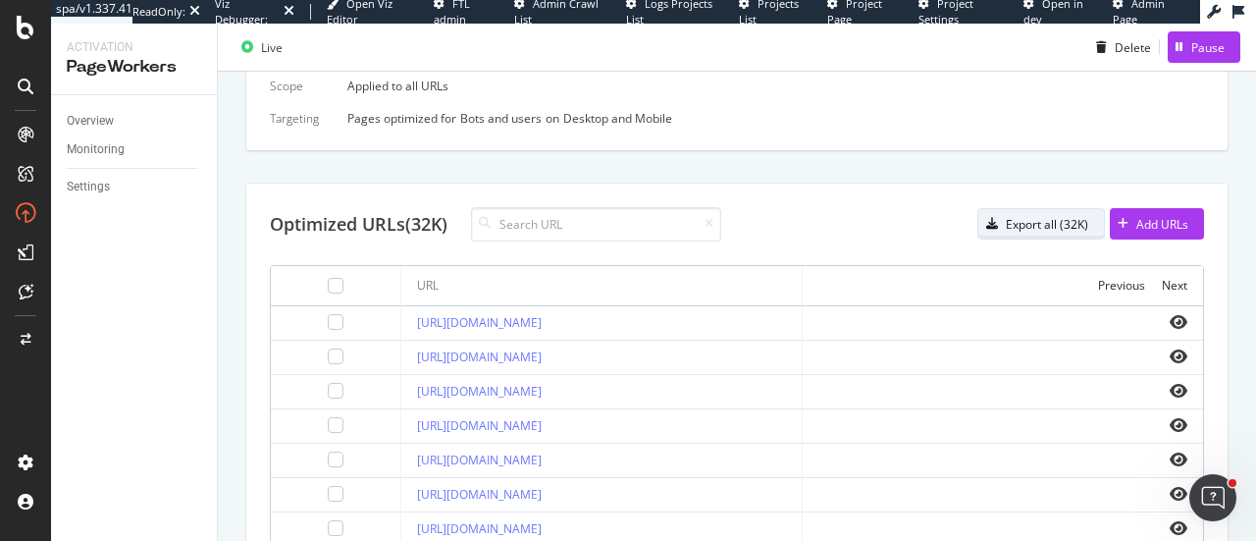
click at [1013, 216] on div "Export all (32K)" at bounding box center [1047, 224] width 82 height 17
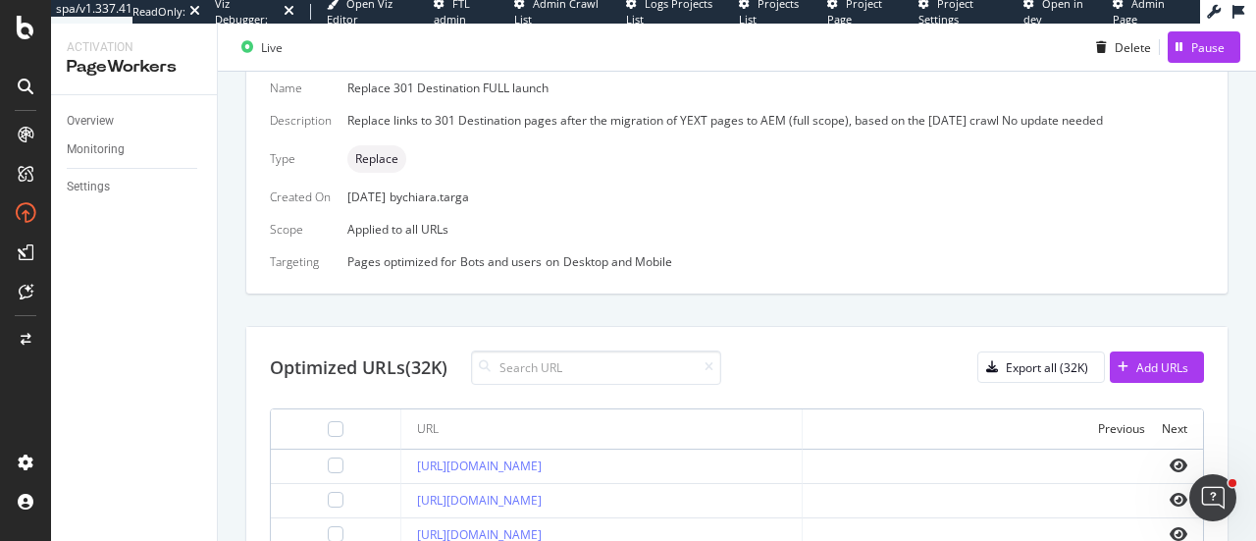
scroll to position [491, 0]
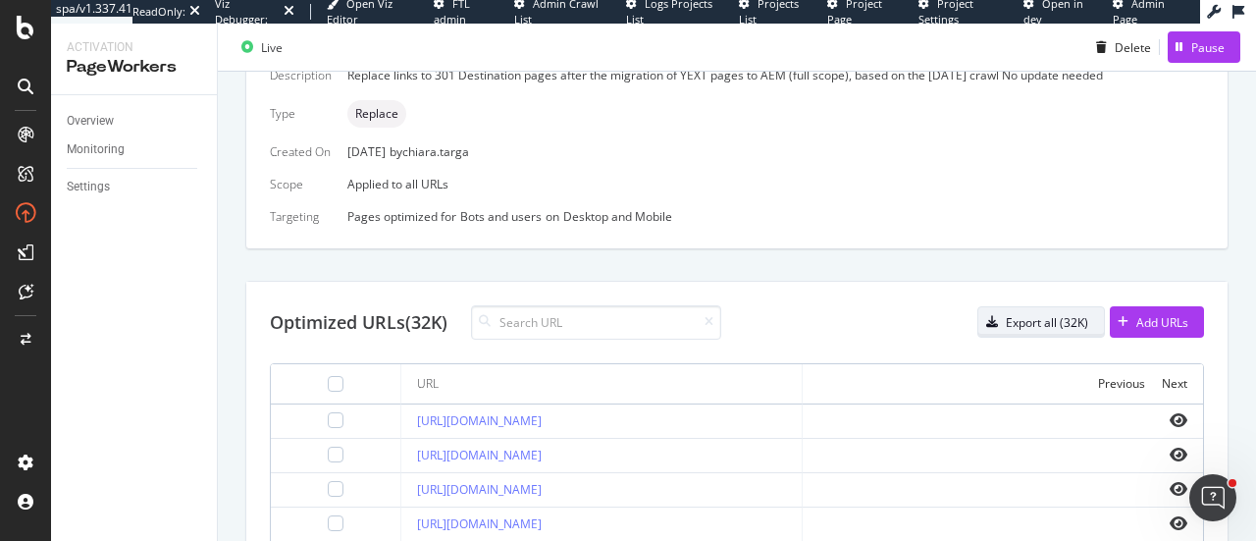
click at [1070, 323] on div "Export all (32K)" at bounding box center [1047, 322] width 82 height 17
click at [1120, 331] on div "Add URLs" at bounding box center [1149, 321] width 79 height 29
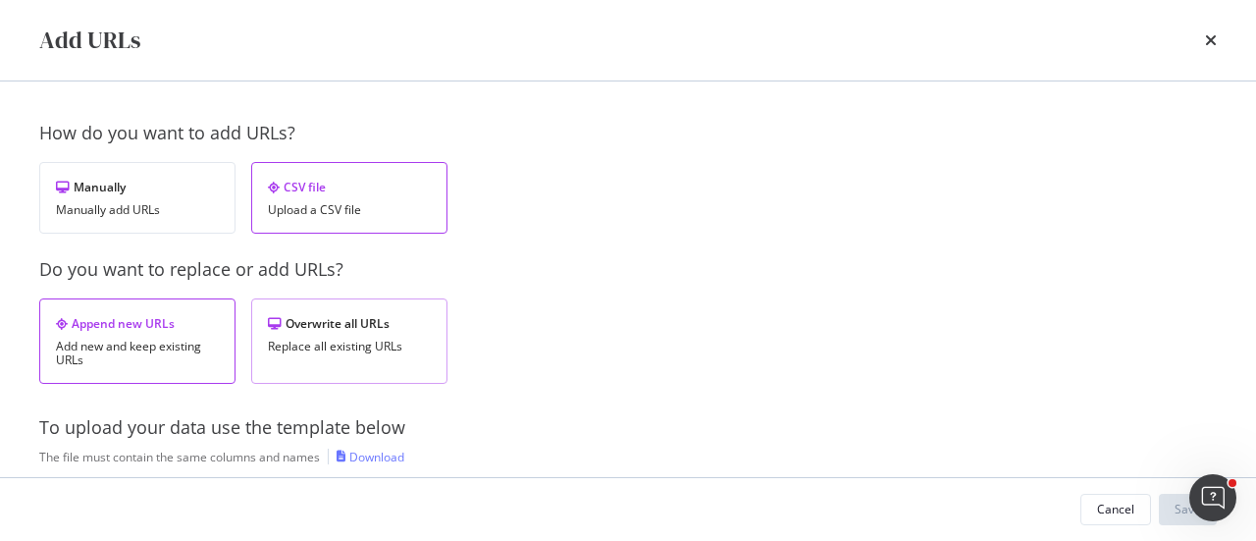
click at [356, 324] on div "Overwrite all URLs" at bounding box center [349, 323] width 163 height 17
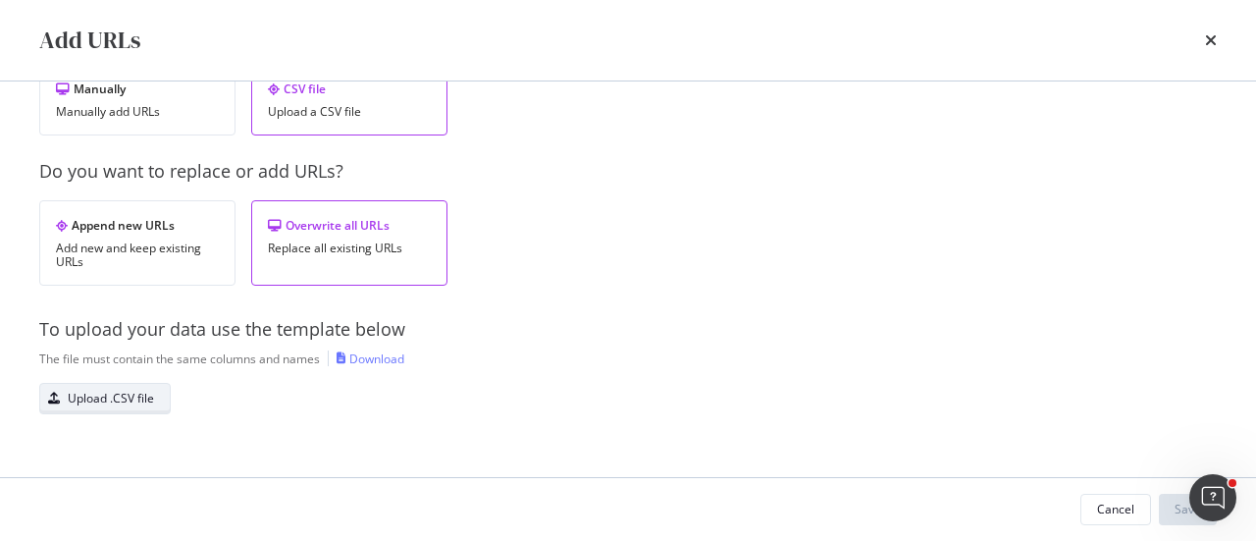
click at [131, 401] on div "Upload .CSV file" at bounding box center [111, 398] width 86 height 17
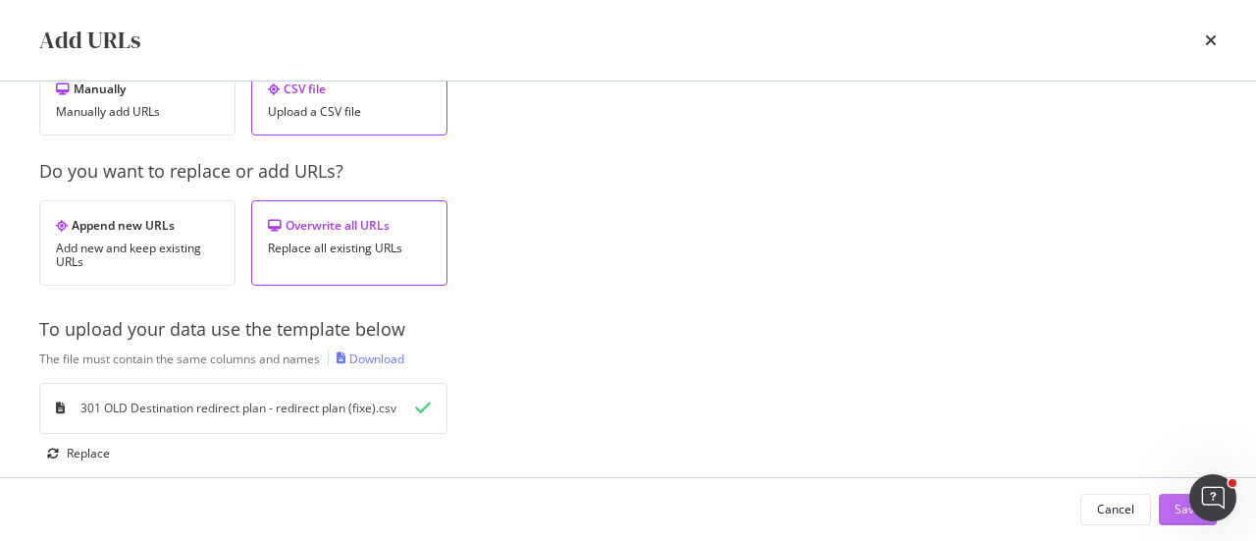
click at [1166, 511] on button "Save" at bounding box center [1188, 509] width 58 height 31
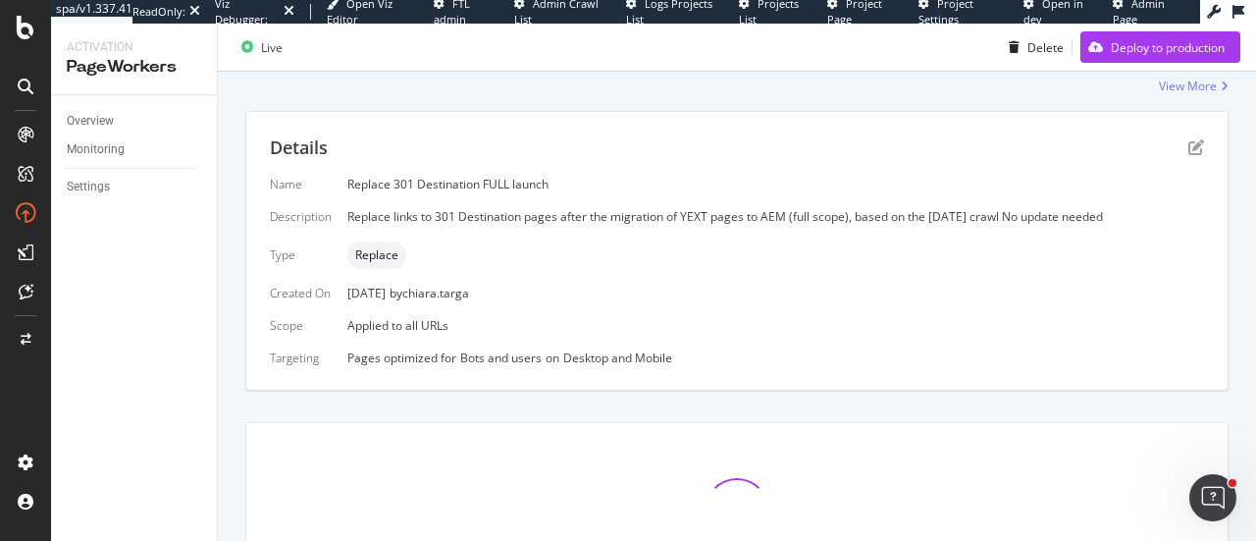
scroll to position [613, 0]
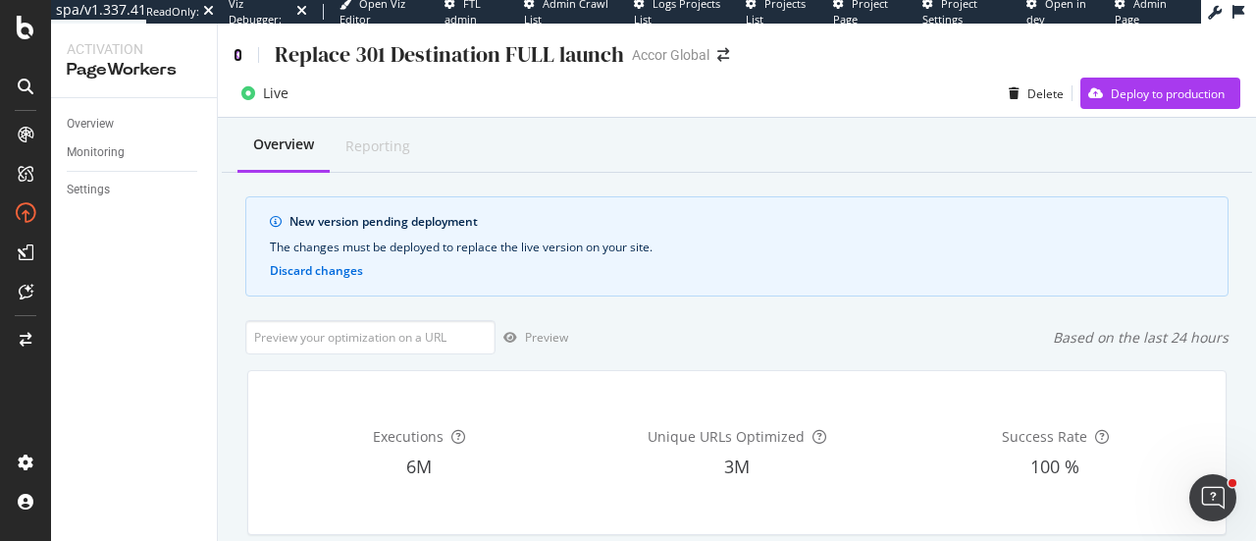
click at [237, 58] on icon at bounding box center [238, 55] width 9 height 14
